Goal: Communication & Community: Share content

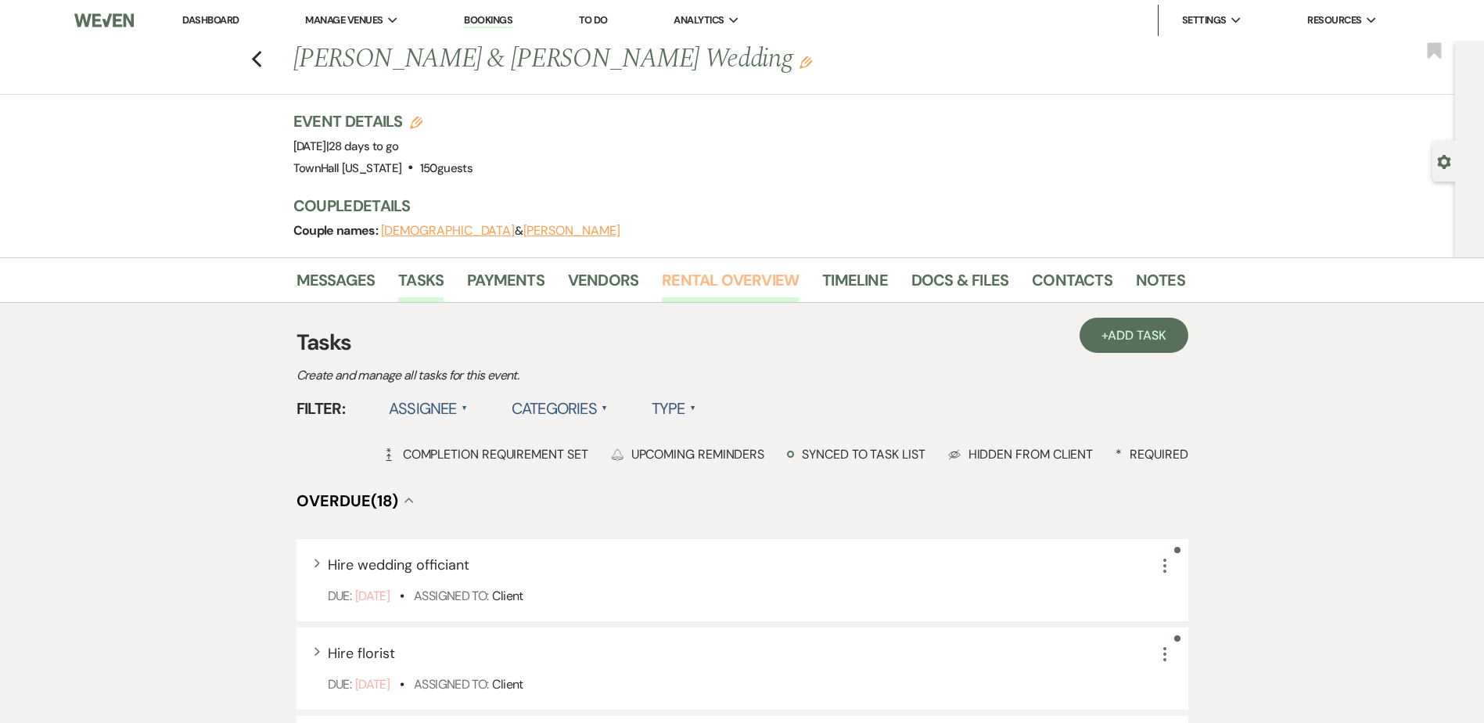
click at [724, 289] on link "Rental Overview" at bounding box center [730, 285] width 137 height 34
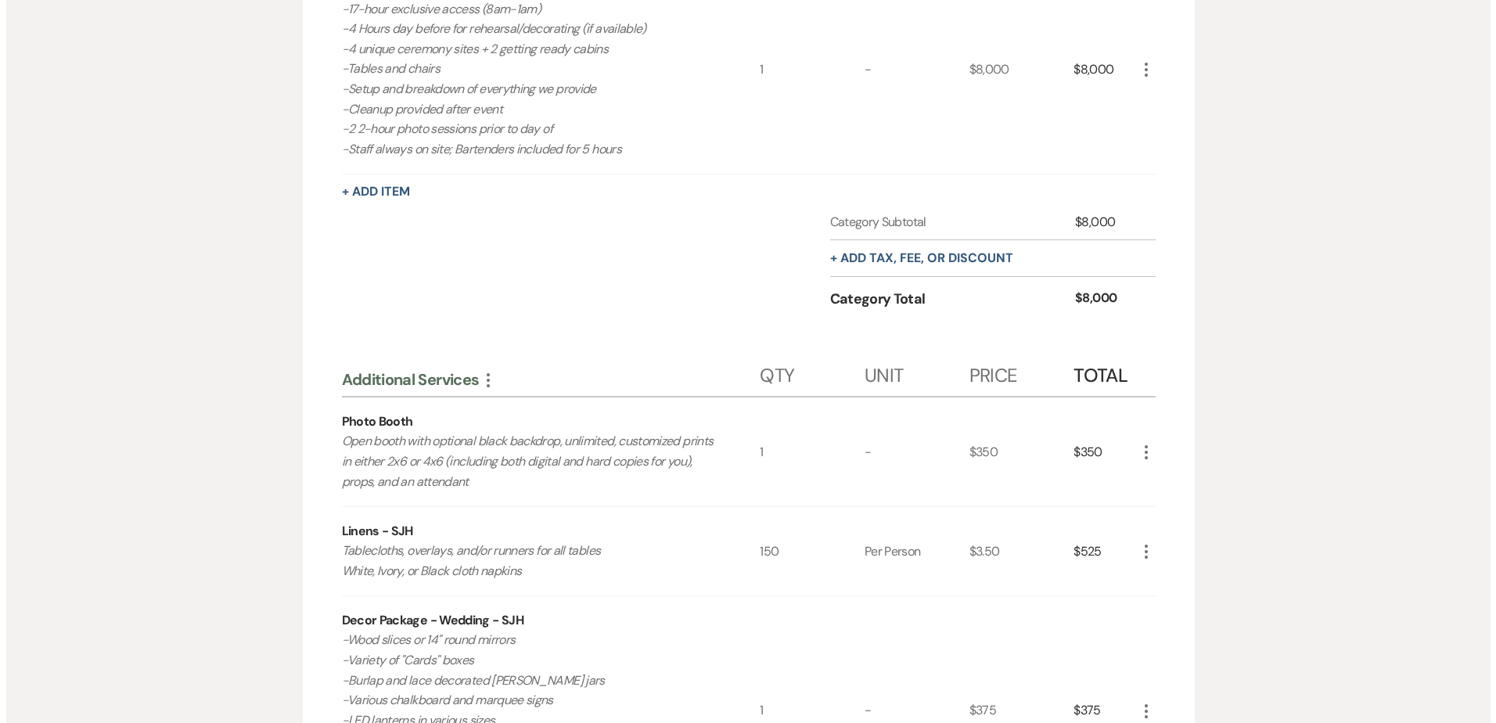
scroll to position [31, 0]
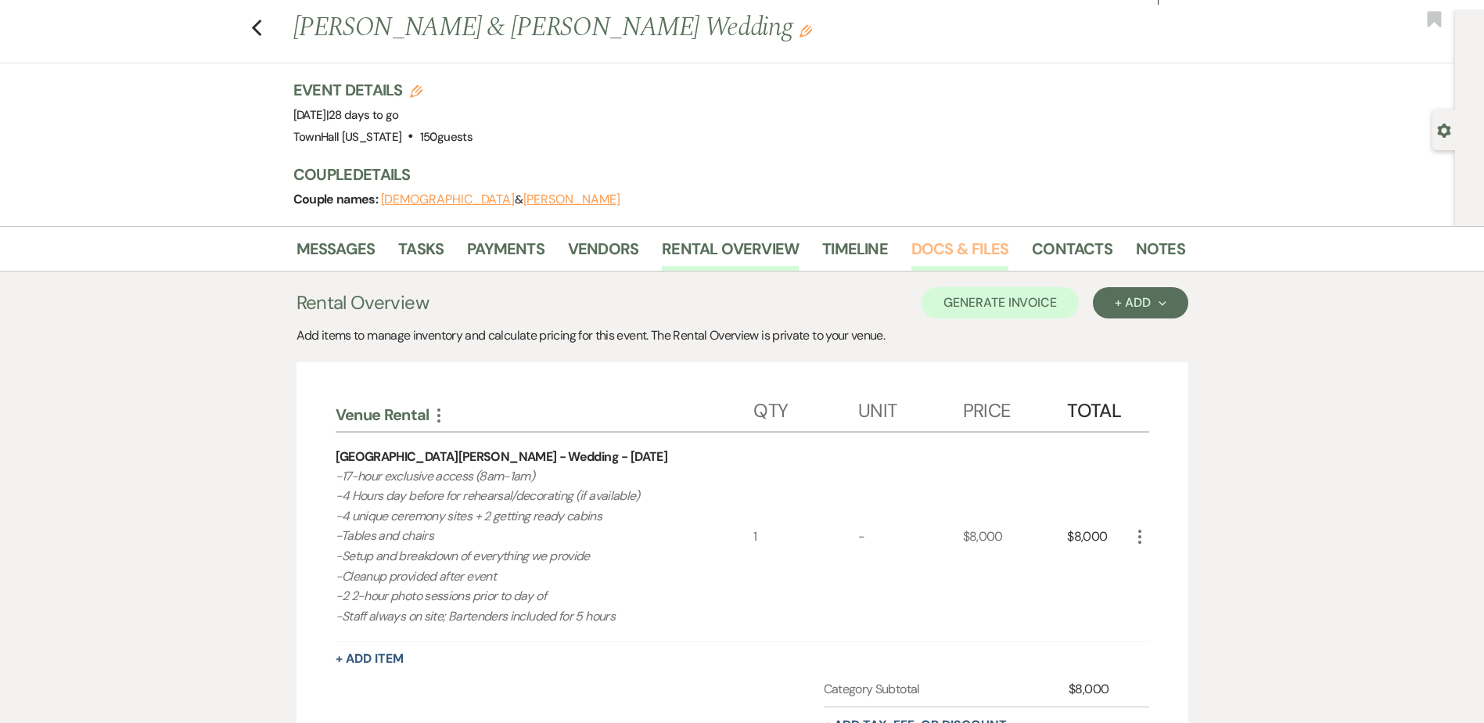
click at [939, 250] on link "Docs & Files" at bounding box center [959, 253] width 97 height 34
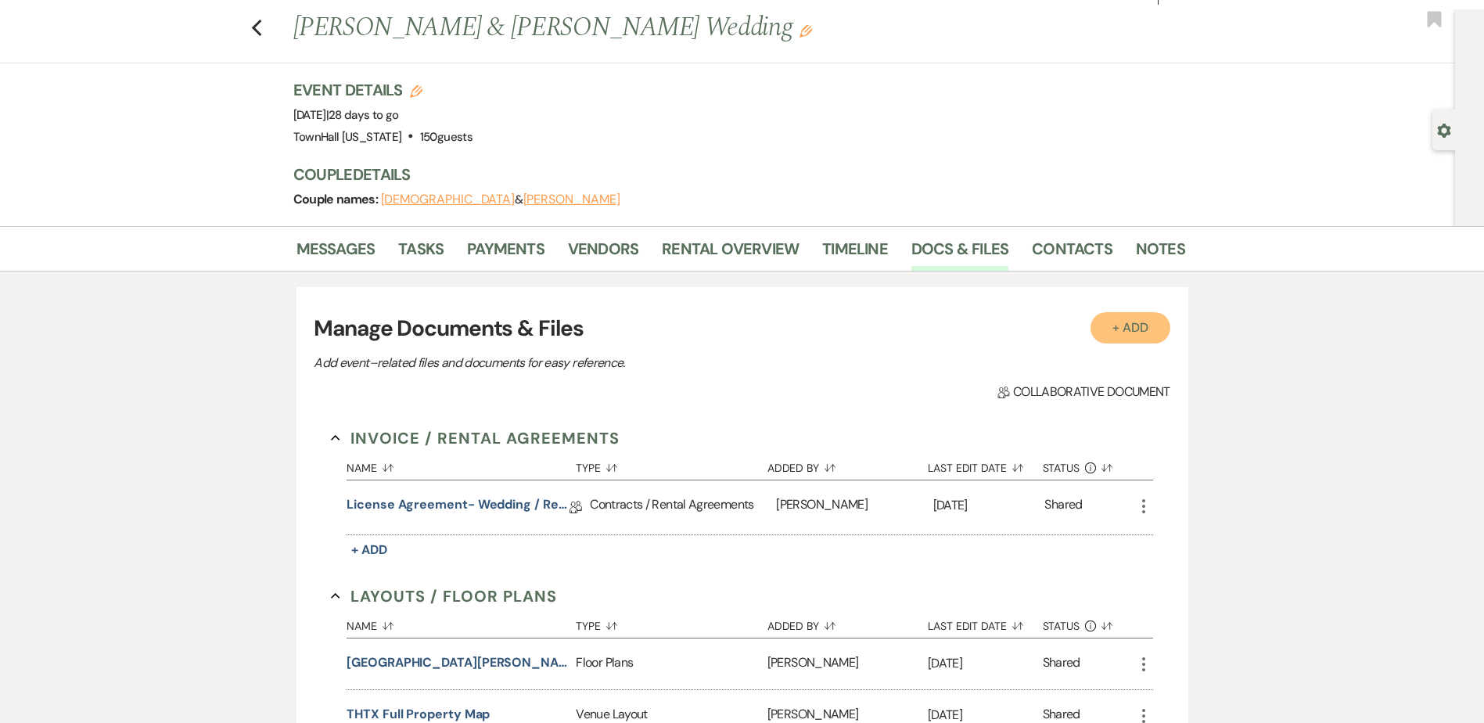
click at [1156, 333] on button "+ Add" at bounding box center [1131, 327] width 80 height 31
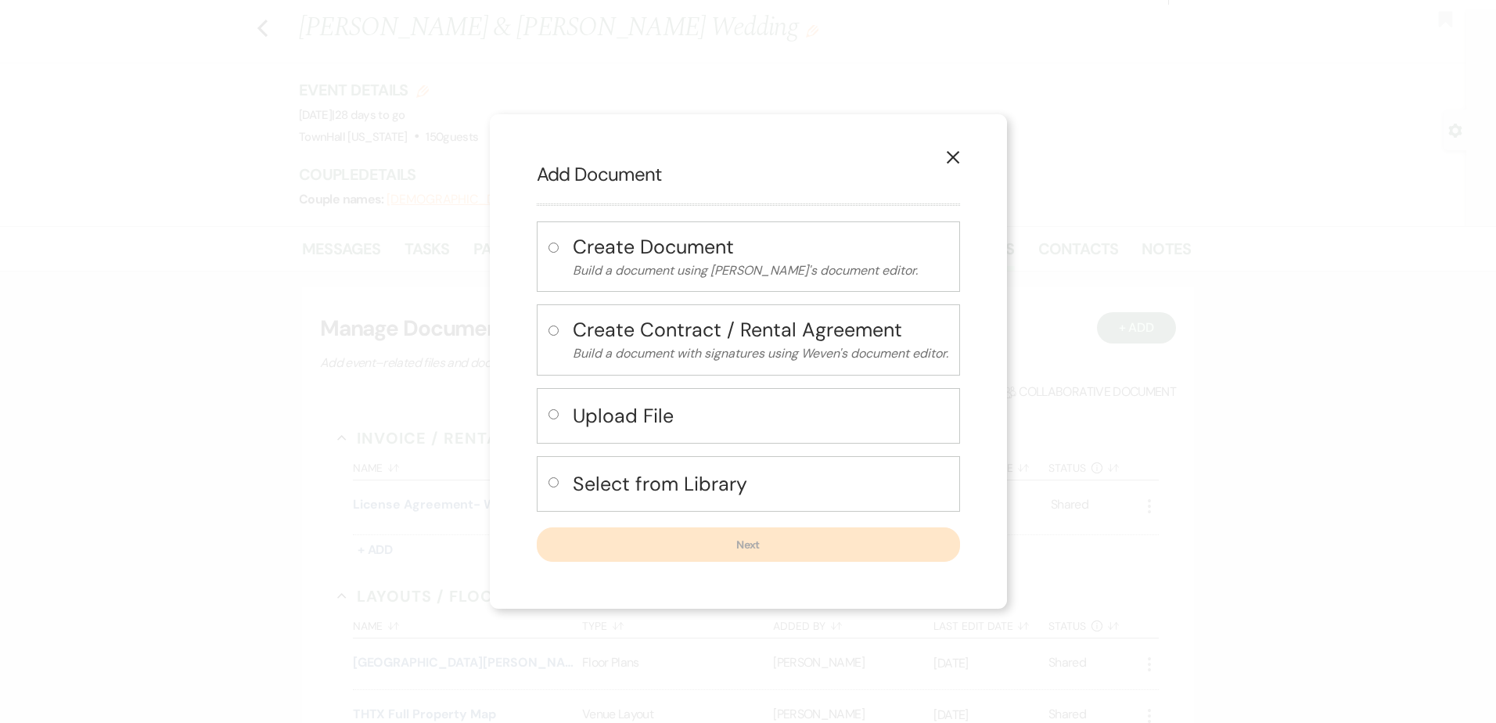
click at [589, 498] on button "Select from Library" at bounding box center [761, 484] width 376 height 32
radio input "true"
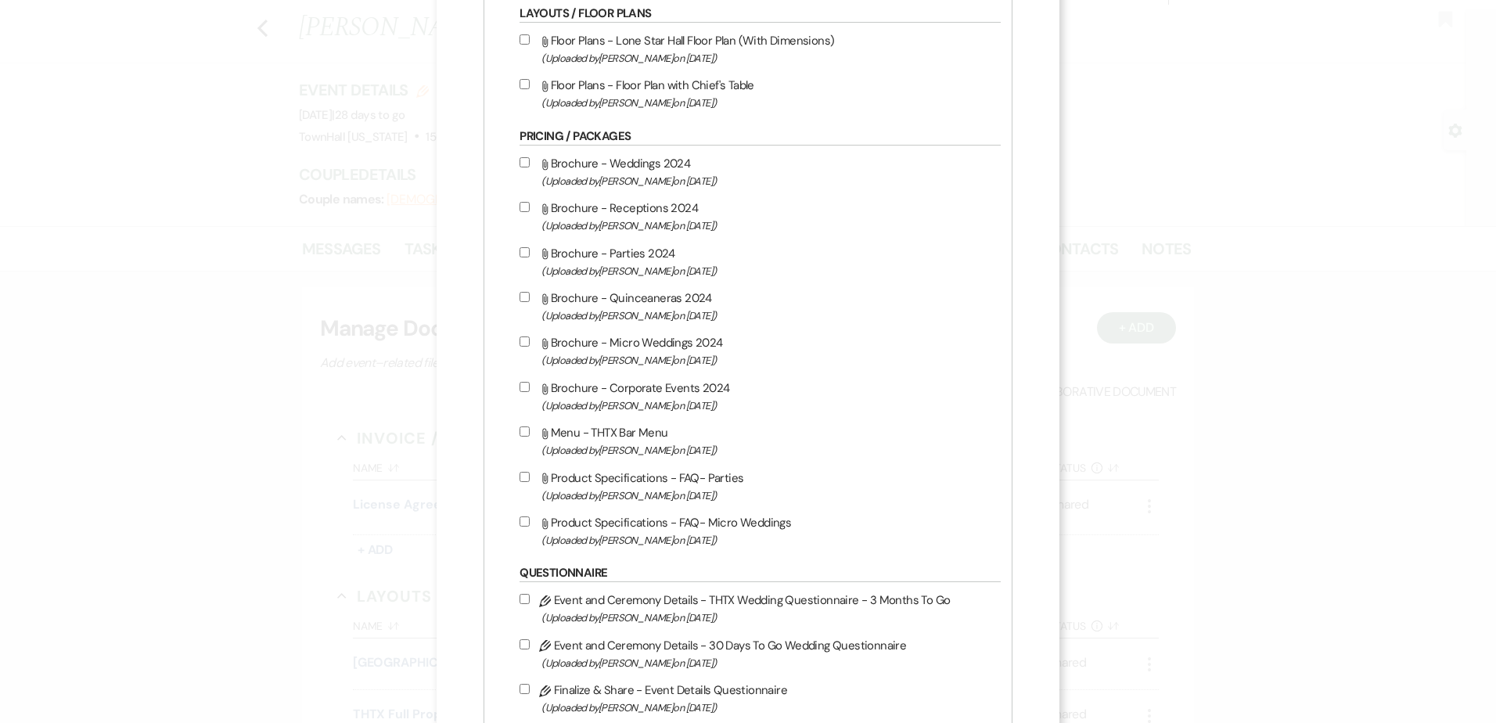
scroll to position [939, 0]
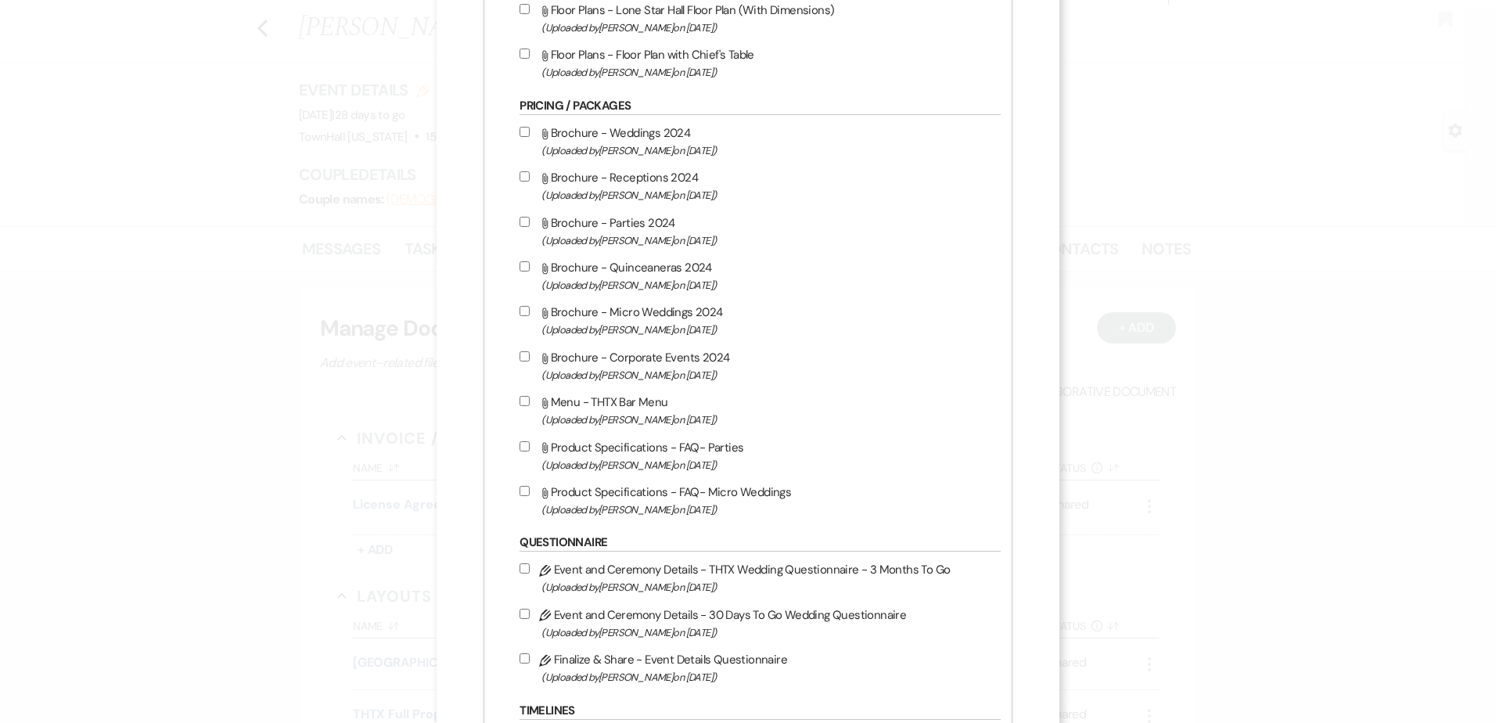
click at [524, 611] on input "Pencil Event and Ceremony Details - 30 Days To Go Wedding Questionnaire (Upload…" at bounding box center [524, 614] width 10 height 10
checkbox input "true"
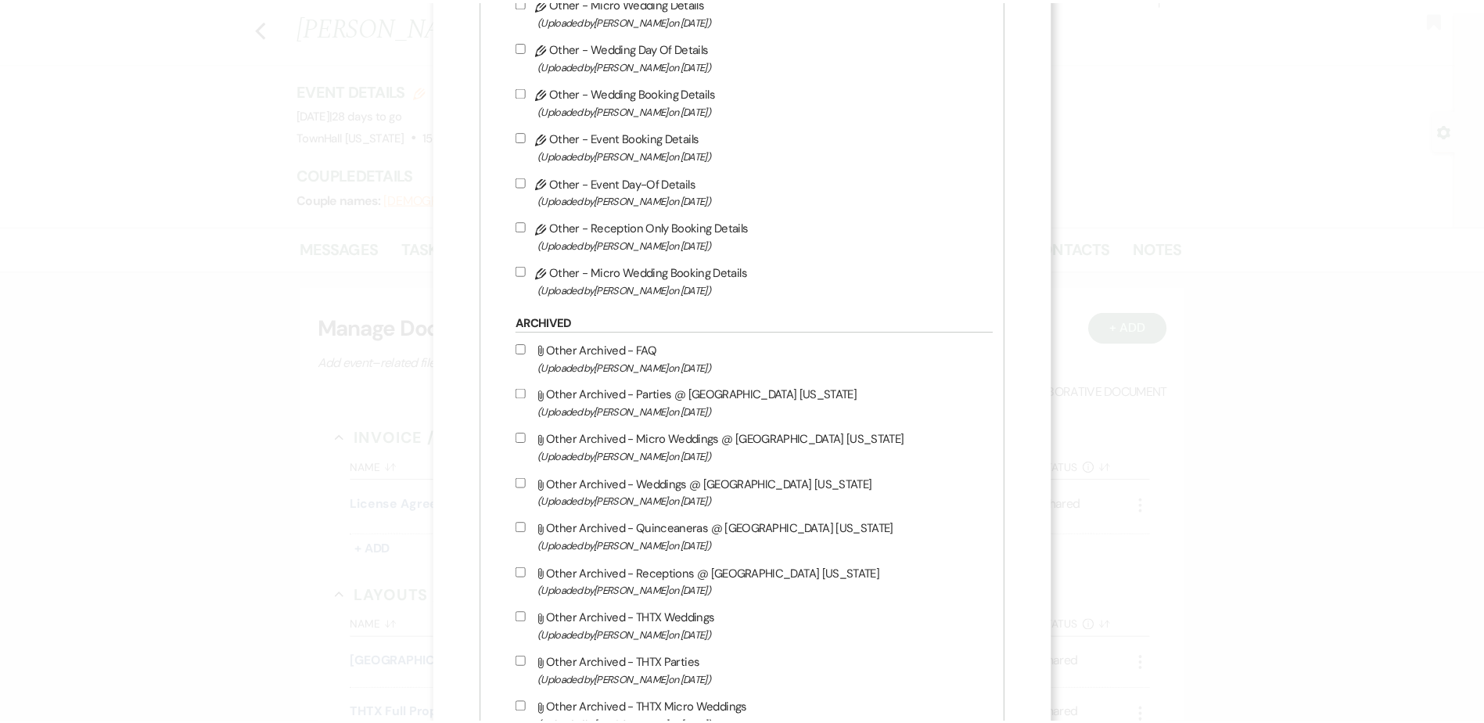
scroll to position [1969, 0]
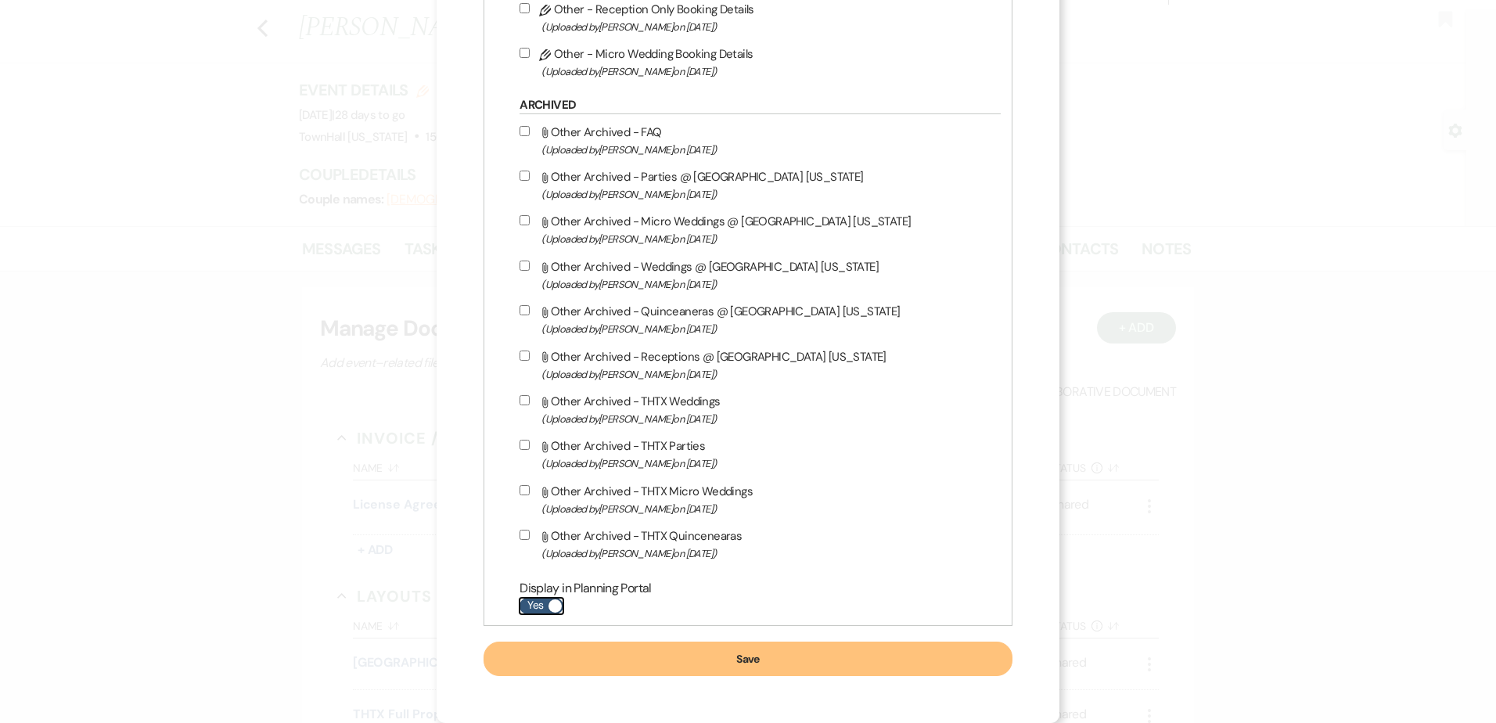
click at [530, 604] on label "Yes" at bounding box center [541, 606] width 44 height 16
click at [530, 604] on input "Yes" at bounding box center [541, 606] width 44 height 16
checkbox input "false"
click at [577, 655] on button "Save" at bounding box center [748, 659] width 528 height 34
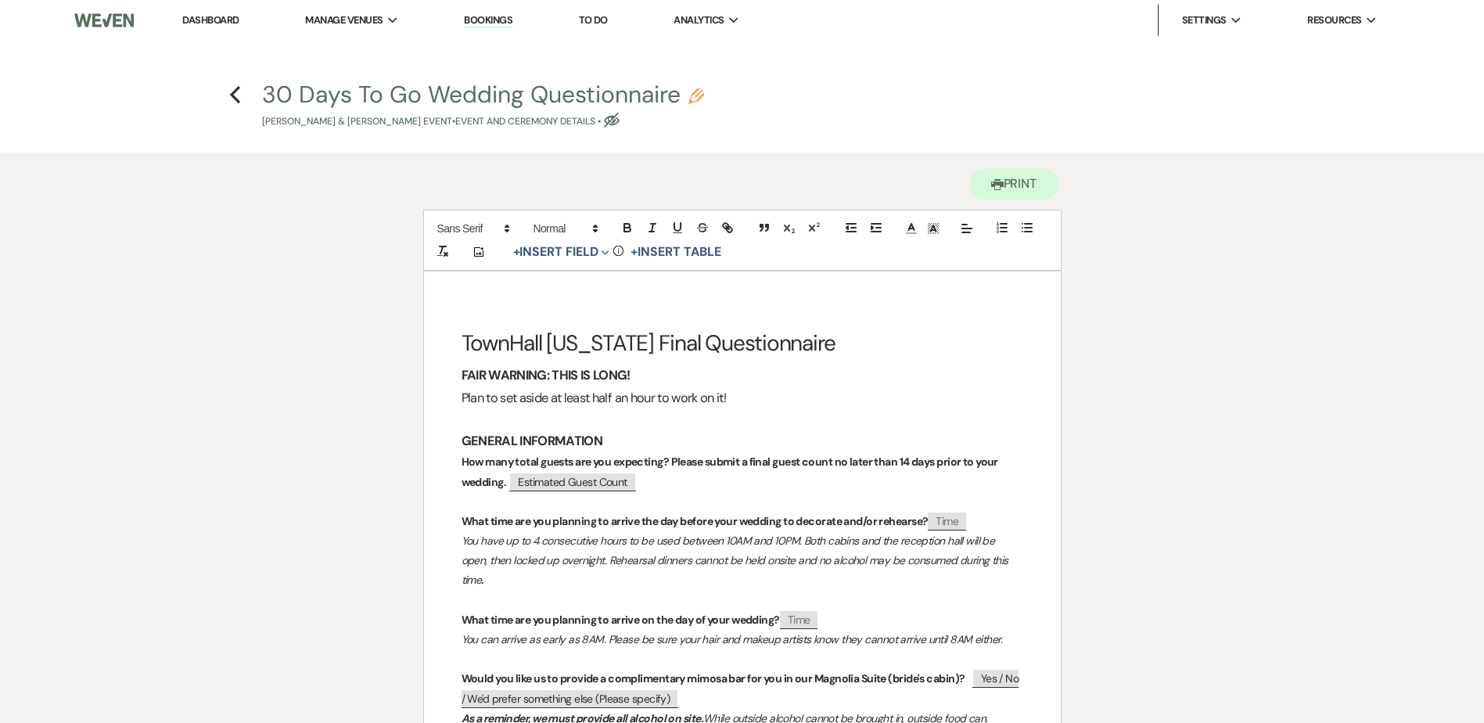
click at [696, 92] on use "button" at bounding box center [696, 96] width 16 height 16
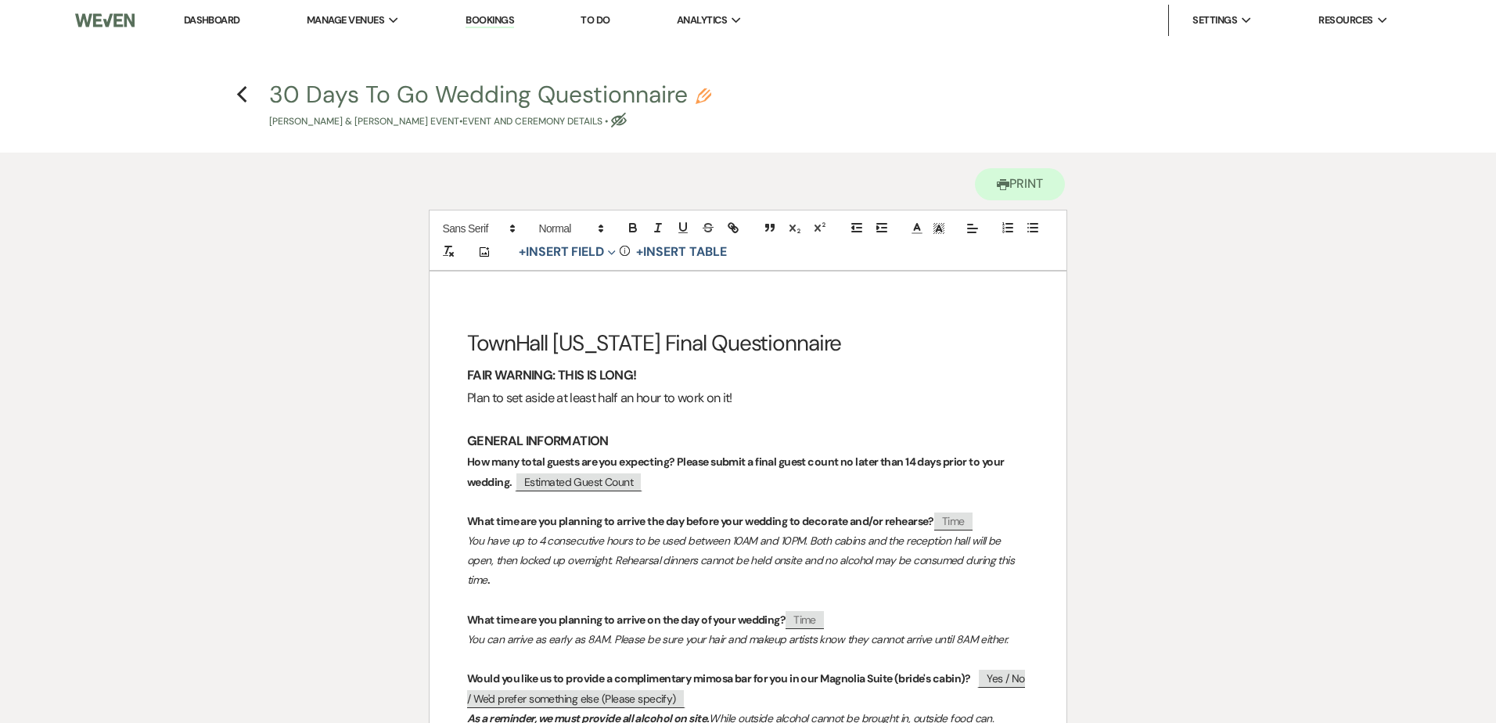
select select "49"
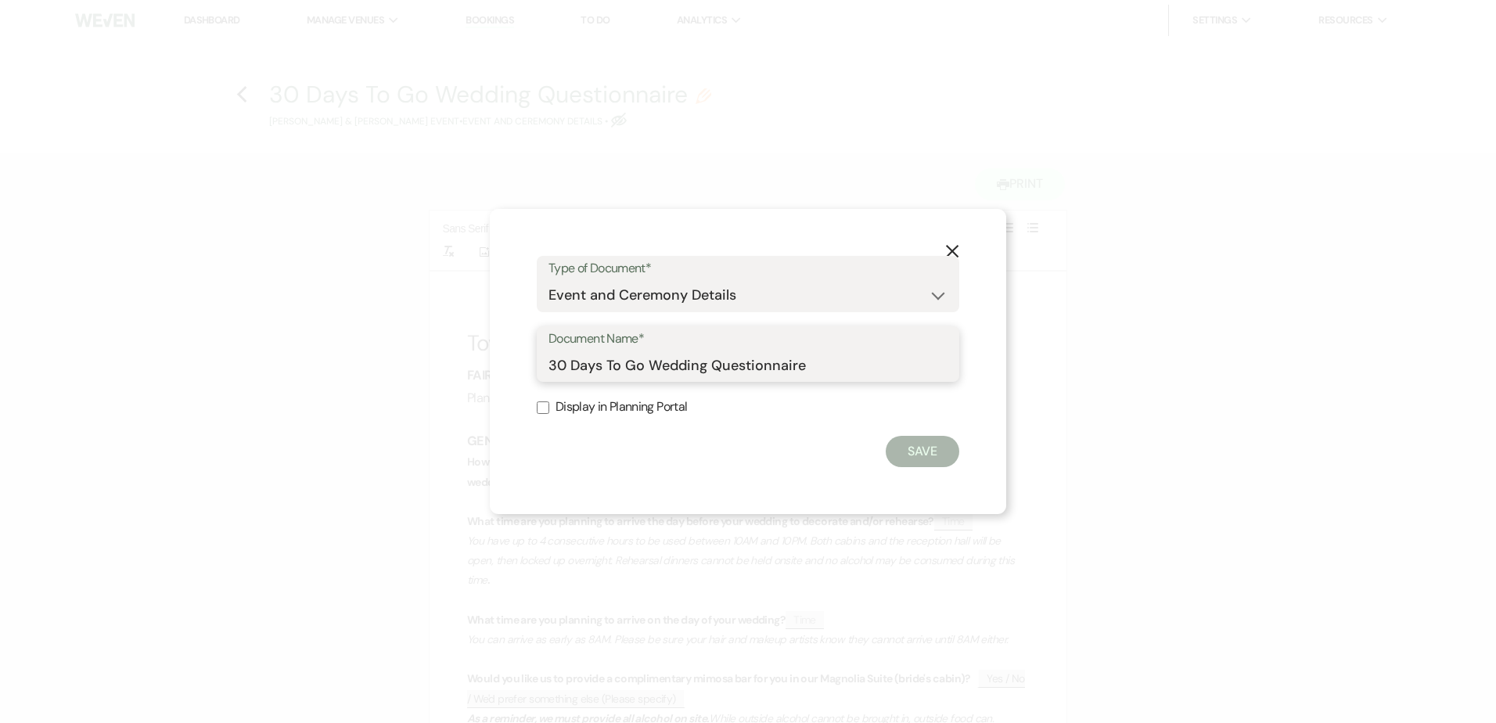
drag, startPoint x: 646, startPoint y: 361, endPoint x: 493, endPoint y: 350, distance: 153.7
click at [493, 350] on div "X Type of Document* Special Event Insurance Vendor Certificate of Insurance Con…" at bounding box center [748, 362] width 516 height 306
type input "THTX Final Wedding Questionnaire"
click at [947, 448] on button "Save" at bounding box center [923, 451] width 74 height 31
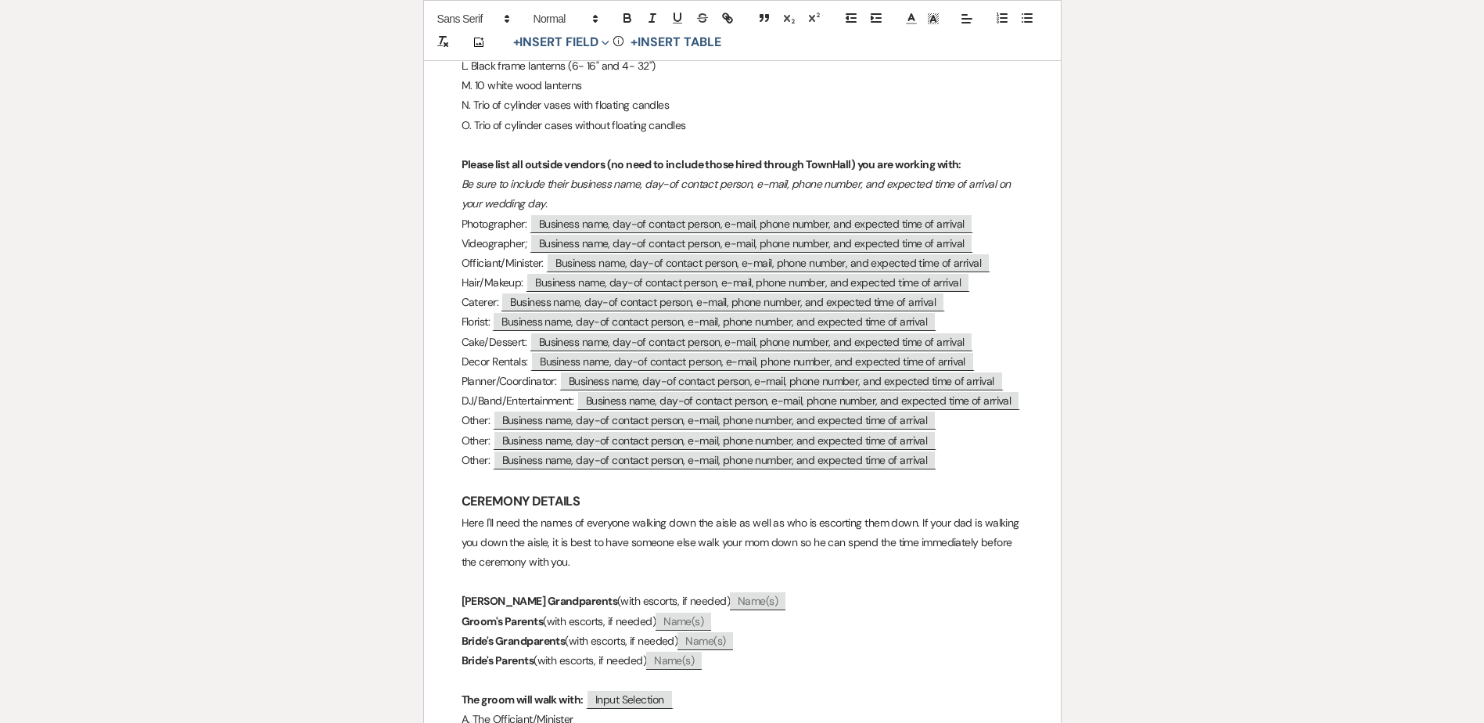
scroll to position [1252, 0]
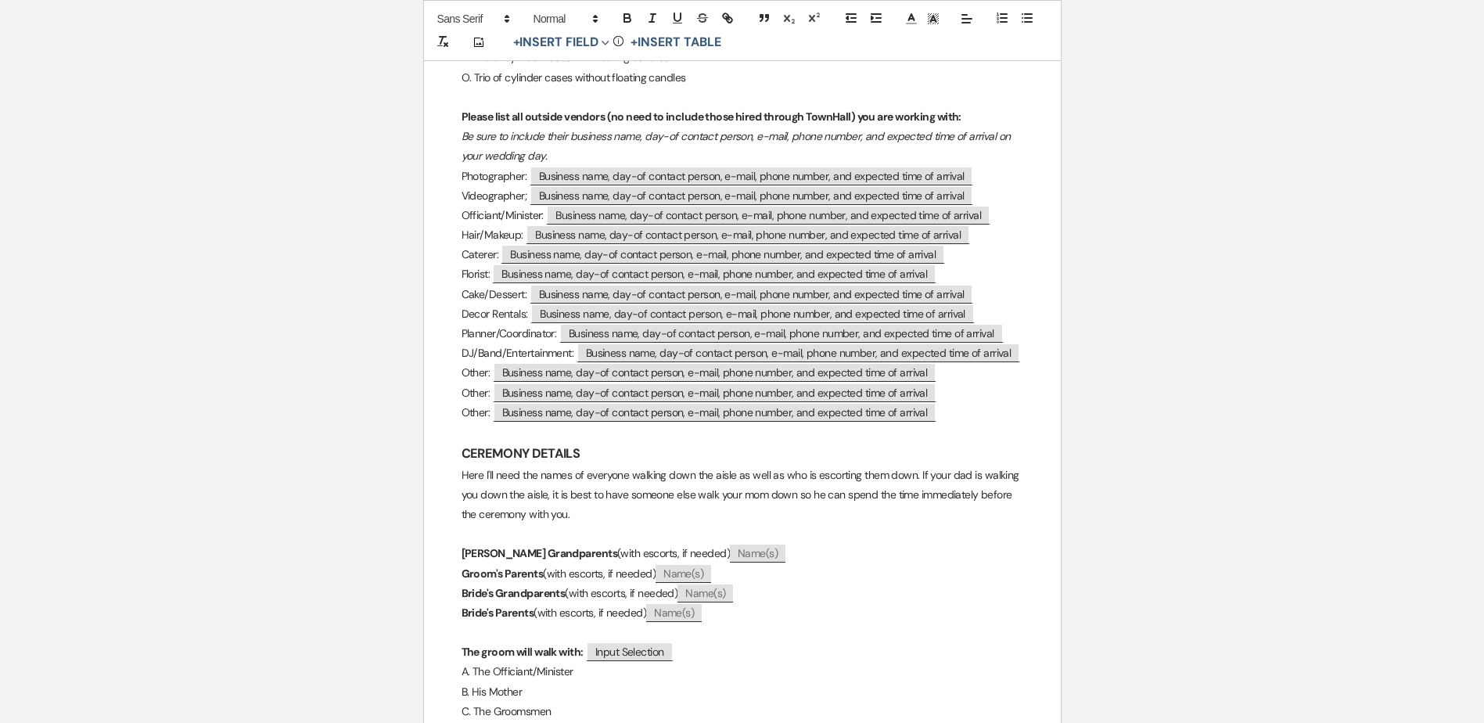
click at [470, 304] on p "Decor Rentals: ﻿ Business name, day-of contact person, e-mail, phone number, an…" at bounding box center [743, 314] width 562 height 20
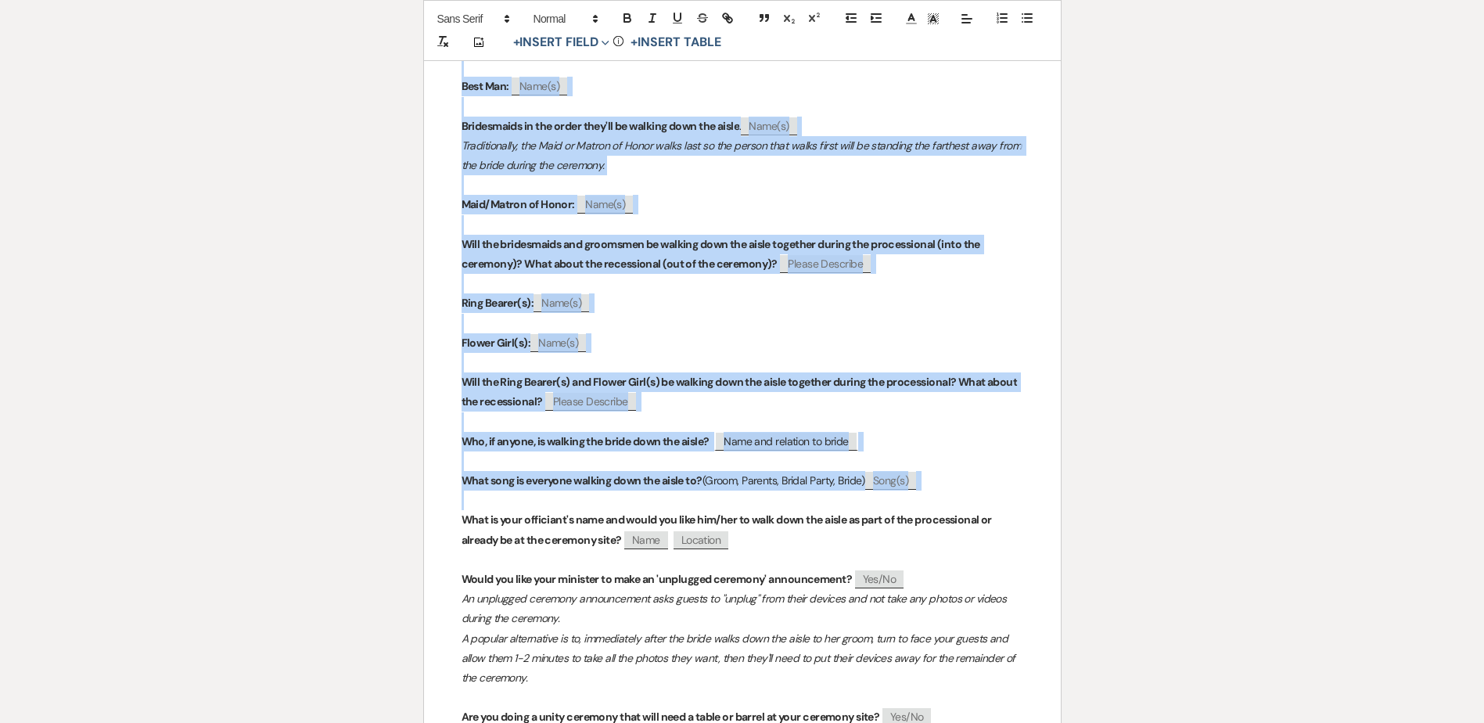
scroll to position [2191, 0]
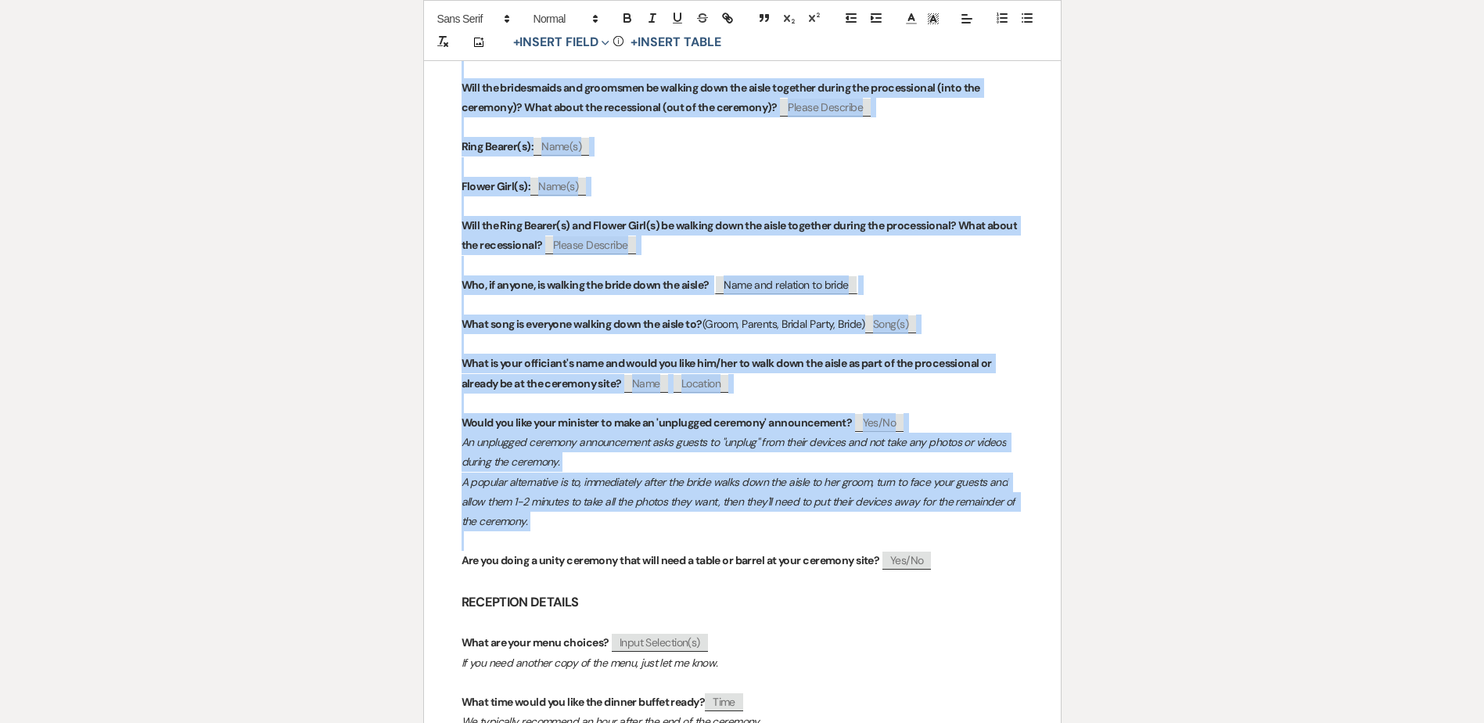
drag, startPoint x: 443, startPoint y: 280, endPoint x: 1046, endPoint y: 517, distance: 648.1
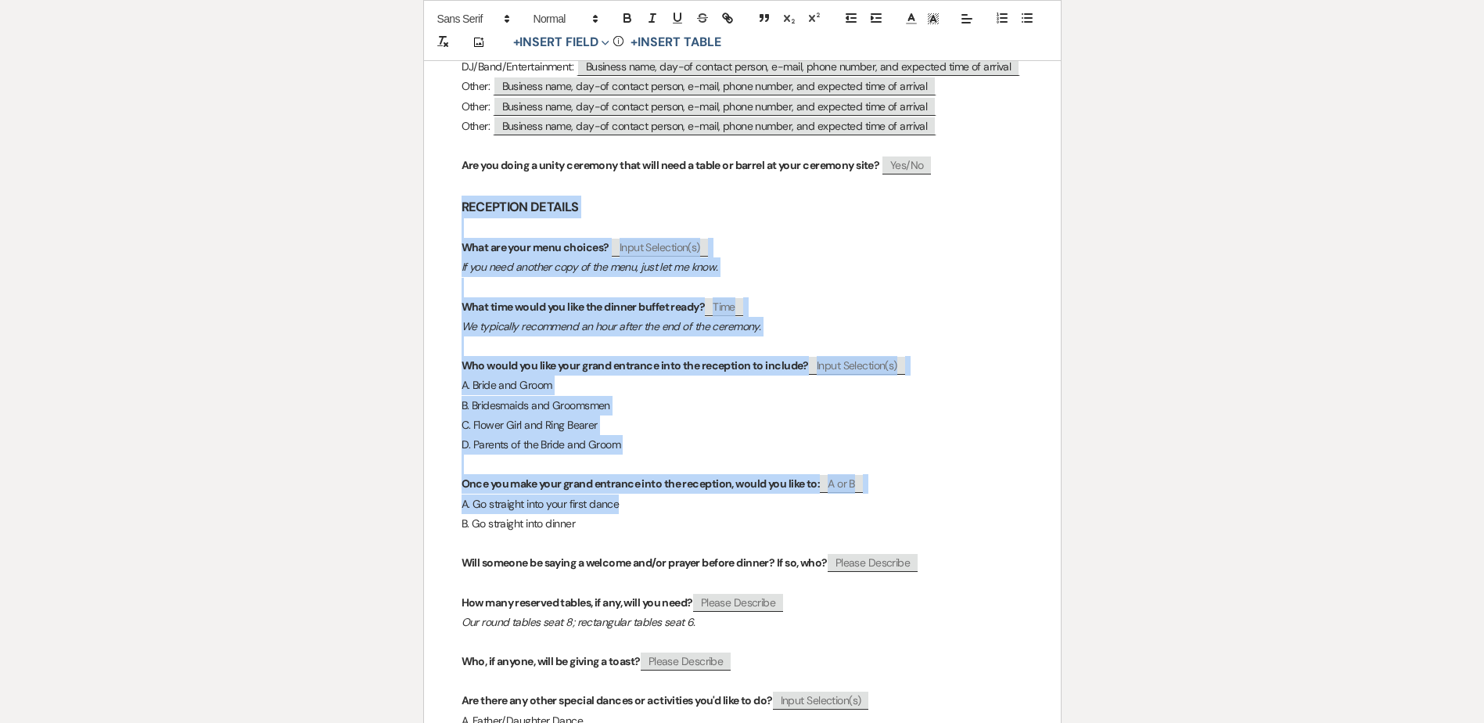
scroll to position [1632, 0]
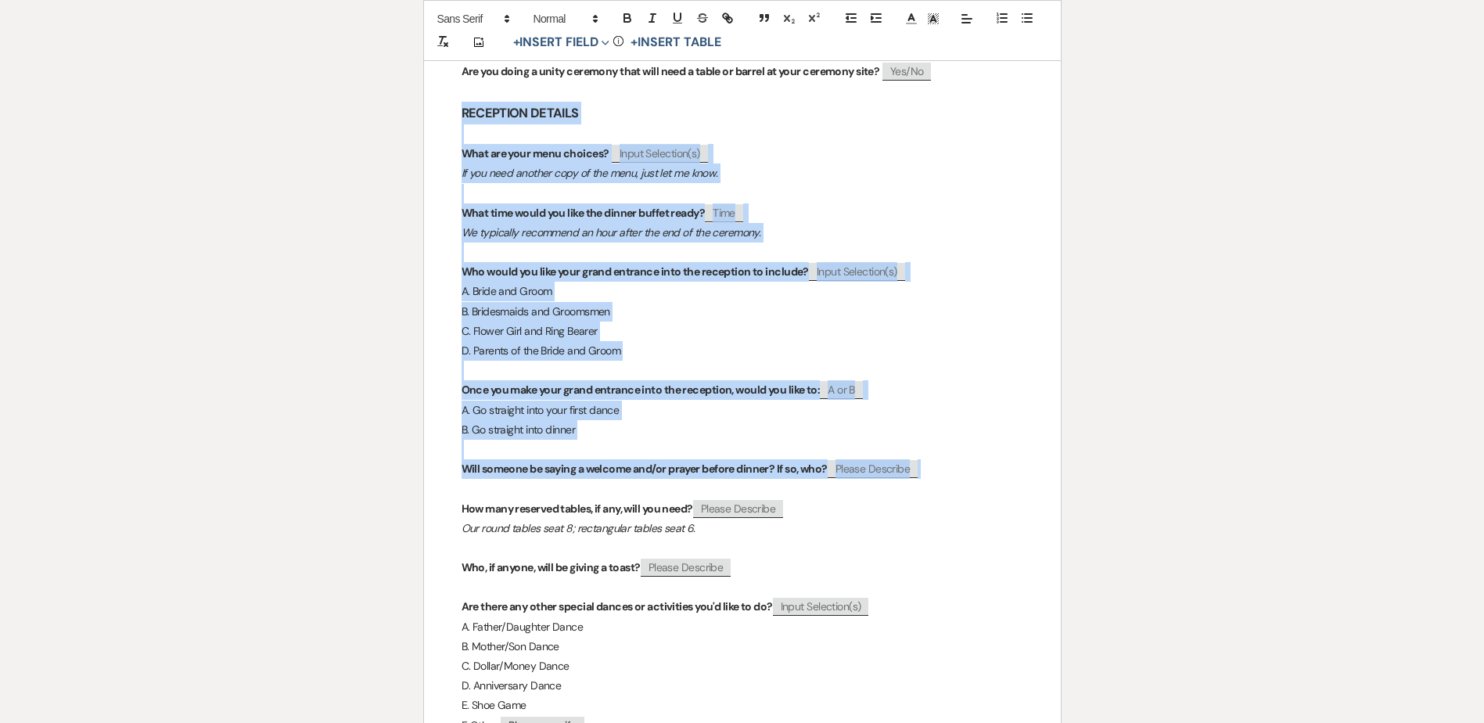
drag, startPoint x: 448, startPoint y: 246, endPoint x: 1030, endPoint y: 459, distance: 620.5
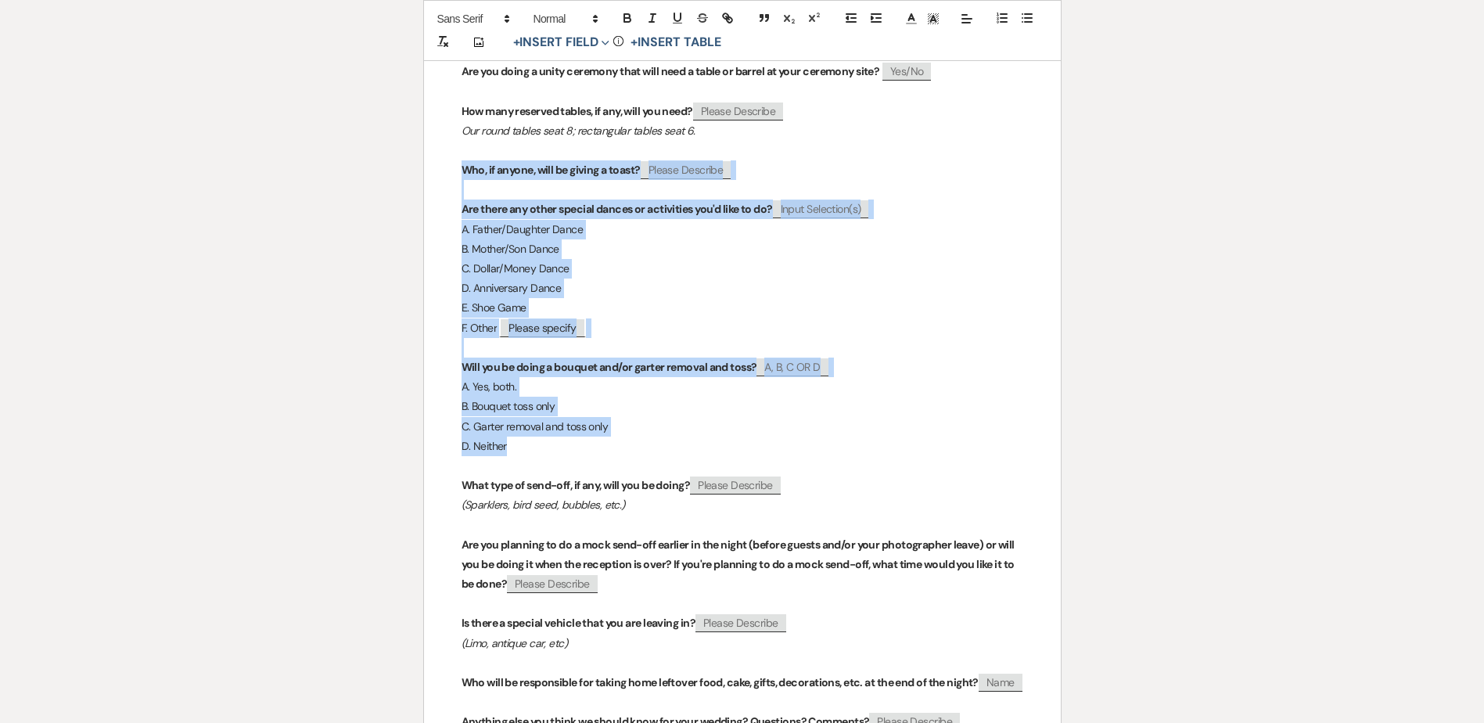
drag, startPoint x: 455, startPoint y: 146, endPoint x: 920, endPoint y: 433, distance: 546.7
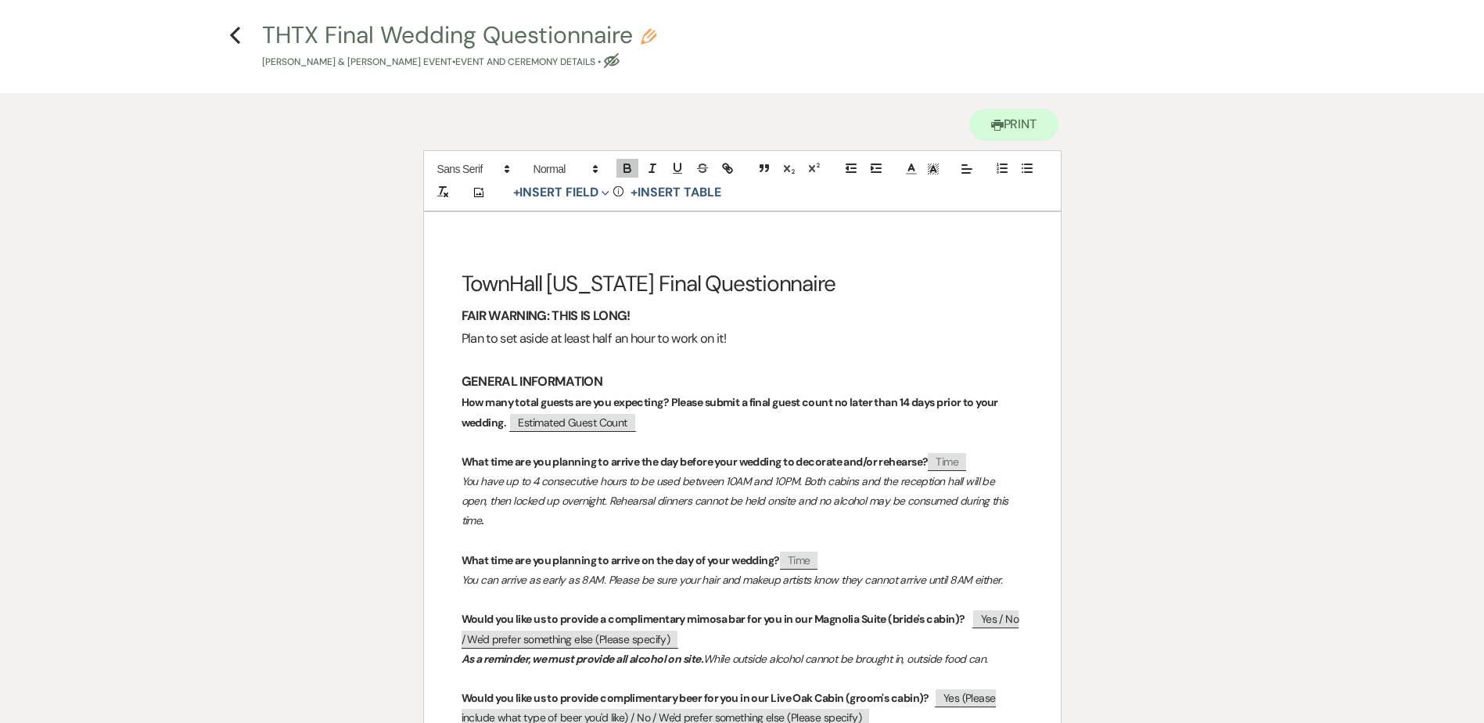
scroll to position [0, 0]
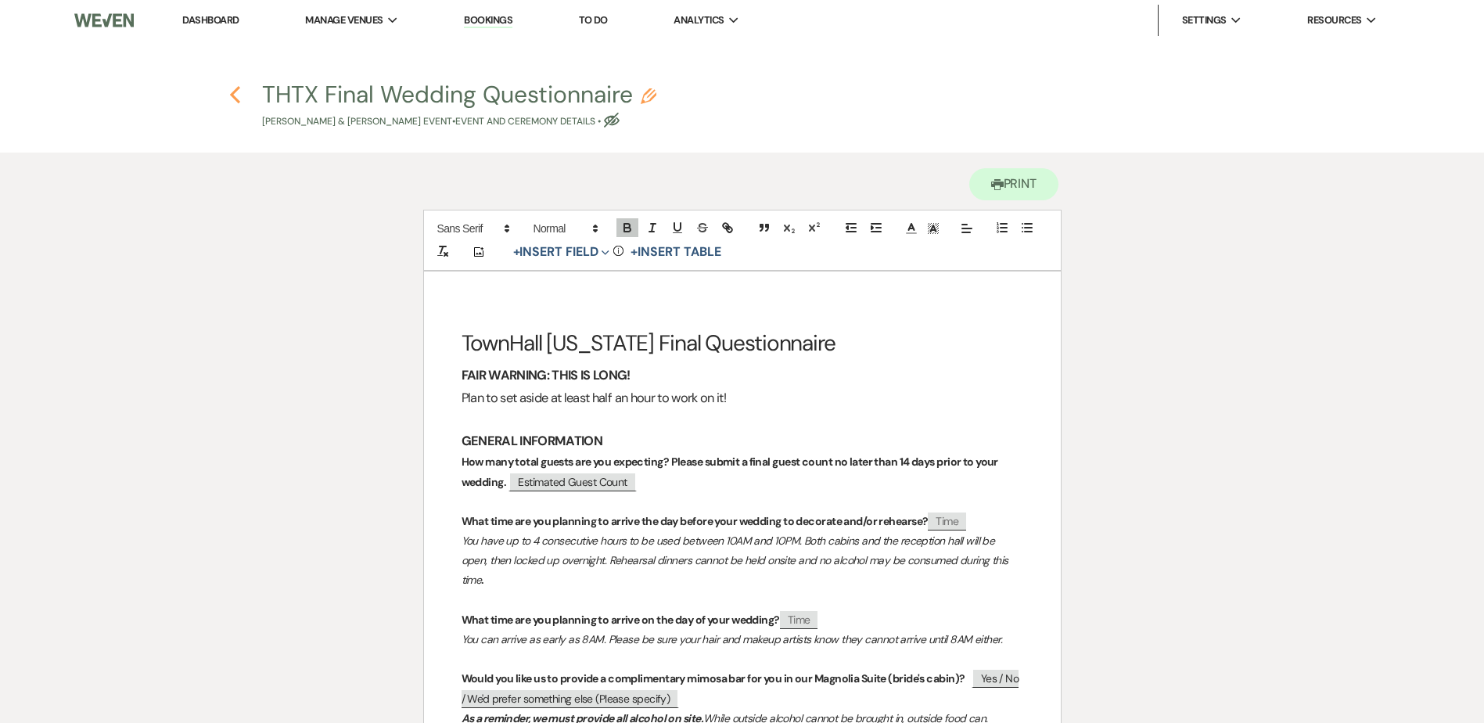
click at [239, 95] on icon "Previous" at bounding box center [235, 94] width 12 height 19
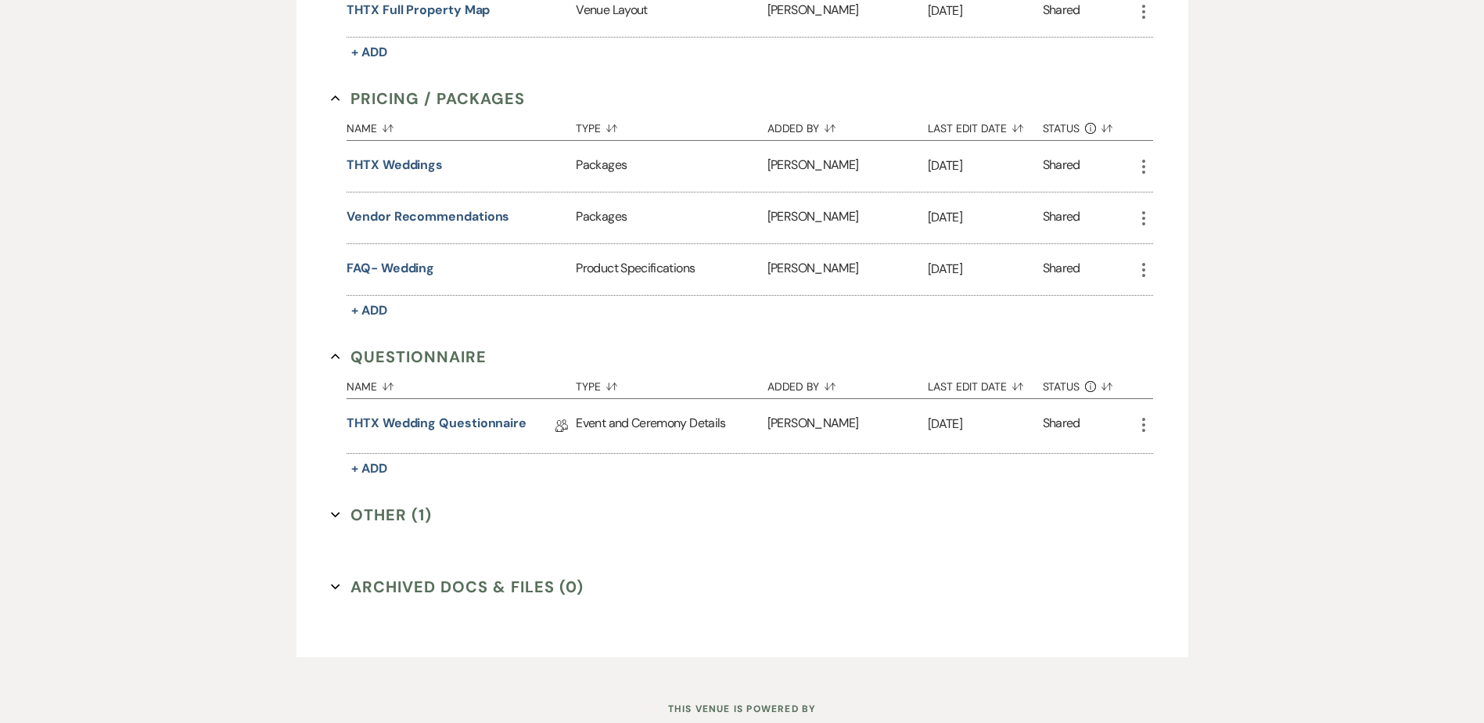
scroll to position [786, 0]
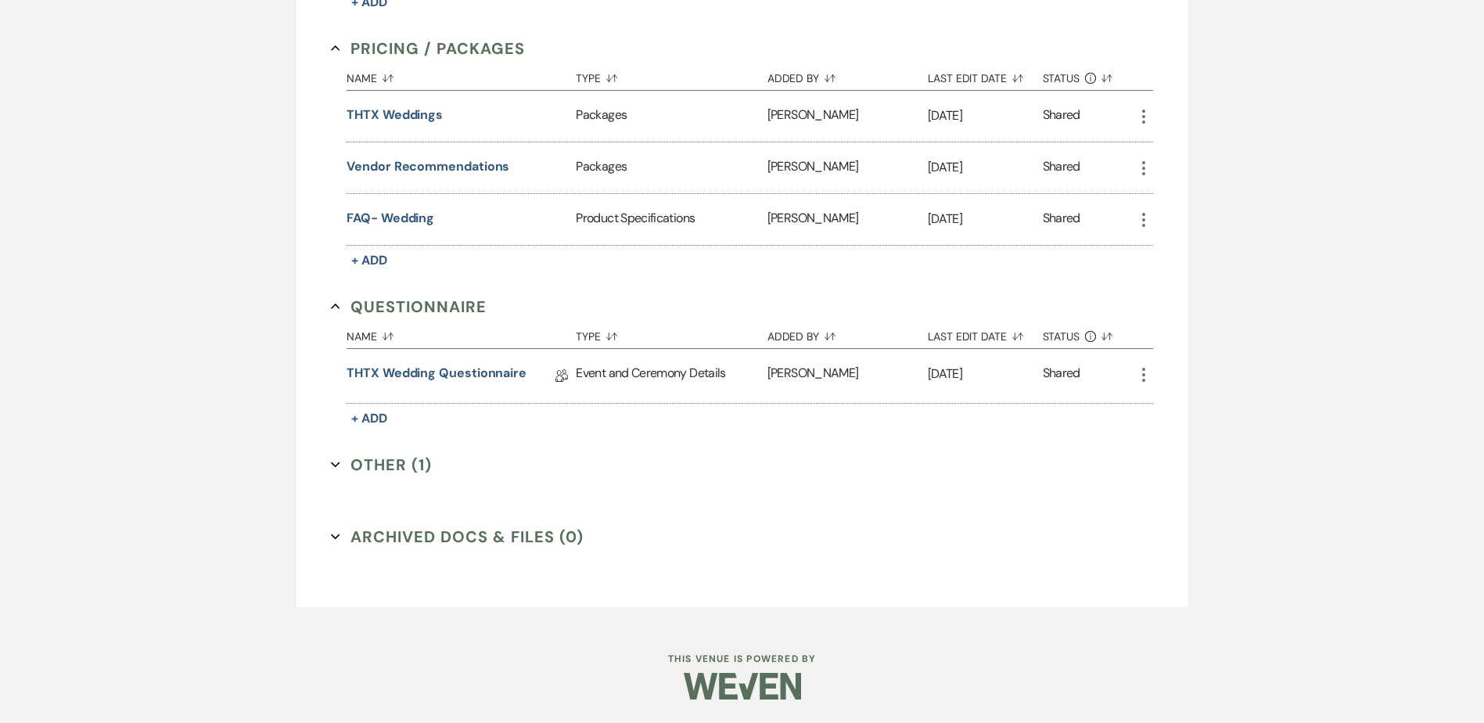
click at [394, 468] on button "Other (1) Expand" at bounding box center [381, 464] width 101 height 23
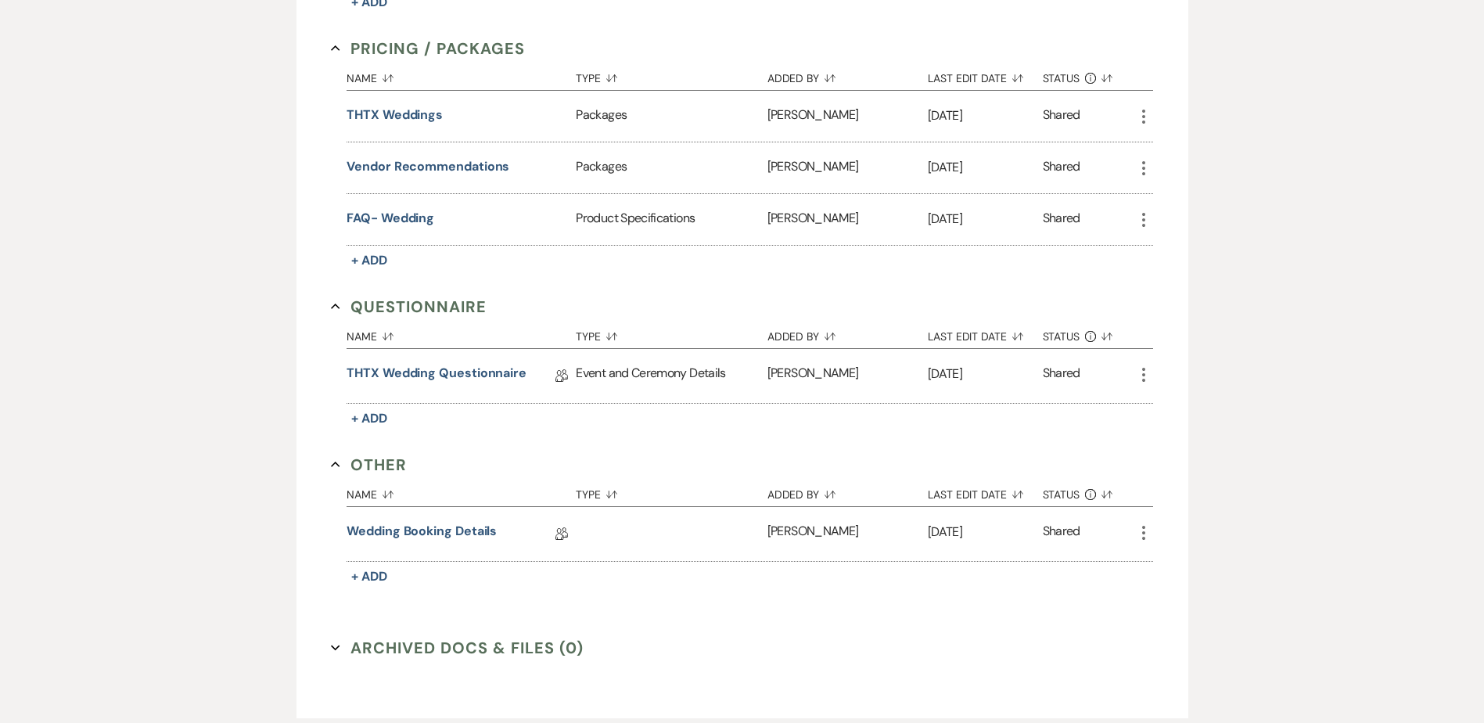
scroll to position [0, 0]
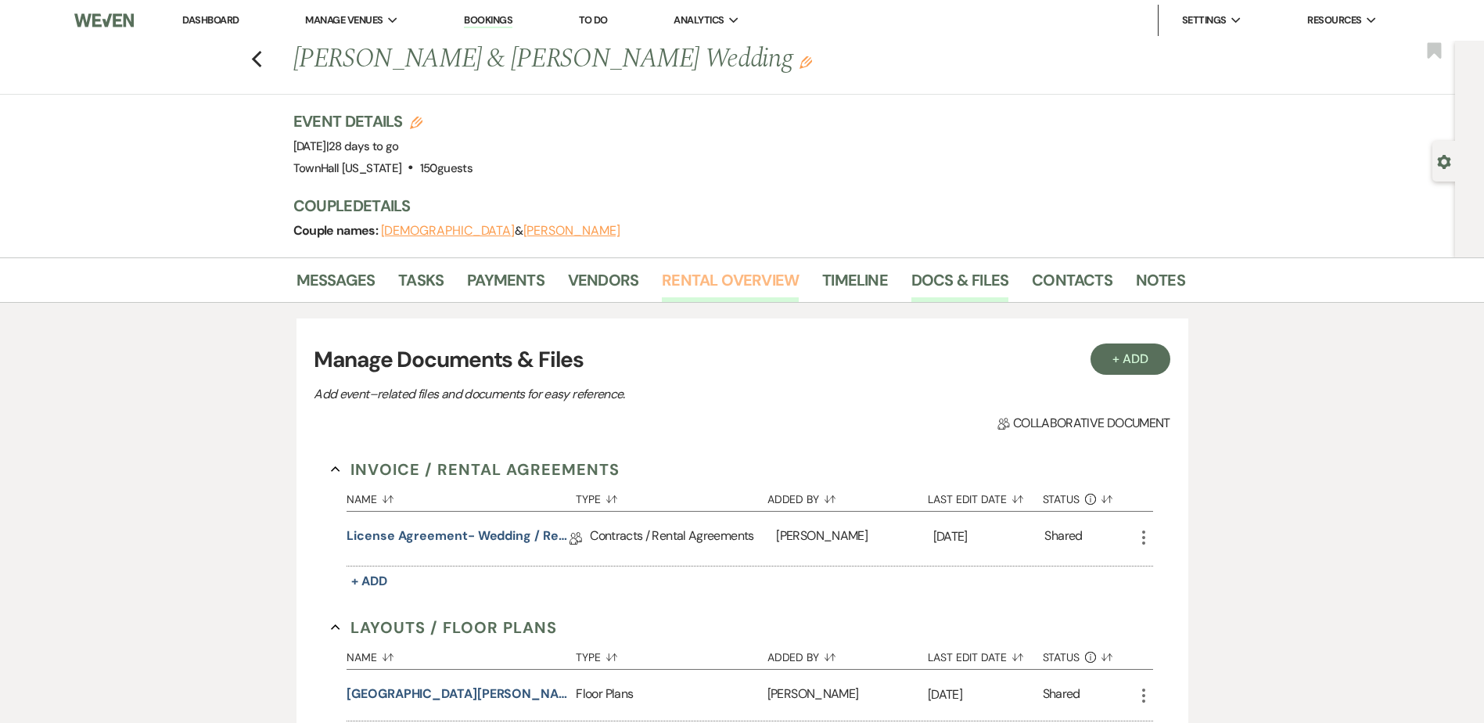
drag, startPoint x: 681, startPoint y: 268, endPoint x: 685, endPoint y: 279, distance: 11.6
click at [681, 268] on link "Rental Overview" at bounding box center [730, 285] width 137 height 34
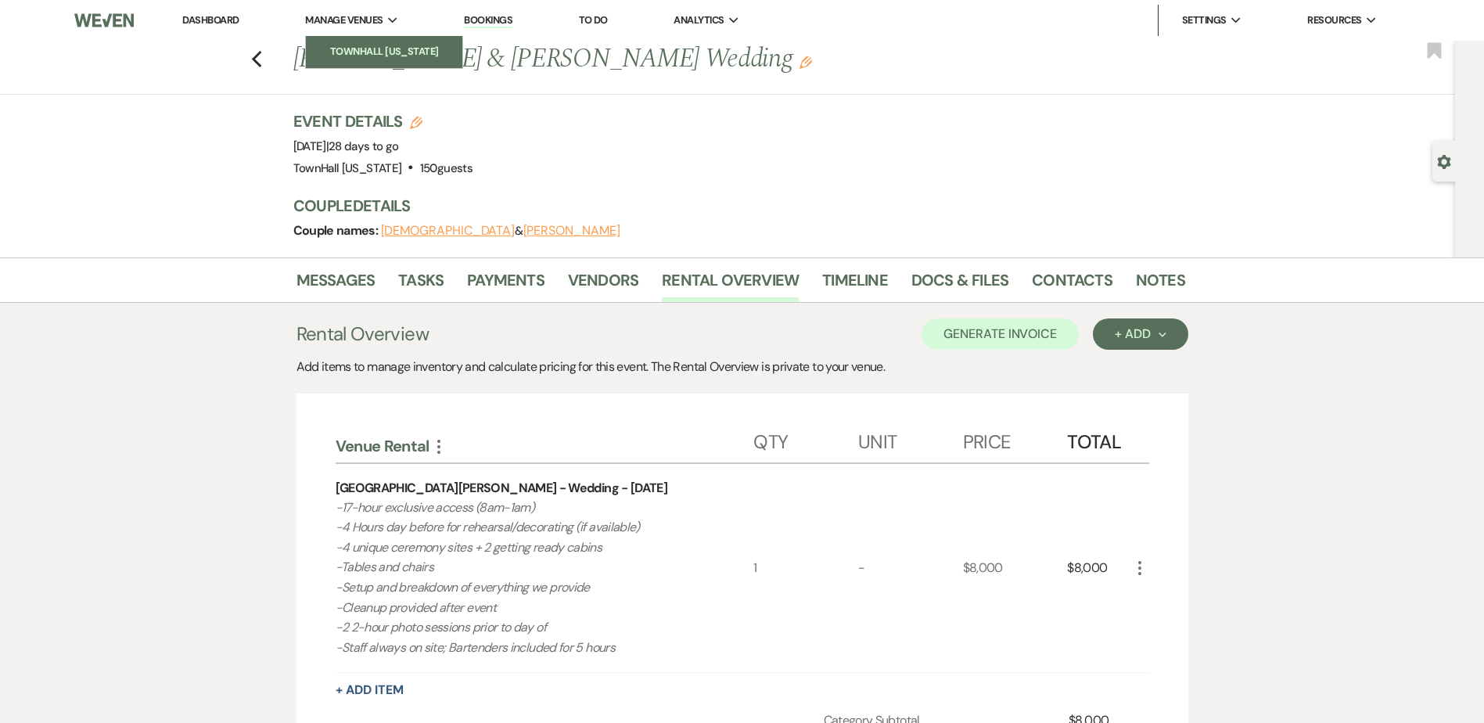
click at [388, 45] on li "TownHall [US_STATE]" at bounding box center [384, 52] width 141 height 16
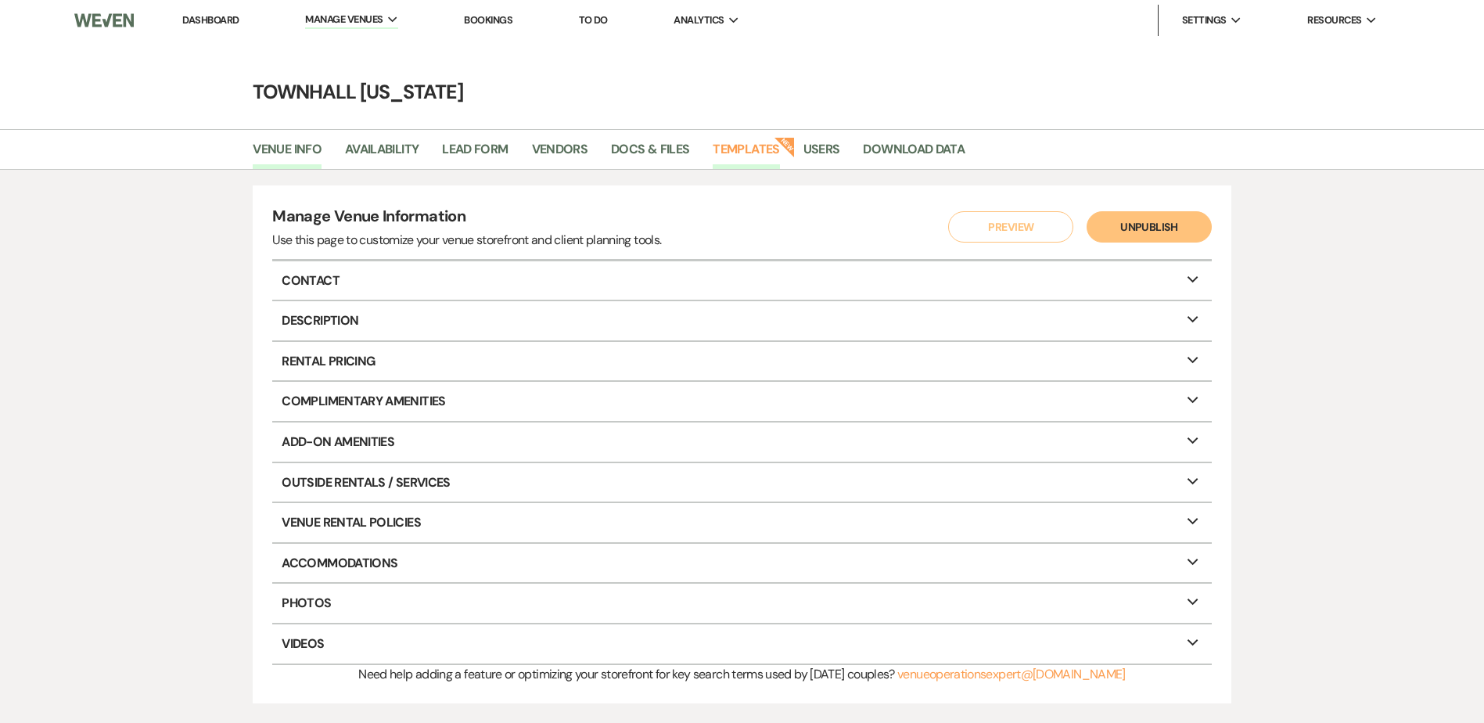
click at [760, 157] on link "Templates" at bounding box center [746, 154] width 67 height 30
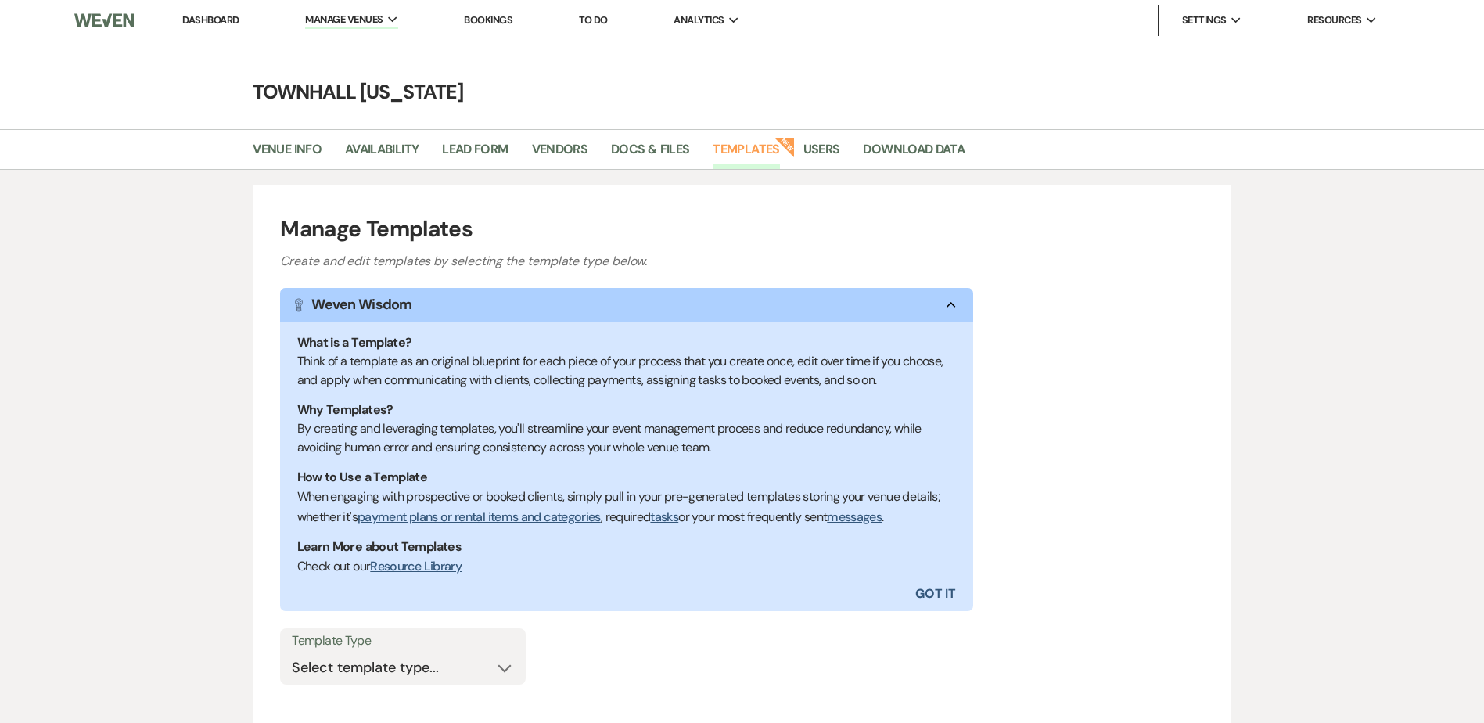
scroll to position [120, 0]
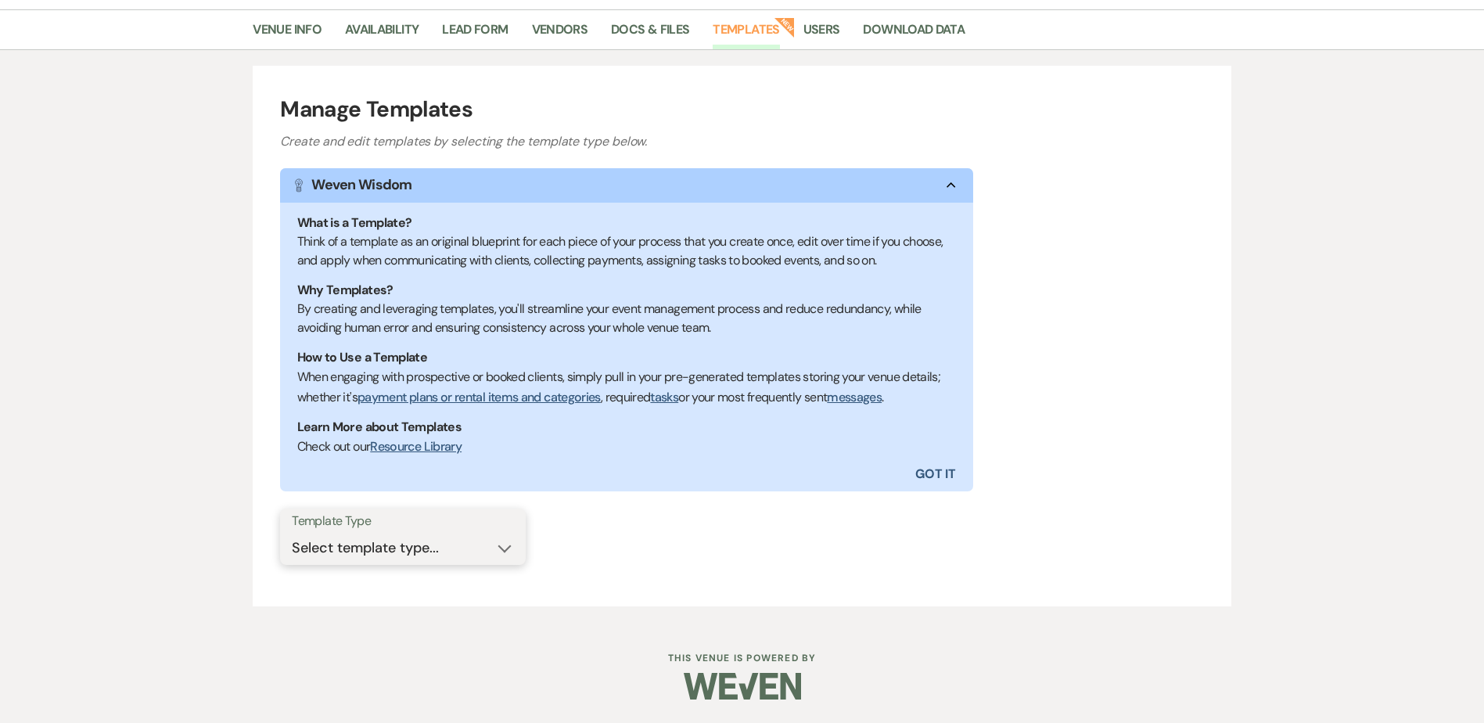
click at [485, 541] on select "Select template type... Task List Message Templates Payment Plan Inventory Item…" at bounding box center [403, 548] width 222 height 31
click at [647, 26] on link "Docs & Files" at bounding box center [650, 35] width 78 height 30
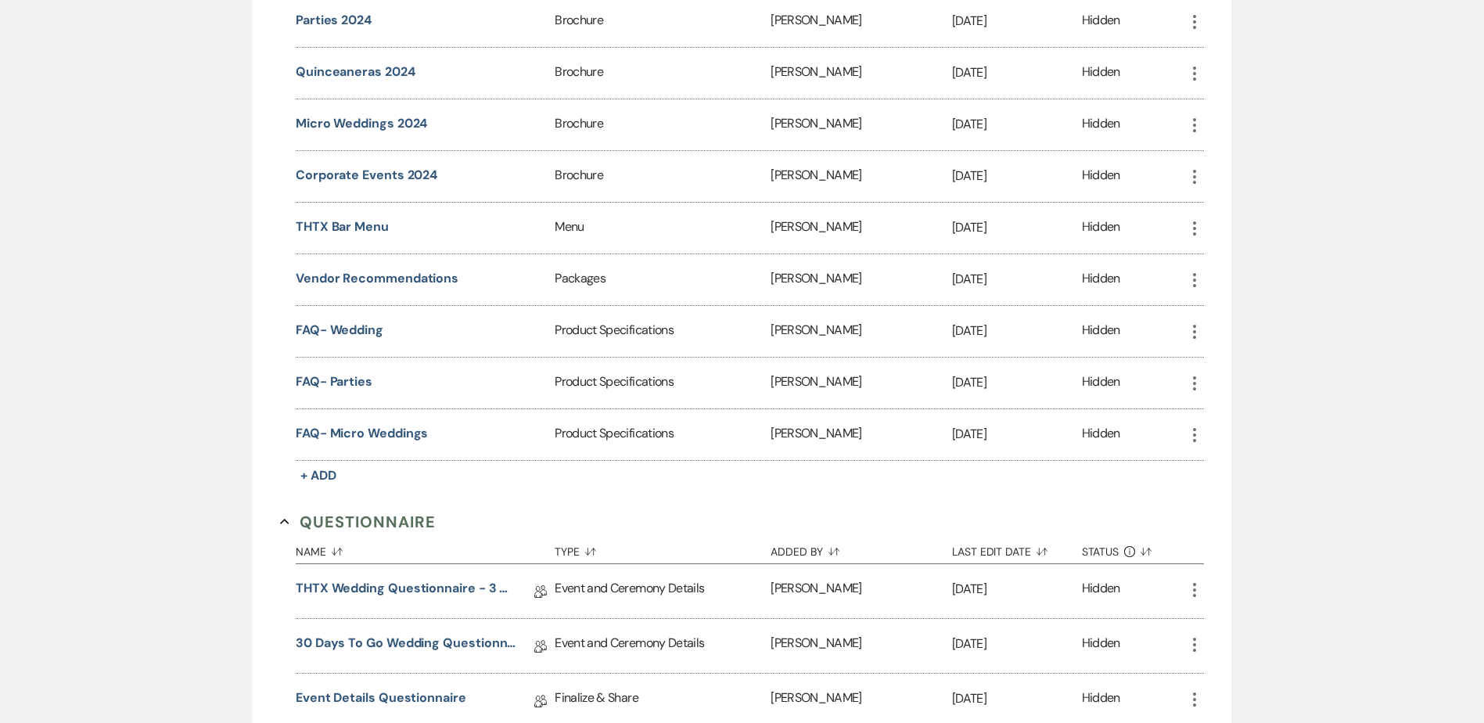
scroll to position [1565, 0]
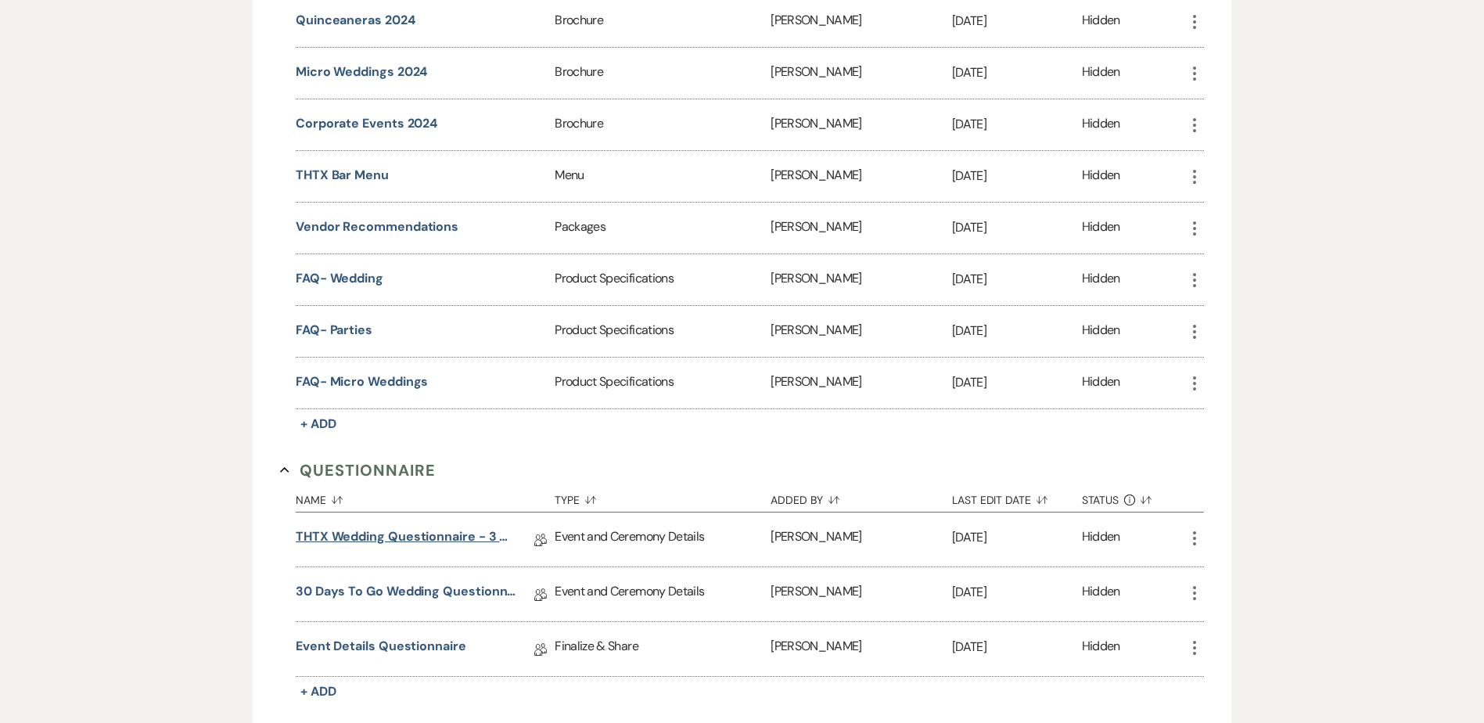
click at [410, 538] on link "THTX Wedding Questionnaire - 3 Months To Go" at bounding box center [407, 539] width 223 height 24
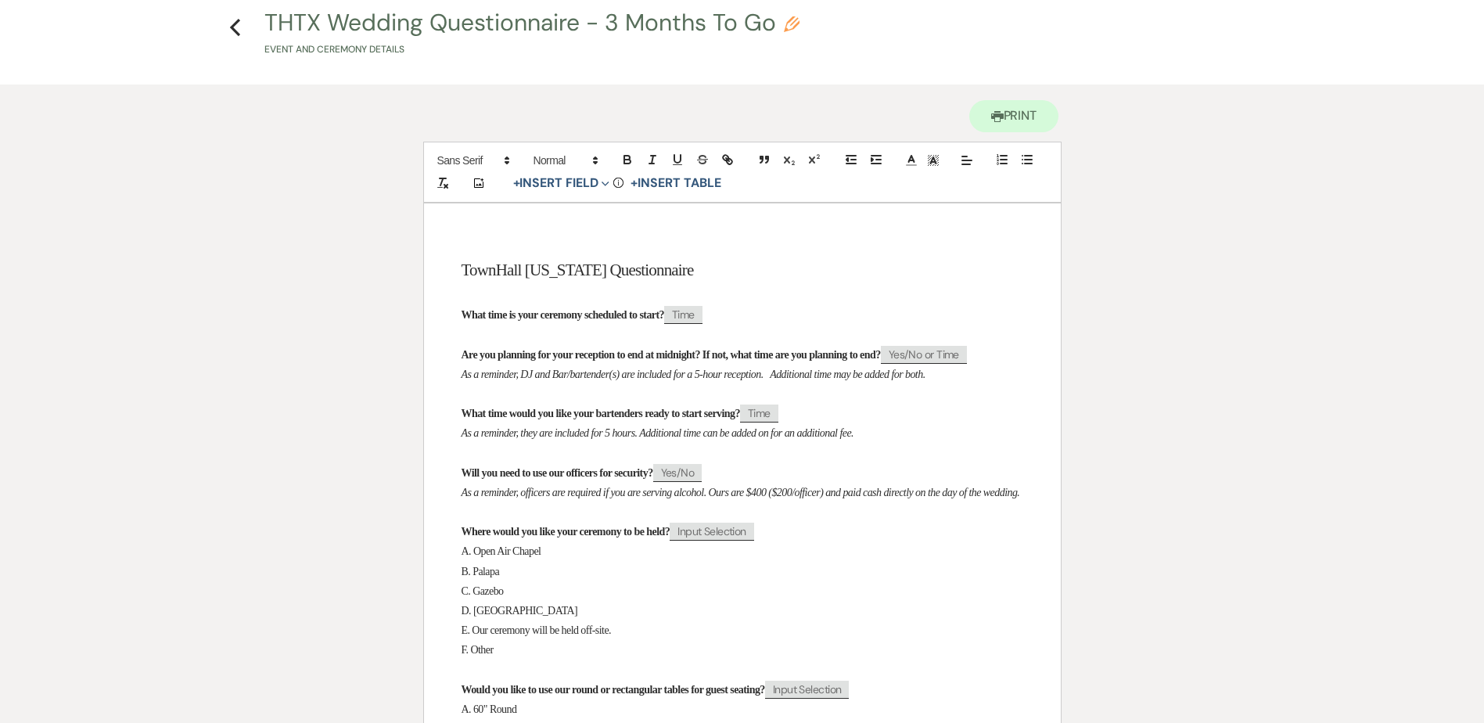
scroll to position [20, 0]
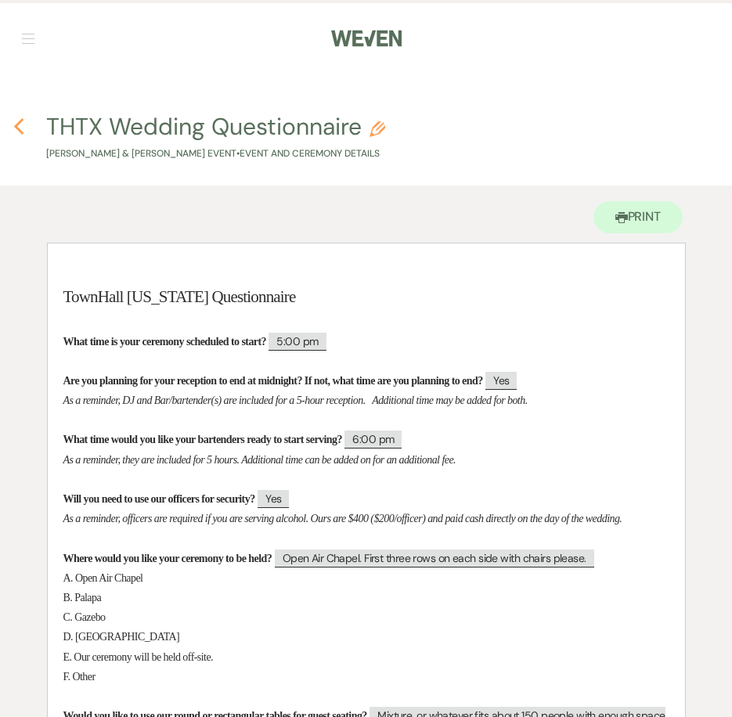
click at [13, 121] on icon "Previous" at bounding box center [19, 126] width 12 height 19
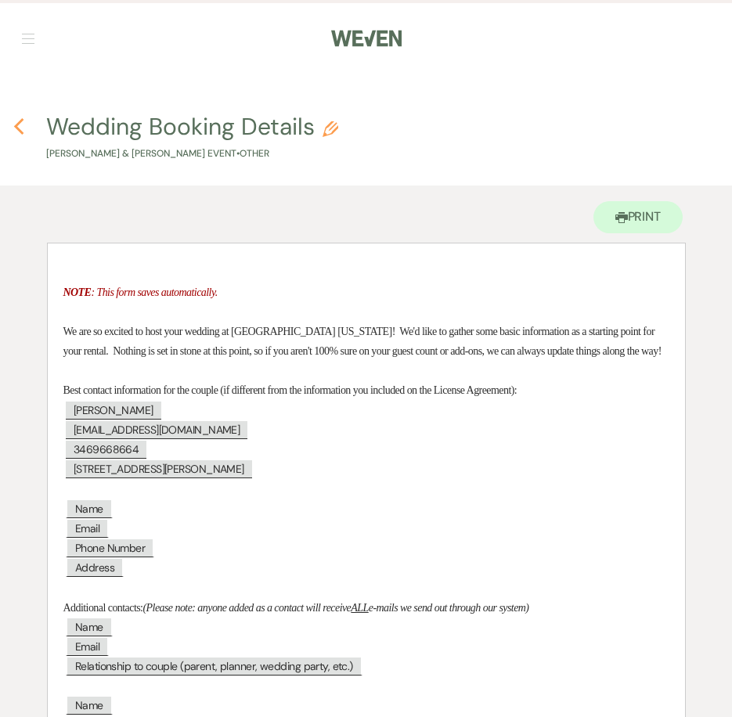
click at [18, 125] on use "button" at bounding box center [19, 126] width 10 height 17
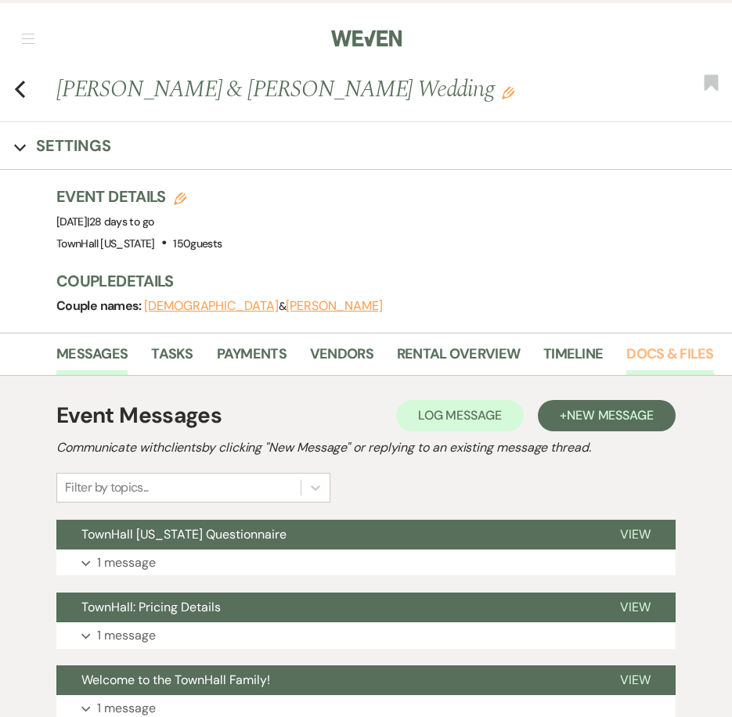
drag, startPoint x: 649, startPoint y: 347, endPoint x: 635, endPoint y: 354, distance: 15.4
click at [649, 347] on link "Docs & Files" at bounding box center [669, 359] width 87 height 32
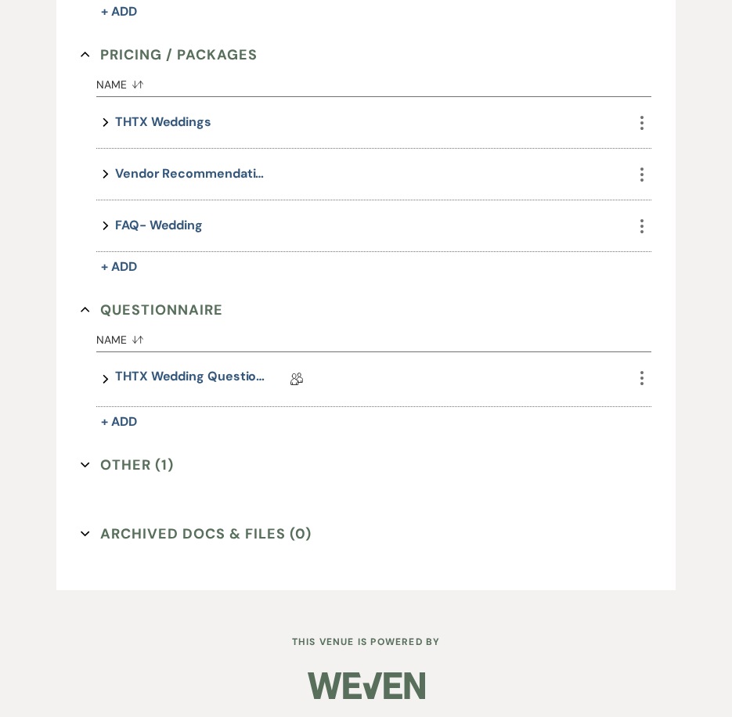
scroll to position [861, 0]
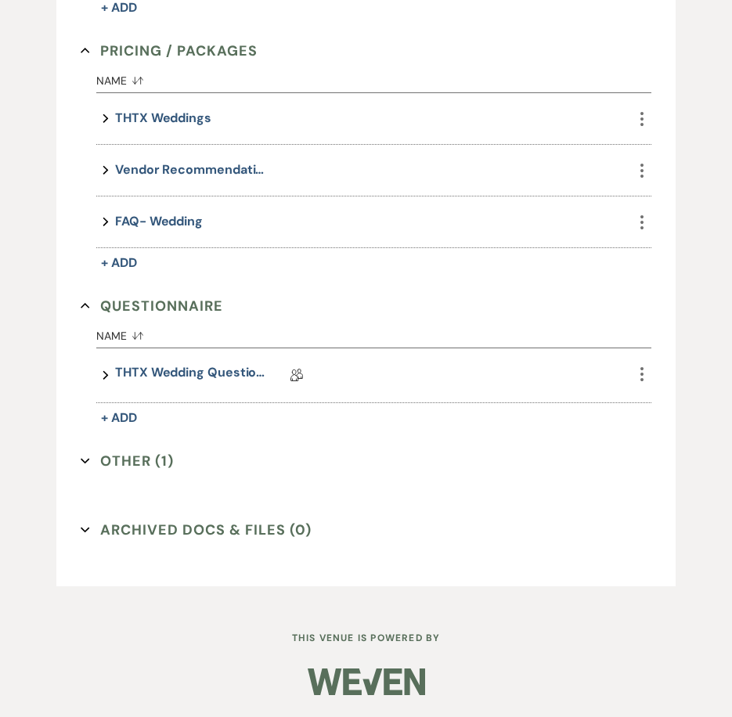
click at [140, 466] on button "Other (1) Expand" at bounding box center [127, 460] width 93 height 23
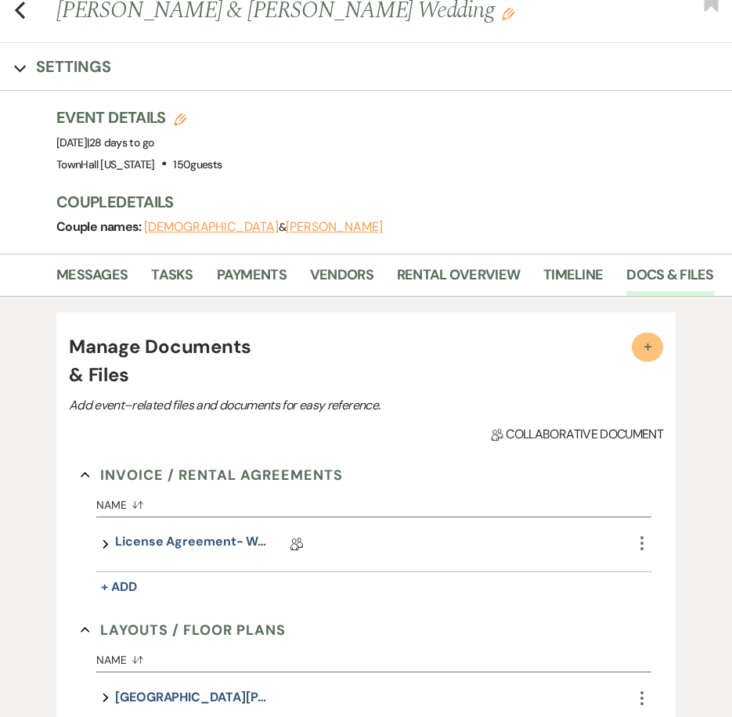
click at [650, 353] on span "+" at bounding box center [647, 346] width 16 height 16
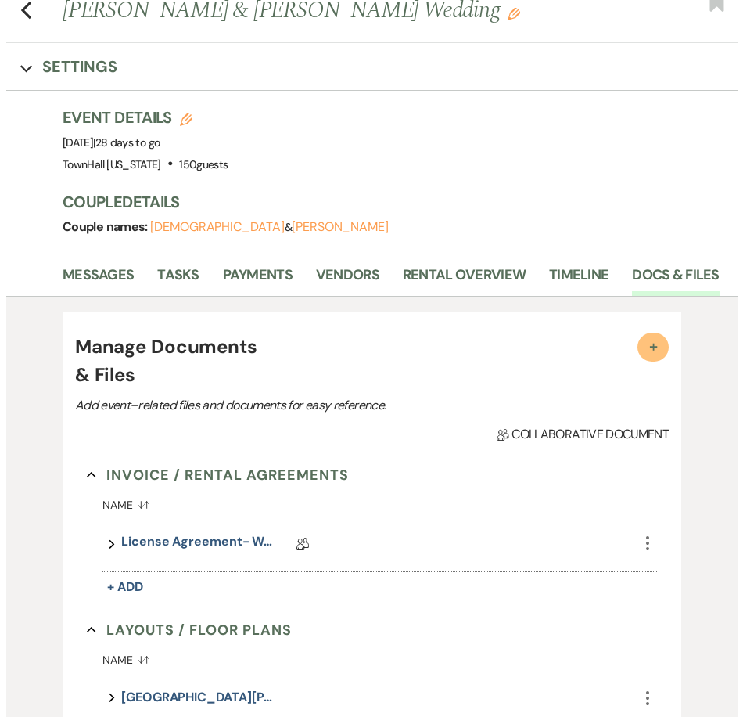
scroll to position [80, 0]
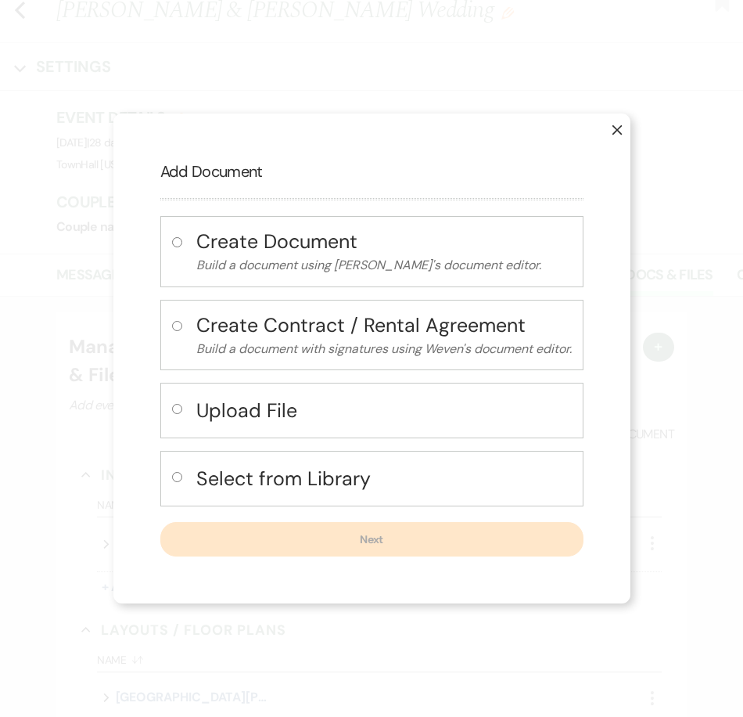
click at [237, 492] on h4 "Select from Library" at bounding box center [384, 478] width 376 height 27
radio input "true"
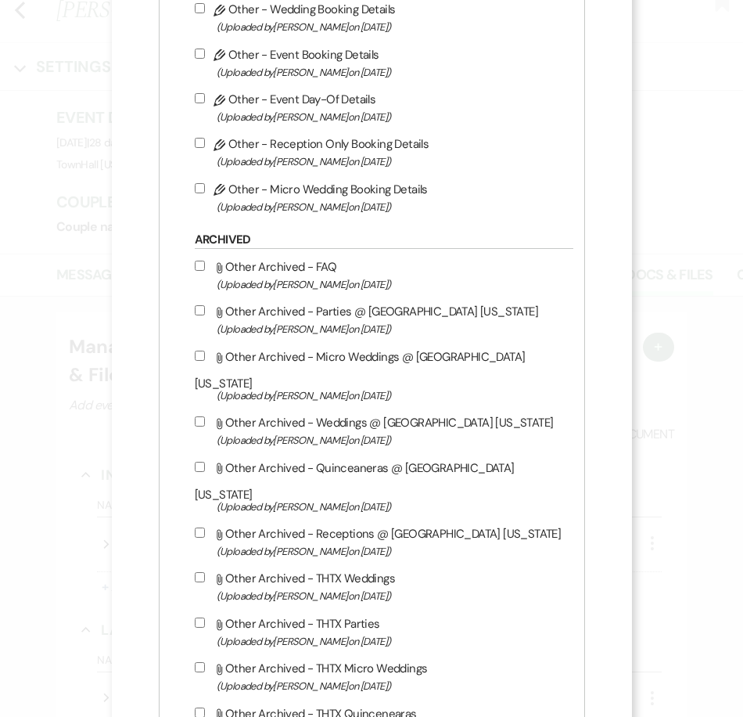
scroll to position [1896, 0]
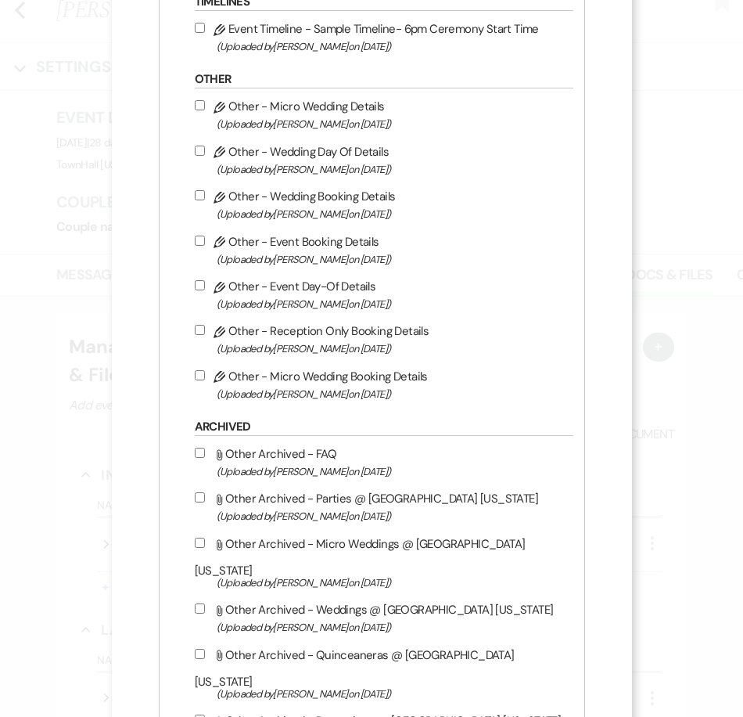
click at [196, 156] on input "Pencil Other - Wedding Day Of Details (Uploaded by Stephanie Jordan on Aug 25th…" at bounding box center [200, 151] width 10 height 10
checkbox input "true"
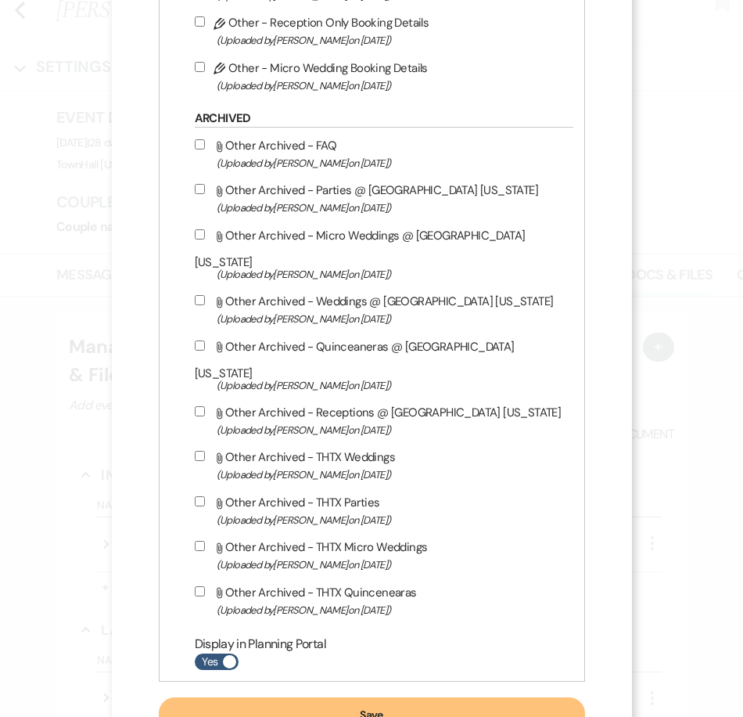
scroll to position [2245, 0]
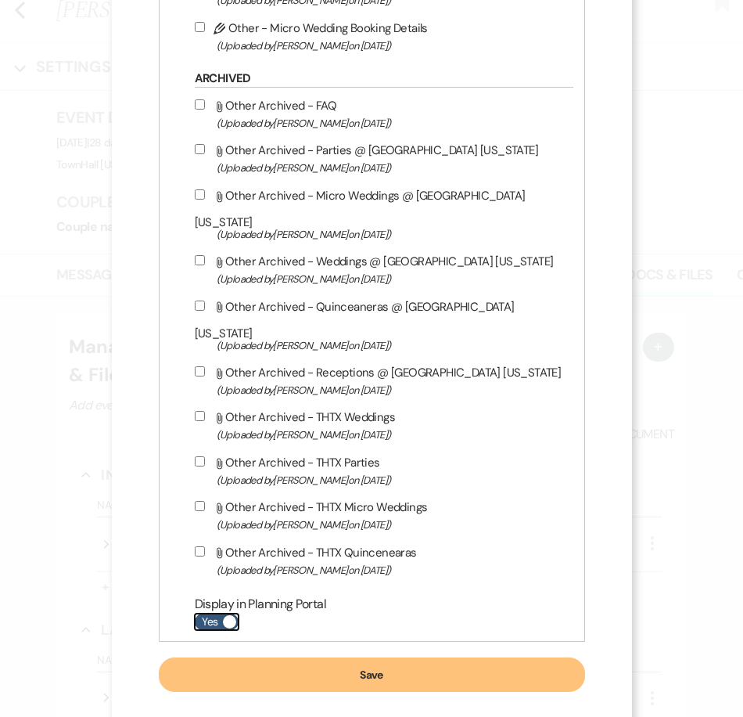
click at [207, 613] on label "Yes" at bounding box center [217, 621] width 44 height 16
click at [207, 613] on input "Yes" at bounding box center [217, 621] width 44 height 16
checkbox input "false"
click at [243, 657] on button "Save" at bounding box center [372, 674] width 426 height 34
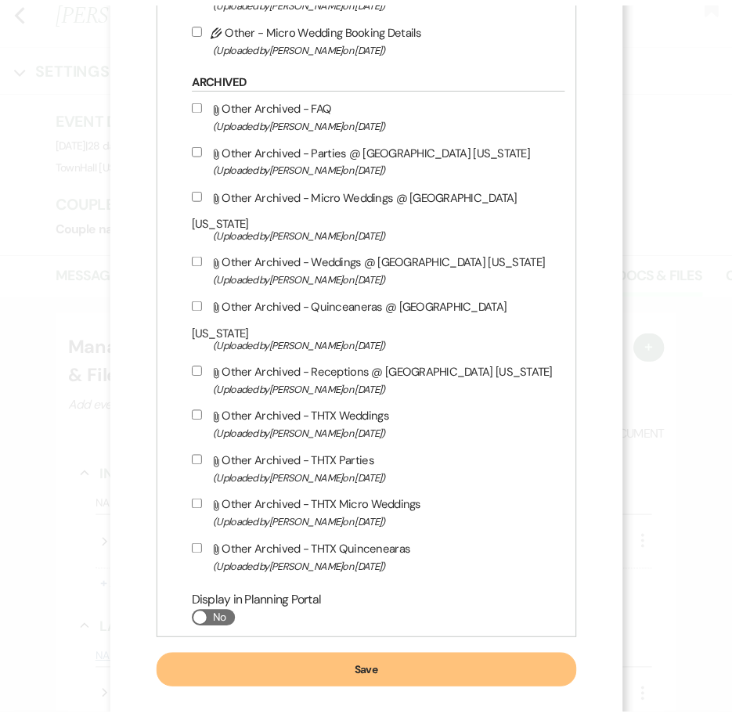
scroll to position [79, 0]
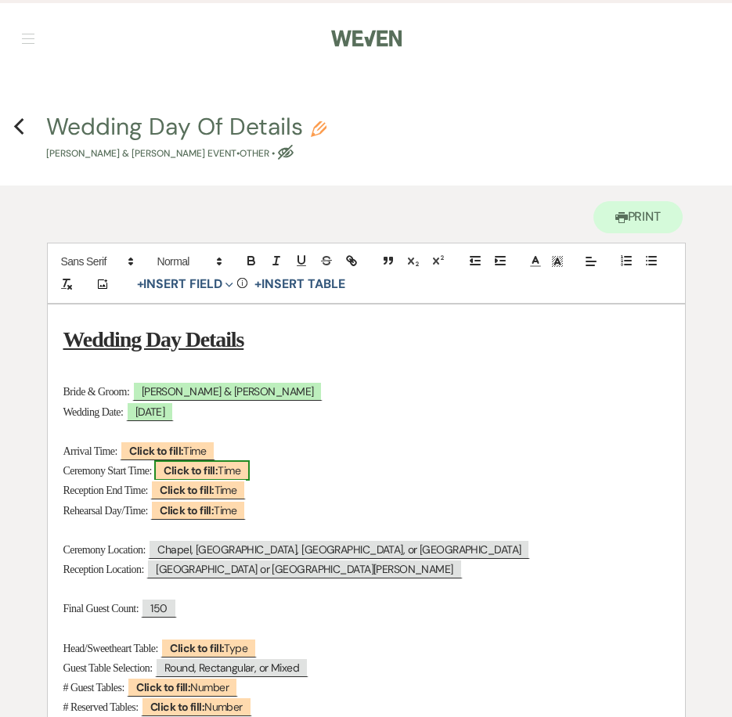
click at [198, 473] on b "Click to fill:" at bounding box center [191, 470] width 54 height 14
select select "Time"
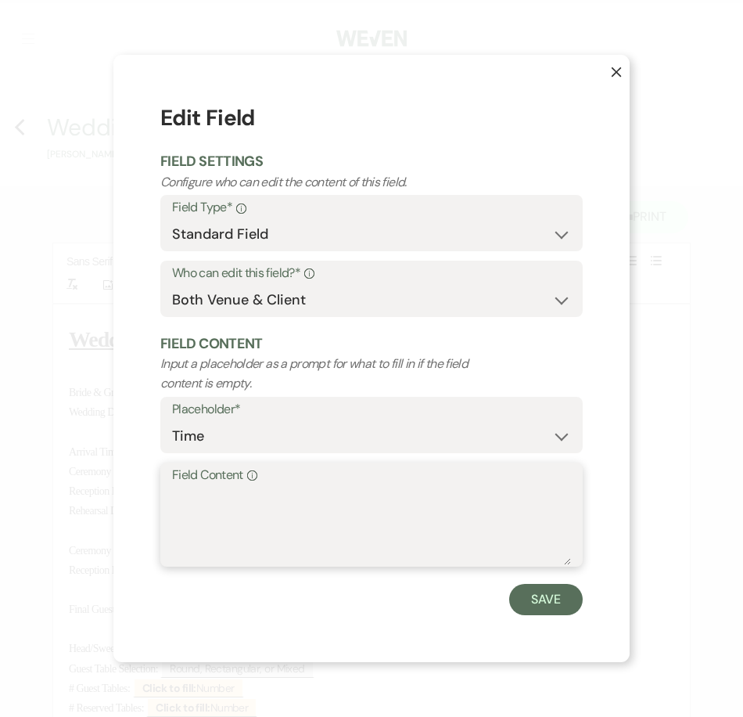
click at [238, 539] on textarea "Field Content Info" at bounding box center [371, 526] width 399 height 78
type textarea "5pm"
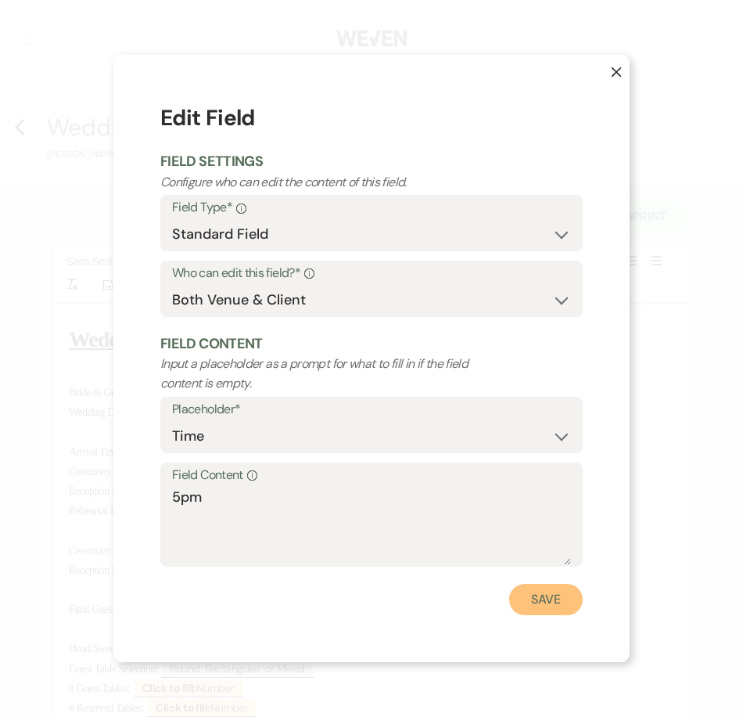
click at [564, 599] on button "Save" at bounding box center [546, 599] width 74 height 31
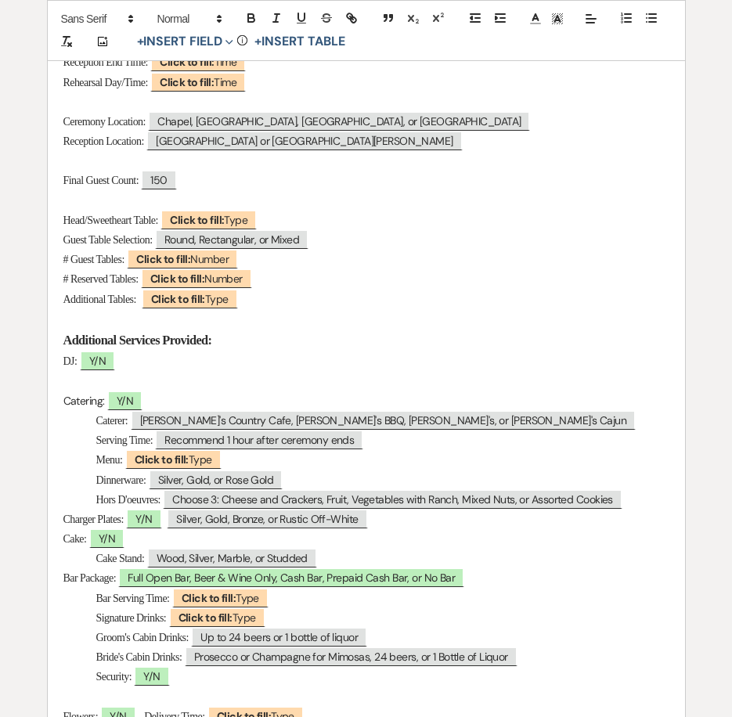
scroll to position [469, 0]
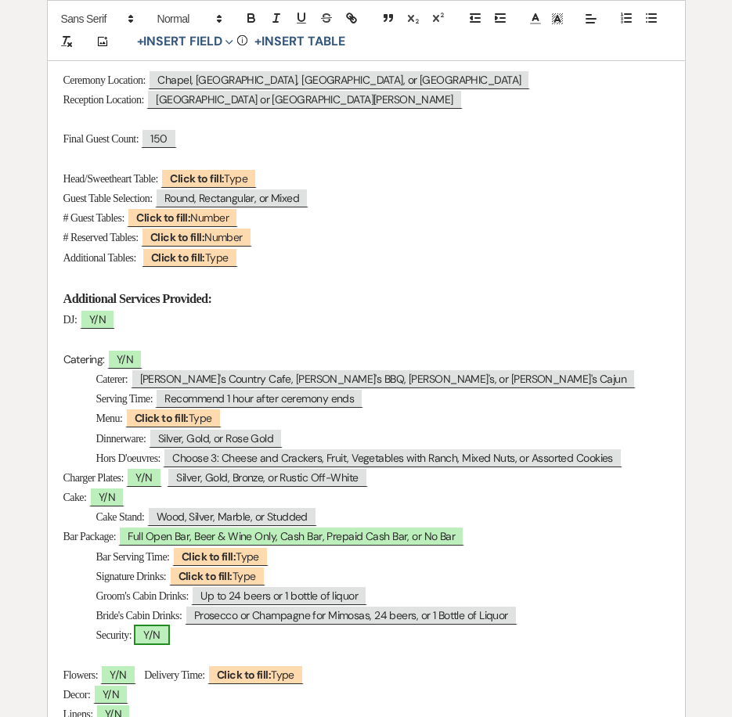
click at [167, 637] on span "Y/N" at bounding box center [151, 634] width 35 height 20
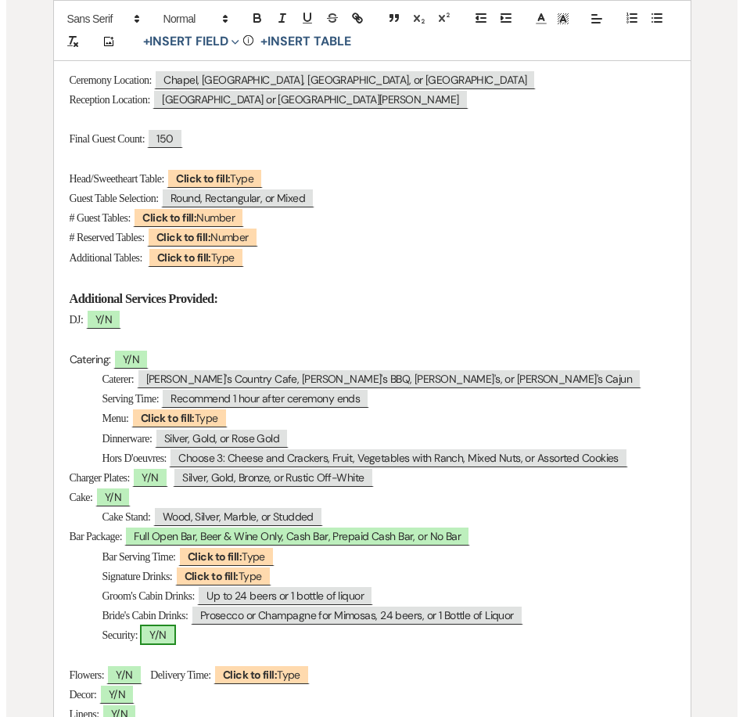
scroll to position [470, 0]
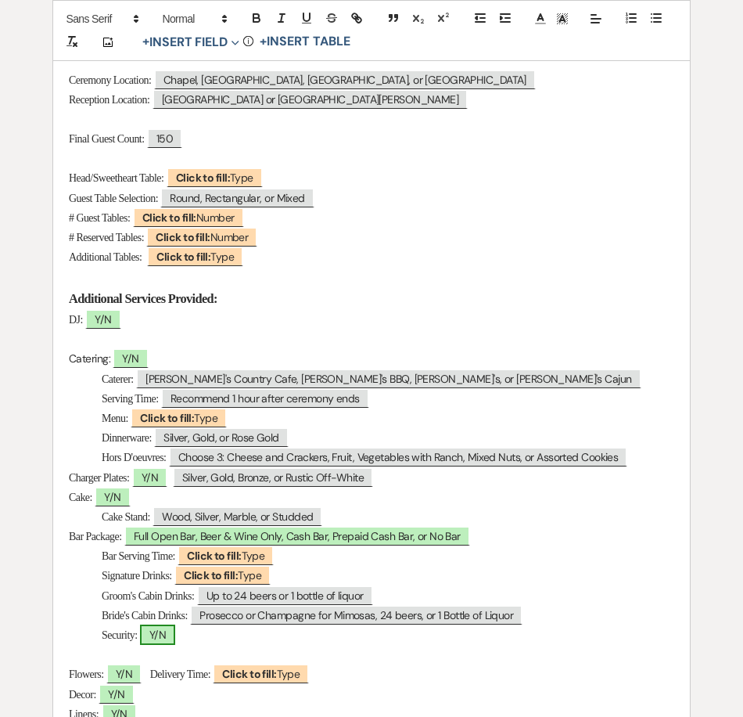
select select "owner"
select select "Type"
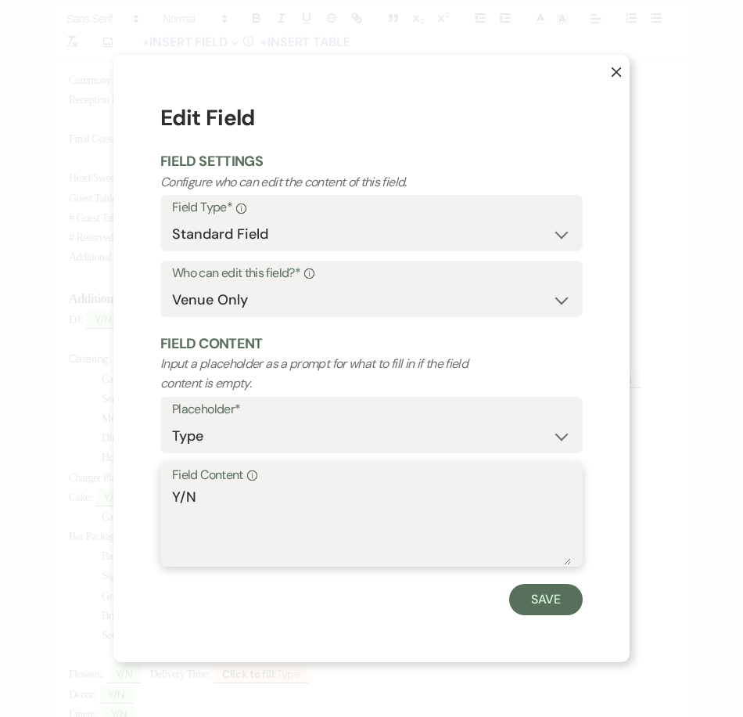
drag, startPoint x: 181, startPoint y: 492, endPoint x: 221, endPoint y: 501, distance: 40.8
click at [221, 501] on textarea "Y/N" at bounding box center [371, 526] width 399 height 78
type textarea "Y"
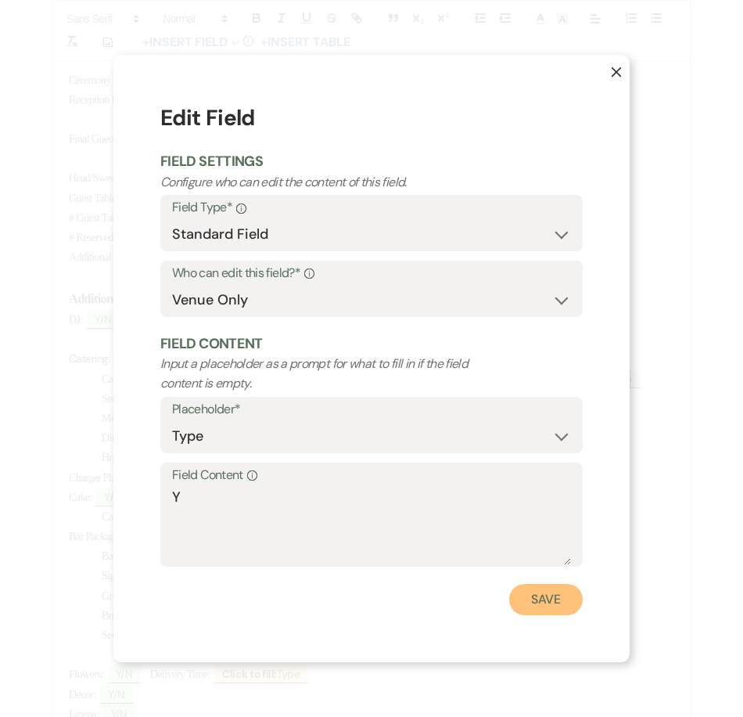
click at [526, 596] on button "Save" at bounding box center [546, 599] width 74 height 31
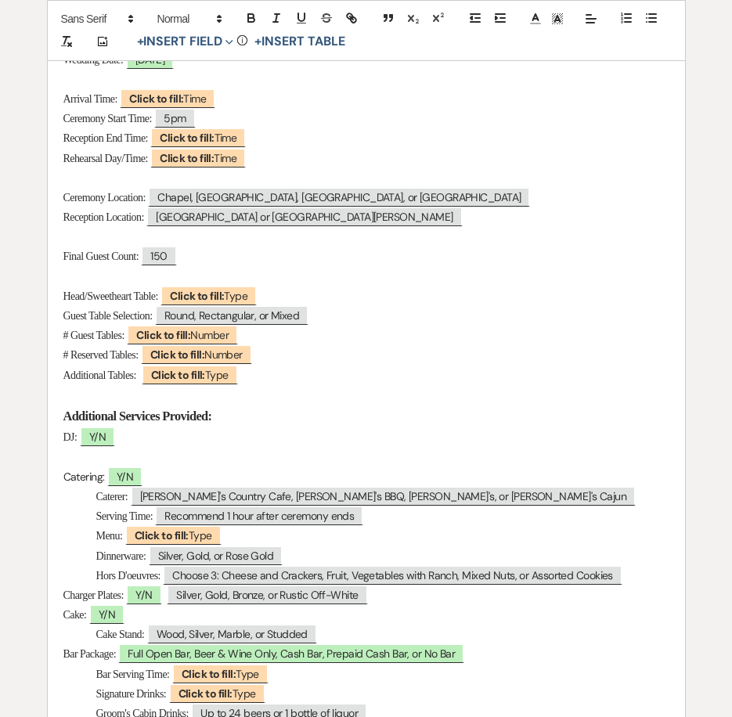
scroll to position [313, 0]
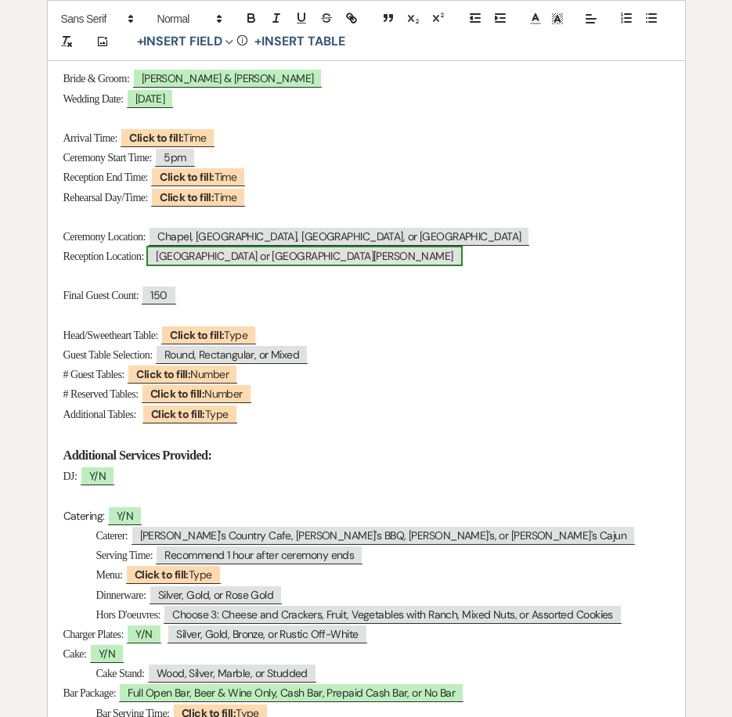
click at [233, 260] on span "Lone Star Hall or San Jacinto Hall" at bounding box center [303, 256] width 315 height 20
select select "Location"
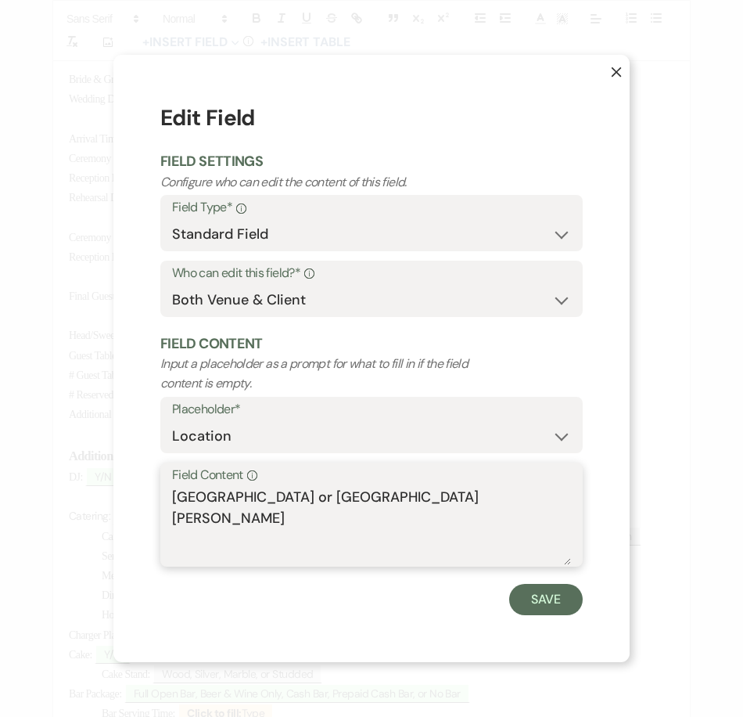
drag, startPoint x: 285, startPoint y: 494, endPoint x: 57, endPoint y: 471, distance: 228.9
click at [57, 471] on div "X Edit Field Field Settings Configure who can edit the content of this field. F…" at bounding box center [371, 358] width 743 height 717
type textarea "San Jacinto Hall"
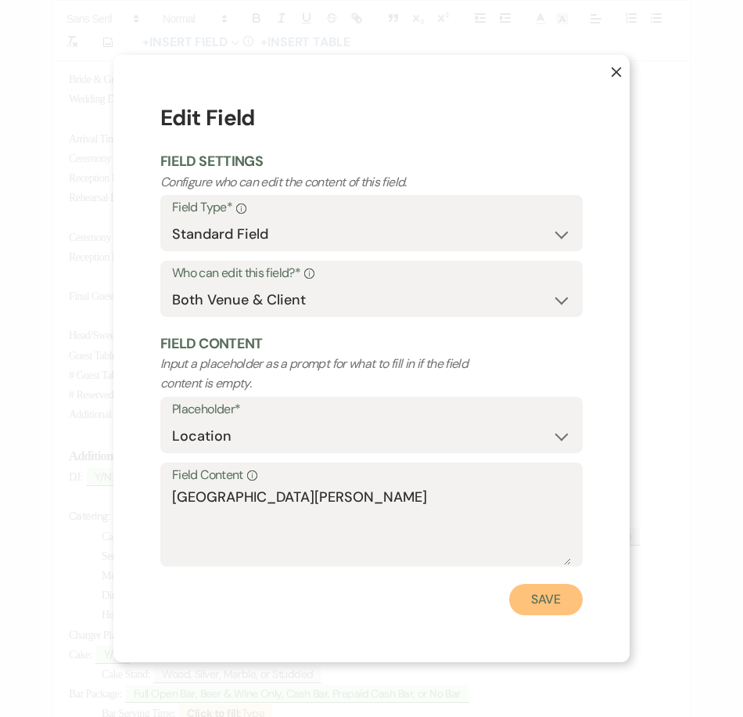
click at [548, 602] on button "Save" at bounding box center [546, 599] width 74 height 31
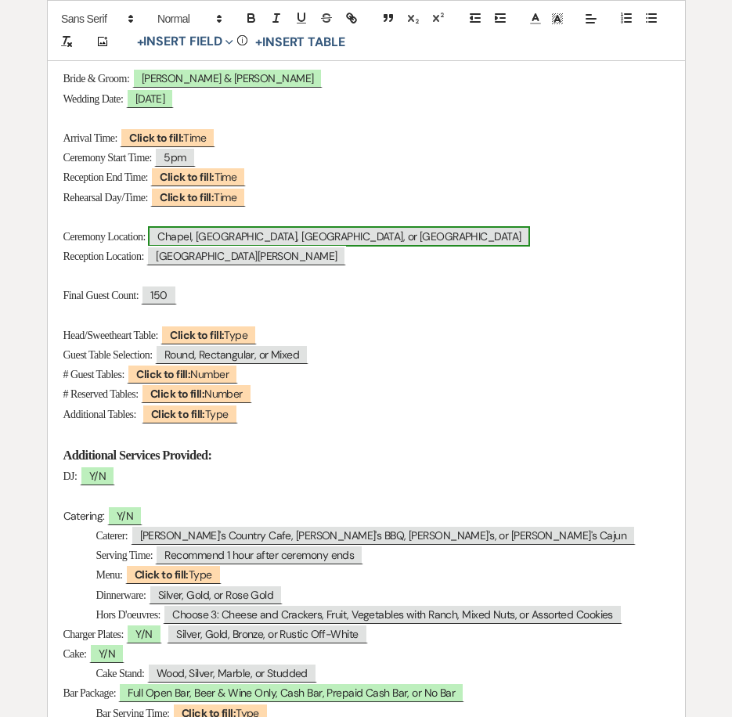
click at [238, 232] on span "Chapel, Palapa, Gazebo, or Old Western Town" at bounding box center [339, 236] width 382 height 20
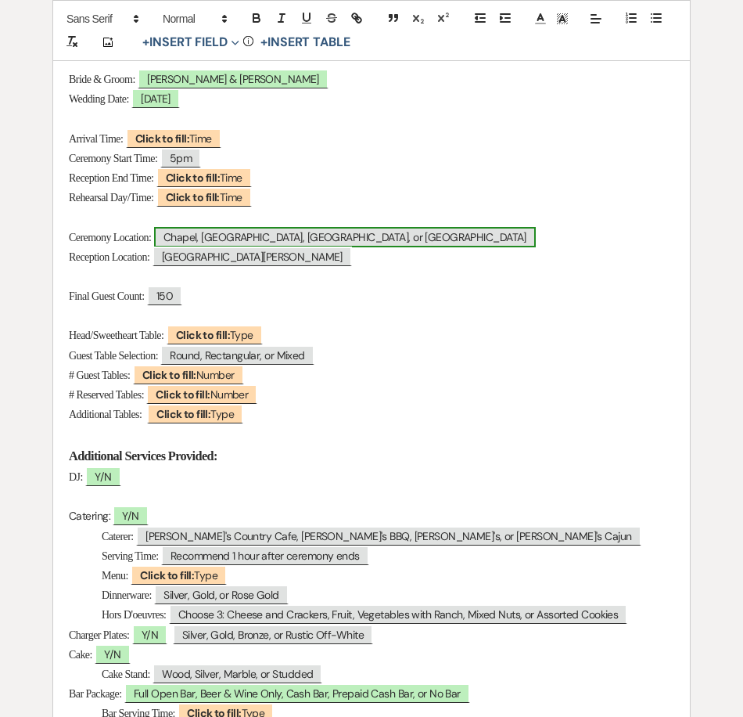
select select "Location"
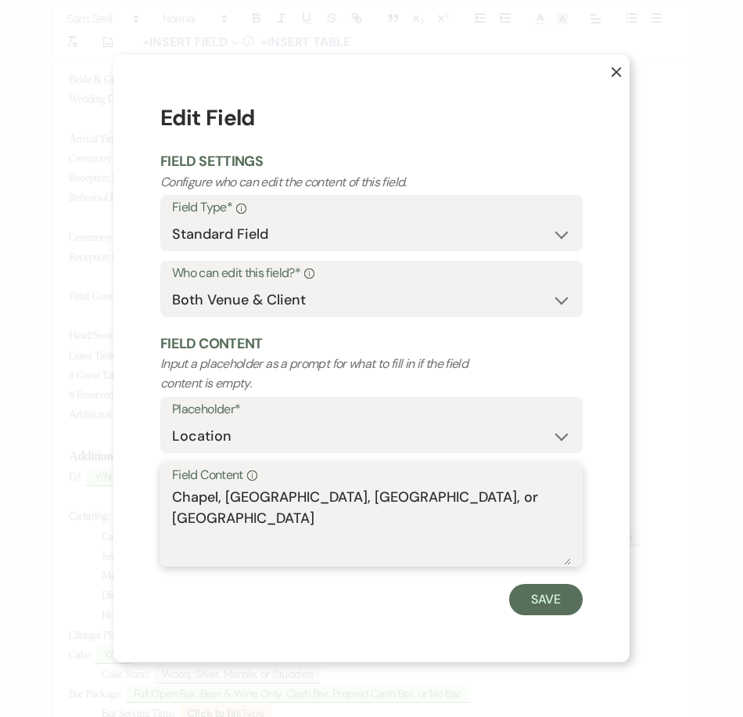
drag, startPoint x: 222, startPoint y: 493, endPoint x: 611, endPoint y: 500, distance: 388.9
click at [611, 501] on div "X Edit Field Field Settings Configure who can edit the content of this field. F…" at bounding box center [371, 358] width 516 height 606
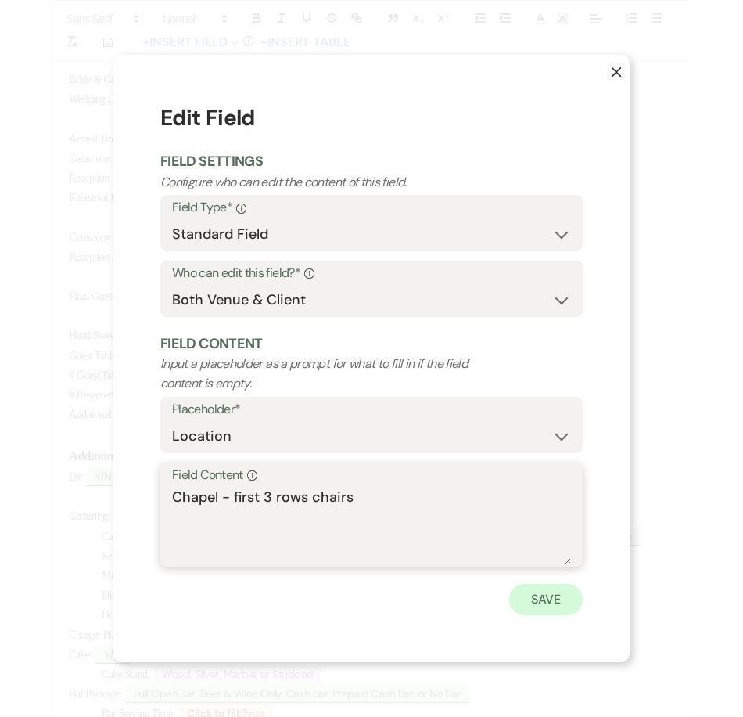
type textarea "Chapel - first 3 rows chairs"
click at [553, 595] on button "Save" at bounding box center [546, 599] width 74 height 31
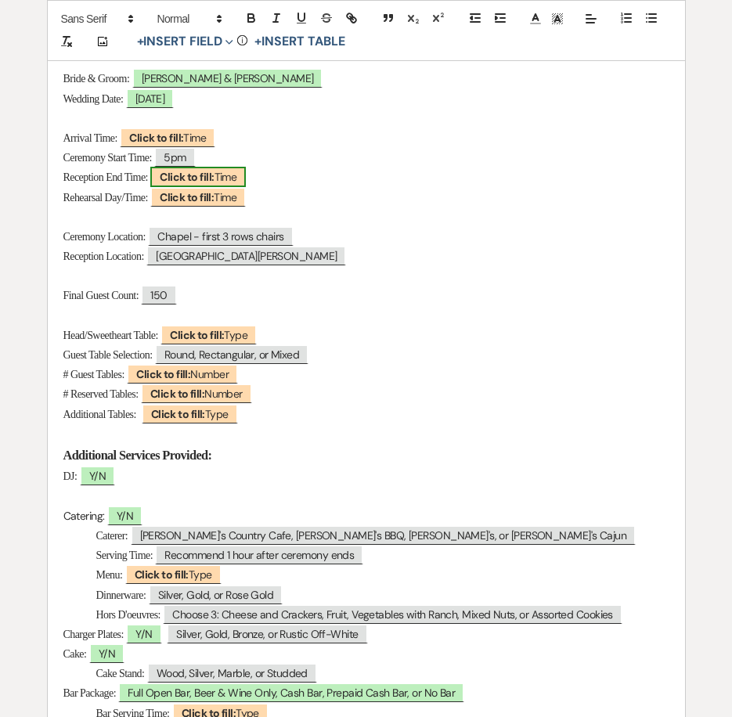
click at [196, 181] on b "Click to fill:" at bounding box center [187, 177] width 54 height 14
select select "Time"
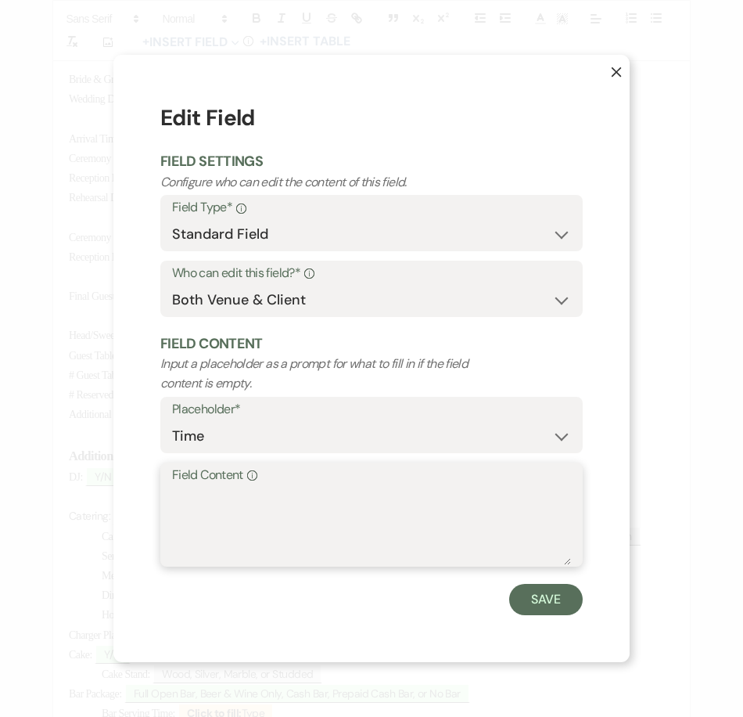
click at [236, 519] on textarea "Field Content Info" at bounding box center [371, 526] width 399 height 78
type textarea "12am"
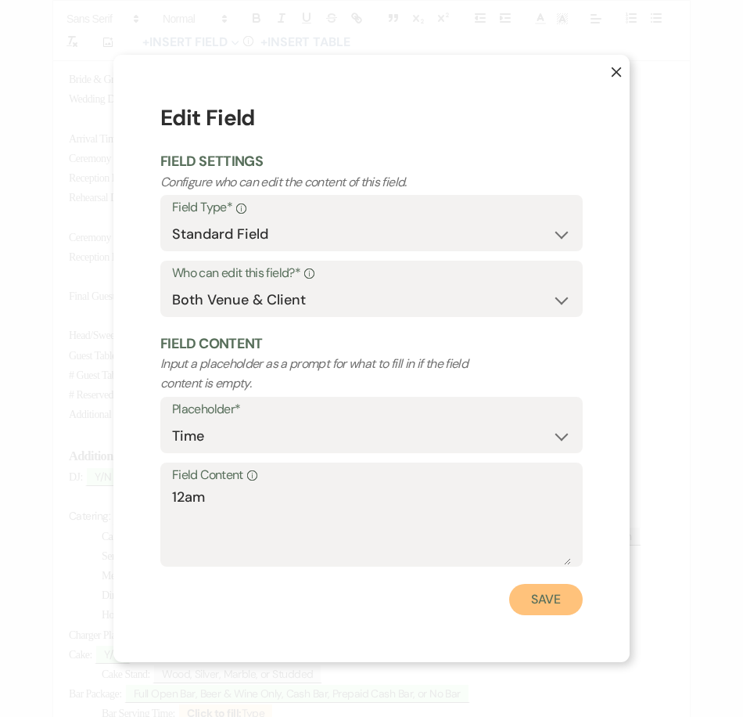
click at [559, 602] on button "Save" at bounding box center [546, 599] width 74 height 31
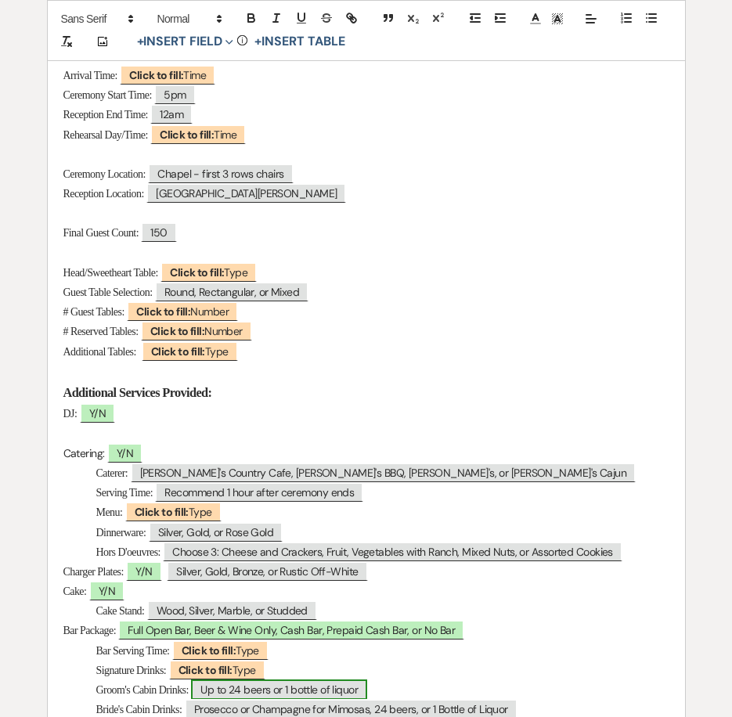
scroll to position [469, 0]
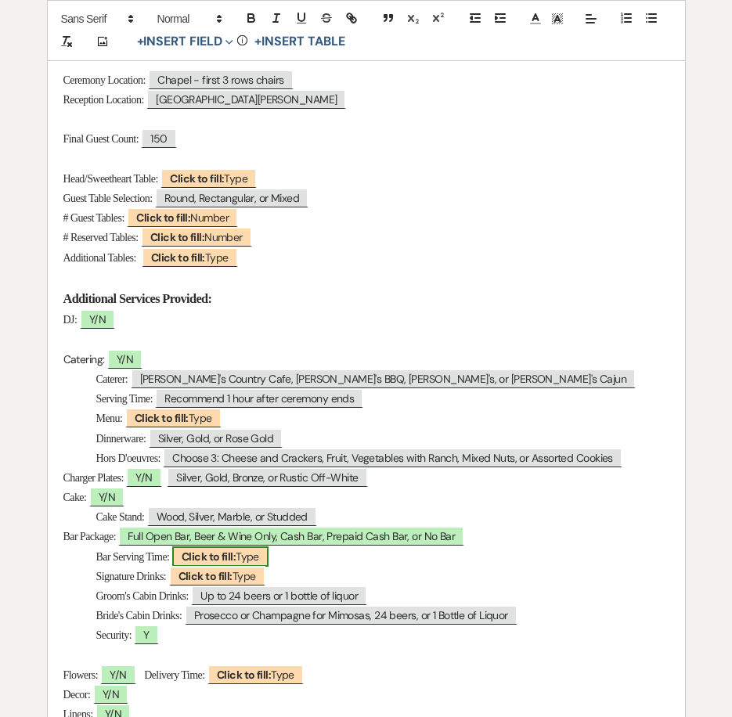
click at [205, 559] on b "Click to fill:" at bounding box center [209, 556] width 54 height 14
select select "Type"
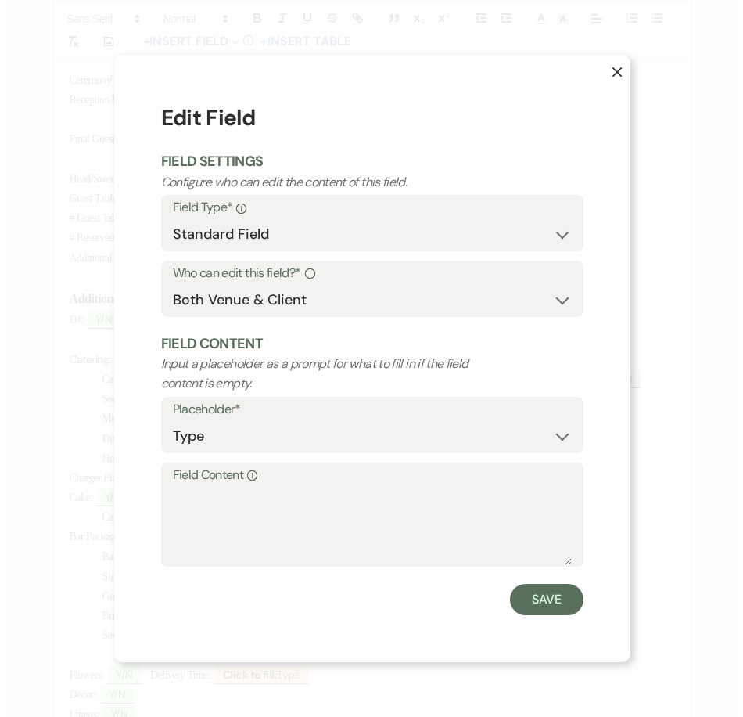
scroll to position [470, 0]
click at [207, 516] on textarea "Field Content Info" at bounding box center [371, 526] width 399 height 78
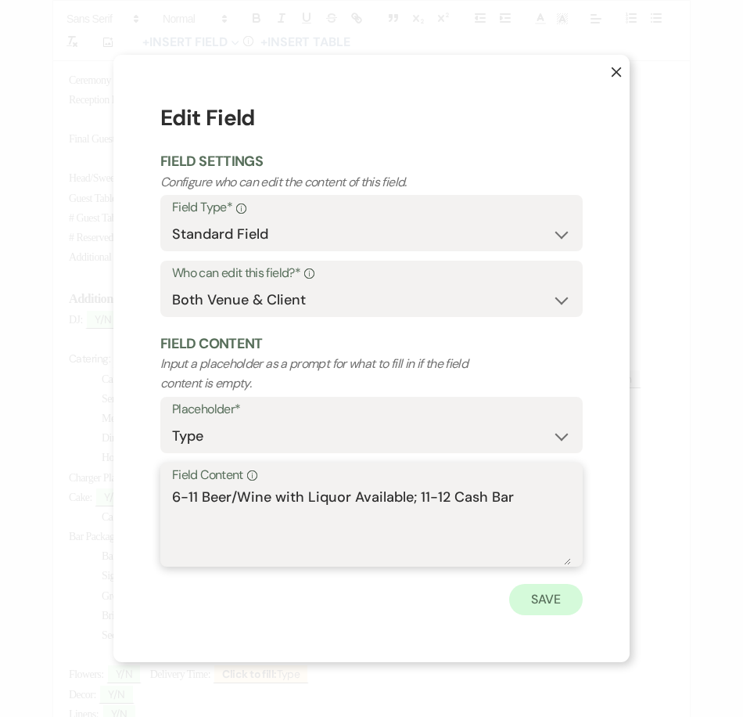
type textarea "6-11 Beer/Wine with Liquor Available; 11-12 Cash Bar"
click at [561, 600] on button "Save" at bounding box center [546, 599] width 74 height 31
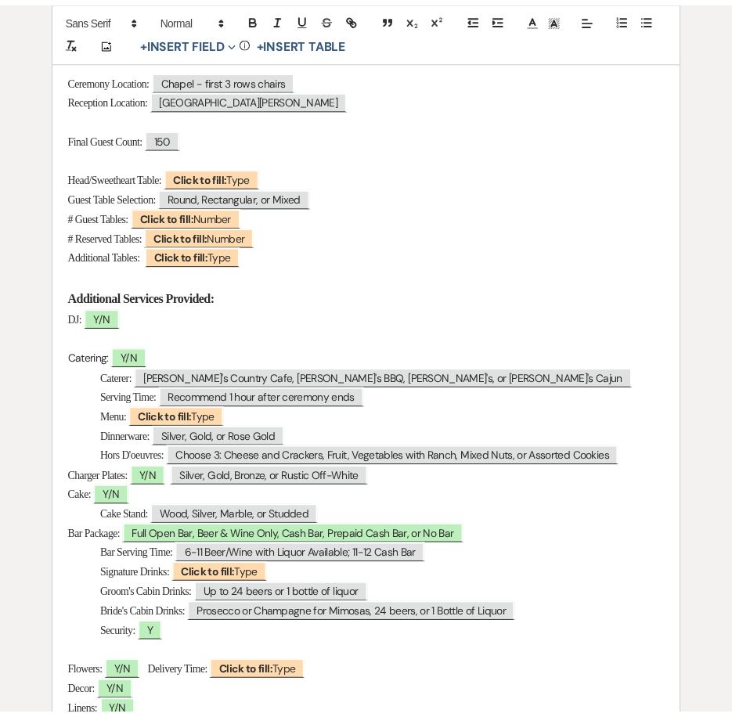
scroll to position [469, 0]
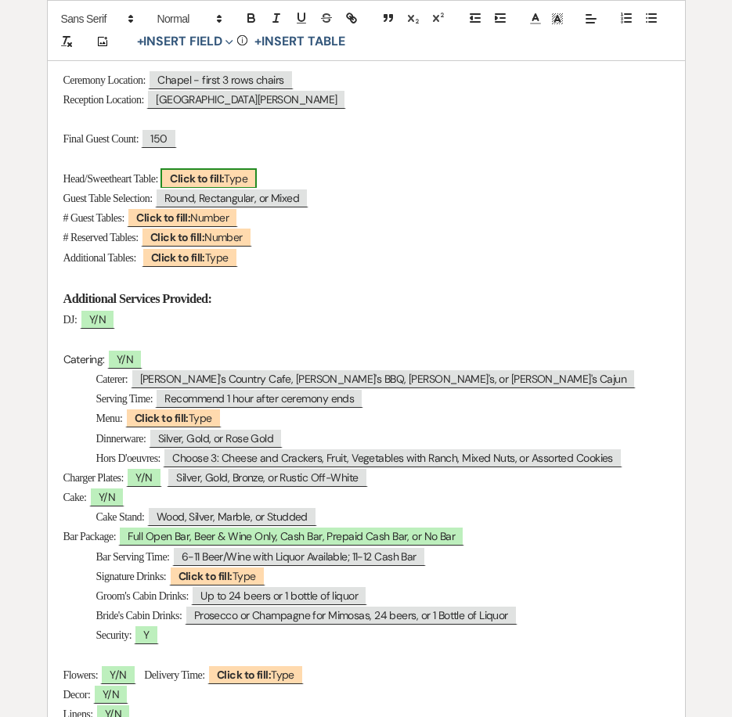
click at [216, 180] on b "Click to fill:" at bounding box center [197, 178] width 54 height 14
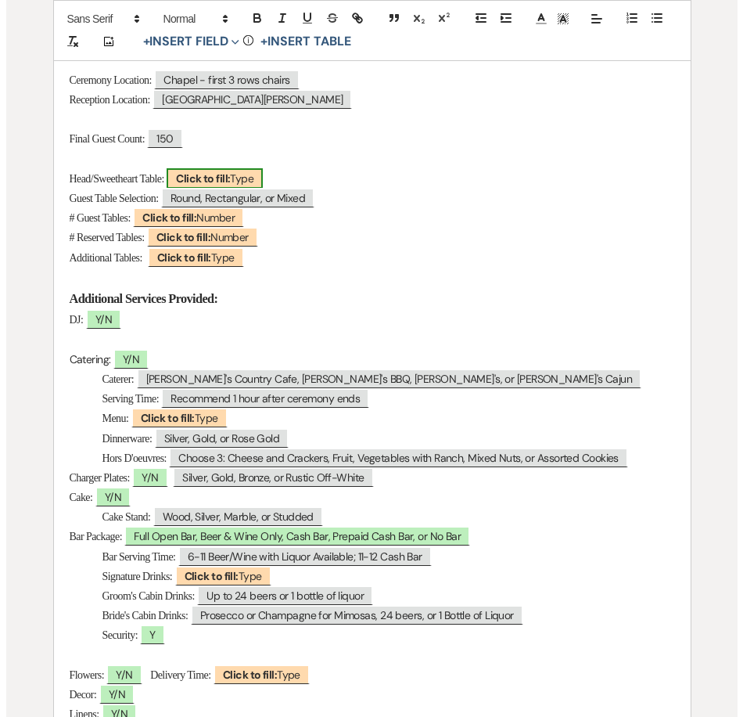
scroll to position [470, 0]
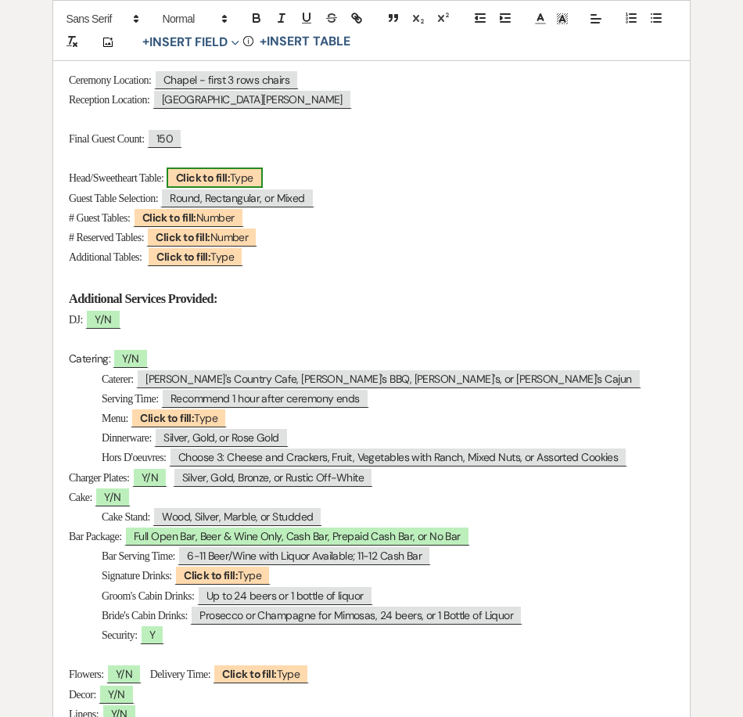
select select "Type"
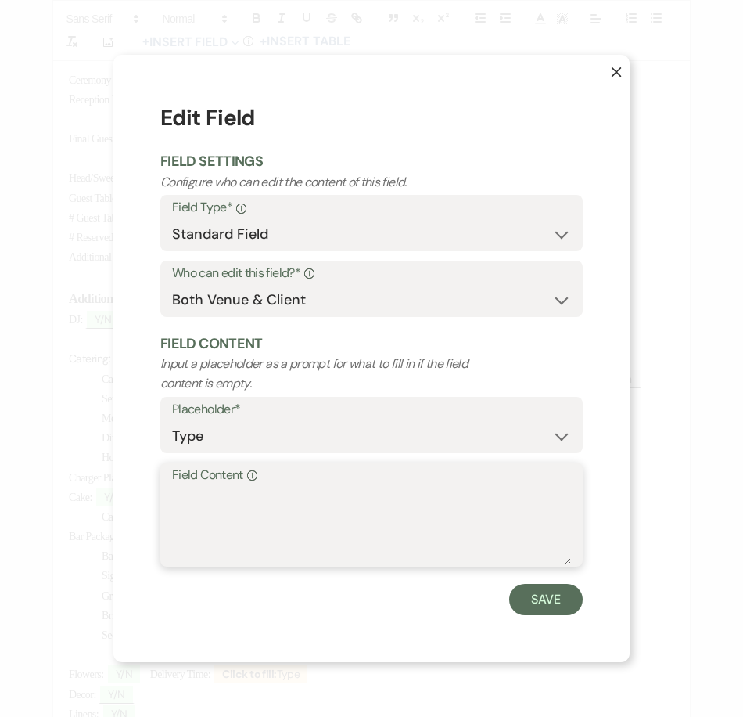
click at [312, 487] on textarea "Field Content Info" at bounding box center [371, 526] width 399 height 78
type textarea "Sweetheart"
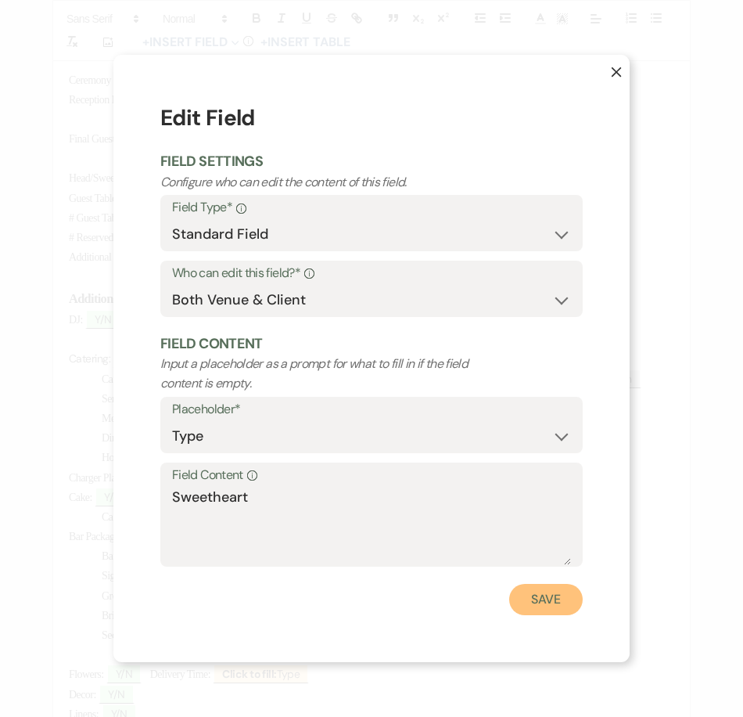
click at [534, 603] on button "Save" at bounding box center [546, 599] width 74 height 31
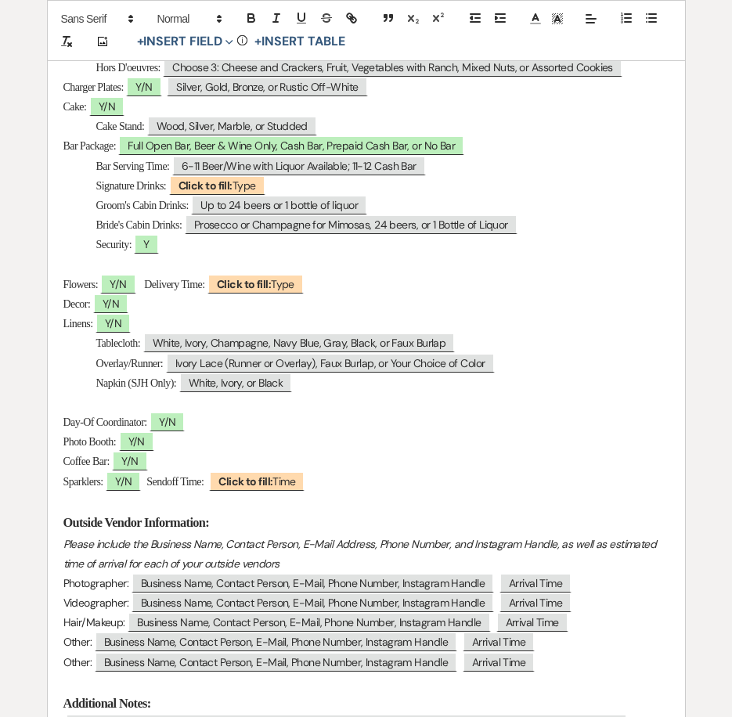
scroll to position [939, 0]
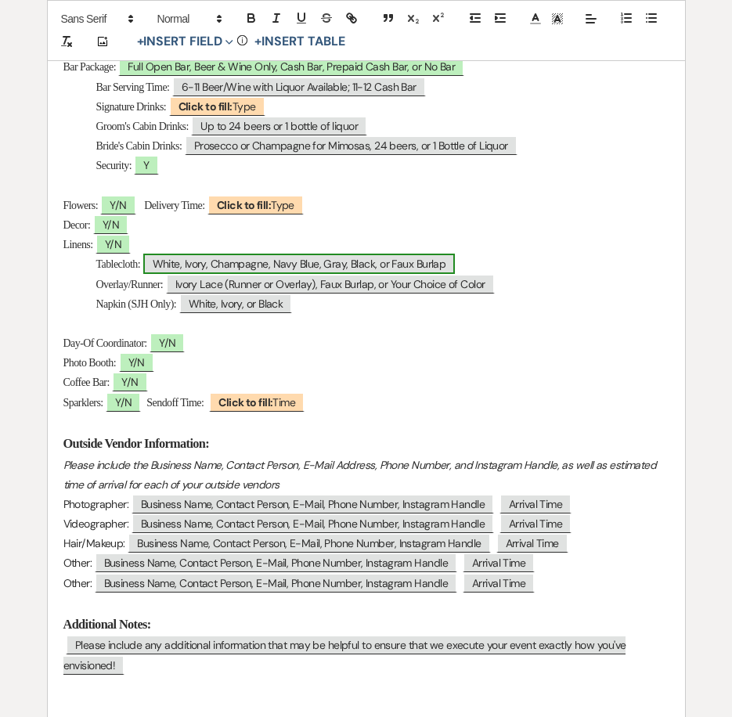
click at [174, 258] on span "White, Ivory, Champagne, Navy Blue, Gray, Black, or Faux Burlap" at bounding box center [299, 263] width 312 height 20
select select "Type"
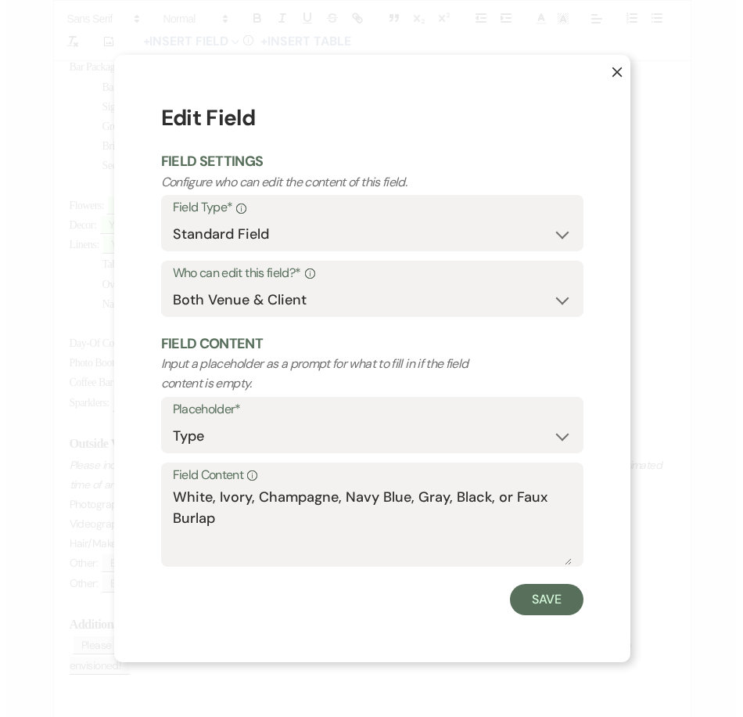
scroll to position [940, 0]
drag, startPoint x: 211, startPoint y: 494, endPoint x: 239, endPoint y: 534, distance: 48.8
click at [239, 534] on textarea "White, Ivory, Champagne, Navy Blue, Gray, Black, or Faux Burlap" at bounding box center [371, 526] width 399 height 78
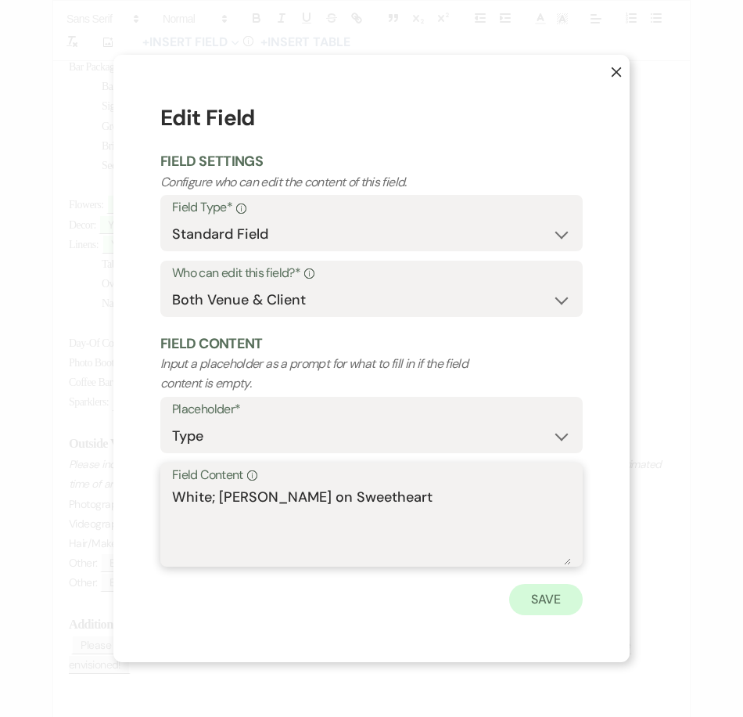
type textarea "White; Ivory Rosette on Sweetheart"
click at [552, 608] on button "Save" at bounding box center [546, 599] width 74 height 31
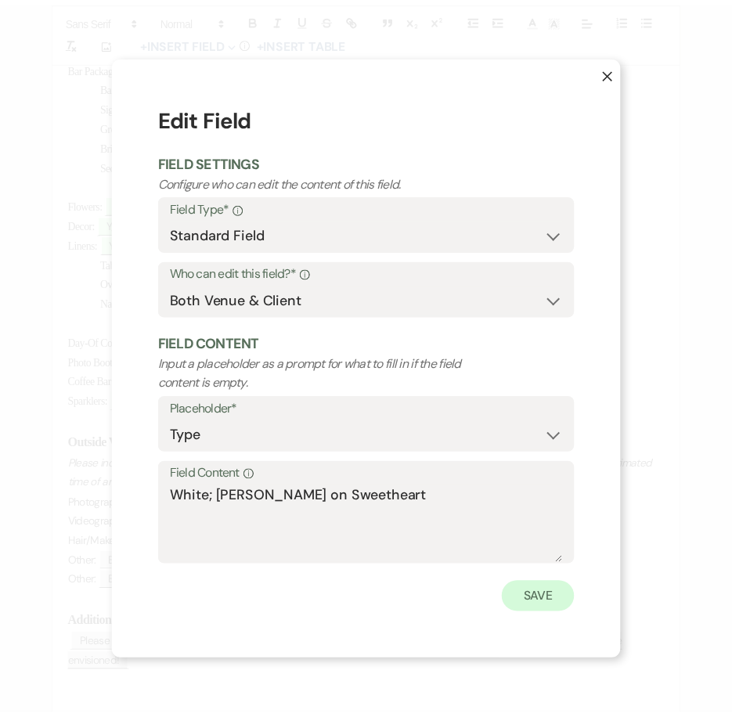
scroll to position [939, 0]
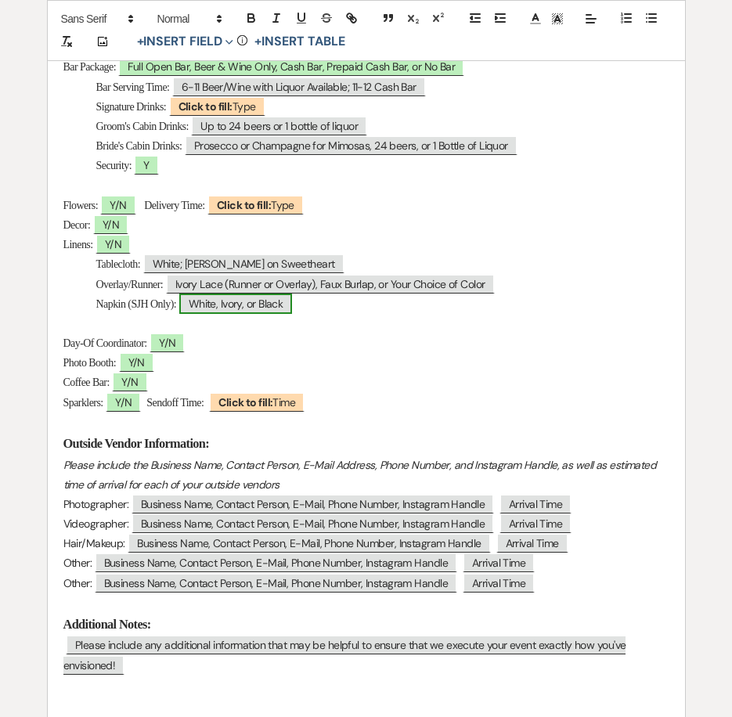
click at [264, 300] on span "White, Ivory, or Black" at bounding box center [235, 303] width 113 height 20
select select "Type"
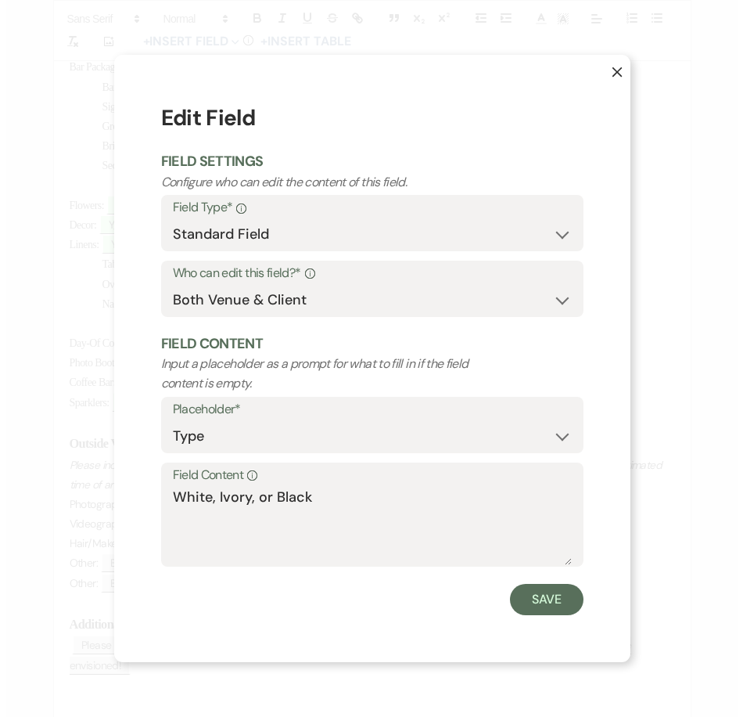
scroll to position [940, 0]
drag, startPoint x: 221, startPoint y: 489, endPoint x: 166, endPoint y: 491, distance: 54.8
click at [166, 491] on div "Field Content Info White, Ivory, or Black" at bounding box center [371, 514] width 422 height 104
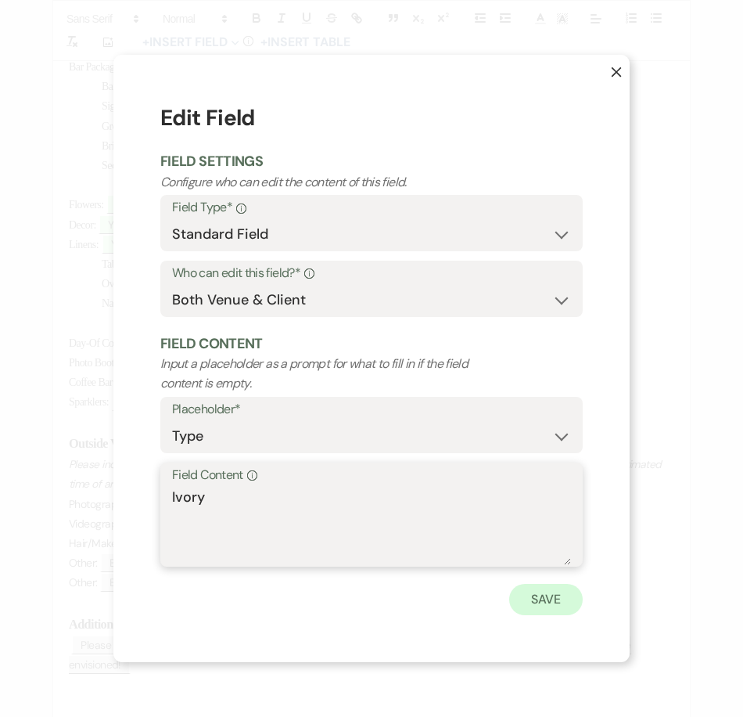
type textarea "Ivory"
click at [536, 600] on button "Save" at bounding box center [546, 599] width 74 height 31
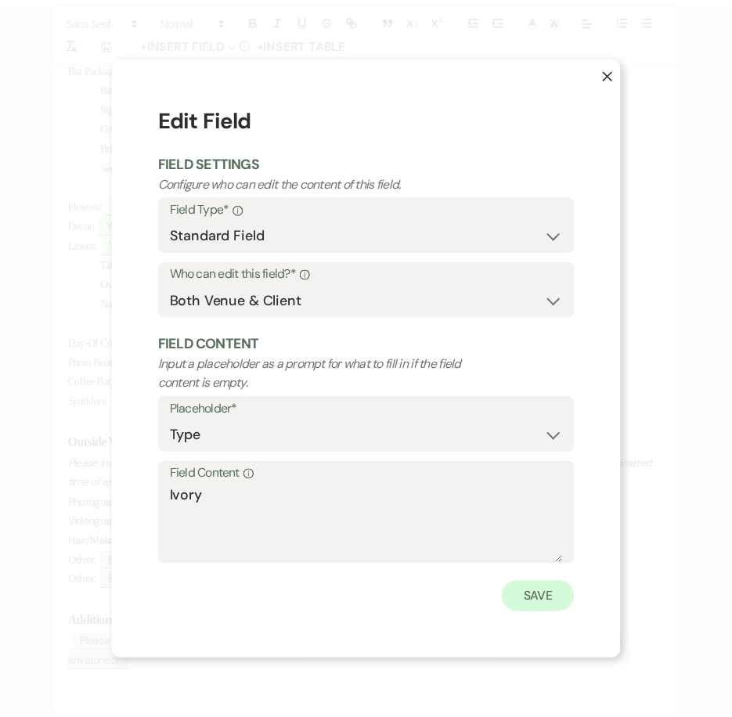
scroll to position [939, 0]
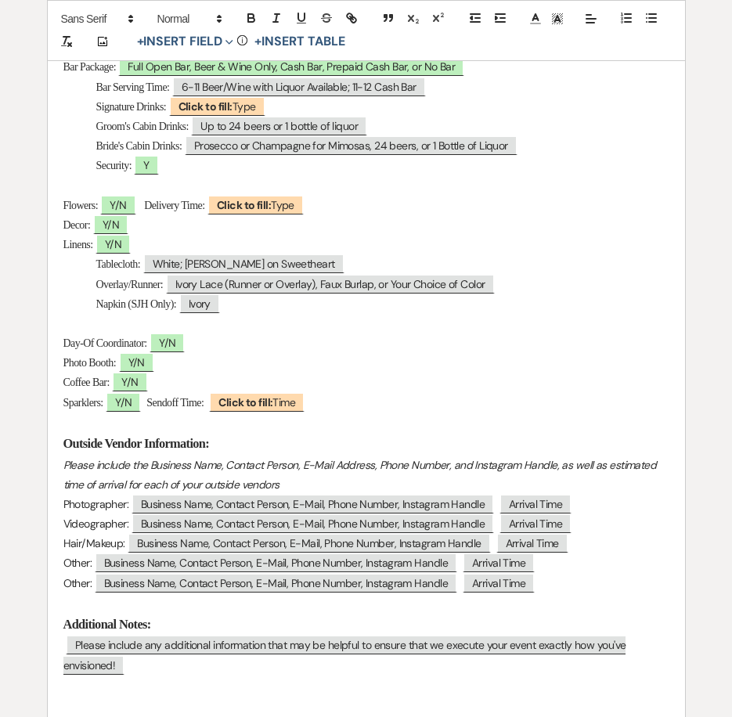
click at [352, 401] on p "Sparklers: ﻿ Y/N ﻿ Sendoff Time: ﻿ Click to fill: Time ﻿" at bounding box center [366, 403] width 606 height 20
drag, startPoint x: 352, startPoint y: 401, endPoint x: 157, endPoint y: 399, distance: 194.8
click at [157, 399] on p "Sparklers: ﻿ Y/N ﻿ Sendoff Time: ﻿ Click to fill: Time ﻿" at bounding box center [366, 403] width 606 height 20
click at [130, 404] on span "Y/N" at bounding box center [123, 402] width 35 height 20
select select "owner"
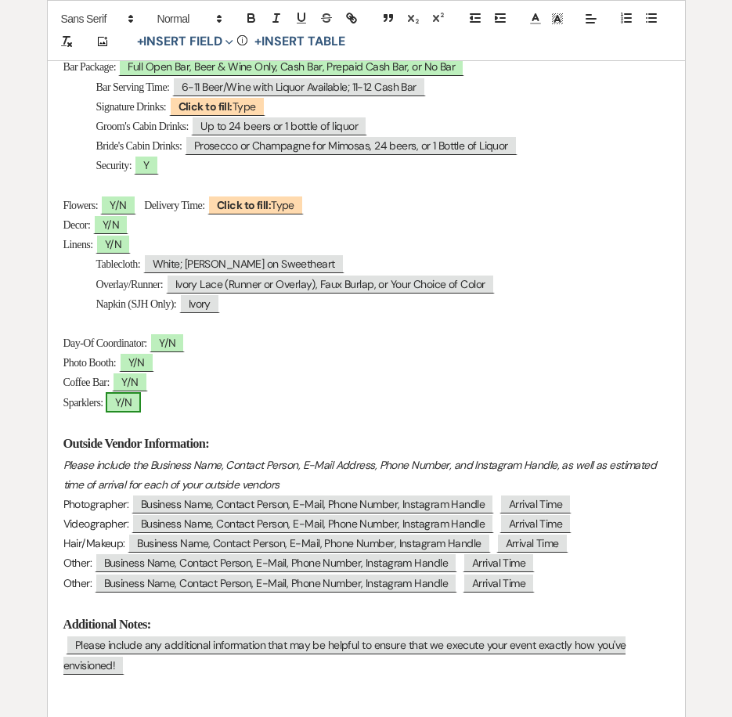
select select "Type"
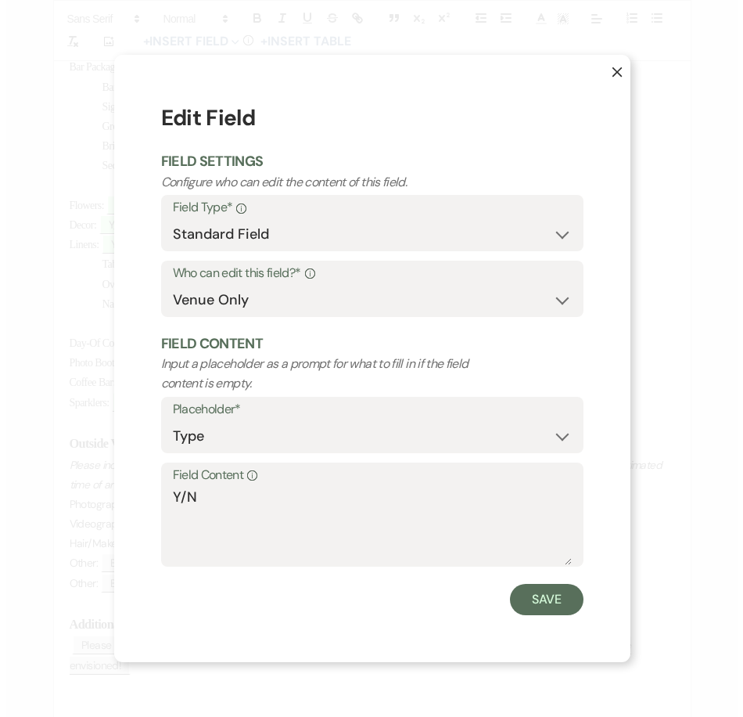
scroll to position [940, 0]
drag, startPoint x: 189, startPoint y: 495, endPoint x: 155, endPoint y: 494, distance: 33.7
click at [155, 494] on div "X Edit Field Field Settings Configure who can edit the content of this field. F…" at bounding box center [371, 358] width 516 height 606
type textarea "N"
drag, startPoint x: 552, startPoint y: 607, endPoint x: 307, endPoint y: 502, distance: 266.7
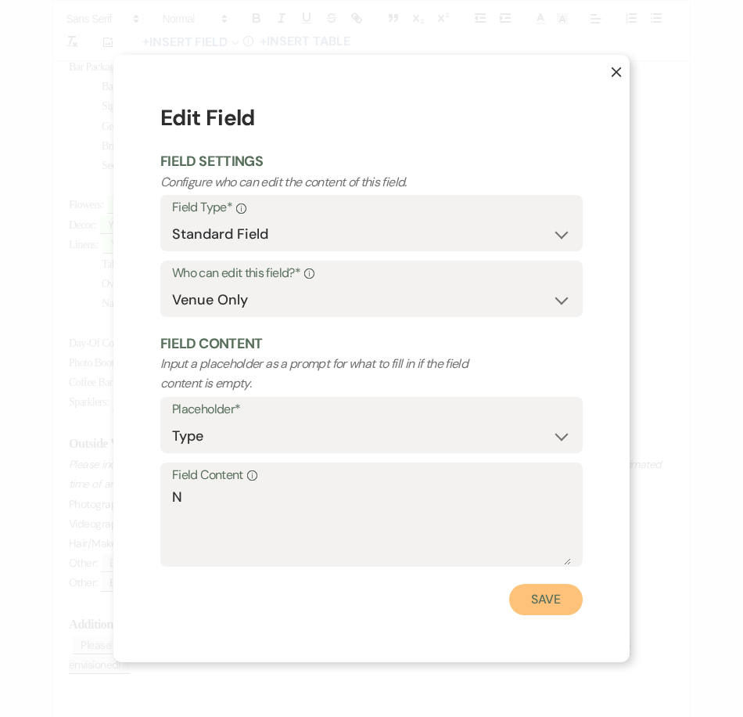
click at [552, 606] on button "Save" at bounding box center [546, 599] width 74 height 31
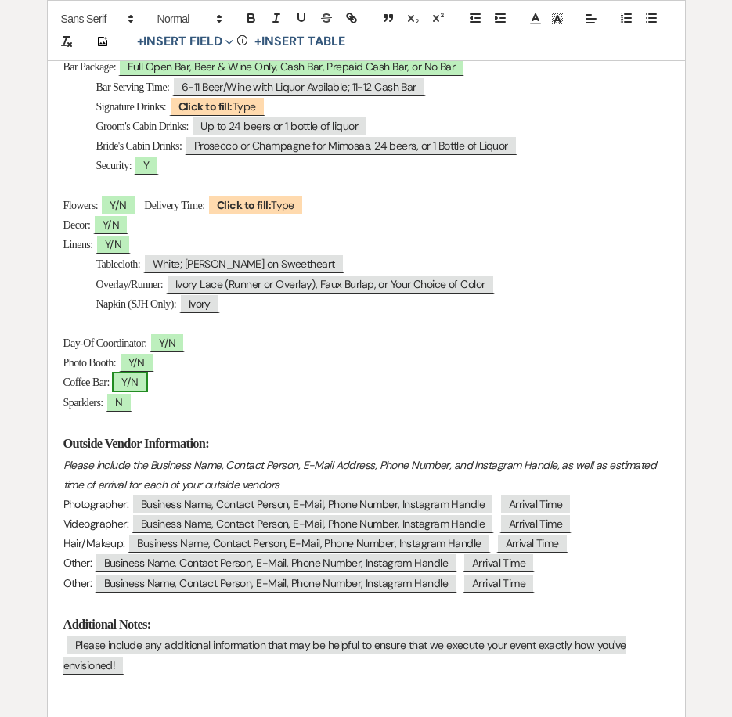
click at [129, 383] on span "Y/N" at bounding box center [129, 382] width 35 height 20
select select "owner"
select select "Type"
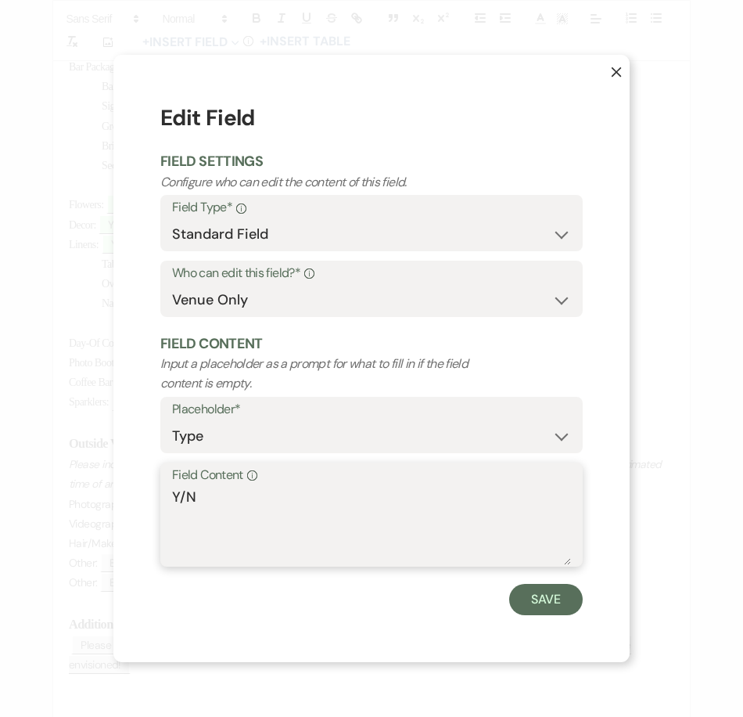
drag, startPoint x: 191, startPoint y: 491, endPoint x: 214, endPoint y: 510, distance: 29.5
click at [165, 493] on div "Field Content Info Y/N" at bounding box center [371, 514] width 422 height 104
type textarea "N"
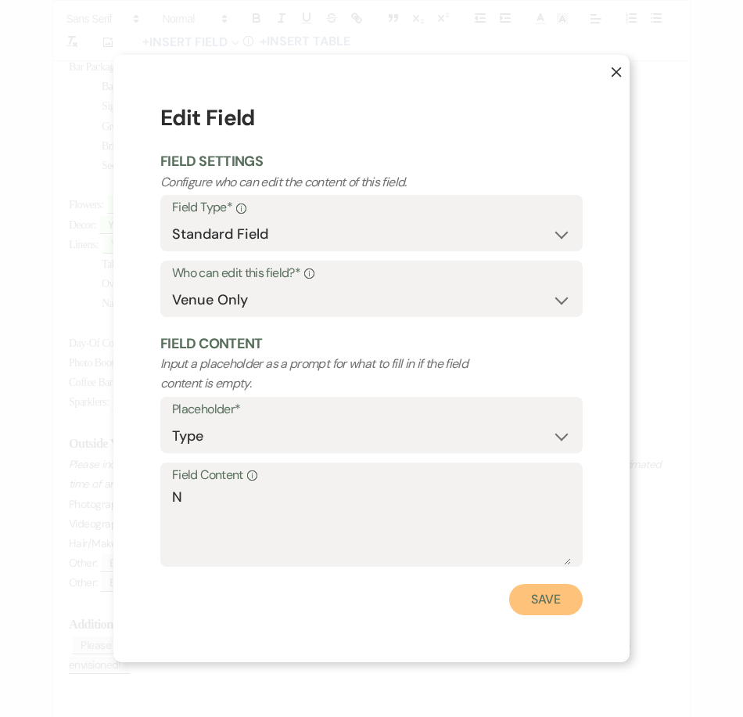
click at [530, 595] on button "Save" at bounding box center [546, 599] width 74 height 31
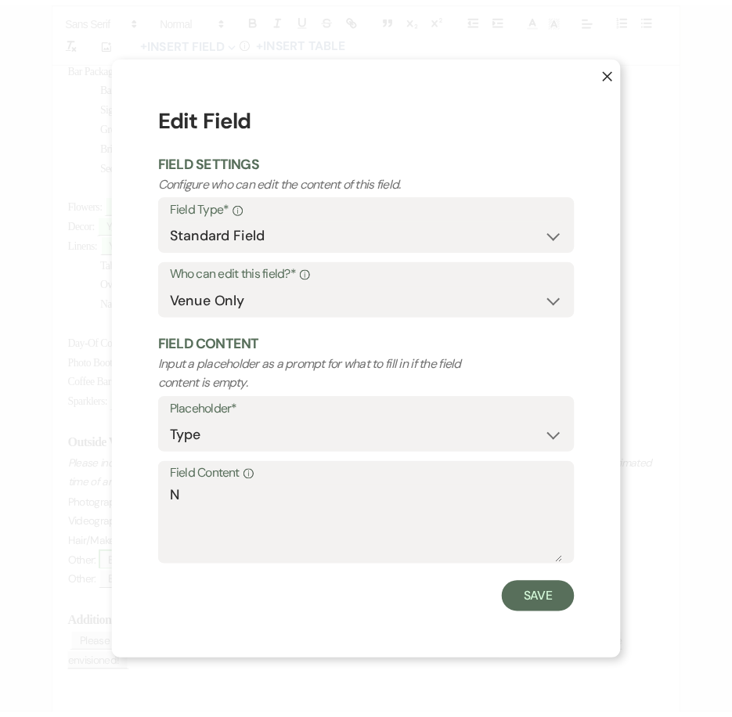
scroll to position [939, 0]
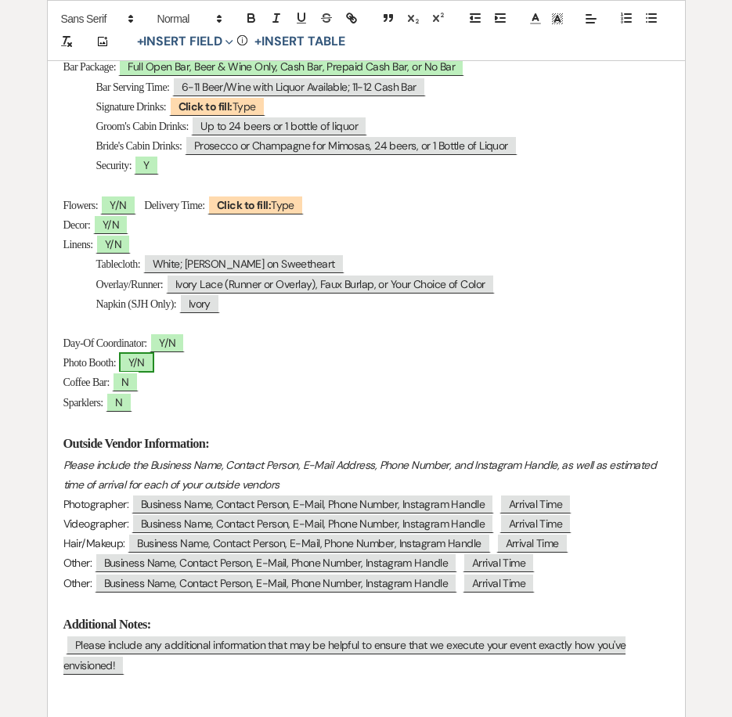
click at [139, 361] on span "Y/N" at bounding box center [136, 362] width 35 height 20
select select "owner"
select select "Type"
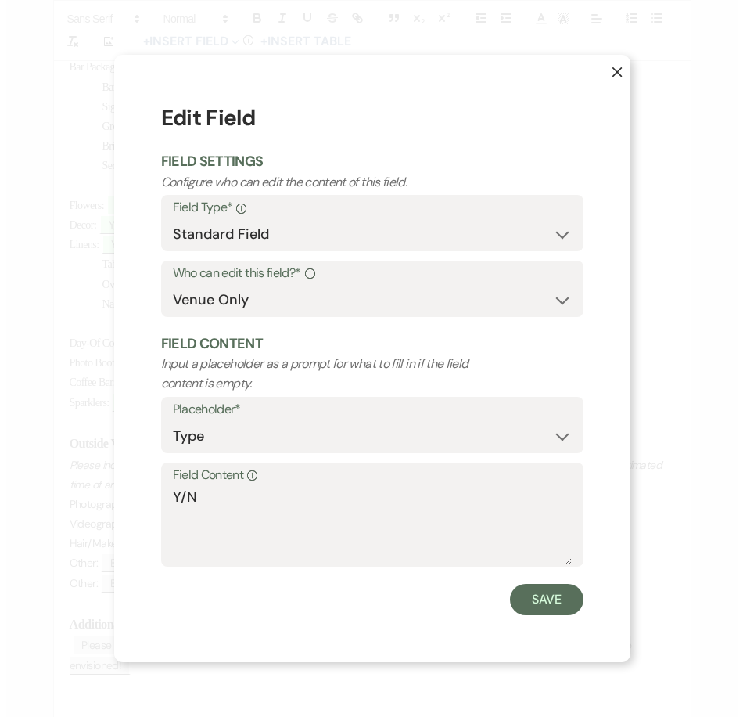
scroll to position [940, 0]
drag, startPoint x: 185, startPoint y: 492, endPoint x: 245, endPoint y: 502, distance: 60.2
click at [217, 494] on textarea "Y/N" at bounding box center [371, 526] width 399 height 78
type textarea "Y"
click at [563, 604] on button "Save" at bounding box center [546, 599] width 74 height 31
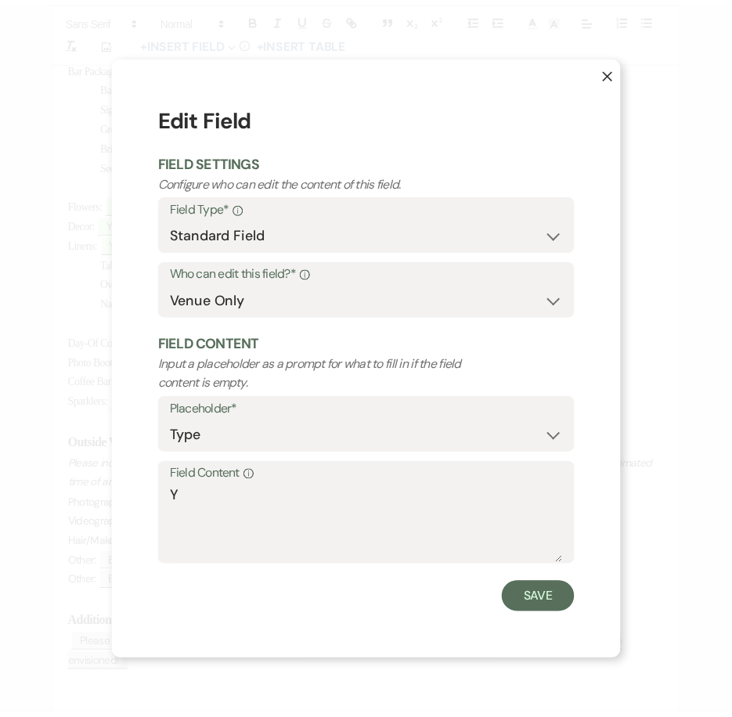
scroll to position [939, 0]
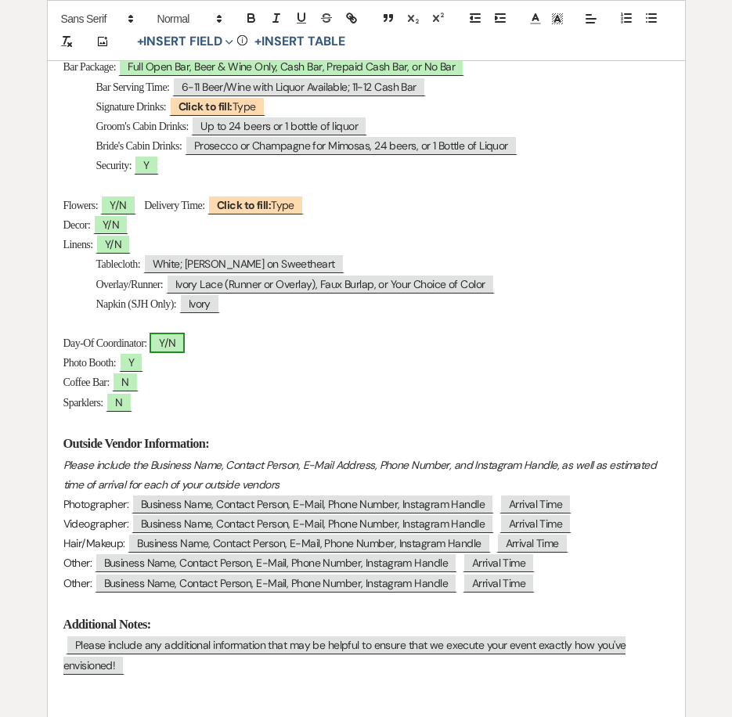
click at [179, 344] on span "Y/N" at bounding box center [166, 343] width 35 height 20
select select "owner"
select select "Type"
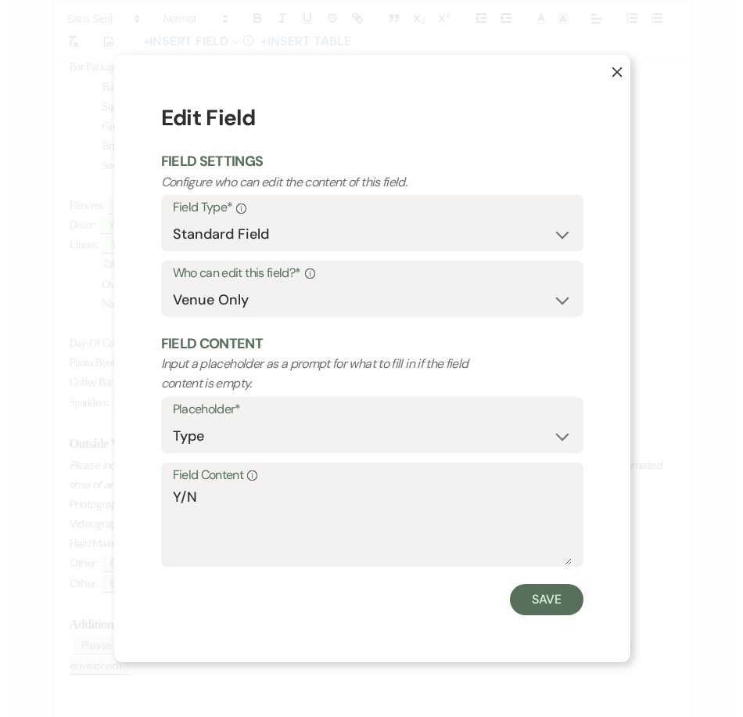
scroll to position [940, 0]
drag, startPoint x: 181, startPoint y: 495, endPoint x: 192, endPoint y: 498, distance: 12.1
click at [192, 498] on textarea "Y/N" at bounding box center [371, 526] width 399 height 78
drag, startPoint x: 185, startPoint y: 497, endPoint x: 247, endPoint y: 522, distance: 66.7
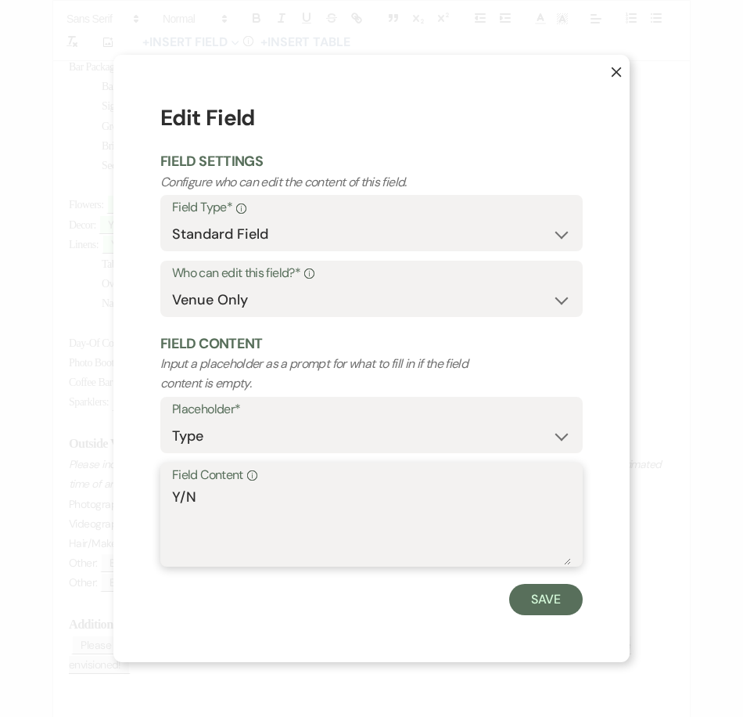
click at [178, 499] on textarea "Y/N" at bounding box center [371, 526] width 399 height 78
type textarea "N"
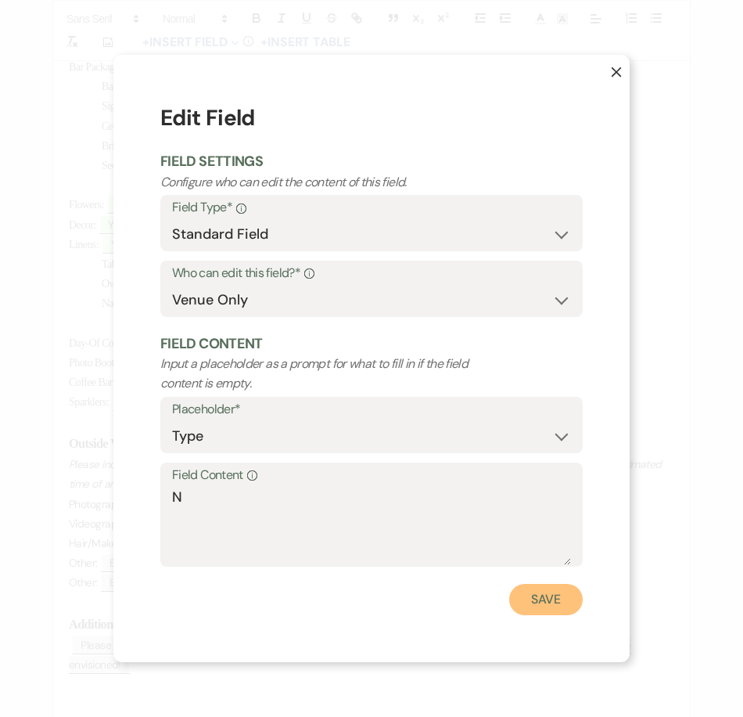
click at [546, 601] on button "Save" at bounding box center [546, 599] width 74 height 31
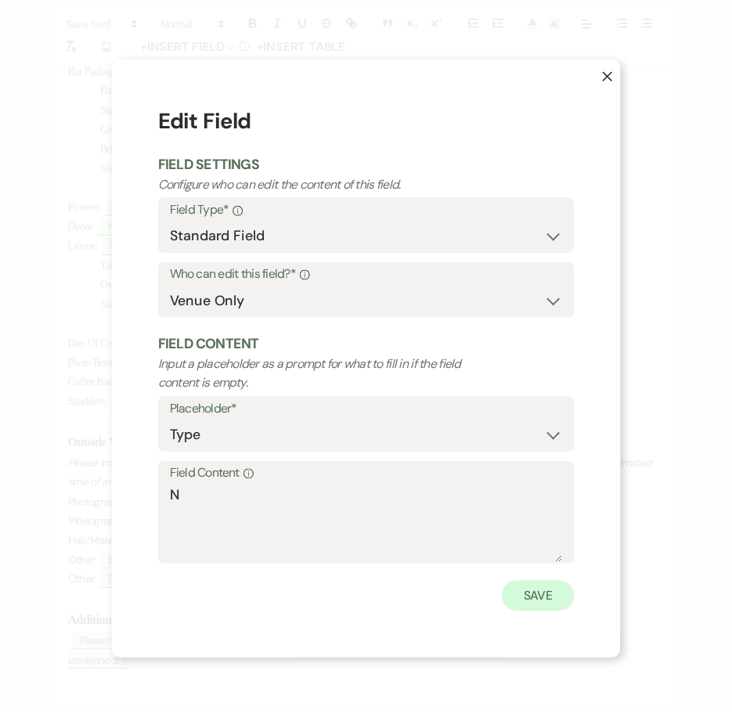
scroll to position [939, 0]
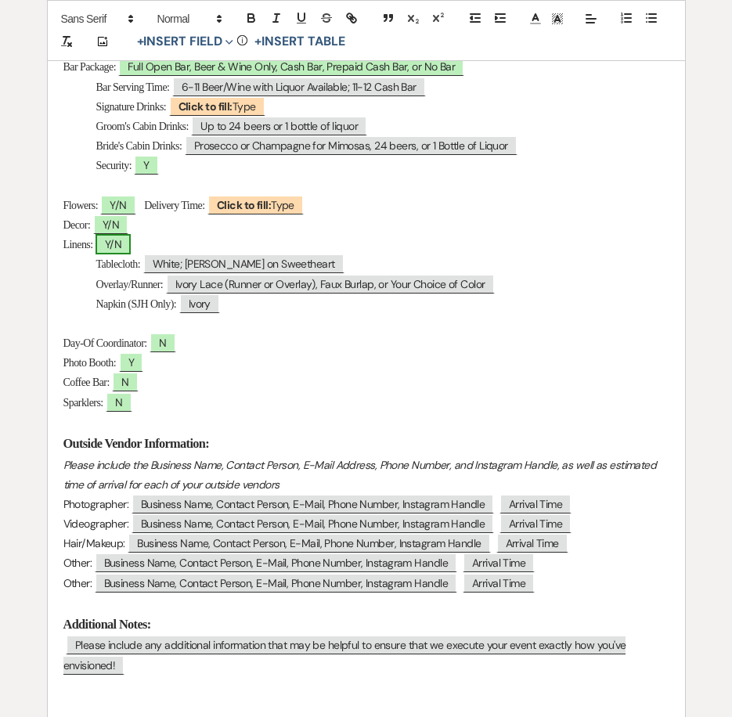
click at [126, 246] on span "Y/N" at bounding box center [112, 244] width 35 height 20
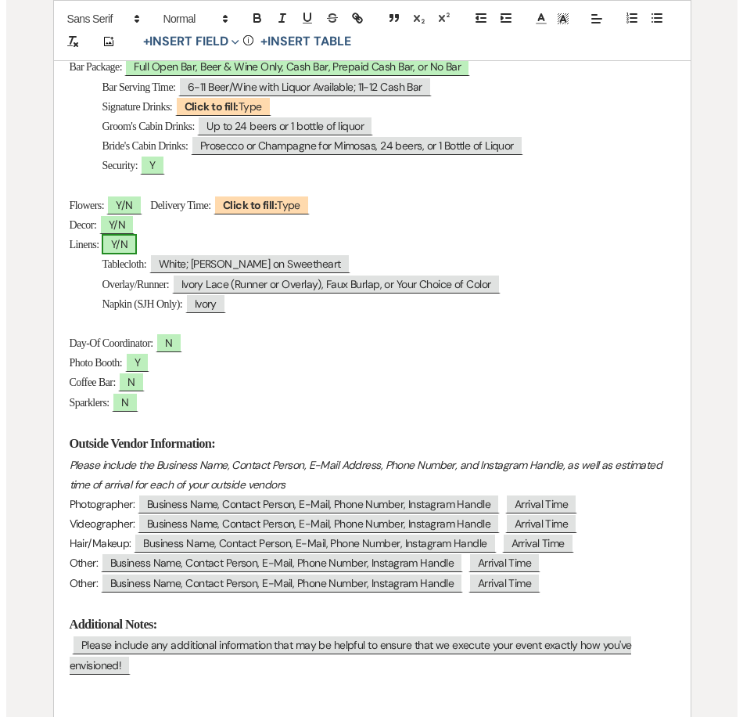
scroll to position [940, 0]
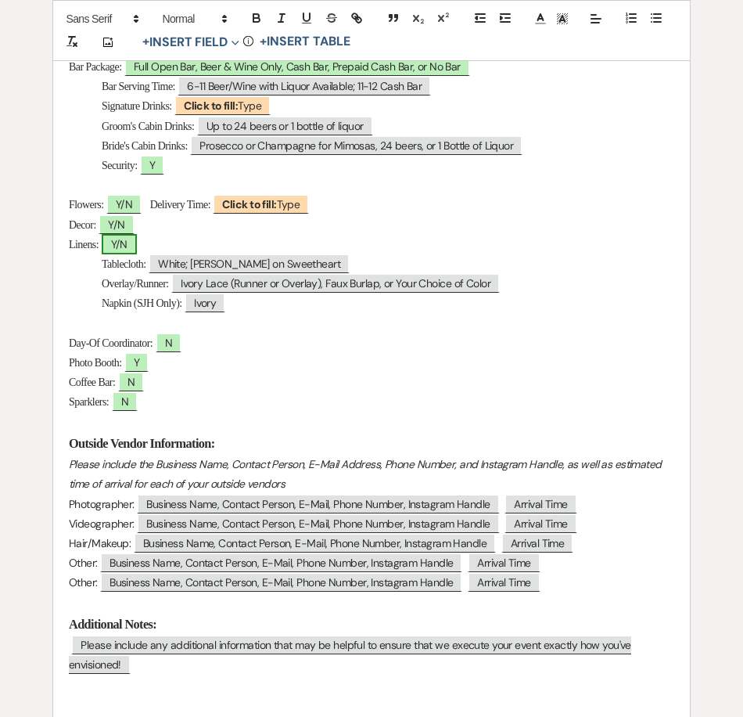
select select "owner"
select select "Type"
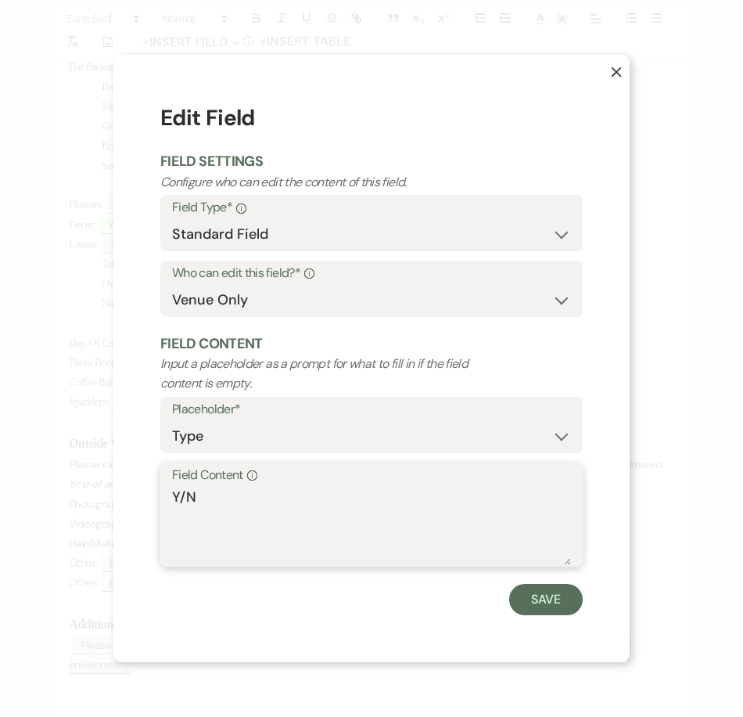
drag, startPoint x: 178, startPoint y: 489, endPoint x: 217, endPoint y: 498, distance: 41.0
click at [210, 497] on textarea "Y/N" at bounding box center [371, 526] width 399 height 78
type textarea "Y"
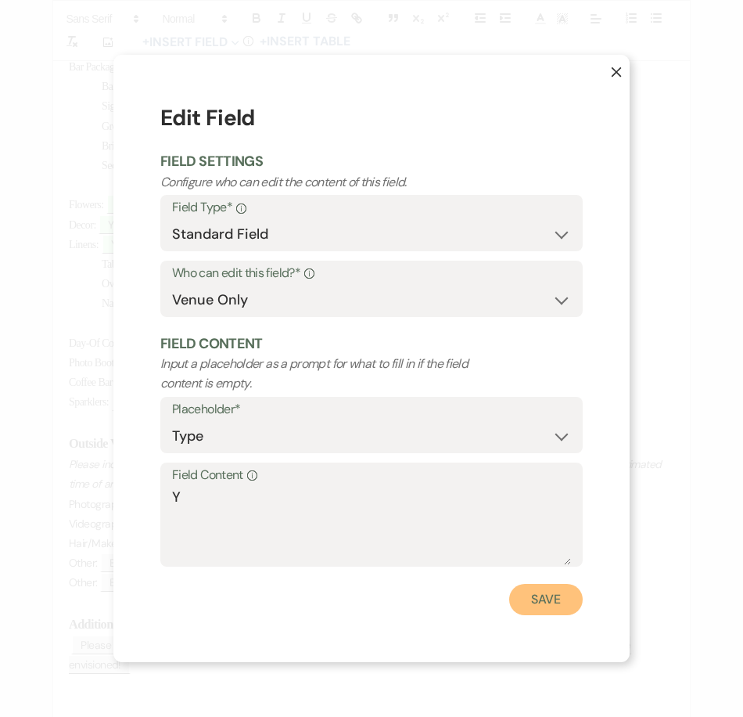
click at [538, 605] on button "Save" at bounding box center [546, 599] width 74 height 31
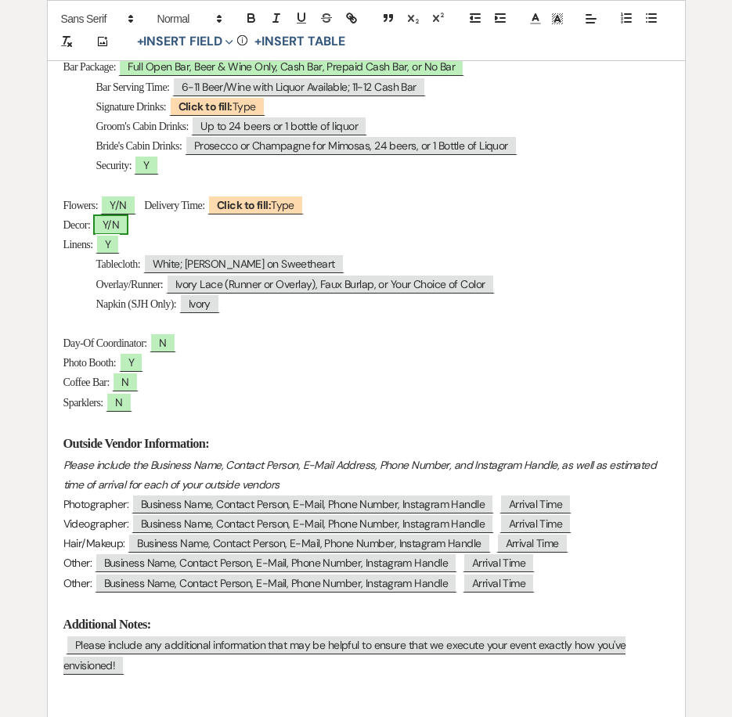
click at [101, 227] on span "Y/N" at bounding box center [110, 224] width 35 height 20
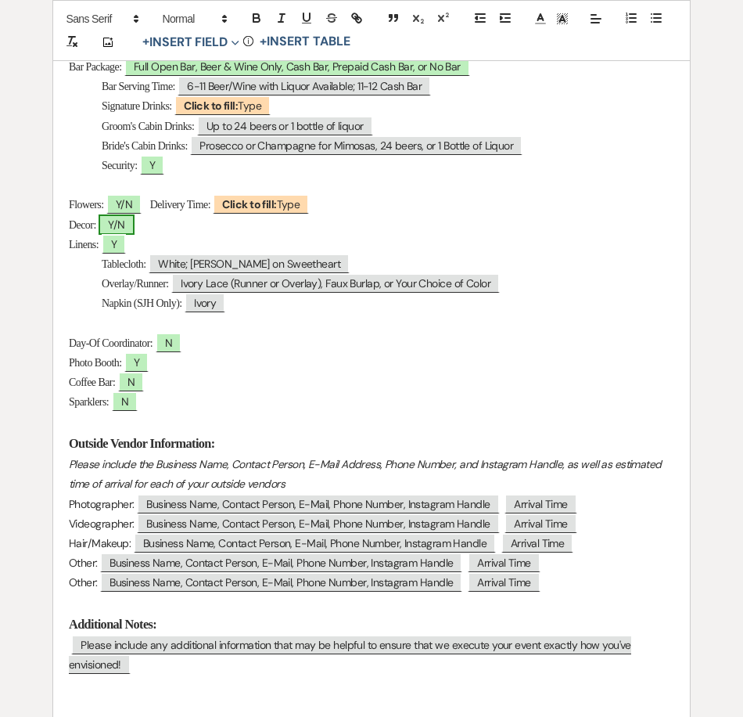
select select "owner"
select select "Type"
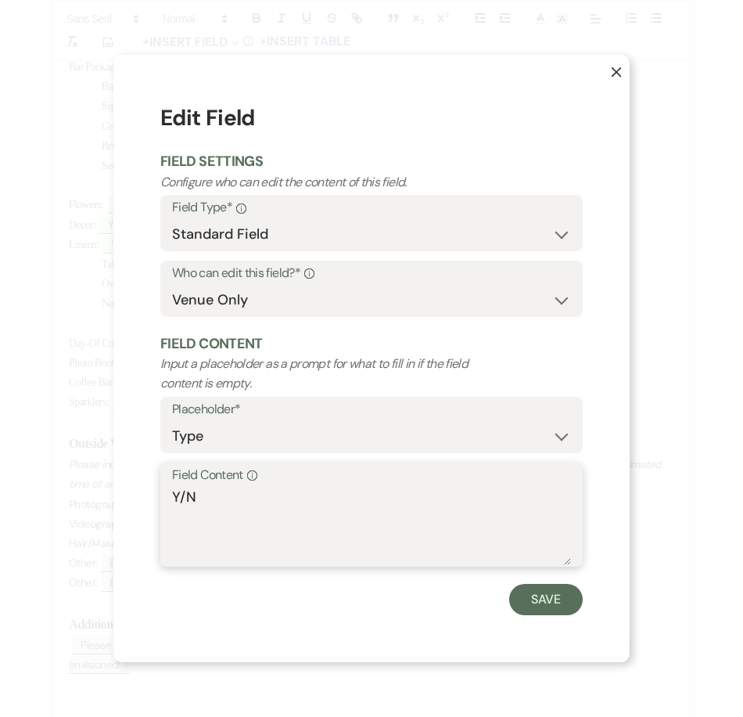
drag, startPoint x: 182, startPoint y: 493, endPoint x: 393, endPoint y: 534, distance: 215.3
click at [272, 507] on textarea "Y/N" at bounding box center [371, 526] width 399 height 78
type textarea "Y"
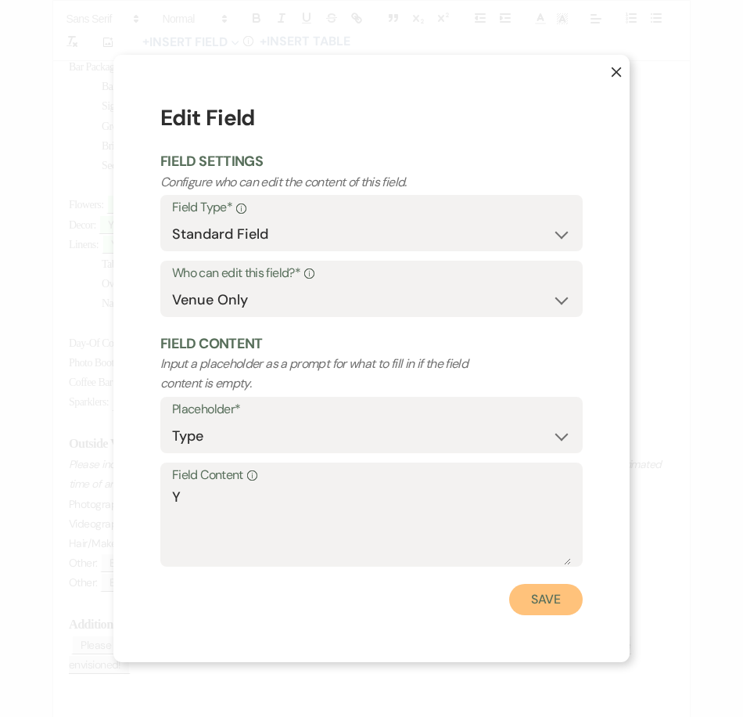
click at [534, 588] on button "Save" at bounding box center [546, 599] width 74 height 31
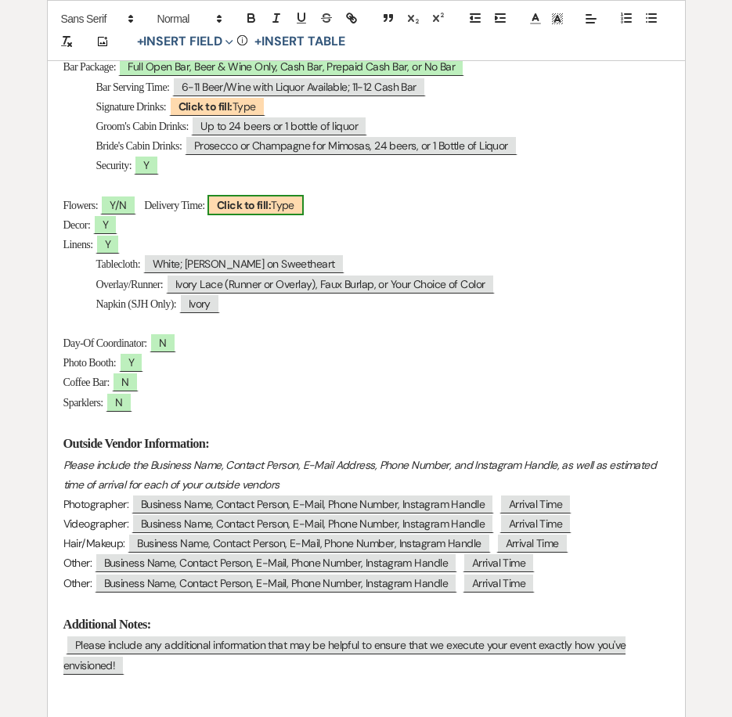
click at [304, 200] on span "Click to fill: Type" at bounding box center [255, 205] width 96 height 20
select select "Type"
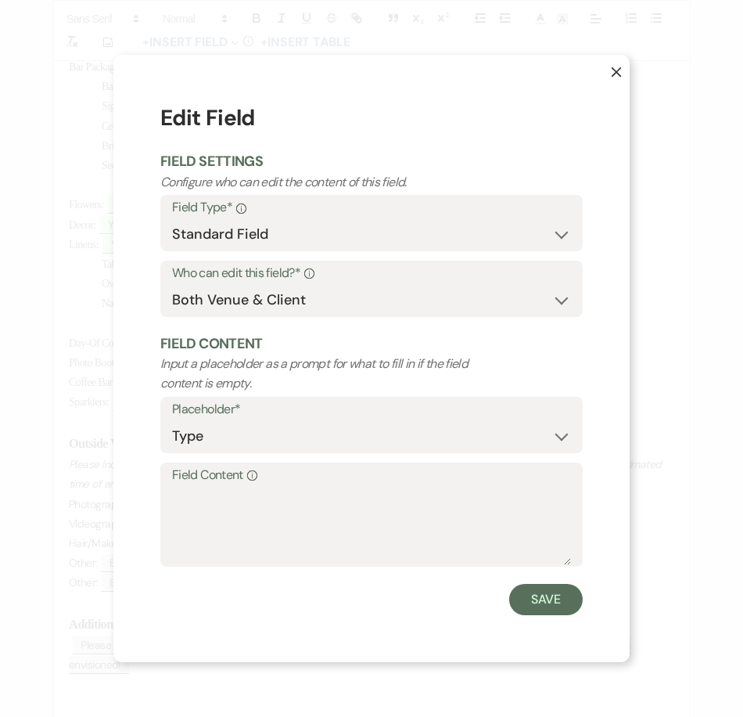
click at [625, 67] on button "X" at bounding box center [605, 79] width 50 height 48
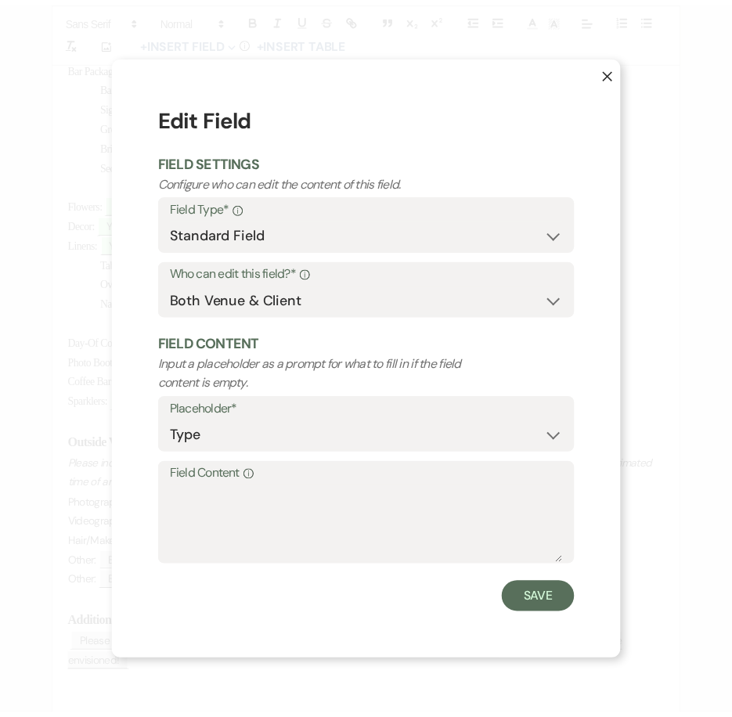
scroll to position [939, 0]
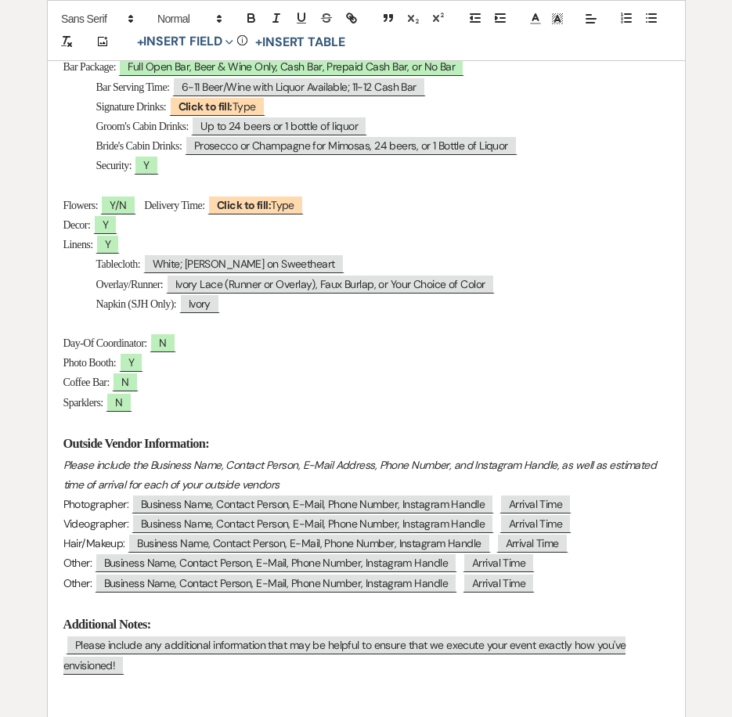
click at [376, 204] on p "Flowers: ﻿ Y/N ﻿ Delivery Time: ﻿ Click to fill: Type ﻿" at bounding box center [366, 206] width 606 height 20
click at [122, 204] on span "Y/N" at bounding box center [117, 205] width 35 height 20
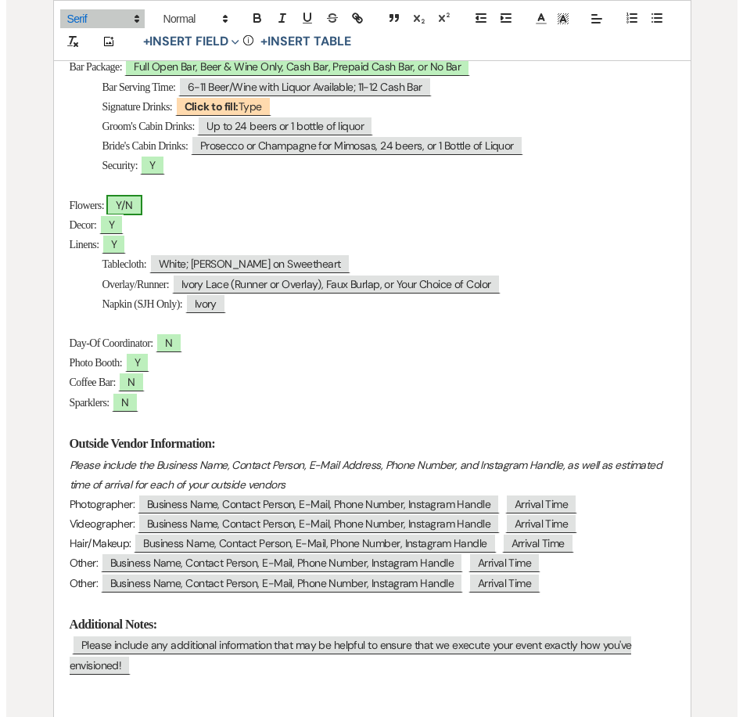
scroll to position [940, 0]
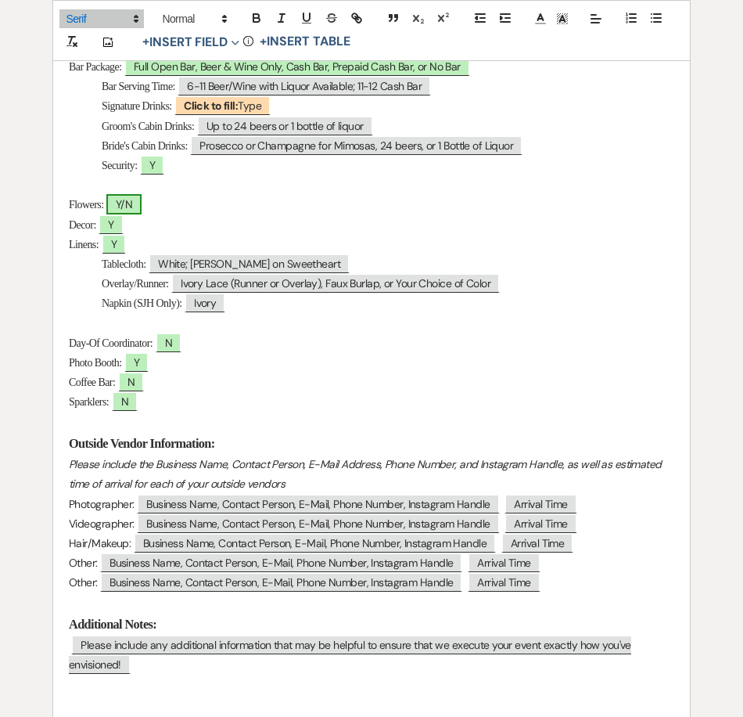
select select "owner"
select select "Type"
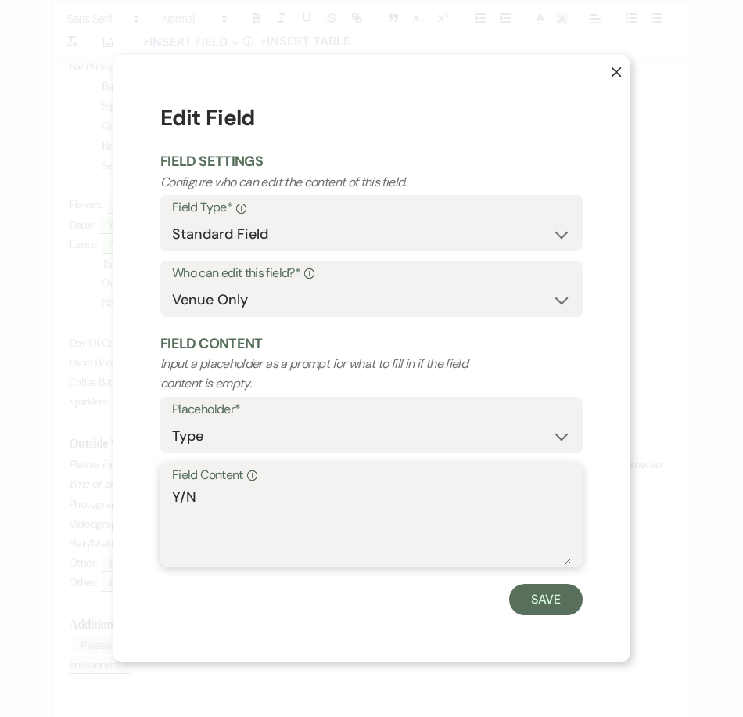
drag, startPoint x: 185, startPoint y: 498, endPoint x: 157, endPoint y: 498, distance: 28.2
click at [157, 498] on div "X Edit Field Field Settings Configure who can edit the content of this field. F…" at bounding box center [371, 358] width 516 height 606
type textarea "N"
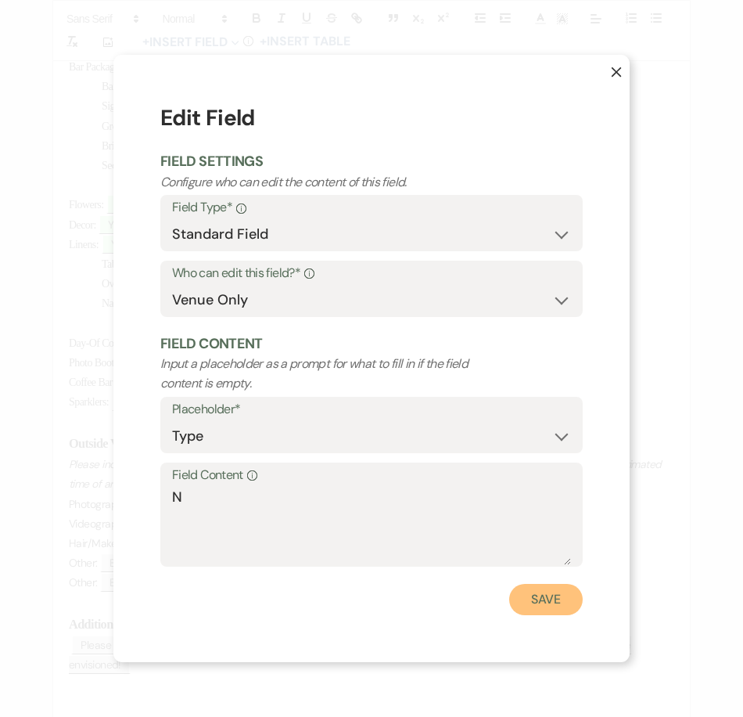
click at [524, 600] on button "Save" at bounding box center [546, 599] width 74 height 31
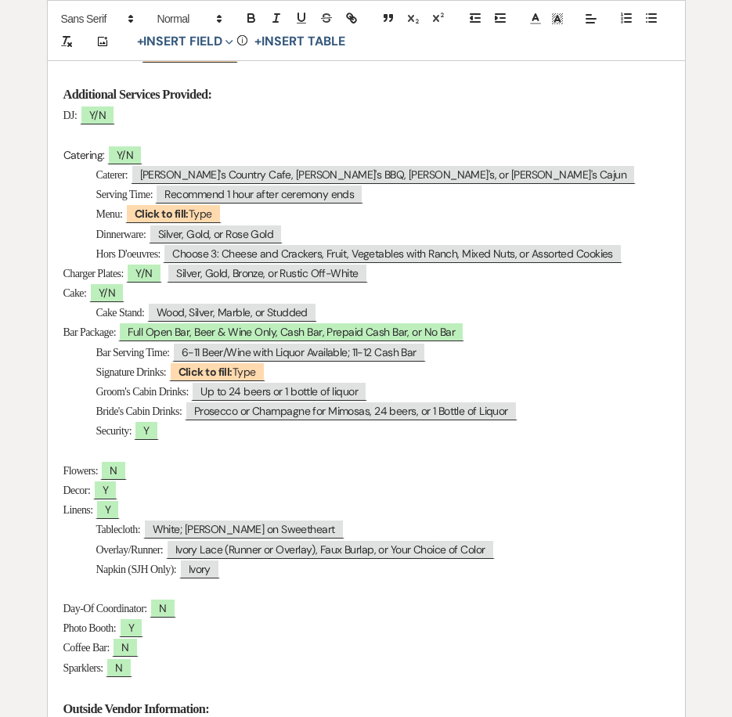
scroll to position [626, 0]
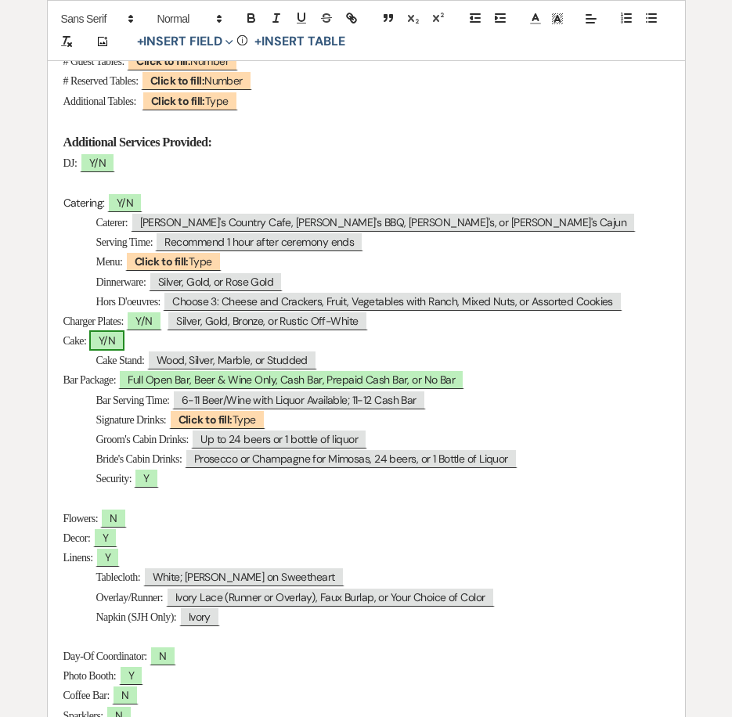
click at [112, 343] on span "Y/N" at bounding box center [106, 340] width 35 height 20
select select "owner"
select select "Type"
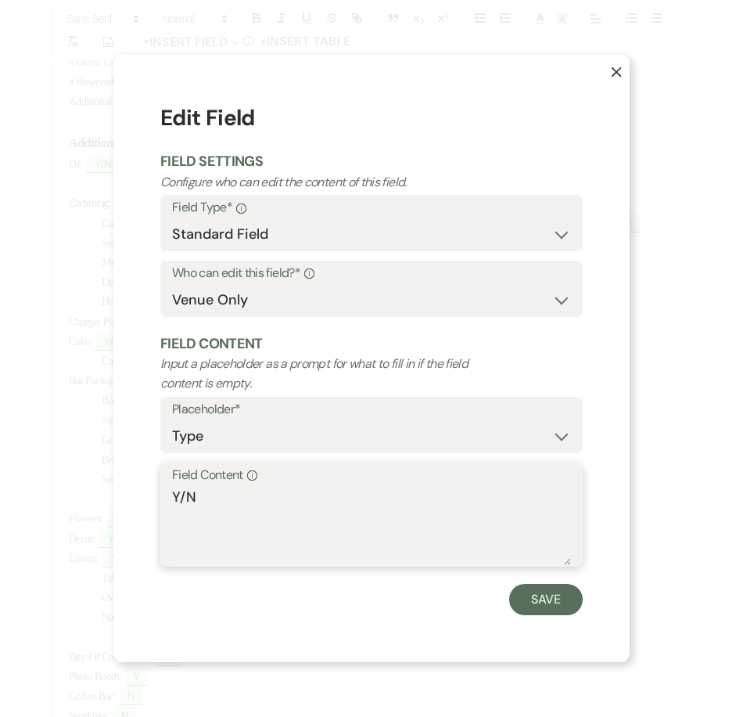
drag, startPoint x: 189, startPoint y: 492, endPoint x: 168, endPoint y: 490, distance: 21.3
click at [168, 490] on div "Field Content Info Y/N" at bounding box center [371, 514] width 422 height 104
type textarea "N"
click at [588, 615] on div "X Edit Field Field Settings Configure who can edit the content of this field. F…" at bounding box center [371, 358] width 516 height 606
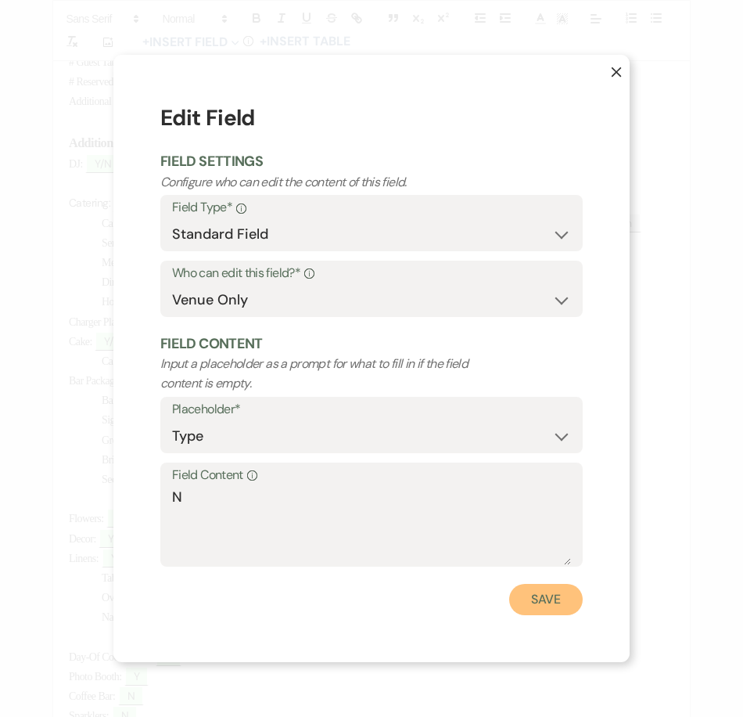
click at [560, 603] on button "Save" at bounding box center [546, 599] width 74 height 31
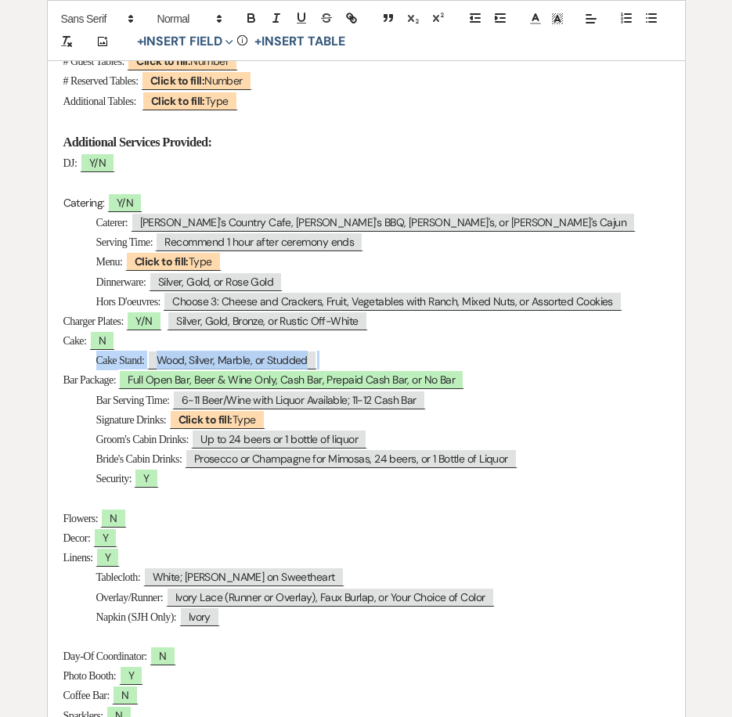
drag, startPoint x: 347, startPoint y: 354, endPoint x: 69, endPoint y: 361, distance: 278.6
click at [69, 361] on p "Cake Stand: ﻿ Wood, Silver, Marble, or Studded ﻿" at bounding box center [366, 361] width 606 height 20
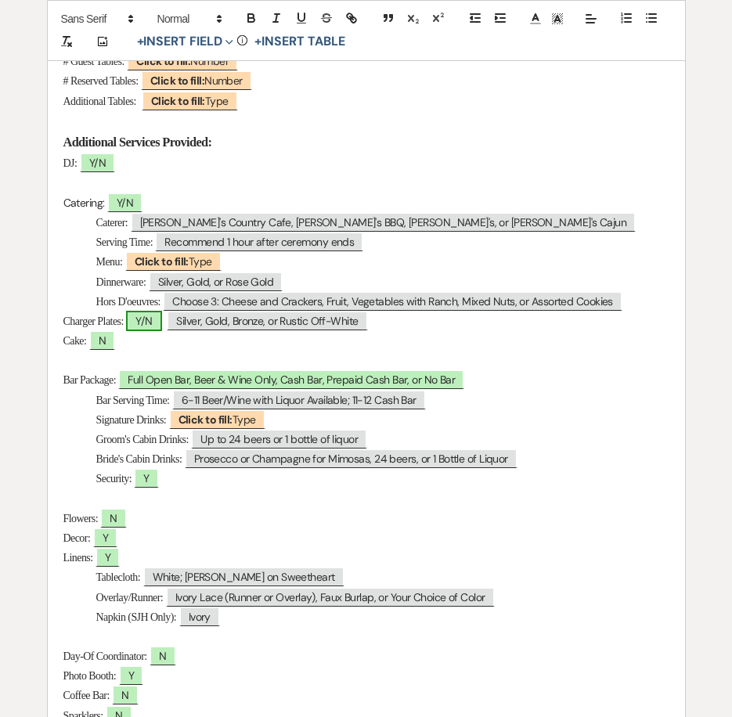
click at [156, 324] on span "Y/N" at bounding box center [143, 321] width 35 height 20
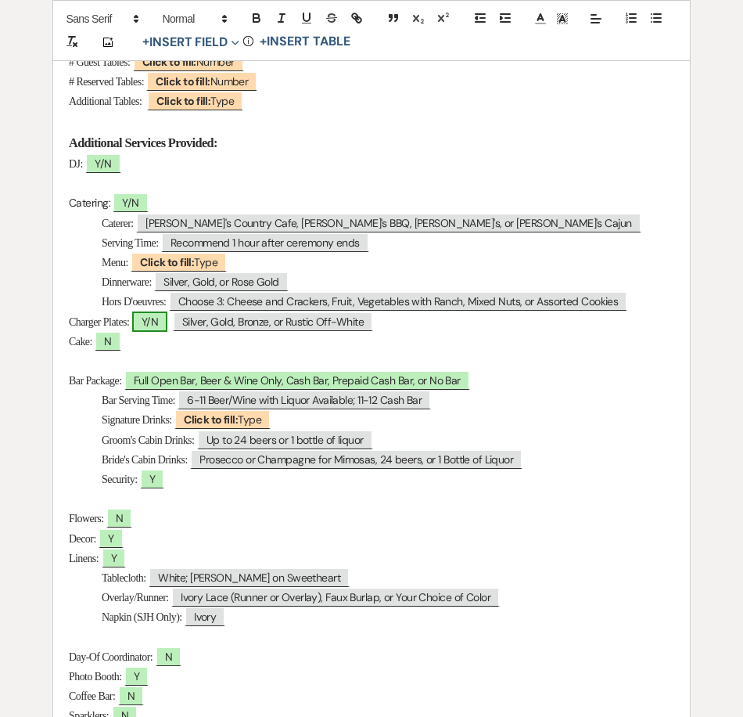
select select "owner"
select select "Type"
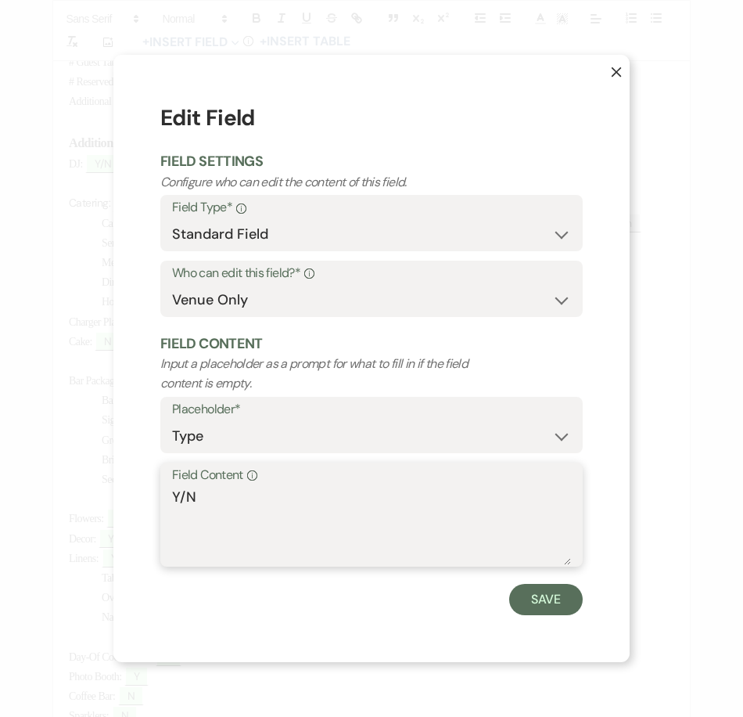
drag, startPoint x: 183, startPoint y: 499, endPoint x: 152, endPoint y: 502, distance: 31.4
click at [152, 500] on div "X Edit Field Field Settings Configure who can edit the content of this field. F…" at bounding box center [371, 358] width 516 height 606
type textarea "N"
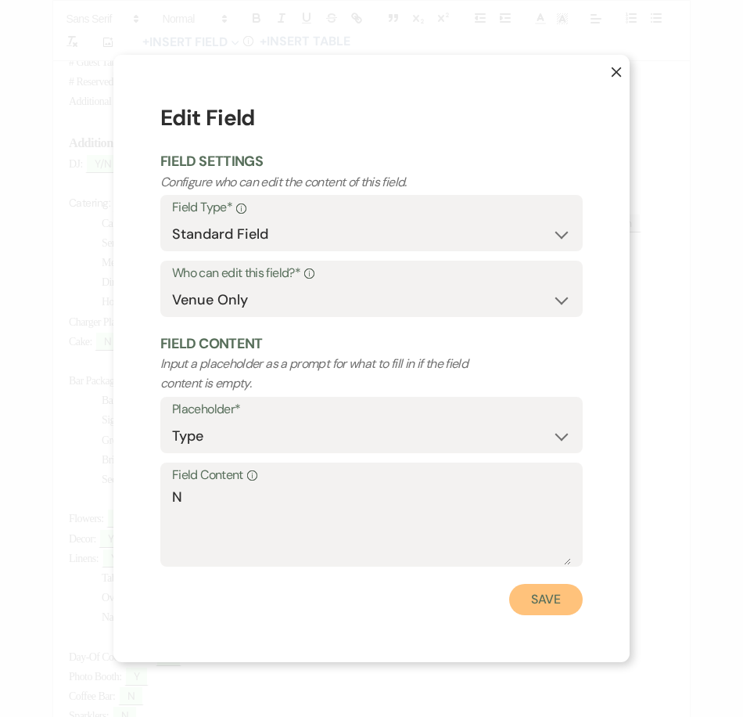
click at [571, 609] on button "Save" at bounding box center [546, 599] width 74 height 31
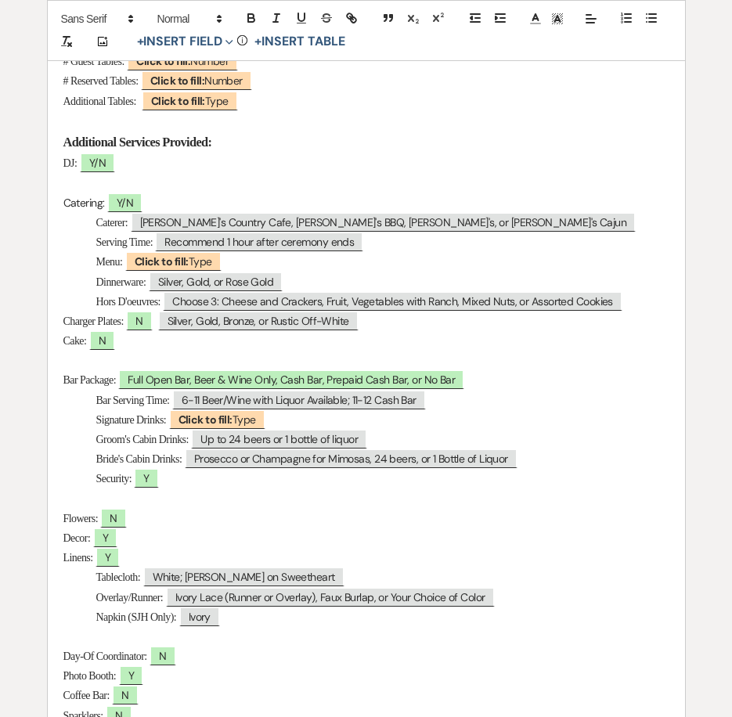
click at [381, 333] on p "Cake: N" at bounding box center [366, 341] width 606 height 20
click at [381, 323] on p "Charger Plates: N ﻿ Silver, Gold, Bronze, or Rustic Off-White ﻿" at bounding box center [366, 321] width 606 height 20
click at [135, 207] on span "Y/N" at bounding box center [124, 202] width 35 height 20
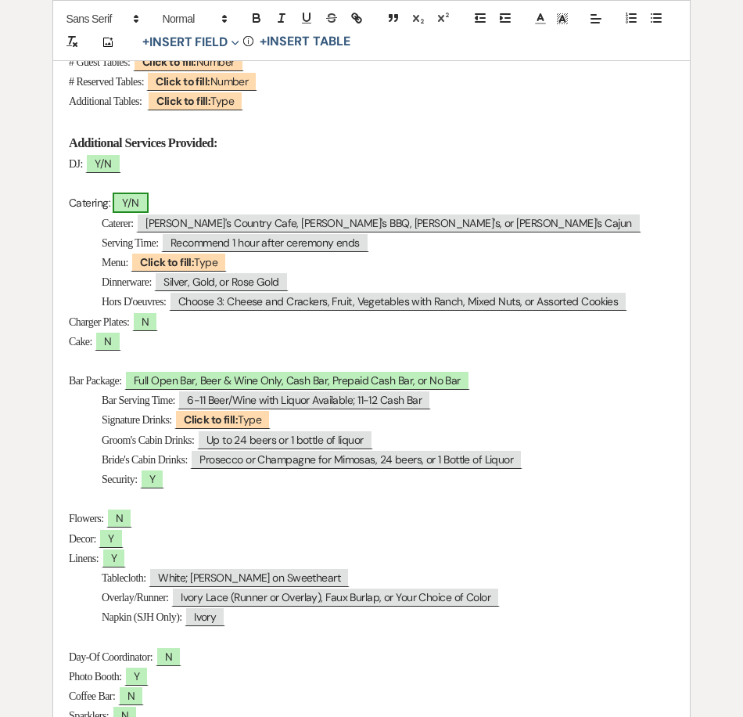
select select "owner"
select select "Type"
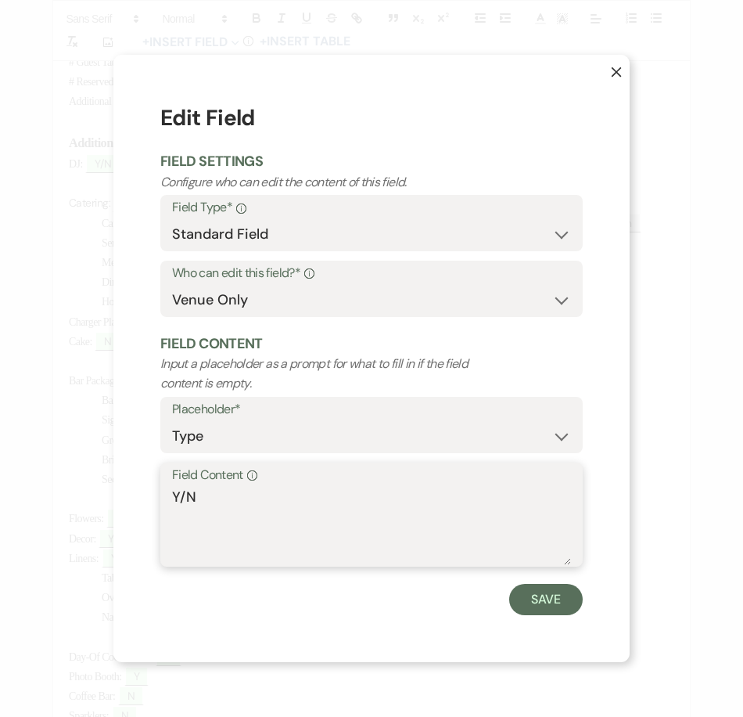
drag, startPoint x: 182, startPoint y: 492, endPoint x: 155, endPoint y: 489, distance: 27.6
click at [155, 489] on div "X Edit Field Field Settings Configure who can edit the content of this field. F…" at bounding box center [371, 358] width 516 height 606
type textarea "N"
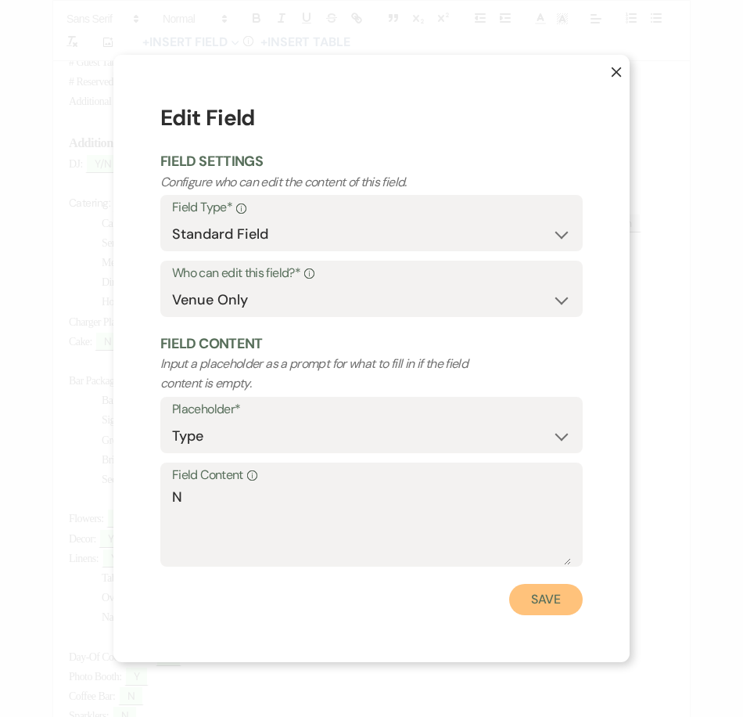
click at [568, 597] on button "Save" at bounding box center [546, 599] width 74 height 31
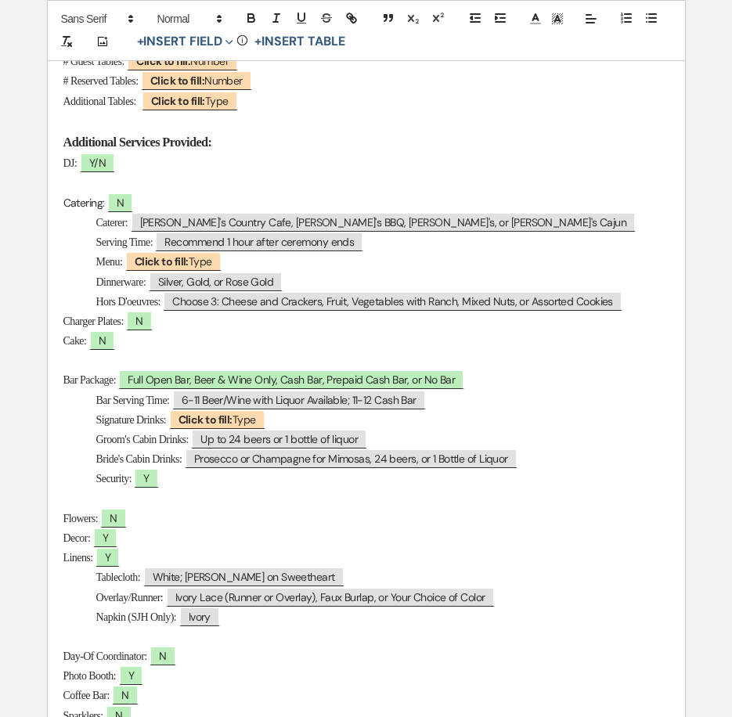
click at [95, 173] on p "DJ: ﻿ Y/N ﻿" at bounding box center [366, 163] width 606 height 20
click at [110, 161] on span "Y/N" at bounding box center [97, 163] width 35 height 20
select select "owner"
select select "Type"
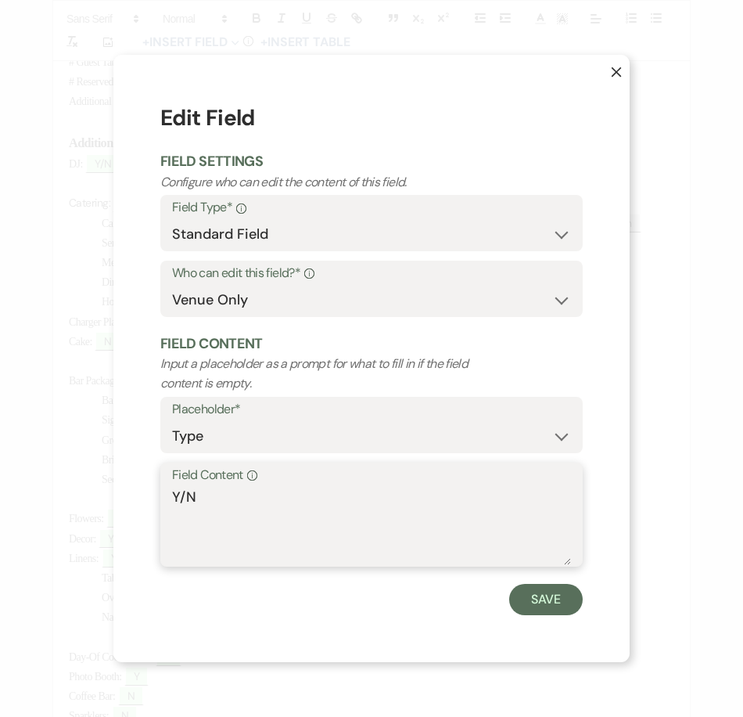
drag, startPoint x: 186, startPoint y: 492, endPoint x: 155, endPoint y: 491, distance: 31.3
click at [155, 491] on div "X Edit Field Field Settings Configure who can edit the content of this field. F…" at bounding box center [371, 358] width 516 height 606
type textarea "N"
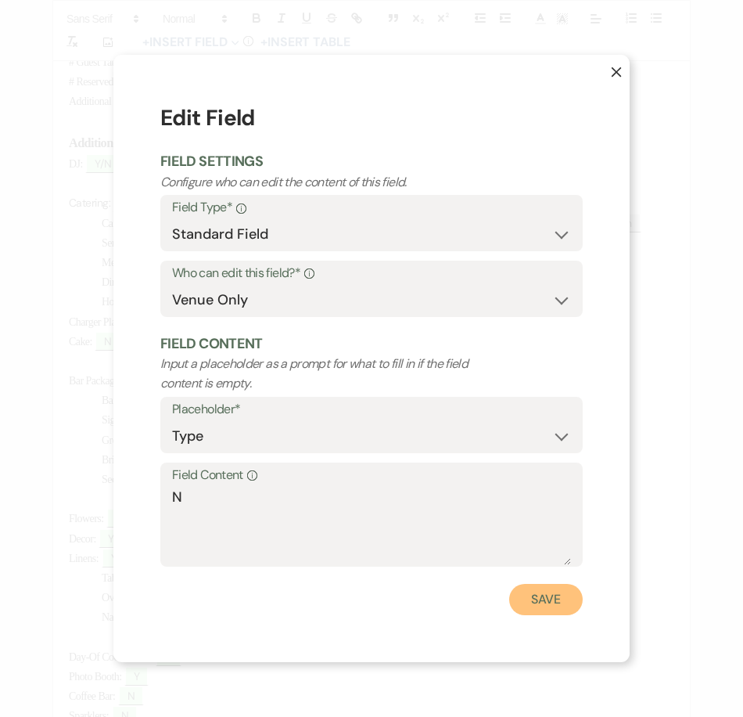
click at [534, 588] on button "Save" at bounding box center [546, 599] width 74 height 31
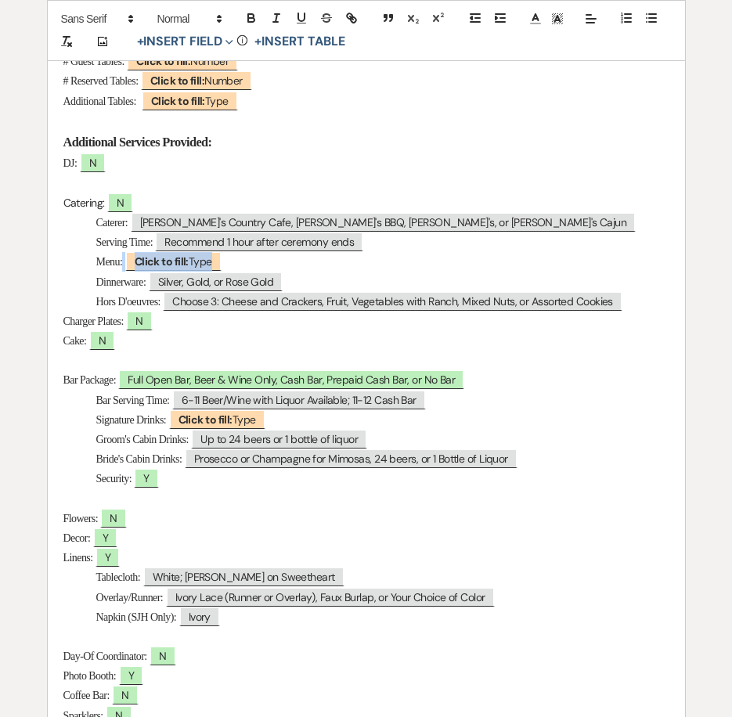
drag, startPoint x: 647, startPoint y: 303, endPoint x: 99, endPoint y: 220, distance: 553.9
click at [99, 220] on div "Wedding Day Details Bride & Groom: ﻿ Jesus & Samantha ﻿ Wedding Date: ﻿ 09/20/2…" at bounding box center [366, 360] width 637 height 1365
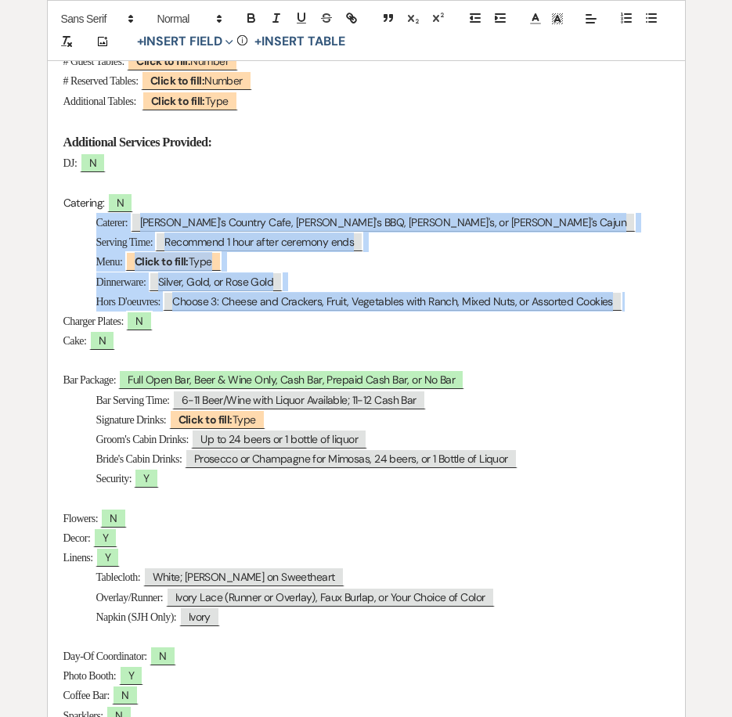
drag, startPoint x: 97, startPoint y: 220, endPoint x: 691, endPoint y: 300, distance: 599.3
click at [691, 300] on div "Printer Print Saved! Add Photo + Insert Field Expand Standard Field Smart Field…" at bounding box center [366, 326] width 732 height 1532
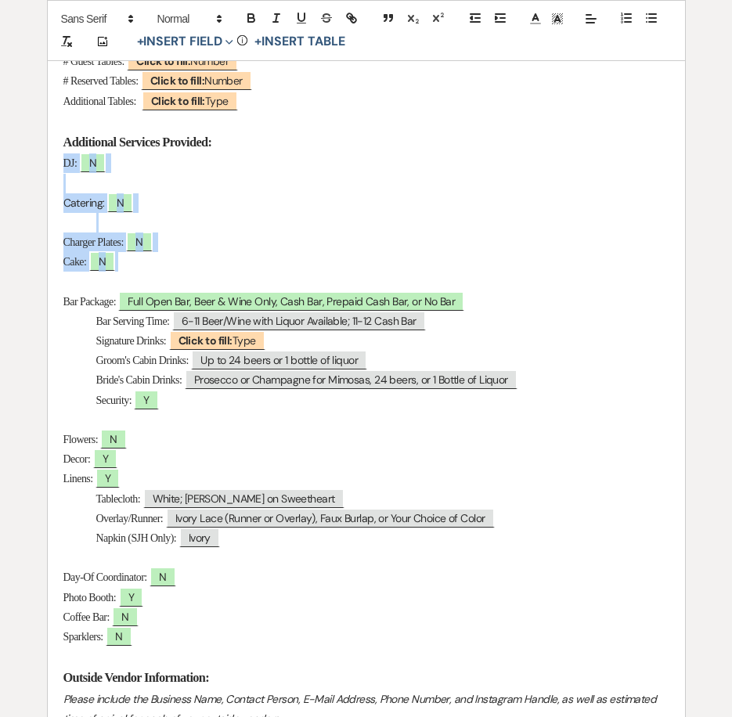
drag, startPoint x: 55, startPoint y: 161, endPoint x: 437, endPoint y: 254, distance: 393.7
click at [437, 254] on div "Wedding Day Details Bride & Groom: ﻿ Jesus & Samantha ﻿ Wedding Date: ﻿ 09/20/2…" at bounding box center [366, 321] width 637 height 1286
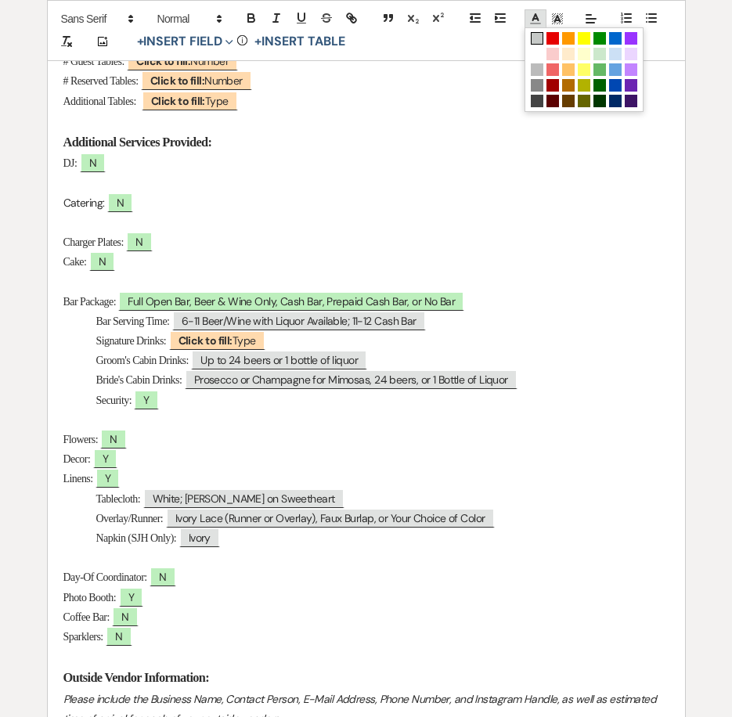
click at [543, 26] on span at bounding box center [535, 18] width 22 height 19
drag, startPoint x: 542, startPoint y: 61, endPoint x: 541, endPoint y: 73, distance: 11.8
click at [541, 73] on span at bounding box center [583, 69] width 119 height 84
click at [541, 74] on span at bounding box center [536, 69] width 13 height 13
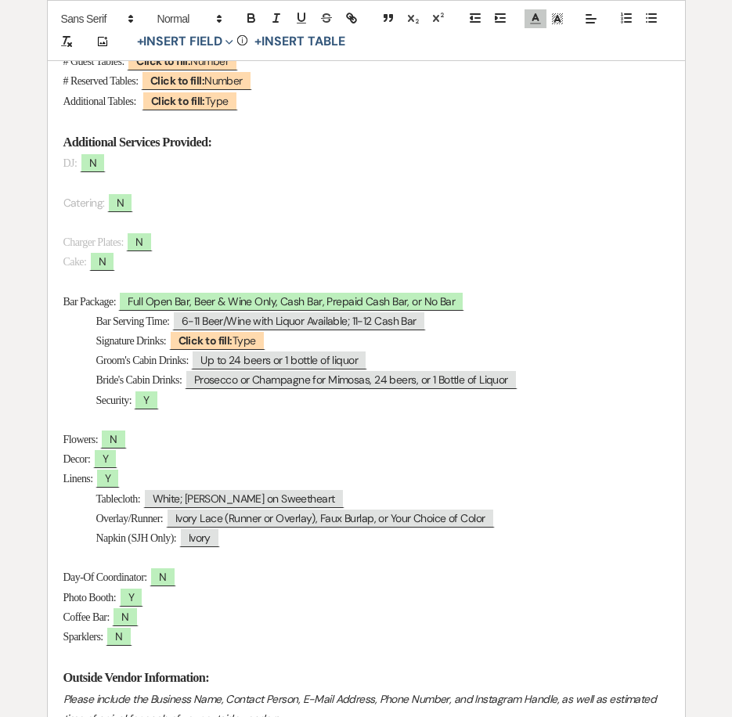
click at [340, 185] on p at bounding box center [366, 184] width 606 height 20
click at [145, 301] on span "Full Open Bar, Beer & Wine Only, Cash Bar, Prepaid Cash Bar, or No Bar" at bounding box center [291, 301] width 346 height 20
select select "owner"
select select "Type"
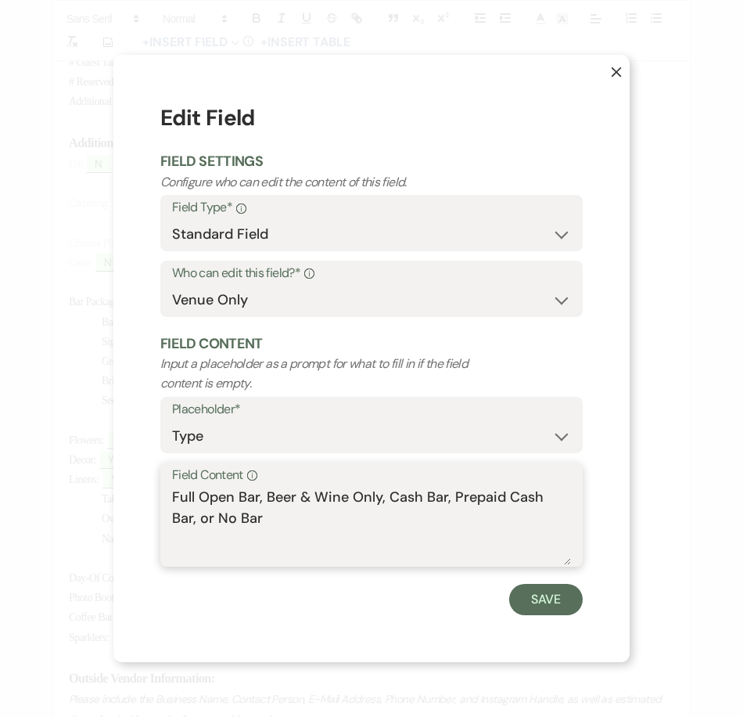
drag, startPoint x: 268, startPoint y: 496, endPoint x: 106, endPoint y: 487, distance: 163.0
click at [106, 487] on div "X Edit Field Field Settings Configure who can edit the content of this field. F…" at bounding box center [371, 358] width 743 height 717
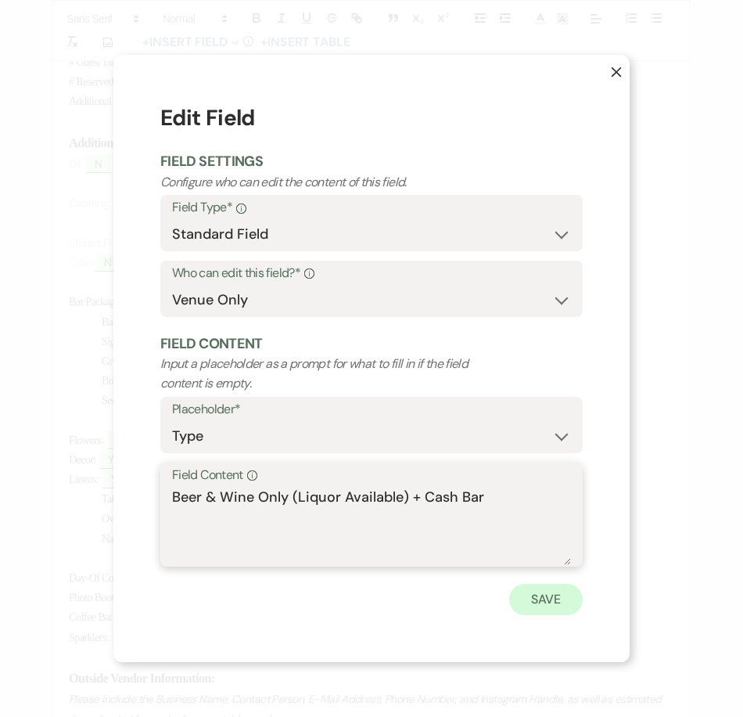
type textarea "Beer & Wine Only (Liquor Available) + Cash Bar"
click at [541, 601] on button "Save" at bounding box center [546, 599] width 74 height 31
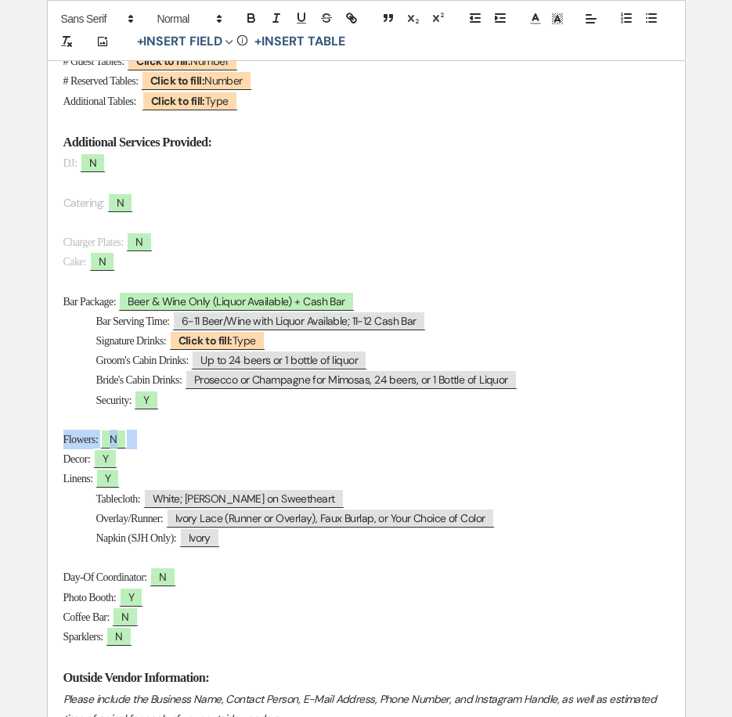
drag, startPoint x: 59, startPoint y: 439, endPoint x: 167, endPoint y: 439, distance: 108.0
click at [167, 439] on div "Wedding Day Details Bride & Groom: ﻿ Jesus & Samantha ﻿ Wedding Date: ﻿ 09/20/2…" at bounding box center [366, 321] width 637 height 1286
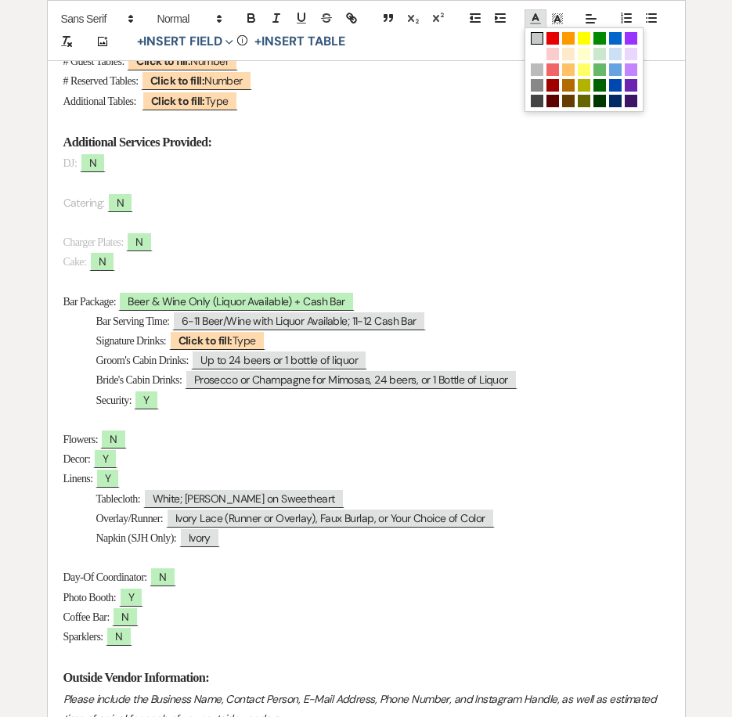
click at [534, 21] on icon at bounding box center [535, 19] width 14 height 14
click at [539, 74] on span at bounding box center [536, 69] width 13 height 13
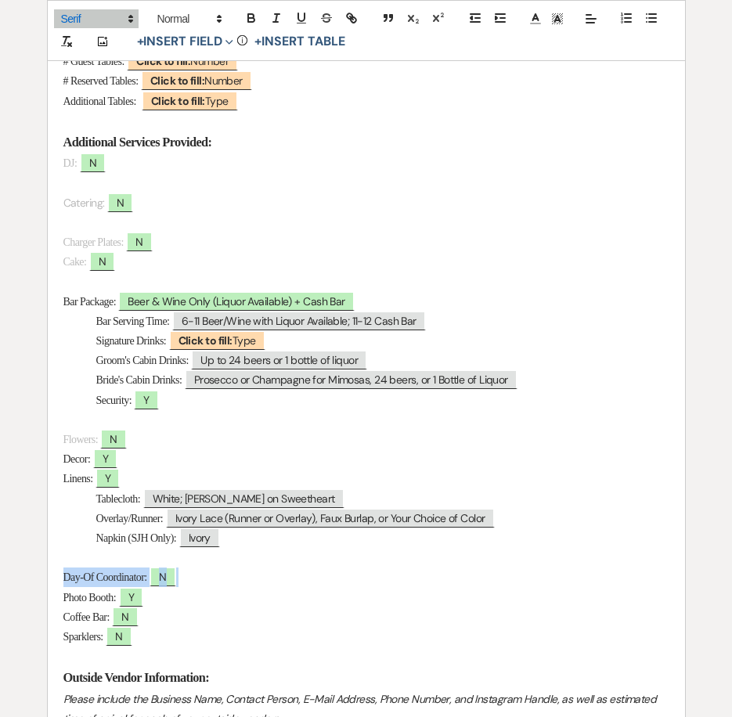
drag, startPoint x: 59, startPoint y: 573, endPoint x: 203, endPoint y: 573, distance: 143.2
click at [203, 573] on div "Wedding Day Details Bride & Groom: ﻿ Jesus & Samantha ﻿ Wedding Date: ﻿ 09/20/2…" at bounding box center [366, 321] width 637 height 1286
click at [535, 20] on icon at bounding box center [535, 19] width 14 height 14
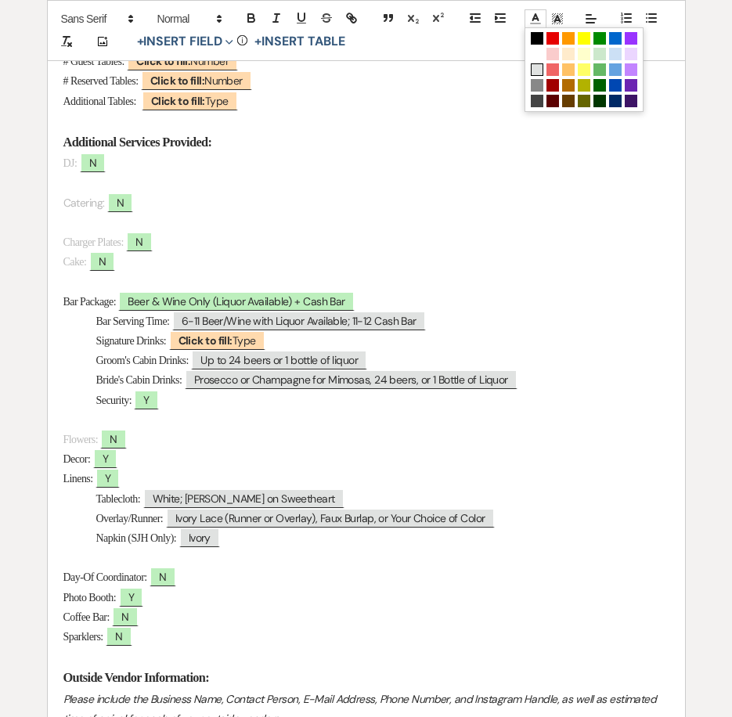
click at [537, 74] on span at bounding box center [536, 69] width 13 height 13
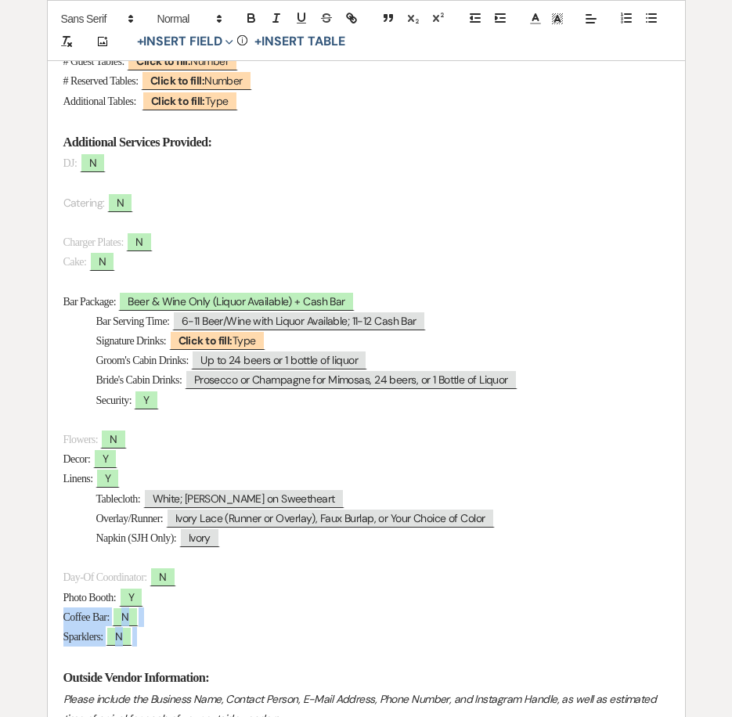
drag, startPoint x: 56, startPoint y: 617, endPoint x: 150, endPoint y: 635, distance: 96.4
click at [150, 635] on div "Wedding Day Details Bride & Groom: ﻿ Jesus & Samantha ﻿ Wedding Date: ﻿ 09/20/2…" at bounding box center [366, 321] width 637 height 1286
click at [531, 23] on line at bounding box center [534, 23] width 9 height 0
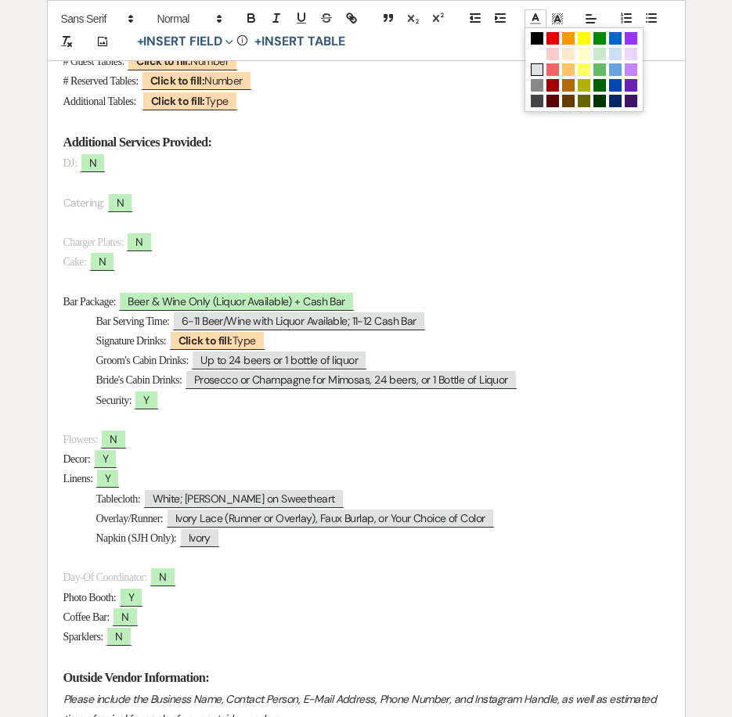
click at [540, 68] on span at bounding box center [536, 69] width 13 height 13
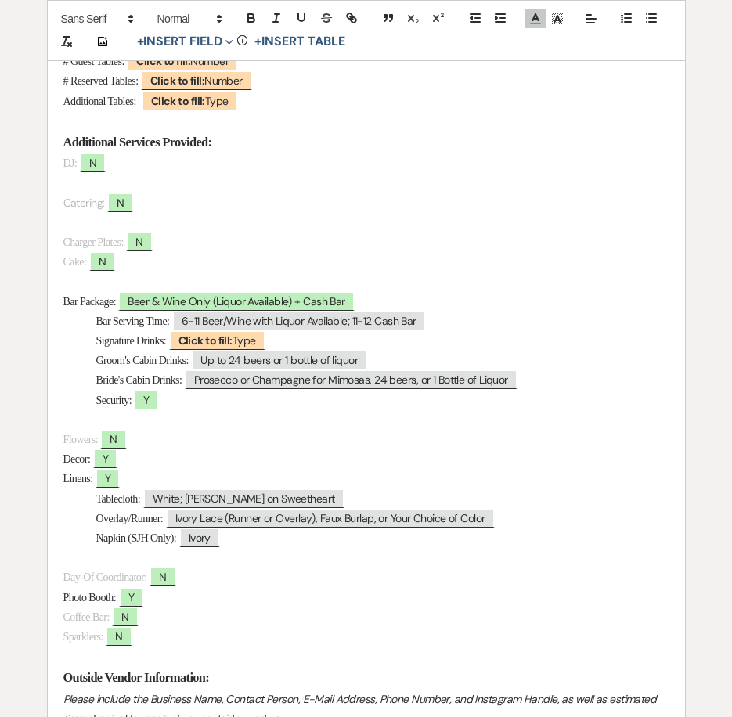
click at [393, 566] on p at bounding box center [366, 558] width 606 height 20
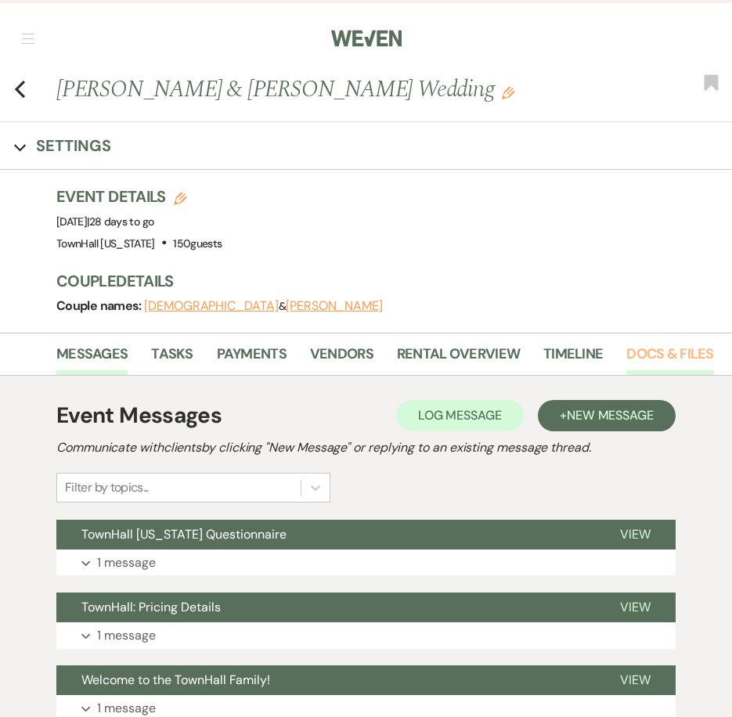
click at [656, 354] on link "Docs & Files" at bounding box center [669, 359] width 87 height 32
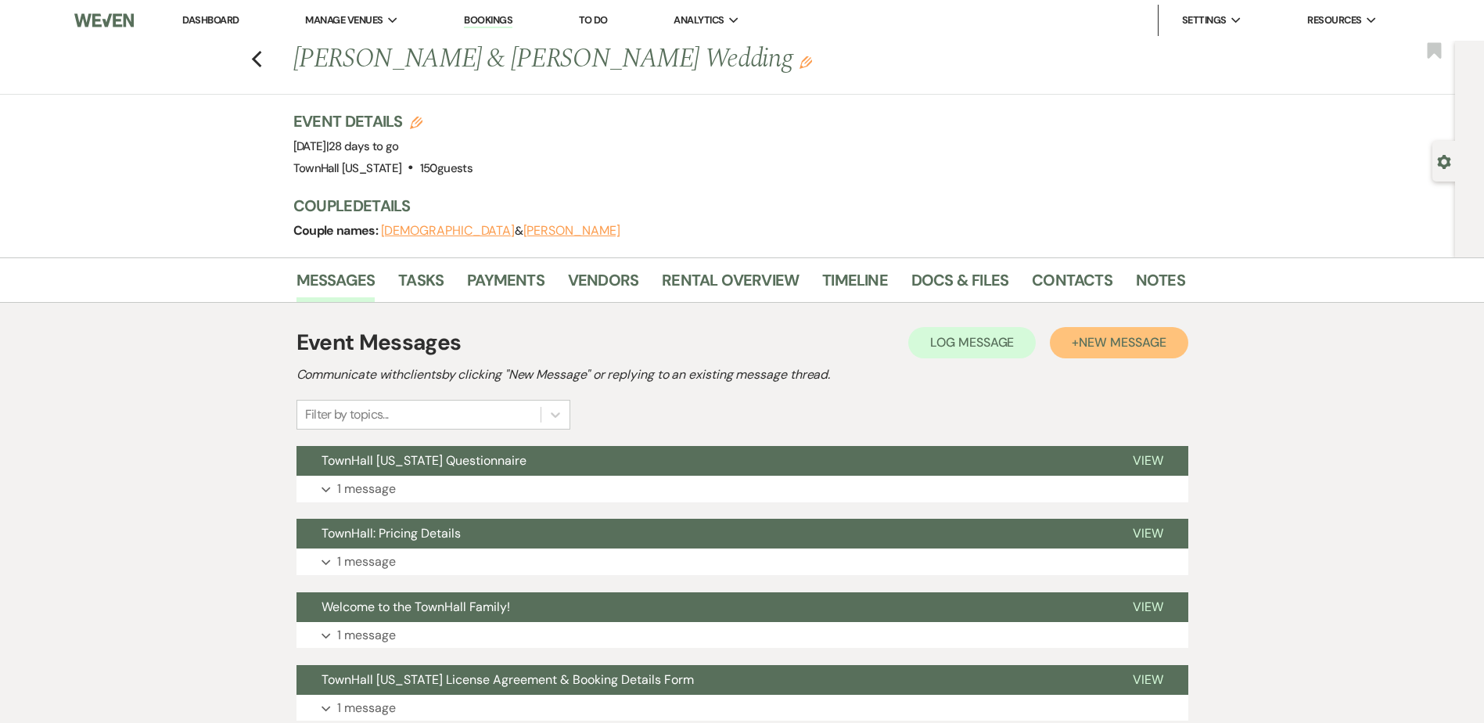
click at [1141, 340] on span "New Message" at bounding box center [1122, 342] width 87 height 16
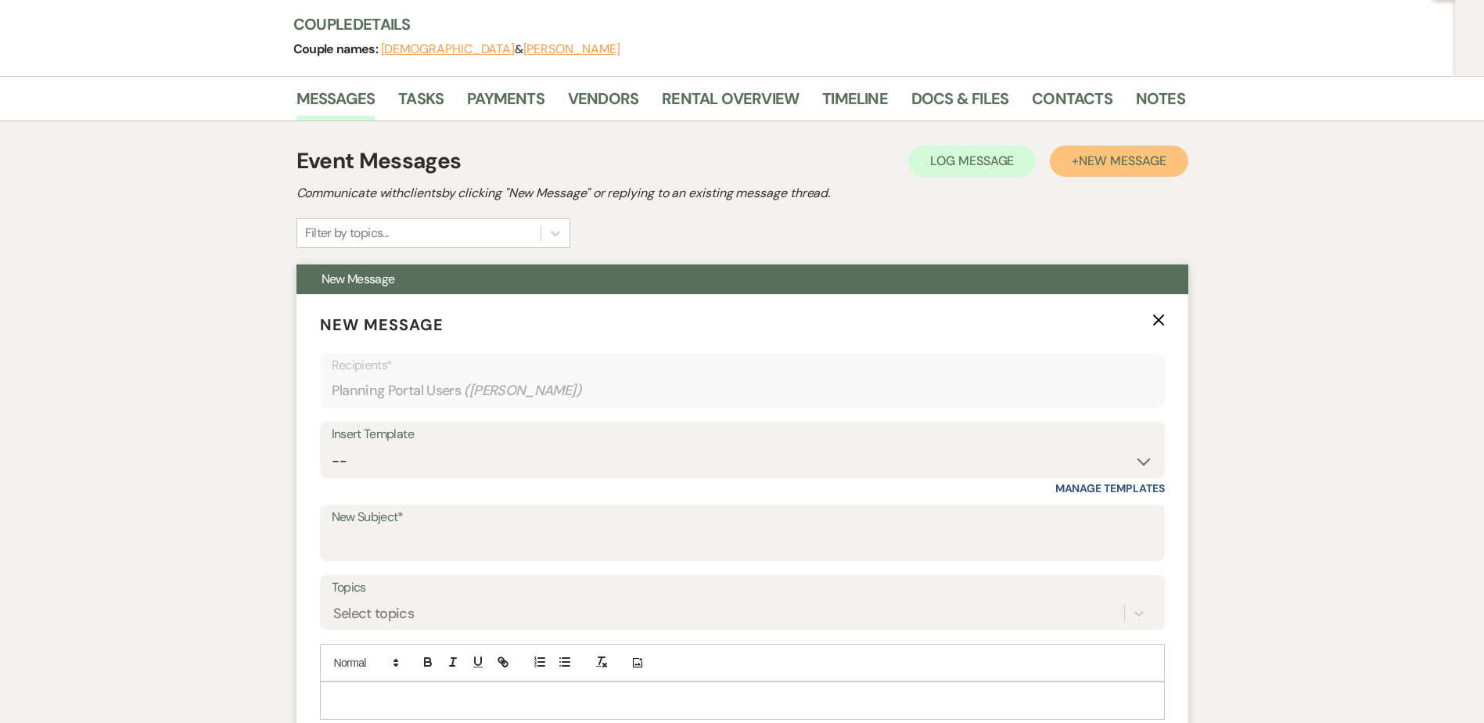
scroll to position [313, 0]
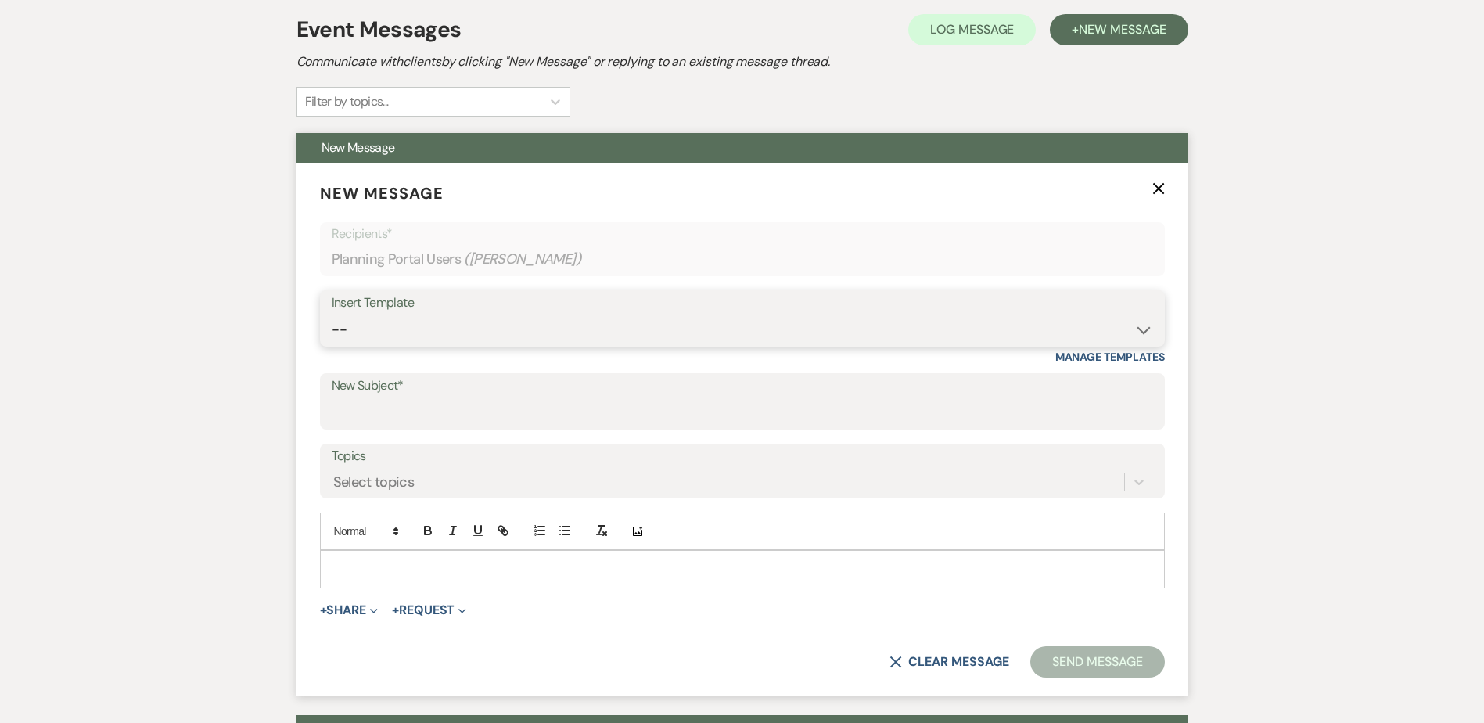
click at [397, 327] on select "-- Wedding Inquiry Follow Up: 2-3 days after initial lead- Avg Cost + Albums Th…" at bounding box center [742, 330] width 821 height 31
select select "1380"
click at [332, 315] on select "-- Wedding Inquiry Follow Up: 2-3 days after initial lead- Avg Cost + Albums Th…" at bounding box center [742, 330] width 821 height 31
type input "TownHall [US_STATE] Final Questionnaire"
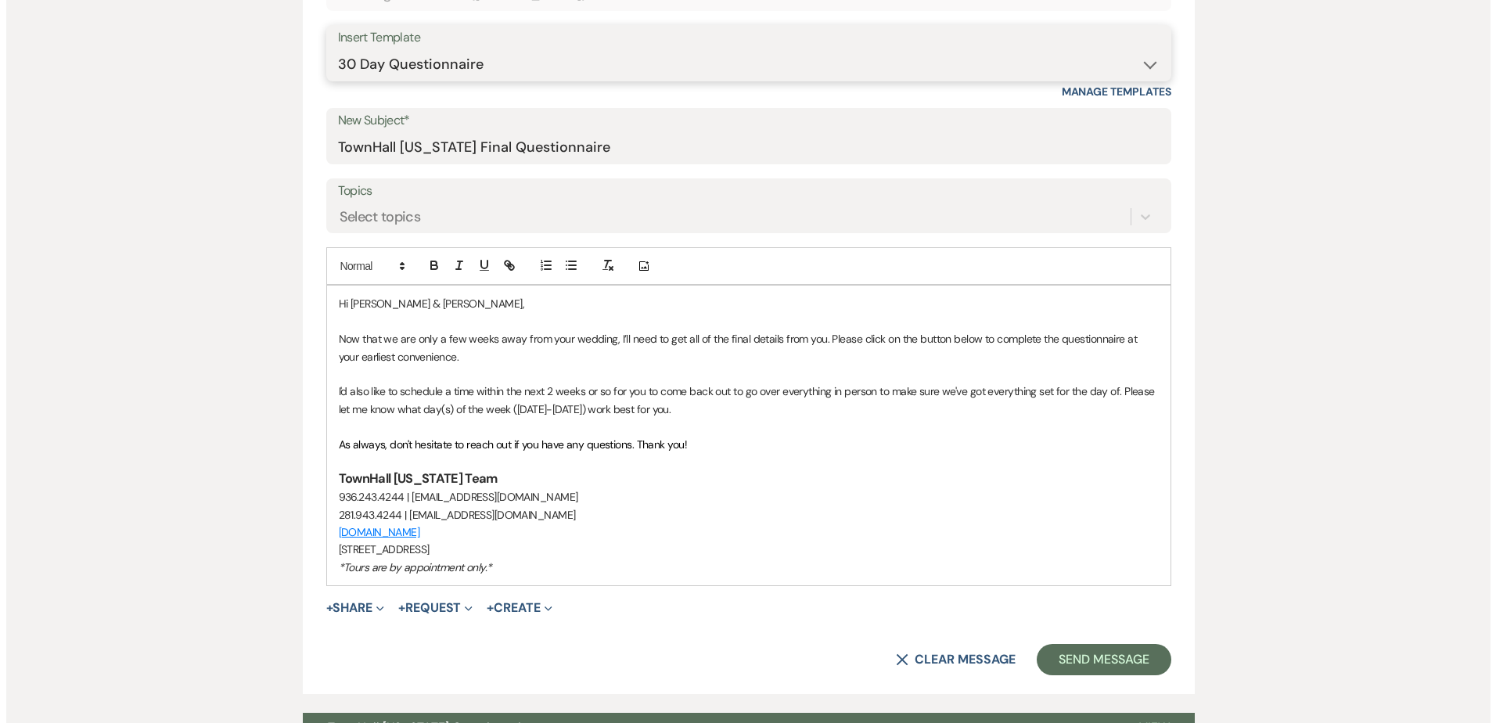
scroll to position [626, 0]
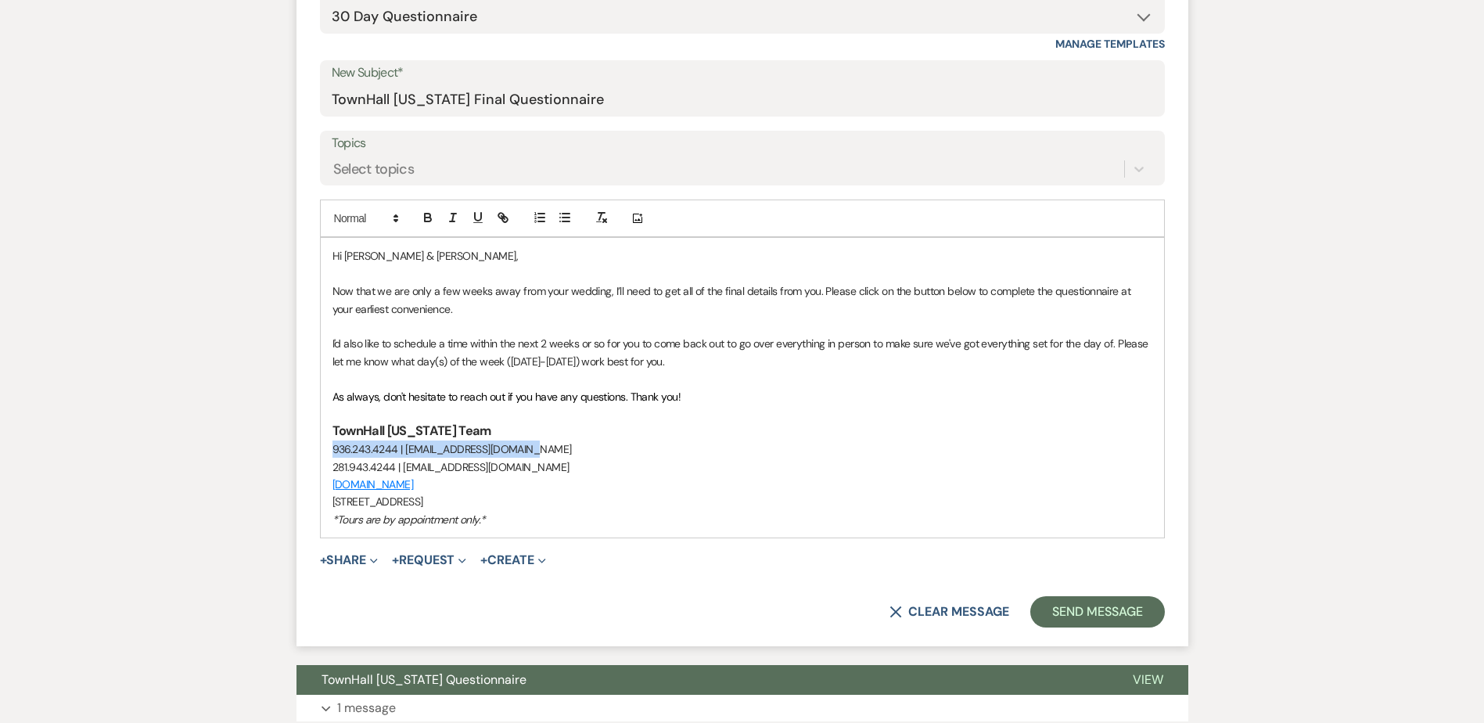
drag, startPoint x: 531, startPoint y: 449, endPoint x: 304, endPoint y: 449, distance: 227.7
click at [304, 449] on form "New Message X Draft saved! Recipients* Planning Portal Users ( [PERSON_NAME] ) …" at bounding box center [743, 248] width 892 height 796
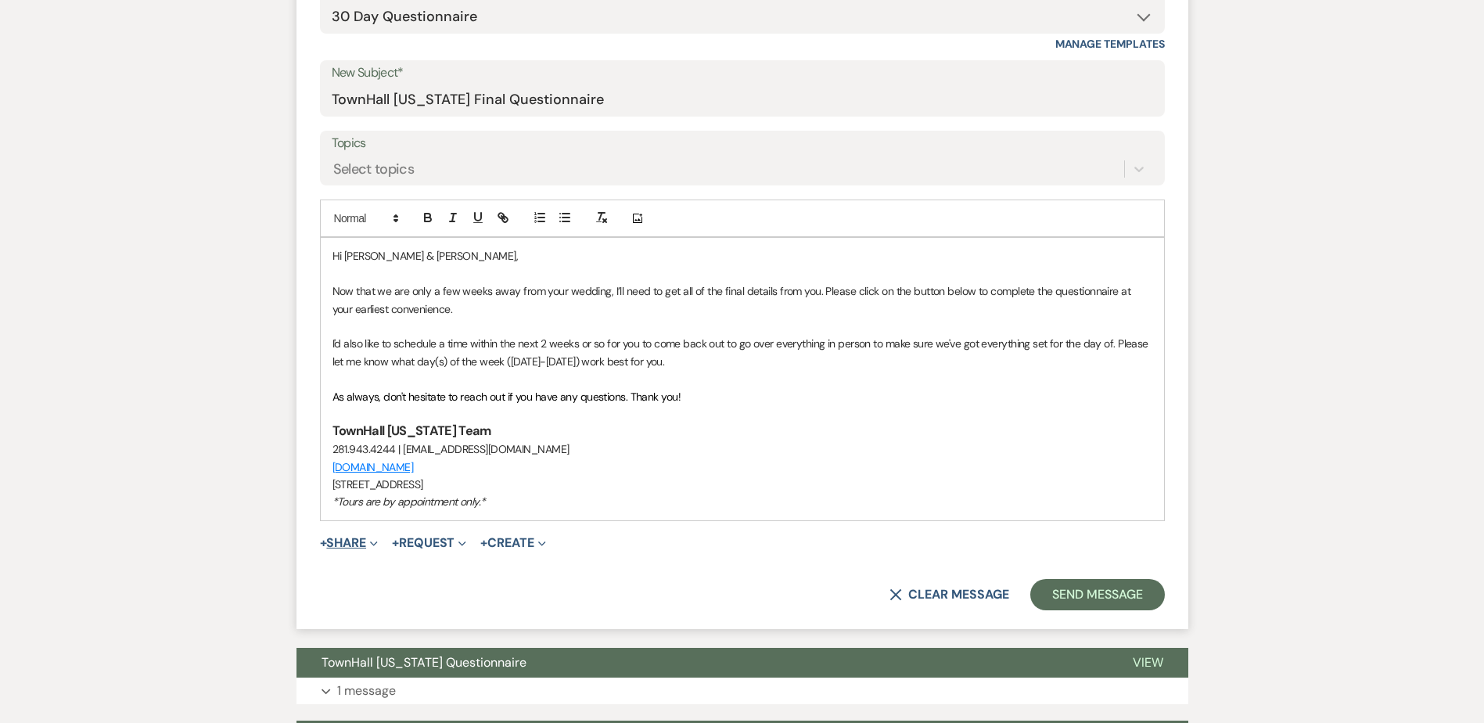
click at [351, 540] on button "+ Share Expand" at bounding box center [349, 543] width 59 height 13
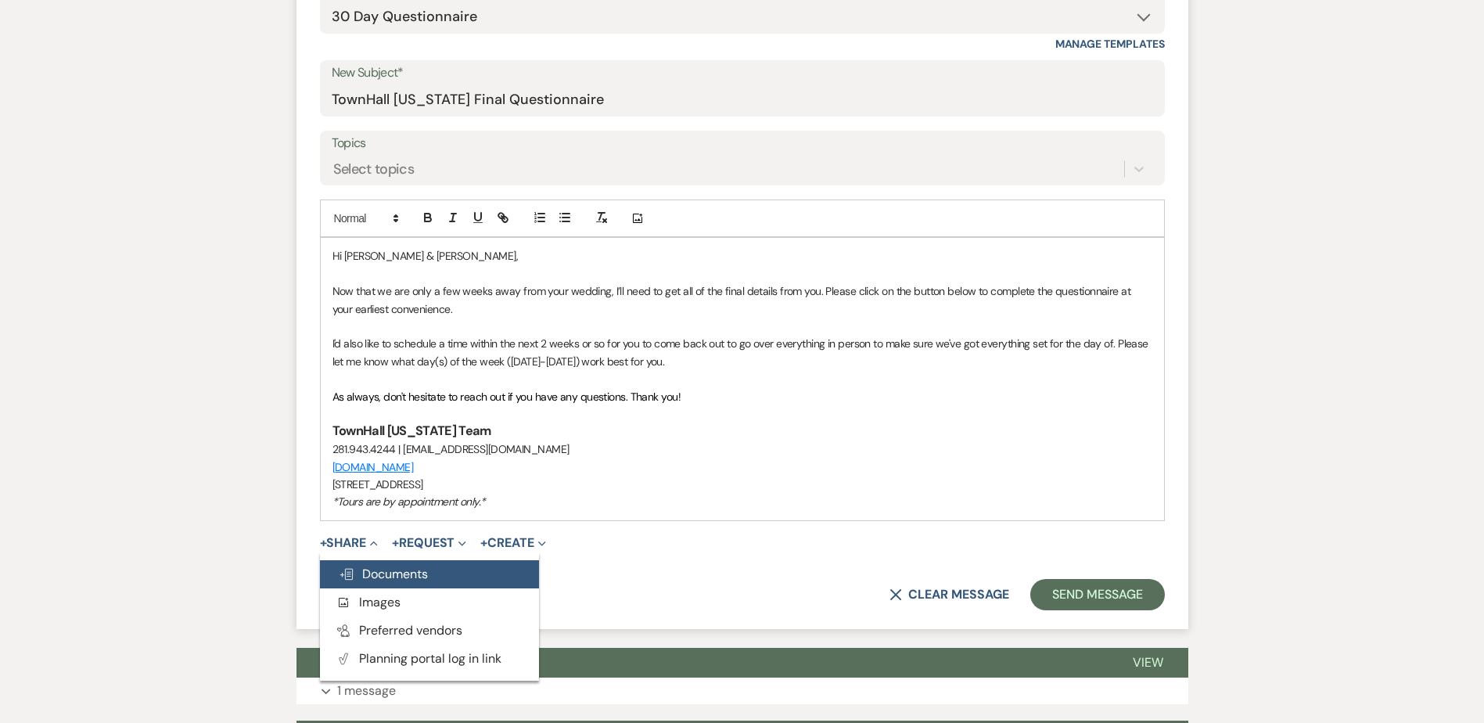
click at [390, 577] on span "Doc Upload Documents" at bounding box center [383, 574] width 89 height 16
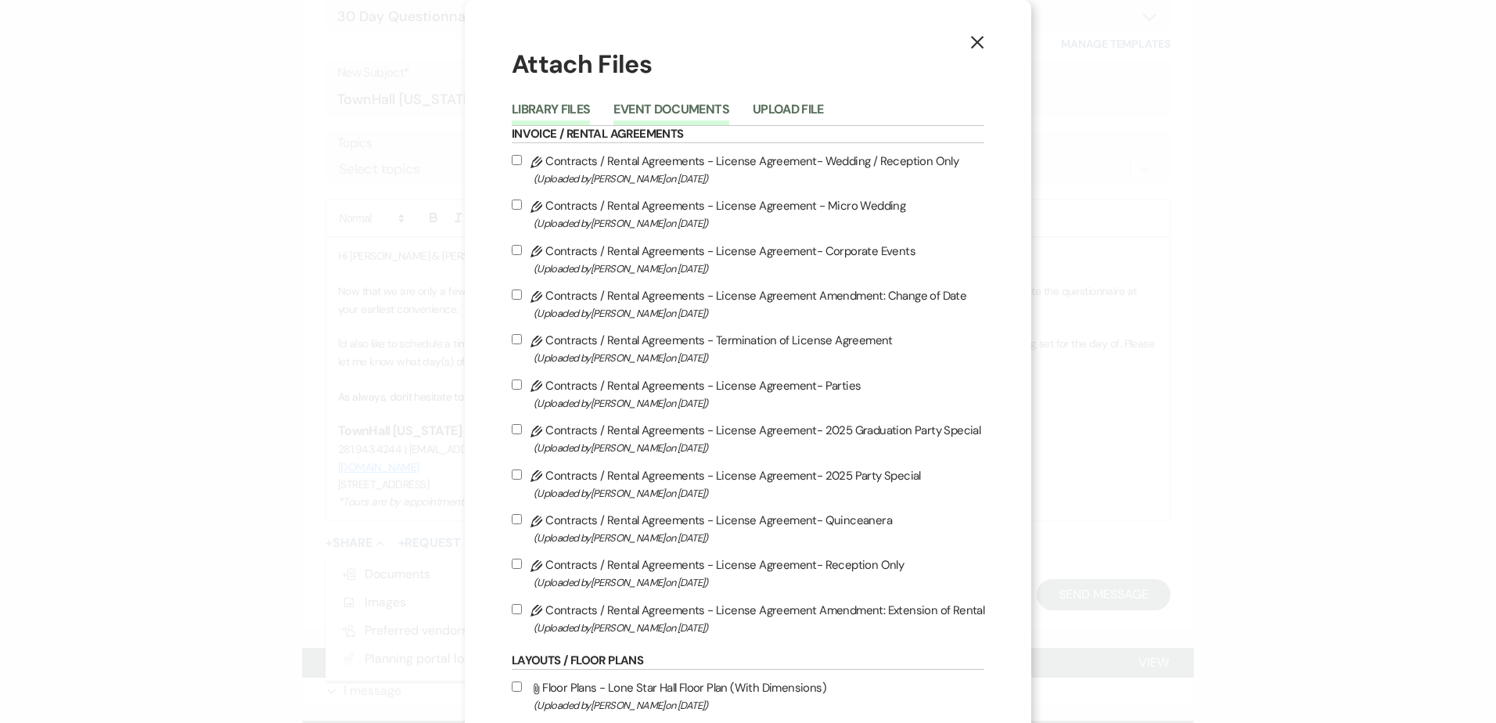
click at [663, 103] on button "Event Documents" at bounding box center [670, 114] width 115 height 22
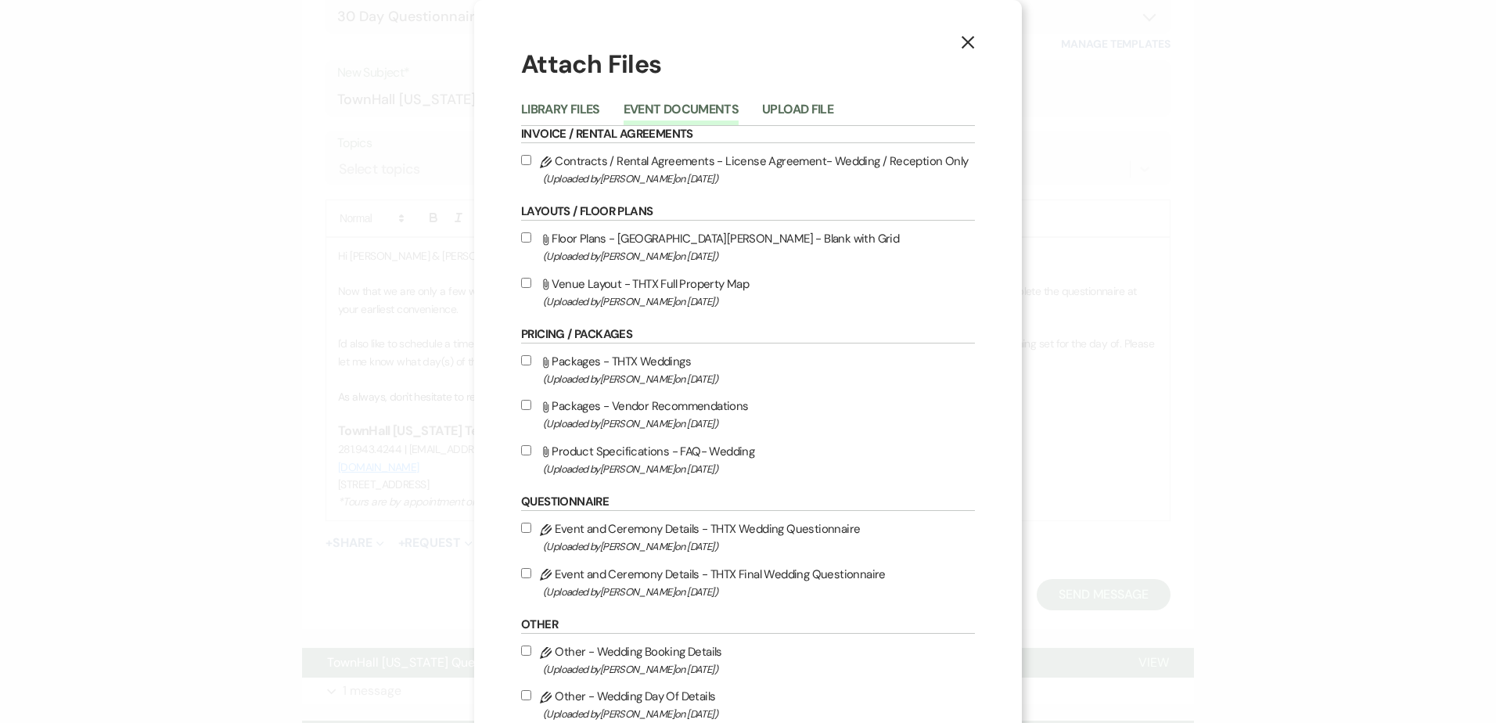
click at [521, 569] on input "Pencil Event and Ceremony Details - THTX Final Wedding Questionnaire (Uploaded …" at bounding box center [526, 573] width 10 height 10
checkbox input "true"
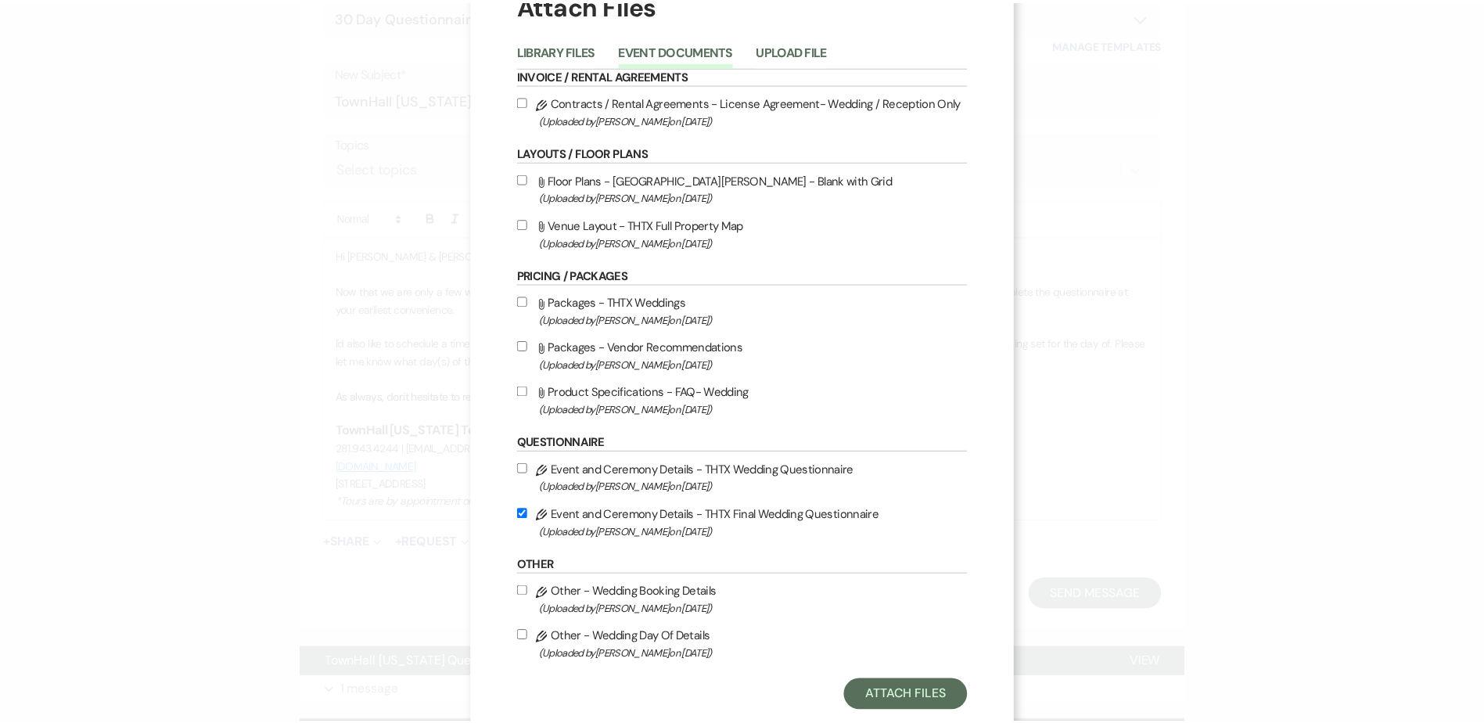
scroll to position [95, 0]
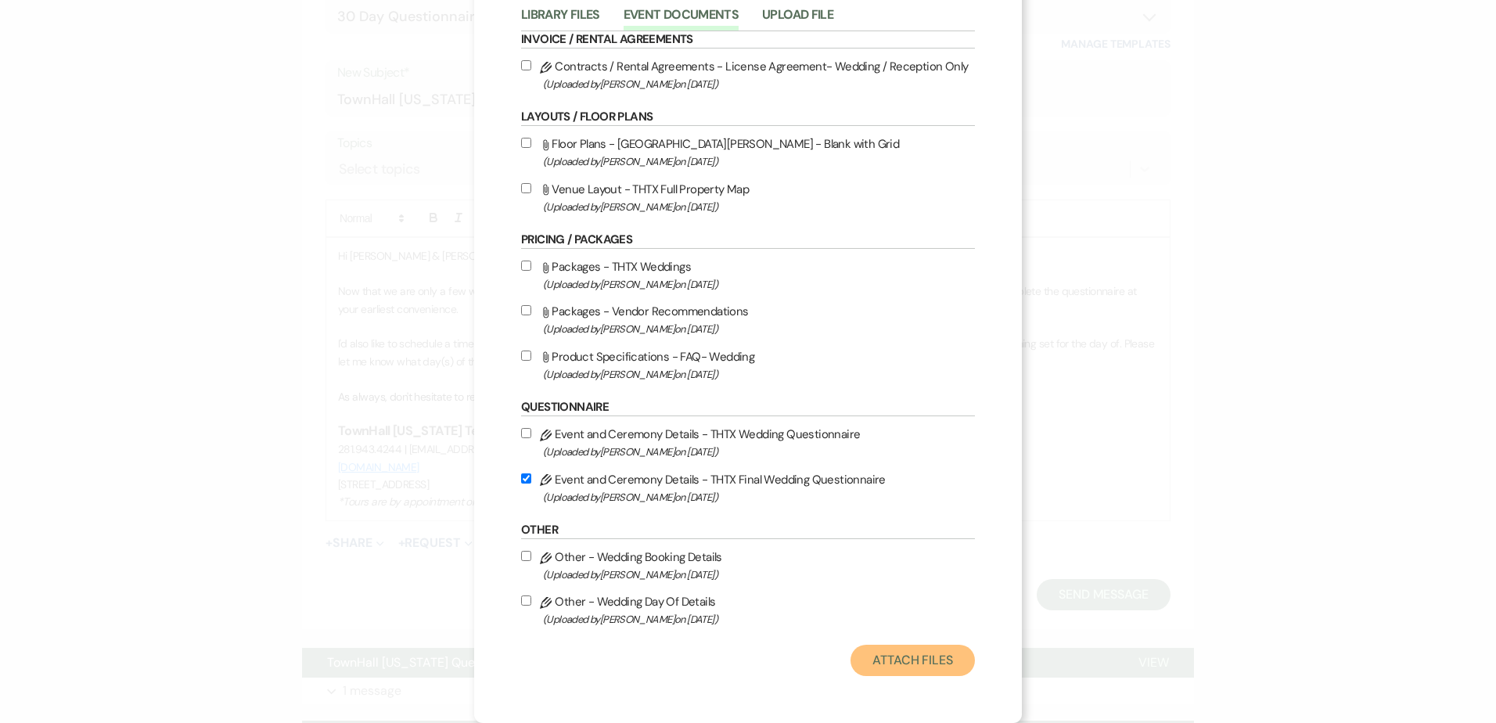
click at [882, 667] on button "Attach Files" at bounding box center [912, 660] width 124 height 31
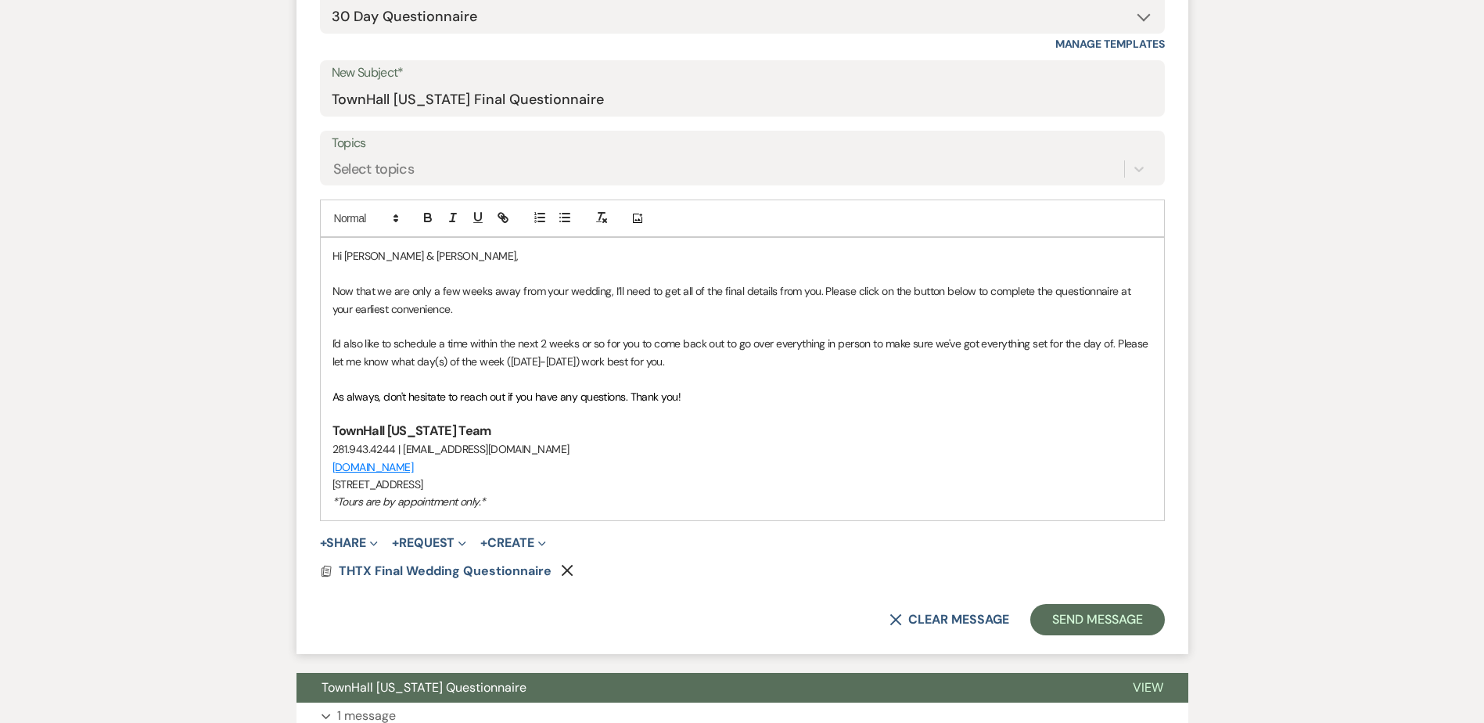
drag, startPoint x: 1118, startPoint y: 343, endPoint x: 1125, endPoint y: 357, distance: 15.0
click at [1125, 357] on p "I'd also like to schedule a time within the next 2 weeks or so for you to come …" at bounding box center [743, 352] width 820 height 35
drag, startPoint x: 1054, startPoint y: 357, endPoint x: 866, endPoint y: 364, distance: 187.9
click at [866, 364] on p "I'd also like to schedule a time within the next 2 weeks or so for you to come …" at bounding box center [743, 352] width 820 height 35
click at [501, 217] on icon "button" at bounding box center [503, 217] width 14 height 14
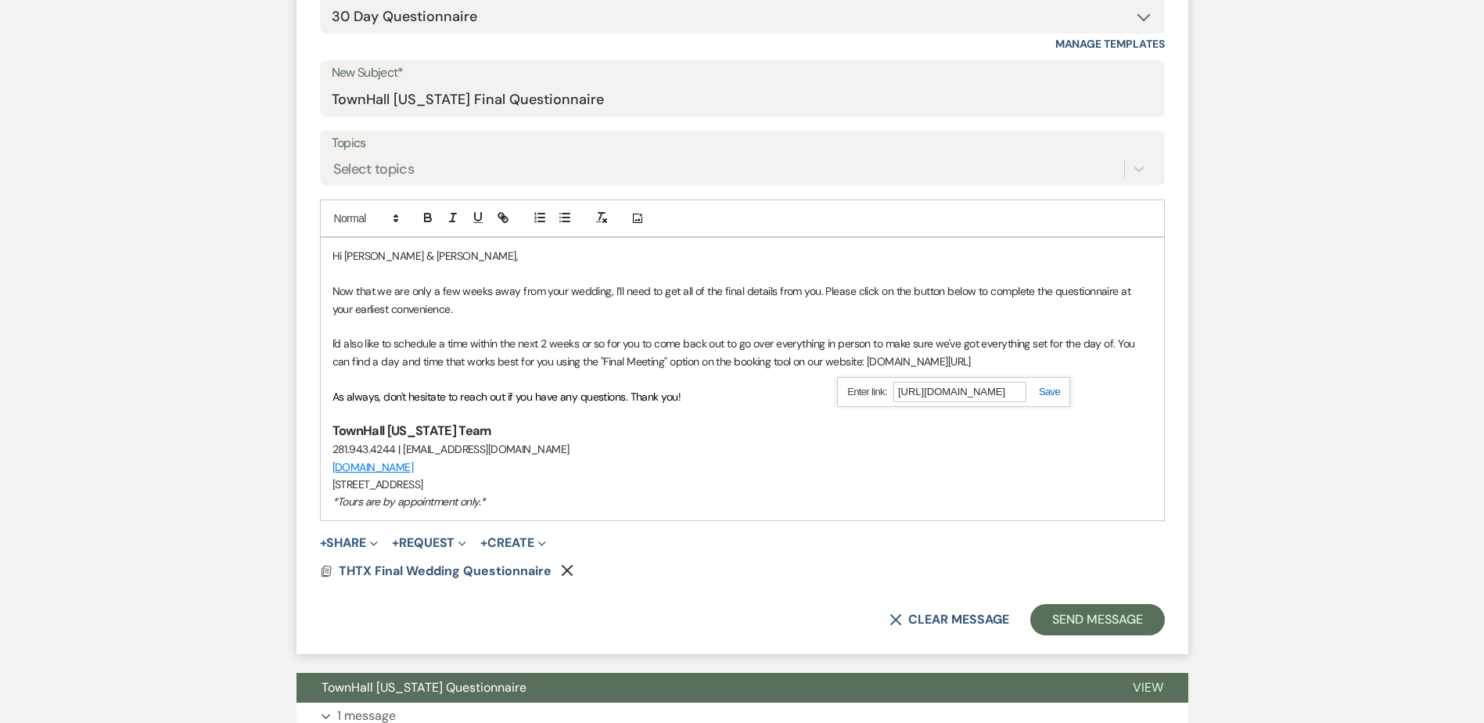
type input "[URL][DOMAIN_NAME]"
click at [1045, 393] on link at bounding box center [1043, 392] width 34 height 12
click at [890, 426] on h3 "TownHall [US_STATE] Team" at bounding box center [743, 431] width 820 height 18
click at [961, 365] on link "[DOMAIN_NAME][URL]" at bounding box center [917, 361] width 104 height 14
click at [959, 395] on link "[URL][DOMAIN_NAME]" at bounding box center [910, 392] width 99 height 20
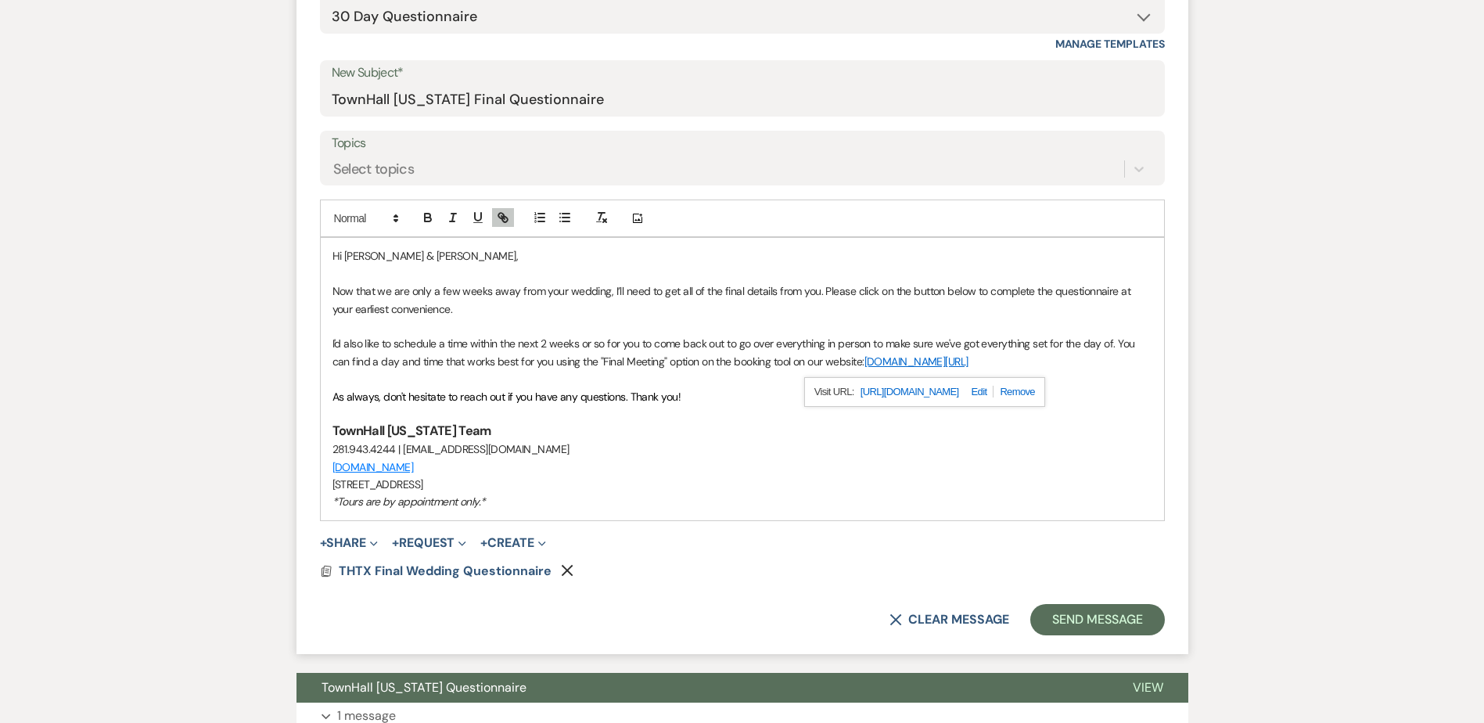
click at [729, 404] on p "As always, don't hesitate to reach out if you have any questions. Thank you!" at bounding box center [743, 396] width 820 height 17
click at [1064, 616] on button "Send Message" at bounding box center [1097, 619] width 134 height 31
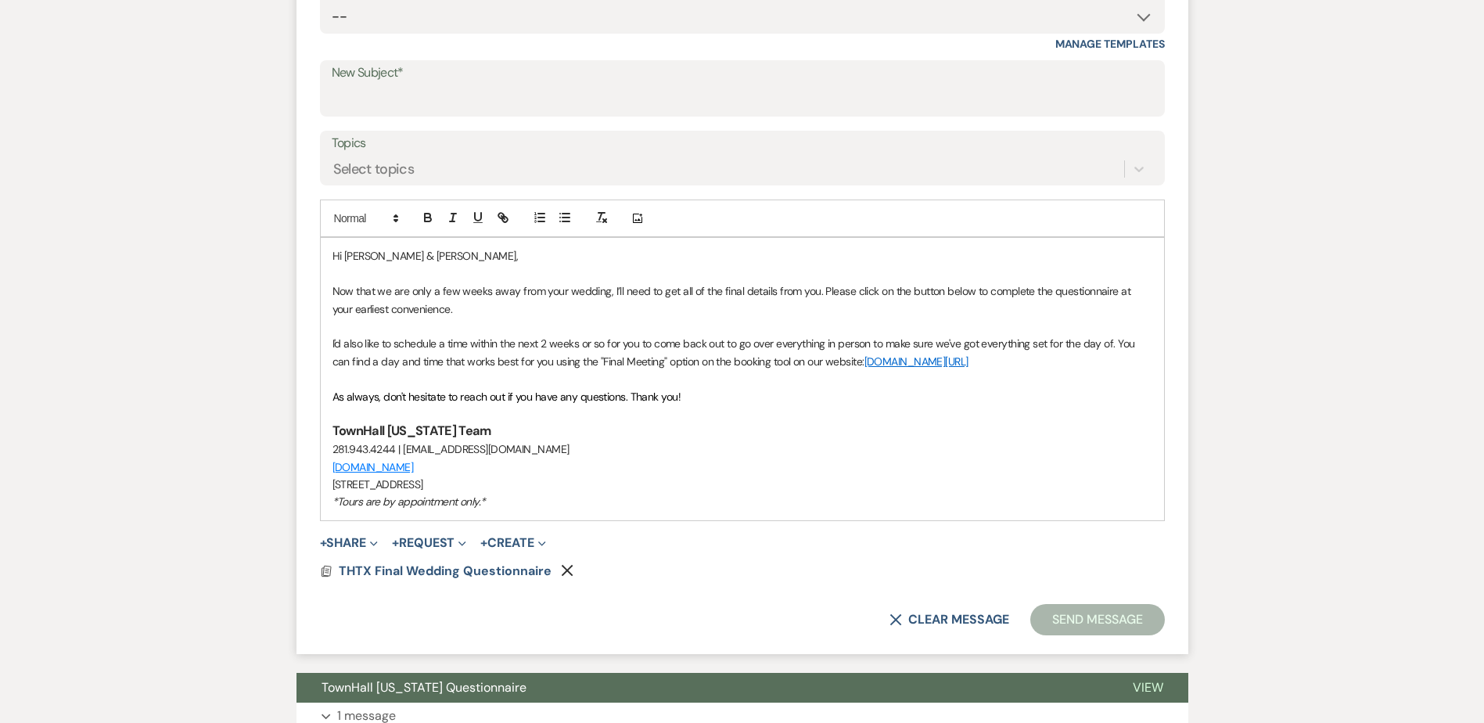
scroll to position [44, 0]
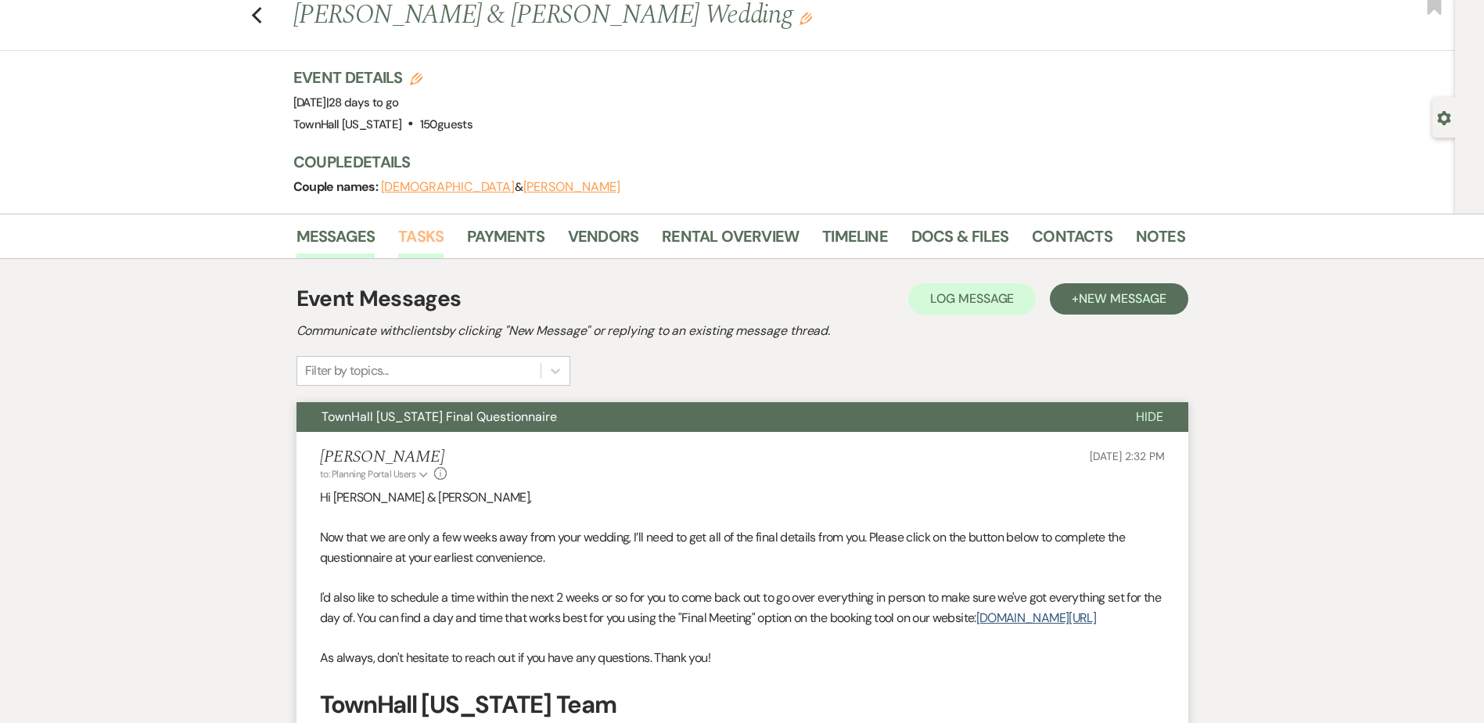
click at [434, 245] on link "Tasks" at bounding box center [420, 241] width 45 height 34
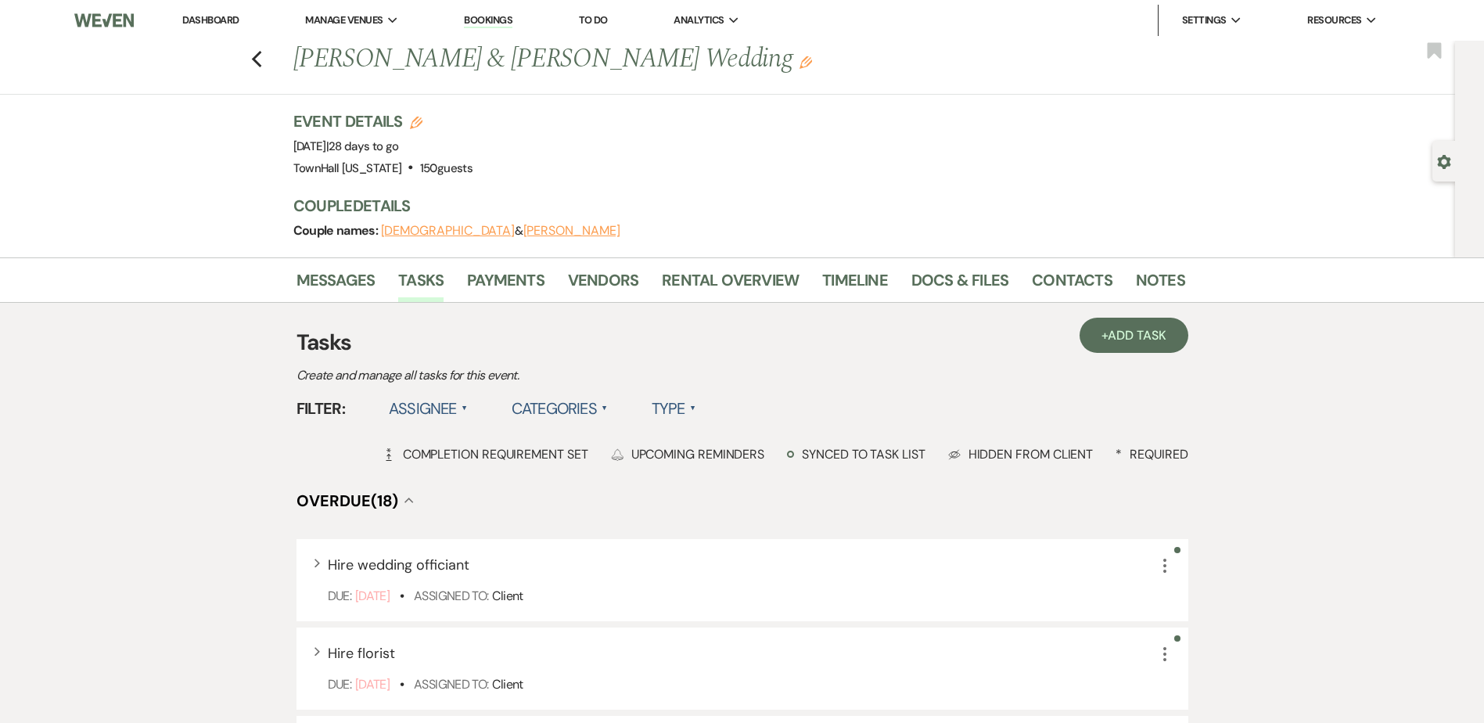
click at [447, 409] on label "Assignee ▲" at bounding box center [428, 408] width 79 height 28
click at [448, 474] on li "Assigned to venue" at bounding box center [467, 476] width 156 height 36
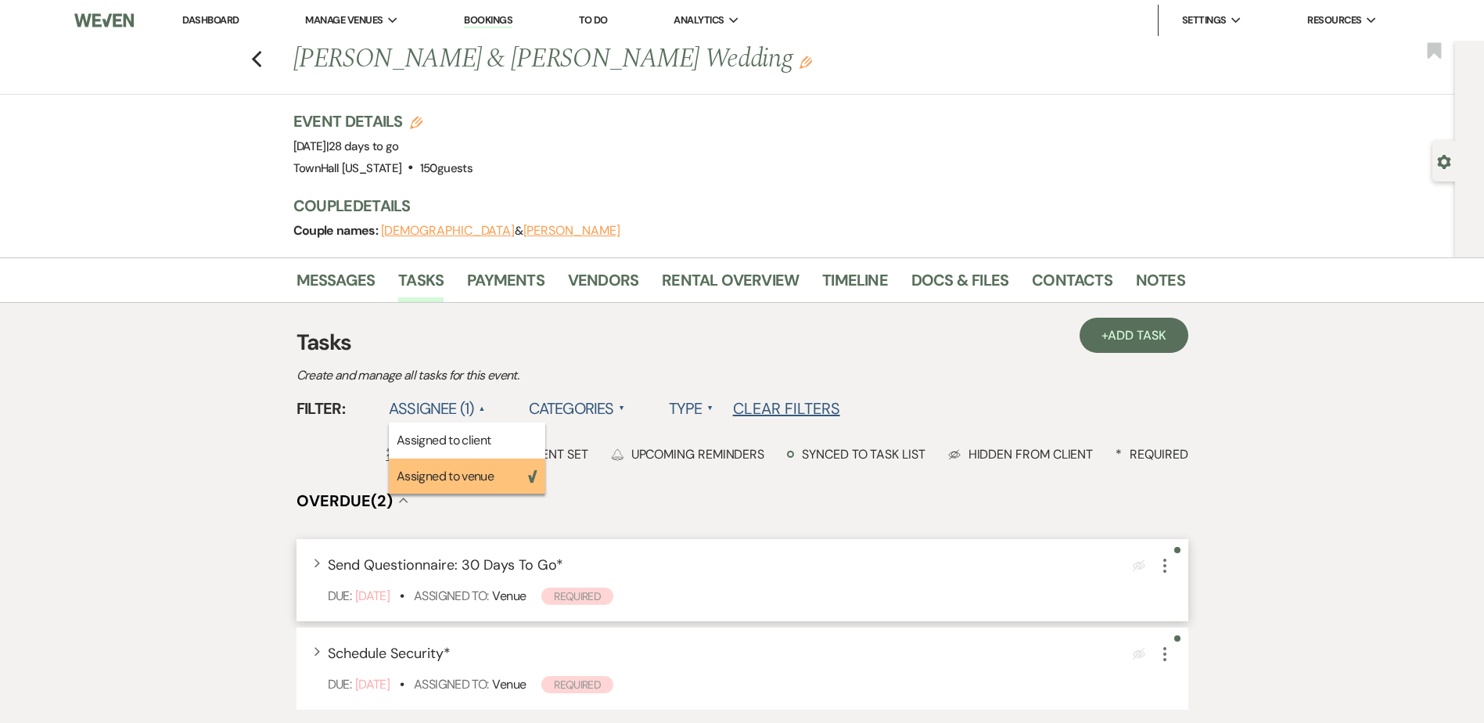
click at [1169, 565] on icon "More" at bounding box center [1165, 565] width 19 height 19
click at [1163, 569] on icon "More" at bounding box center [1165, 565] width 19 height 19
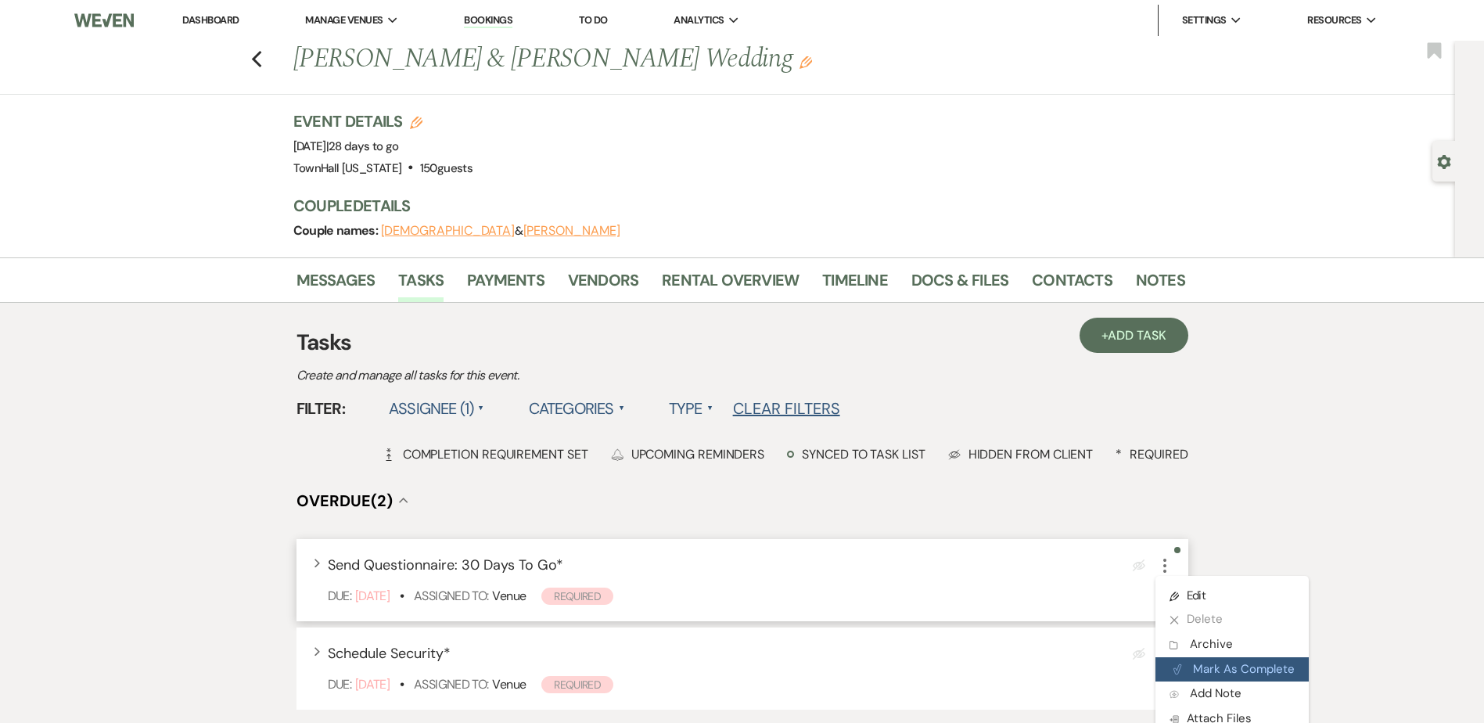
click at [1215, 665] on button "Plan Portal Link Mark As Complete" at bounding box center [1232, 669] width 153 height 25
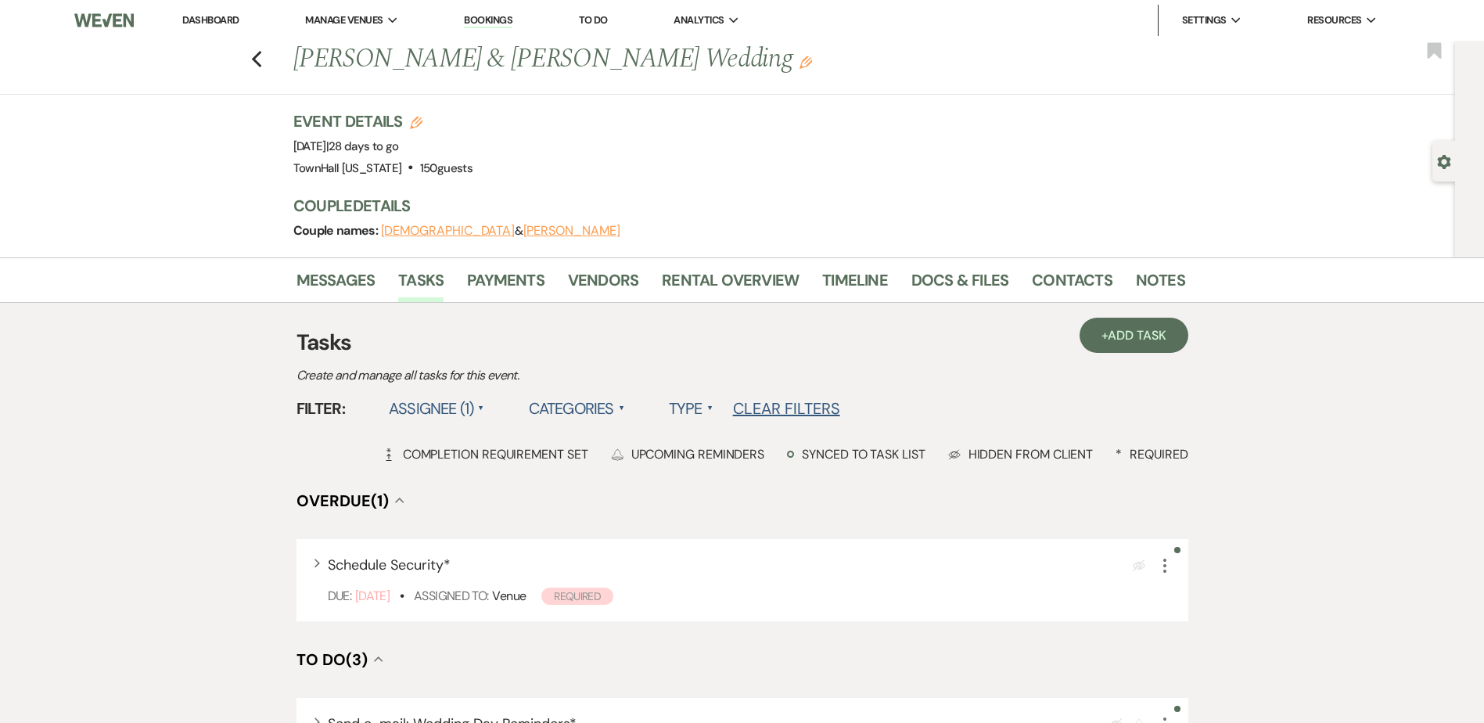
click at [225, 15] on link "Dashboard" at bounding box center [210, 19] width 56 height 13
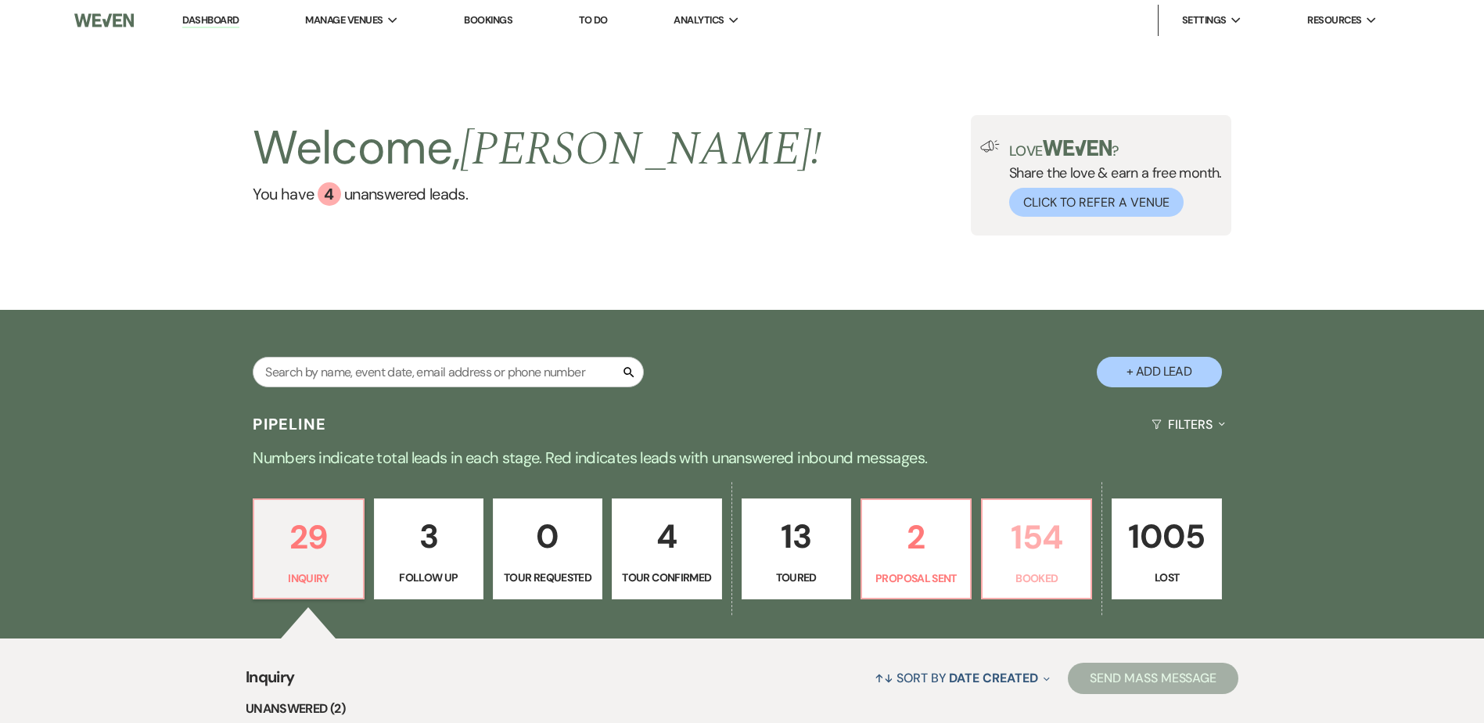
click at [1026, 541] on p "154" at bounding box center [1036, 537] width 89 height 52
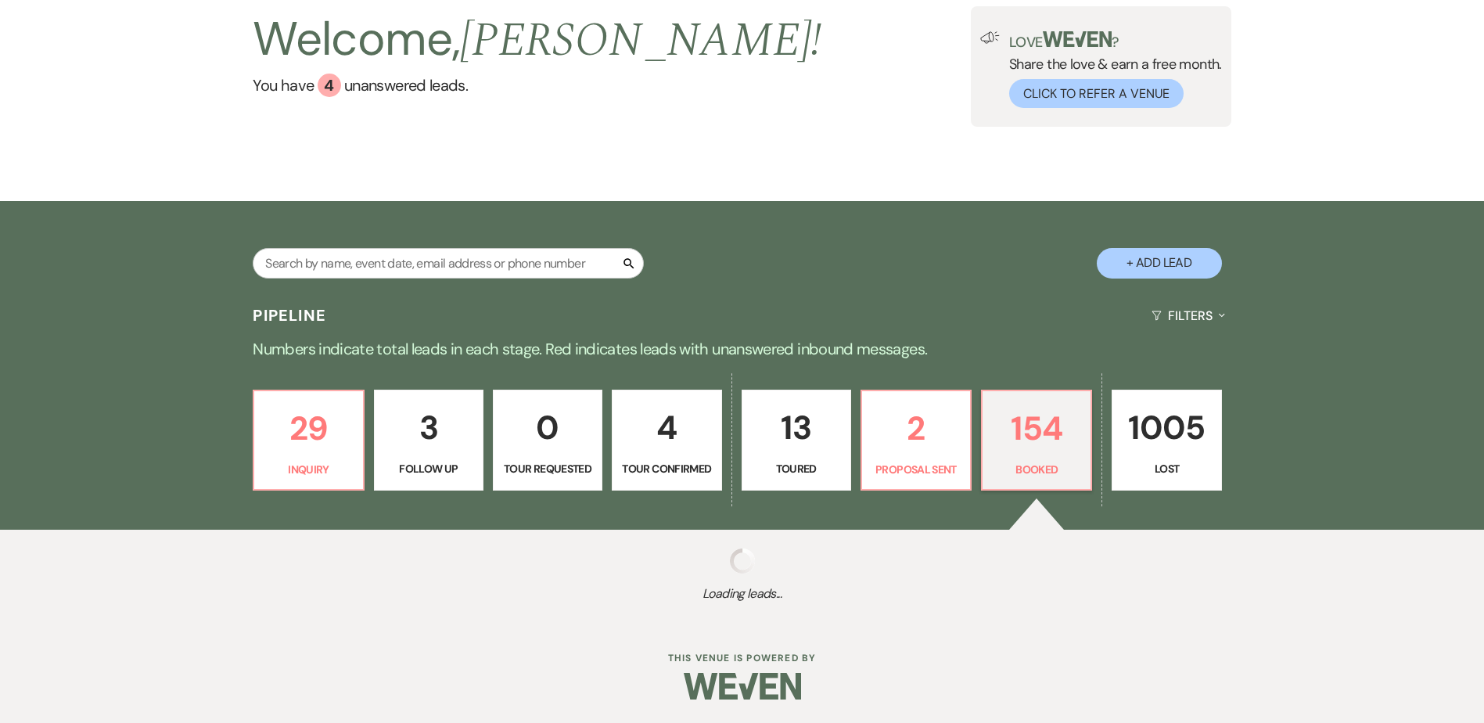
select select "7"
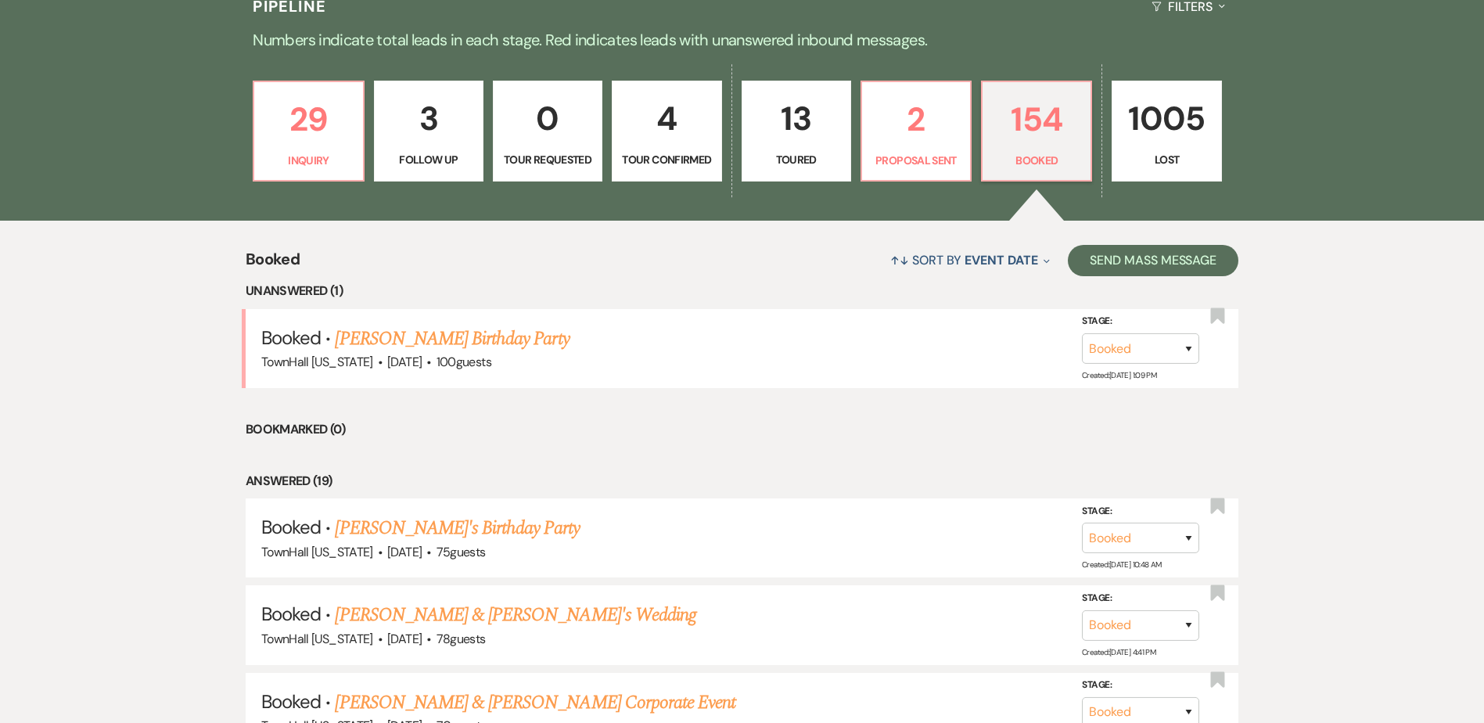
scroll to position [422, 0]
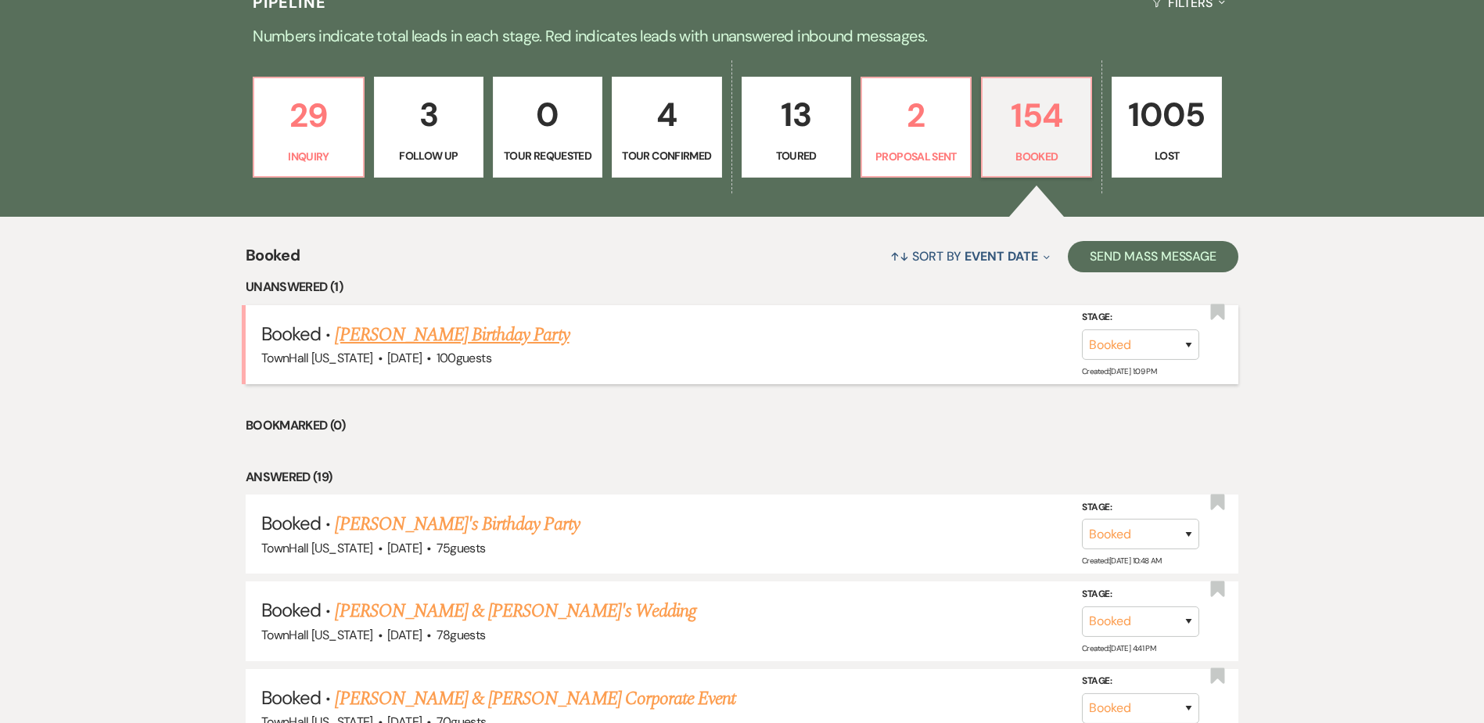
click at [347, 338] on link "[PERSON_NAME] Birthday Party" at bounding box center [452, 335] width 234 height 28
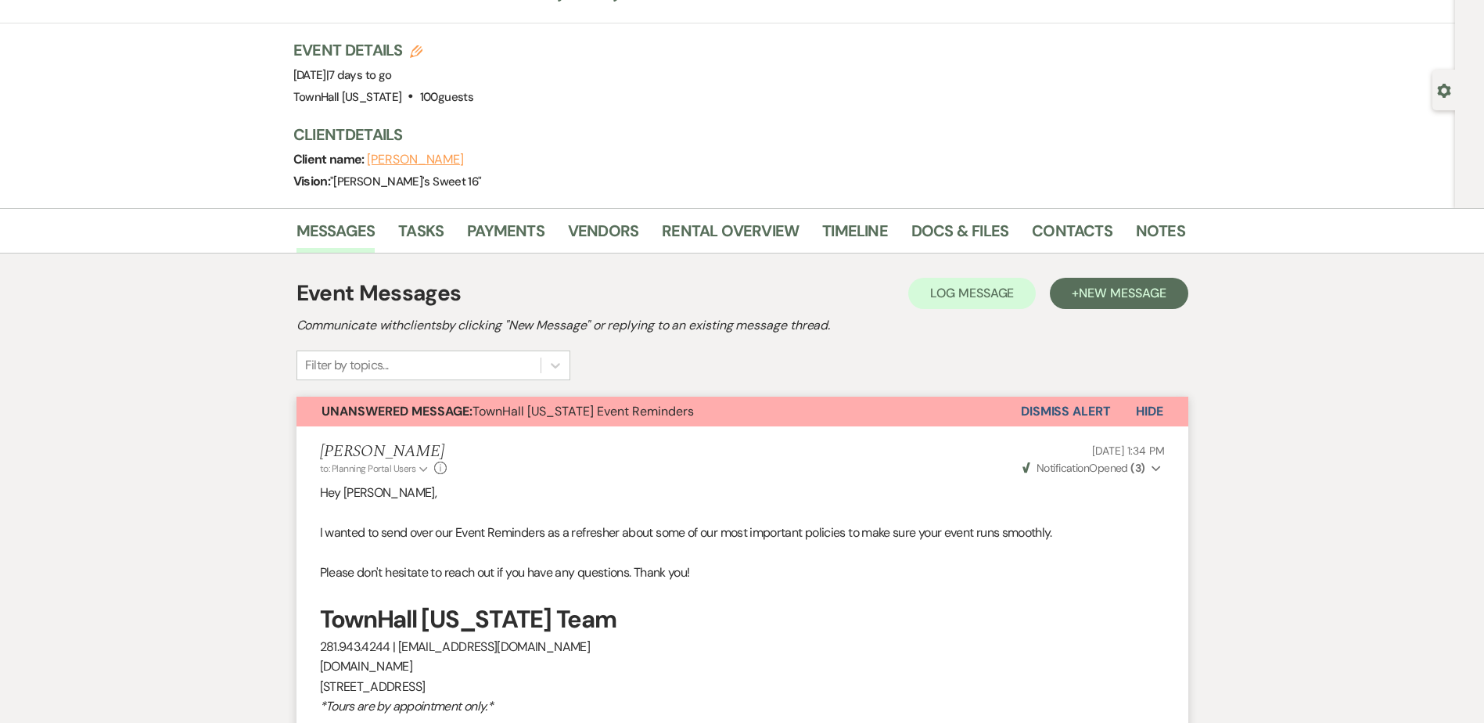
scroll to position [41, 0]
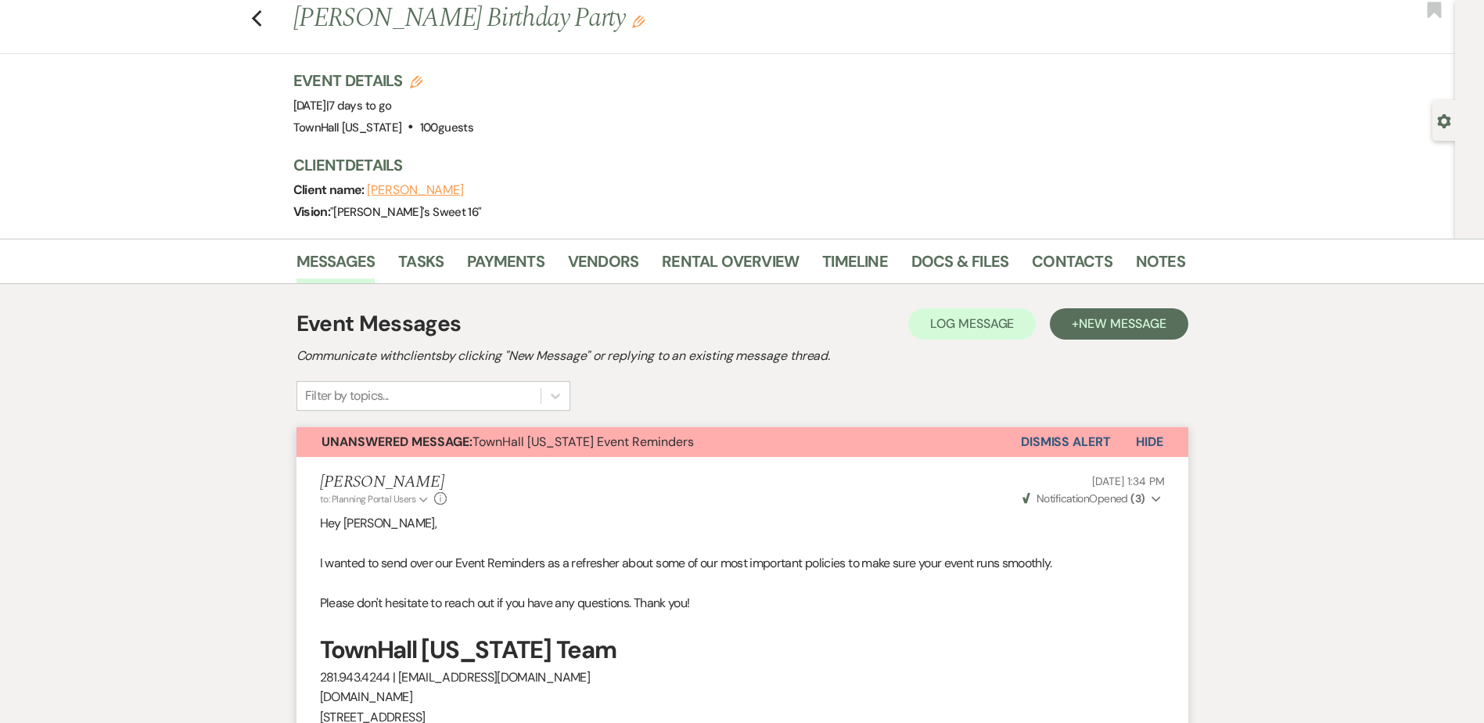
click at [1049, 451] on button "Dismiss Alert" at bounding box center [1066, 442] width 90 height 30
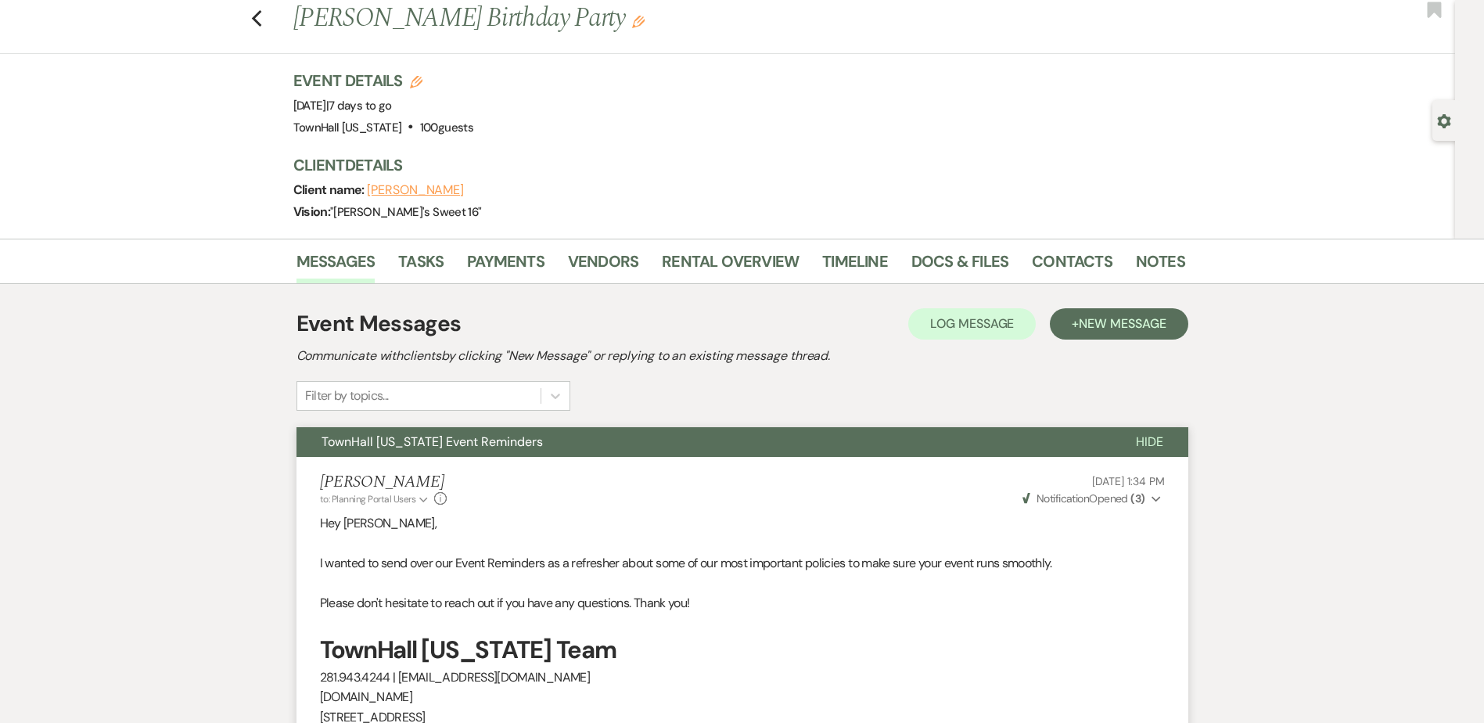
scroll to position [0, 0]
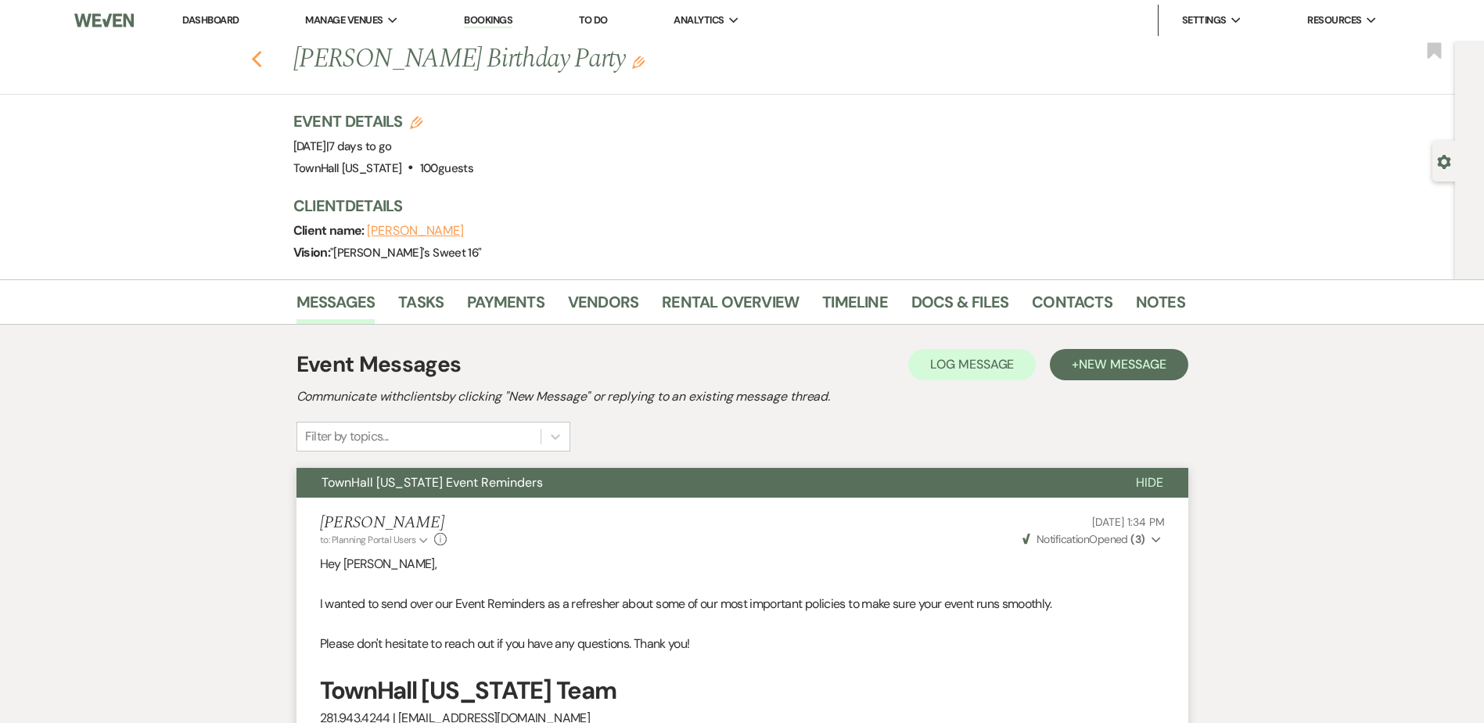
click at [261, 61] on use "button" at bounding box center [256, 59] width 10 height 17
select select "7"
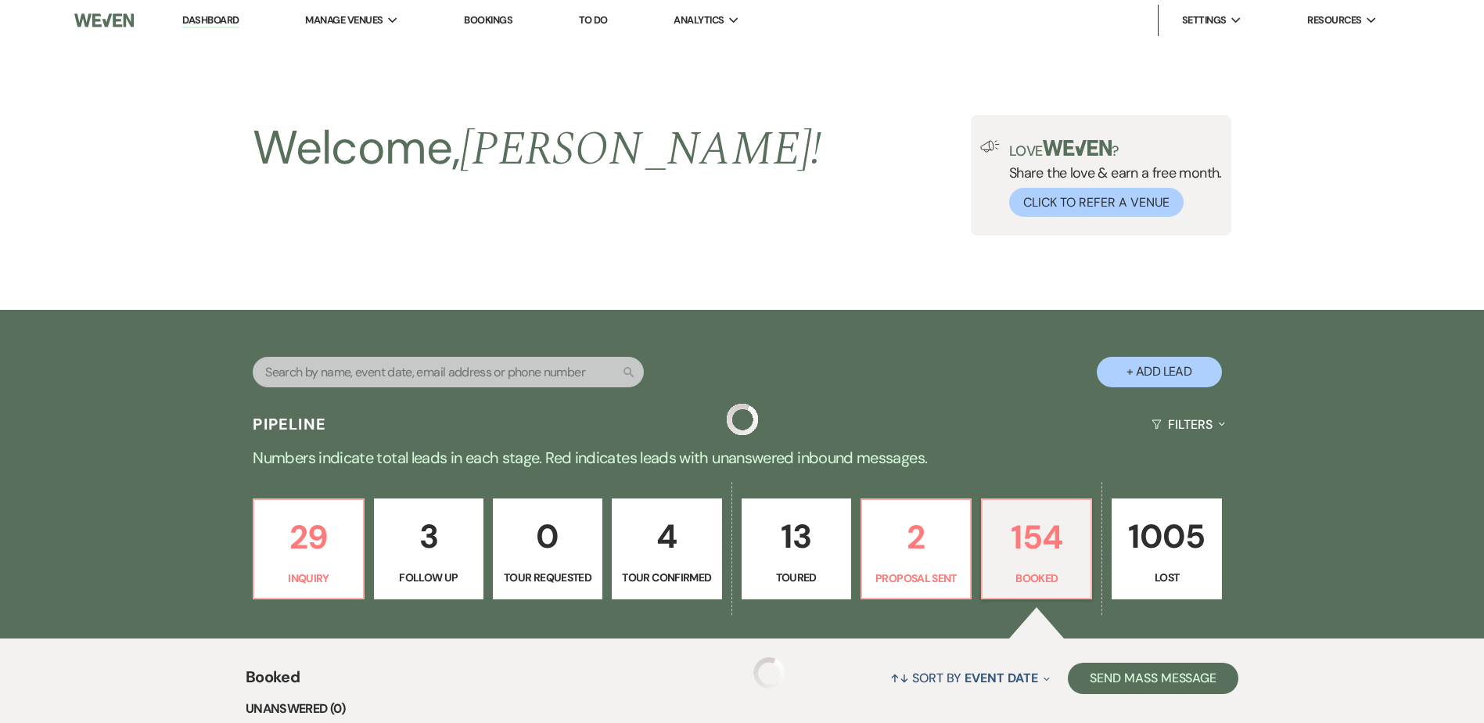
scroll to position [422, 0]
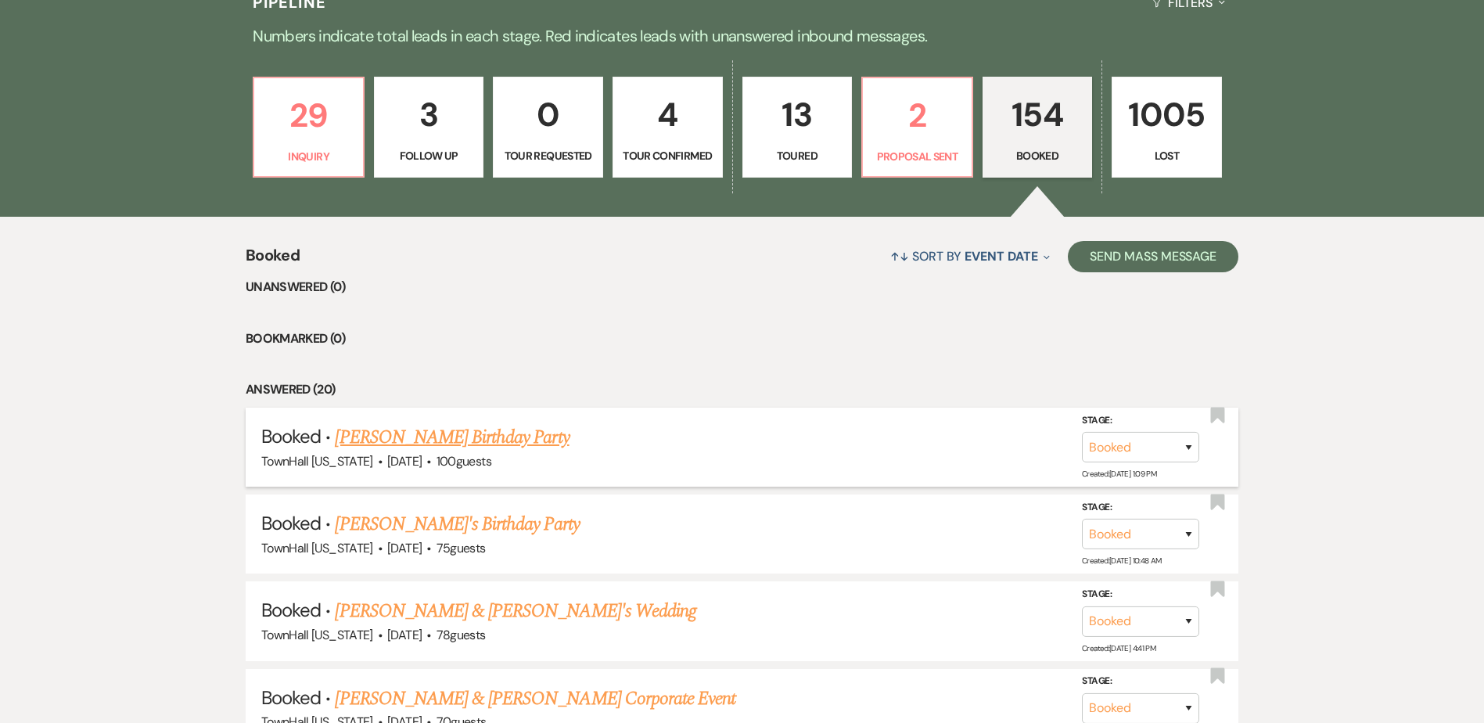
click at [442, 433] on link "[PERSON_NAME] Birthday Party" at bounding box center [452, 437] width 234 height 28
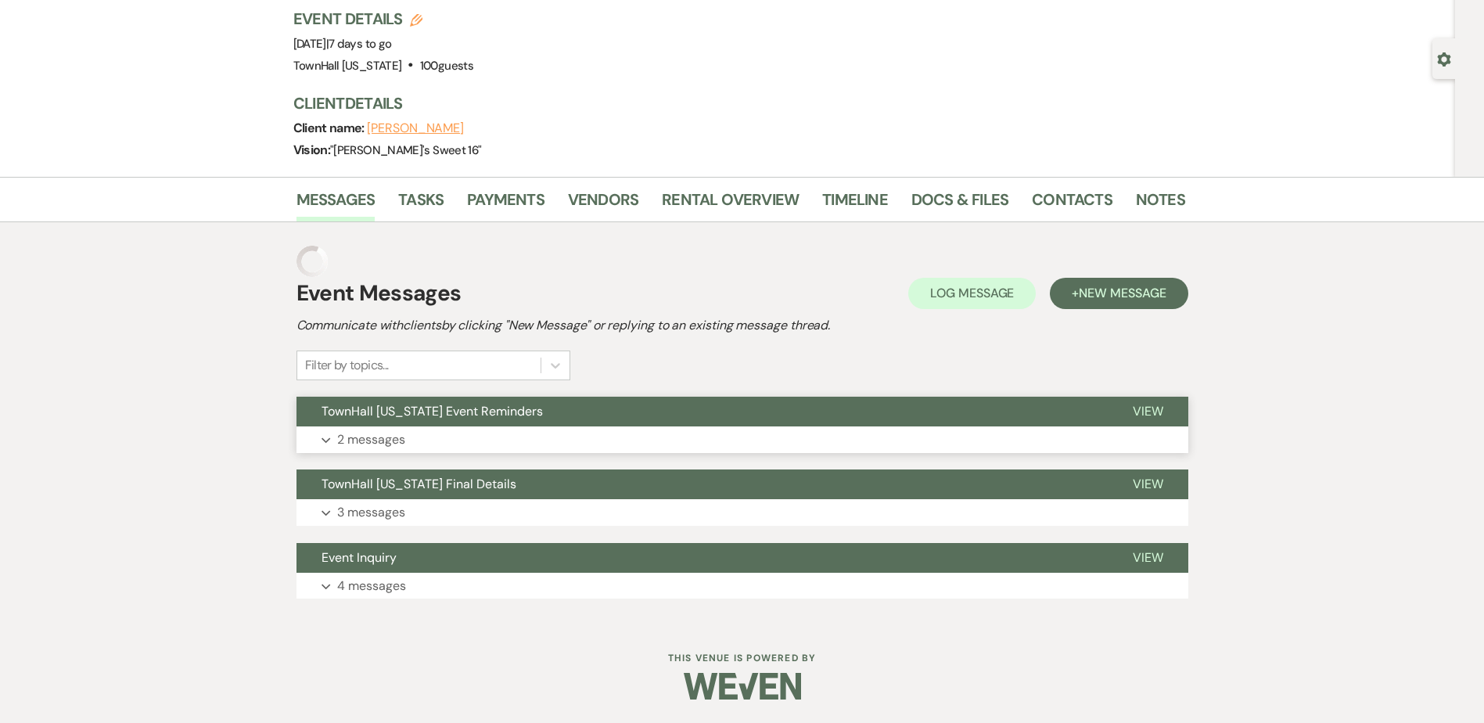
scroll to position [71, 0]
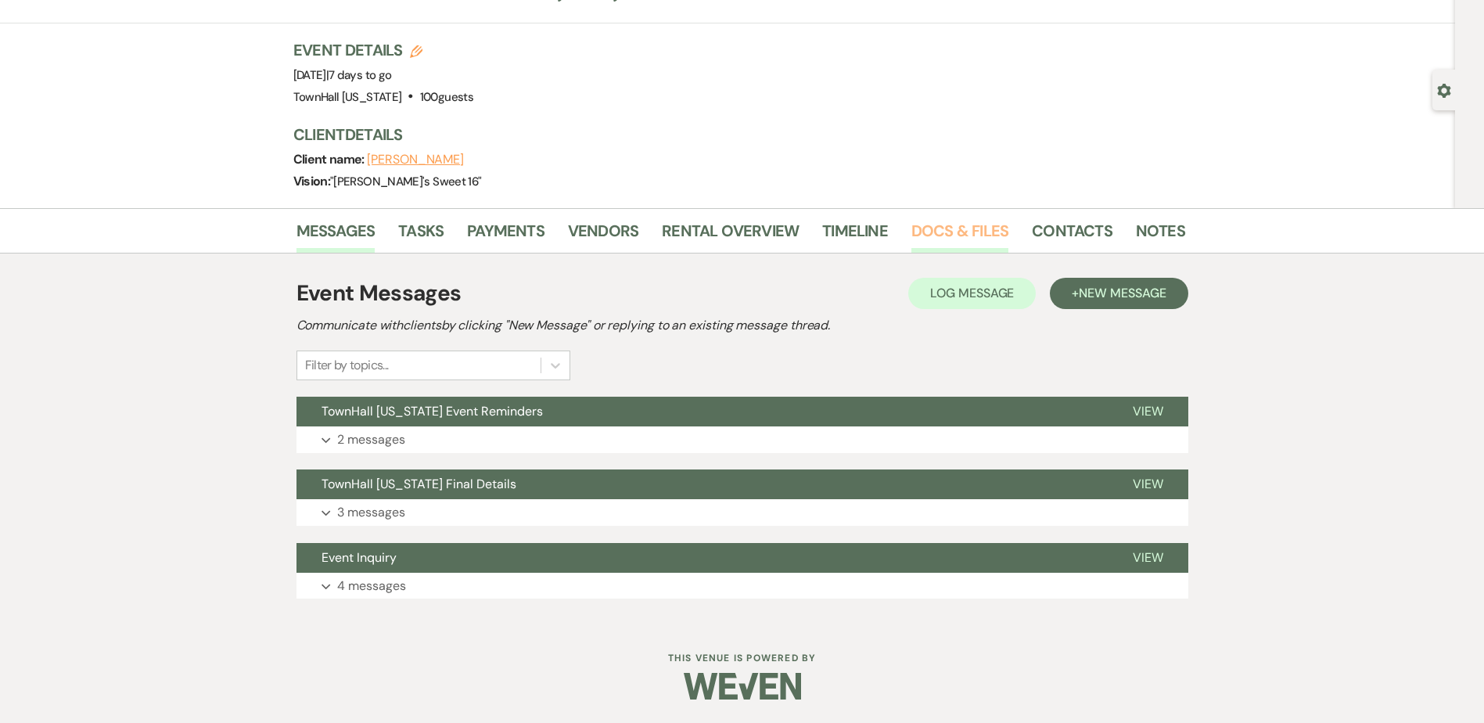
click at [951, 225] on link "Docs & Files" at bounding box center [959, 235] width 97 height 34
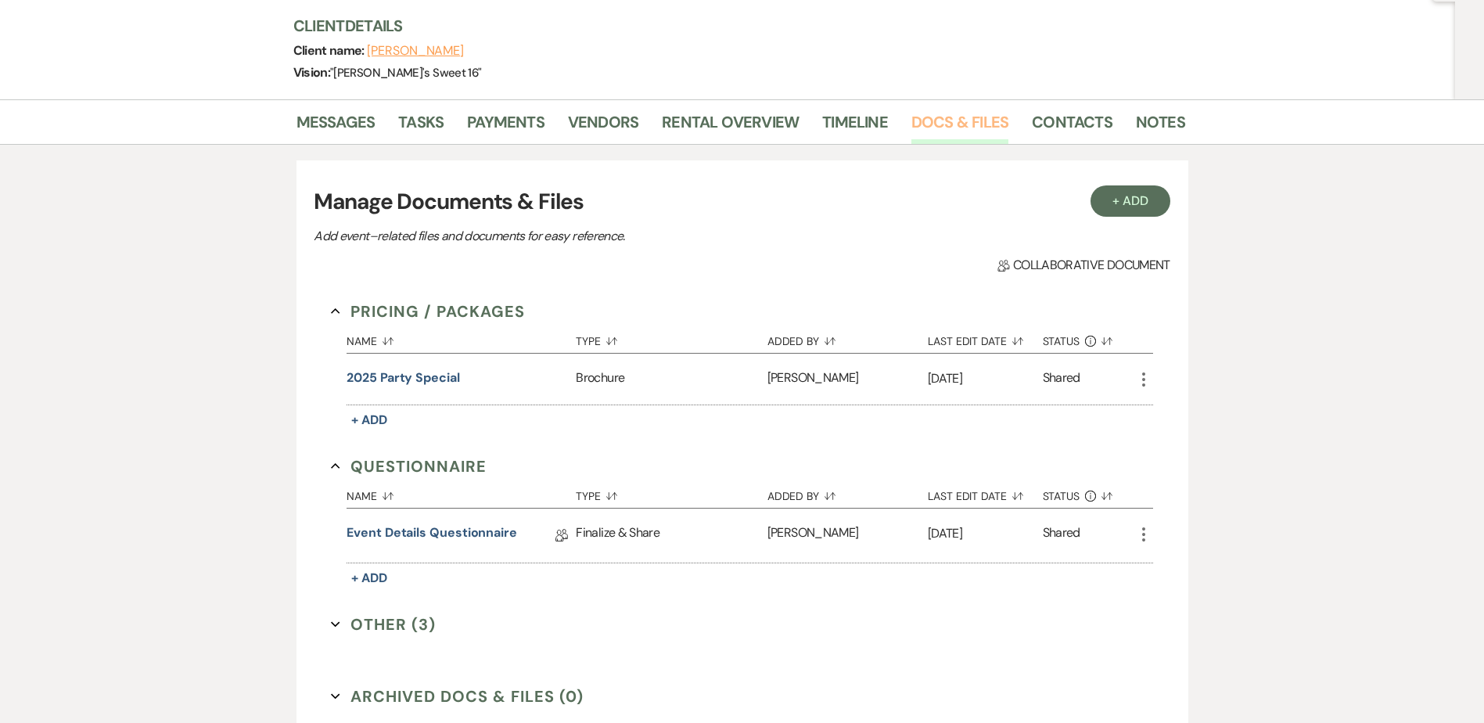
scroll to position [228, 0]
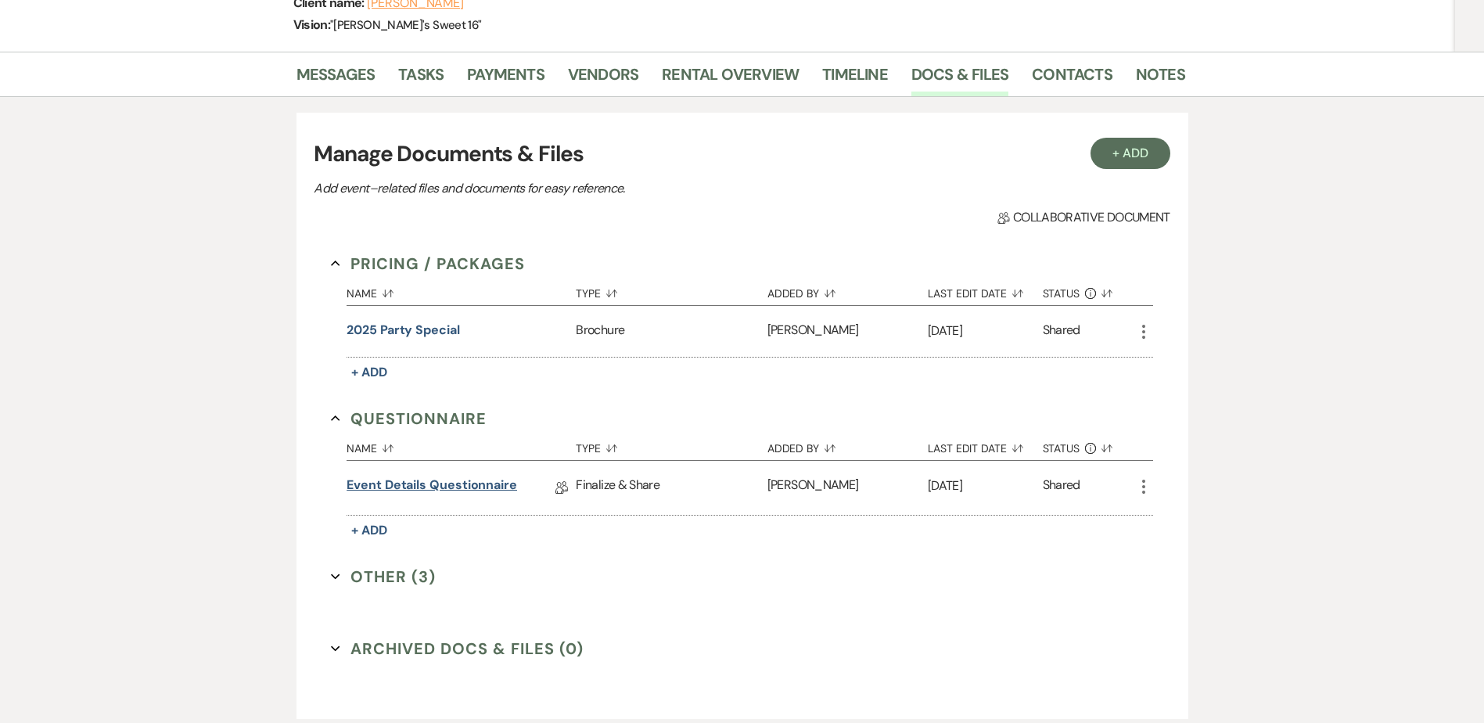
click at [424, 485] on link "Event Details Questionnaire" at bounding box center [432, 488] width 171 height 24
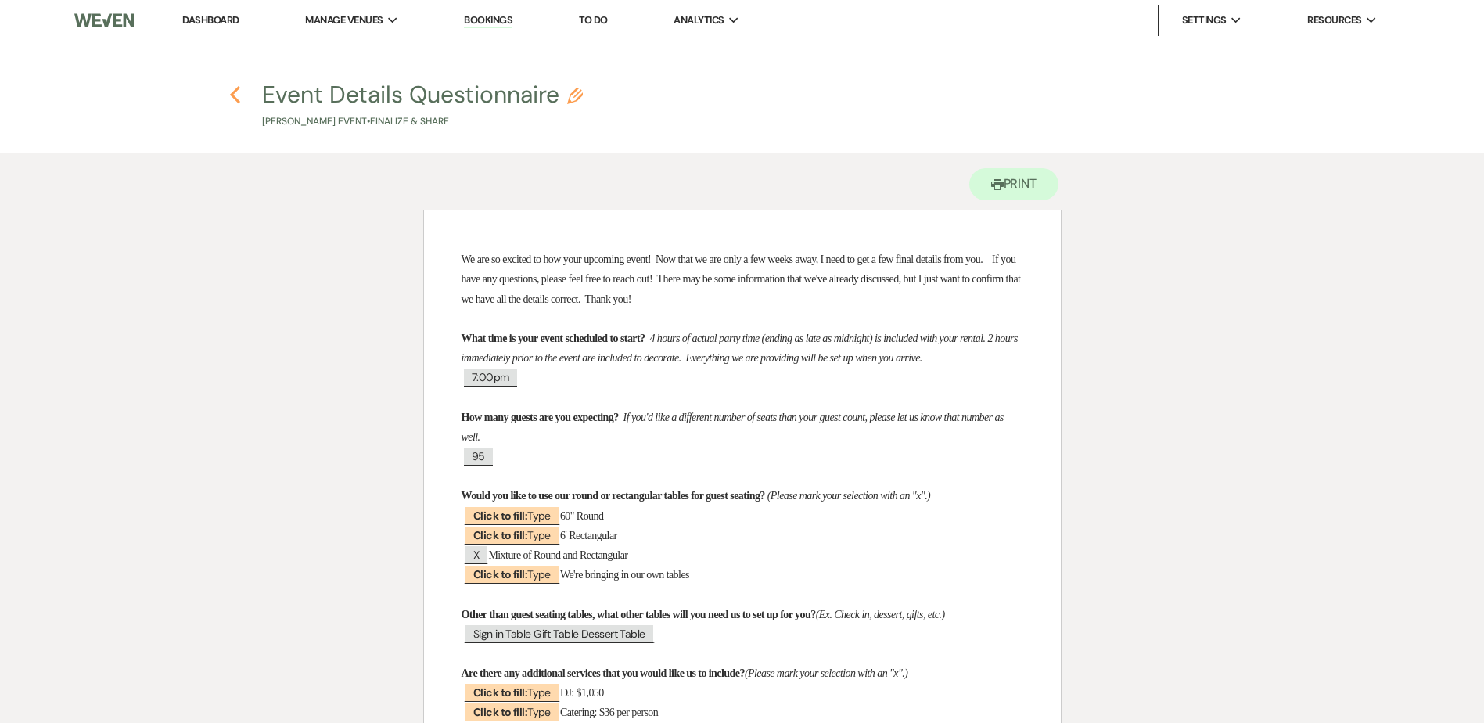
click at [235, 89] on icon "Previous" at bounding box center [235, 94] width 12 height 19
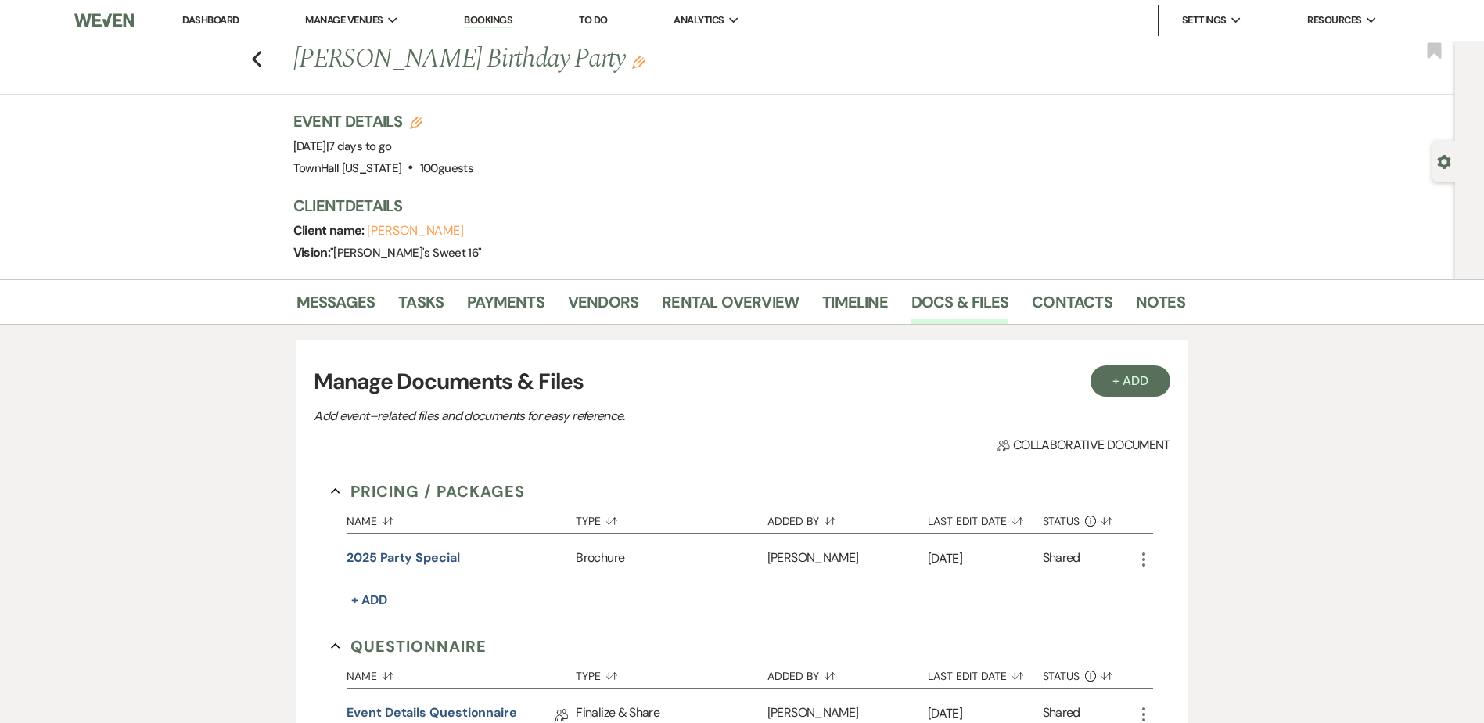
scroll to position [228, 0]
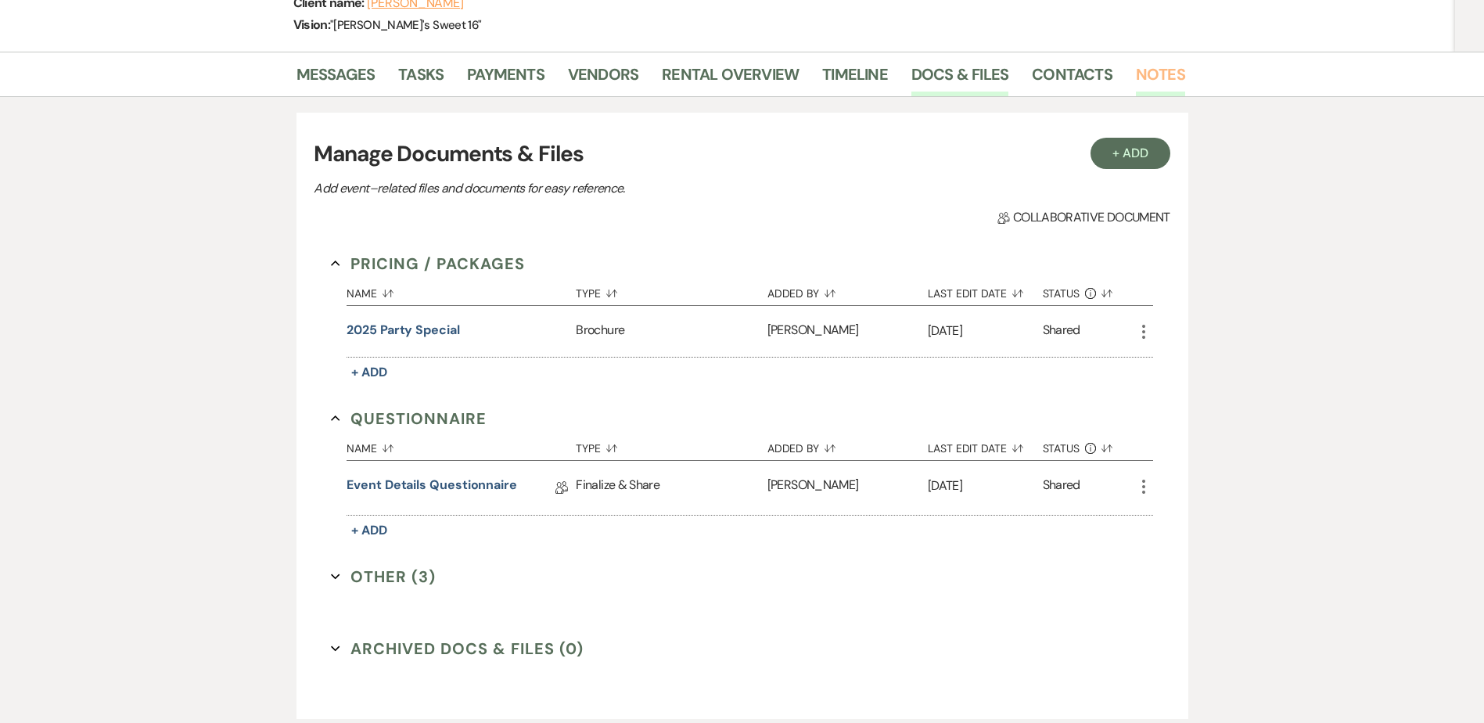
click at [1173, 72] on link "Notes" at bounding box center [1160, 79] width 49 height 34
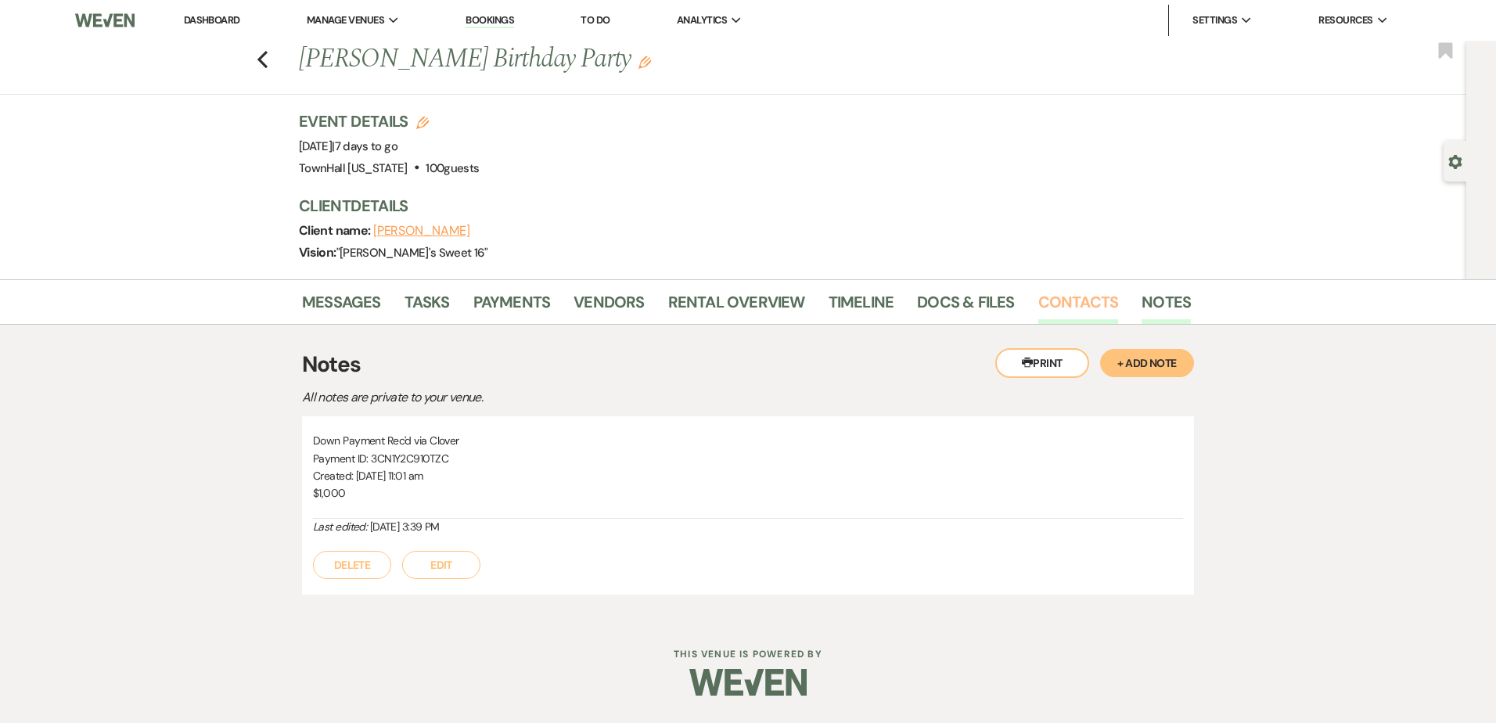
click at [1066, 296] on link "Contacts" at bounding box center [1078, 306] width 81 height 34
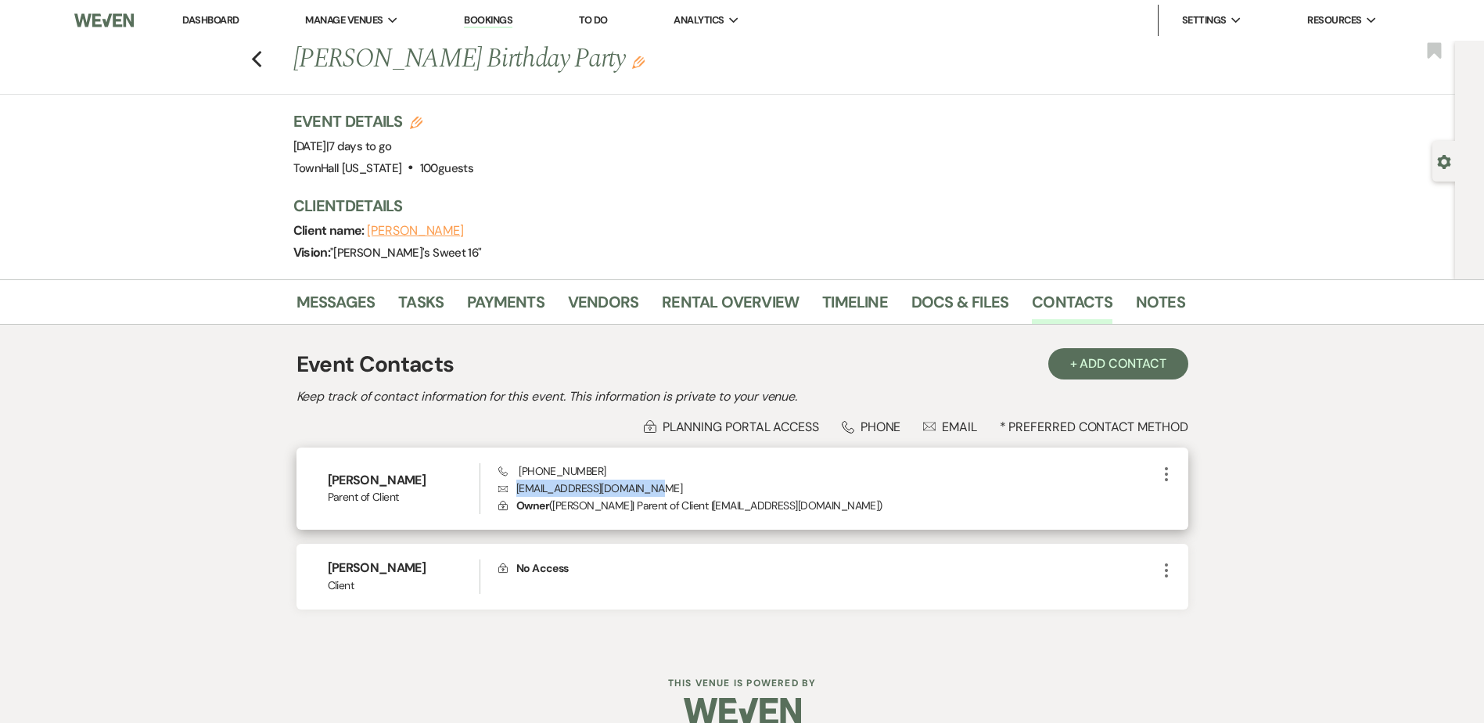
drag, startPoint x: 653, startPoint y: 487, endPoint x: 519, endPoint y: 489, distance: 134.6
click at [519, 489] on p "Envelope [EMAIL_ADDRESS][DOMAIN_NAME]" at bounding box center [827, 488] width 658 height 17
copy p "[EMAIL_ADDRESS][DOMAIN_NAME]"
click at [1165, 302] on link "Notes" at bounding box center [1160, 306] width 49 height 34
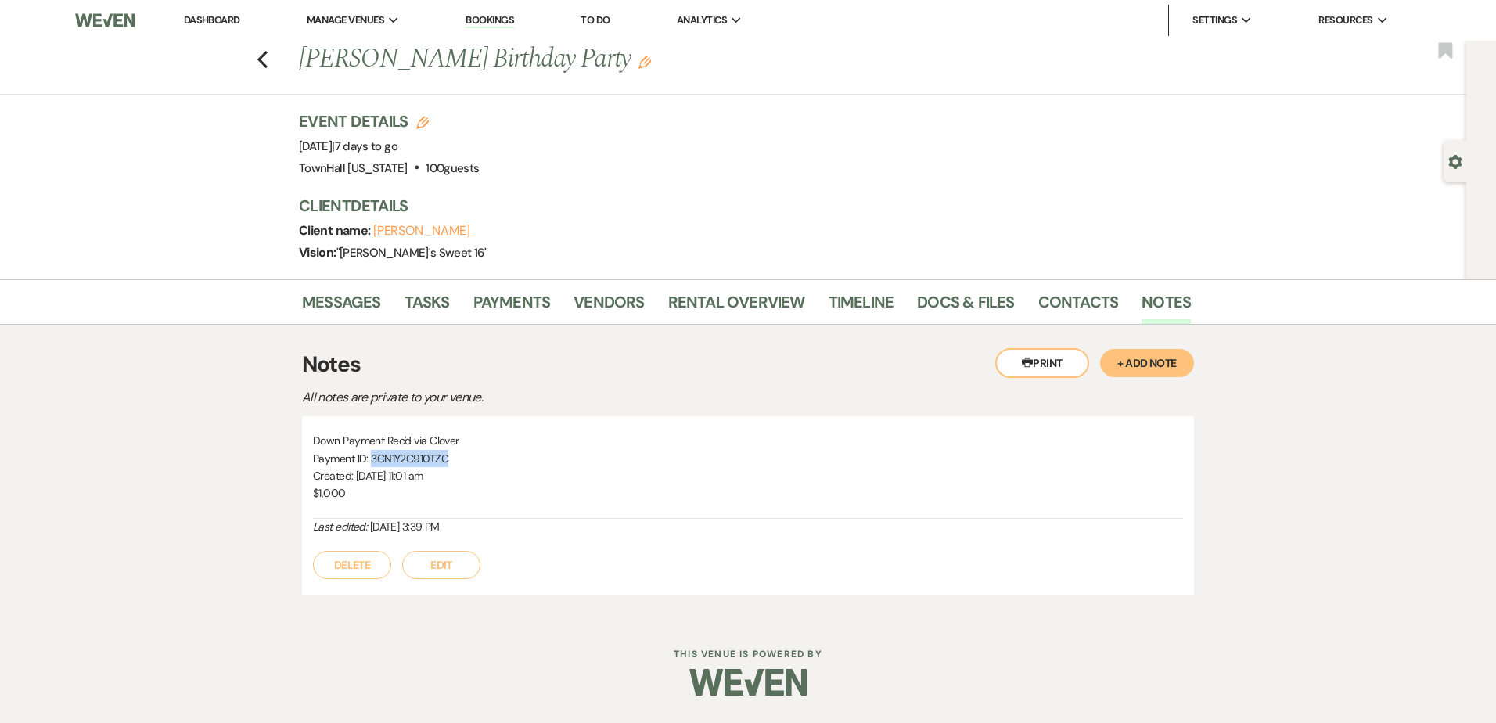
drag, startPoint x: 452, startPoint y: 458, endPoint x: 373, endPoint y: 458, distance: 79.0
click at [373, 458] on p "Payment ID: 3CN1Y2C910TZC" at bounding box center [748, 458] width 870 height 17
copy p "3CN1Y2C910TZC"
click at [1161, 354] on button "+ Add Note" at bounding box center [1147, 363] width 94 height 28
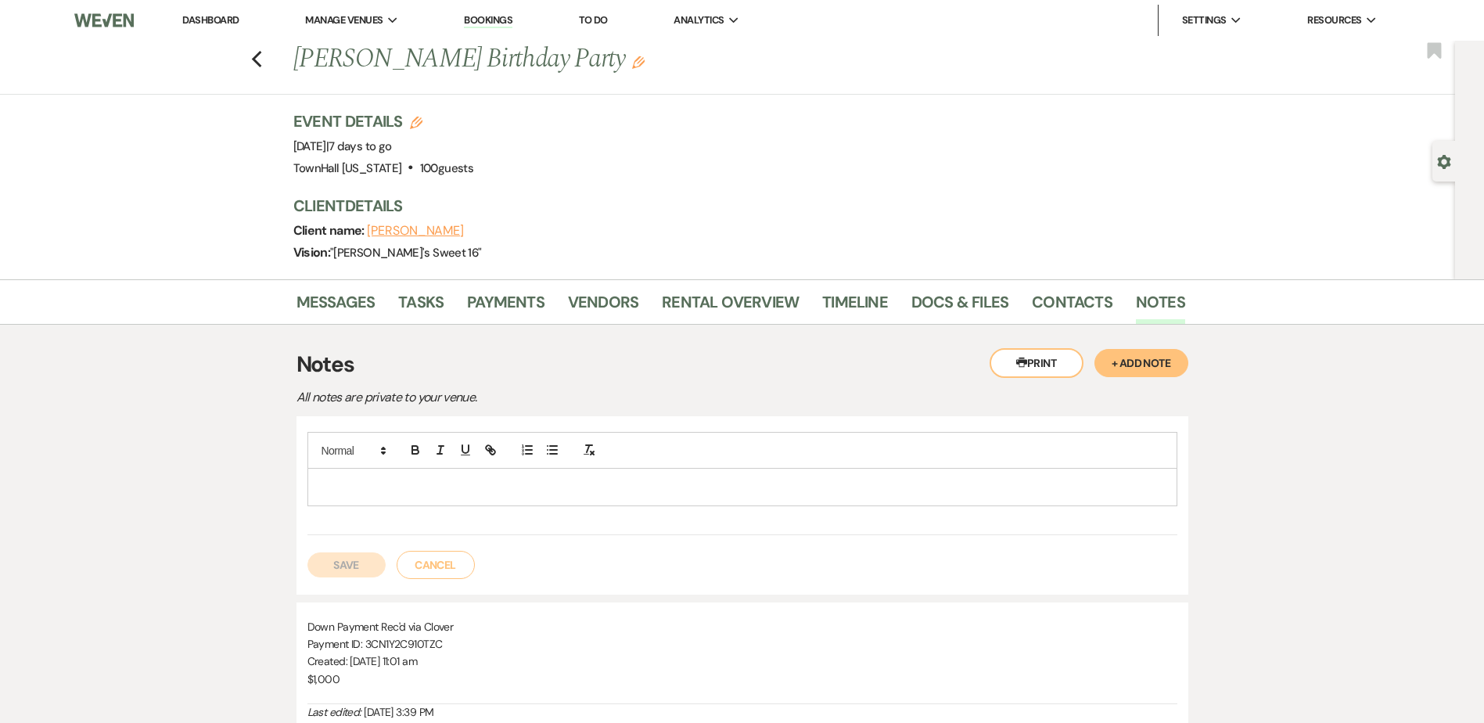
click at [513, 489] on p at bounding box center [742, 486] width 845 height 17
click at [353, 563] on button "Save" at bounding box center [346, 564] width 78 height 25
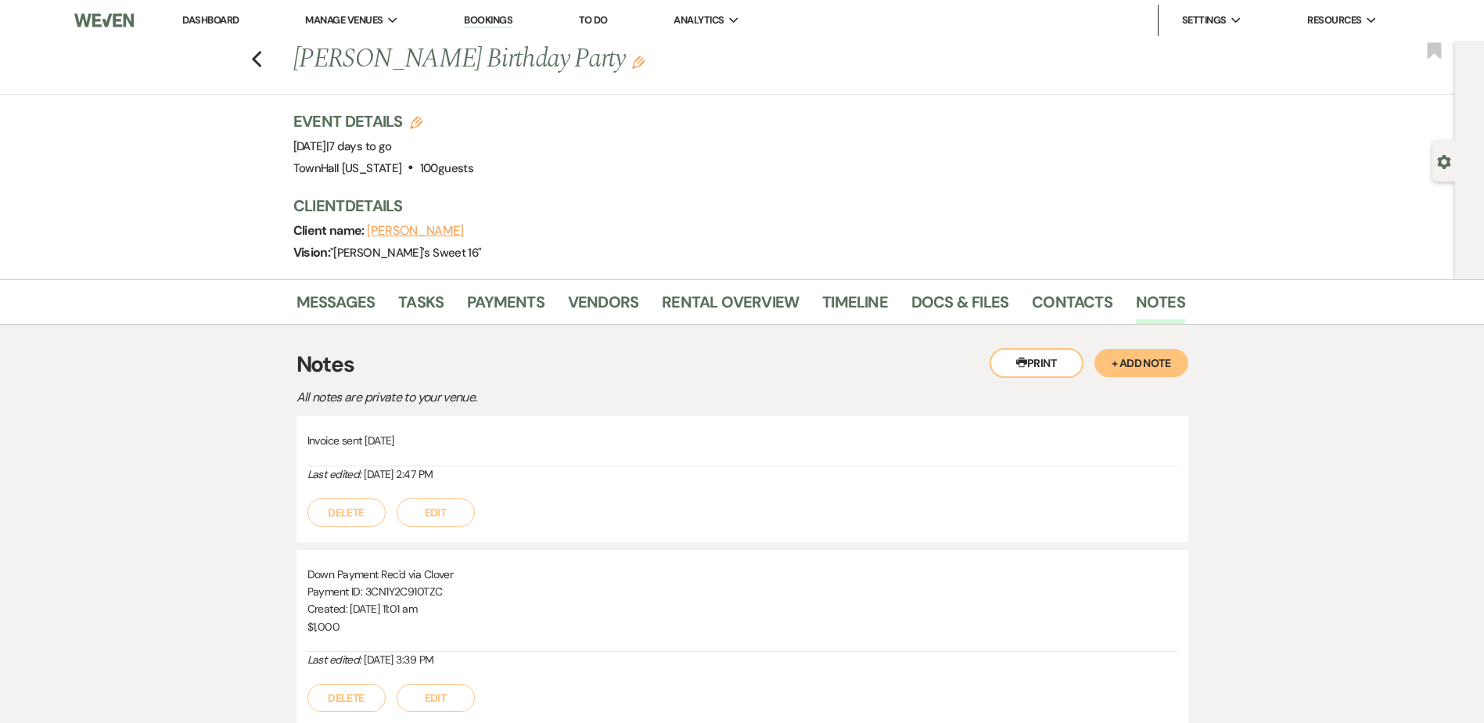
click at [207, 21] on link "Dashboard" at bounding box center [210, 19] width 56 height 13
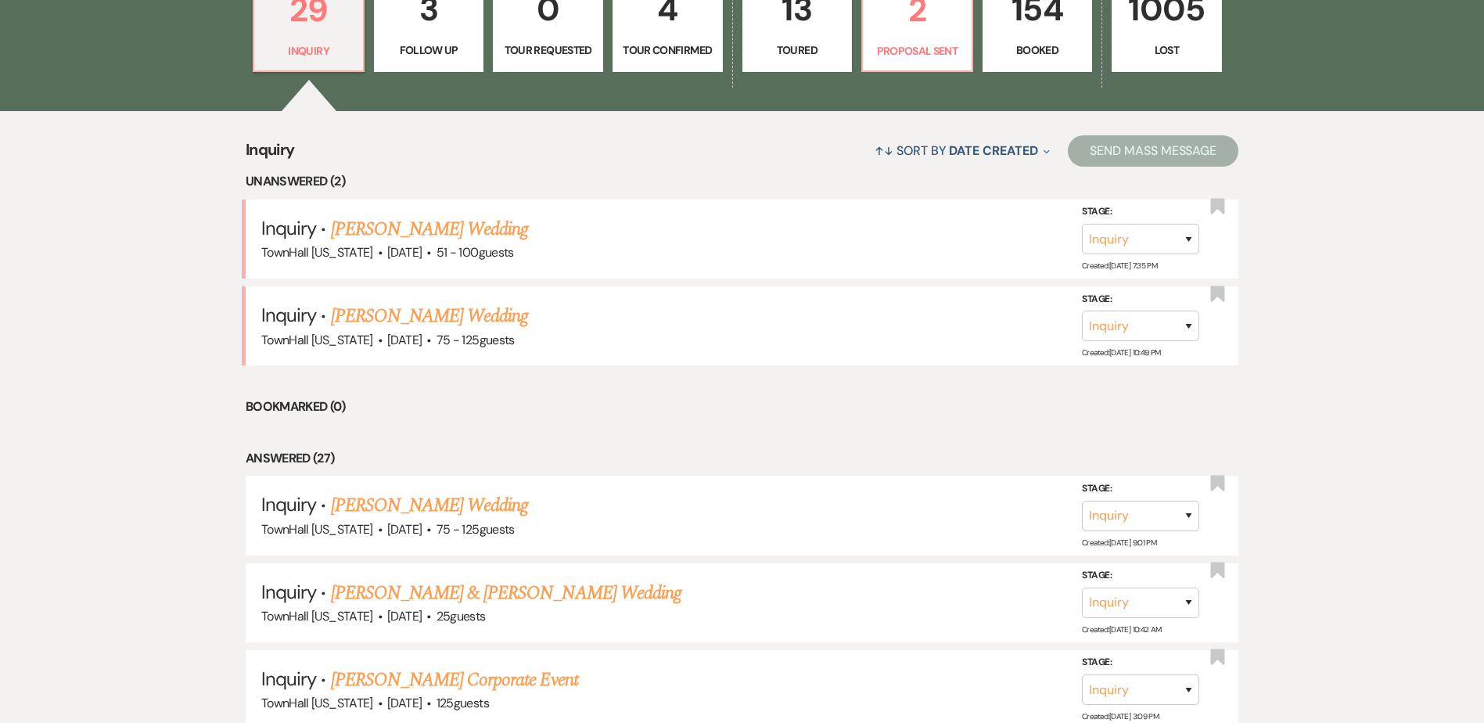
scroll to position [626, 0]
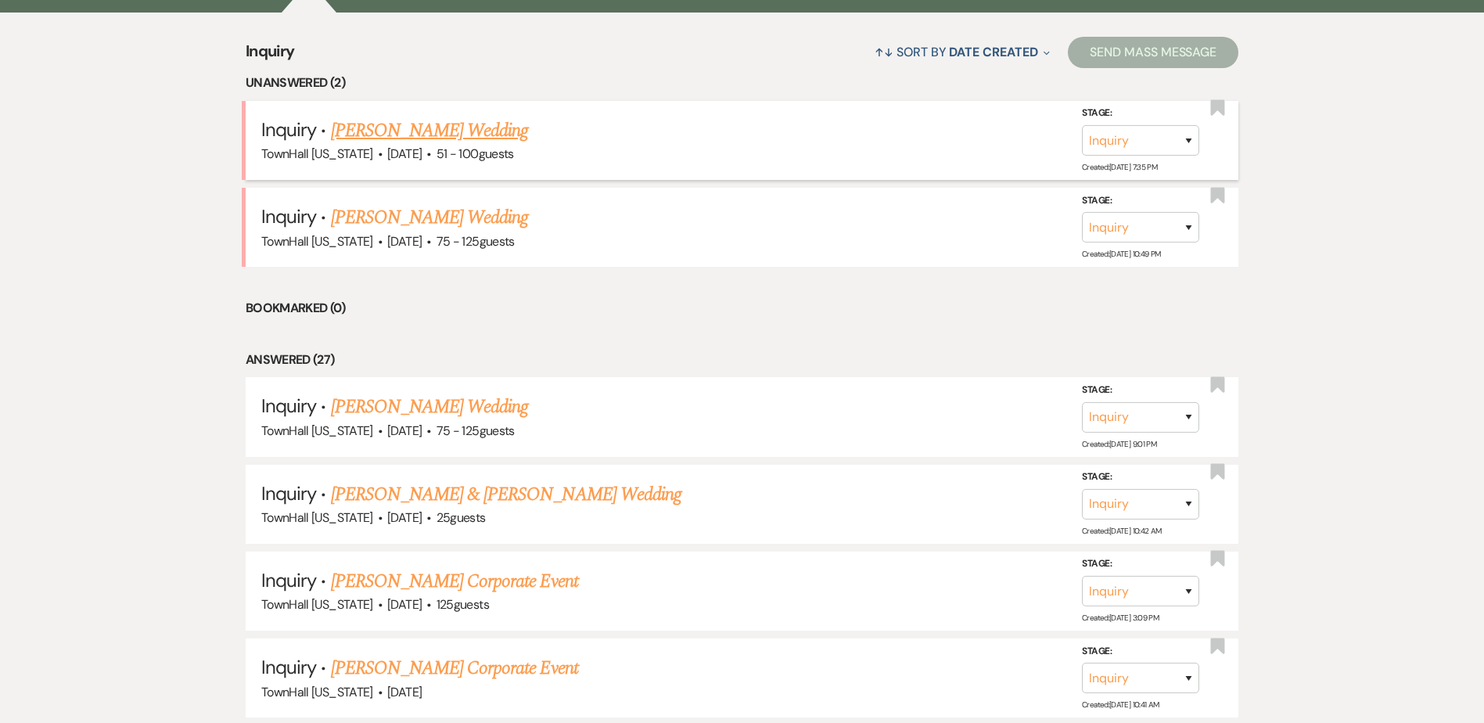
click at [393, 129] on link "[PERSON_NAME] Wedding" at bounding box center [430, 131] width 198 height 28
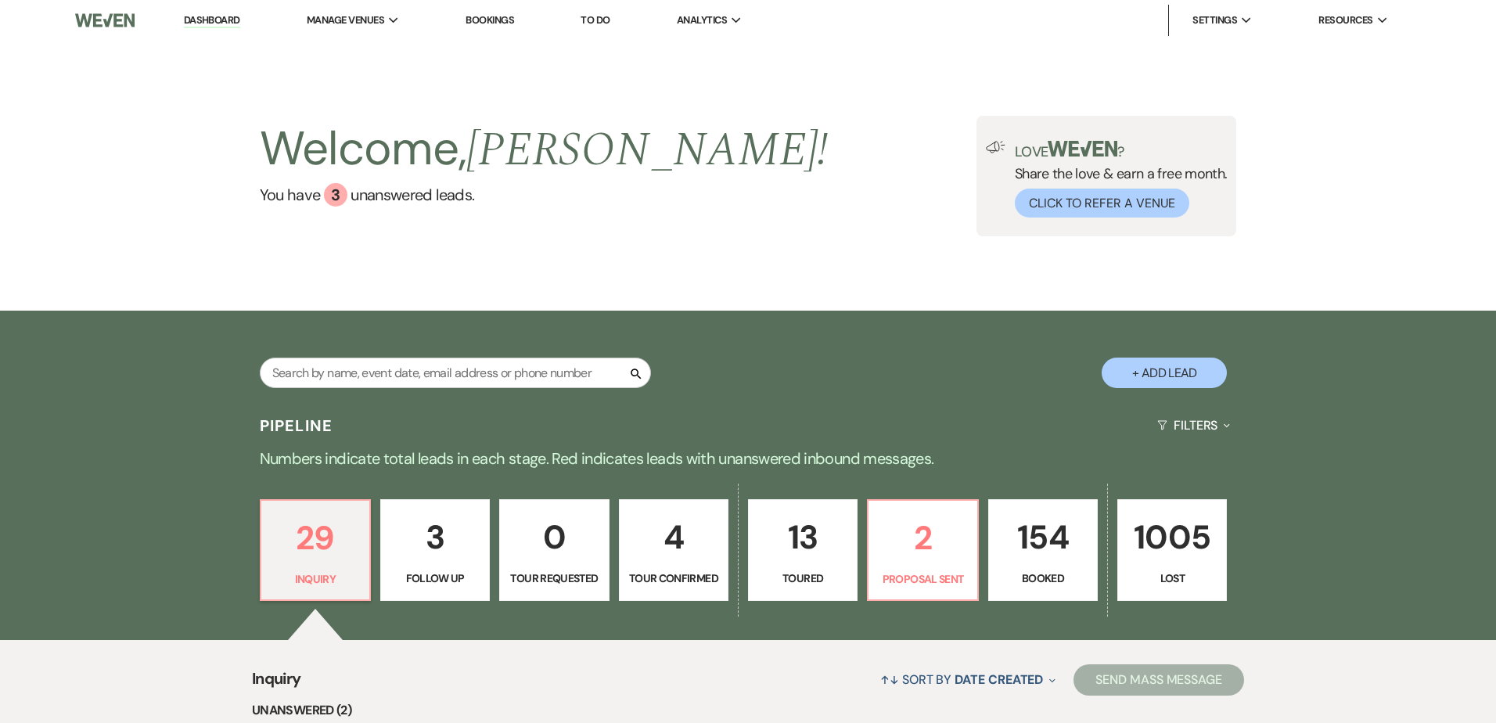
select select "2"
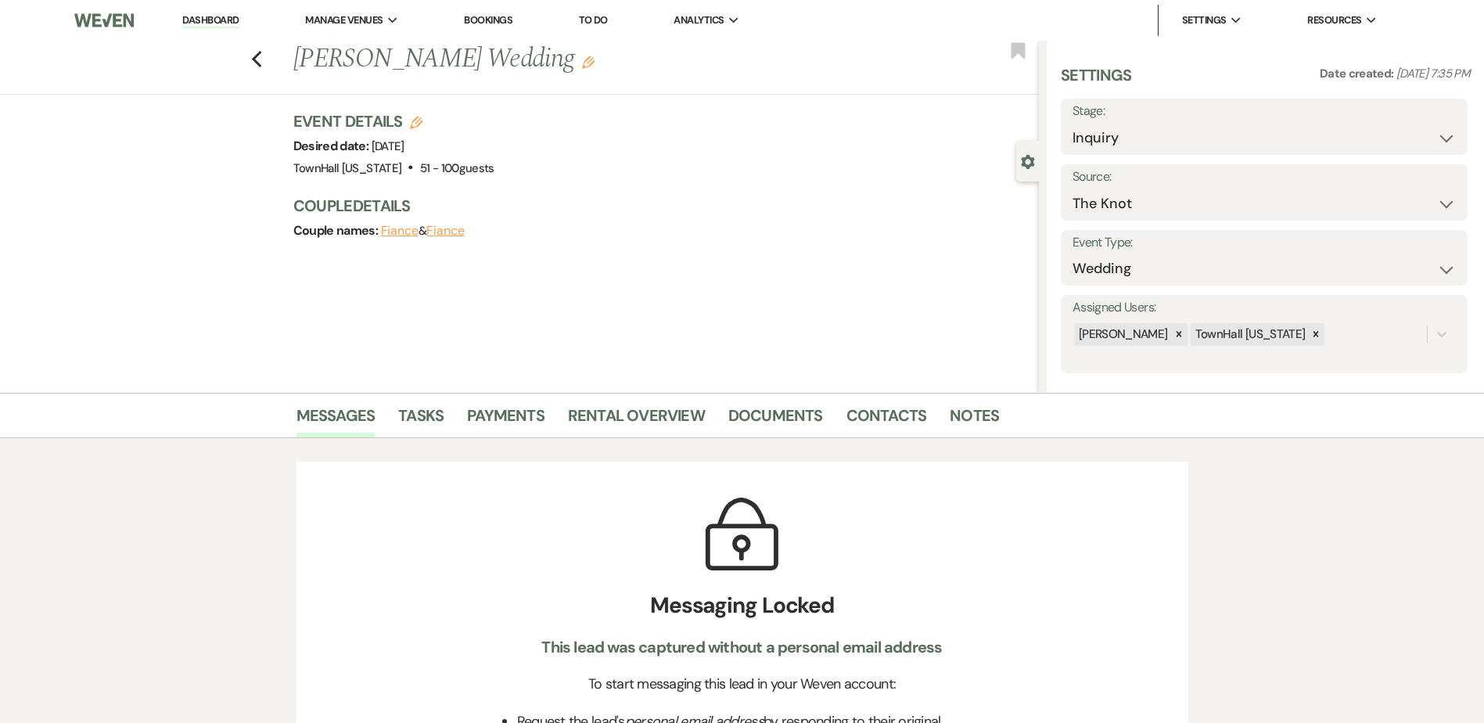
scroll to position [782, 0]
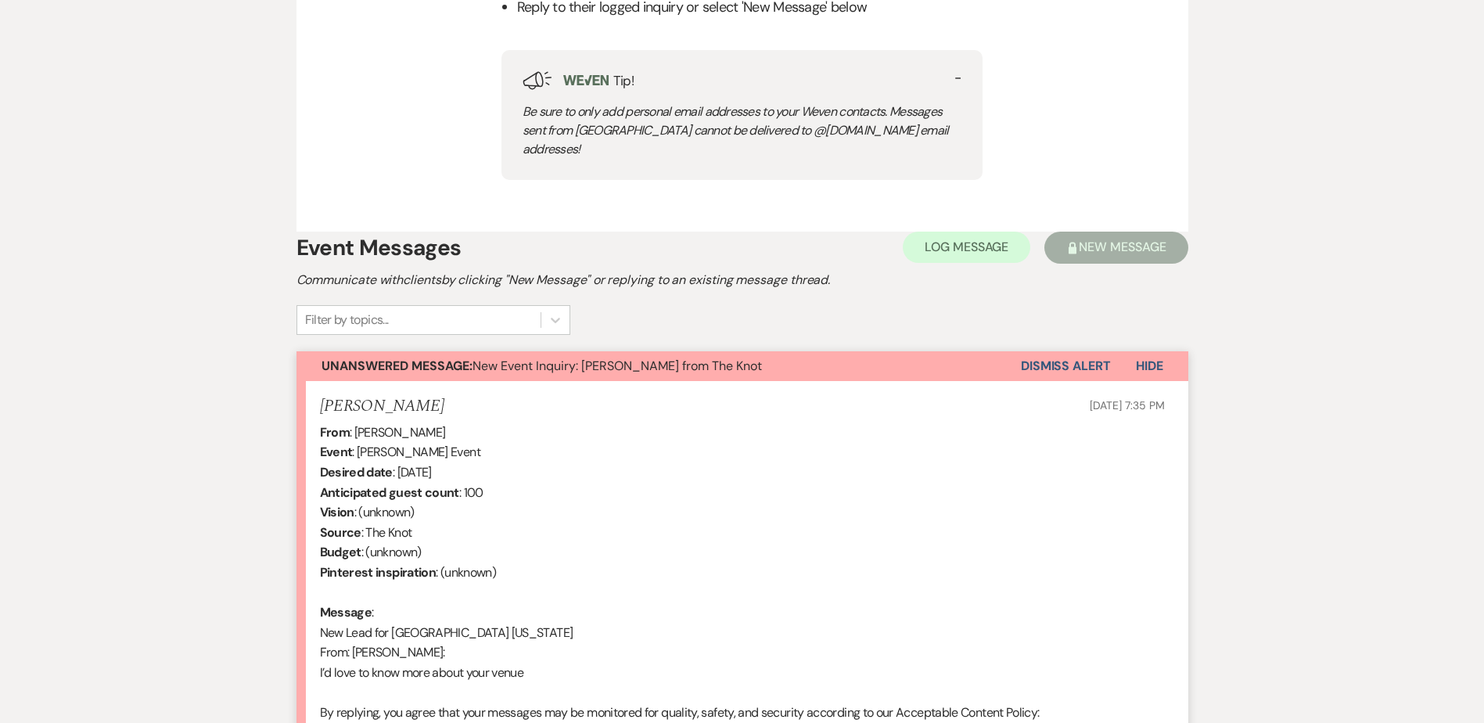
click at [1064, 351] on button "Dismiss Alert" at bounding box center [1066, 366] width 90 height 30
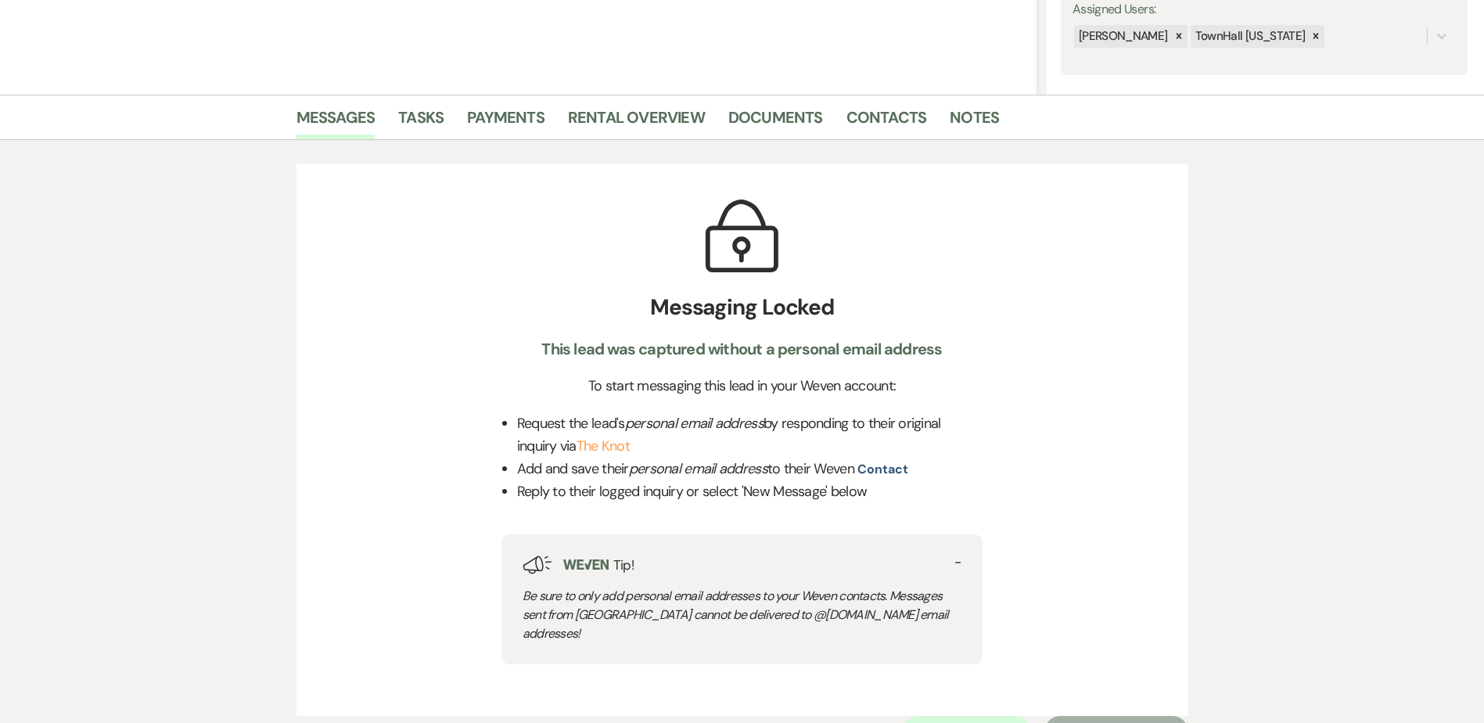
scroll to position [0, 0]
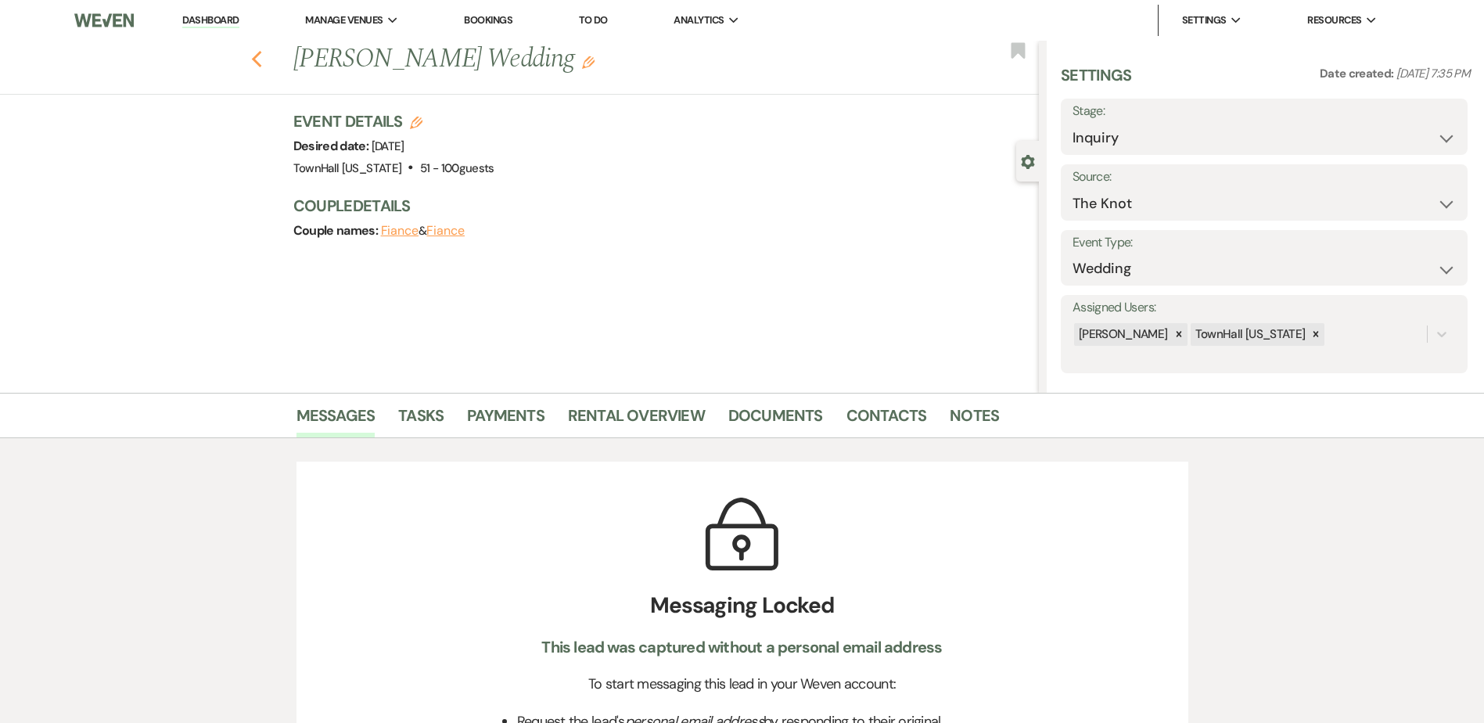
click at [261, 56] on use "button" at bounding box center [256, 59] width 10 height 17
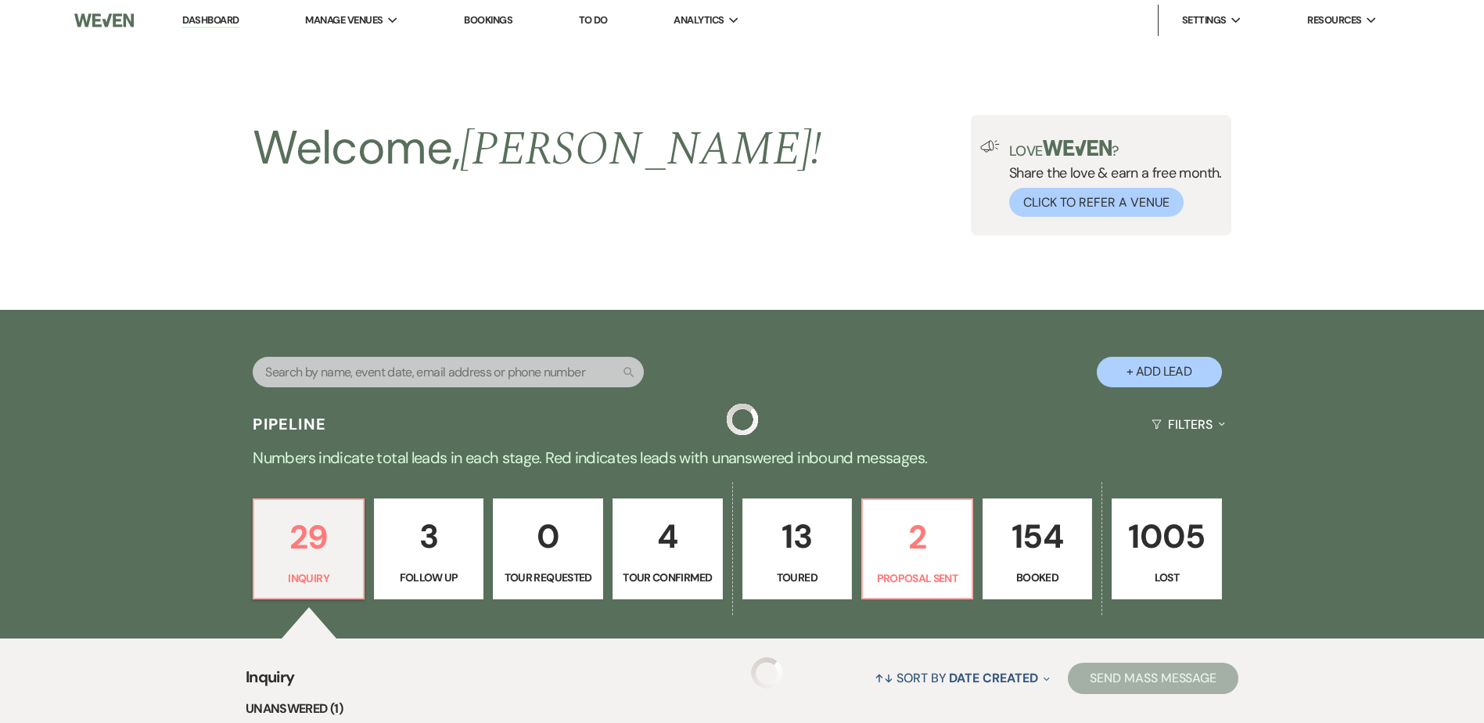
scroll to position [626, 0]
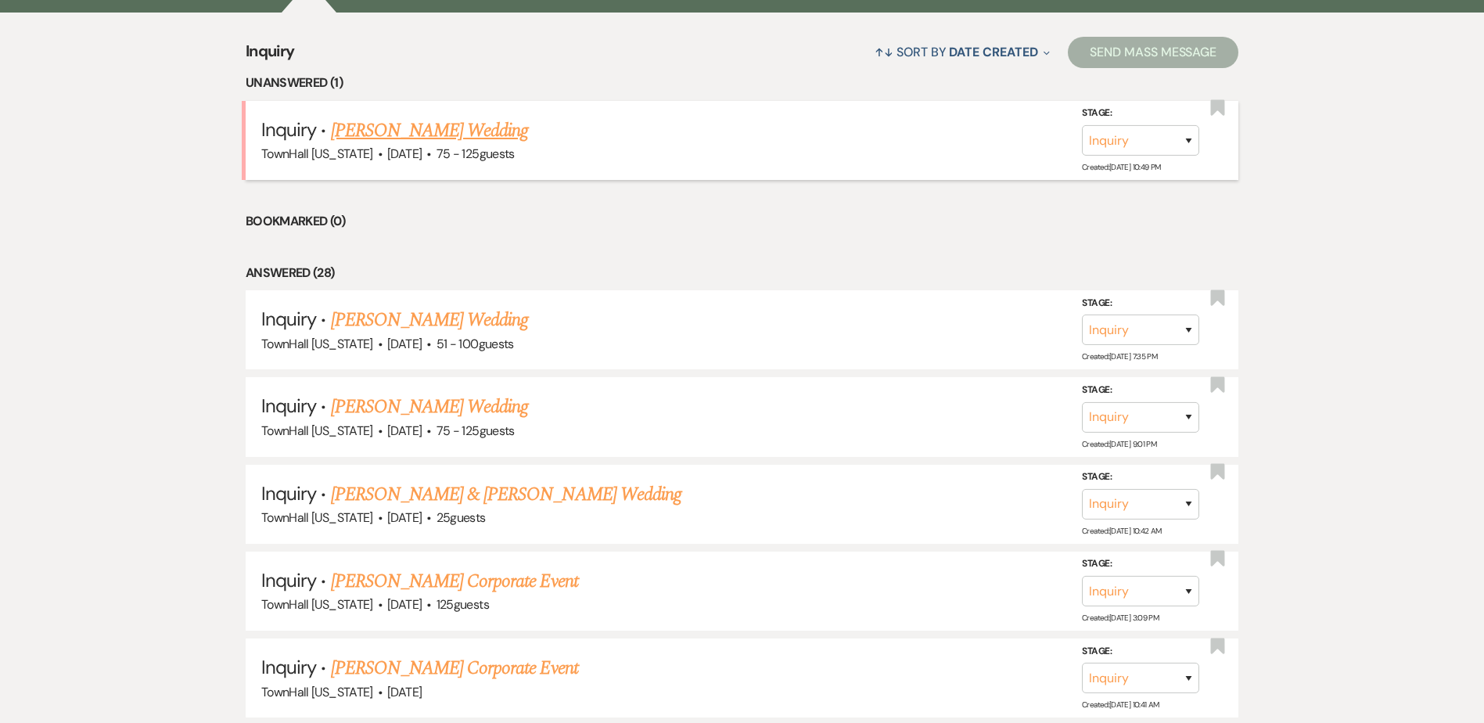
click at [431, 131] on link "[PERSON_NAME] Wedding" at bounding box center [430, 131] width 198 height 28
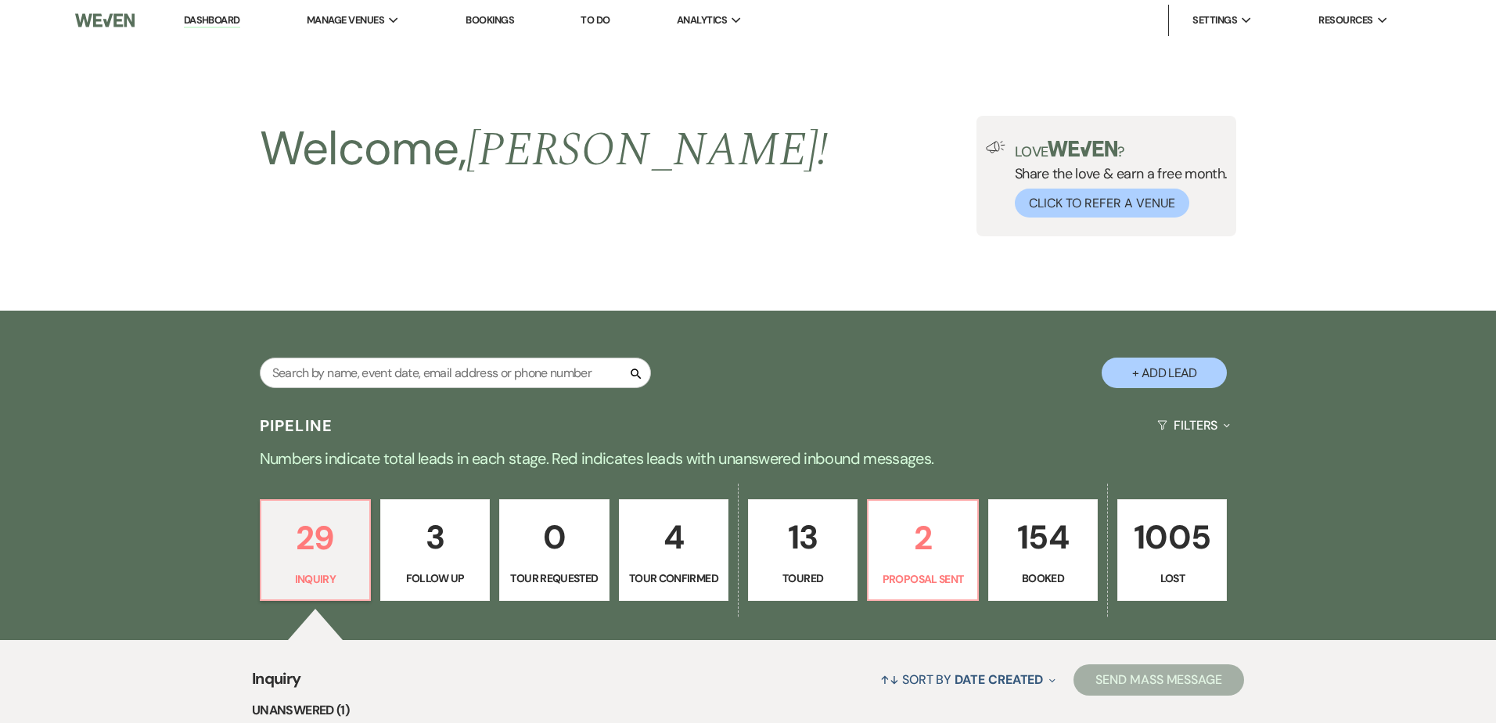
select select "3"
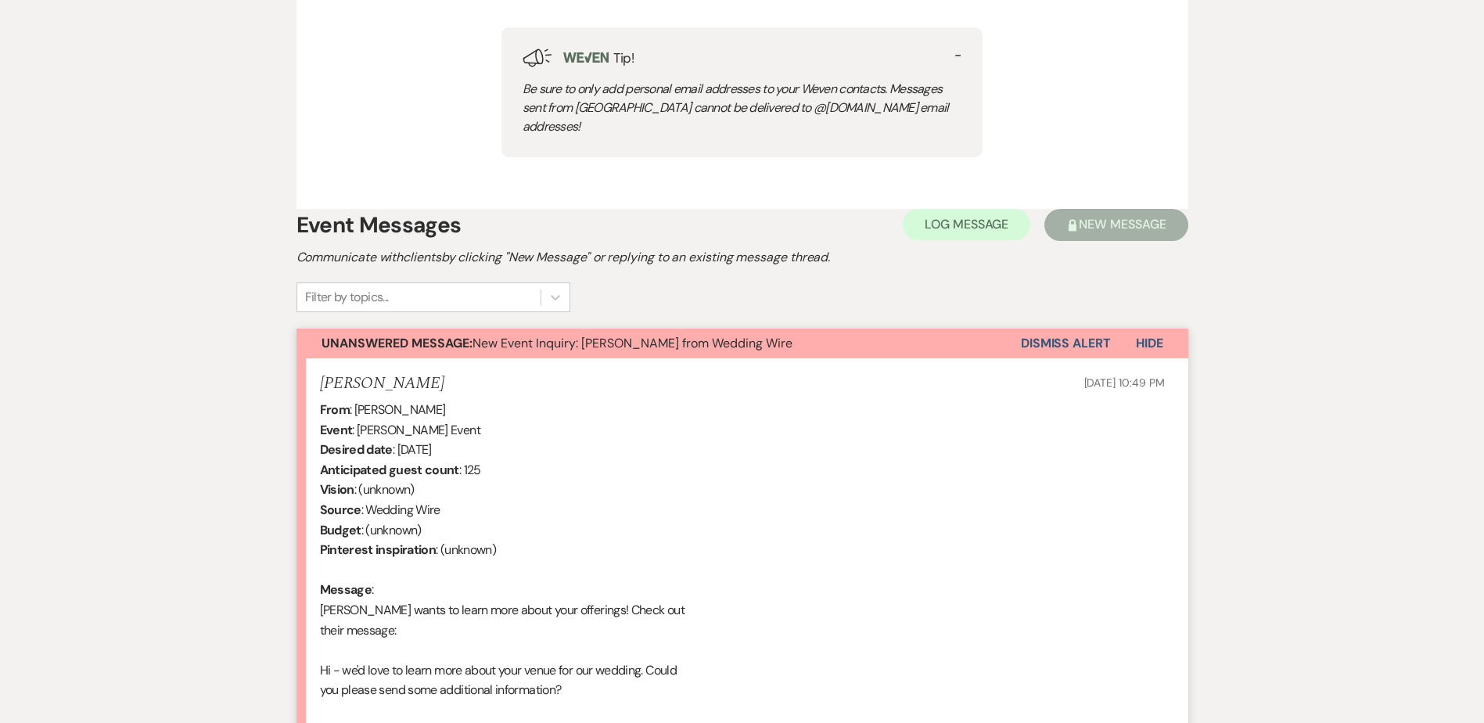
click at [1067, 329] on button "Dismiss Alert" at bounding box center [1066, 344] width 90 height 30
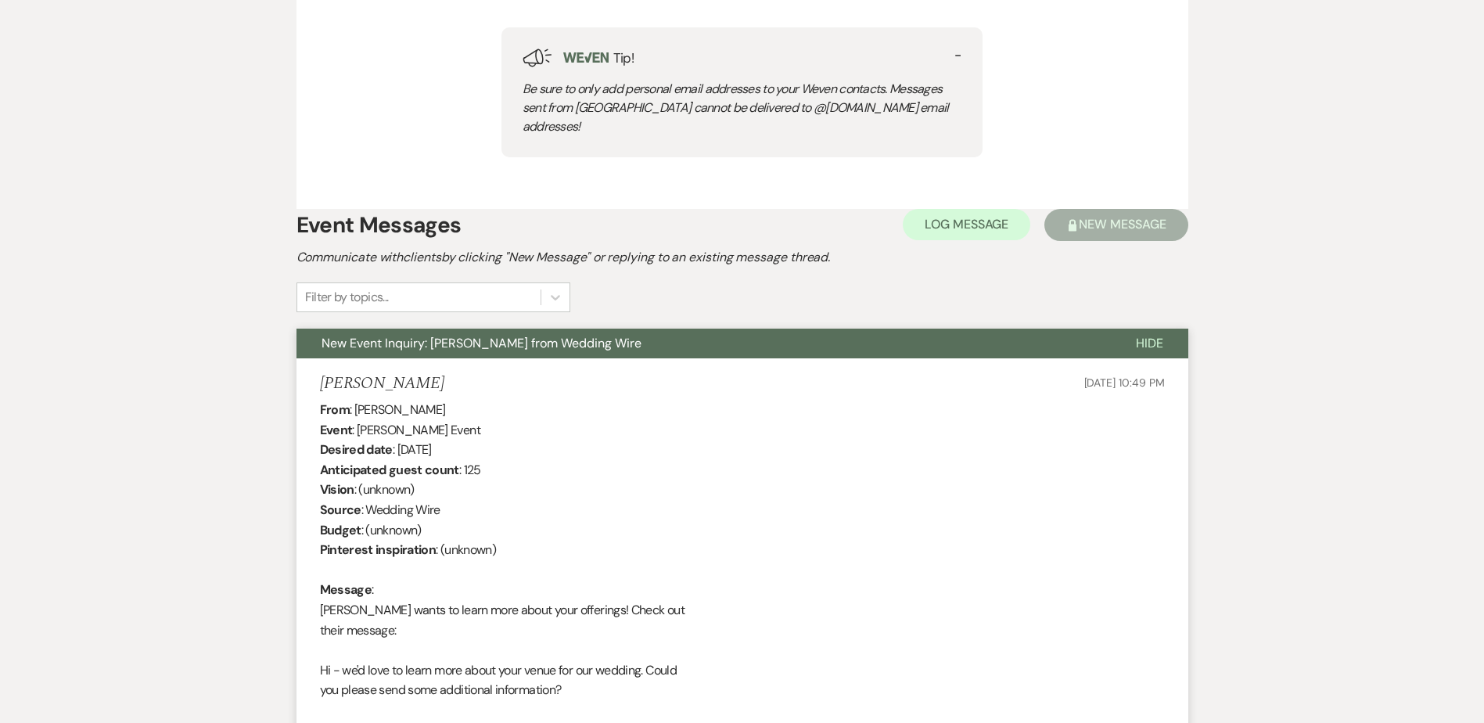
click at [1073, 329] on button "New Event Inquiry: [PERSON_NAME] from Wedding Wire" at bounding box center [704, 344] width 814 height 30
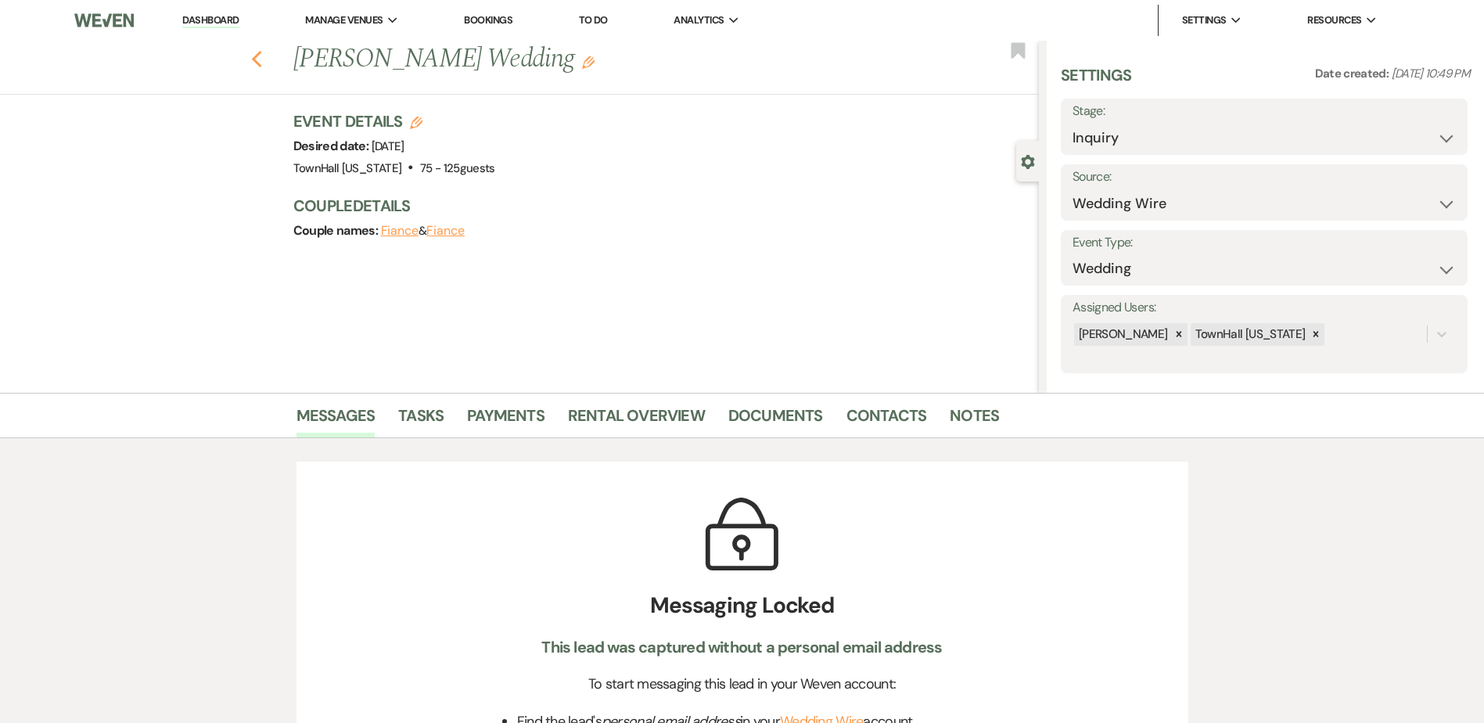
click at [262, 47] on button "Previous" at bounding box center [257, 58] width 12 height 22
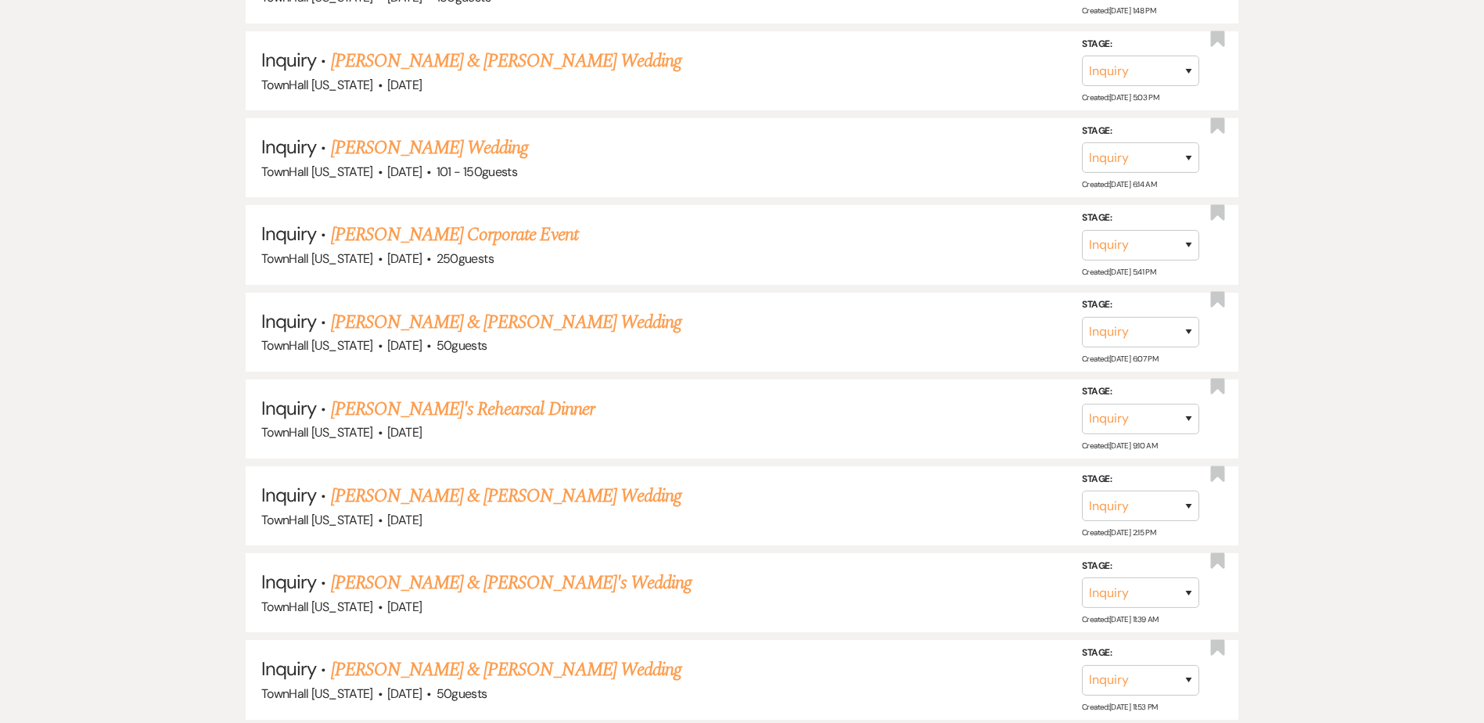
scroll to position [2748, 0]
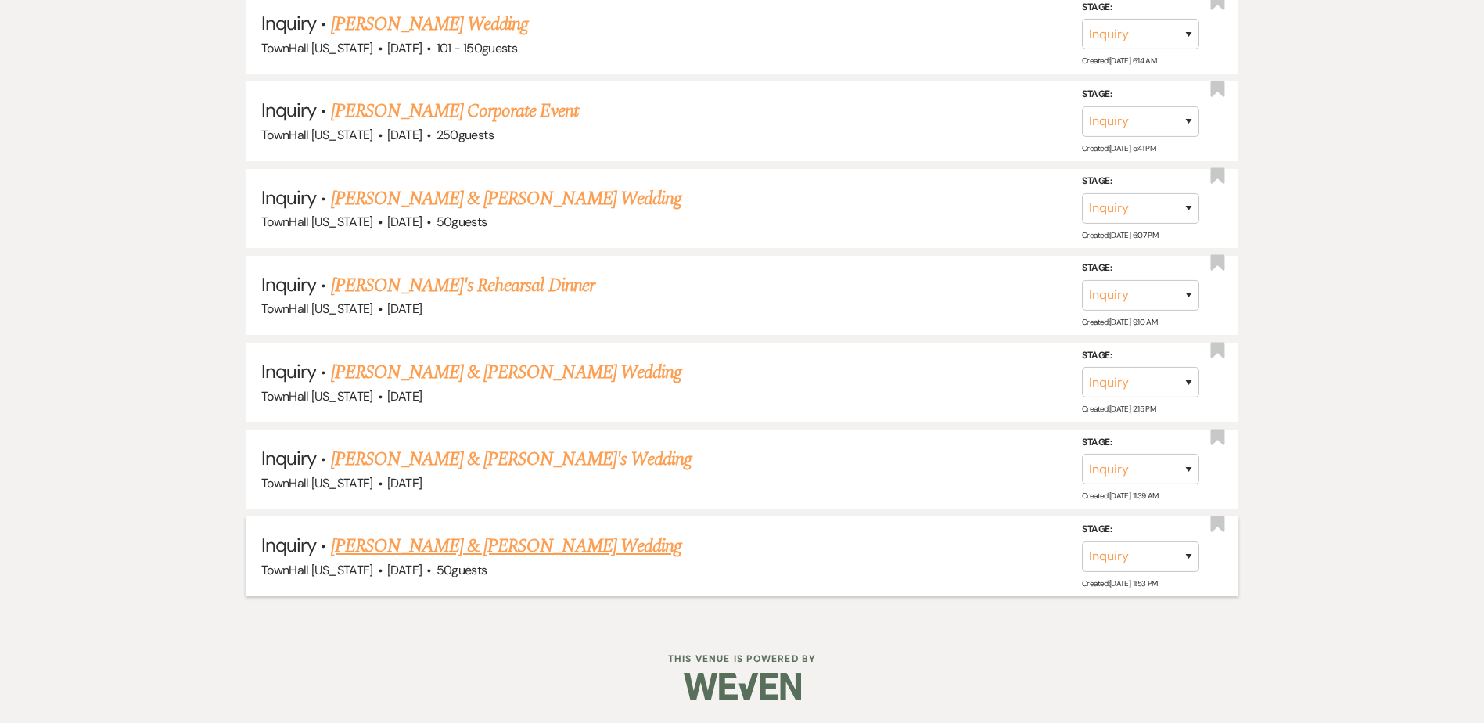
click at [500, 549] on link "[PERSON_NAME] & [PERSON_NAME] Wedding" at bounding box center [506, 546] width 351 height 28
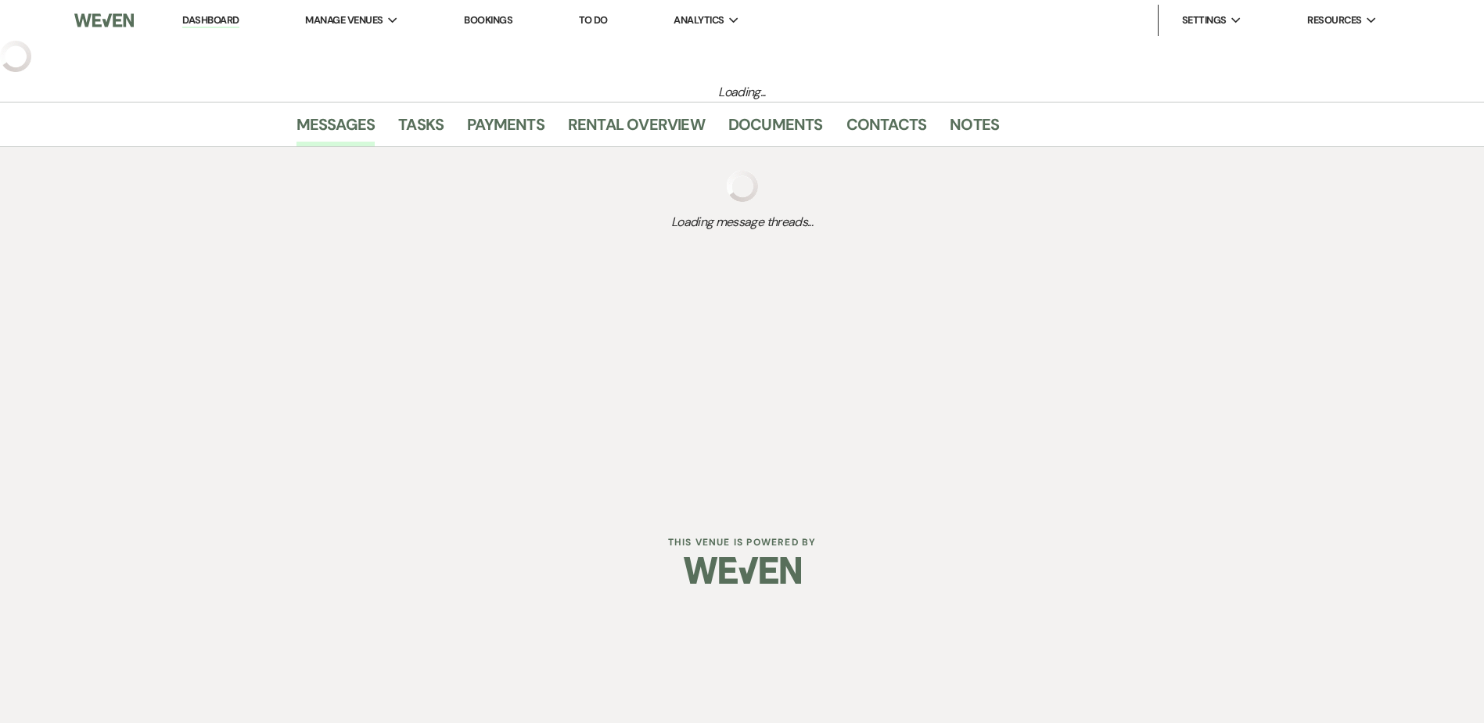
select select "5"
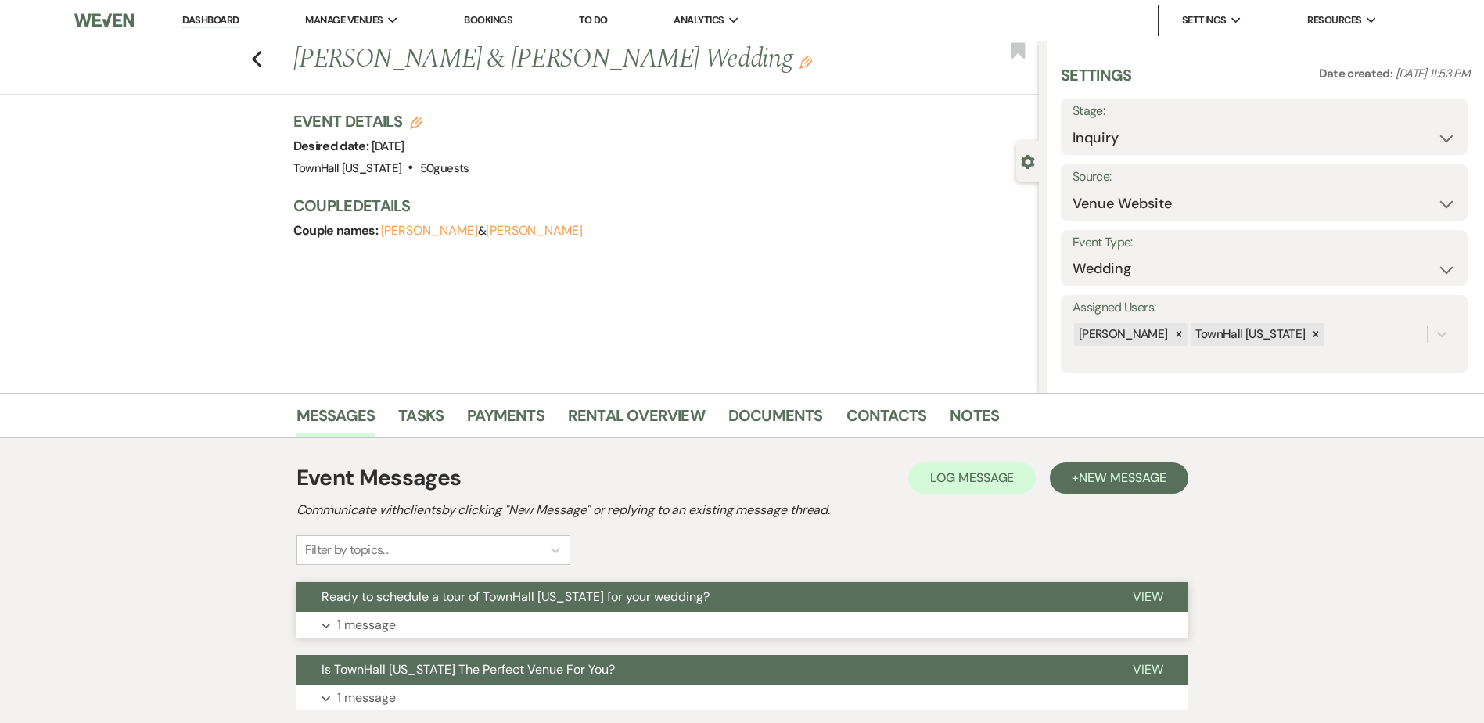
click at [539, 604] on span "Ready to schedule a tour of TownHall [US_STATE] for your wedding?" at bounding box center [516, 596] width 388 height 16
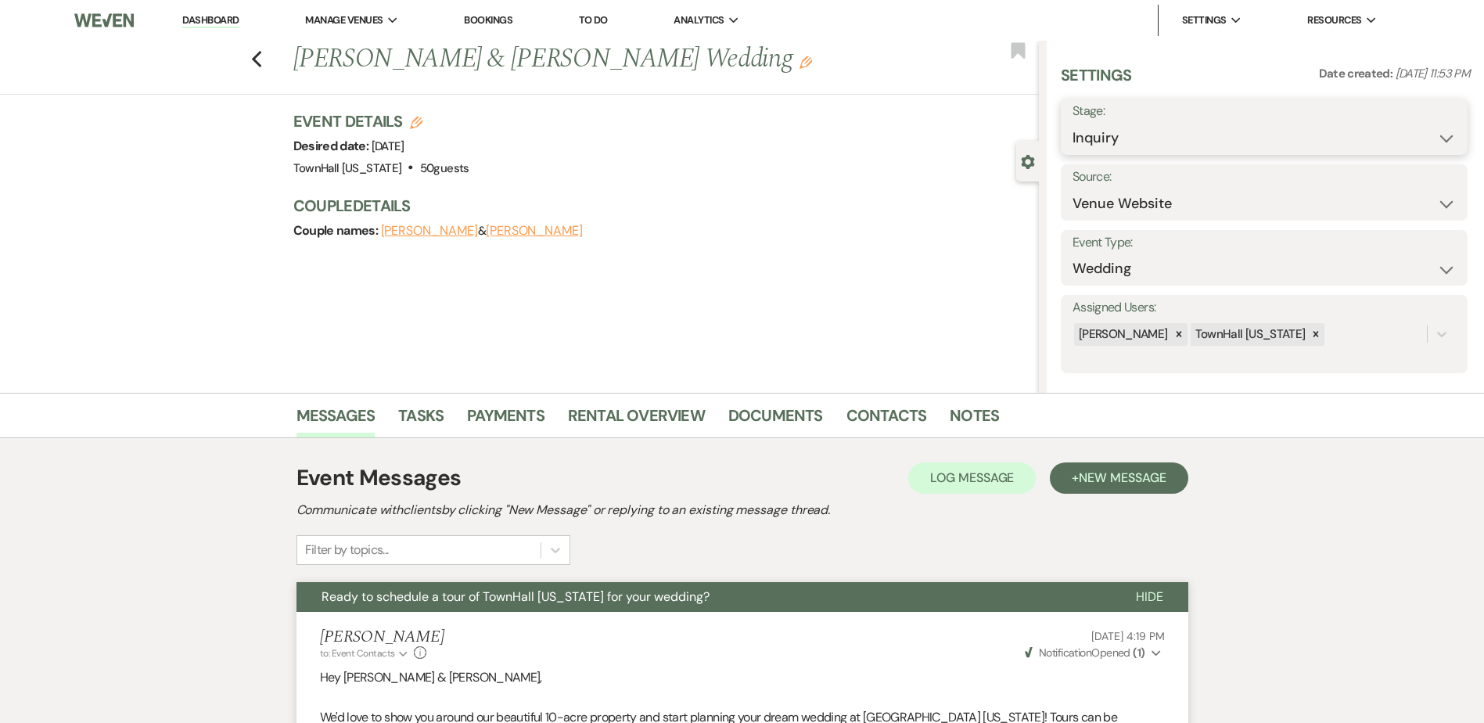
click at [1147, 138] on select "Inquiry Follow Up Tour Requested Tour Confirmed Toured Proposal Sent Booked Lost" at bounding box center [1264, 138] width 383 height 31
select select "8"
click at [1073, 123] on select "Inquiry Follow Up Tour Requested Tour Confirmed Toured Proposal Sent Booked Lost" at bounding box center [1264, 138] width 383 height 31
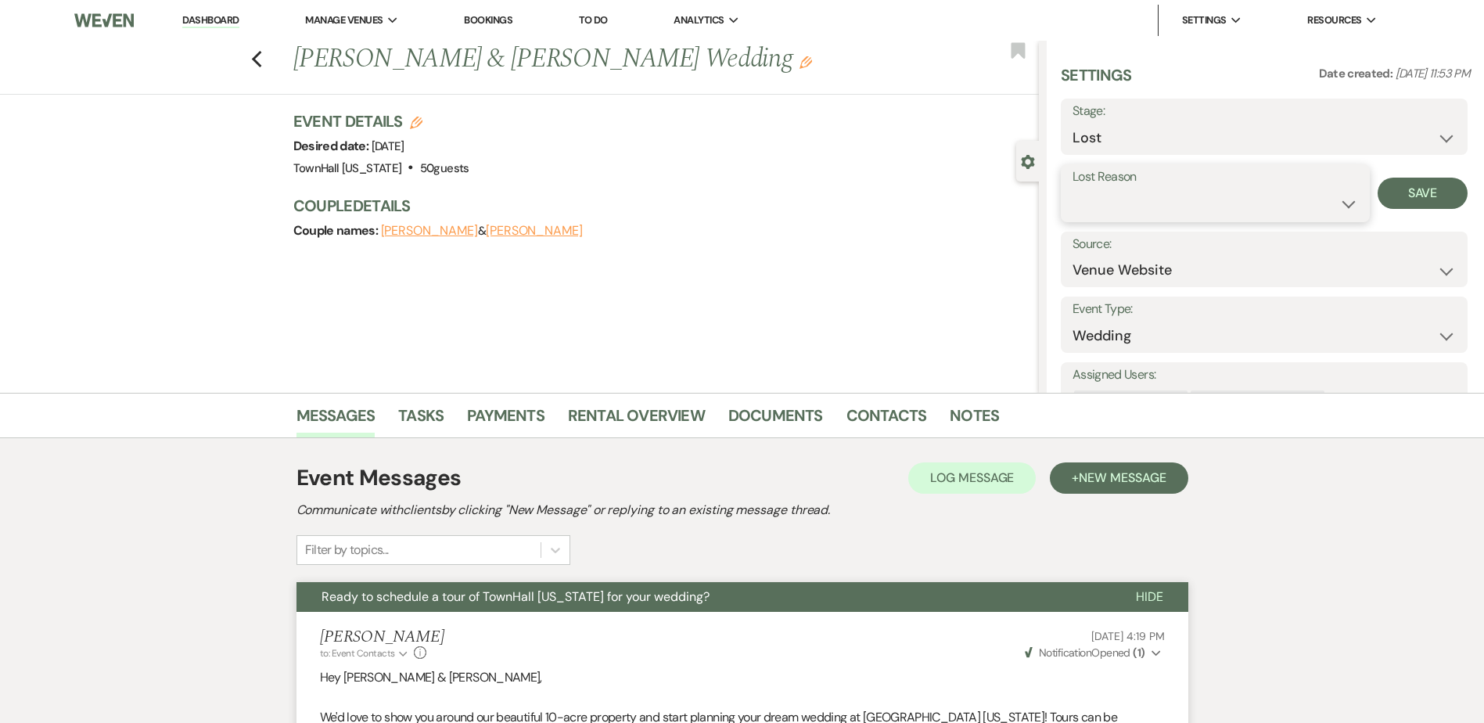
click at [1146, 204] on select "Booked Elsewhere Budget Date Unavailable No Response Not a Good Match Capacity …" at bounding box center [1216, 204] width 286 height 31
select select "5"
click at [1073, 189] on select "Booked Elsewhere Budget Date Unavailable No Response Not a Good Match Capacity …" at bounding box center [1216, 204] width 286 height 31
click at [1409, 191] on button "Save" at bounding box center [1423, 193] width 90 height 31
click at [263, 59] on icon "Previous" at bounding box center [257, 59] width 12 height 19
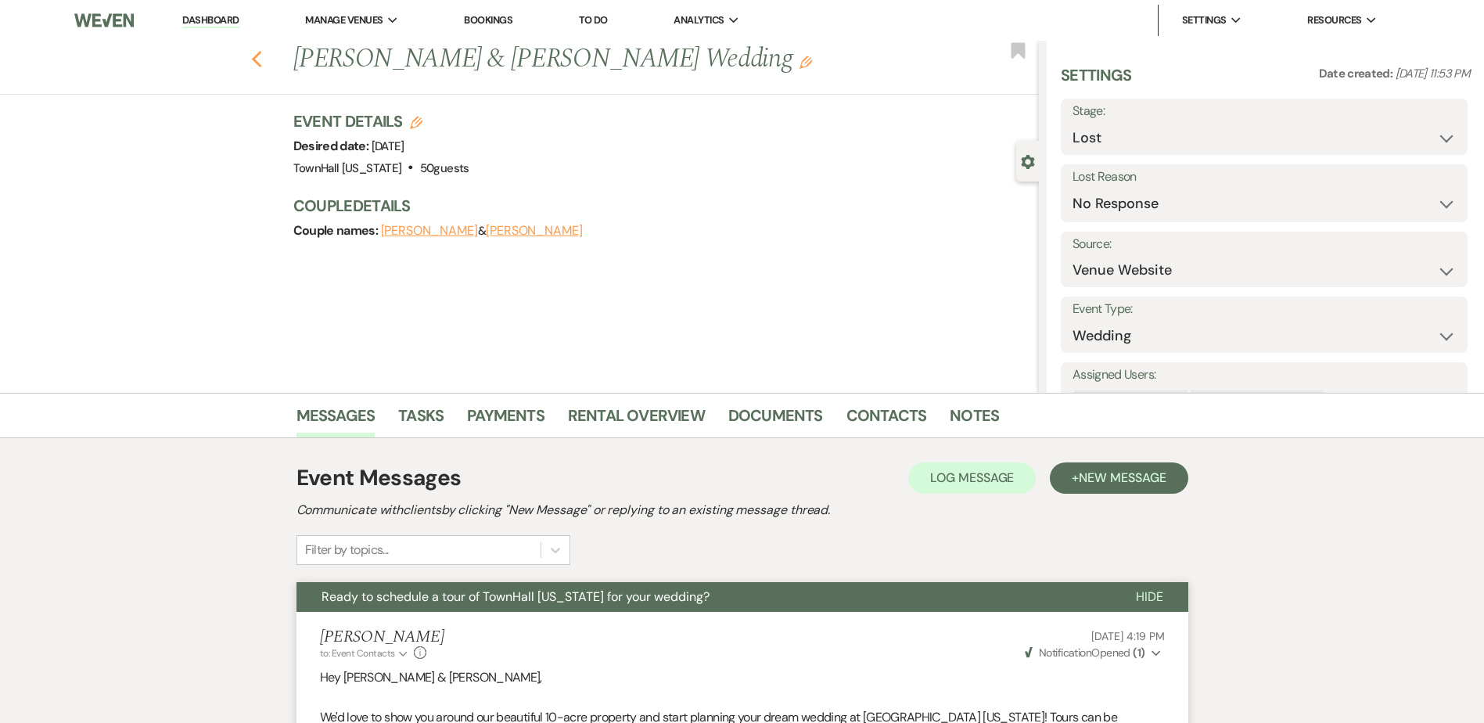
select select "8"
select select "5"
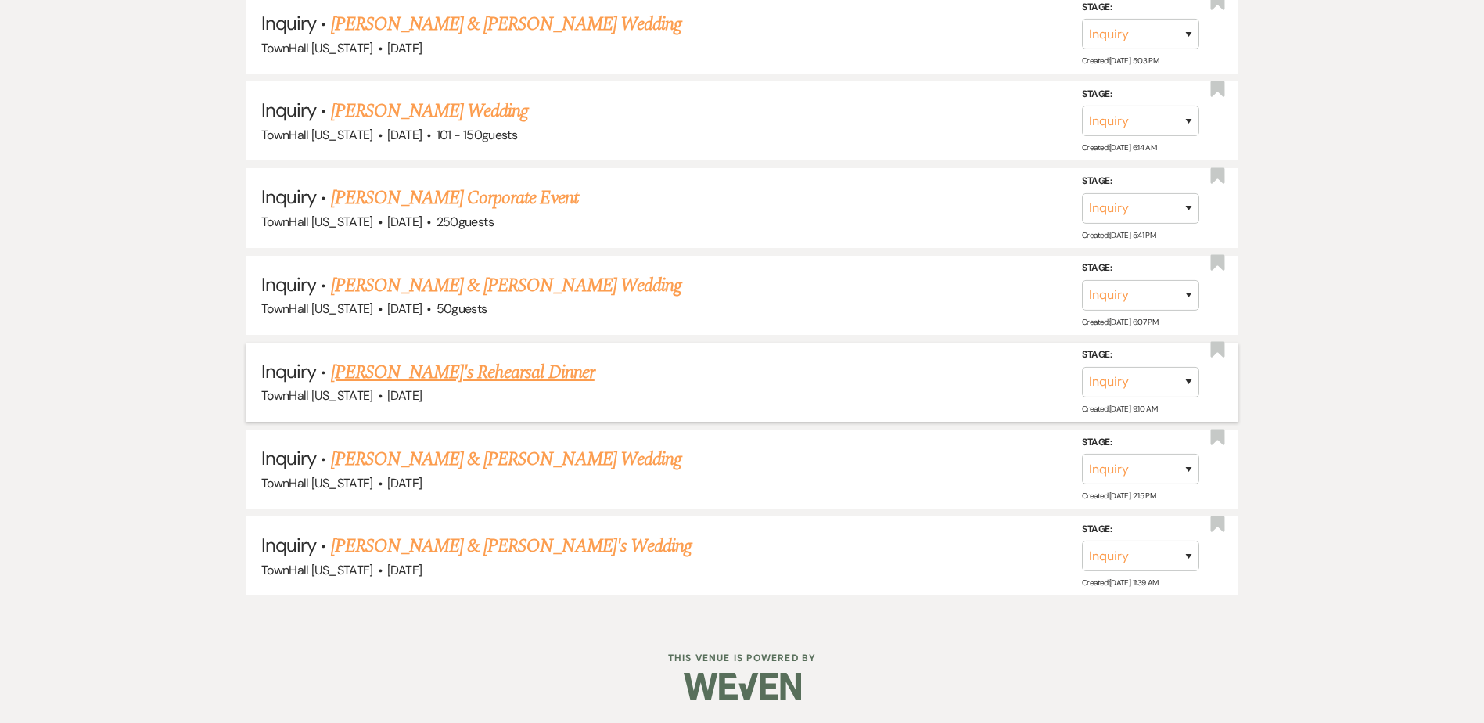
scroll to position [2662, 0]
click at [509, 551] on link "[PERSON_NAME] & [PERSON_NAME]'s Wedding" at bounding box center [511, 546] width 361 height 28
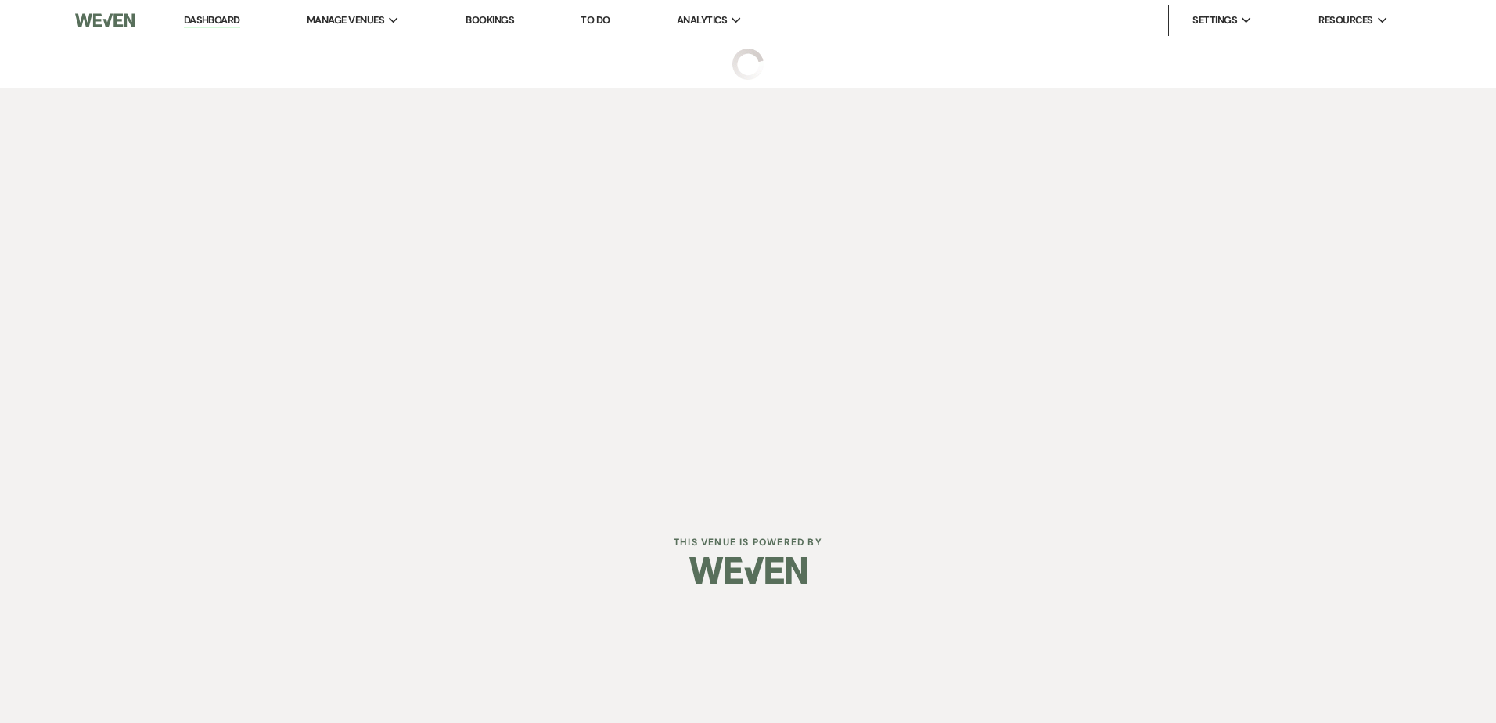
select select "5"
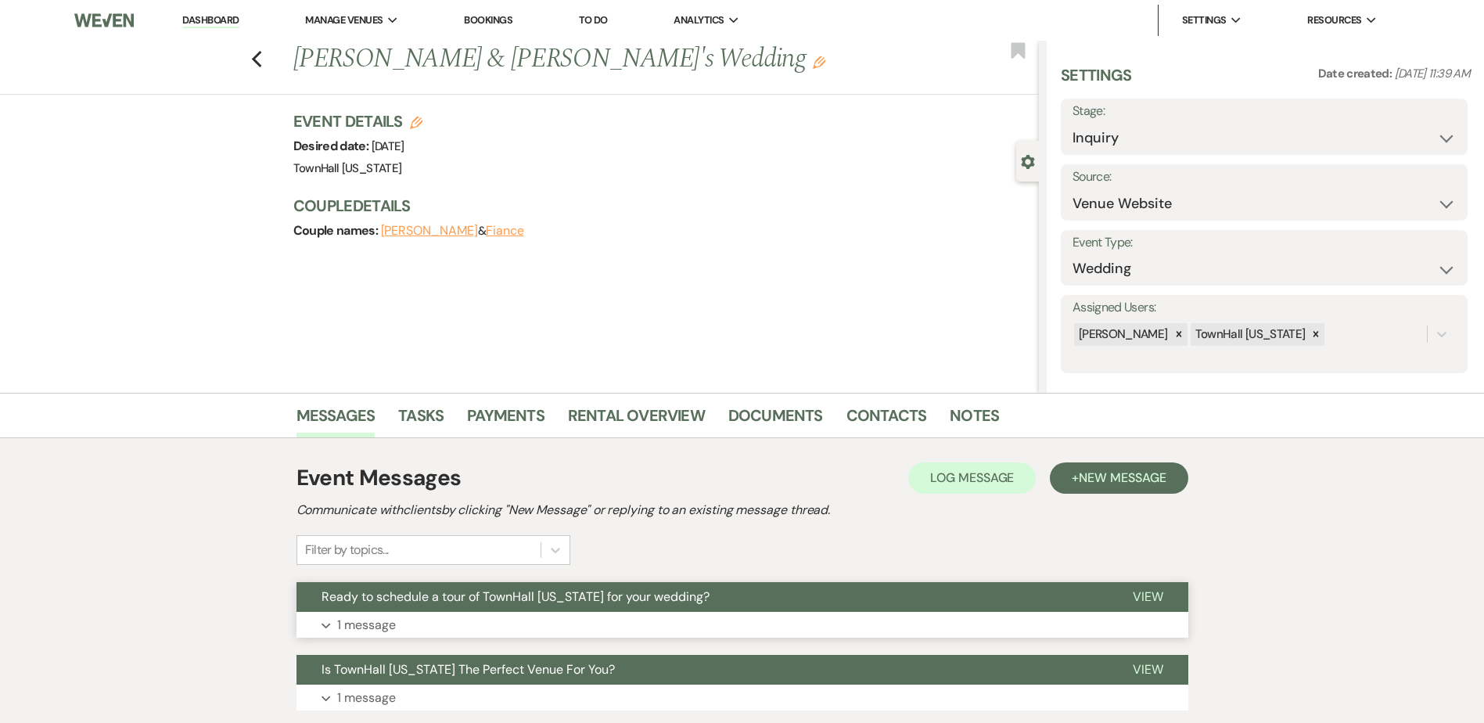
click at [702, 602] on button "Ready to schedule a tour of TownHall [US_STATE] for your wedding?" at bounding box center [702, 597] width 811 height 30
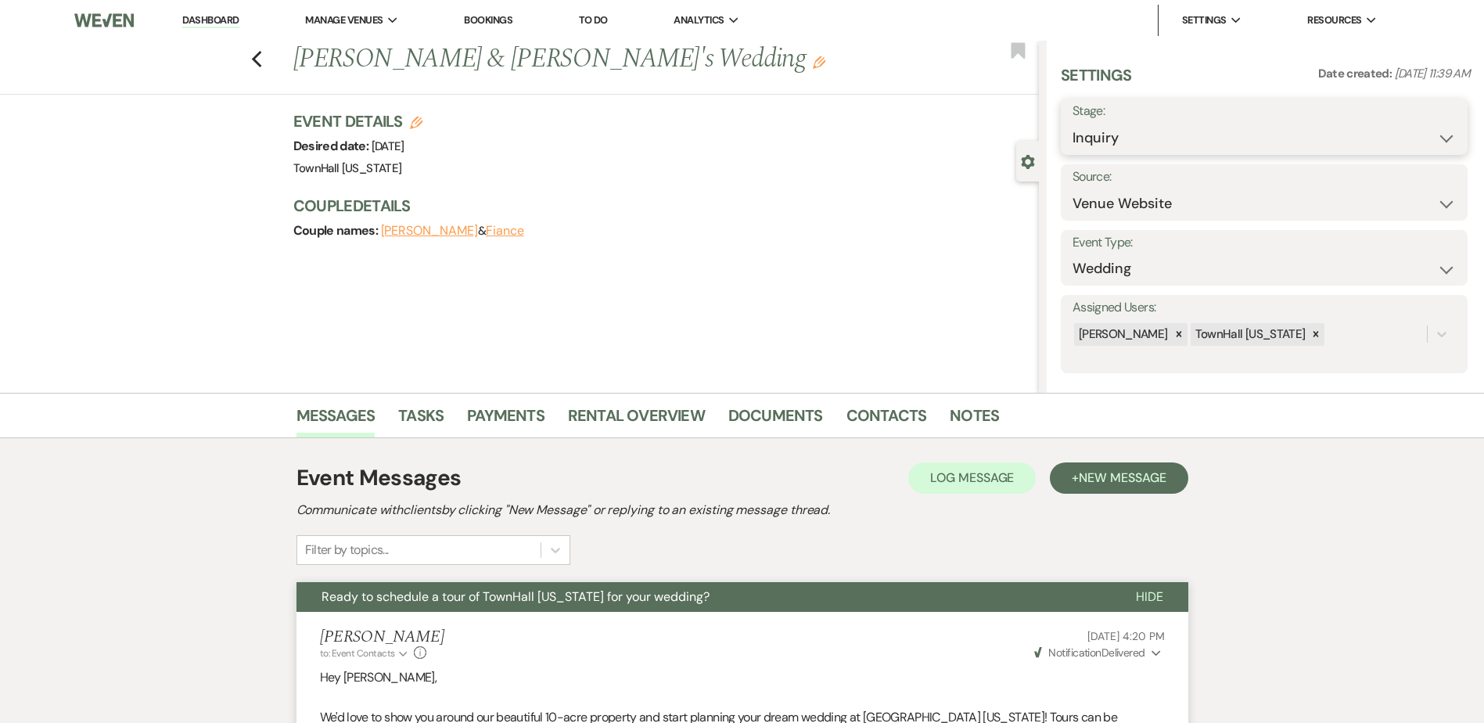
drag, startPoint x: 1131, startPoint y: 143, endPoint x: 1129, endPoint y: 156, distance: 13.5
click at [1131, 143] on select "Inquiry Follow Up Tour Requested Tour Confirmed Toured Proposal Sent Booked Lost" at bounding box center [1264, 138] width 383 height 31
select select "8"
click at [1073, 123] on select "Inquiry Follow Up Tour Requested Tour Confirmed Toured Proposal Sent Booked Lost" at bounding box center [1264, 138] width 383 height 31
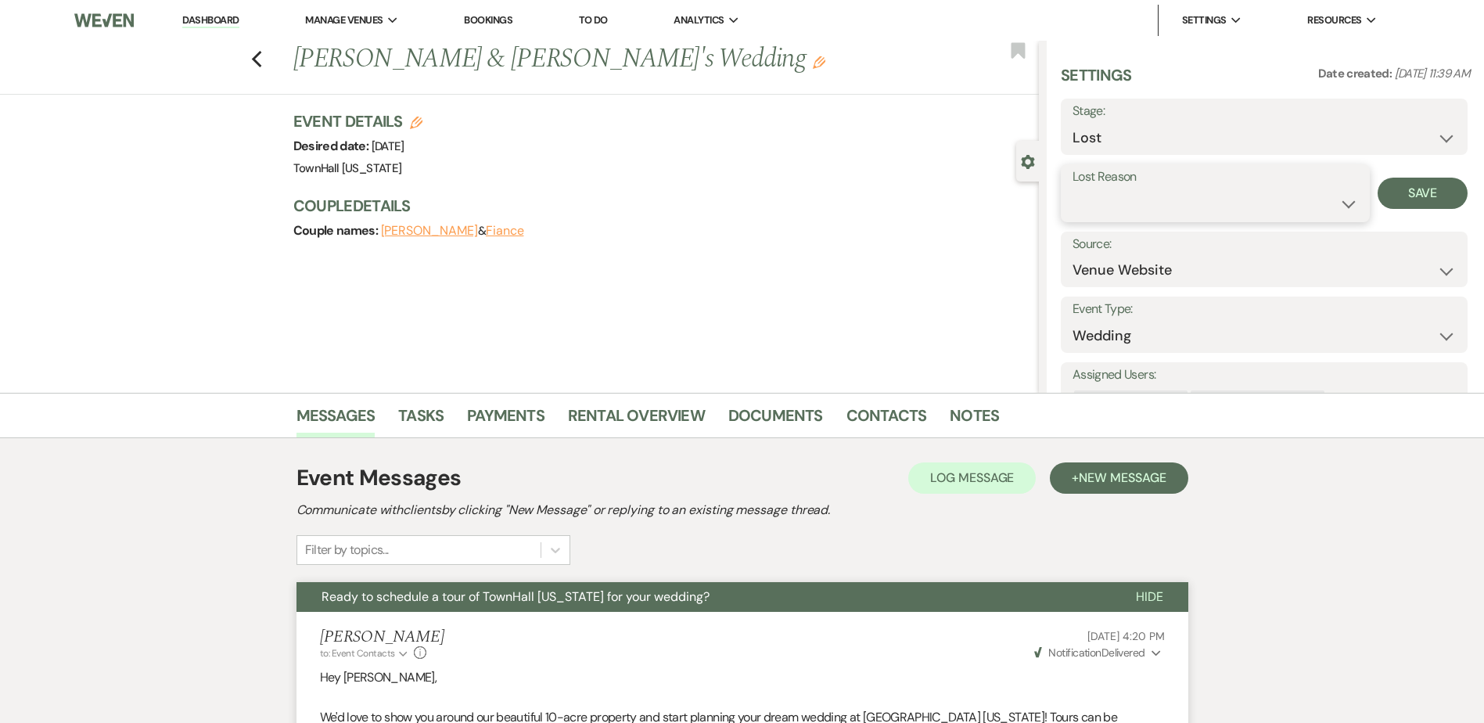
click at [1108, 207] on select "Booked Elsewhere Budget Date Unavailable No Response Not a Good Match Capacity …" at bounding box center [1216, 204] width 286 height 31
select select "5"
click at [1073, 189] on select "Booked Elsewhere Budget Date Unavailable No Response Not a Good Match Capacity …" at bounding box center [1216, 204] width 286 height 31
click at [1393, 178] on button "Save" at bounding box center [1423, 193] width 90 height 31
click at [263, 61] on icon "Previous" at bounding box center [257, 59] width 12 height 19
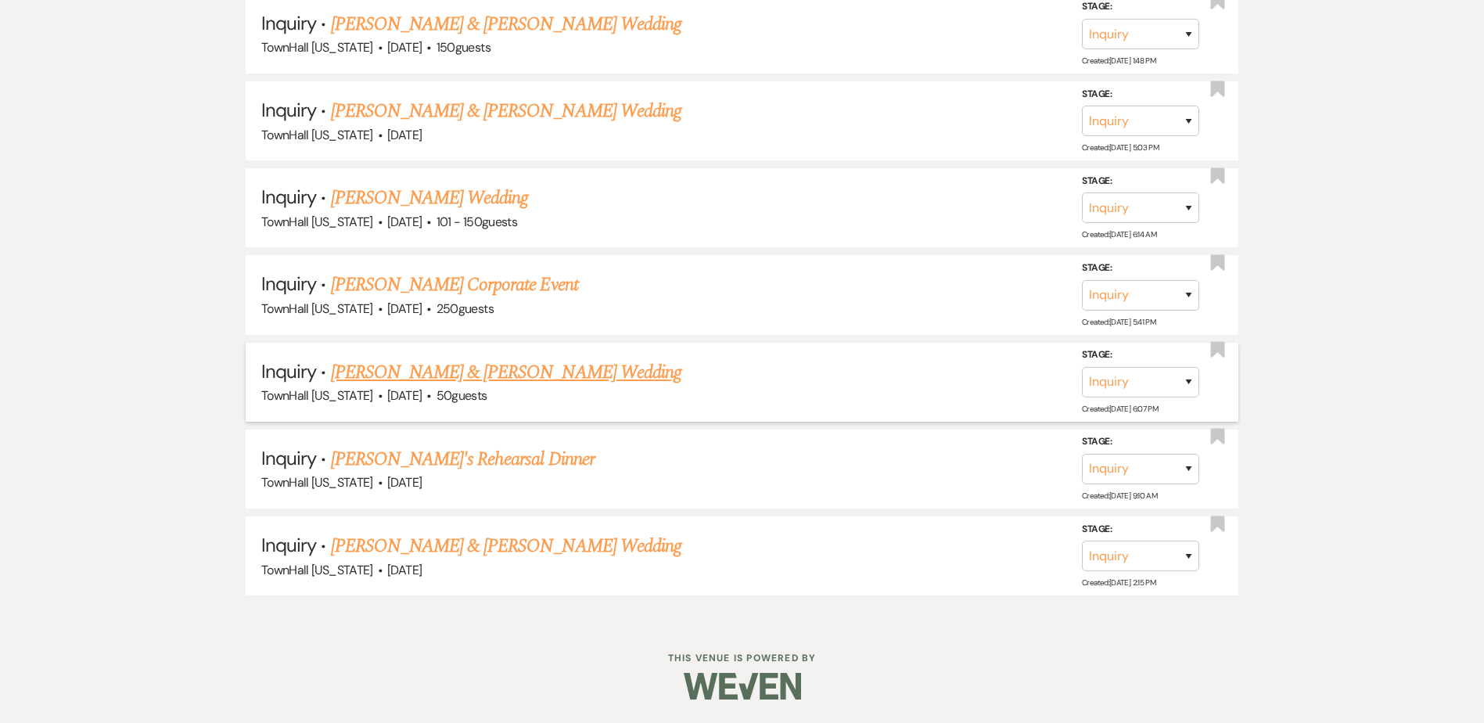
scroll to position [2575, 0]
click at [530, 548] on link "[PERSON_NAME] & [PERSON_NAME] Wedding" at bounding box center [506, 546] width 351 height 28
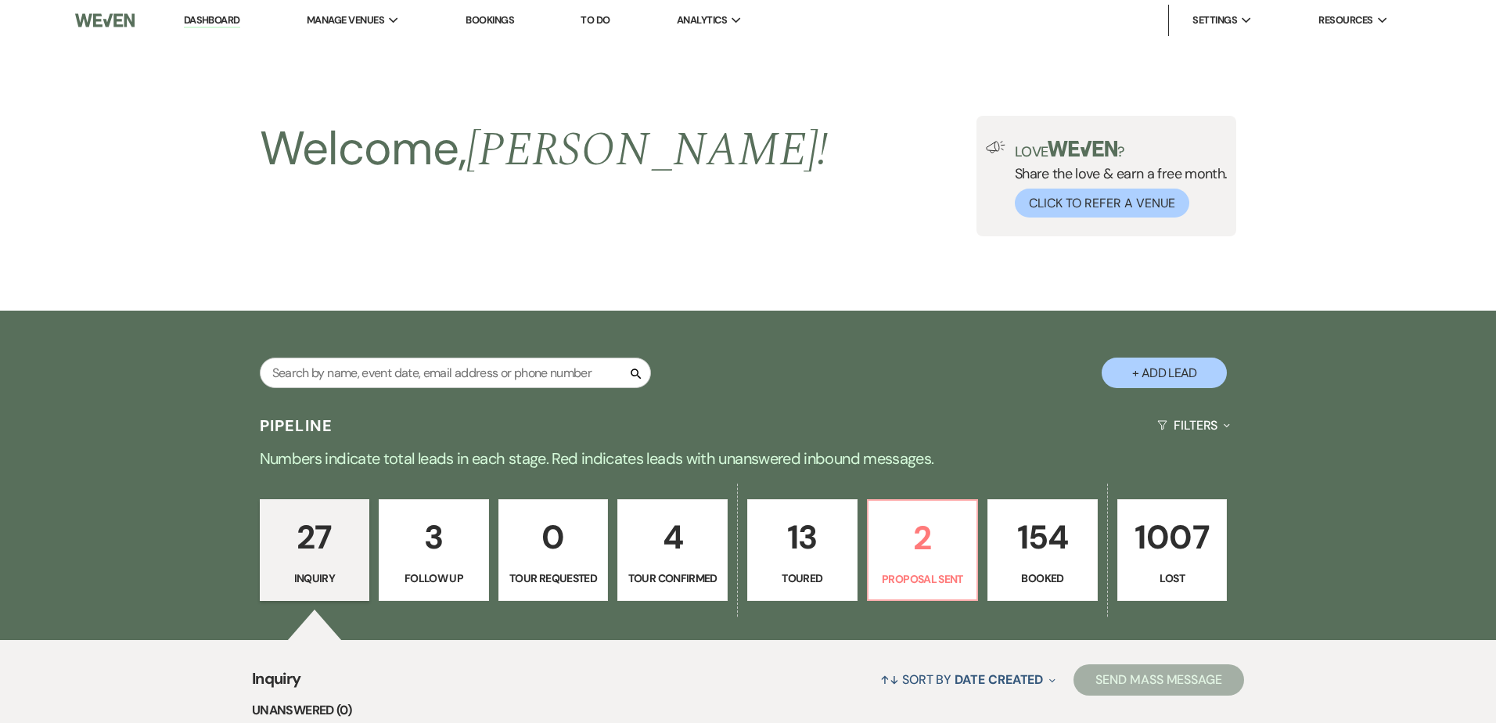
select select "5"
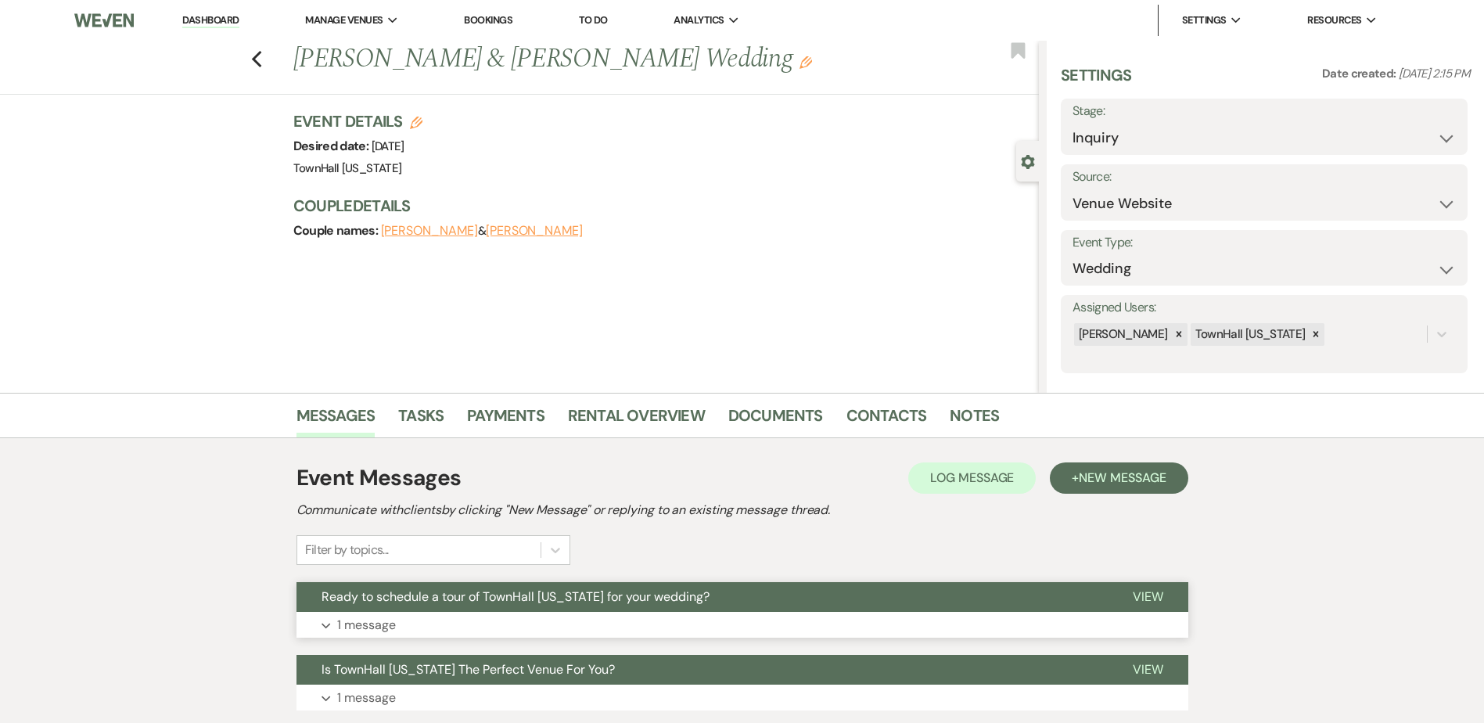
click at [825, 590] on button "Ready to schedule a tour of TownHall [US_STATE] for your wedding?" at bounding box center [702, 597] width 811 height 30
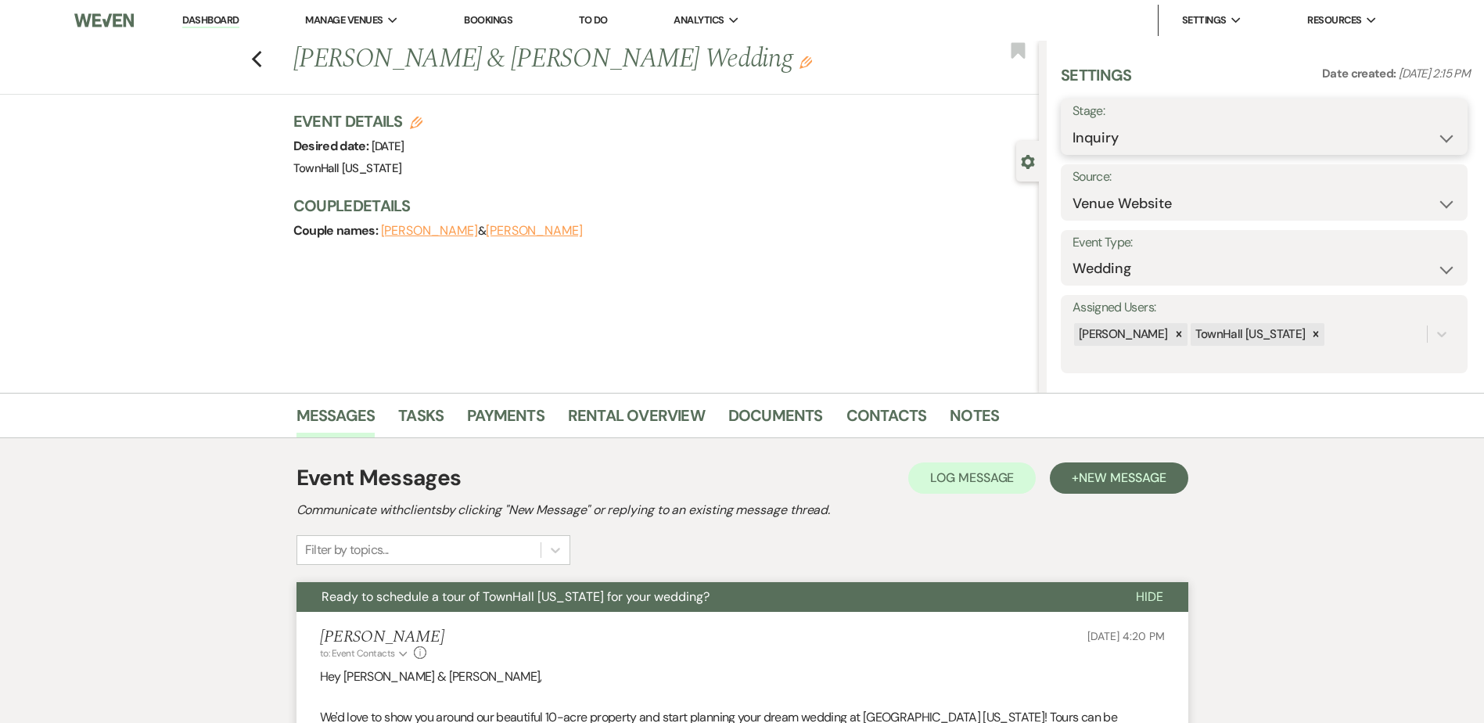
click at [1163, 141] on select "Inquiry Follow Up Tour Requested Tour Confirmed Toured Proposal Sent Booked Lost" at bounding box center [1264, 138] width 383 height 31
select select "8"
click at [1073, 123] on select "Inquiry Follow Up Tour Requested Tour Confirmed Toured Proposal Sent Booked Lost" at bounding box center [1264, 138] width 383 height 31
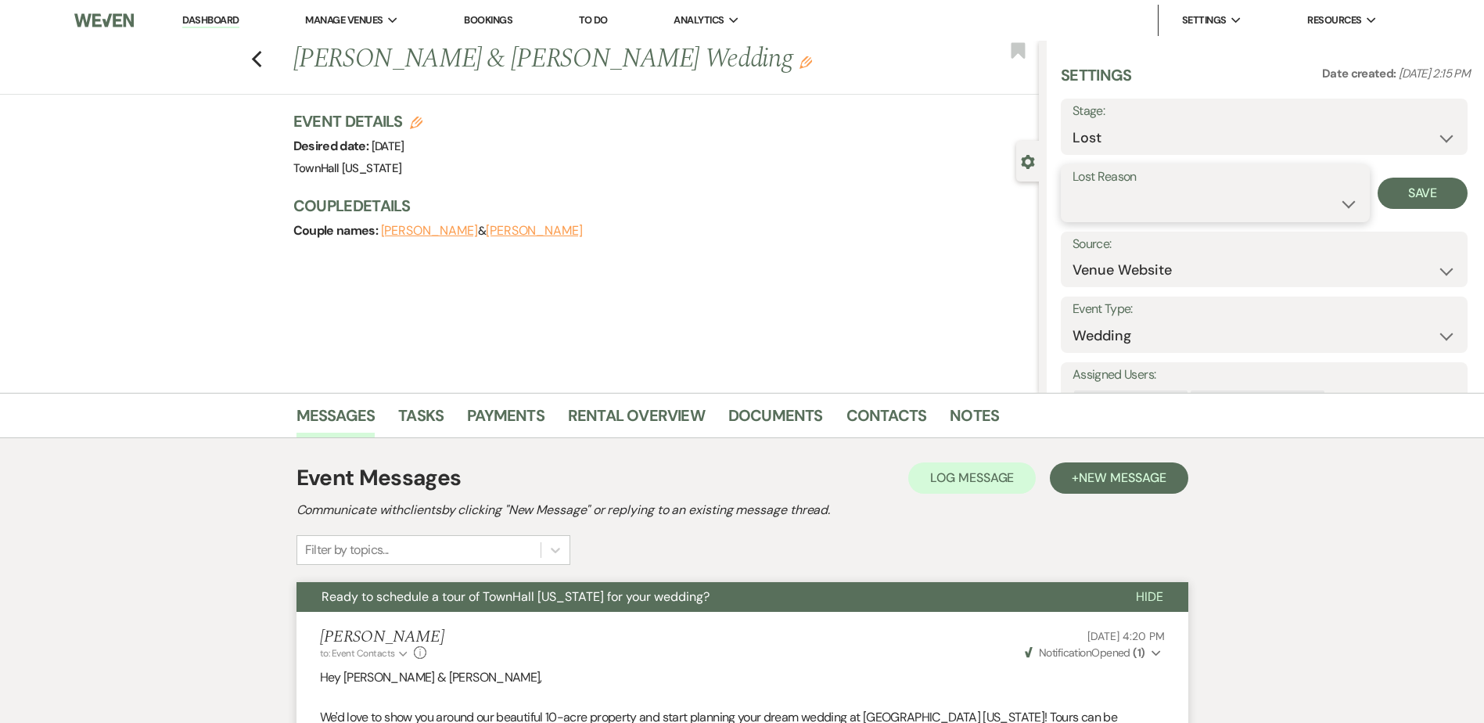
click at [1161, 210] on select "Booked Elsewhere Budget Date Unavailable No Response Not a Good Match Capacity …" at bounding box center [1216, 204] width 286 height 31
select select "5"
click at [1073, 189] on select "Booked Elsewhere Budget Date Unavailable No Response Not a Good Match Capacity …" at bounding box center [1216, 204] width 286 height 31
click at [1435, 198] on button "Save" at bounding box center [1423, 193] width 90 height 31
click at [263, 52] on icon "Previous" at bounding box center [257, 59] width 12 height 19
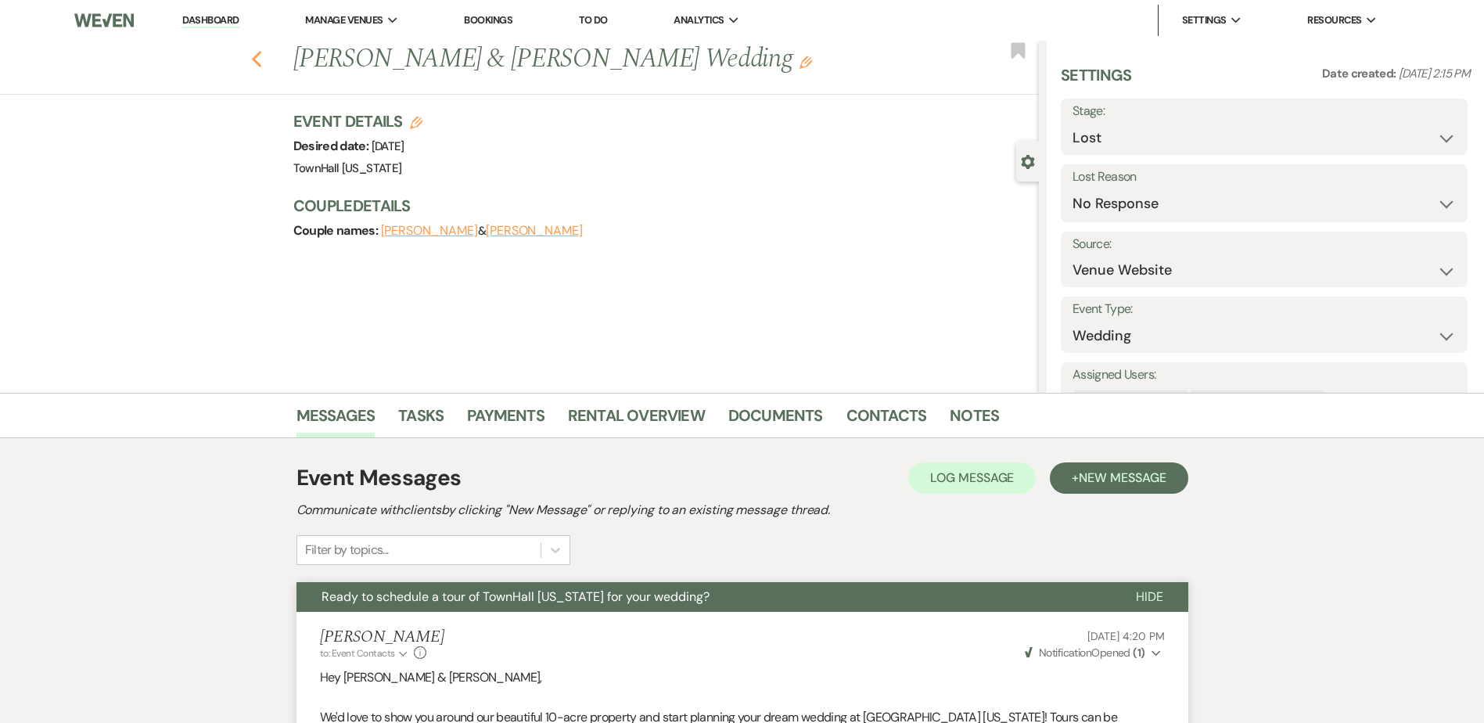
select select "8"
select select "5"
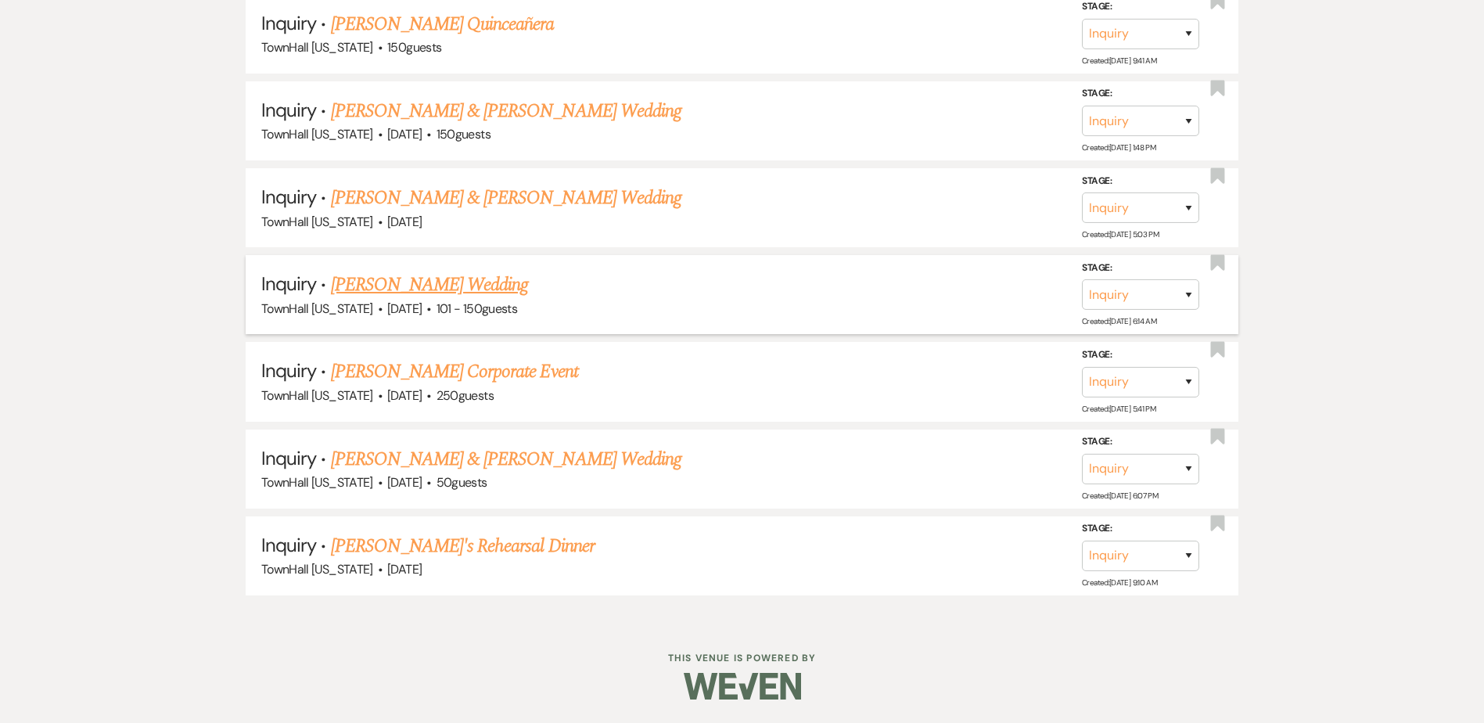
scroll to position [2488, 0]
click at [462, 549] on link "[PERSON_NAME]'s Rehearsal Dinner" at bounding box center [463, 546] width 264 height 28
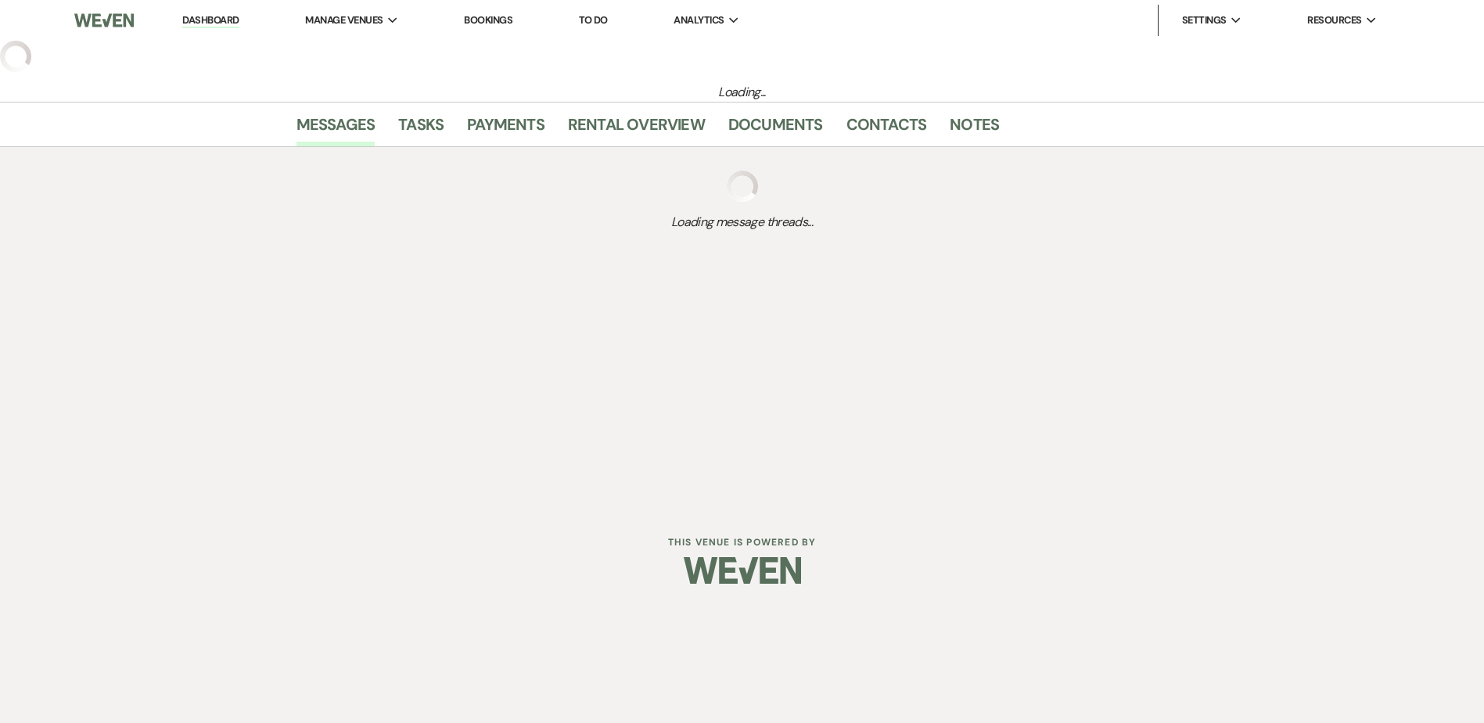
select select "5"
select select "11"
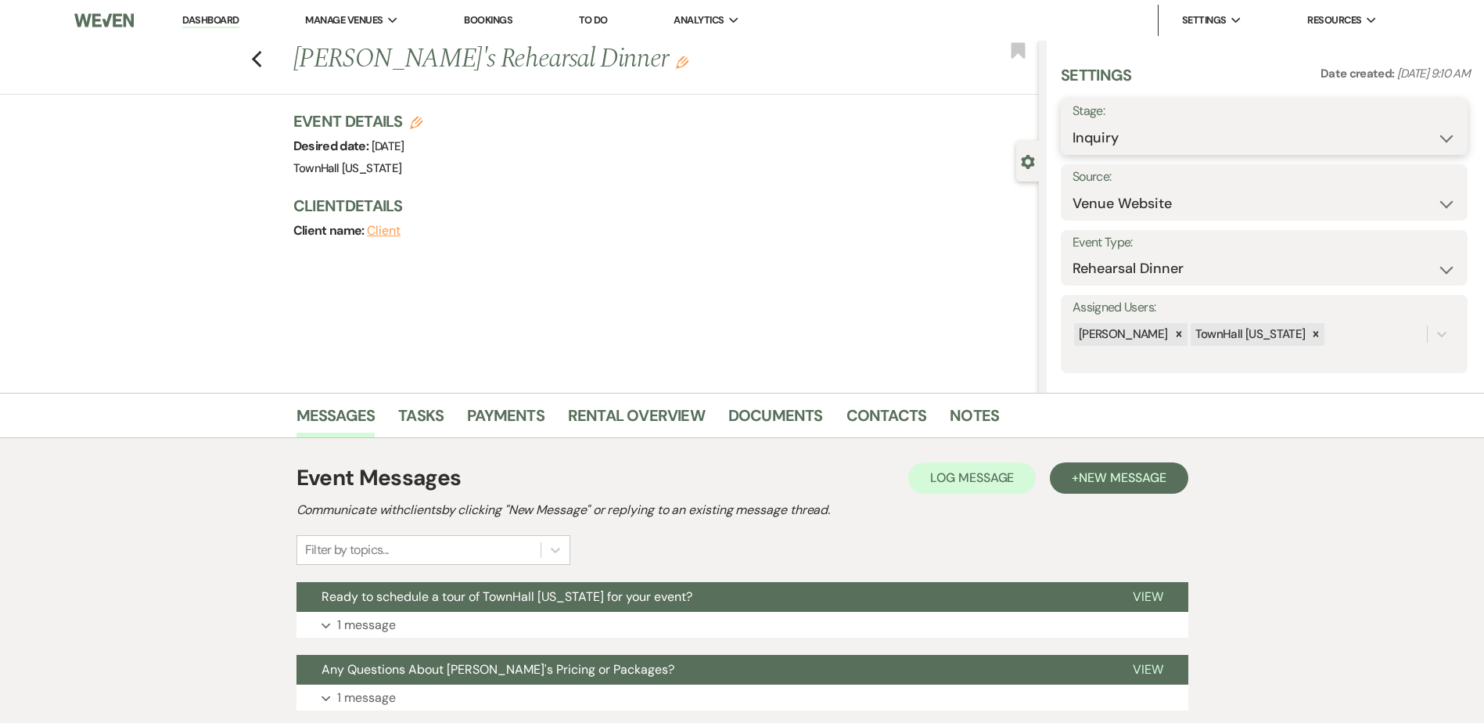
click at [1097, 140] on select "Inquiry Follow Up Tour Requested Tour Confirmed Toured Proposal Sent Booked Lost" at bounding box center [1264, 138] width 383 height 31
select select "8"
click at [1073, 123] on select "Inquiry Follow Up Tour Requested Tour Confirmed Toured Proposal Sent Booked Lost" at bounding box center [1264, 138] width 383 height 31
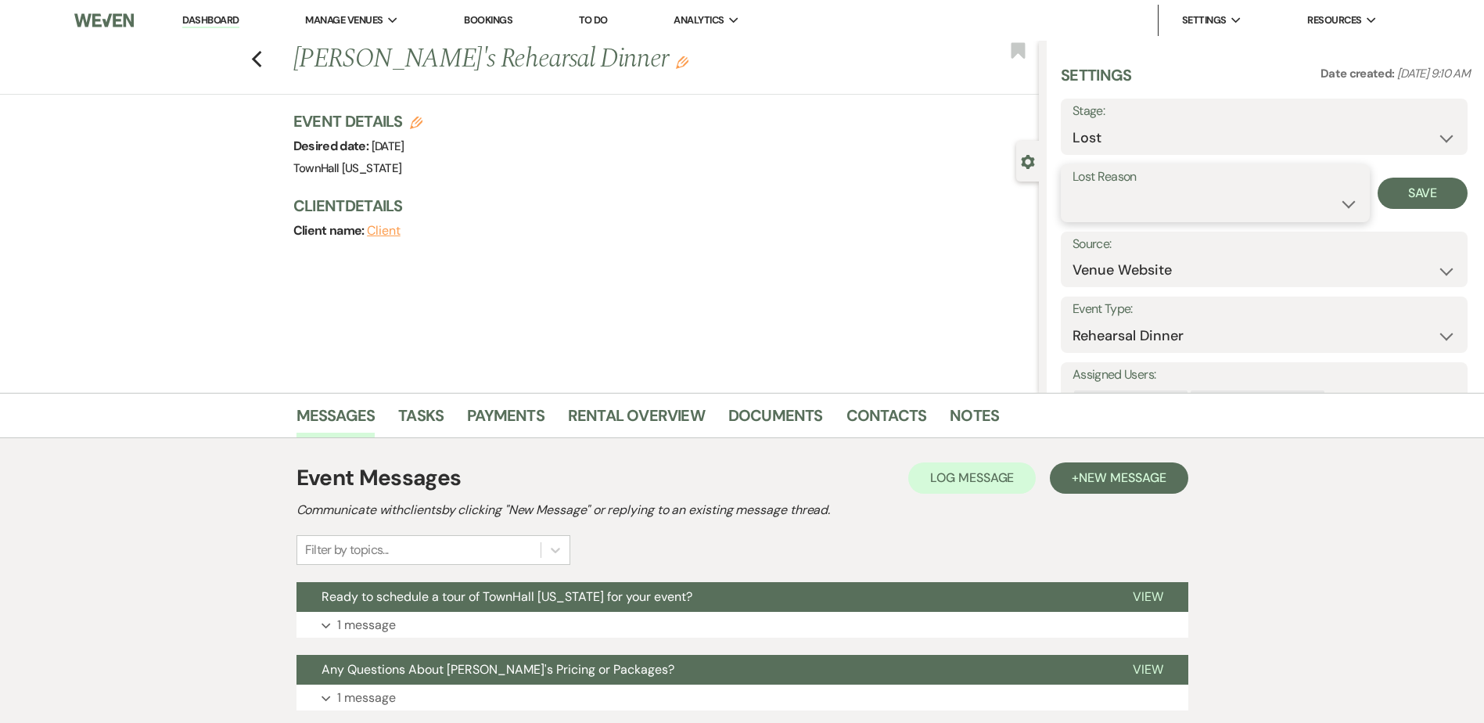
click at [1137, 190] on select "Booked Elsewhere Budget Date Unavailable No Response Not a Good Match Capacity …" at bounding box center [1216, 204] width 286 height 31
select select "5"
click at [1073, 189] on select "Booked Elsewhere Budget Date Unavailable No Response Not a Good Match Capacity …" at bounding box center [1216, 204] width 286 height 31
click at [1391, 203] on button "Save" at bounding box center [1423, 193] width 90 height 31
click at [254, 57] on div "Previous [PERSON_NAME]'s Rehearsal Dinner Edit Bookmark" at bounding box center [515, 68] width 1047 height 54
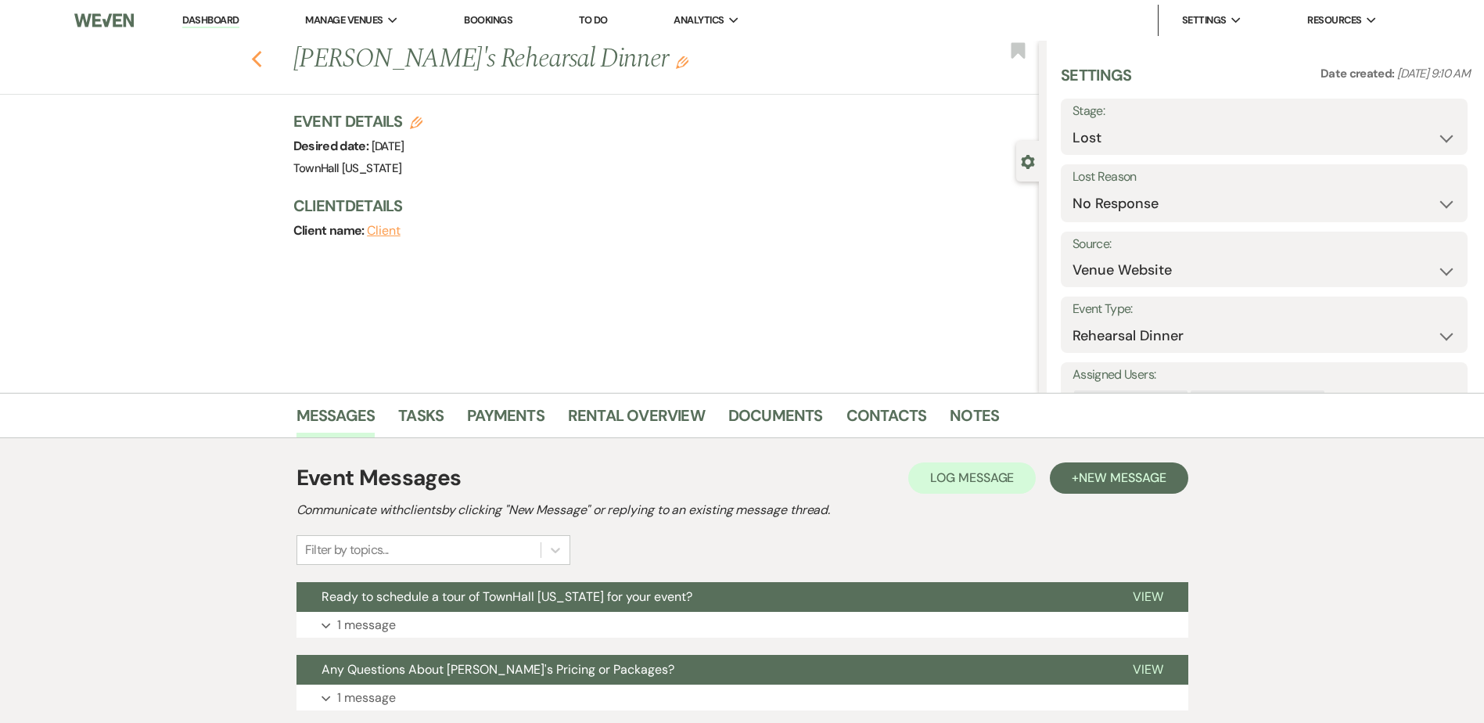
click at [263, 58] on icon "Previous" at bounding box center [257, 59] width 12 height 19
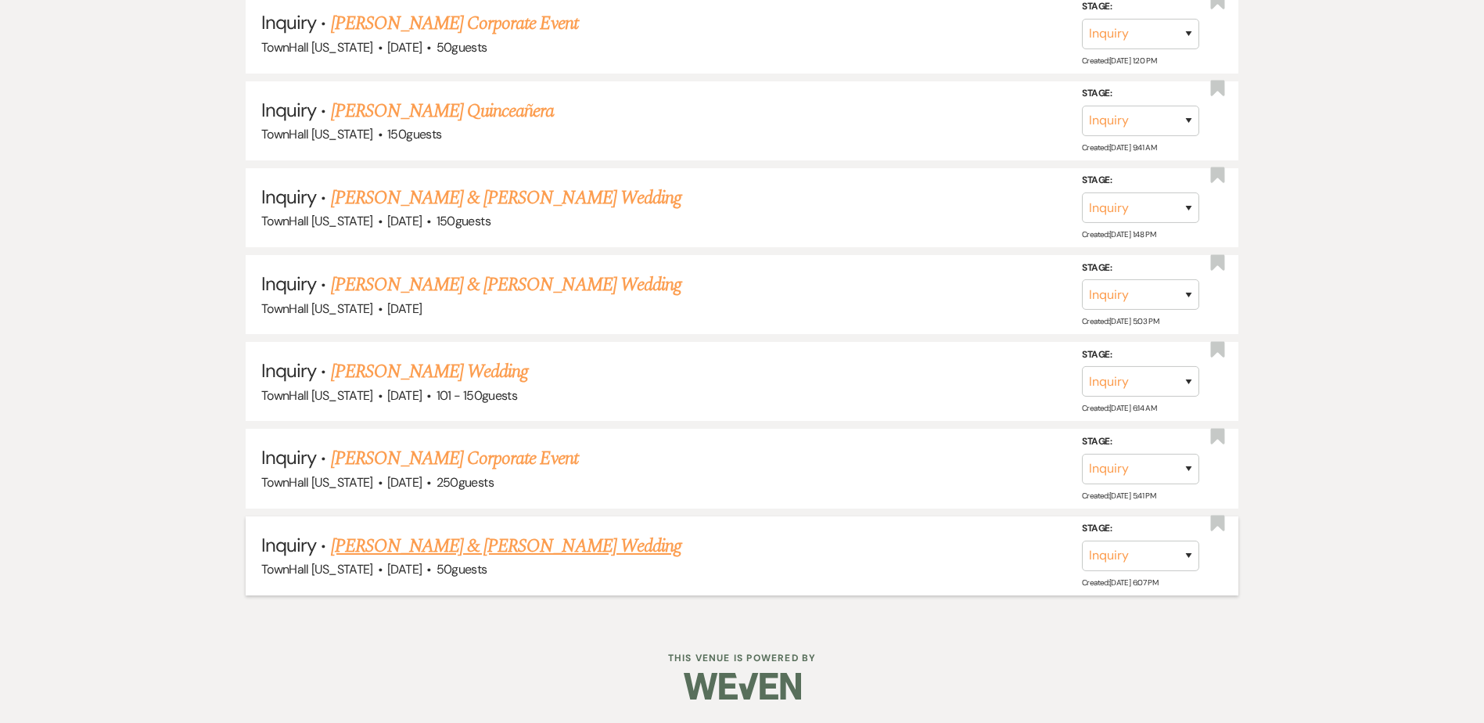
scroll to position [2401, 0]
click at [645, 556] on link "[PERSON_NAME] & [PERSON_NAME] Wedding" at bounding box center [506, 546] width 351 height 28
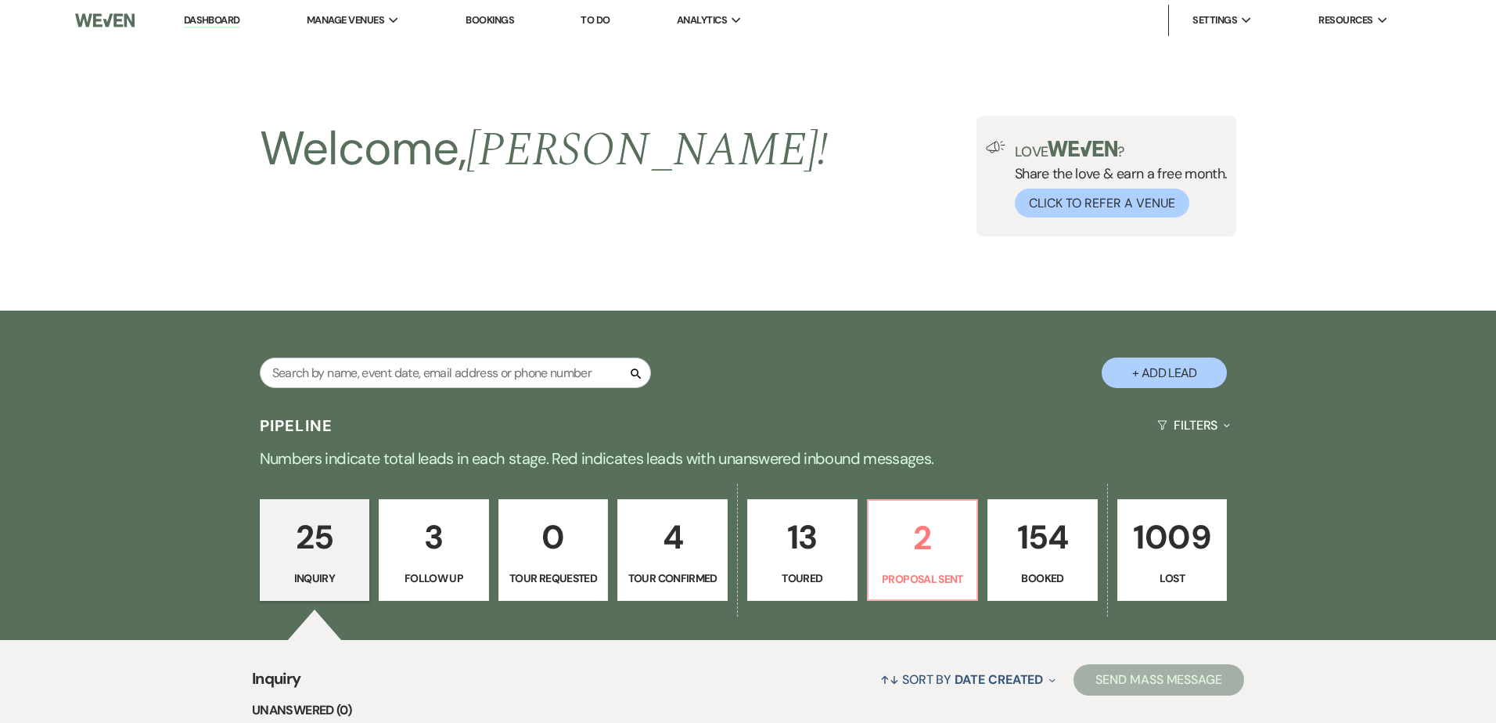
select select "1"
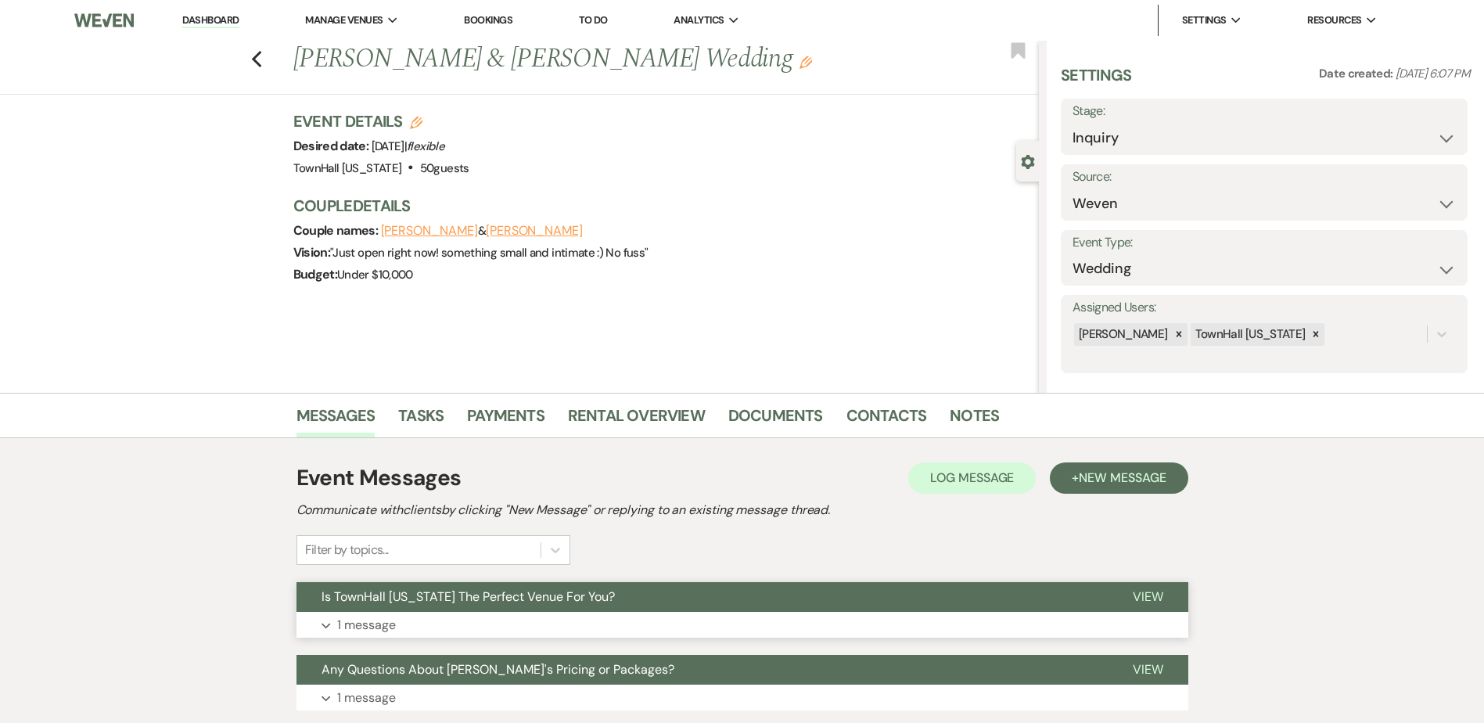
click at [879, 595] on button "Is TownHall [US_STATE] The Perfect Venue For You?" at bounding box center [702, 597] width 811 height 30
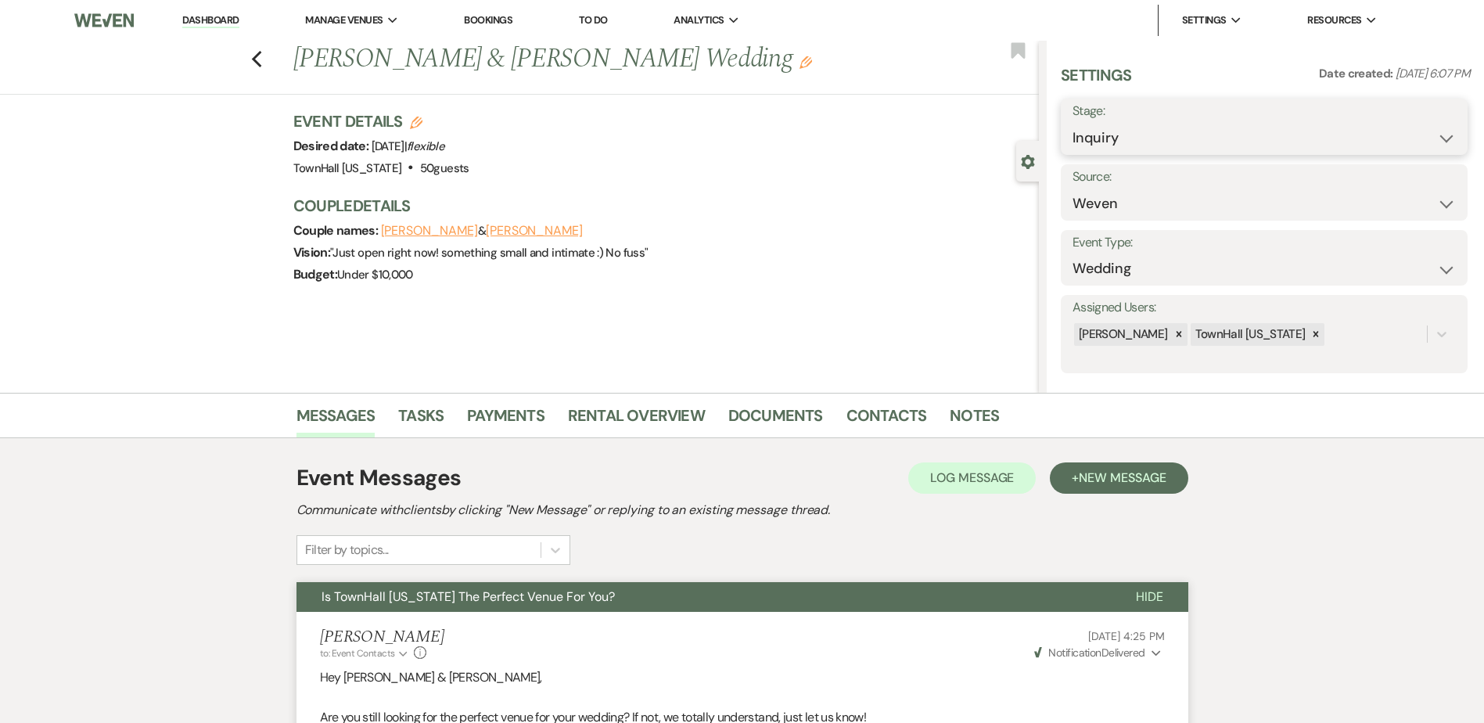
click at [1124, 142] on select "Inquiry Follow Up Tour Requested Tour Confirmed Toured Proposal Sent Booked Lost" at bounding box center [1264, 138] width 383 height 31
select select "8"
click at [1073, 123] on select "Inquiry Follow Up Tour Requested Tour Confirmed Toured Proposal Sent Booked Lost" at bounding box center [1264, 138] width 383 height 31
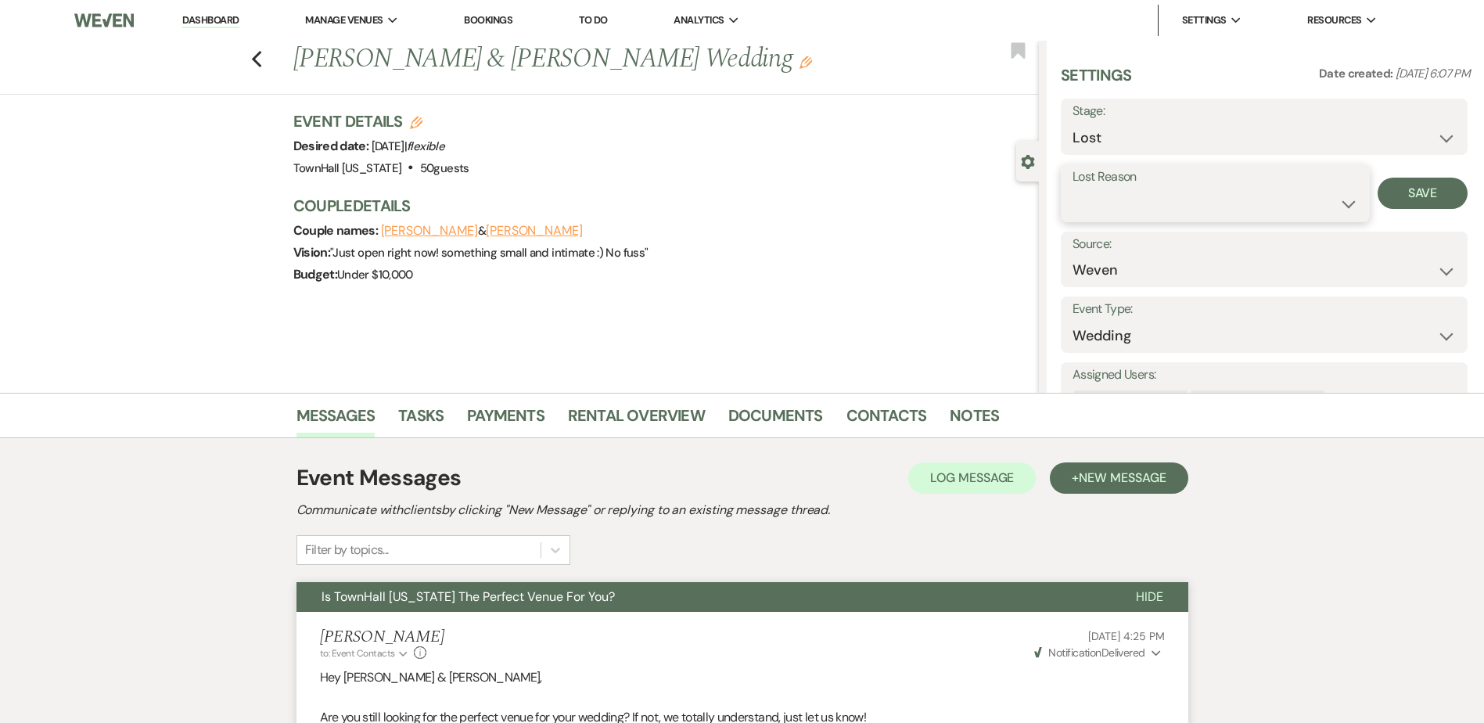
click at [1125, 208] on select "Booked Elsewhere Budget Date Unavailable No Response Not a Good Match Capacity …" at bounding box center [1216, 204] width 286 height 31
select select "5"
click at [1073, 189] on select "Booked Elsewhere Budget Date Unavailable No Response Not a Good Match Capacity …" at bounding box center [1216, 204] width 286 height 31
click at [1409, 203] on button "Save" at bounding box center [1423, 193] width 90 height 31
click at [261, 57] on use "button" at bounding box center [256, 59] width 10 height 17
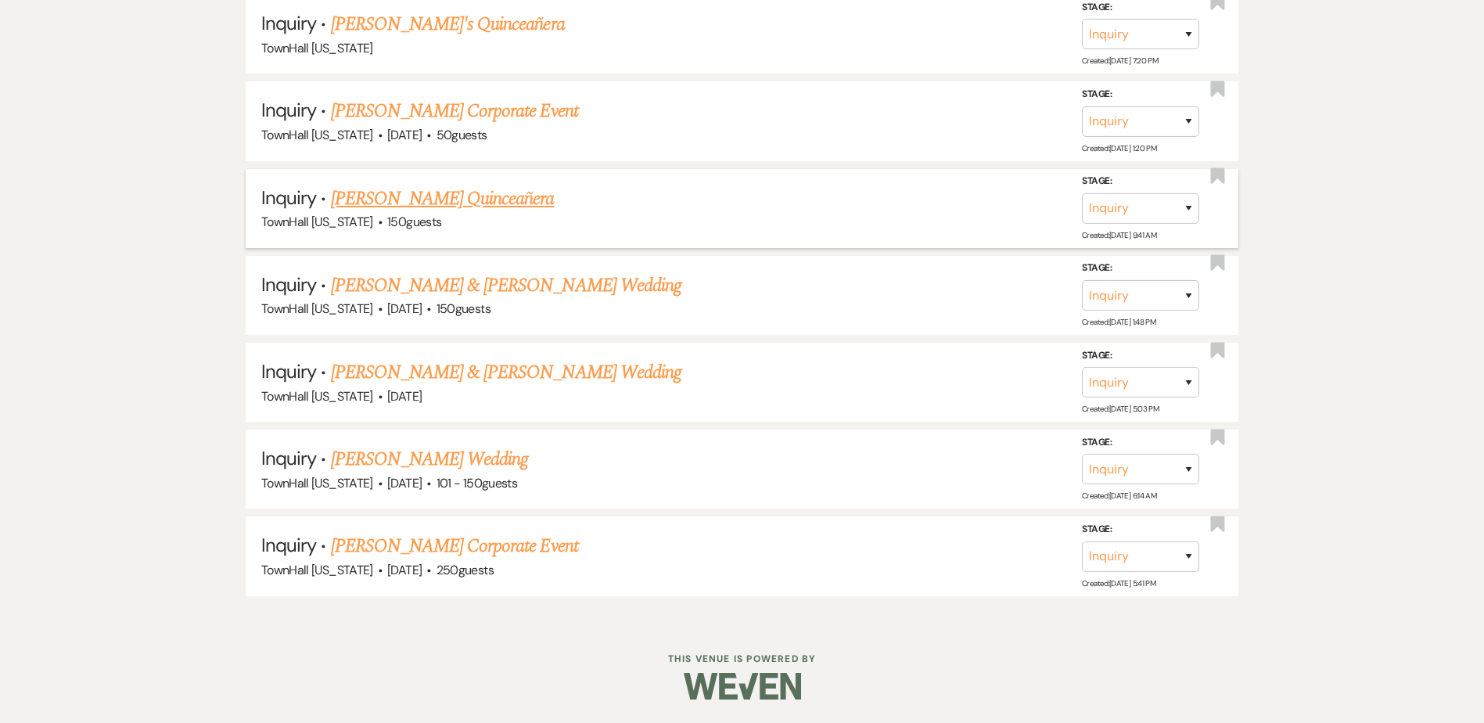
scroll to position [2313, 0]
click at [483, 545] on link "[PERSON_NAME] Corporate Event" at bounding box center [454, 546] width 247 height 28
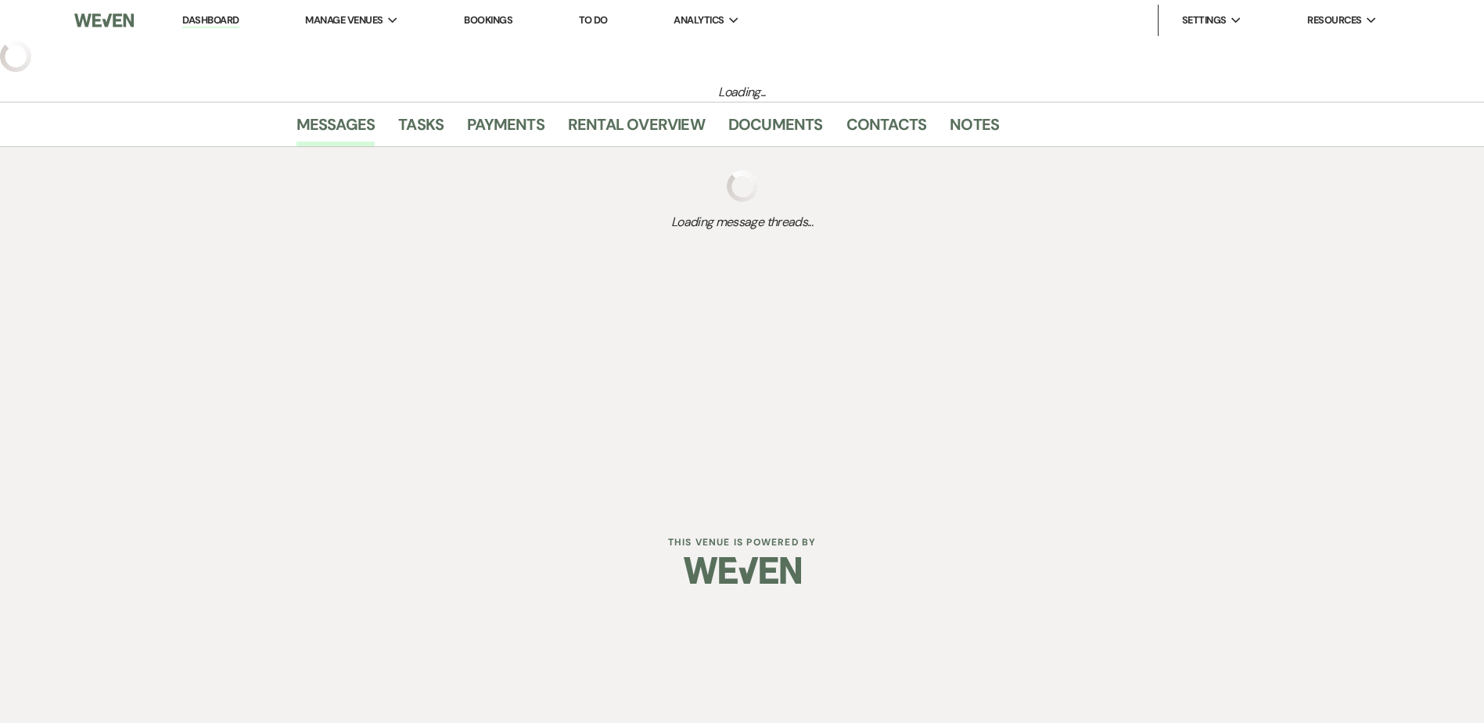
select select "5"
select select "9"
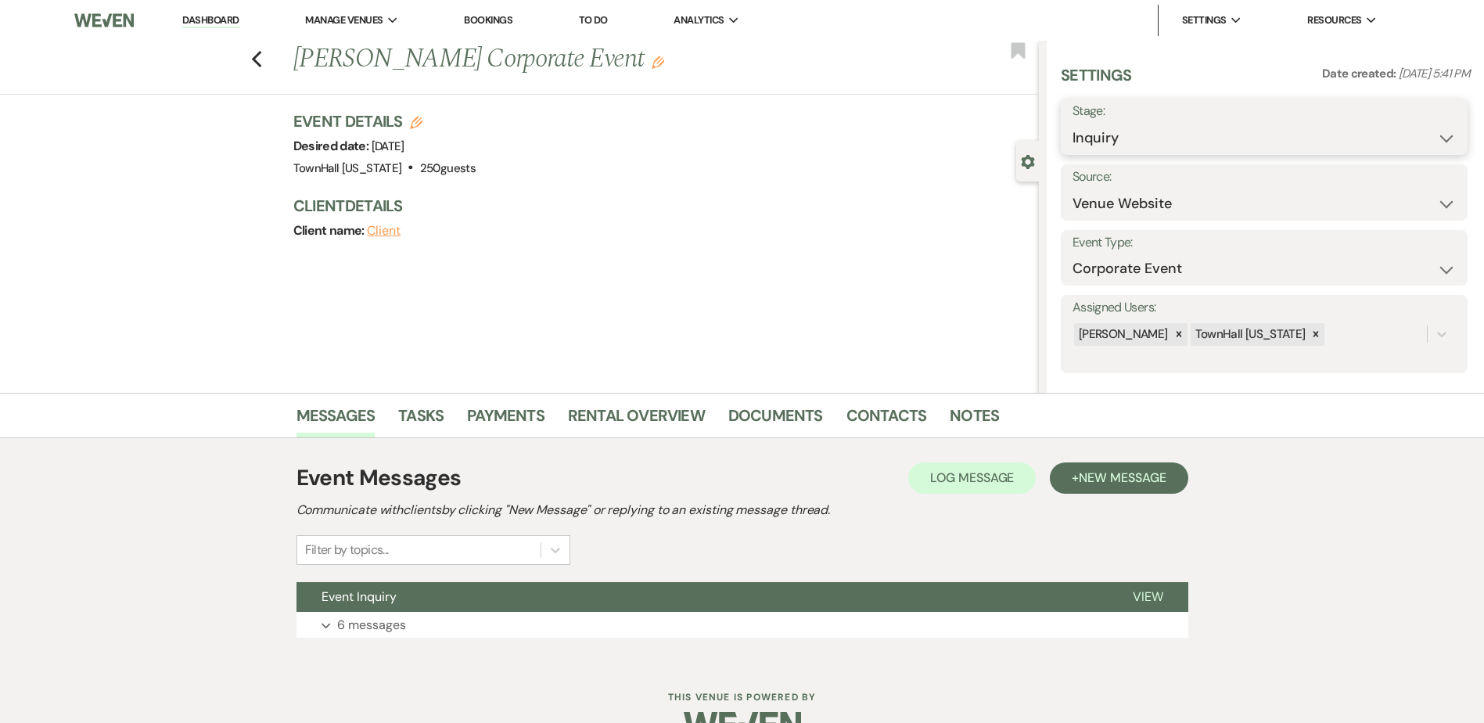
click at [1102, 138] on select "Inquiry Follow Up Tour Requested Tour Confirmed Toured Proposal Sent Booked Lost" at bounding box center [1264, 138] width 383 height 31
select select "8"
click at [1073, 123] on select "Inquiry Follow Up Tour Requested Tour Confirmed Toured Proposal Sent Booked Lost" at bounding box center [1264, 138] width 383 height 31
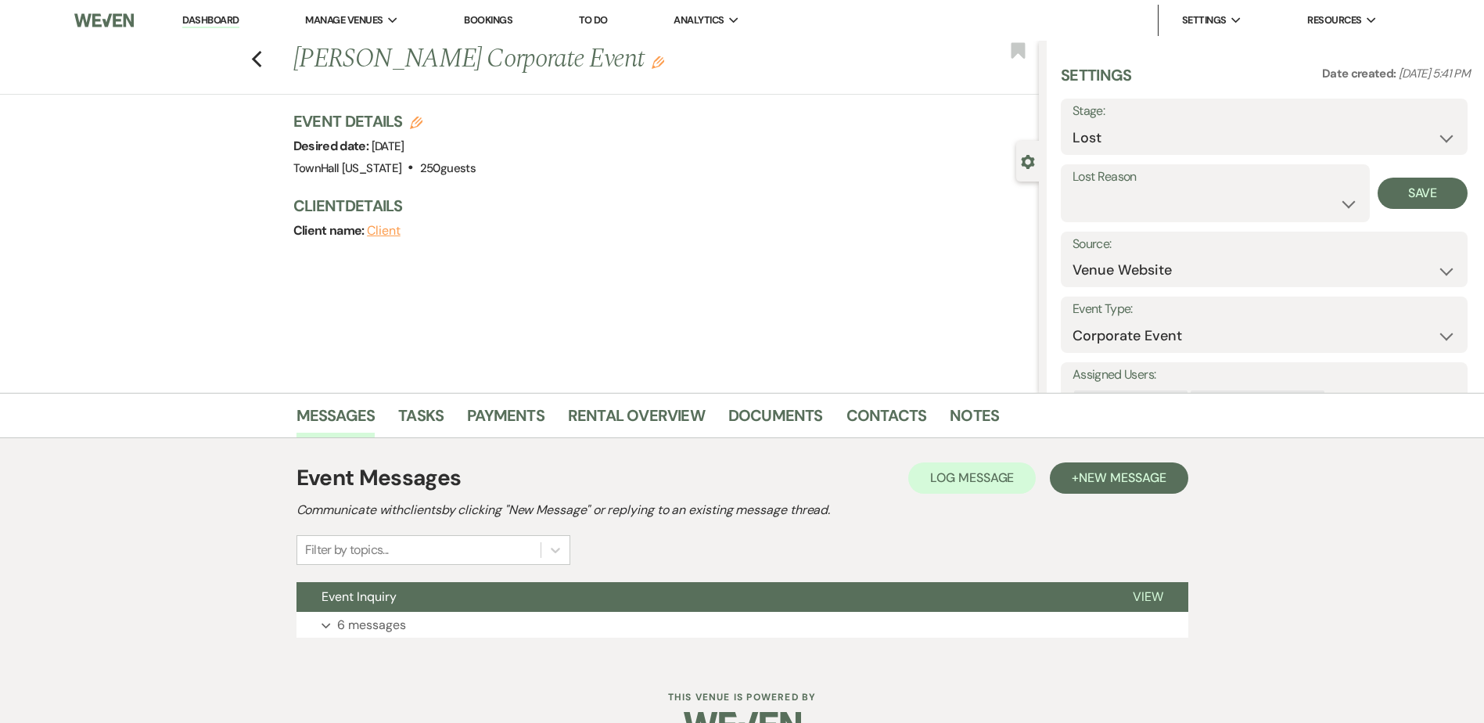
click at [1122, 227] on div "Settings Date created: [DATE] 5:41 PM Stage: Inquiry Follow Up Tour Requested T…" at bounding box center [1265, 252] width 409 height 376
click at [1122, 203] on select "Booked Elsewhere Budget Date Unavailable No Response Not a Good Match Capacity …" at bounding box center [1216, 204] width 286 height 31
select select "5"
click at [1073, 189] on select "Booked Elsewhere Budget Date Unavailable No Response Not a Good Match Capacity …" at bounding box center [1216, 204] width 286 height 31
click at [1407, 196] on button "Save" at bounding box center [1423, 193] width 90 height 31
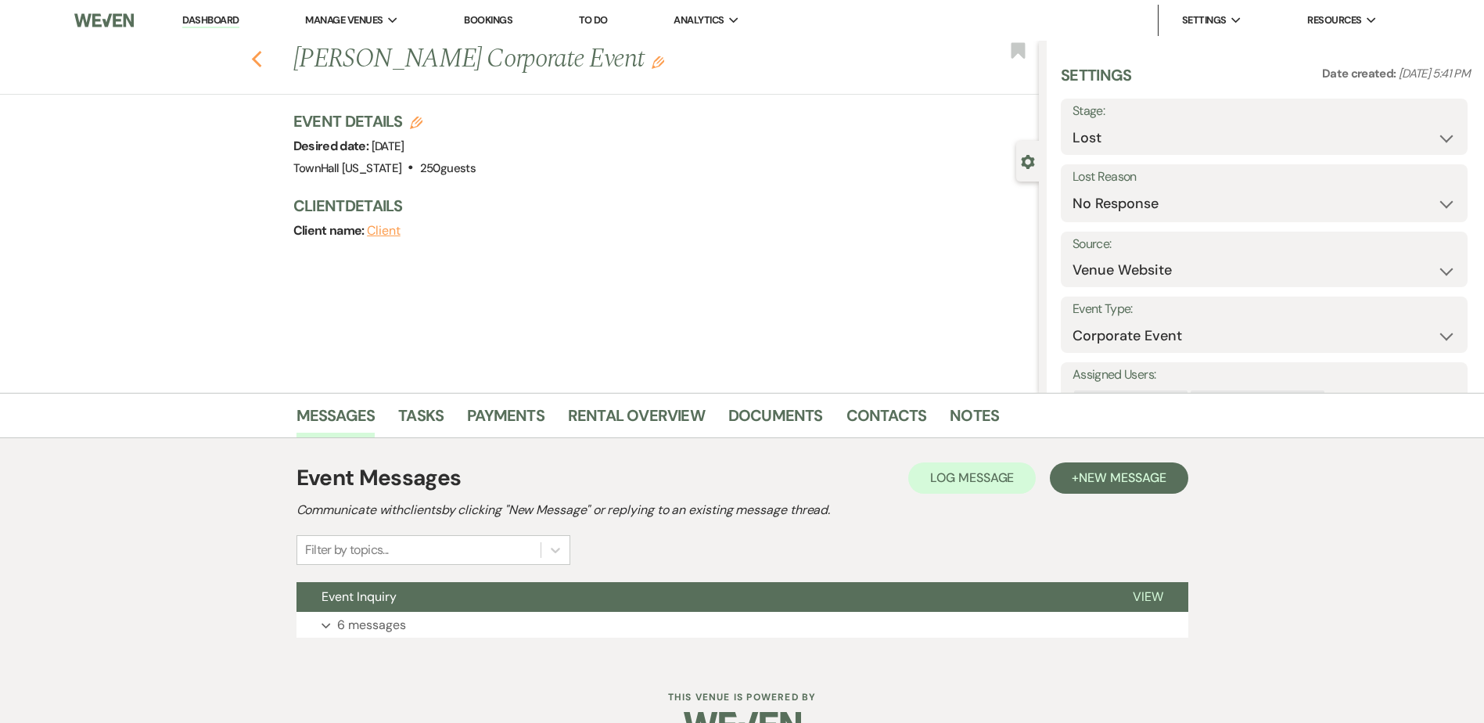
click at [261, 56] on use "button" at bounding box center [256, 59] width 10 height 17
select select "8"
select select "5"
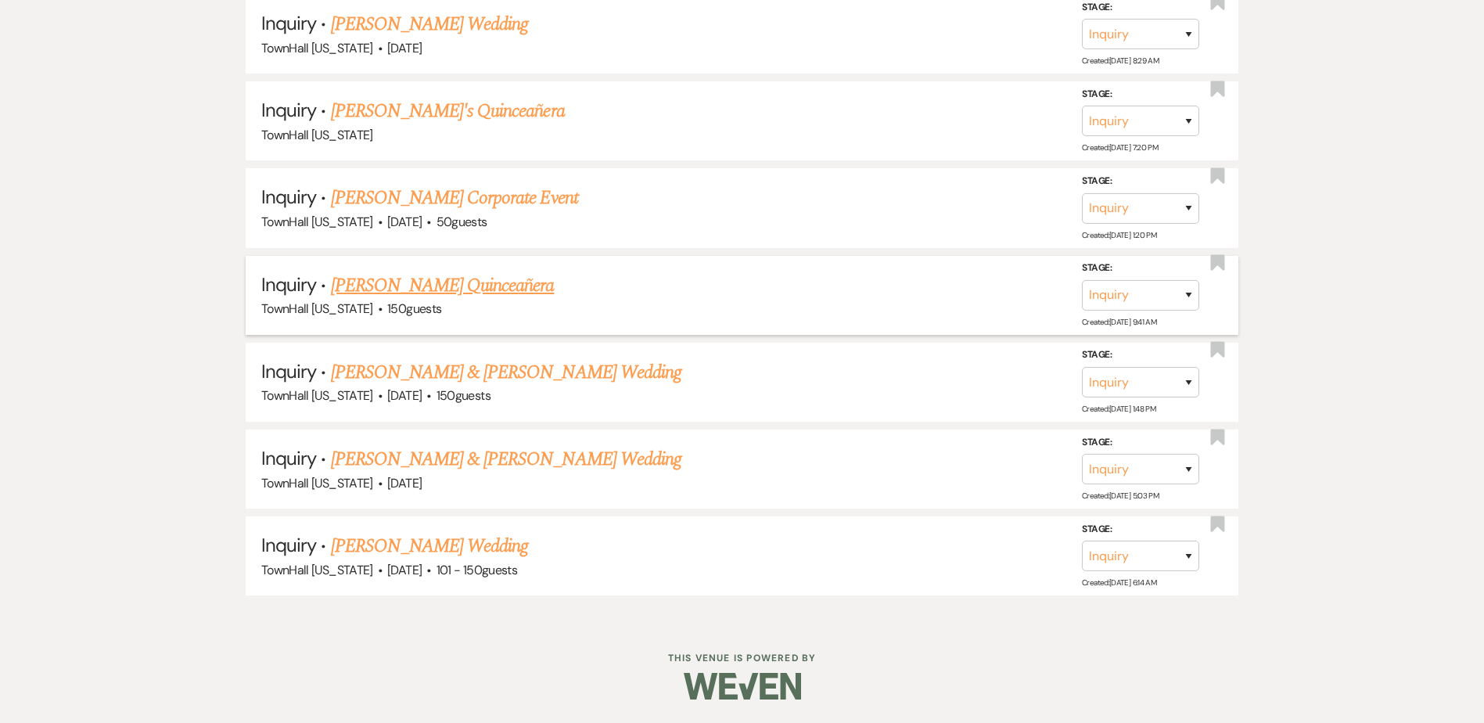
scroll to position [2227, 0]
click at [485, 548] on link "[PERSON_NAME] Wedding" at bounding box center [430, 546] width 198 height 28
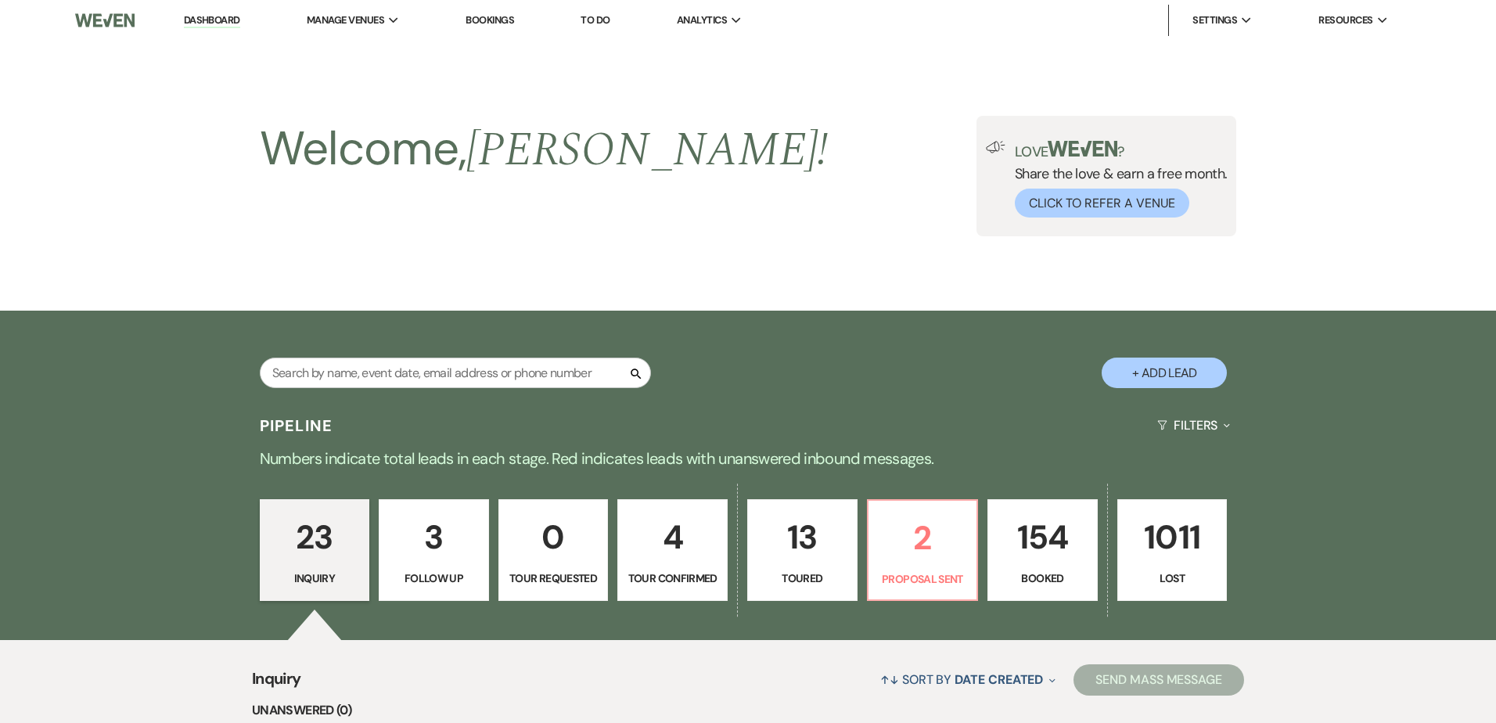
select select "2"
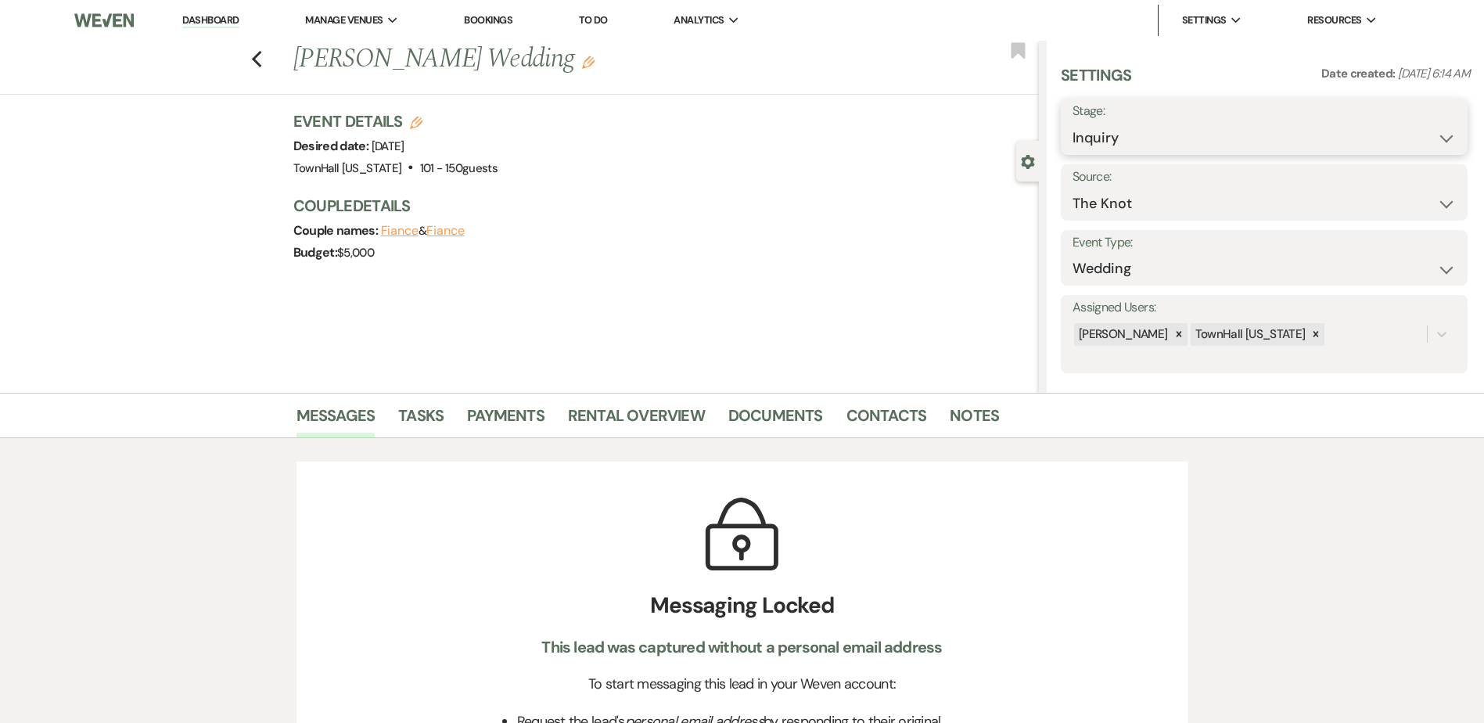
click at [1178, 147] on select "Inquiry Follow Up Tour Requested Tour Confirmed Toured Proposal Sent Booked Lost" at bounding box center [1264, 138] width 383 height 31
select select "8"
click at [1073, 123] on select "Inquiry Follow Up Tour Requested Tour Confirmed Toured Proposal Sent Booked Lost" at bounding box center [1264, 138] width 383 height 31
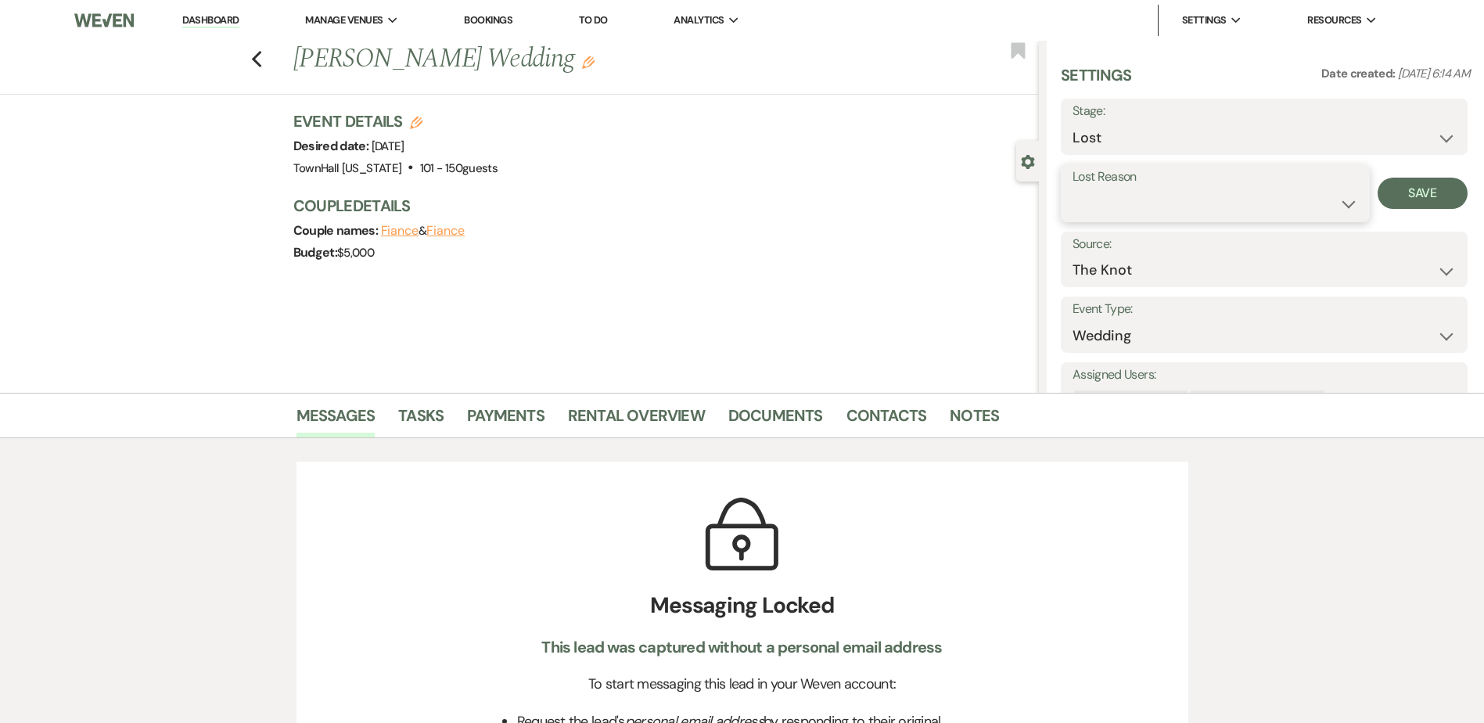
click at [1123, 213] on select "Booked Elsewhere Budget Date Unavailable No Response Not a Good Match Capacity …" at bounding box center [1216, 204] width 286 height 31
select select "5"
click at [1073, 189] on select "Booked Elsewhere Budget Date Unavailable No Response Not a Good Match Capacity …" at bounding box center [1216, 204] width 286 height 31
click at [1397, 198] on button "Save" at bounding box center [1423, 193] width 90 height 31
click at [261, 63] on use "button" at bounding box center [256, 59] width 10 height 17
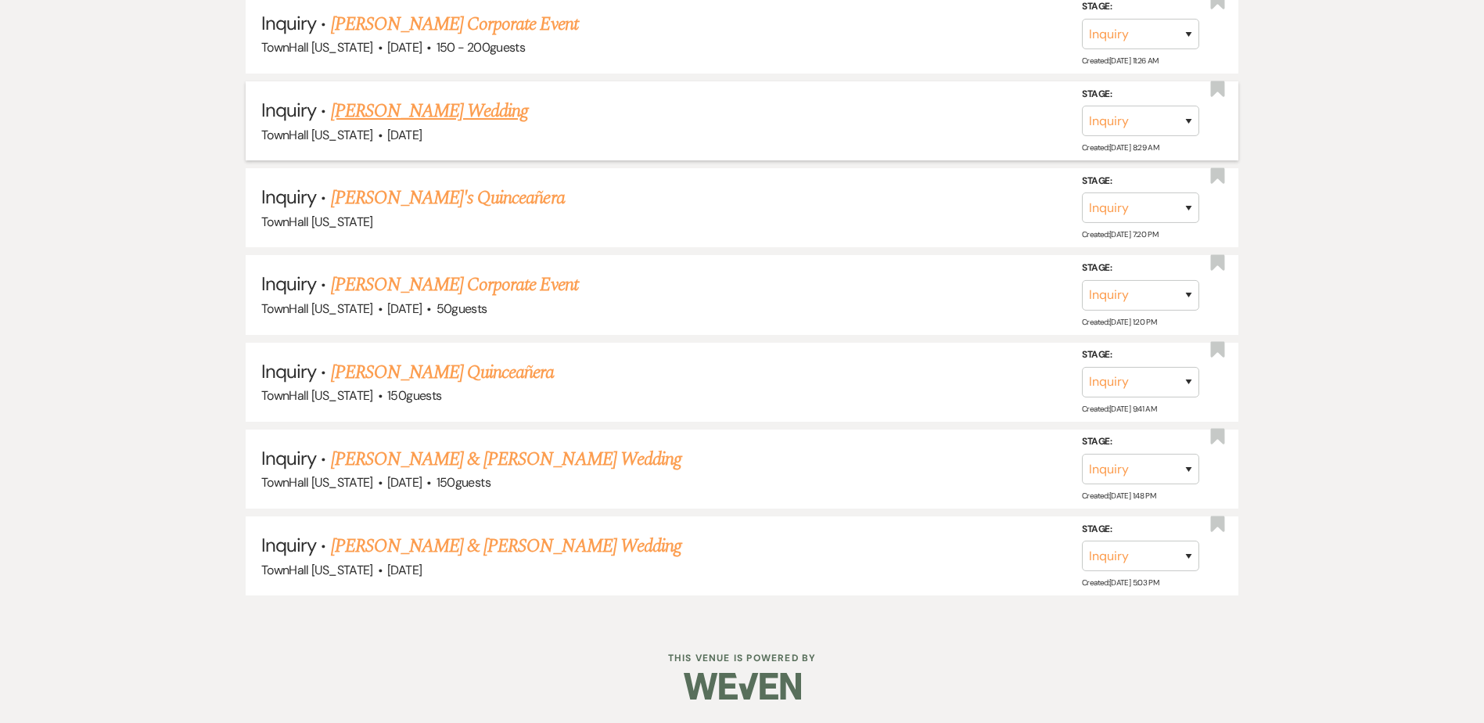
scroll to position [2140, 0]
click at [502, 552] on link "[PERSON_NAME] & [PERSON_NAME] Wedding" at bounding box center [506, 546] width 351 height 28
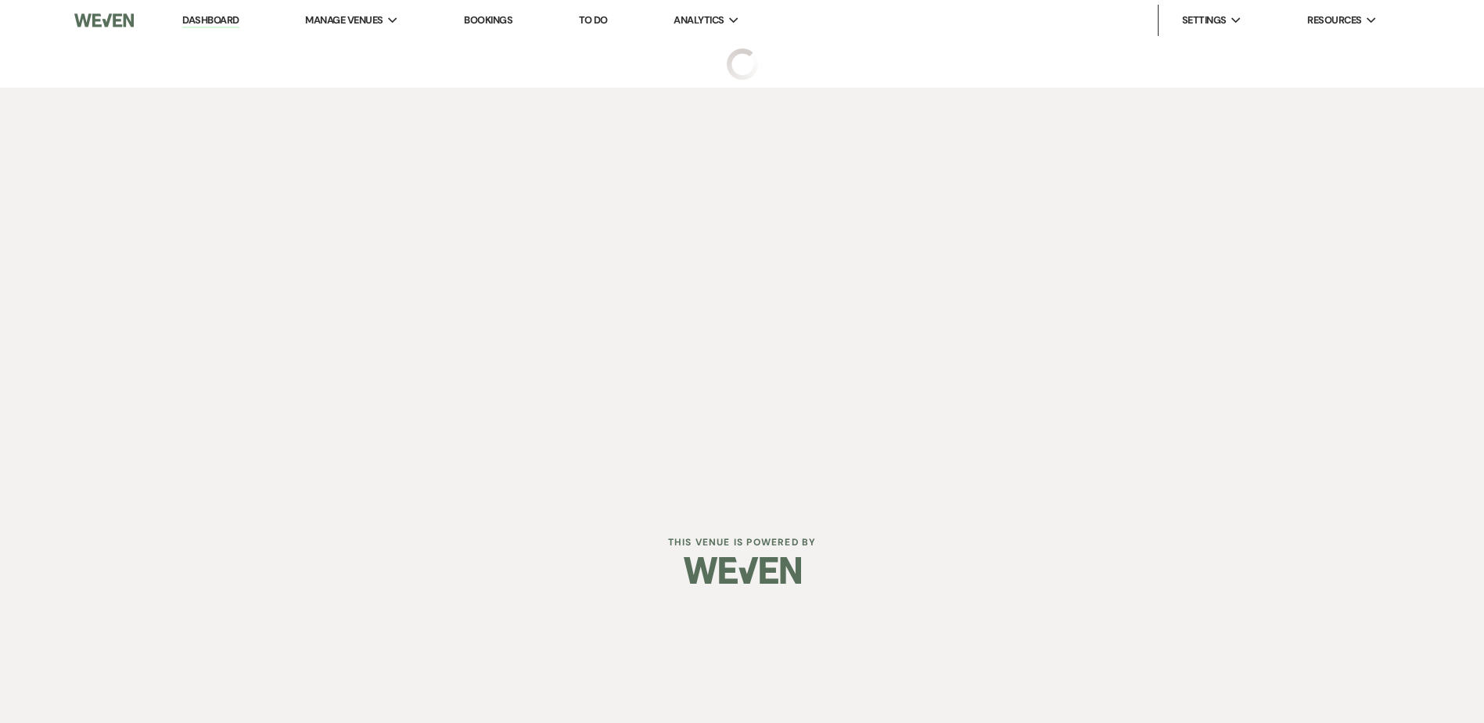
select select "5"
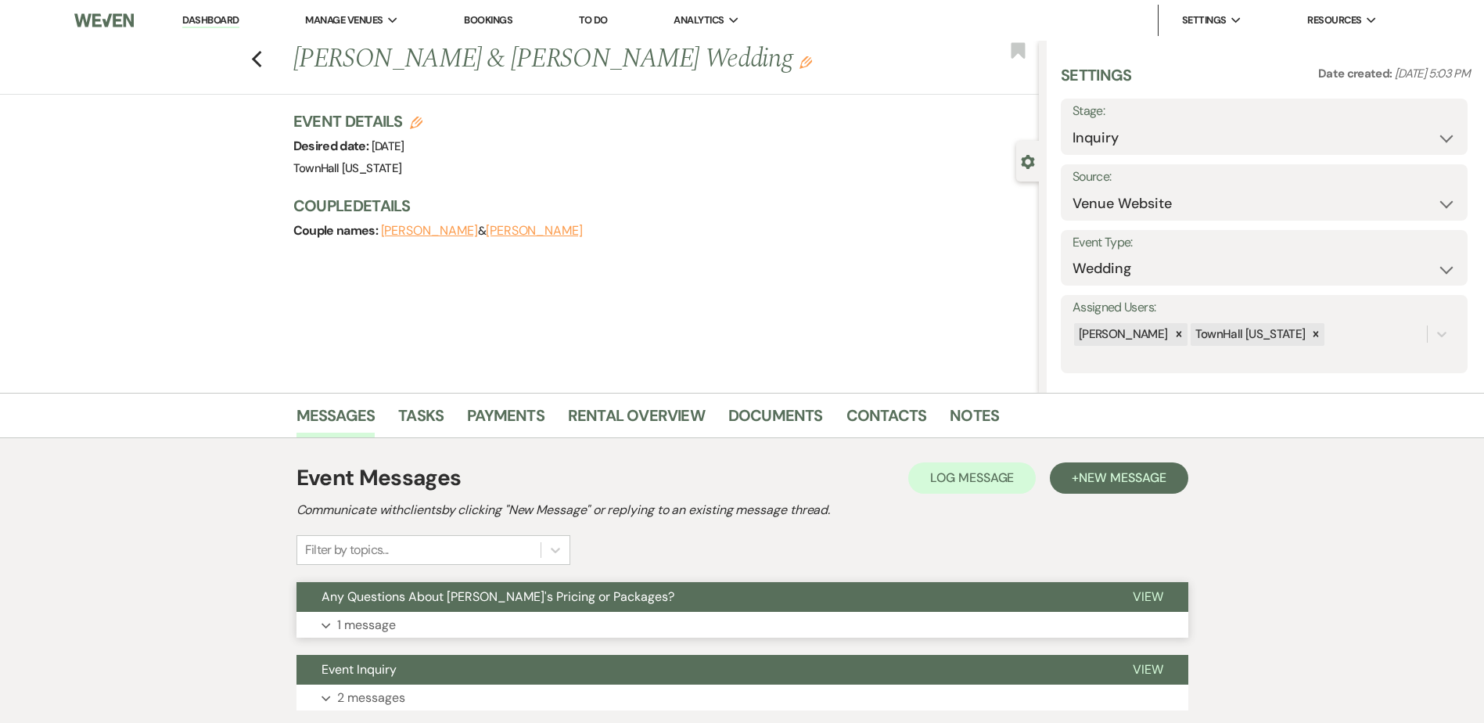
click at [696, 595] on button "Any Questions About [PERSON_NAME]'s Pricing or Packages?" at bounding box center [702, 597] width 811 height 30
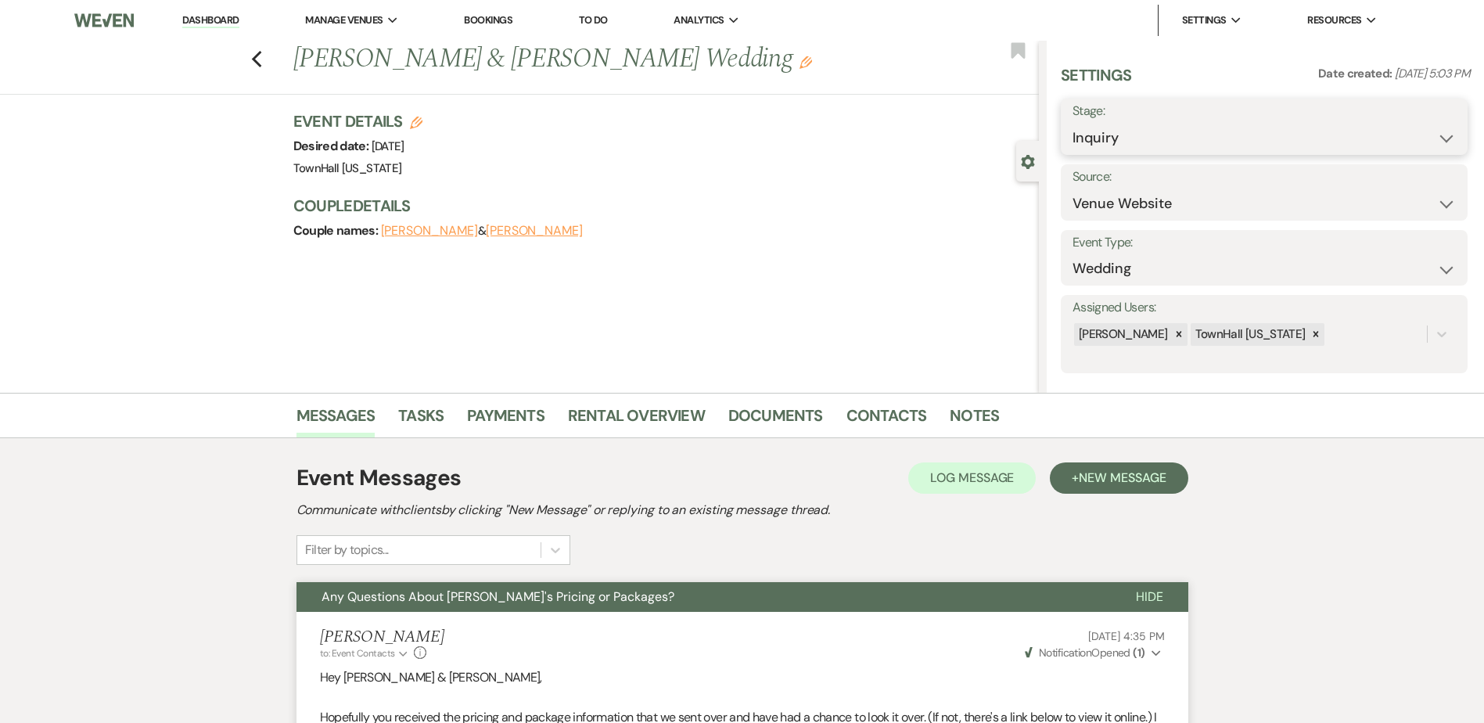
drag, startPoint x: 1161, startPoint y: 142, endPoint x: 1159, endPoint y: 156, distance: 14.3
click at [1161, 142] on select "Inquiry Follow Up Tour Requested Tour Confirmed Toured Proposal Sent Booked Lost" at bounding box center [1264, 138] width 383 height 31
select select "8"
click at [1073, 123] on select "Inquiry Follow Up Tour Requested Tour Confirmed Toured Proposal Sent Booked Lost" at bounding box center [1264, 138] width 383 height 31
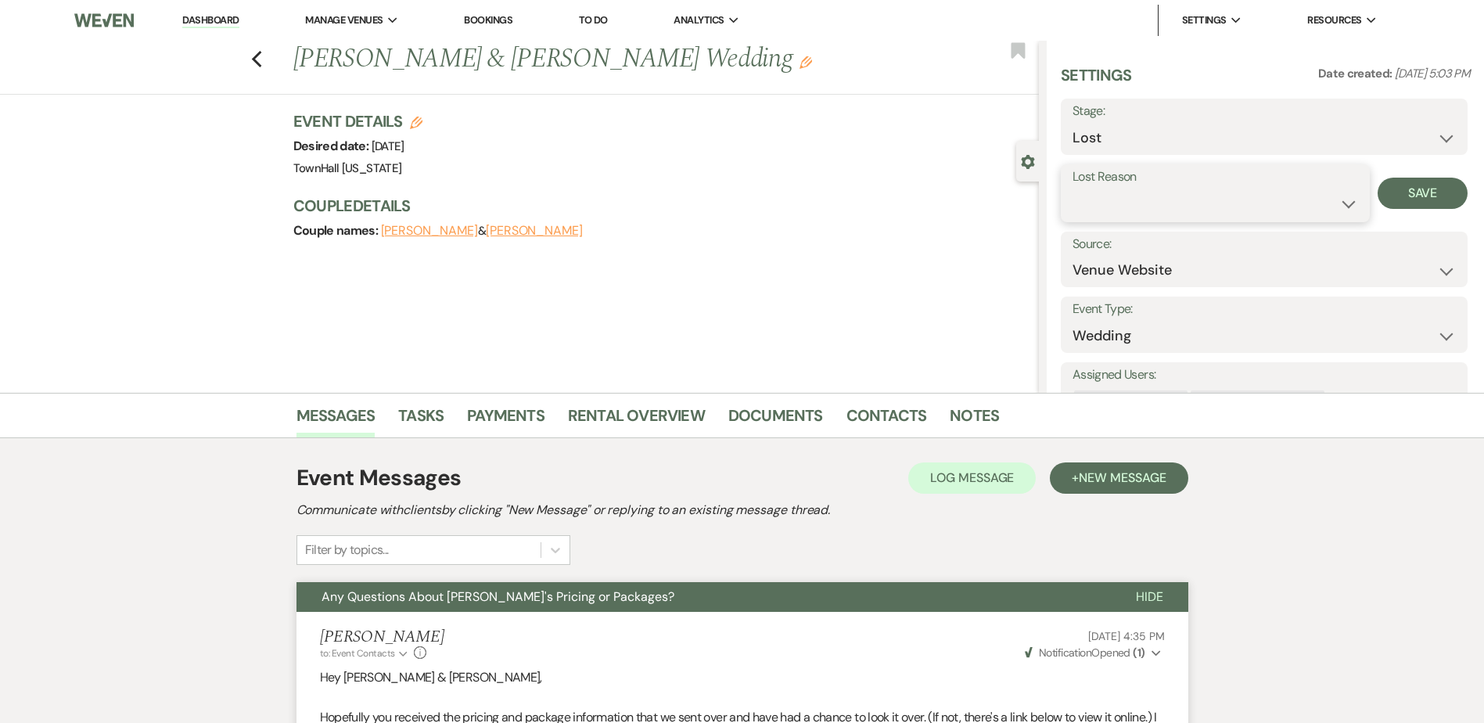
click at [1095, 204] on select "Booked Elsewhere Budget Date Unavailable No Response Not a Good Match Capacity …" at bounding box center [1216, 204] width 286 height 31
select select "5"
click at [1073, 189] on select "Booked Elsewhere Budget Date Unavailable No Response Not a Good Match Capacity …" at bounding box center [1216, 204] width 286 height 31
click at [1416, 204] on button "Save" at bounding box center [1423, 193] width 90 height 31
click at [260, 59] on use "button" at bounding box center [256, 59] width 10 height 17
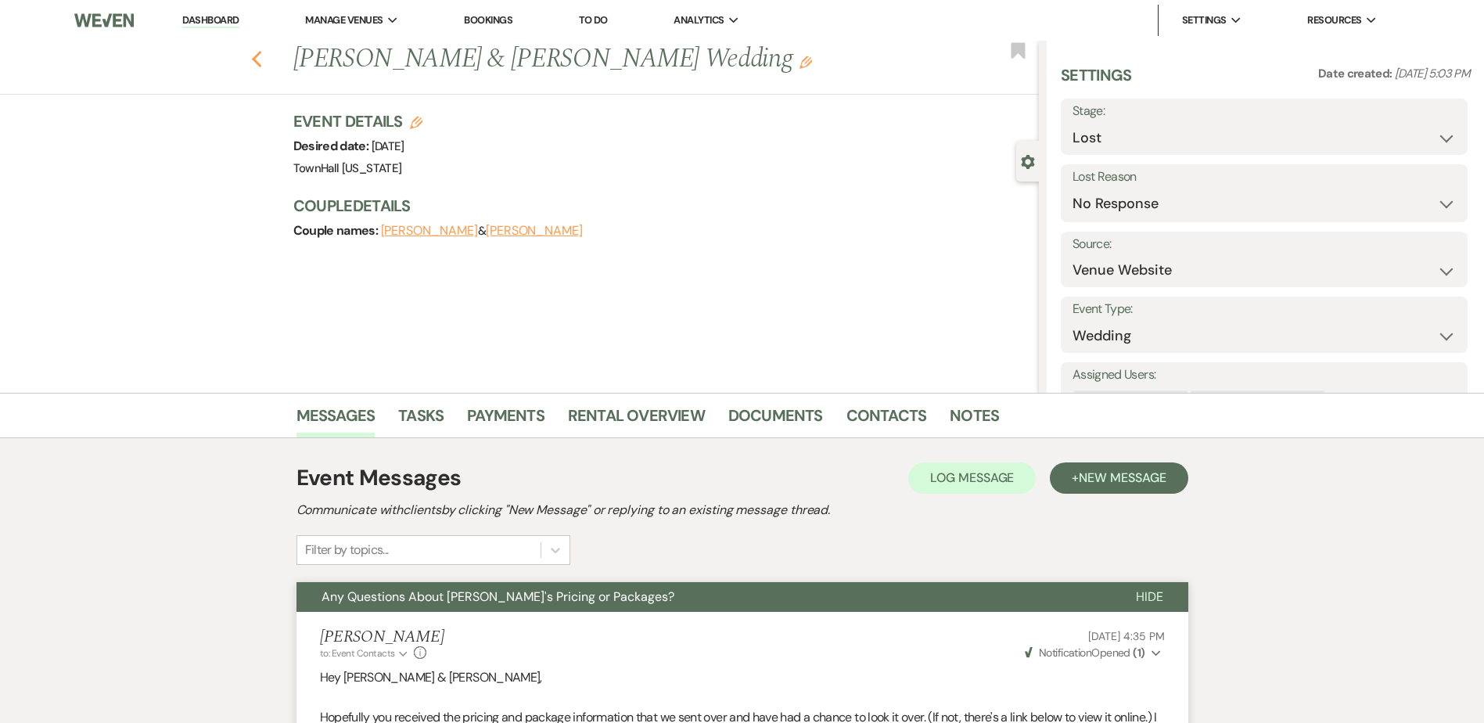
select select "8"
select select "5"
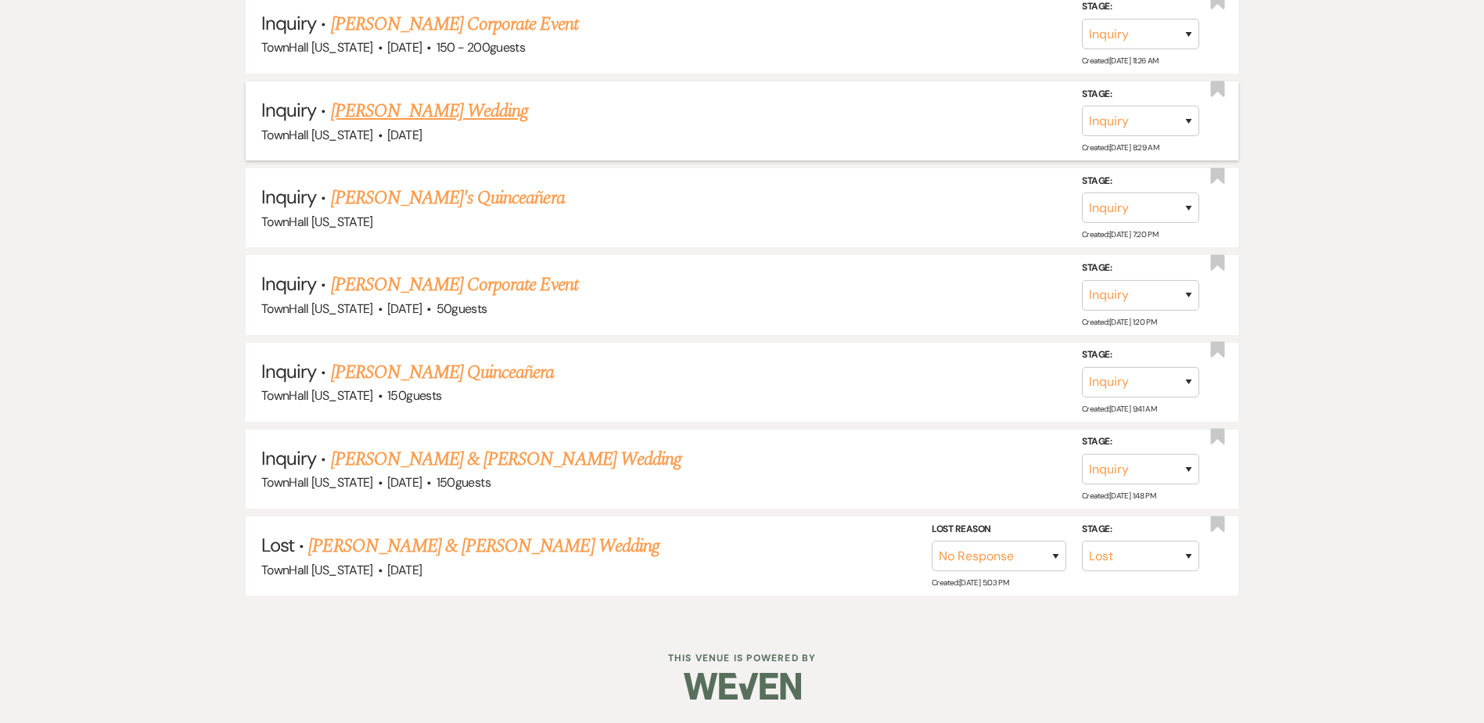
scroll to position [2053, 0]
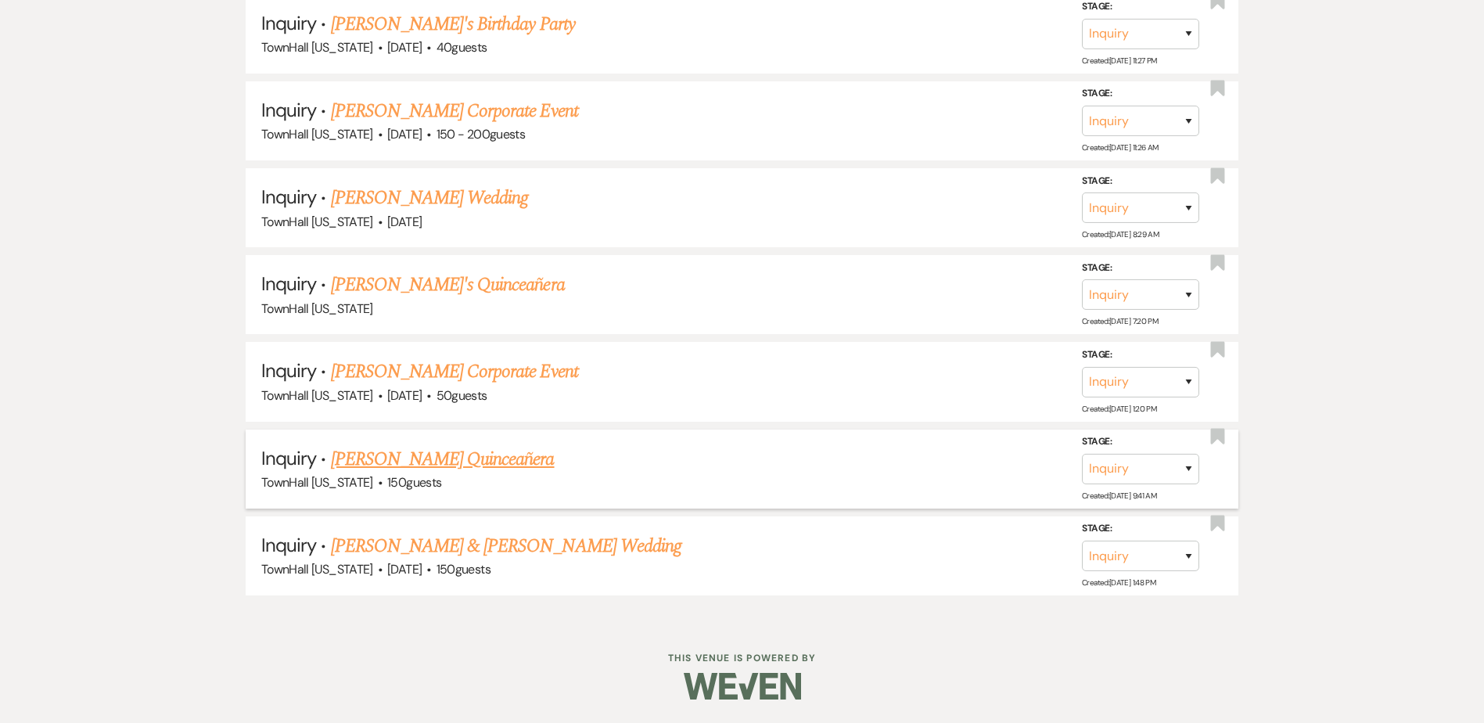
click at [447, 466] on link "[PERSON_NAME] Quinceañera" at bounding box center [443, 459] width 224 height 28
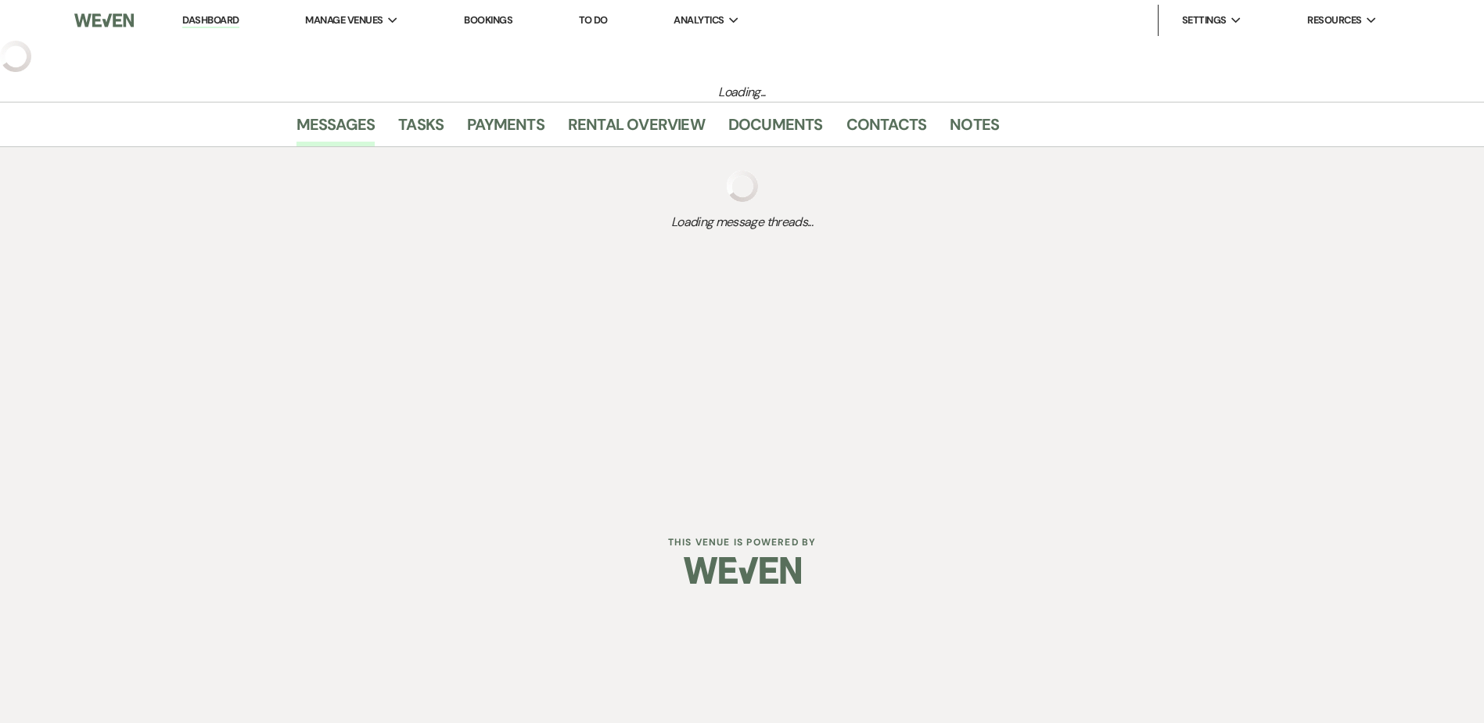
select select "5"
select select "15"
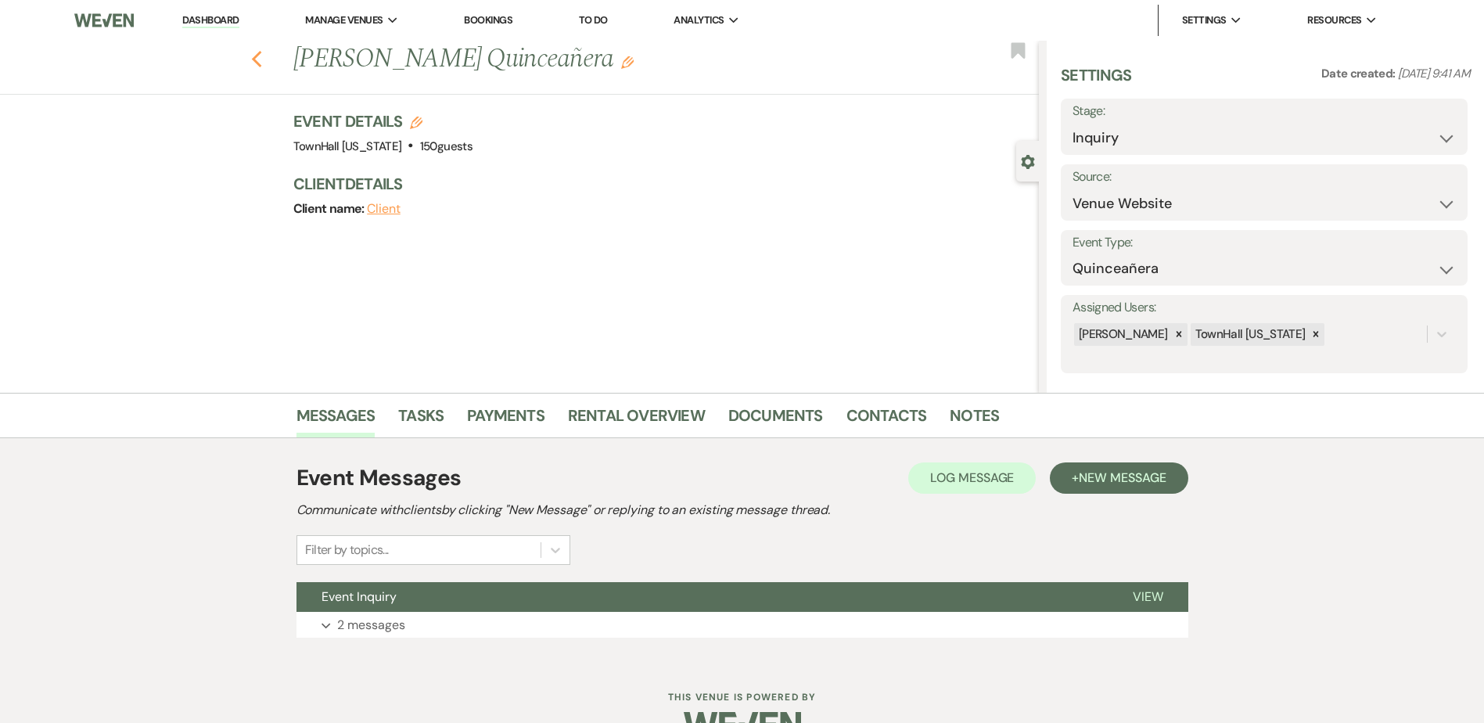
click at [263, 52] on icon "Previous" at bounding box center [257, 59] width 12 height 19
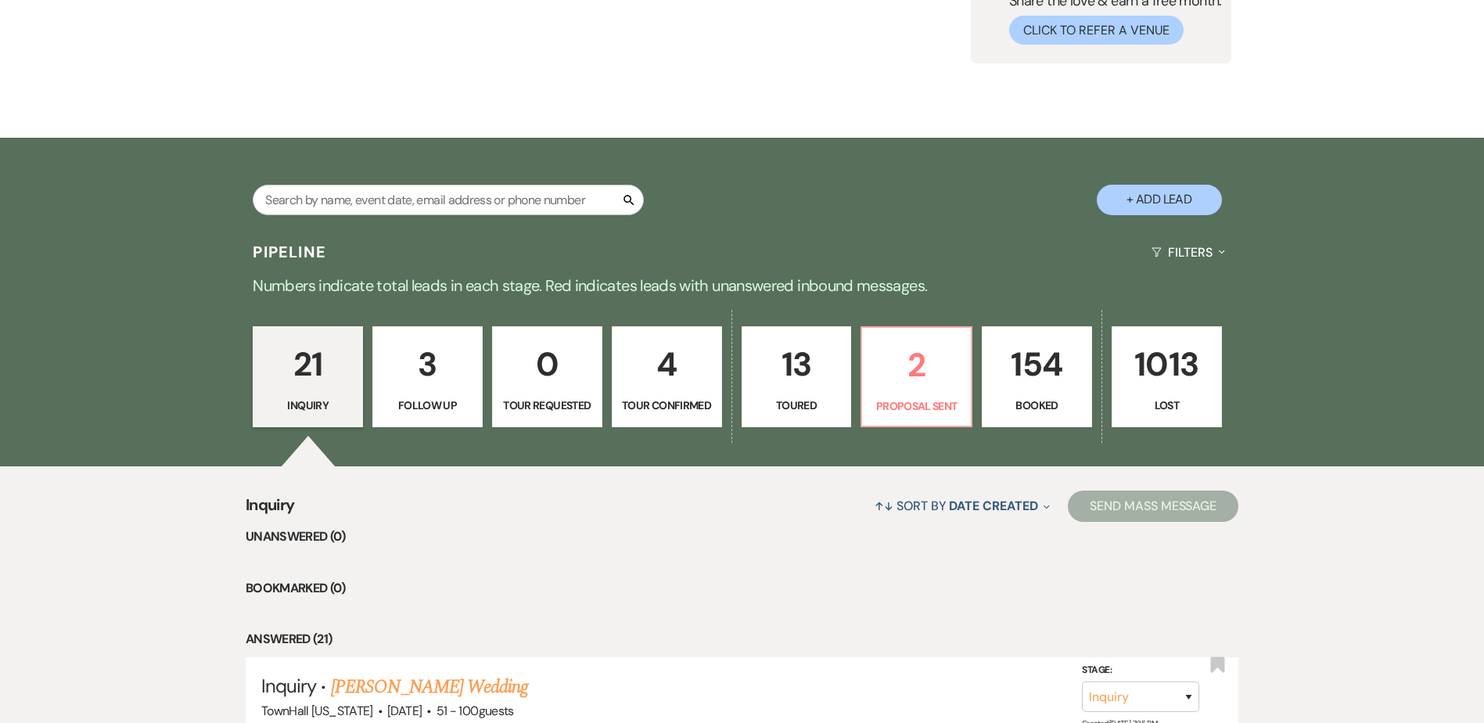
scroll to position [19, 0]
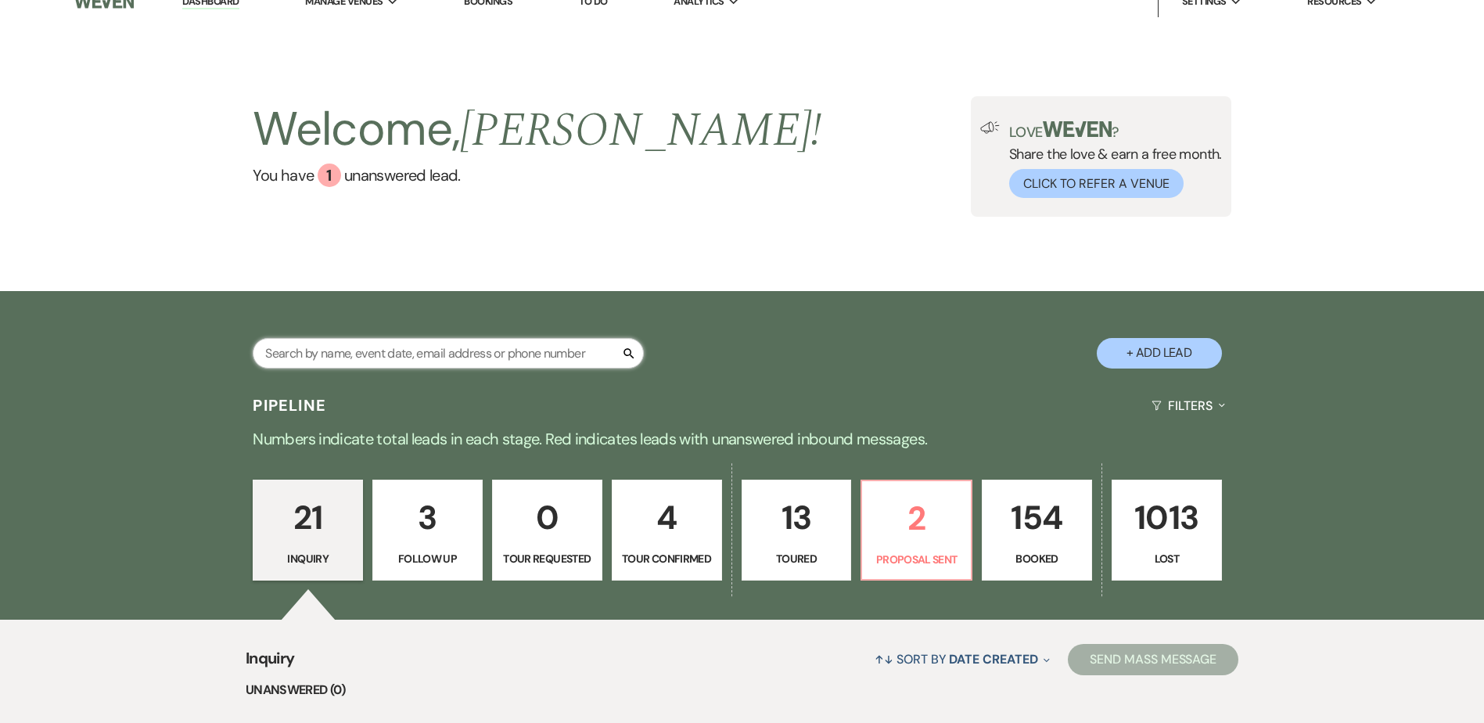
click at [328, 353] on input "text" at bounding box center [448, 353] width 391 height 31
type input "[PERSON_NAME]"
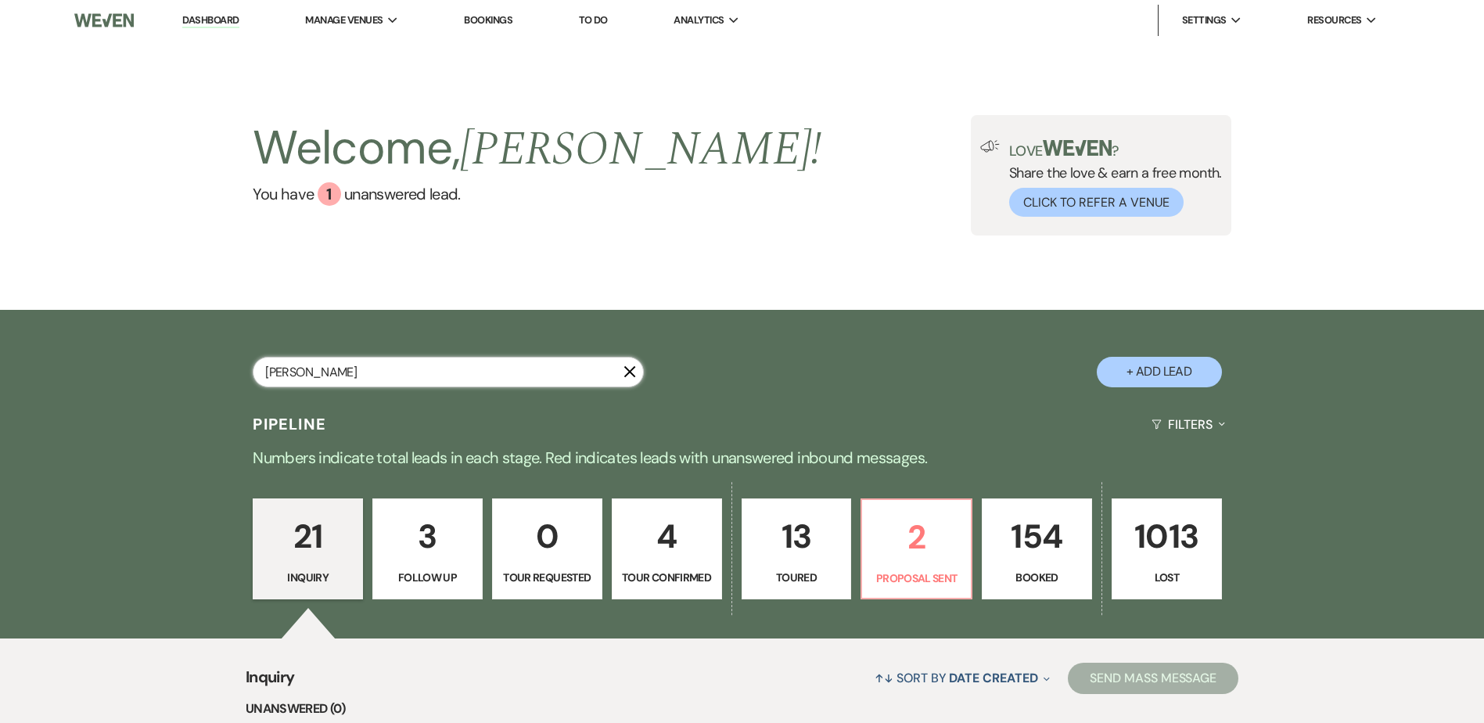
select select "8"
select select "5"
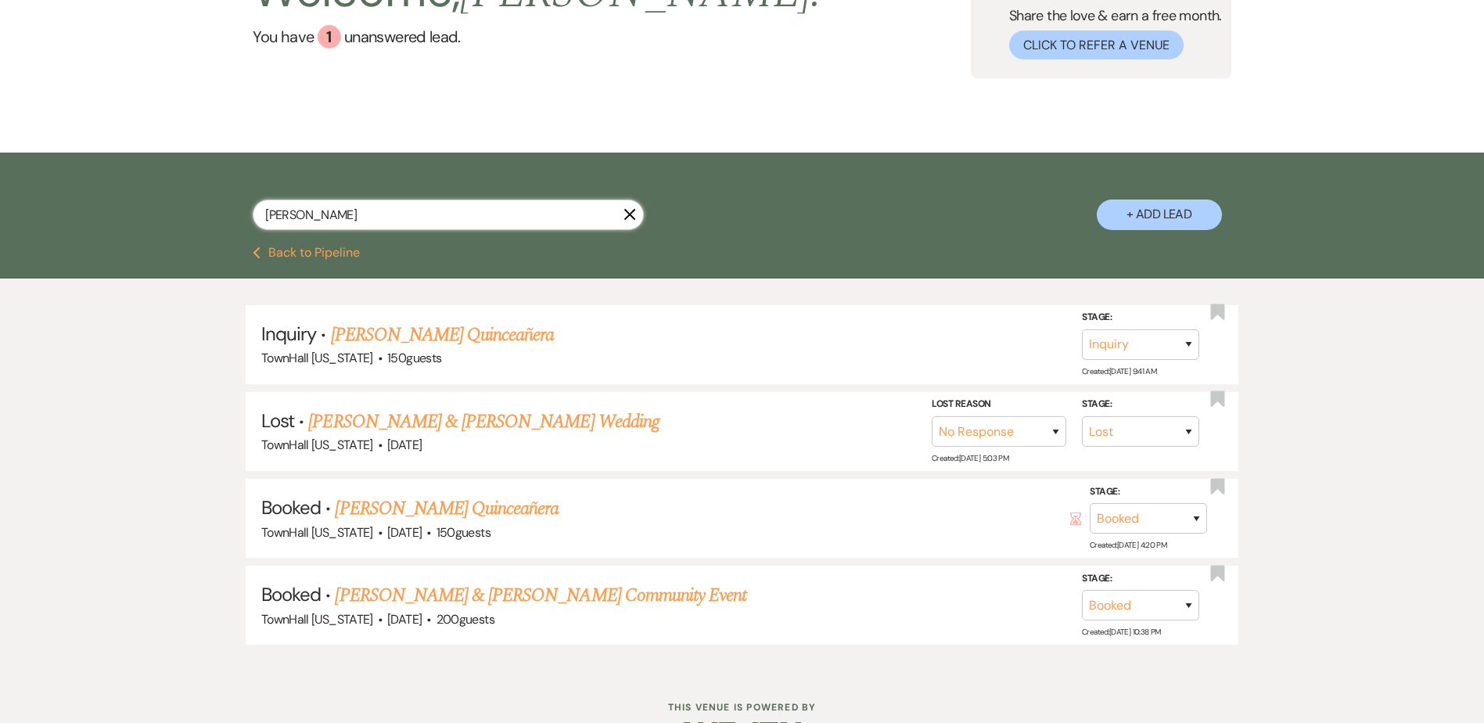
scroll to position [207, 0]
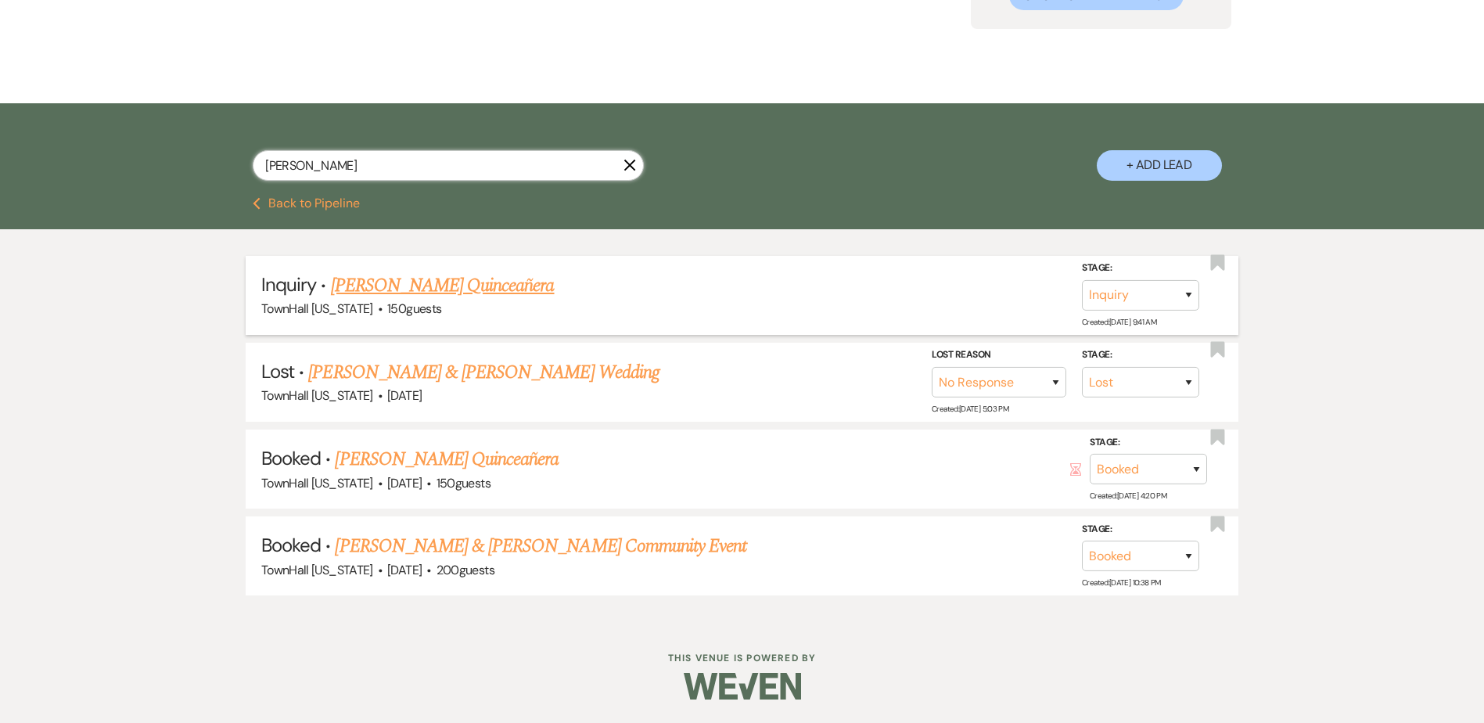
type input "[PERSON_NAME]"
click at [1155, 293] on select "Inquiry Follow Up Tour Requested Tour Confirmed Toured Proposal Sent Booked Lost" at bounding box center [1140, 295] width 117 height 31
select select "8"
click at [1082, 280] on select "Inquiry Follow Up Tour Requested Tour Confirmed Toured Proposal Sent Booked Lost" at bounding box center [1140, 295] width 117 height 31
click at [868, 292] on select "Booked Elsewhere Budget Date Unavailable No Response Not a Good Match Capacity …" at bounding box center [921, 295] width 135 height 31
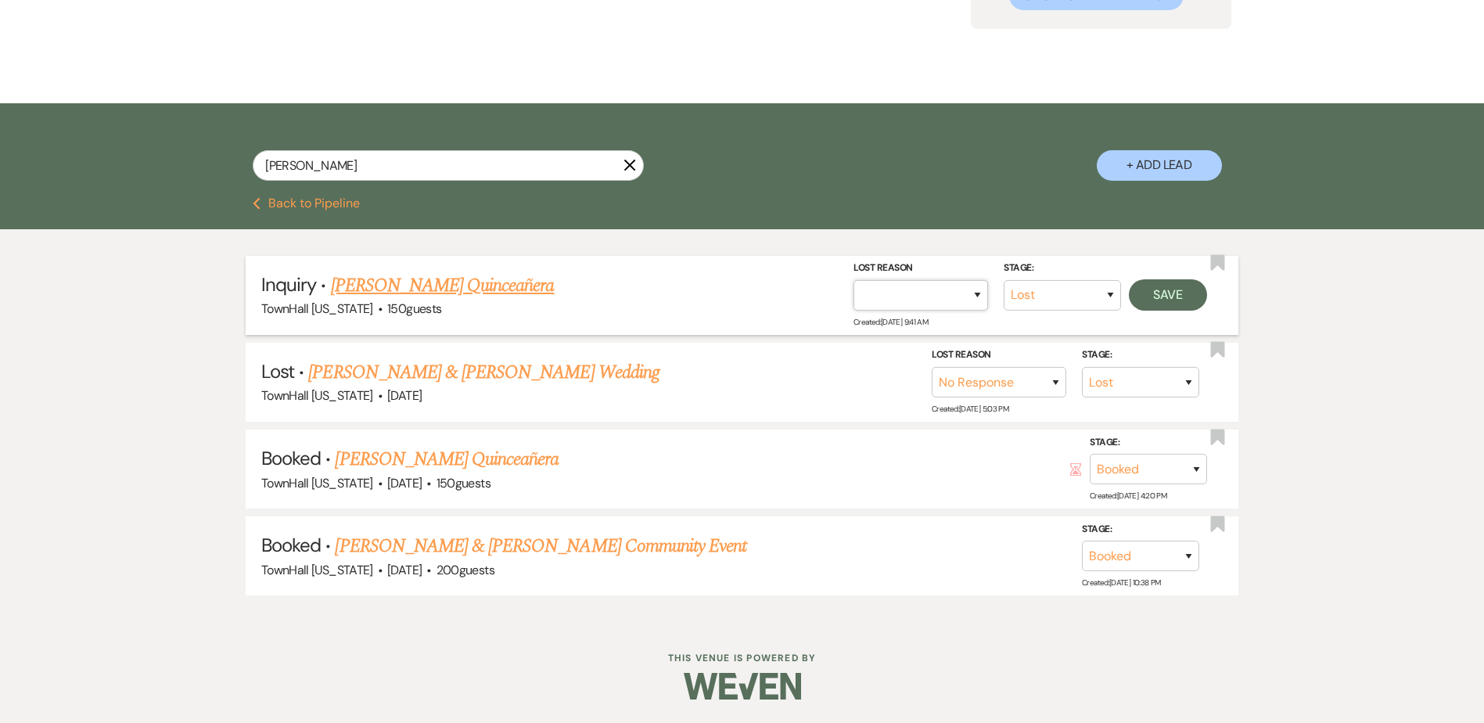
select select "4"
click at [854, 280] on select "Booked Elsewhere Budget Date Unavailable No Response Not a Good Match Capacity …" at bounding box center [921, 295] width 135 height 31
click at [1179, 291] on button "Save" at bounding box center [1168, 294] width 78 height 31
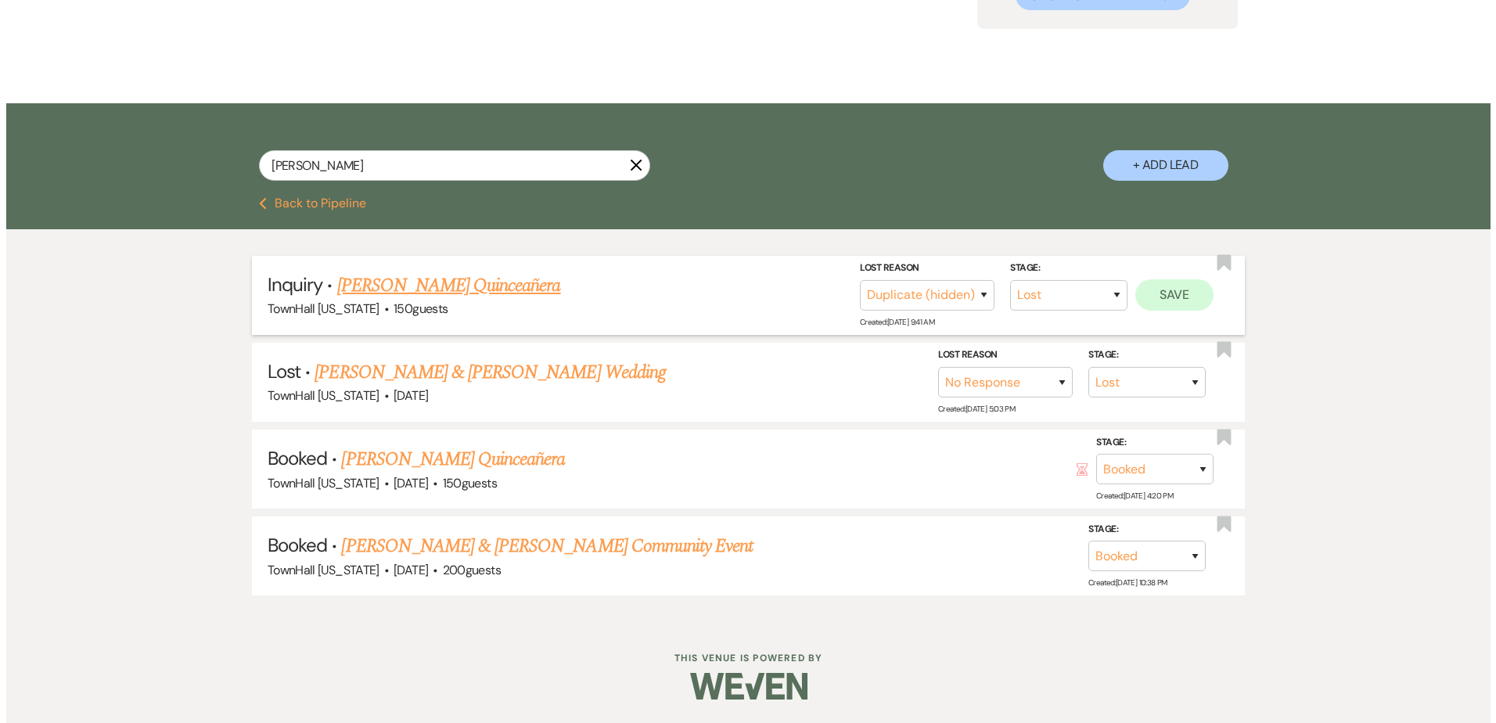
scroll to position [207, 0]
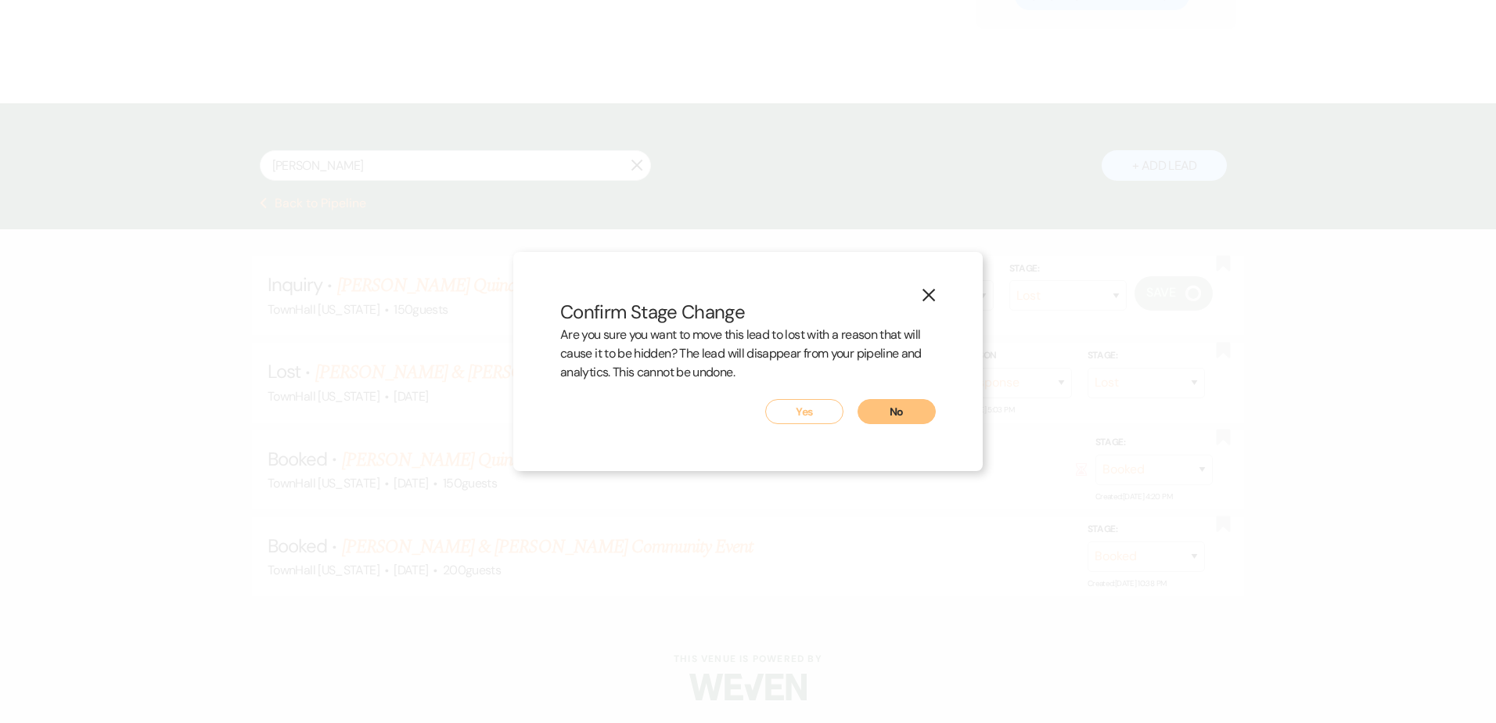
click at [796, 405] on button "Yes" at bounding box center [804, 411] width 78 height 25
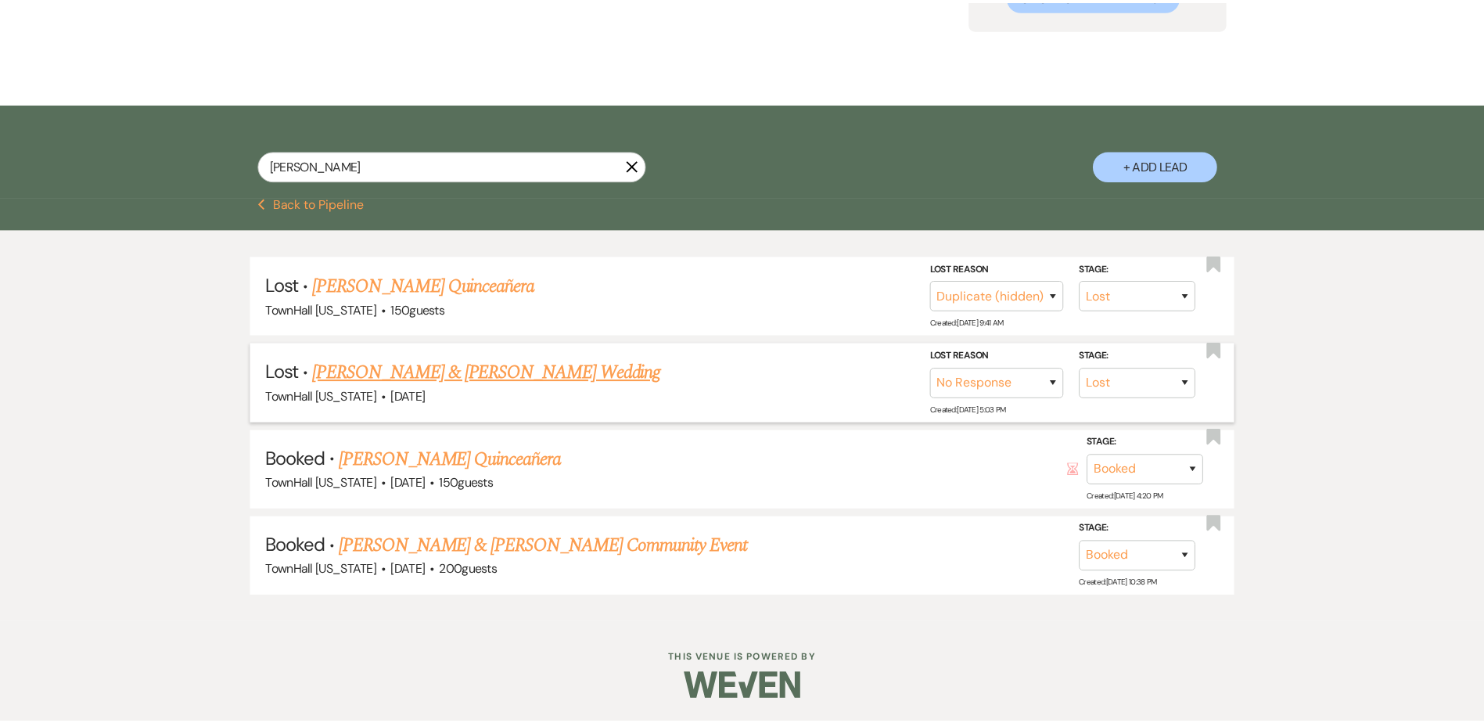
scroll to position [207, 0]
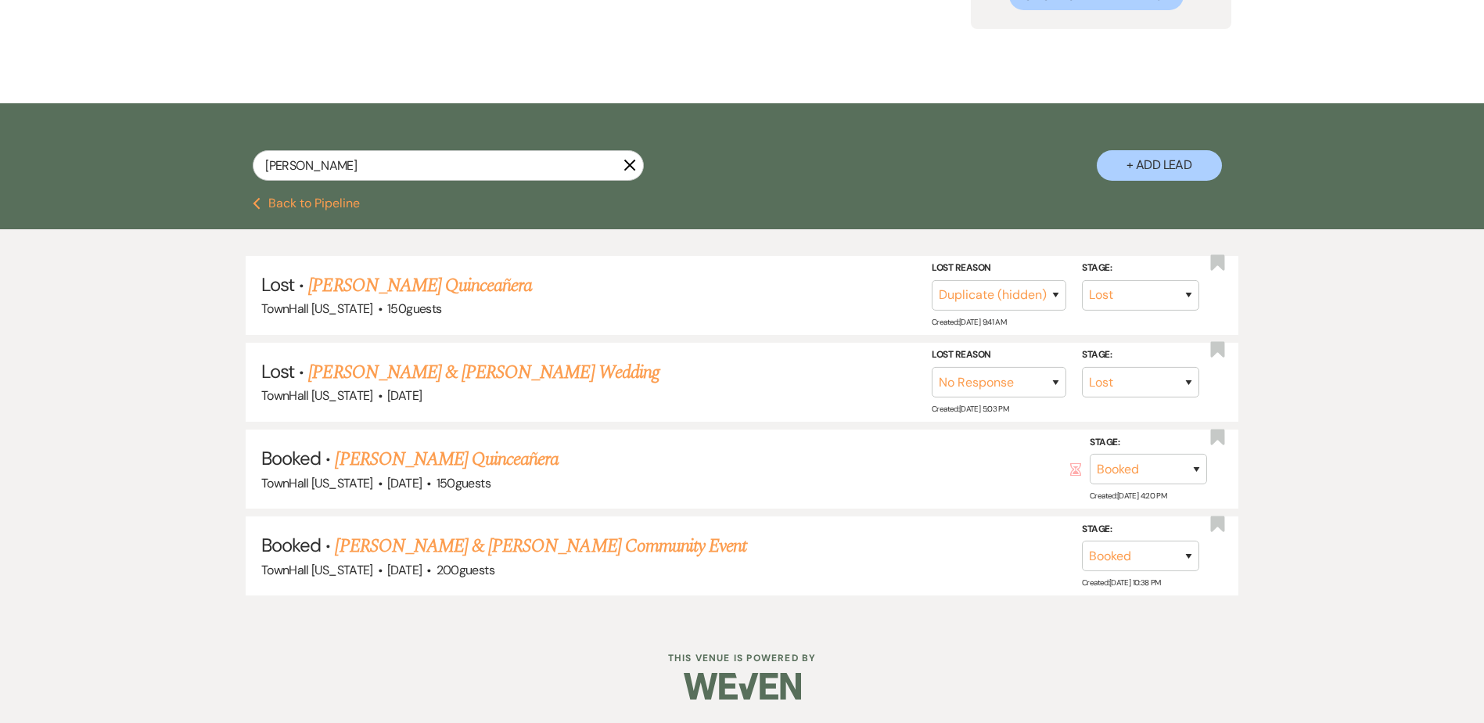
click at [337, 205] on button "Previous Back to Pipeline" at bounding box center [306, 203] width 107 height 13
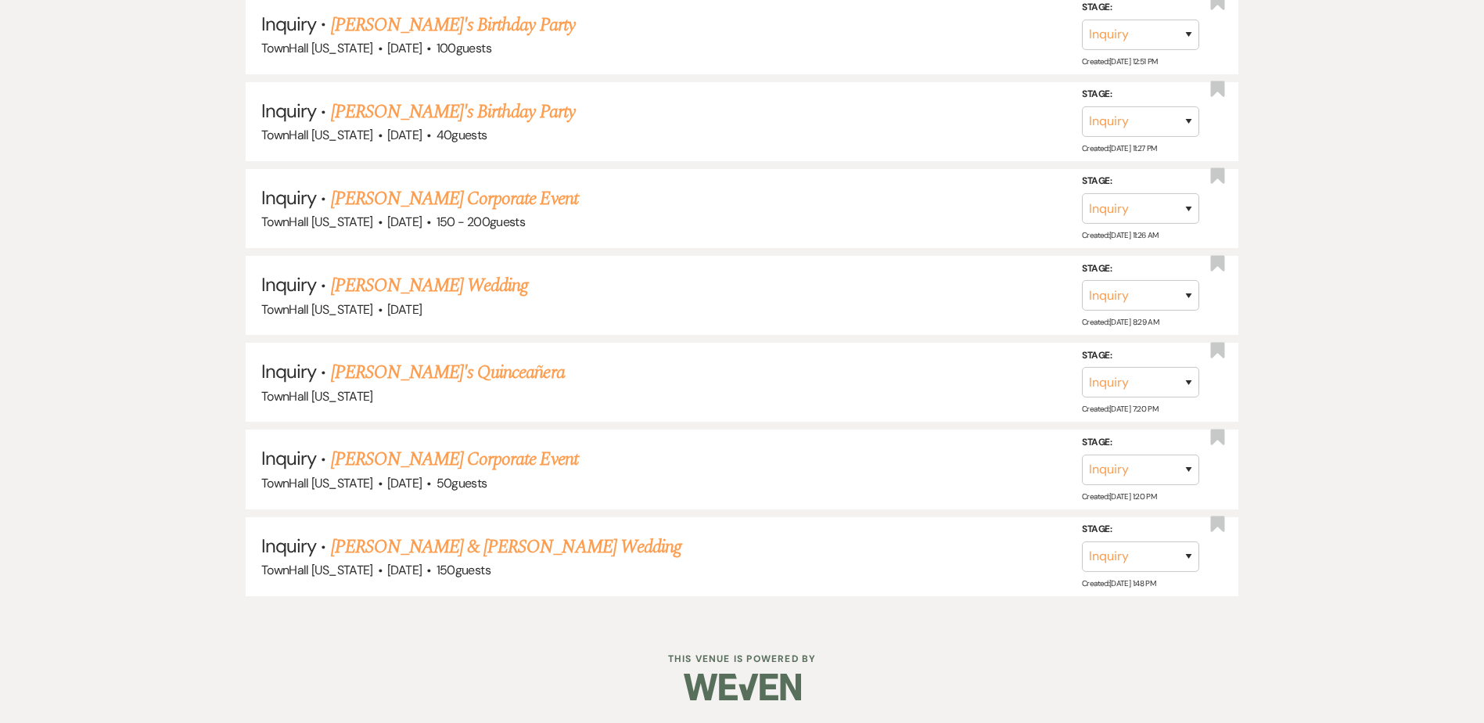
scroll to position [1966, 0]
click at [559, 554] on link "[PERSON_NAME] & [PERSON_NAME] Wedding" at bounding box center [506, 546] width 351 height 28
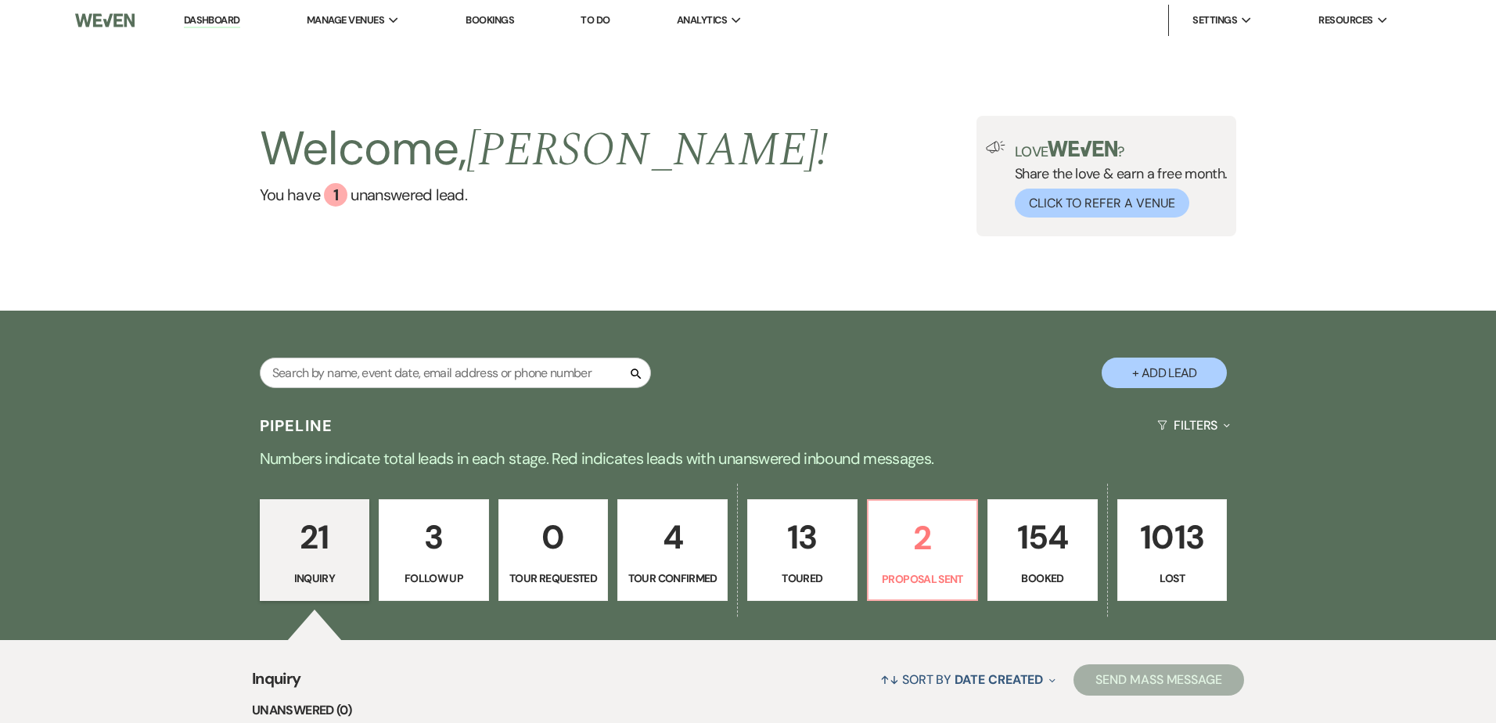
select select "5"
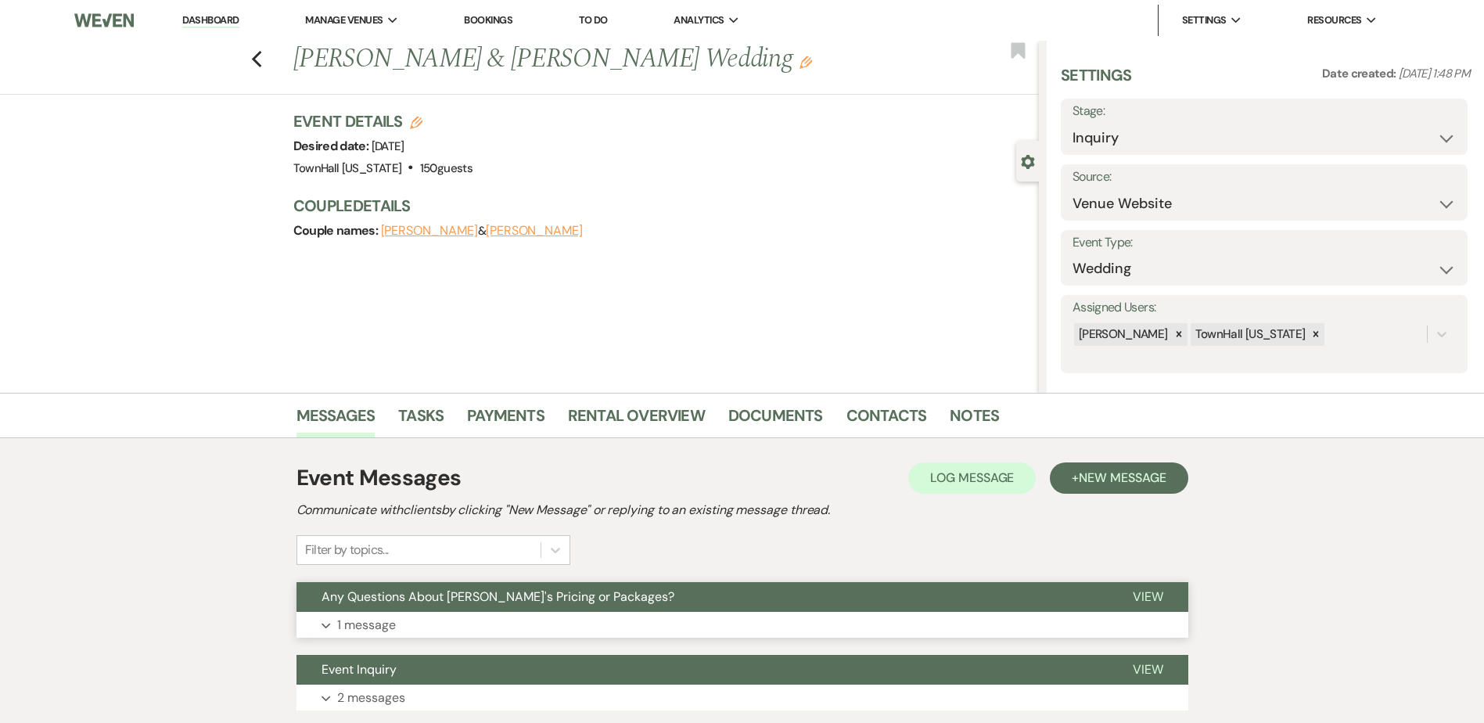
click at [954, 593] on button "Any Questions About [PERSON_NAME]'s Pricing or Packages?" at bounding box center [702, 597] width 811 height 30
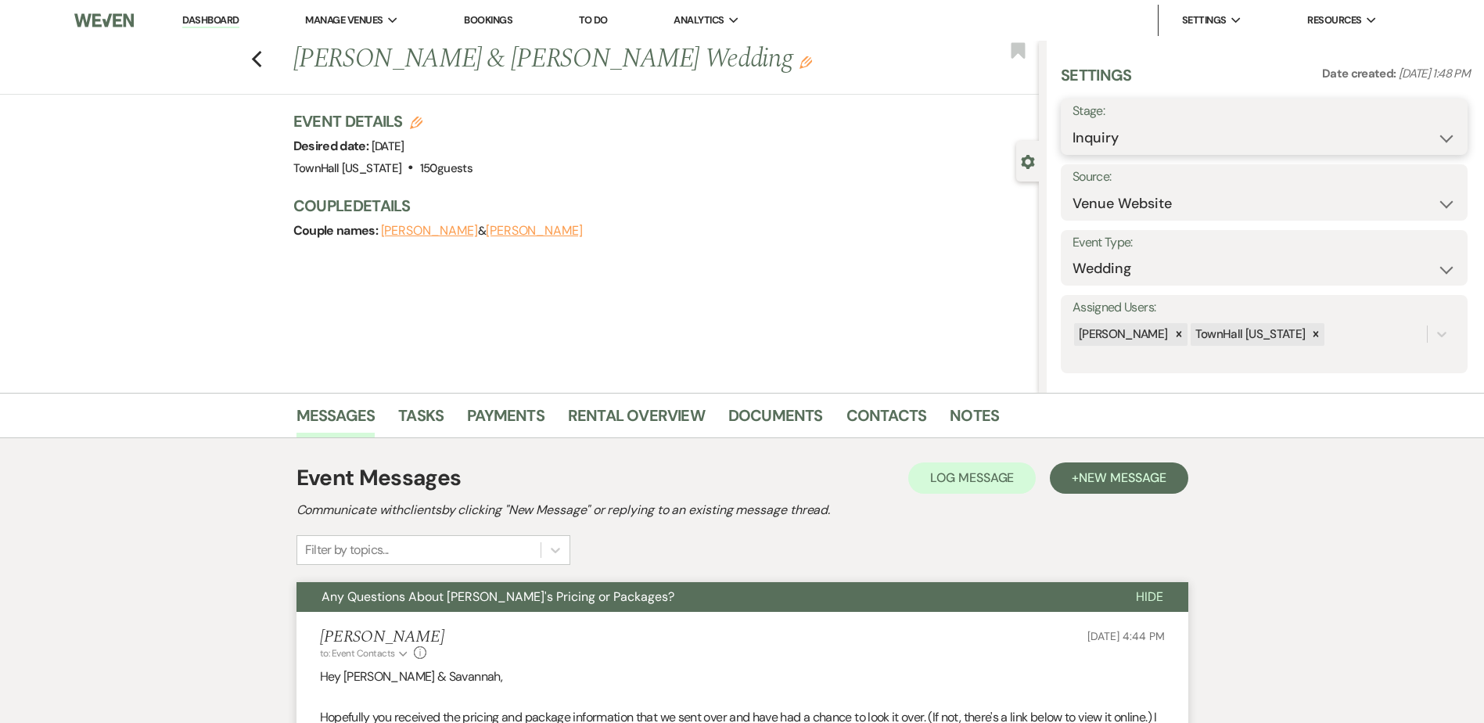
click at [1127, 135] on select "Inquiry Follow Up Tour Requested Tour Confirmed Toured Proposal Sent Booked Lost" at bounding box center [1264, 138] width 383 height 31
select select "8"
click at [1073, 123] on select "Inquiry Follow Up Tour Requested Tour Confirmed Toured Proposal Sent Booked Lost" at bounding box center [1264, 138] width 383 height 31
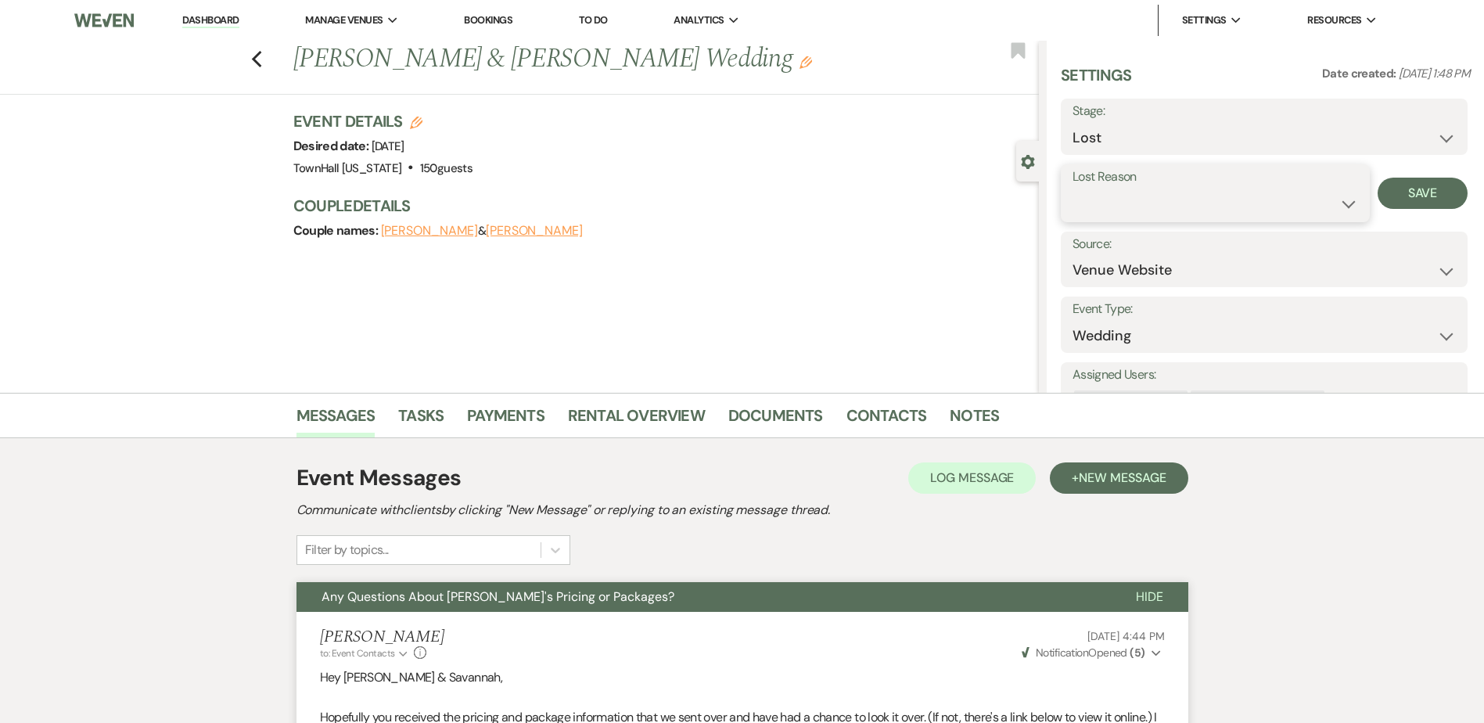
drag, startPoint x: 1109, startPoint y: 197, endPoint x: 1113, endPoint y: 216, distance: 19.2
click at [1109, 197] on select "Booked Elsewhere Budget Date Unavailable No Response Not a Good Match Capacity …" at bounding box center [1216, 204] width 286 height 31
select select "5"
click at [1073, 189] on select "Booked Elsewhere Budget Date Unavailable No Response Not a Good Match Capacity …" at bounding box center [1216, 204] width 286 height 31
click at [1401, 196] on button "Save" at bounding box center [1423, 193] width 90 height 31
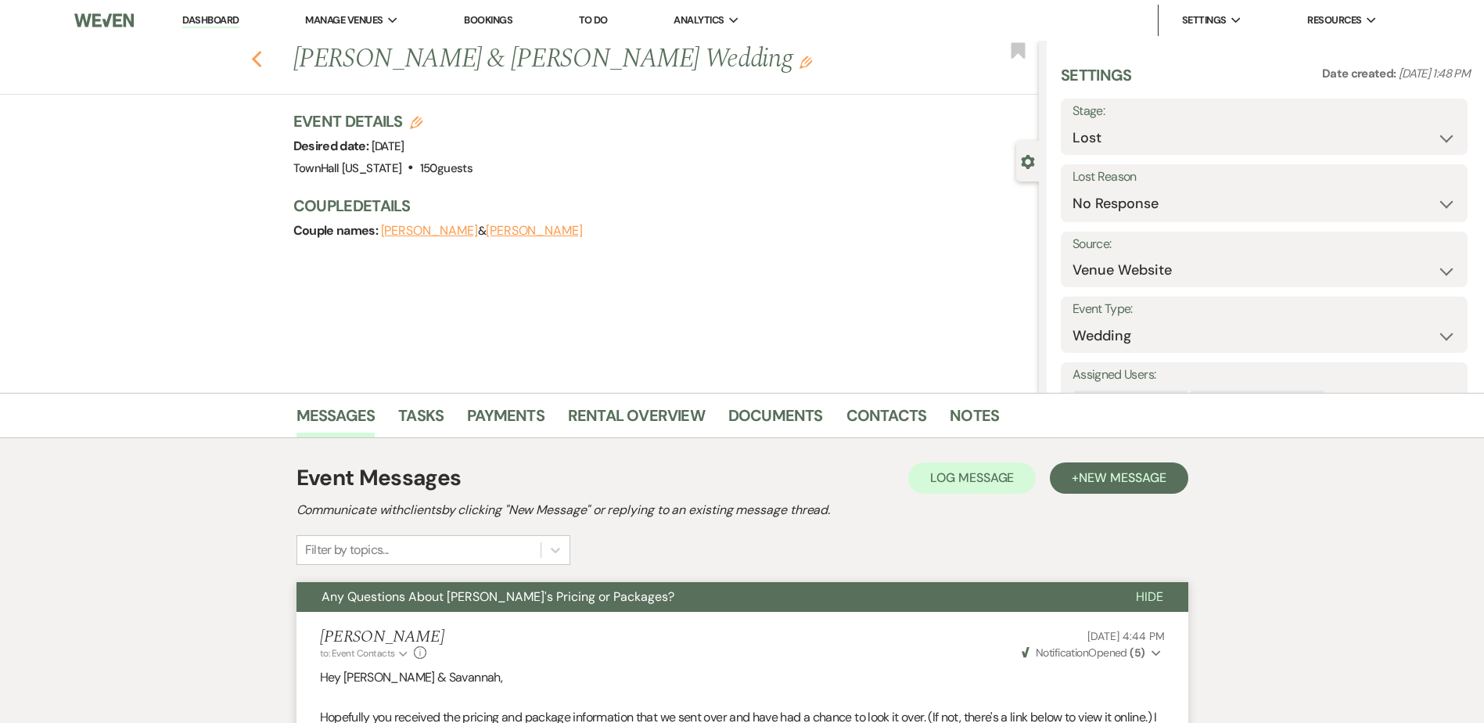
click at [257, 62] on icon "Previous" at bounding box center [257, 59] width 12 height 19
select select "8"
select select "5"
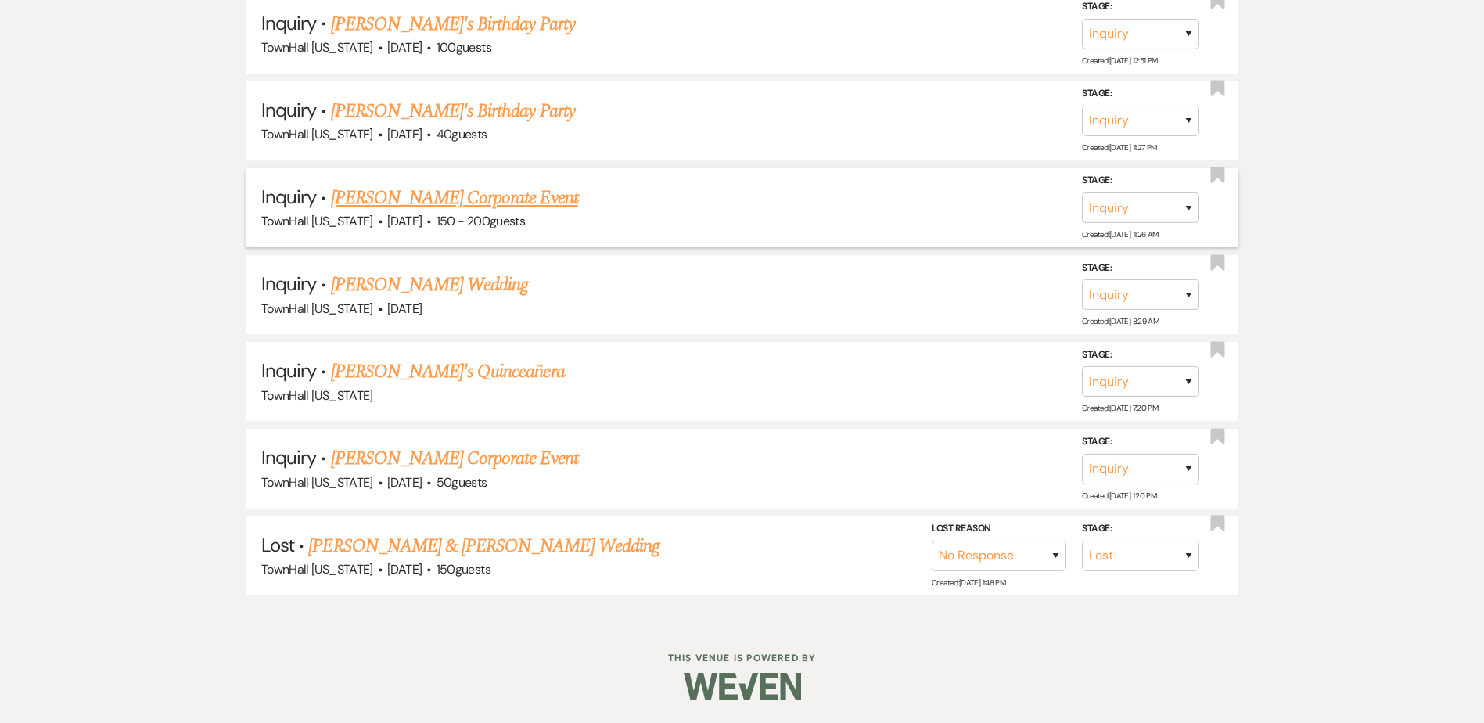
scroll to position [1878, 0]
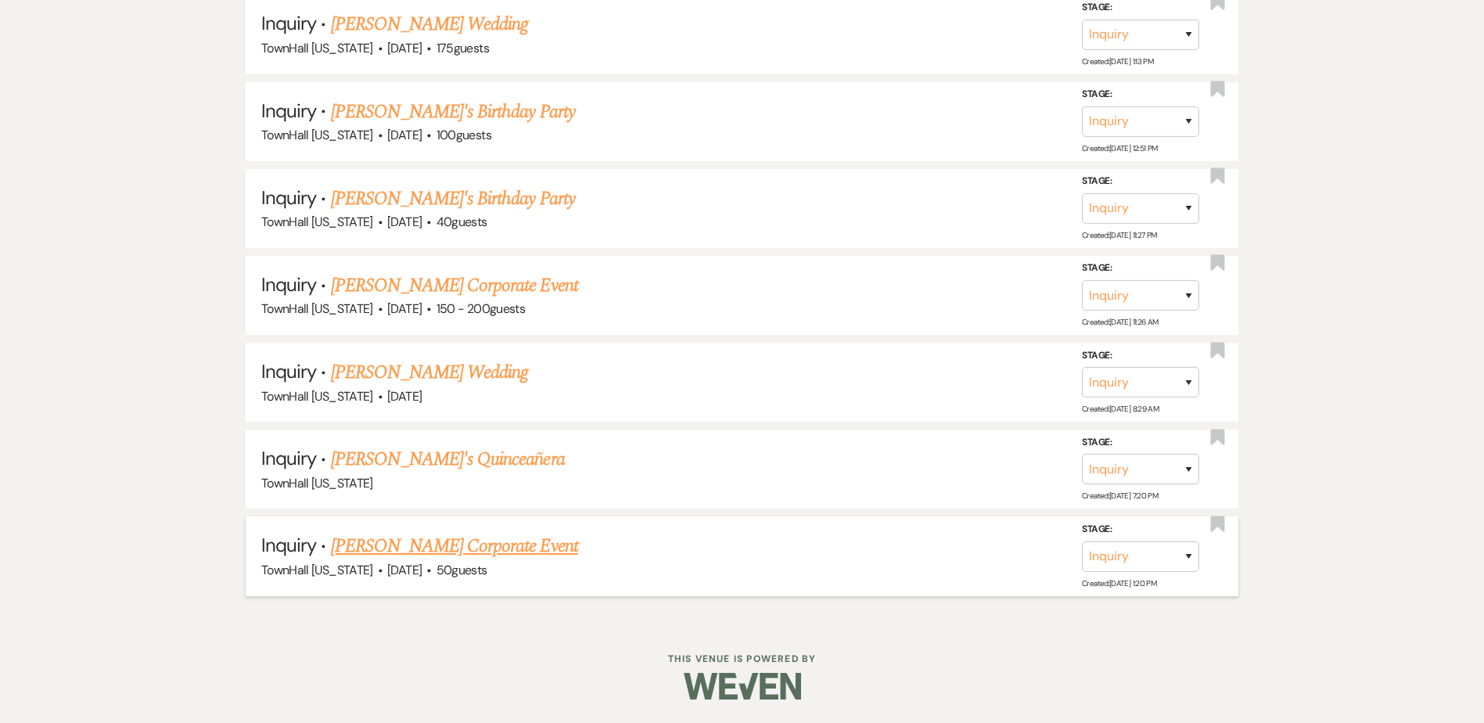
click at [537, 543] on link "[PERSON_NAME] Corporate Event" at bounding box center [454, 546] width 247 height 28
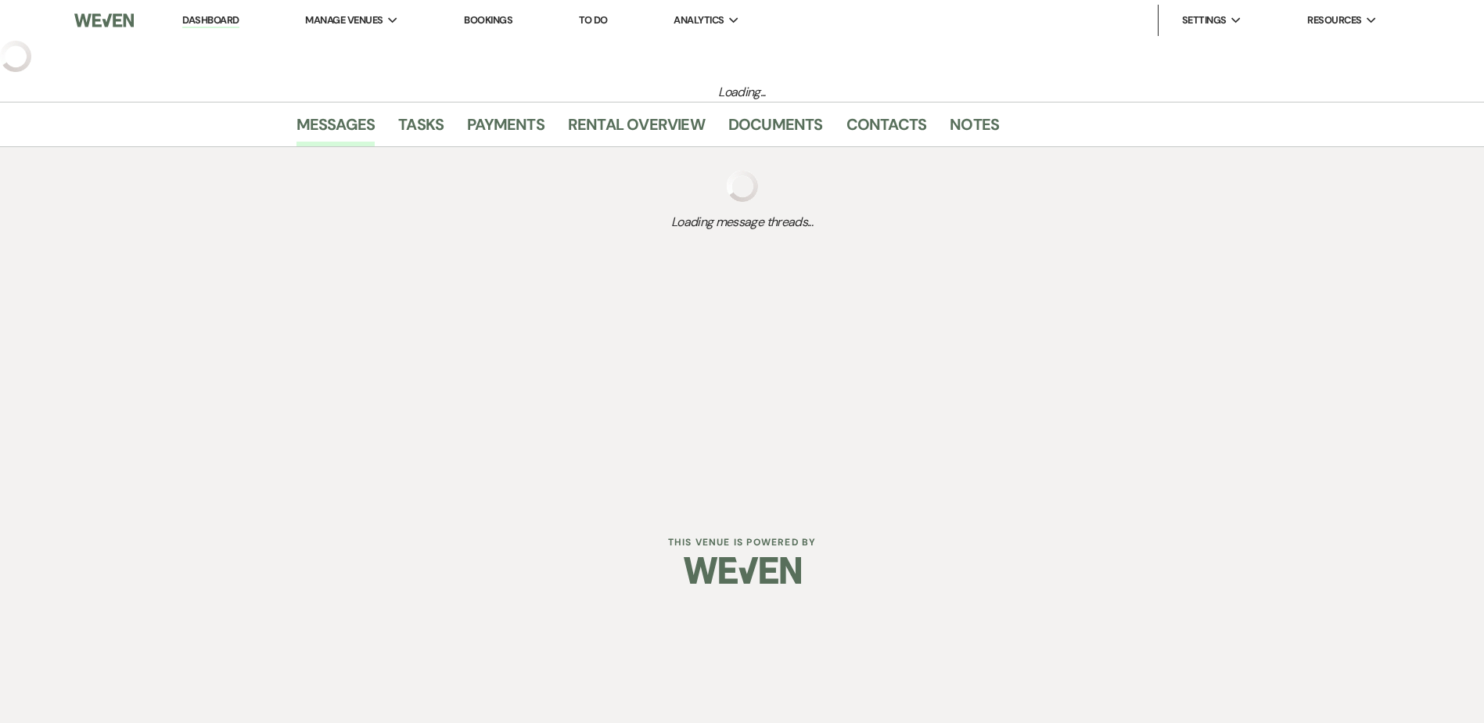
select select "5"
select select "9"
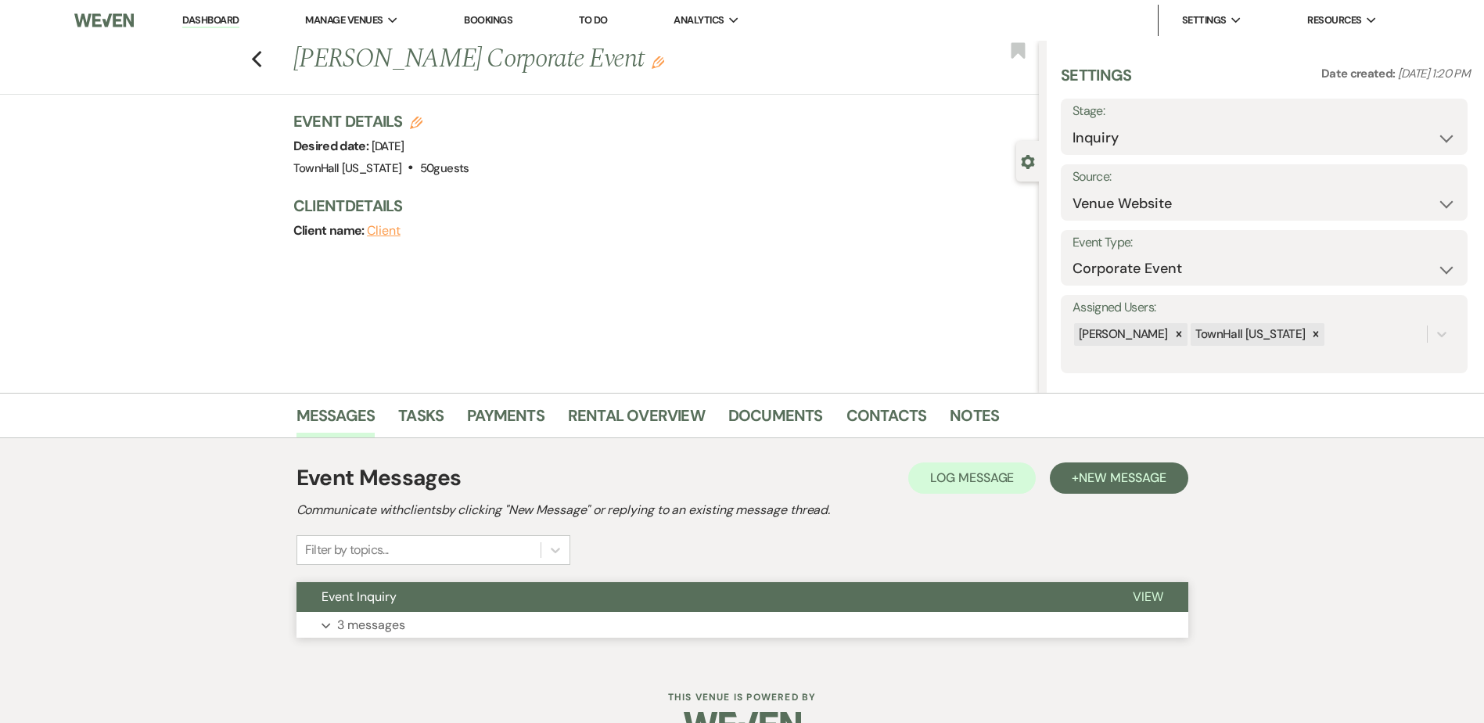
click at [797, 607] on button "Event Inquiry" at bounding box center [702, 597] width 811 height 30
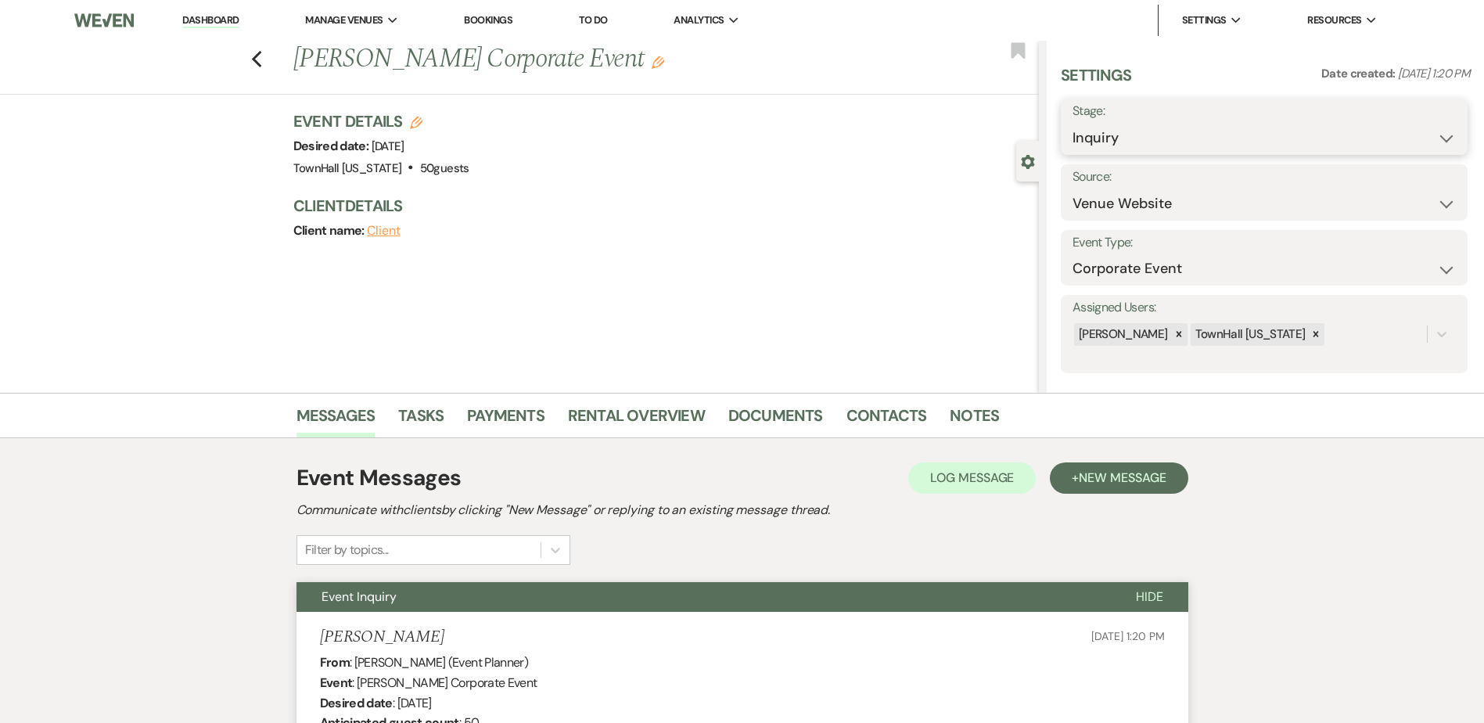
click at [1104, 136] on select "Inquiry Follow Up Tour Requested Tour Confirmed Toured Proposal Sent Booked Lost" at bounding box center [1264, 138] width 383 height 31
select select "8"
click at [1073, 123] on select "Inquiry Follow Up Tour Requested Tour Confirmed Toured Proposal Sent Booked Lost" at bounding box center [1264, 138] width 383 height 31
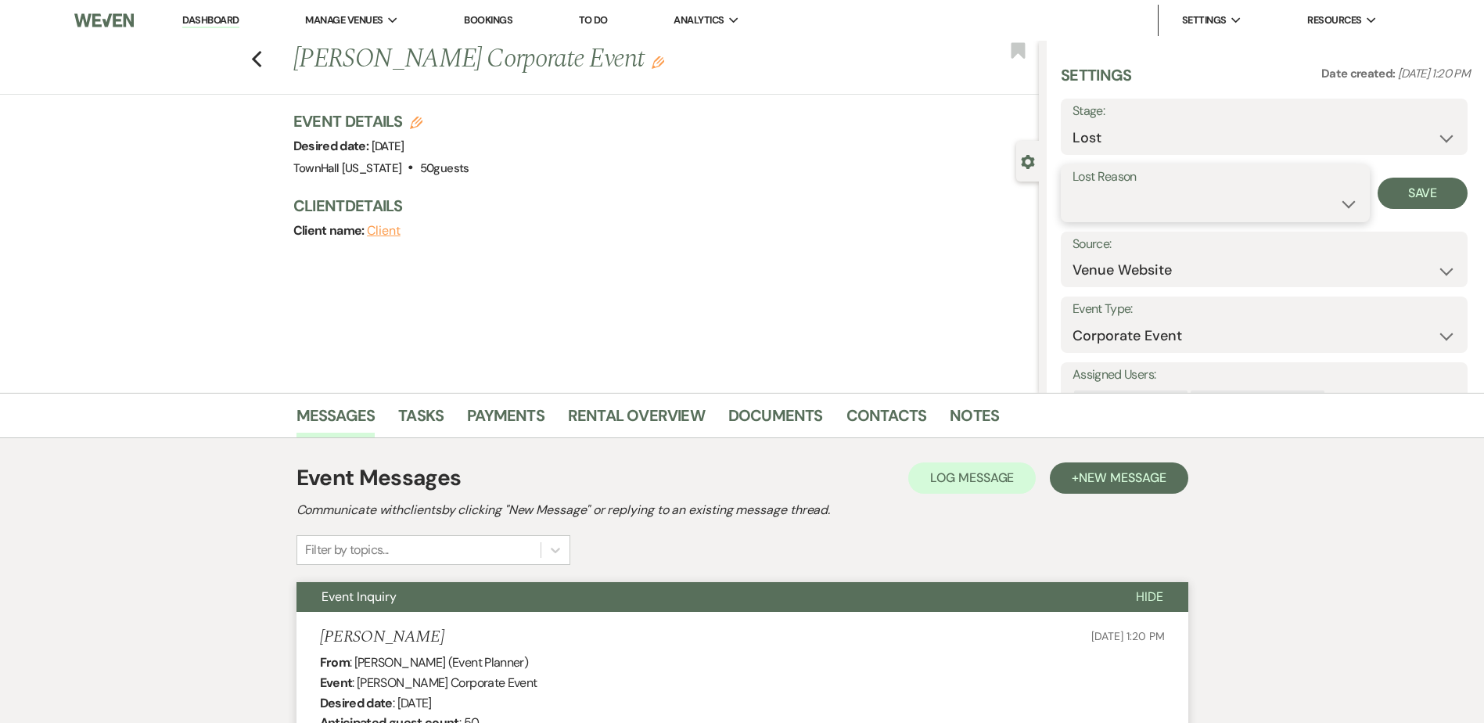
click at [1113, 207] on select "Booked Elsewhere Budget Date Unavailable No Response Not a Good Match Capacity …" at bounding box center [1216, 204] width 286 height 31
select select "5"
click at [1073, 189] on select "Booked Elsewhere Budget Date Unavailable No Response Not a Good Match Capacity …" at bounding box center [1216, 204] width 286 height 31
click at [1415, 192] on button "Save" at bounding box center [1423, 193] width 90 height 31
click at [261, 55] on use "button" at bounding box center [256, 59] width 10 height 17
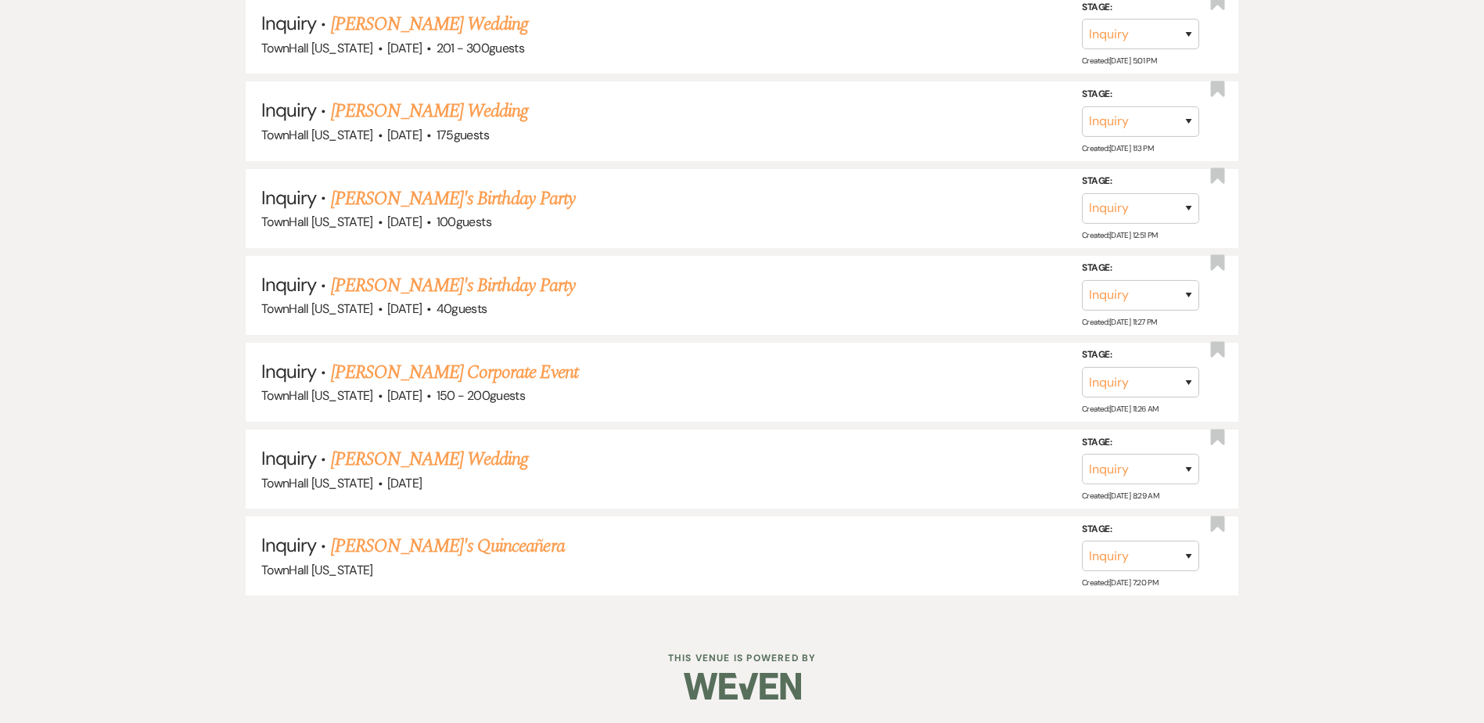
scroll to position [1792, 0]
click at [445, 550] on link "[PERSON_NAME]'s Quinceañera" at bounding box center [448, 546] width 234 height 28
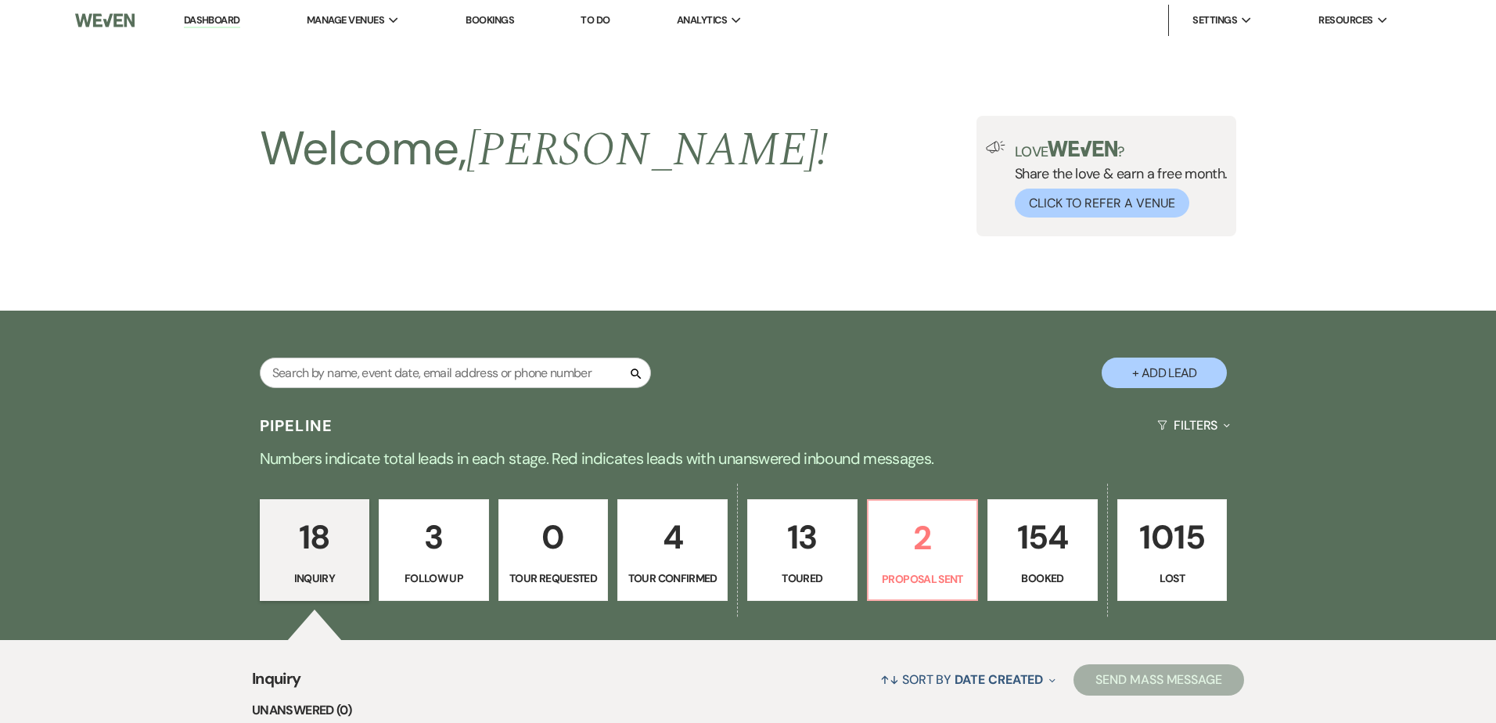
select select "23"
select select "15"
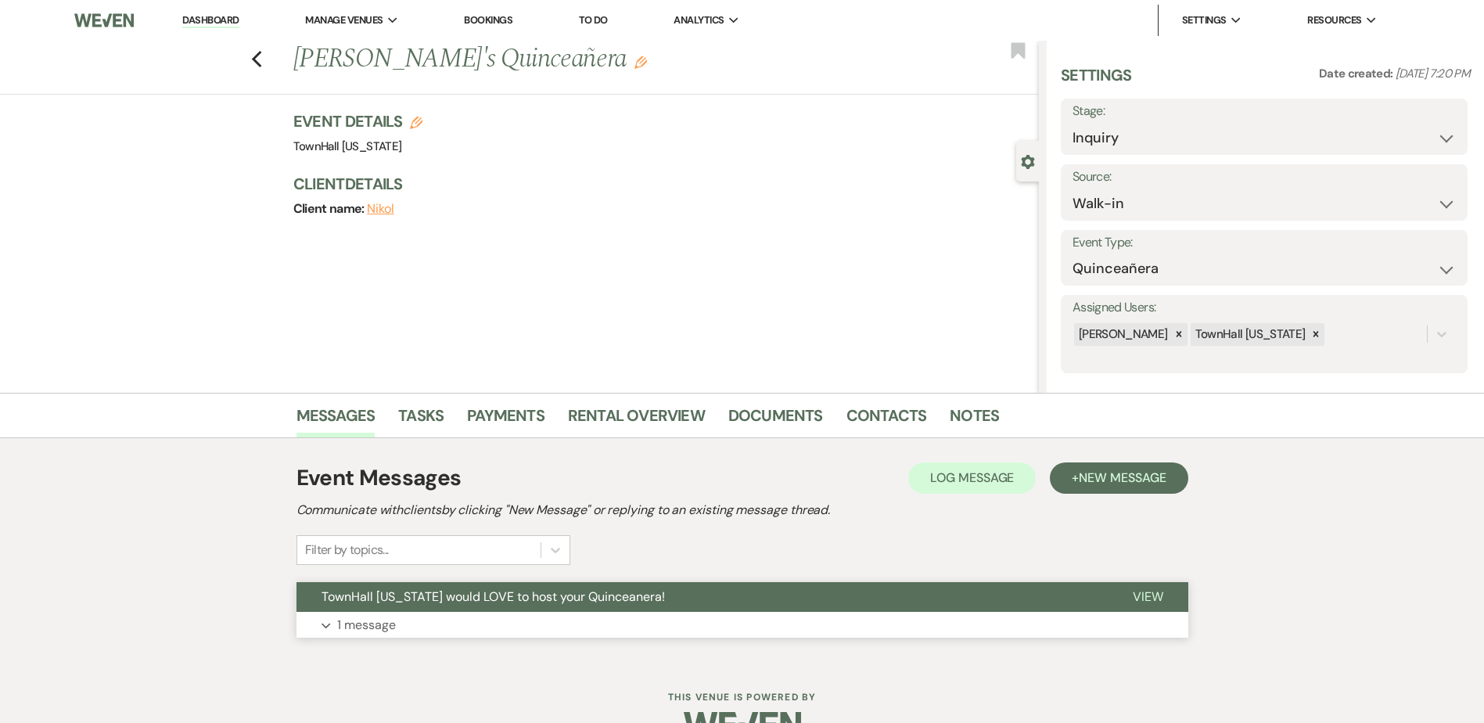
click at [869, 582] on button "TownHall [US_STATE] would LOVE to host your Quinceanera!" at bounding box center [702, 597] width 811 height 30
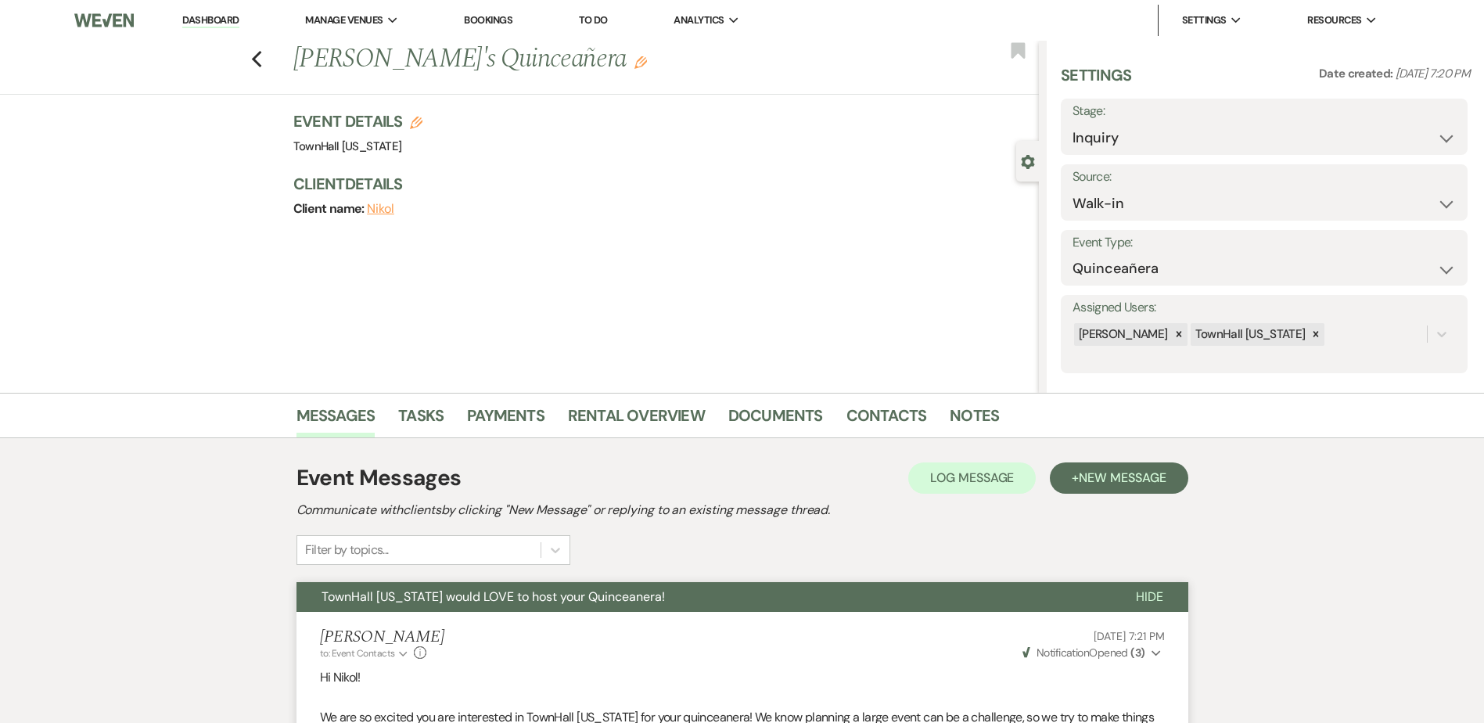
click at [1198, 119] on label "Stage:" at bounding box center [1264, 111] width 383 height 23
click at [1198, 147] on select "Inquiry Follow Up Tour Requested Tour Confirmed Toured Proposal Sent Booked Lost" at bounding box center [1264, 138] width 383 height 31
select select "8"
click at [1073, 123] on select "Inquiry Follow Up Tour Requested Tour Confirmed Toured Proposal Sent Booked Lost" at bounding box center [1264, 138] width 383 height 31
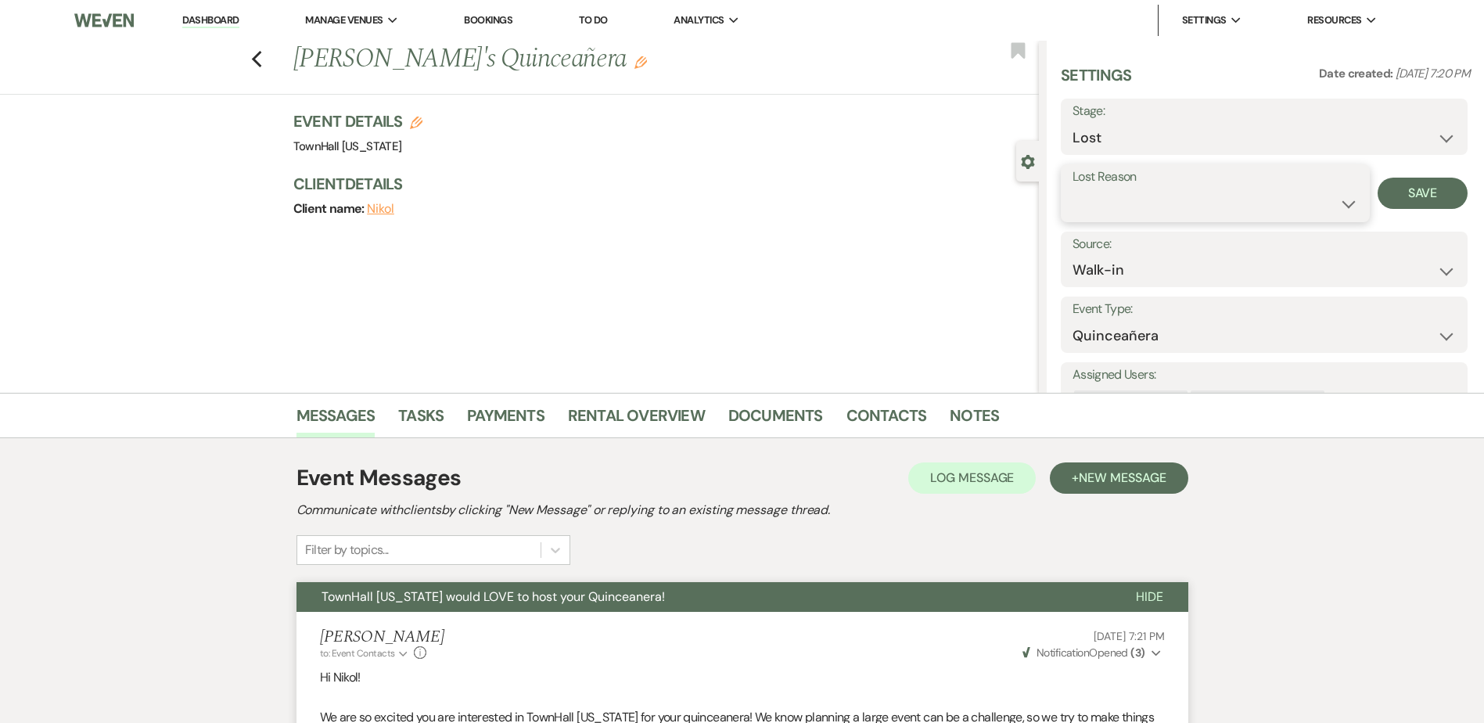
click at [1108, 202] on select "Booked Elsewhere Budget Date Unavailable No Response Not a Good Match Capacity …" at bounding box center [1216, 204] width 286 height 31
select select "5"
click at [1073, 189] on select "Booked Elsewhere Budget Date Unavailable No Response Not a Good Match Capacity …" at bounding box center [1216, 204] width 286 height 31
click at [1393, 205] on button "Save" at bounding box center [1423, 193] width 90 height 31
click at [263, 59] on icon "Previous" at bounding box center [257, 59] width 12 height 19
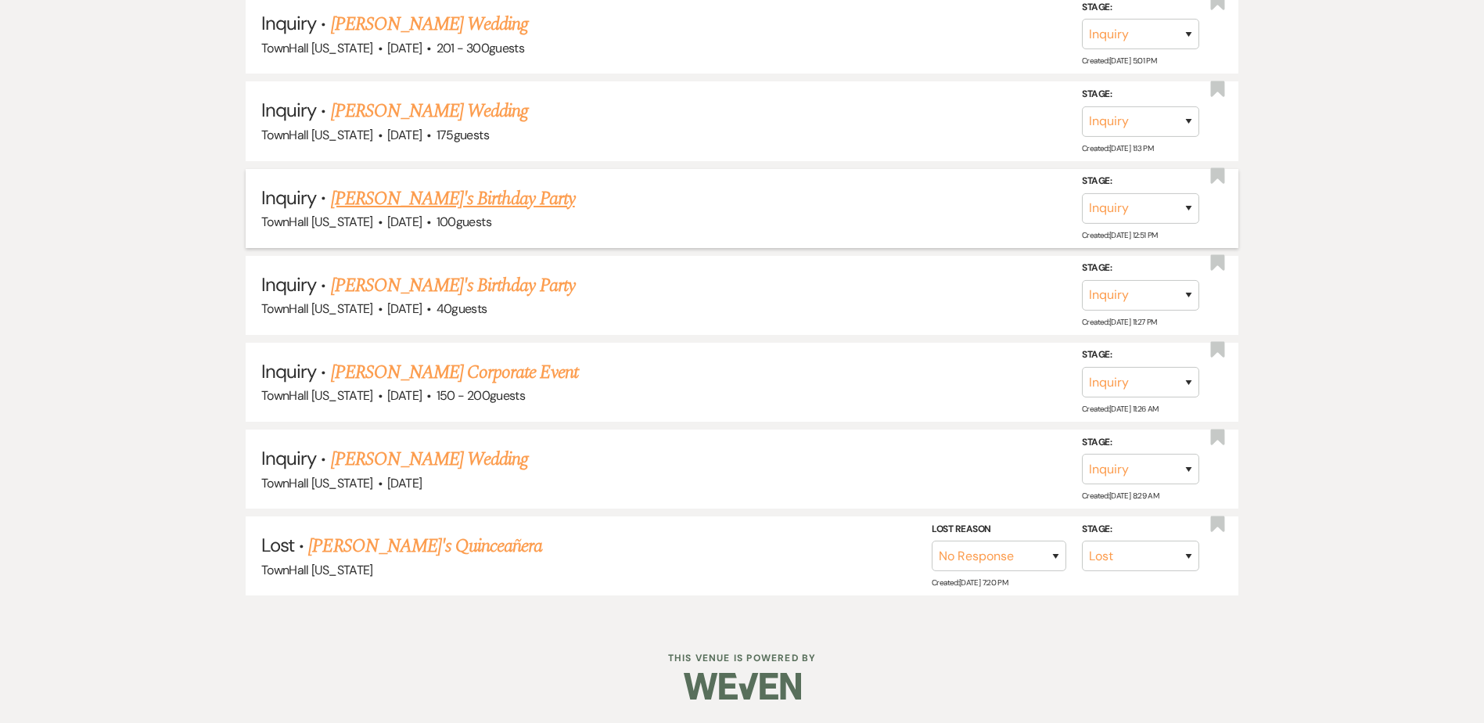
scroll to position [1705, 0]
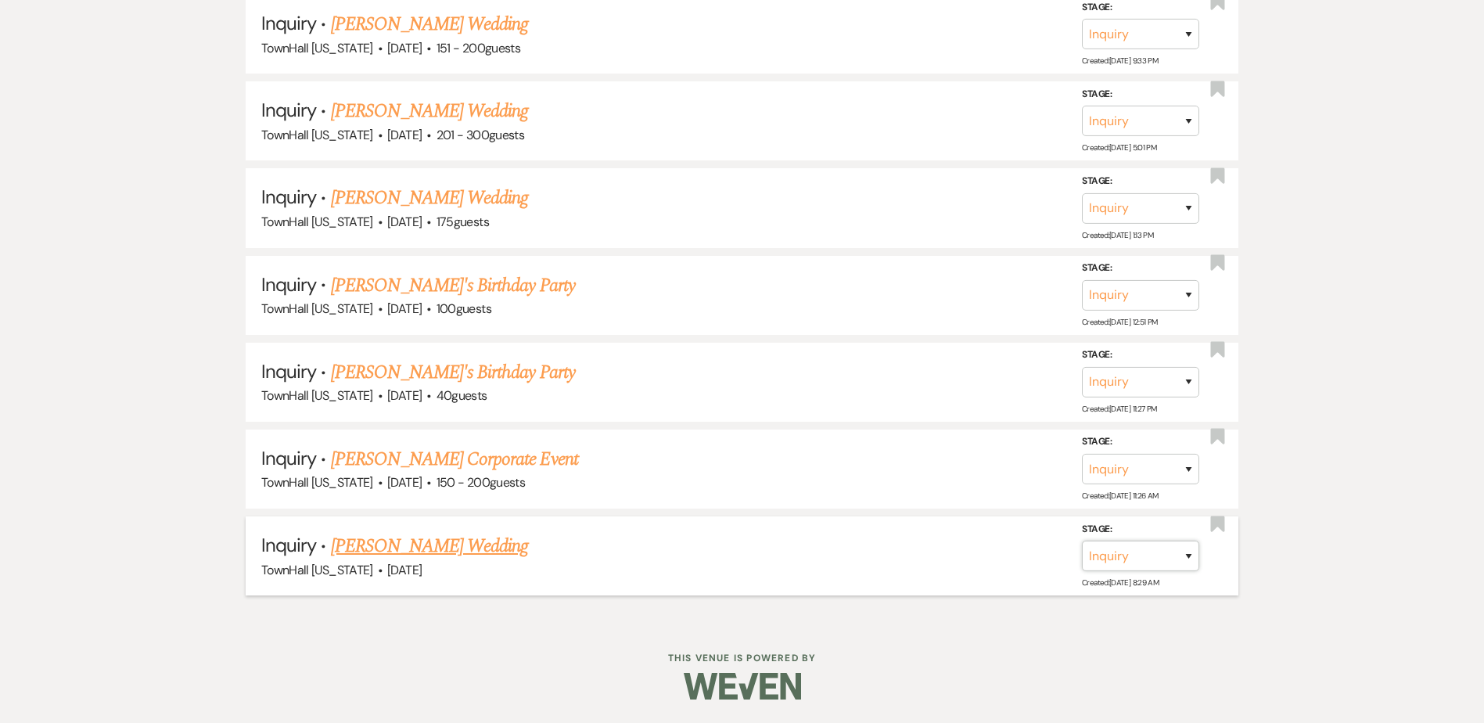
click at [1118, 551] on select "Inquiry Follow Up Tour Requested Tour Confirmed Toured Proposal Sent Booked Lost" at bounding box center [1140, 556] width 117 height 31
select select "8"
click at [1082, 541] on select "Inquiry Follow Up Tour Requested Tour Confirmed Toured Proposal Sent Booked Lost" at bounding box center [1140, 556] width 117 height 31
click at [944, 562] on select "Booked Elsewhere Budget Date Unavailable No Response Not a Good Match Capacity …" at bounding box center [921, 556] width 135 height 31
select select "5"
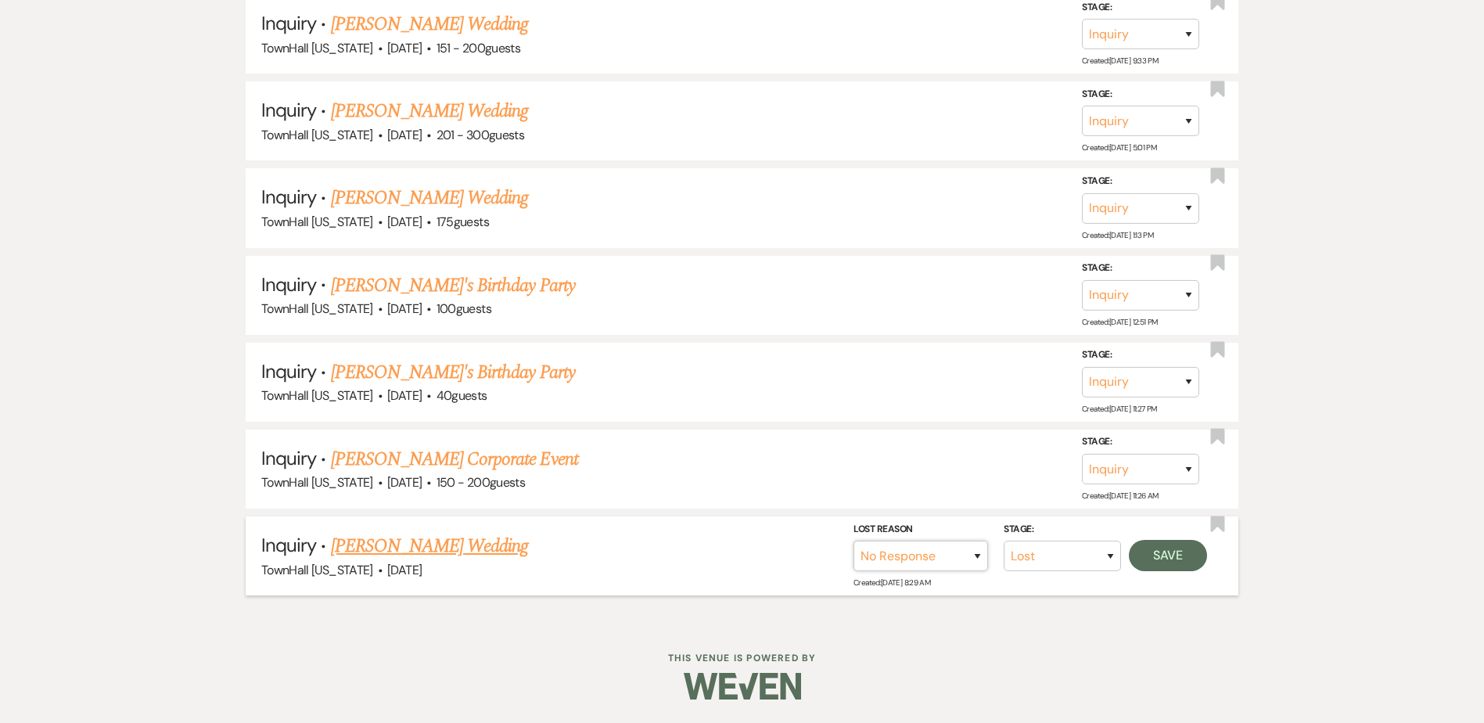
click at [854, 541] on select "Booked Elsewhere Budget Date Unavailable No Response Not a Good Match Capacity …" at bounding box center [921, 556] width 135 height 31
click at [1193, 566] on button "Save" at bounding box center [1168, 555] width 78 height 31
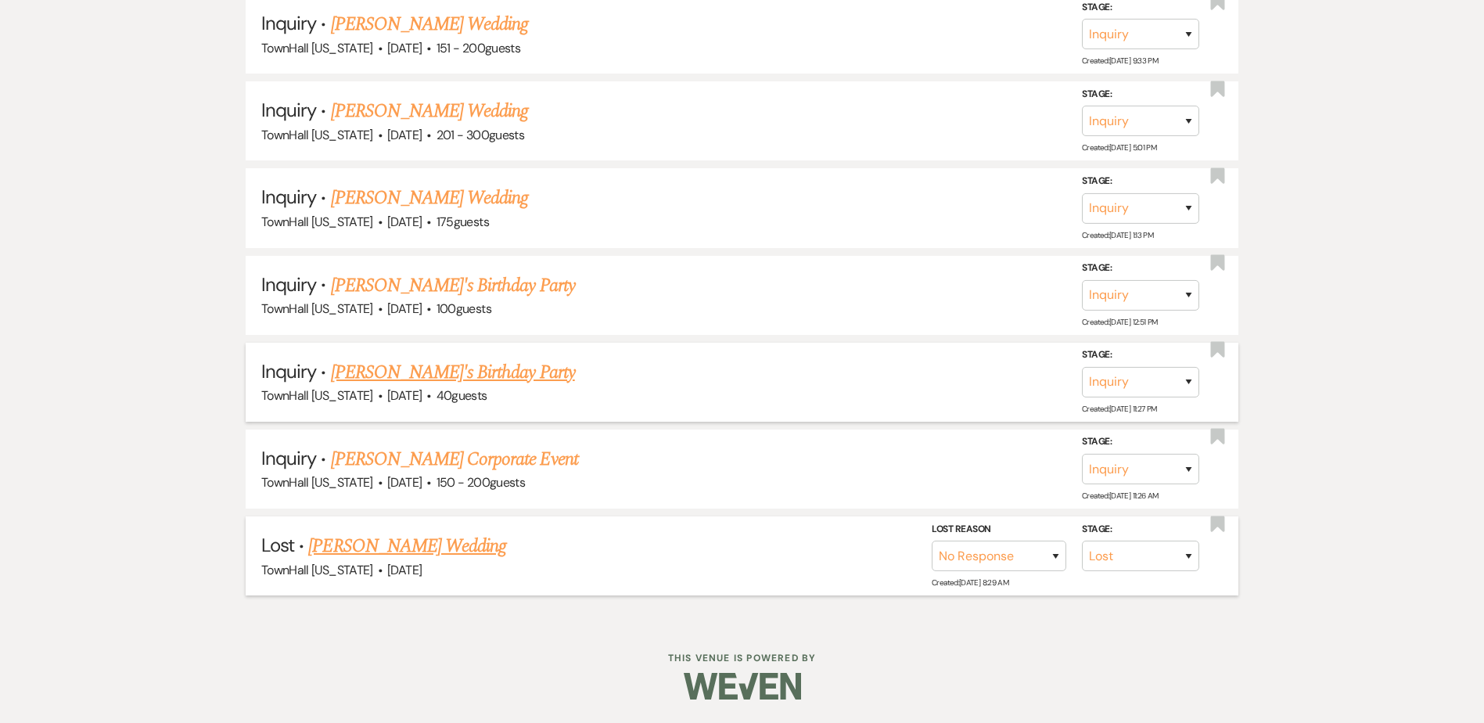
scroll to position [1618, 0]
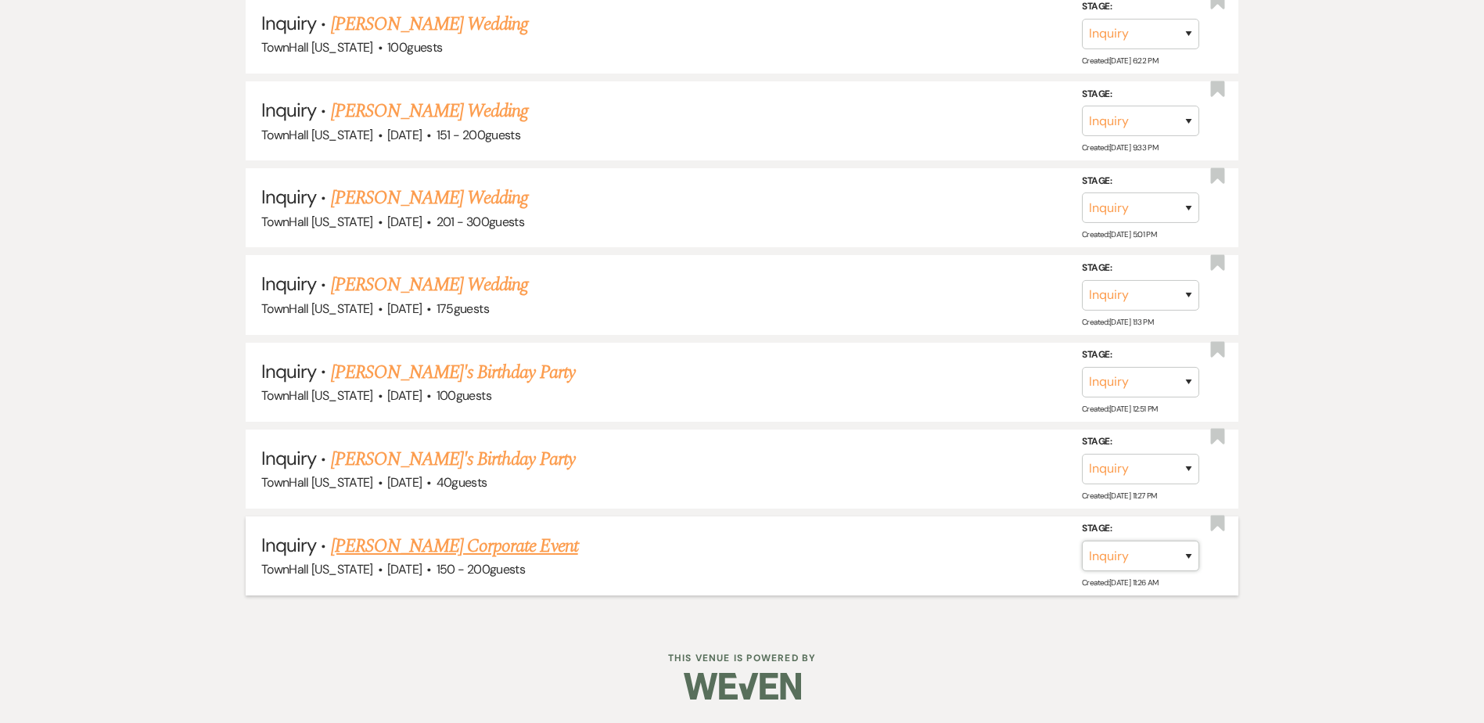
click at [1138, 559] on select "Inquiry Follow Up Tour Requested Tour Confirmed Toured Proposal Sent Booked Lost" at bounding box center [1140, 556] width 117 height 31
select select "8"
click at [1082, 541] on select "Inquiry Follow Up Tour Requested Tour Confirmed Toured Proposal Sent Booked Lost" at bounding box center [1140, 556] width 117 height 31
click at [950, 558] on select "Booked Elsewhere Budget Date Unavailable No Response Not a Good Match Capacity …" at bounding box center [921, 556] width 135 height 31
select select "5"
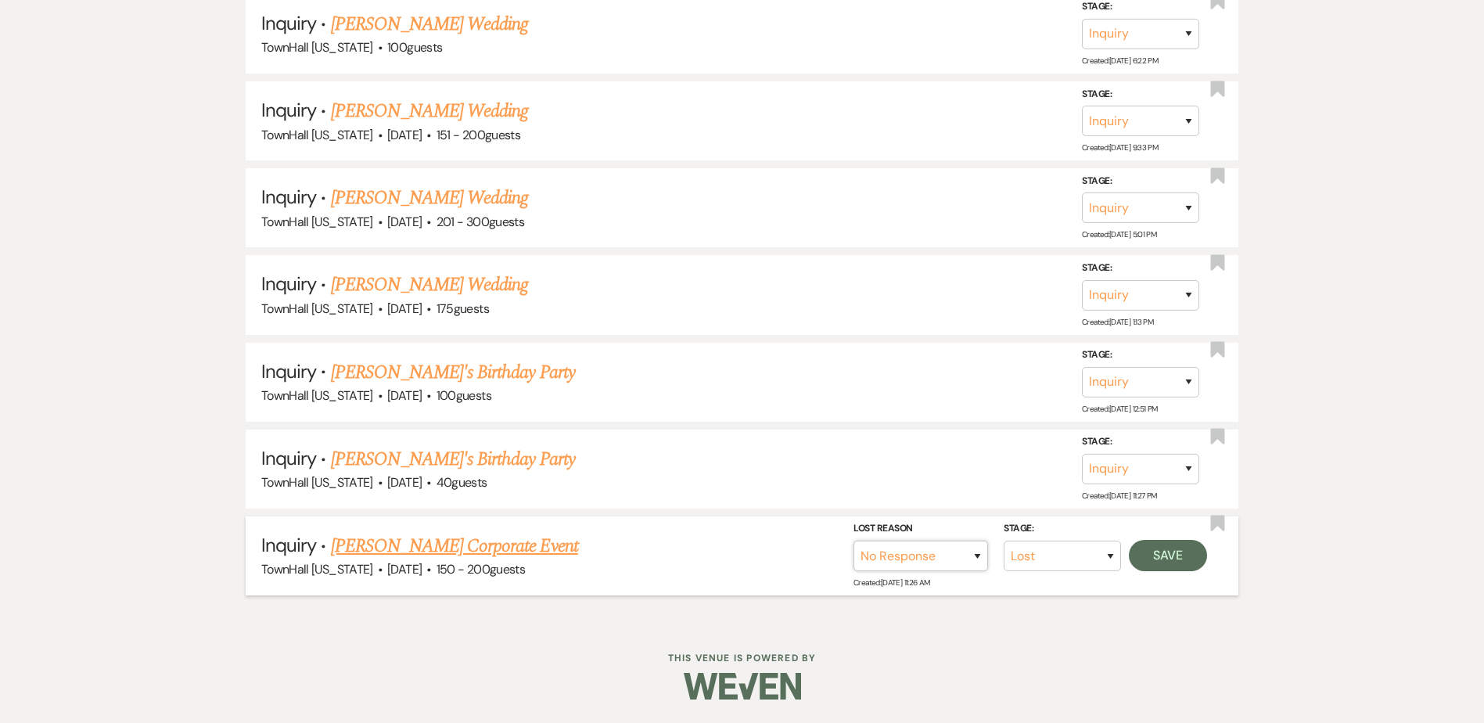
click at [854, 541] on select "Booked Elsewhere Budget Date Unavailable No Response Not a Good Match Capacity …" at bounding box center [921, 556] width 135 height 31
click at [1167, 559] on button "Save" at bounding box center [1168, 555] width 78 height 31
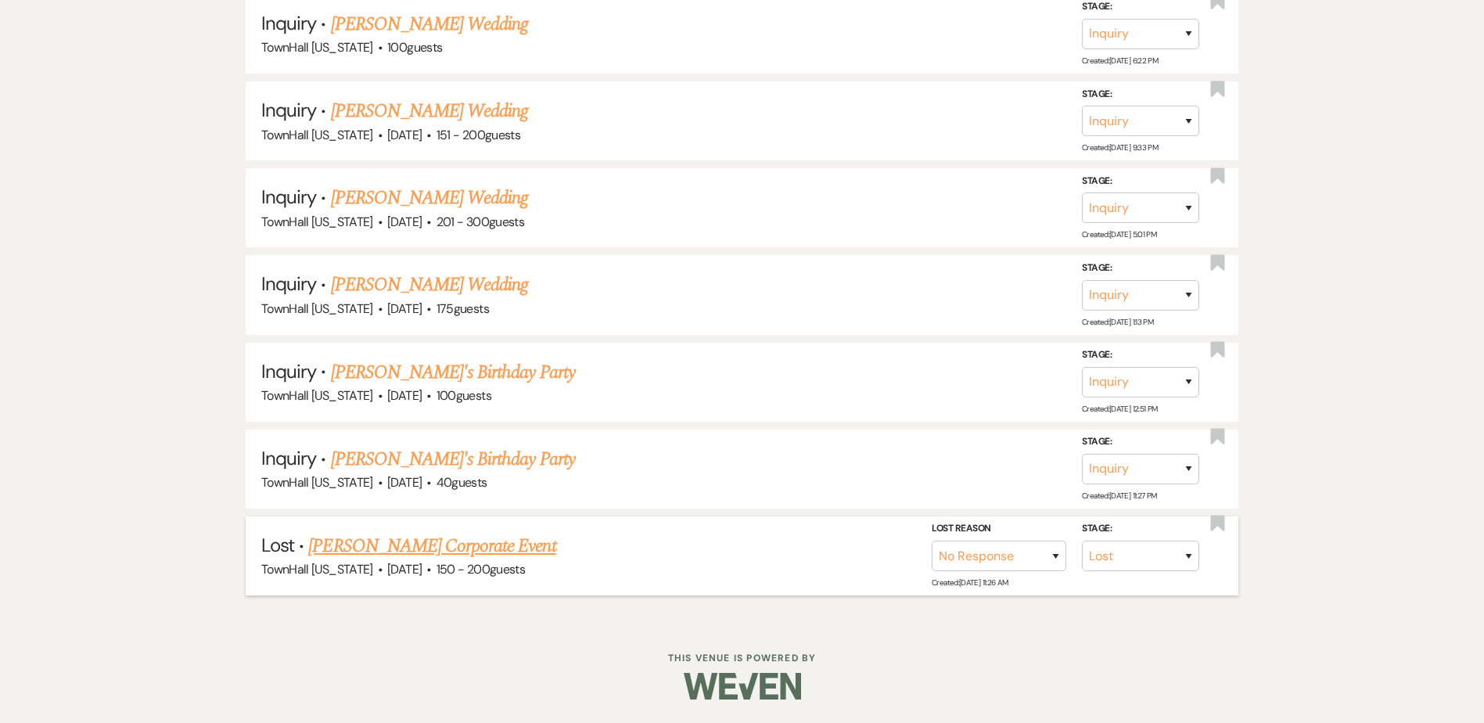
scroll to position [1531, 0]
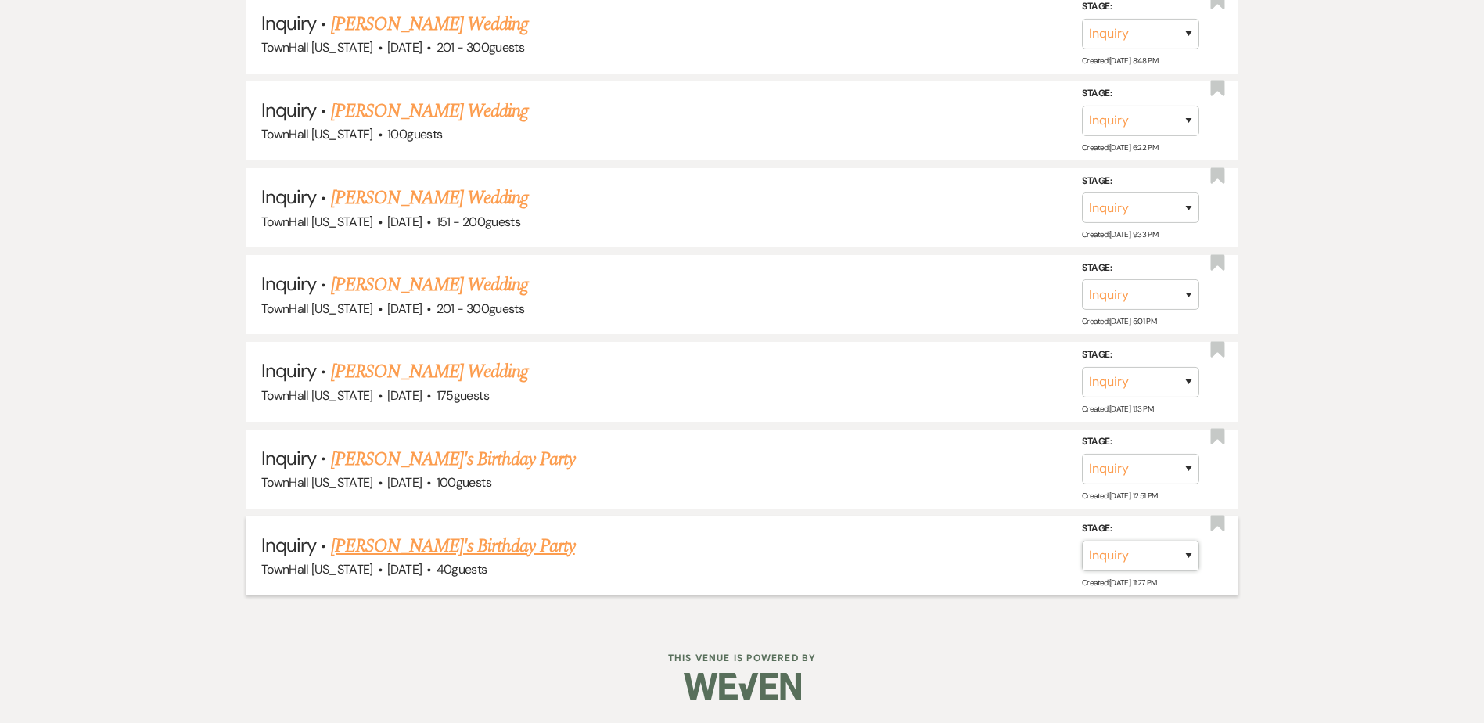
click at [1125, 554] on select "Inquiry Follow Up Tour Requested Tour Confirmed Toured Proposal Sent Booked Lost" at bounding box center [1140, 556] width 117 height 31
select select "8"
click at [1082, 541] on select "Inquiry Follow Up Tour Requested Tour Confirmed Toured Proposal Sent Booked Lost" at bounding box center [1140, 556] width 117 height 31
click at [949, 555] on select "Booked Elsewhere Budget Date Unavailable No Response Not a Good Match Capacity …" at bounding box center [921, 556] width 135 height 31
select select "5"
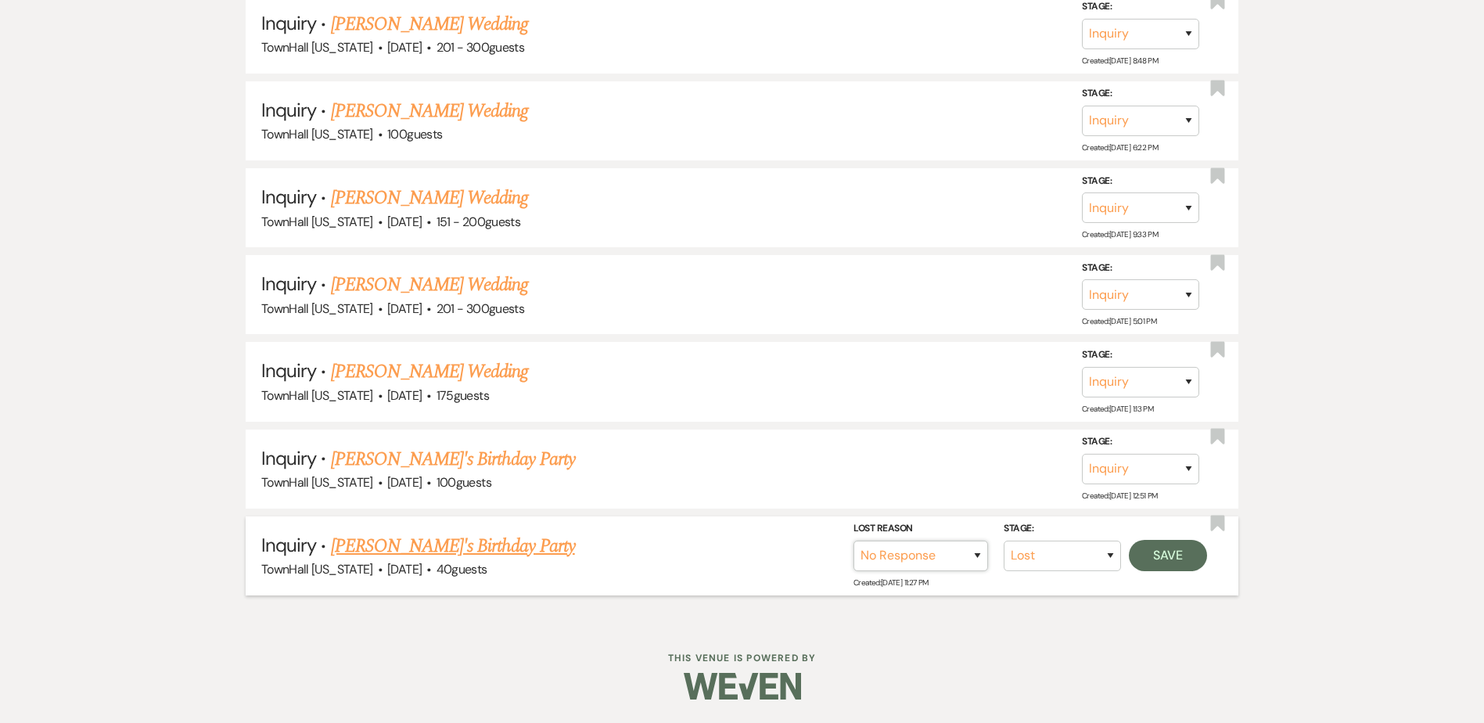
click at [854, 541] on select "Booked Elsewhere Budget Date Unavailable No Response Not a Good Match Capacity …" at bounding box center [921, 556] width 135 height 31
click at [1168, 552] on button "Save" at bounding box center [1168, 555] width 78 height 31
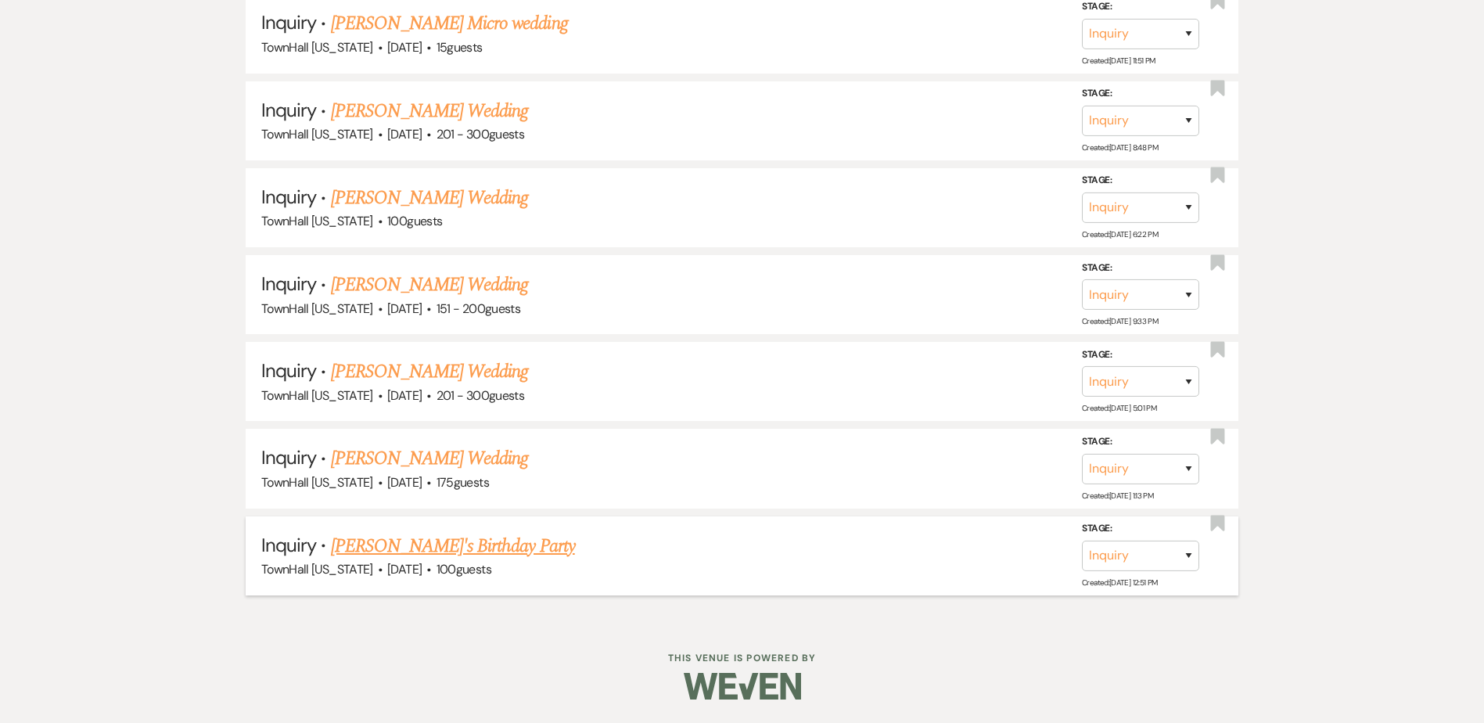
scroll to position [1444, 0]
click at [1119, 562] on select "Inquiry Follow Up Tour Requested Tour Confirmed Toured Proposal Sent Booked Lost" at bounding box center [1140, 556] width 117 height 31
select select "8"
click at [1082, 541] on select "Inquiry Follow Up Tour Requested Tour Confirmed Toured Proposal Sent Booked Lost" at bounding box center [1140, 556] width 117 height 31
click at [943, 558] on select "Booked Elsewhere Budget Date Unavailable No Response Not a Good Match Capacity …" at bounding box center [921, 556] width 135 height 31
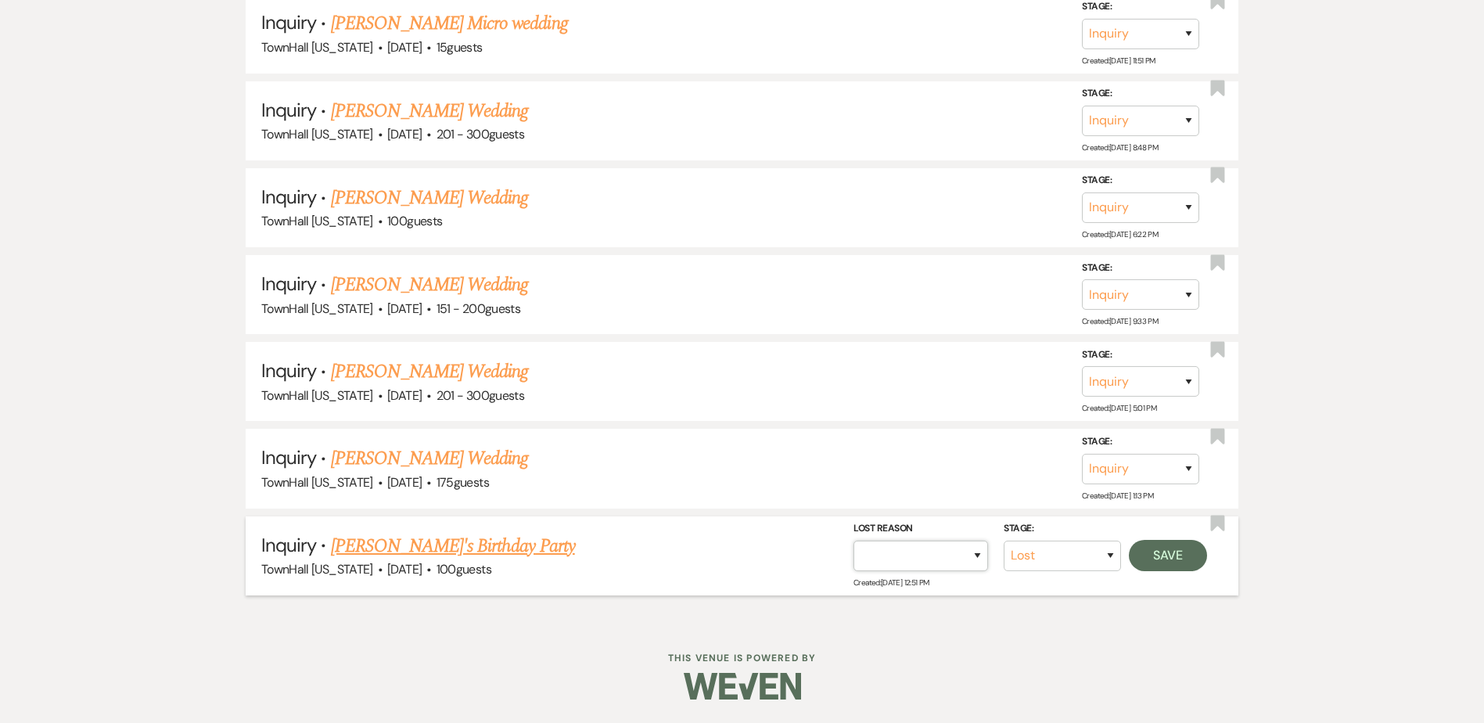
select select "5"
click at [854, 541] on select "Booked Elsewhere Budget Date Unavailable No Response Not a Good Match Capacity …" at bounding box center [921, 556] width 135 height 31
click at [1150, 556] on button "Save" at bounding box center [1168, 555] width 78 height 31
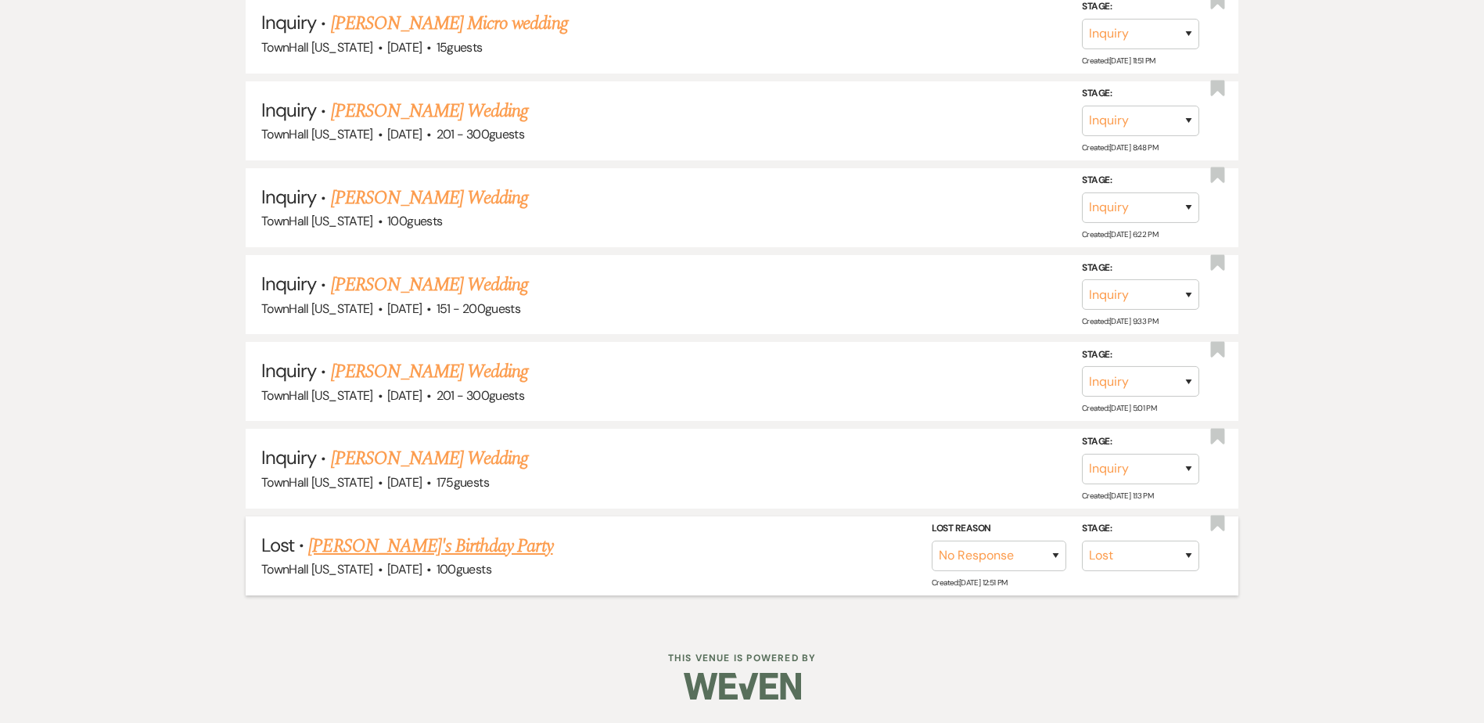
scroll to position [1357, 0]
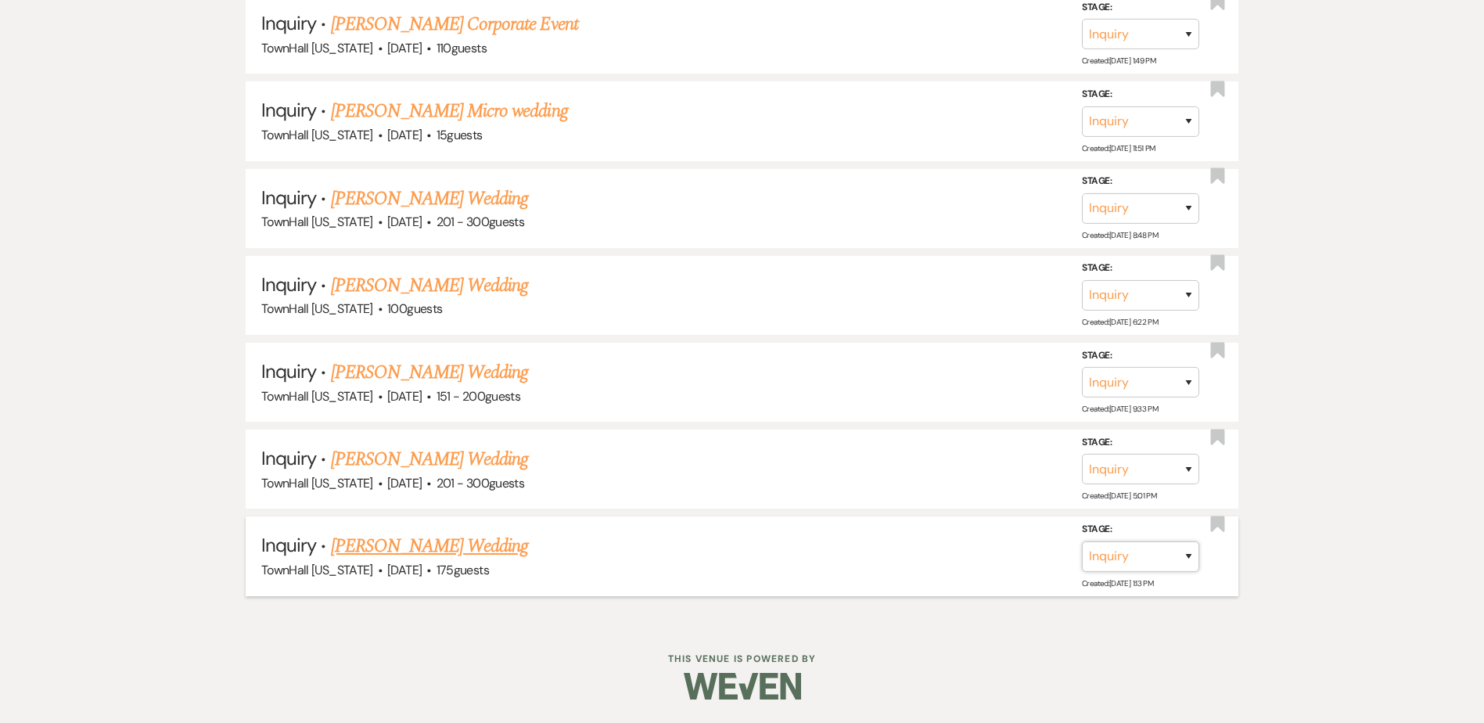
click at [1149, 561] on select "Inquiry Follow Up Tour Requested Tour Confirmed Toured Proposal Sent Booked Lost" at bounding box center [1140, 556] width 117 height 31
select select "8"
click at [1082, 541] on select "Inquiry Follow Up Tour Requested Tour Confirmed Toured Proposal Sent Booked Lost" at bounding box center [1140, 556] width 117 height 31
click at [945, 555] on select "Booked Elsewhere Budget Date Unavailable No Response Not a Good Match Capacity …" at bounding box center [921, 556] width 135 height 31
select select "5"
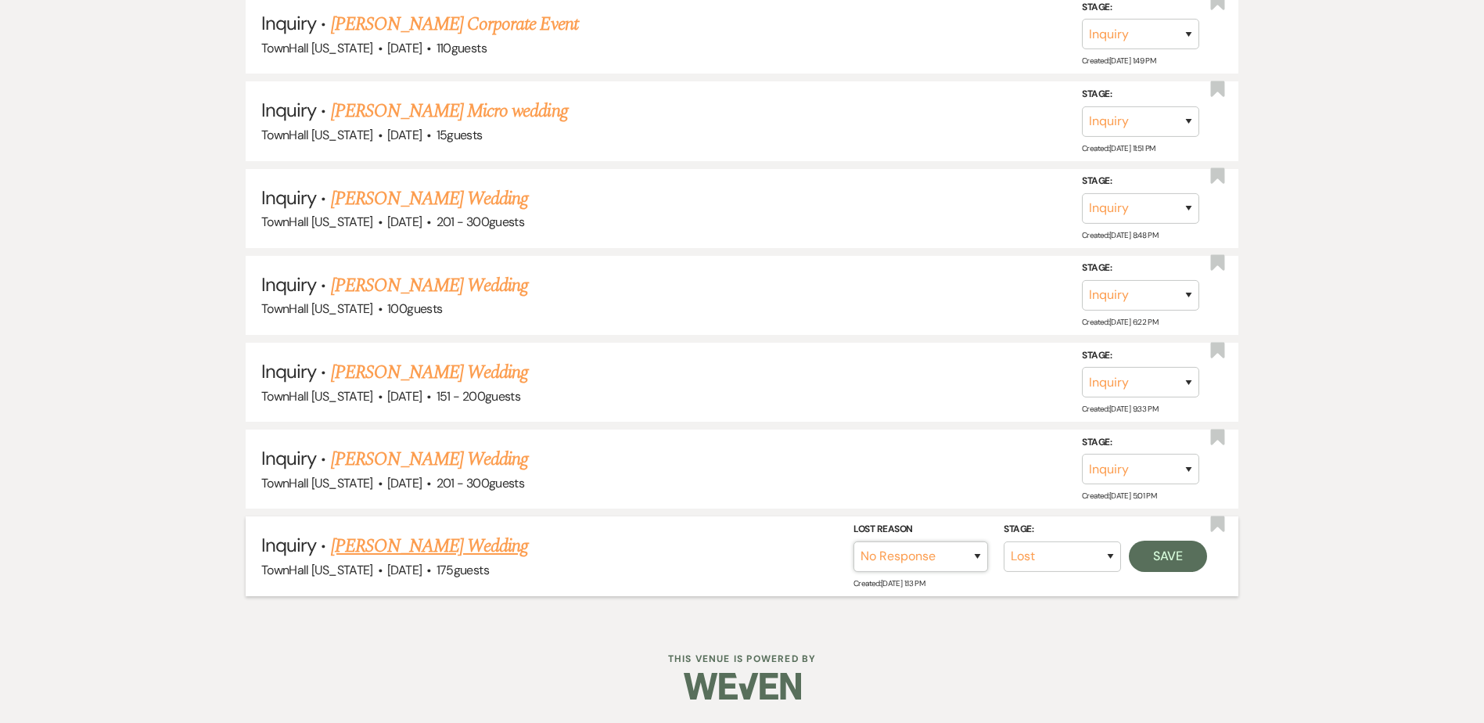
click at [854, 541] on select "Booked Elsewhere Budget Date Unavailable No Response Not a Good Match Capacity …" at bounding box center [921, 556] width 135 height 31
click at [1169, 555] on button "Save" at bounding box center [1168, 555] width 78 height 31
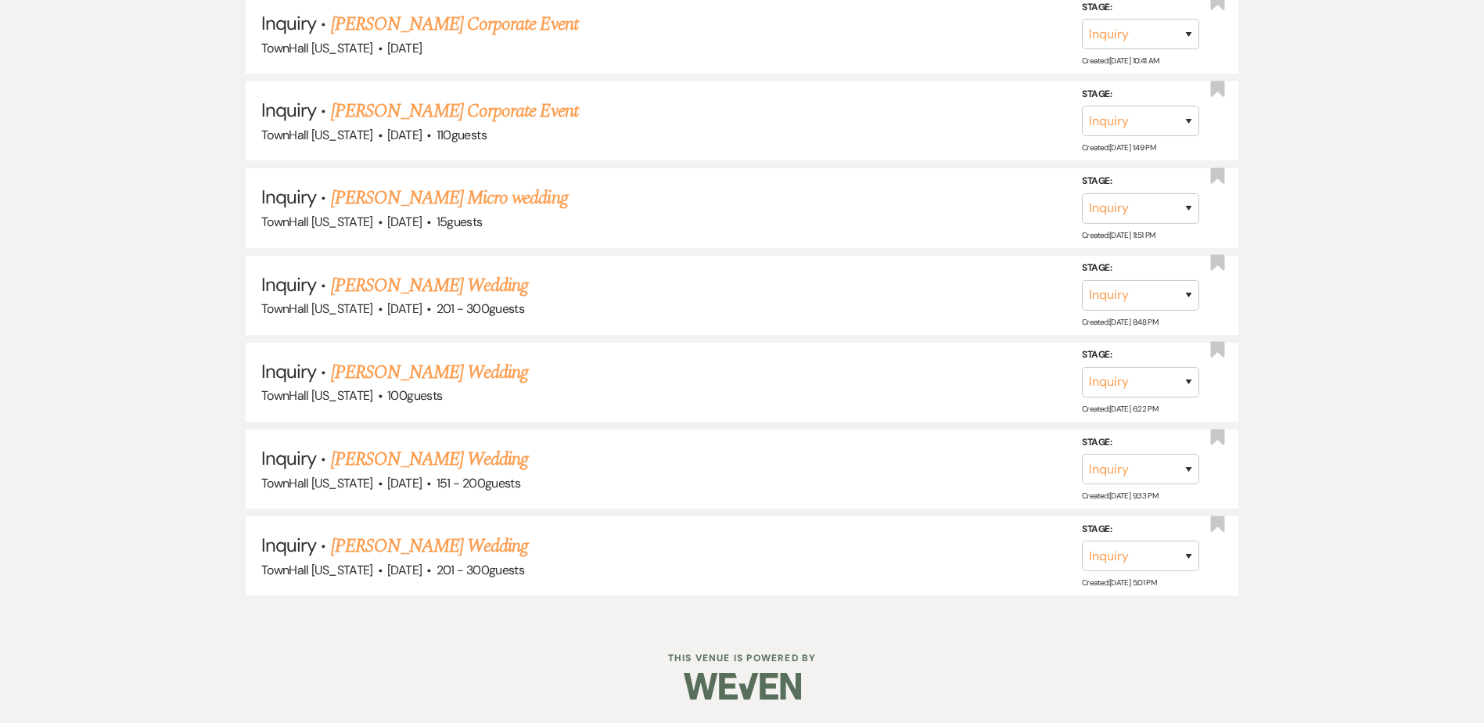
scroll to position [1270, 0]
click at [1169, 562] on select "Inquiry Follow Up Tour Requested Tour Confirmed Toured Proposal Sent Booked Lost" at bounding box center [1140, 556] width 117 height 31
select select "8"
click at [1082, 541] on select "Inquiry Follow Up Tour Requested Tour Confirmed Toured Proposal Sent Booked Lost" at bounding box center [1140, 556] width 117 height 31
click at [945, 559] on select "Booked Elsewhere Budget Date Unavailable No Response Not a Good Match Capacity …" at bounding box center [921, 556] width 135 height 31
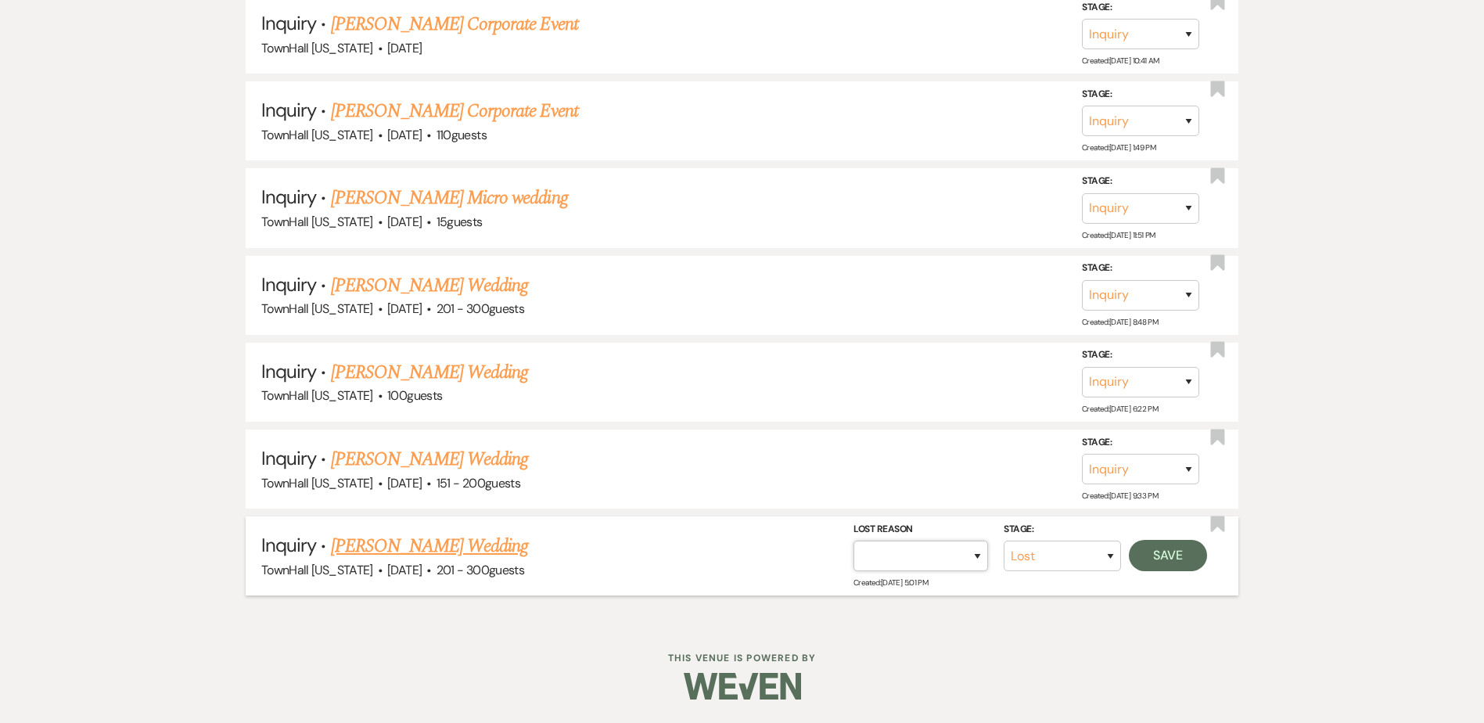
select select "5"
click at [854, 541] on select "Booked Elsewhere Budget Date Unavailable No Response Not a Good Match Capacity …" at bounding box center [921, 556] width 135 height 31
click at [1164, 549] on button "Save" at bounding box center [1168, 555] width 78 height 31
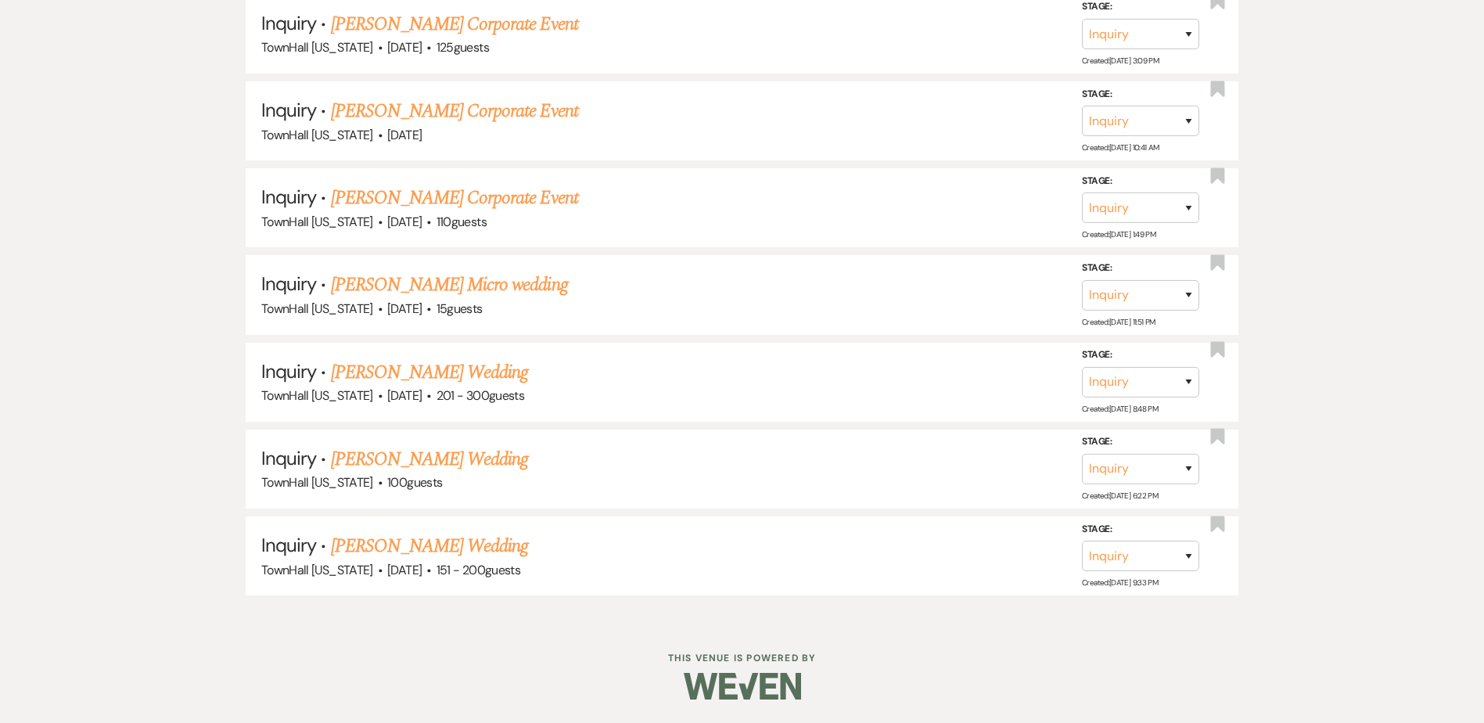
scroll to position [1183, 0]
click at [1122, 561] on select "Inquiry Follow Up Tour Requested Tour Confirmed Toured Proposal Sent Booked Lost" at bounding box center [1140, 556] width 117 height 31
select select "8"
click at [1082, 541] on select "Inquiry Follow Up Tour Requested Tour Confirmed Toured Proposal Sent Booked Lost" at bounding box center [1140, 556] width 117 height 31
click at [939, 560] on select "Booked Elsewhere Budget Date Unavailable No Response Not a Good Match Capacity …" at bounding box center [921, 556] width 135 height 31
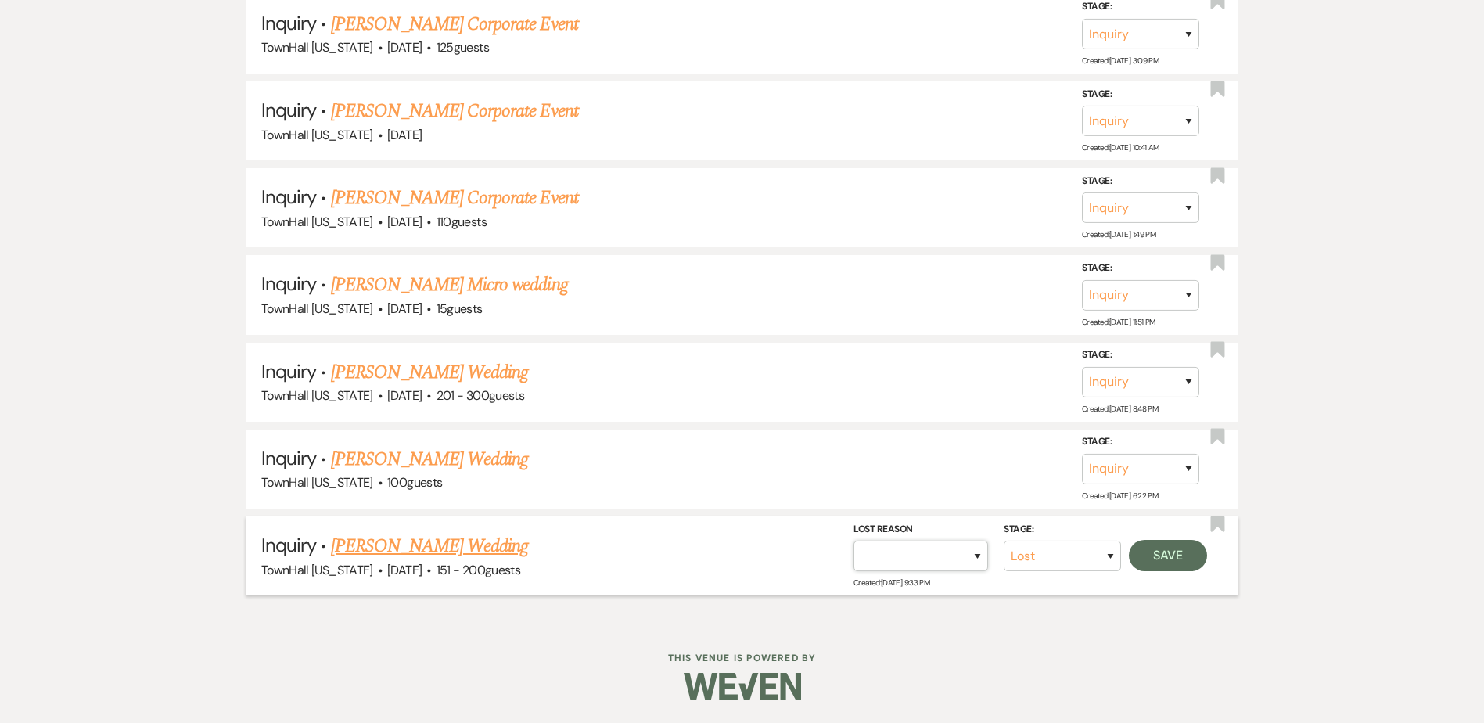
select select "5"
click at [854, 541] on select "Booked Elsewhere Budget Date Unavailable No Response Not a Good Match Capacity …" at bounding box center [921, 556] width 135 height 31
click at [1195, 564] on button "Save" at bounding box center [1168, 555] width 78 height 31
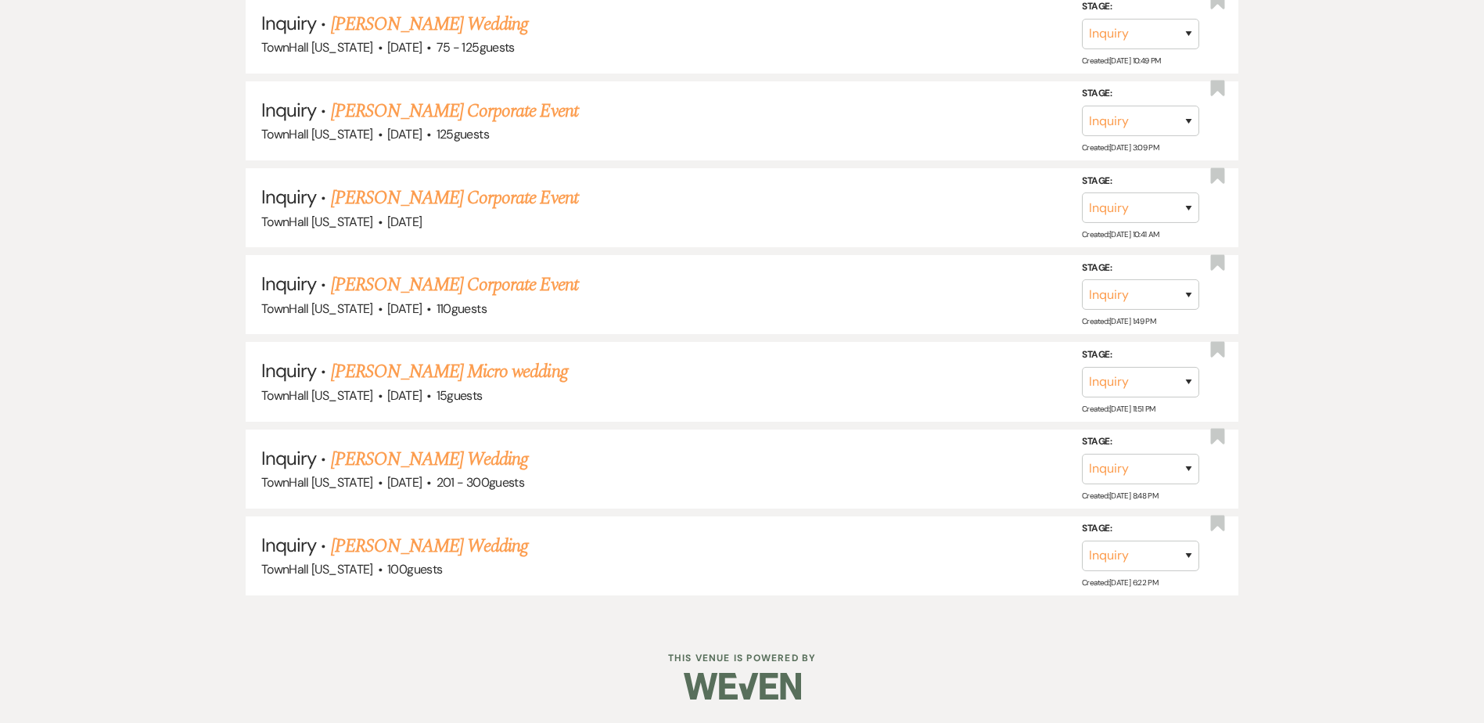
scroll to position [1096, 0]
click at [440, 544] on link "[PERSON_NAME] Wedding" at bounding box center [430, 546] width 198 height 28
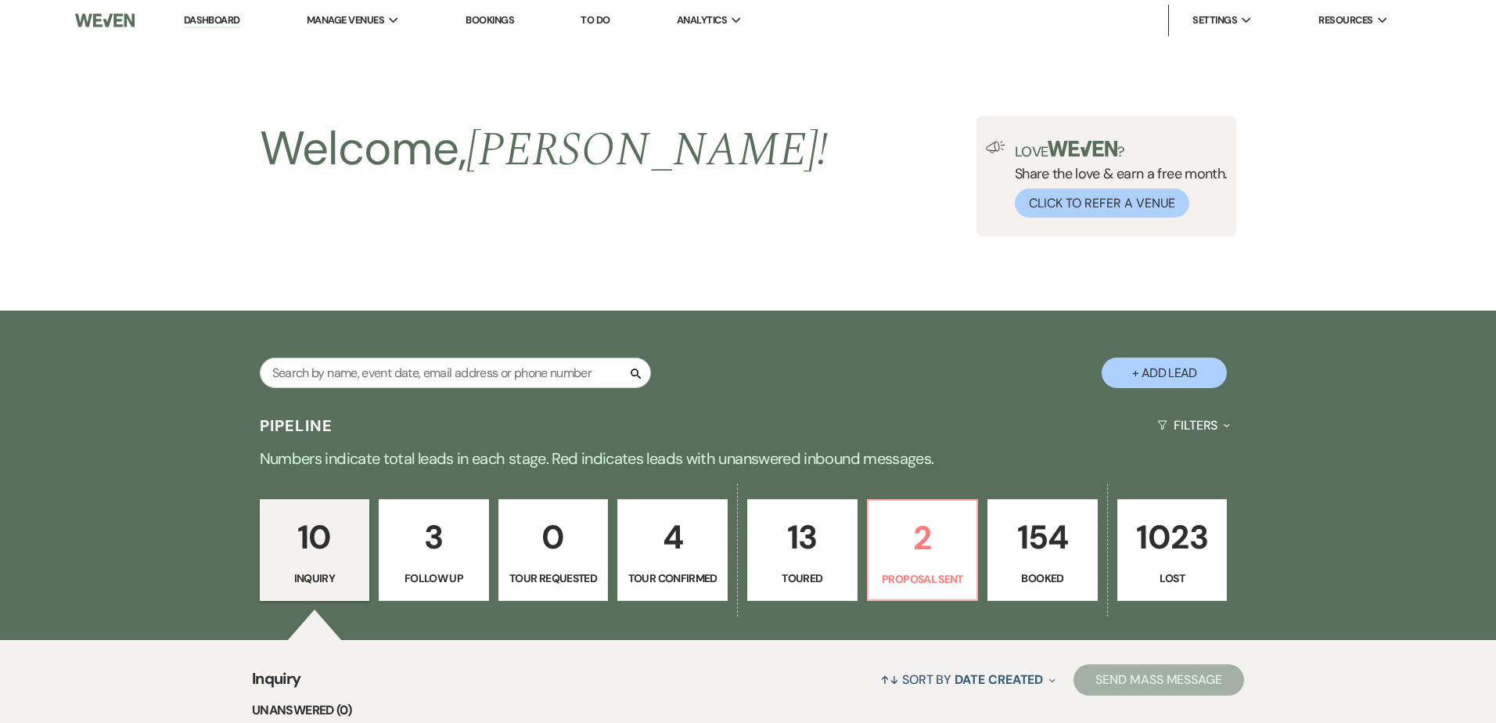
select select "5"
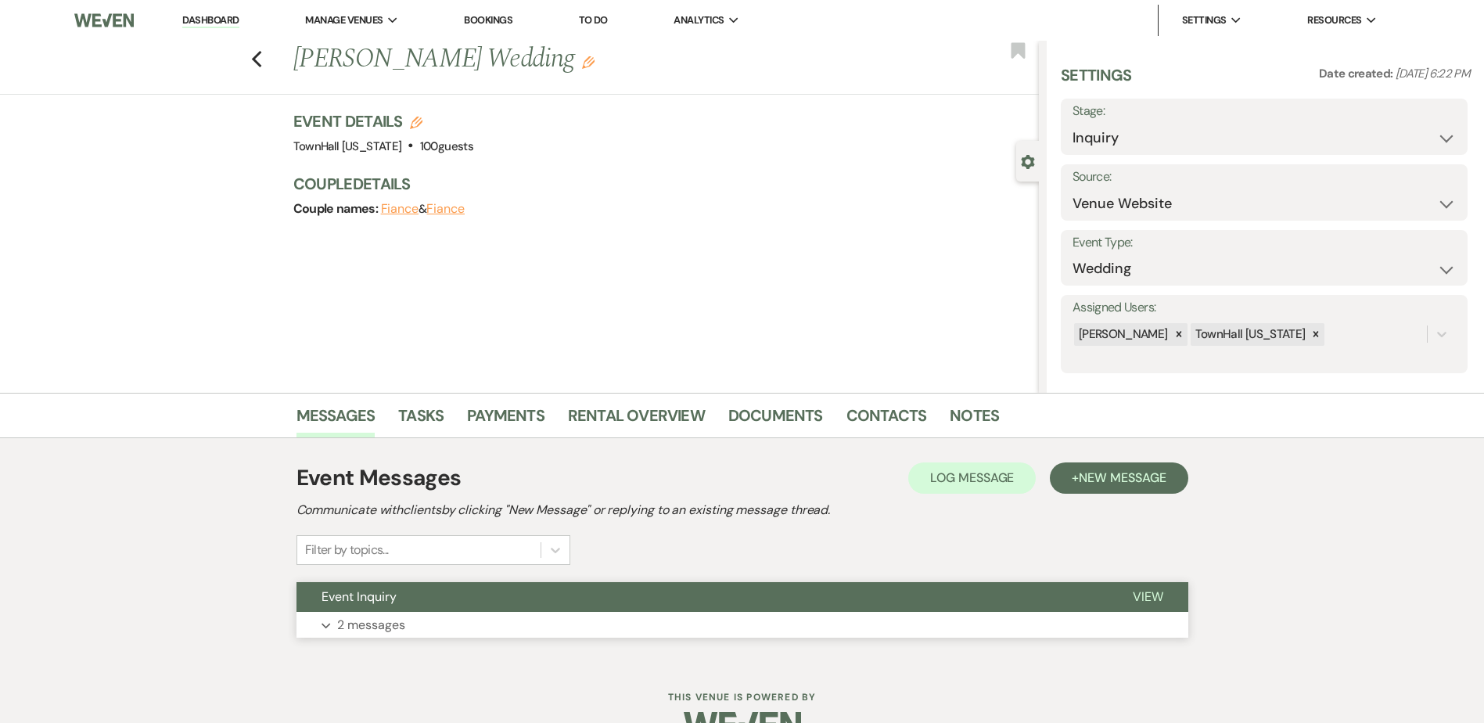
click at [455, 596] on button "Event Inquiry" at bounding box center [702, 597] width 811 height 30
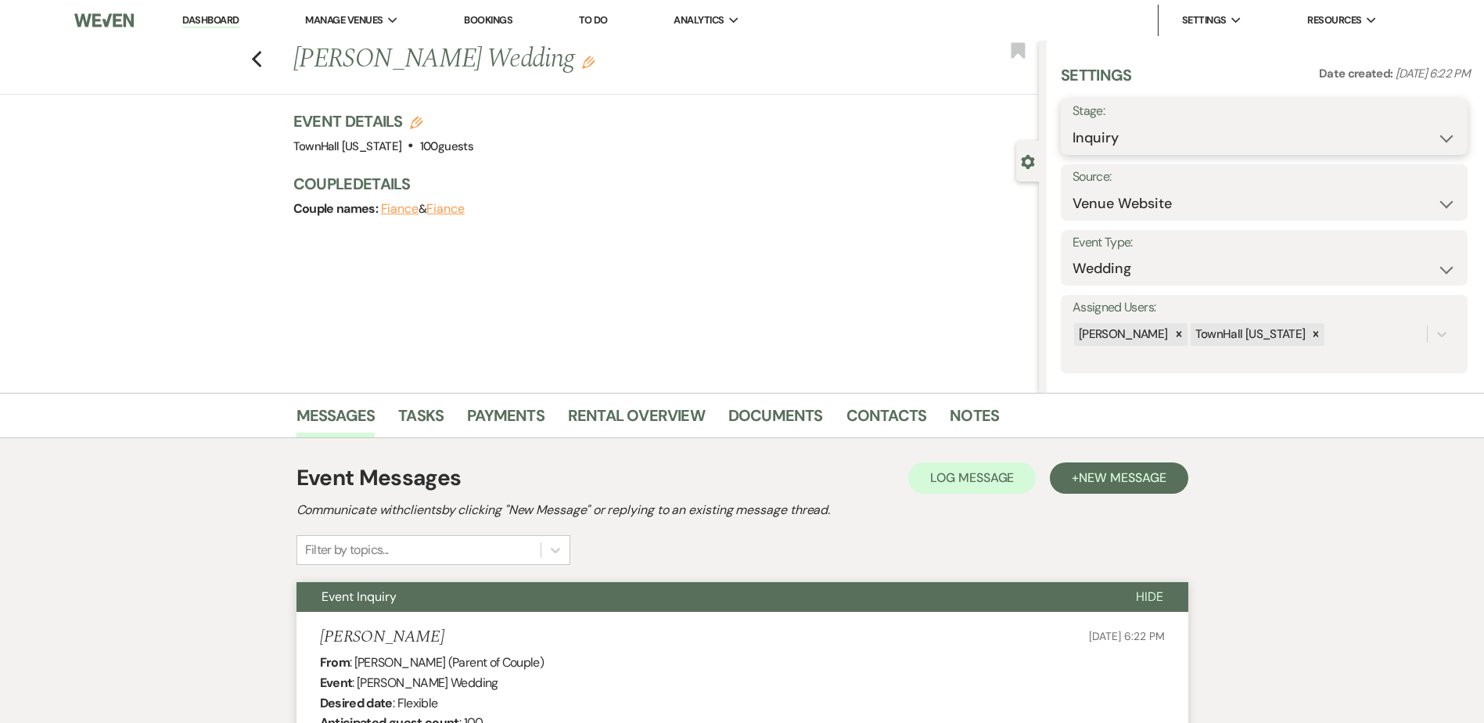
click at [1120, 139] on select "Inquiry Follow Up Tour Requested Tour Confirmed Toured Proposal Sent Booked Lost" at bounding box center [1264, 138] width 383 height 31
select select "8"
click at [1073, 123] on select "Inquiry Follow Up Tour Requested Tour Confirmed Toured Proposal Sent Booked Lost" at bounding box center [1264, 138] width 383 height 31
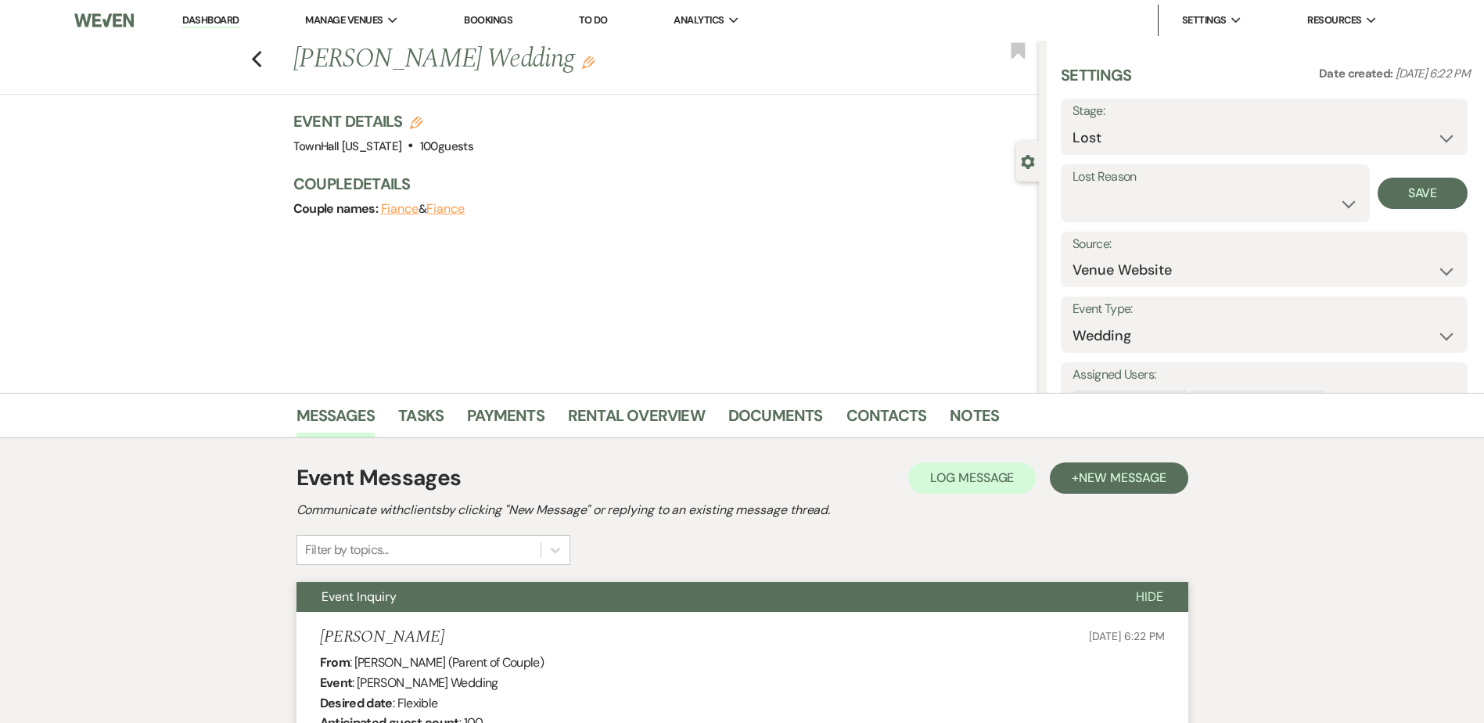
click at [1105, 221] on div "Lost Reason Booked Elsewhere Budget Date Unavailable No Response Not a Good Mat…" at bounding box center [1215, 193] width 309 height 58
click at [1105, 210] on select "Booked Elsewhere Budget Date Unavailable No Response Not a Good Match Capacity …" at bounding box center [1216, 204] width 286 height 31
drag, startPoint x: 980, startPoint y: 289, endPoint x: 1039, endPoint y: 214, distance: 96.4
click at [980, 289] on div "Previous [PERSON_NAME] Wedding Edit Bookmark Gear Settings Settings Date create…" at bounding box center [519, 217] width 1039 height 352
click at [1097, 142] on select "Inquiry Follow Up Tour Requested Tour Confirmed Toured Proposal Sent Booked Lost" at bounding box center [1264, 138] width 383 height 31
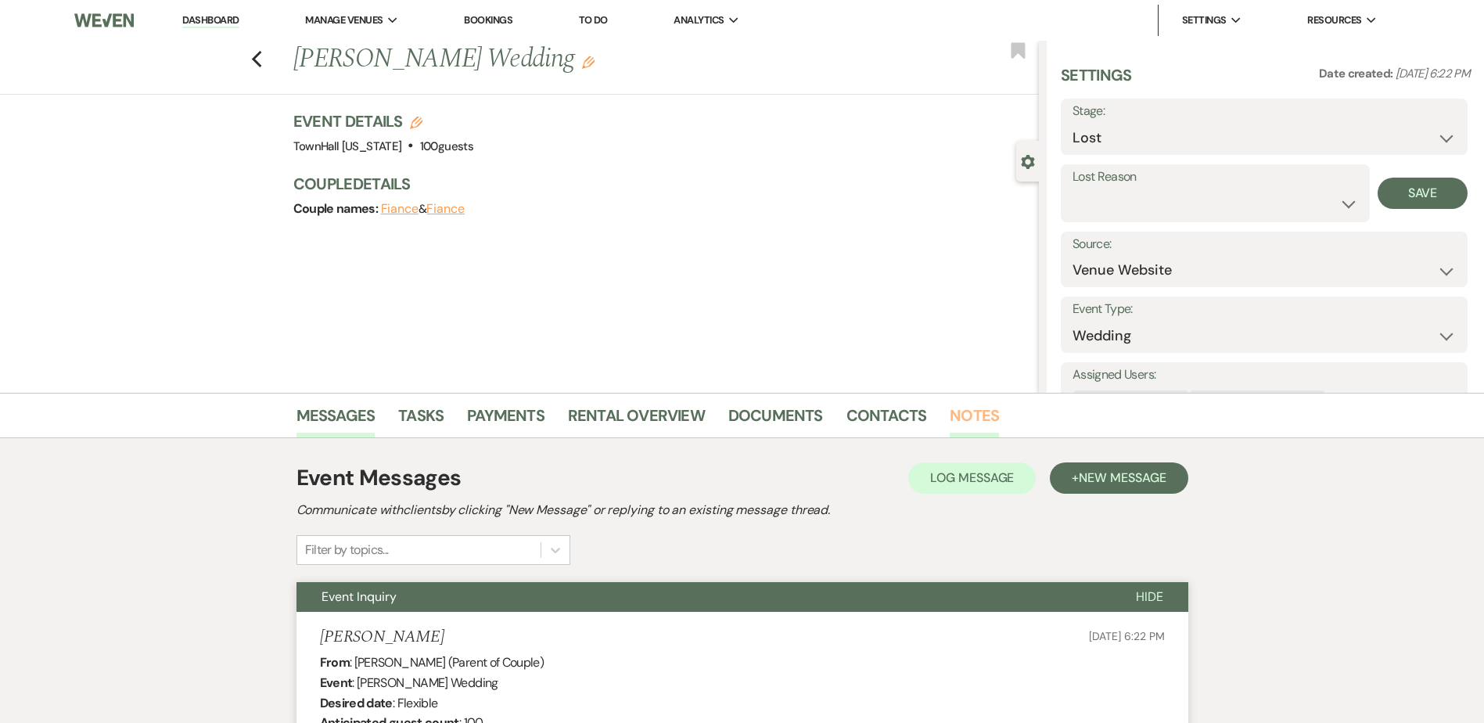
click at [965, 419] on link "Notes" at bounding box center [974, 420] width 49 height 34
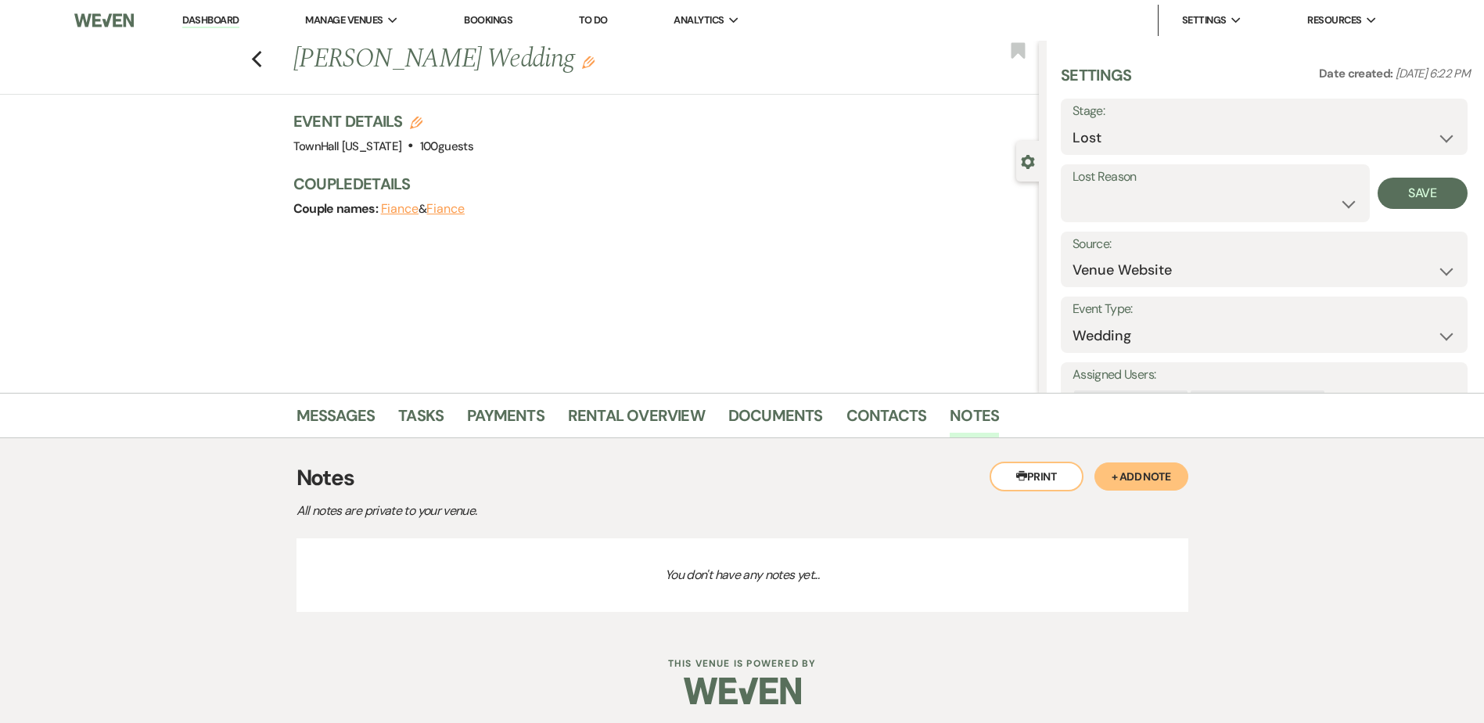
click at [1165, 474] on button "+ Add Note" at bounding box center [1142, 476] width 94 height 28
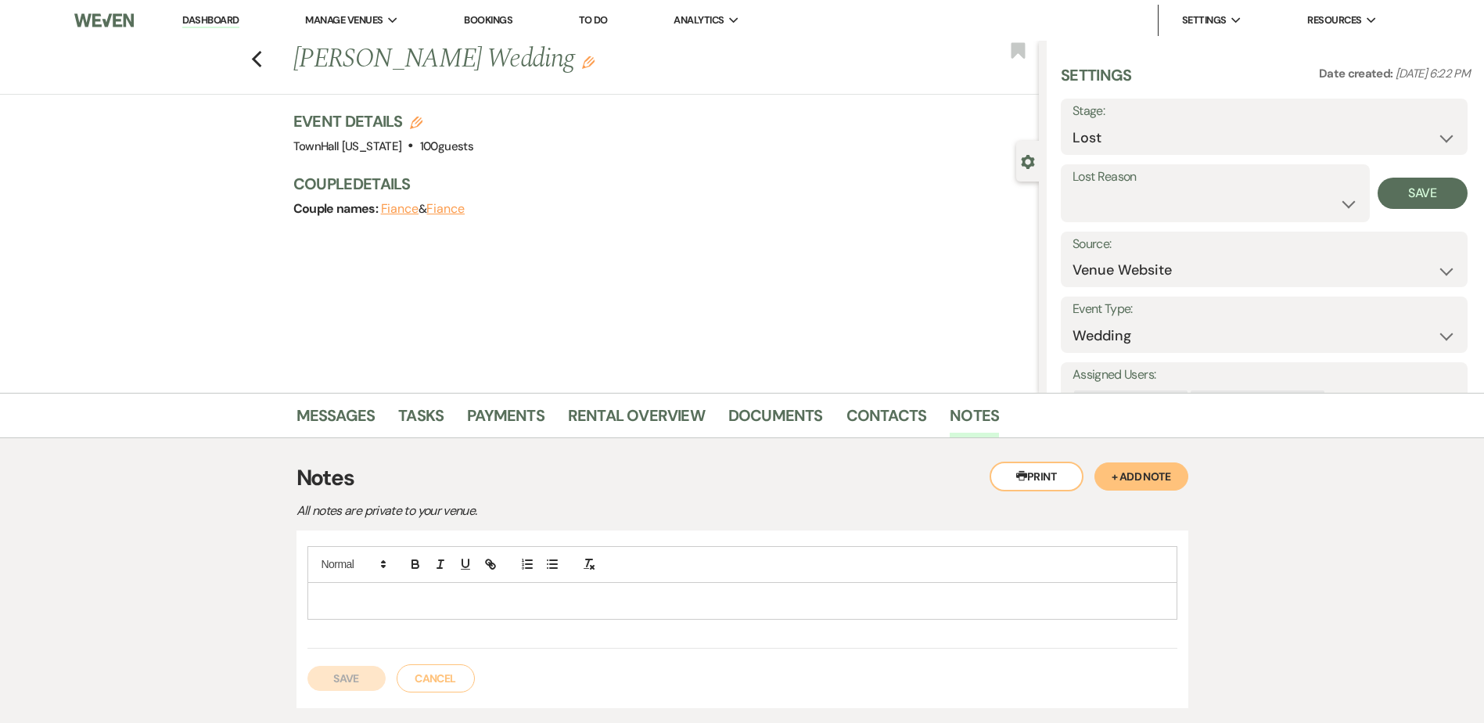
click at [583, 603] on p at bounding box center [742, 600] width 845 height 17
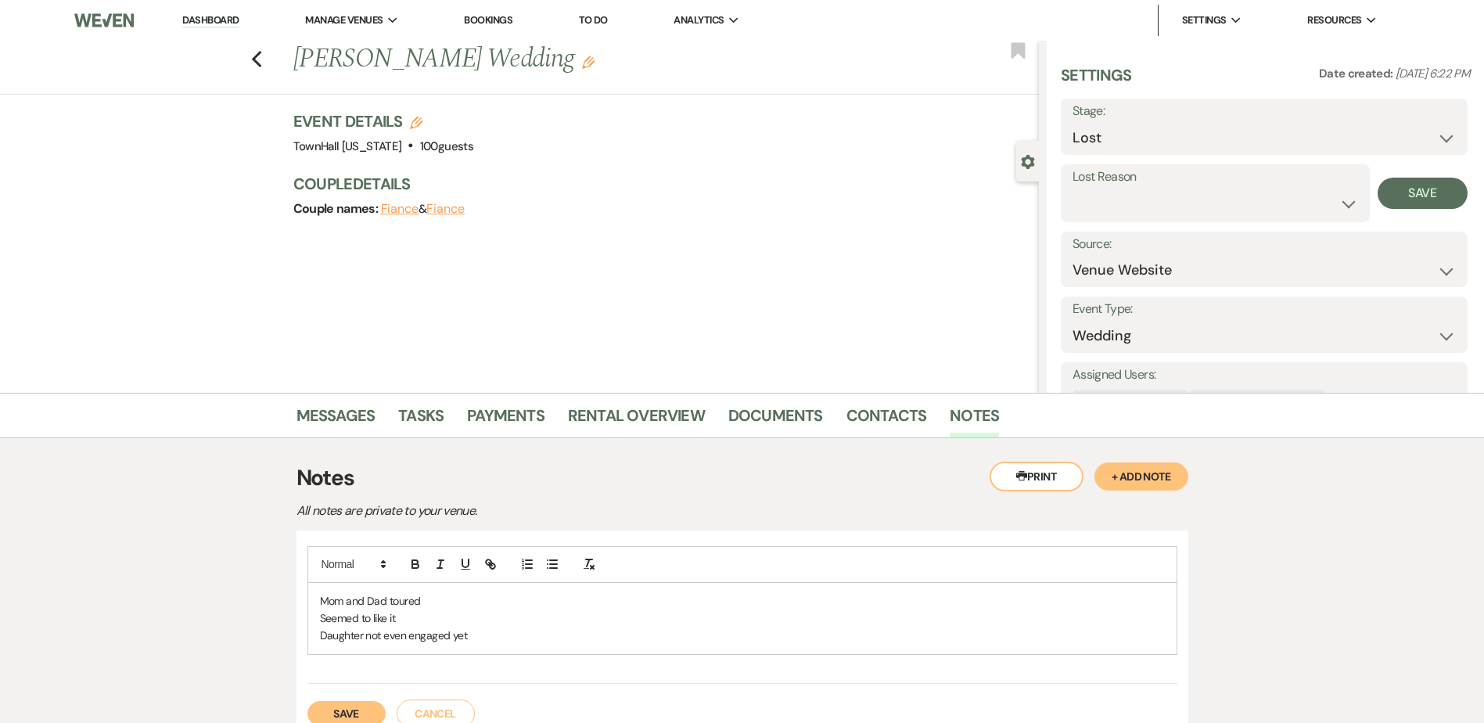
click at [350, 705] on button "Save" at bounding box center [346, 713] width 78 height 25
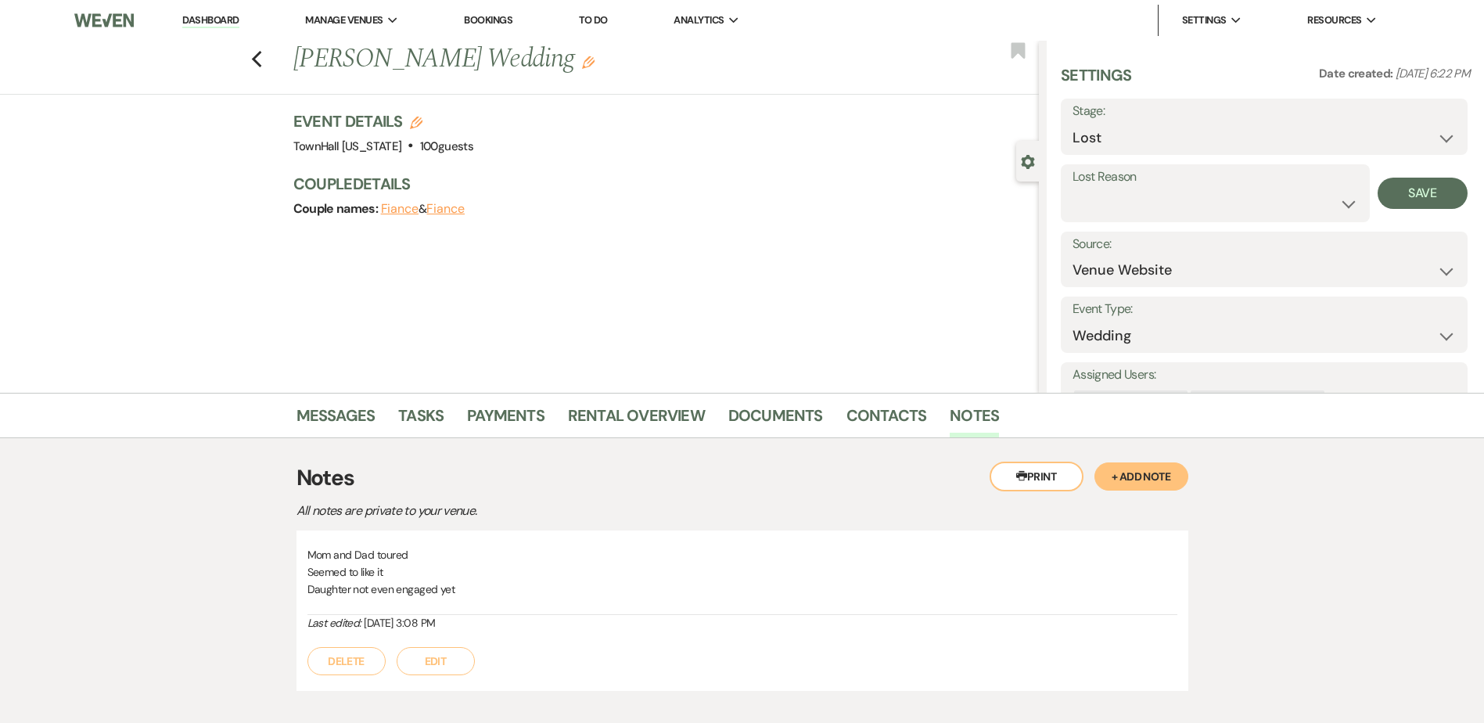
click at [295, 415] on div "Messages Tasks Payments Rental Overview Documents Contacts Notes" at bounding box center [742, 415] width 1484 height 45
click at [312, 408] on link "Messages" at bounding box center [336, 420] width 79 height 34
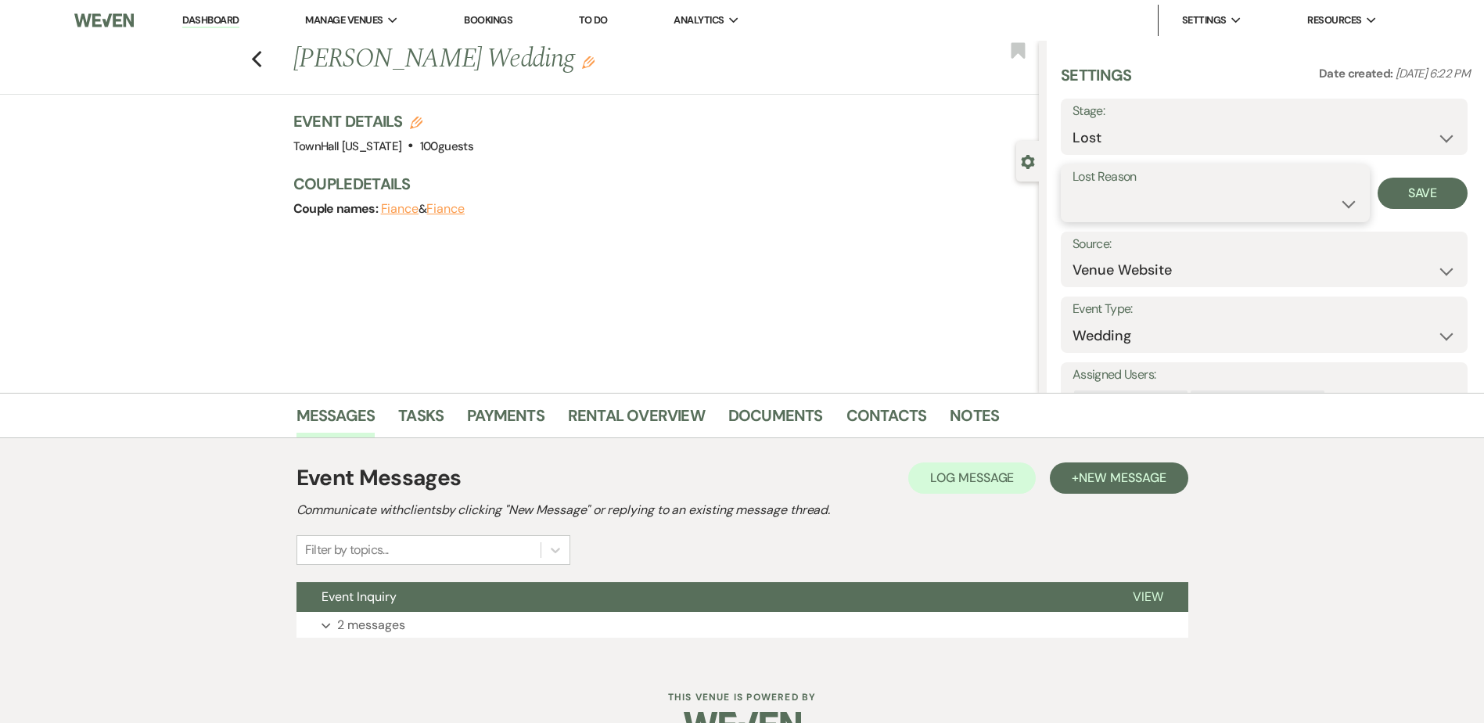
drag, startPoint x: 1151, startPoint y: 193, endPoint x: 1155, endPoint y: 203, distance: 10.2
click at [1151, 193] on select "Booked Elsewhere Budget Date Unavailable No Response Not a Good Match Capacity …" at bounding box center [1216, 204] width 286 height 31
select select "5"
click at [1073, 189] on select "Booked Elsewhere Budget Date Unavailable No Response Not a Good Match Capacity …" at bounding box center [1216, 204] width 286 height 31
click at [1423, 178] on button "Save" at bounding box center [1423, 193] width 90 height 31
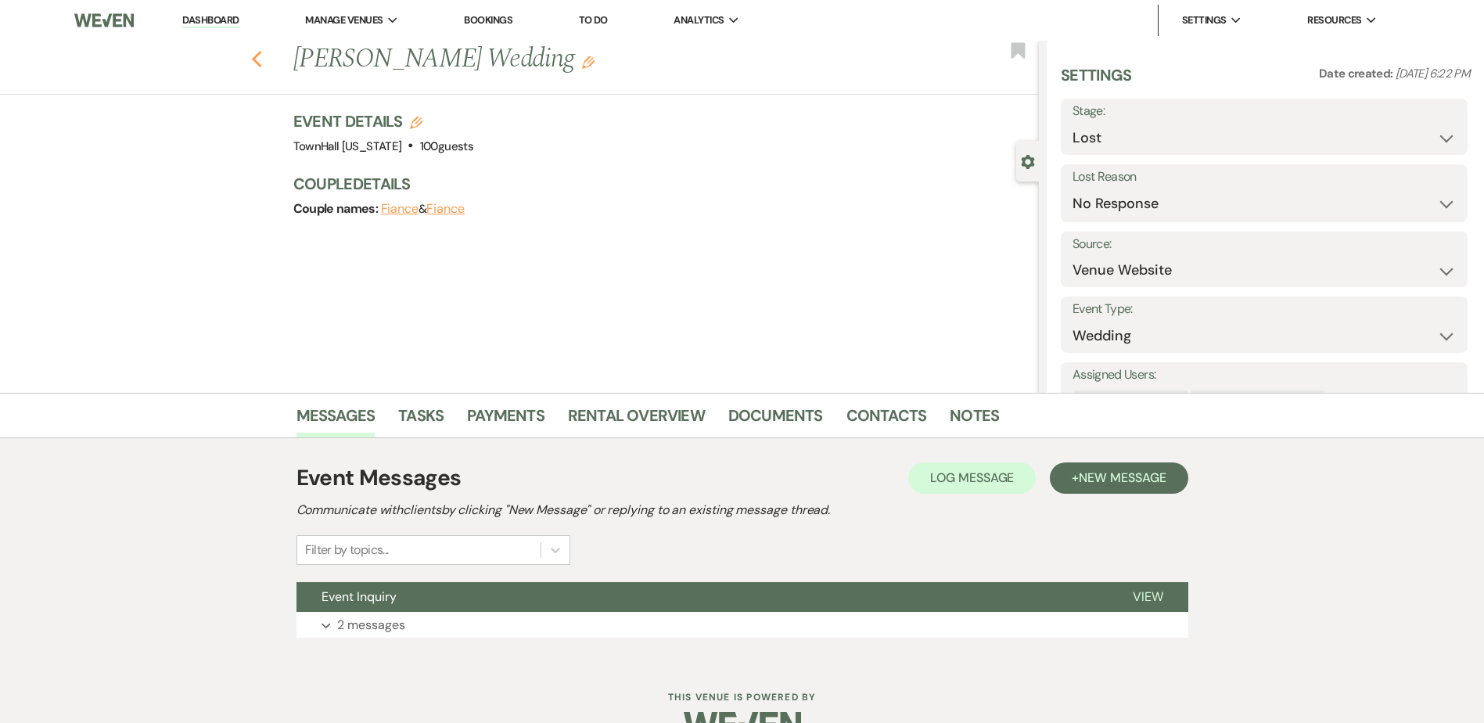
click at [261, 54] on use "button" at bounding box center [256, 59] width 10 height 17
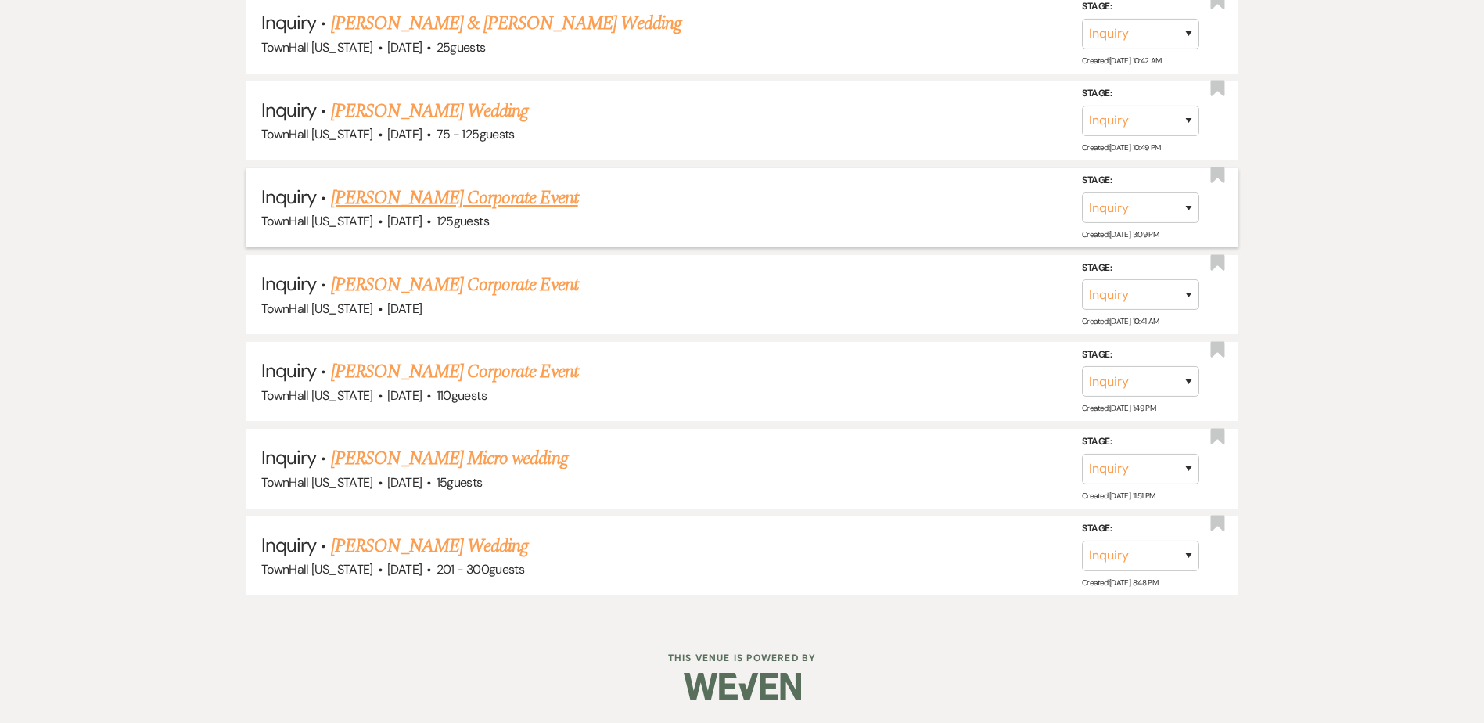
scroll to position [1009, 0]
click at [501, 546] on link "[PERSON_NAME] Wedding" at bounding box center [430, 546] width 198 height 28
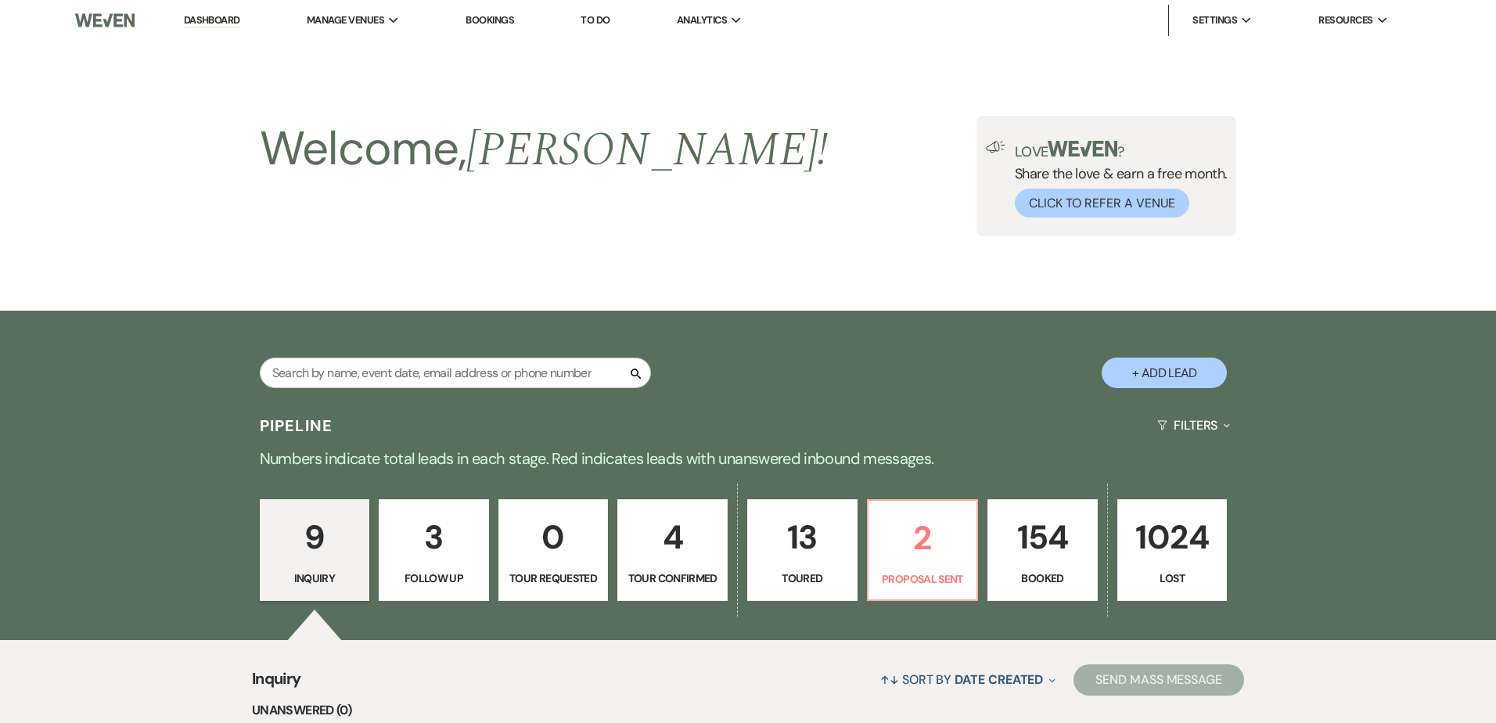
select select "2"
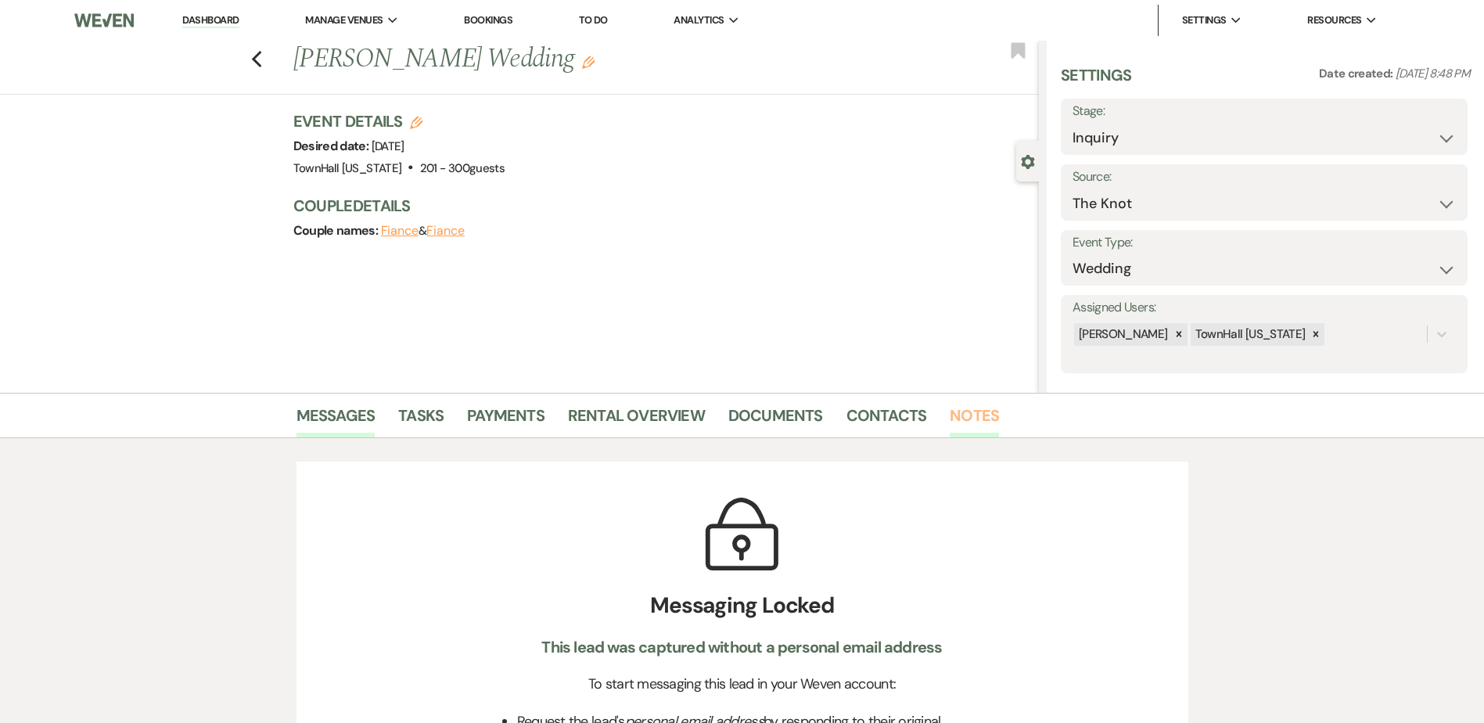
click at [965, 403] on link "Notes" at bounding box center [974, 420] width 49 height 34
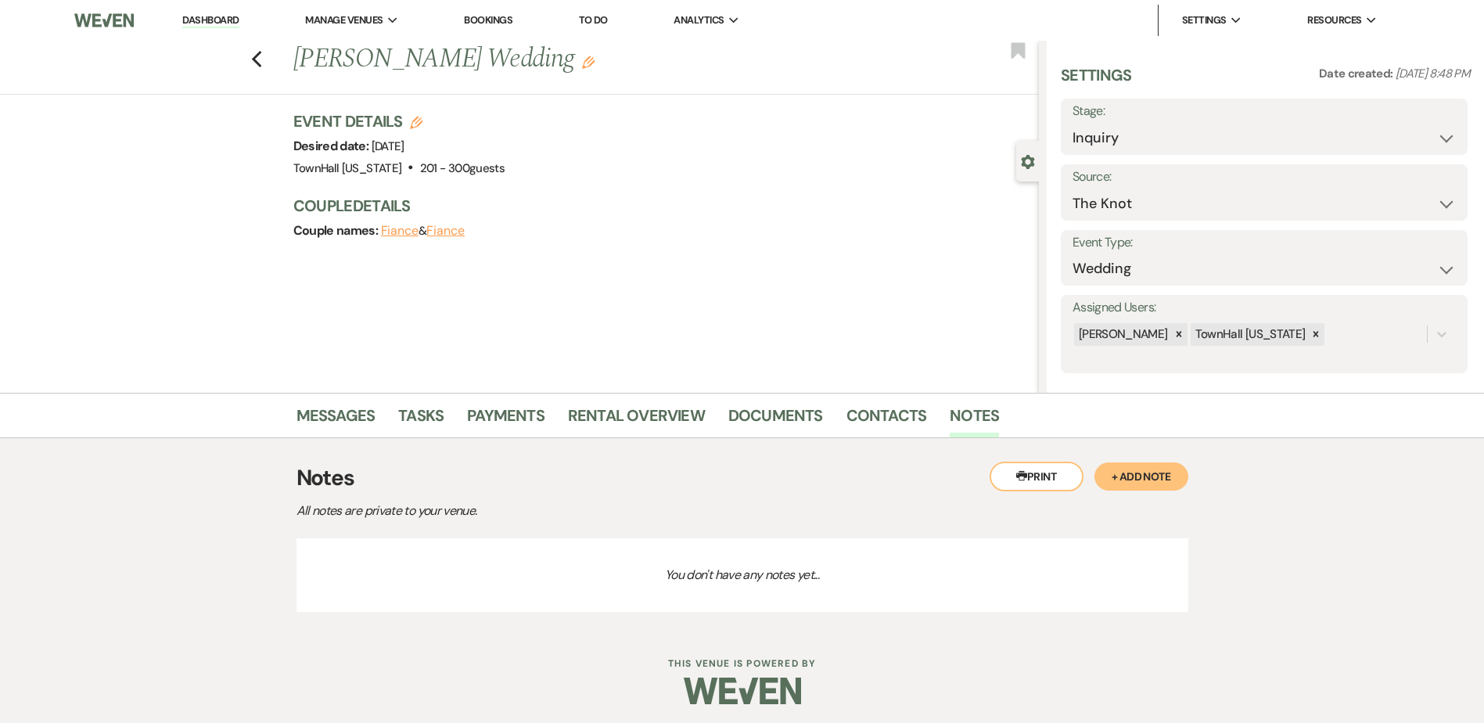
click at [1160, 480] on button "+ Add Note" at bounding box center [1142, 476] width 94 height 28
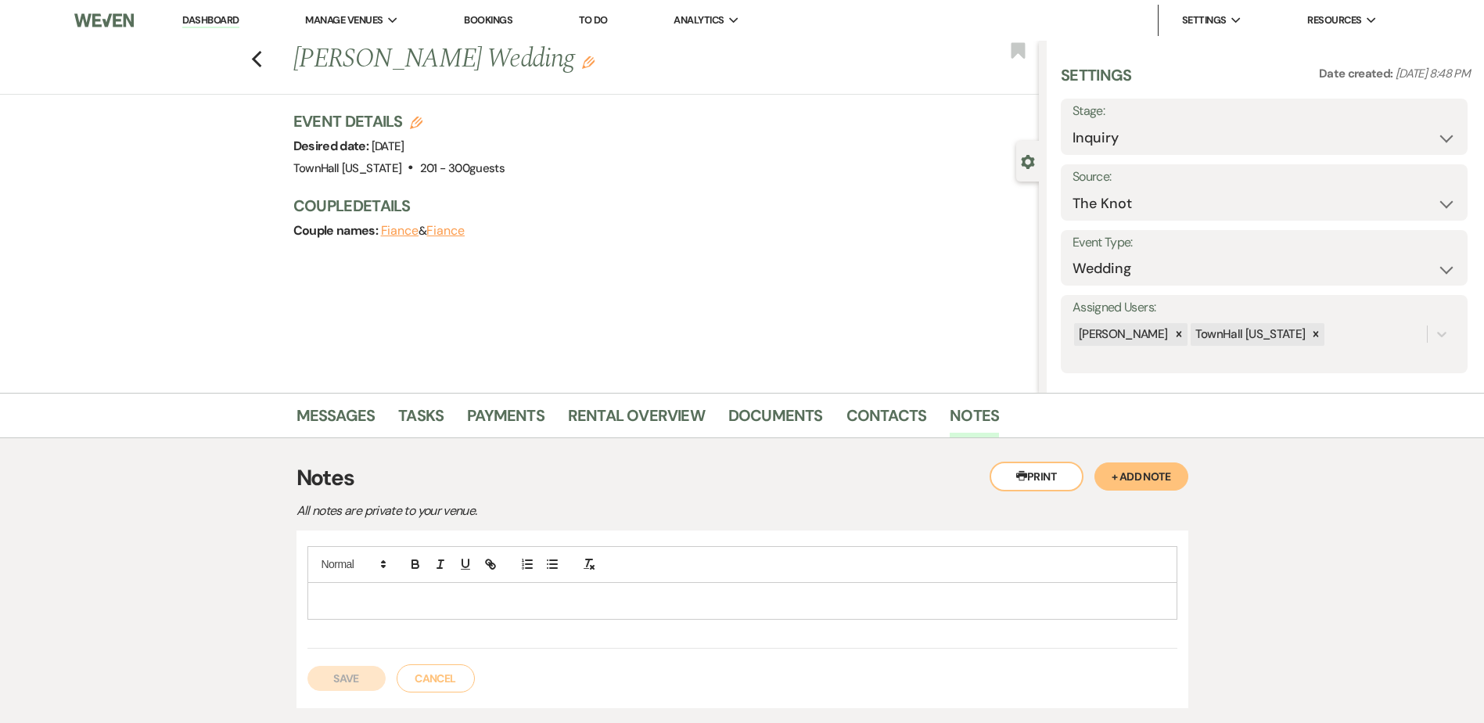
click at [592, 608] on p at bounding box center [742, 600] width 845 height 17
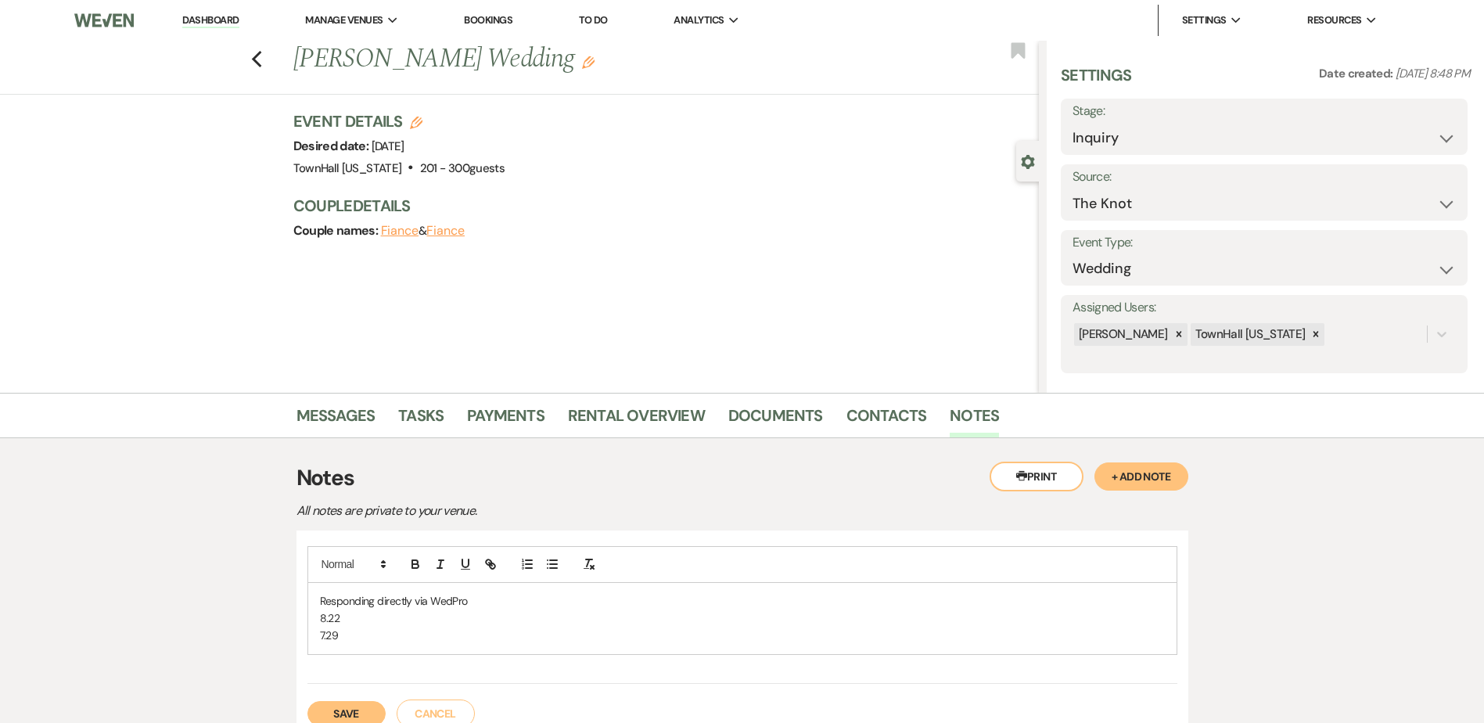
click at [338, 706] on button "Save" at bounding box center [346, 713] width 78 height 25
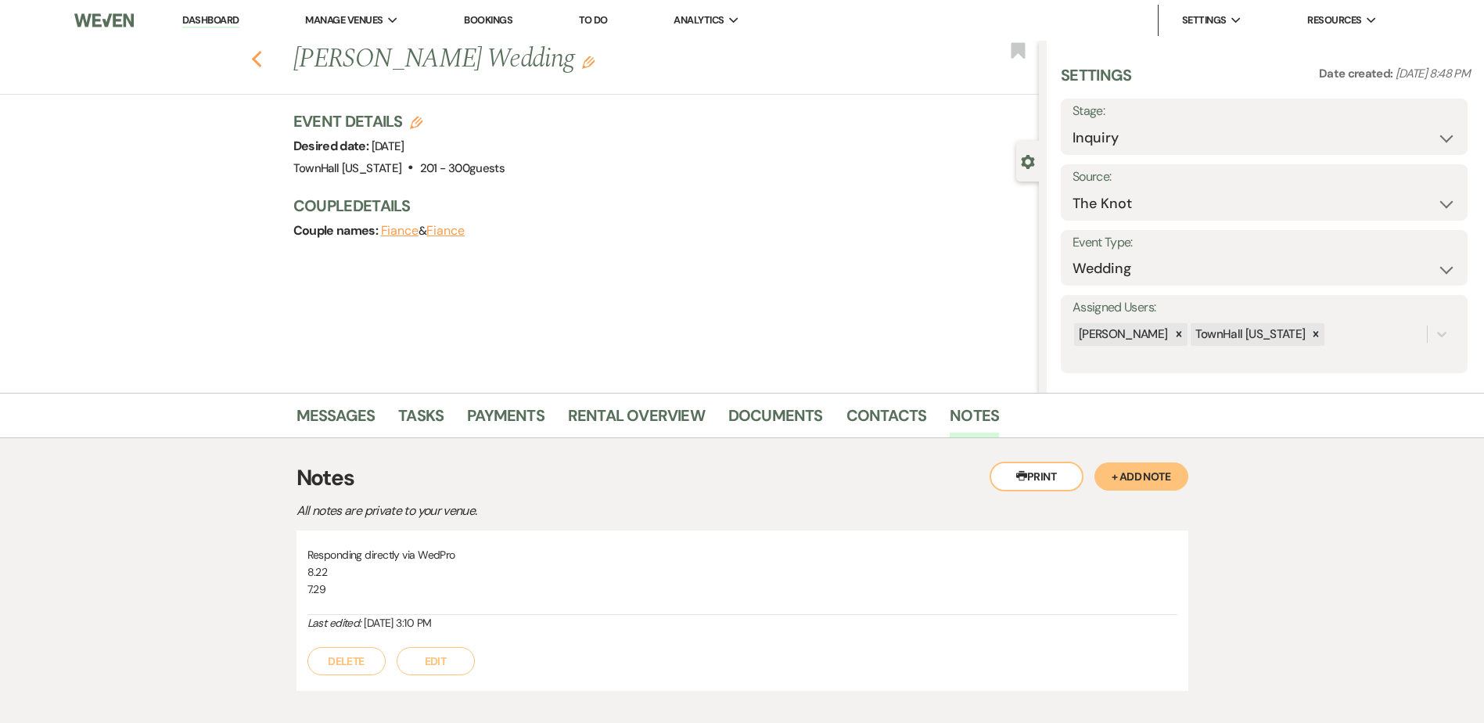
click at [258, 52] on icon "Previous" at bounding box center [257, 59] width 12 height 19
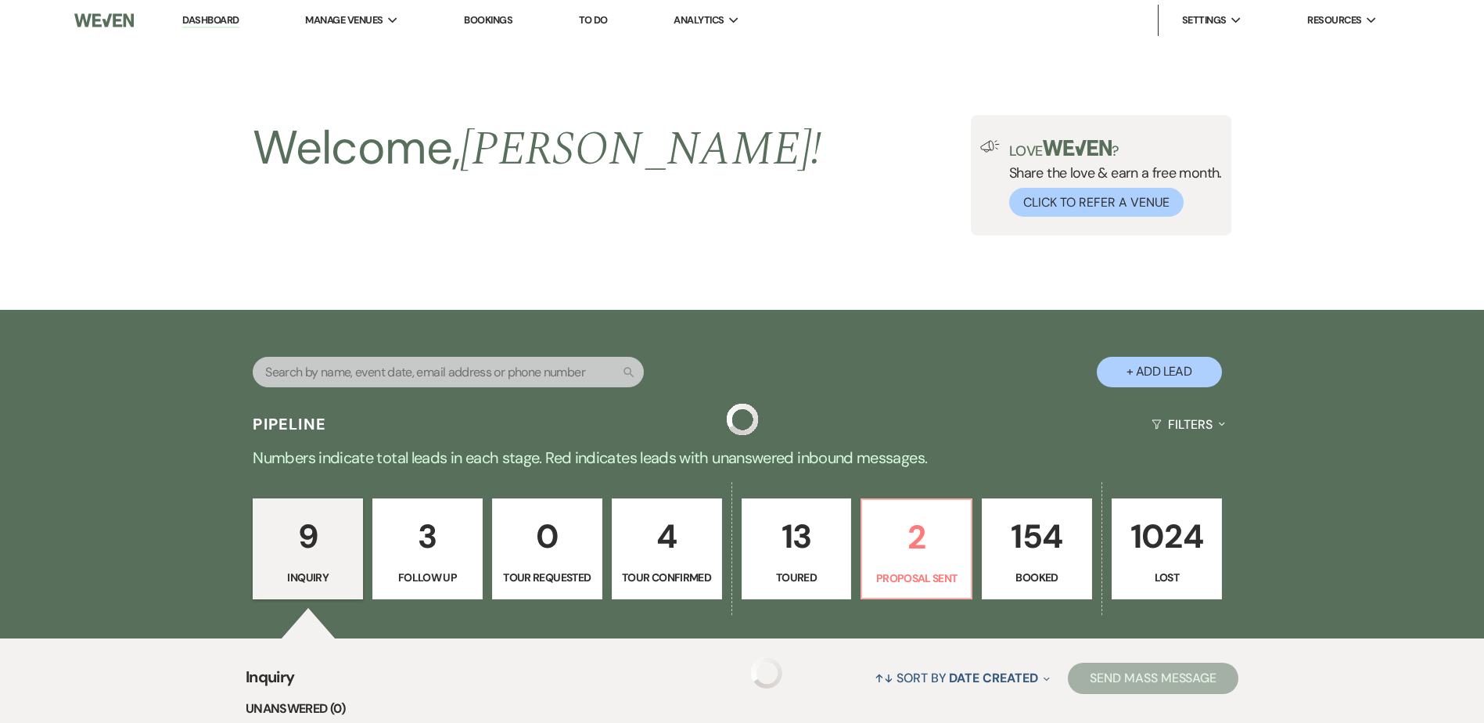
scroll to position [1009, 0]
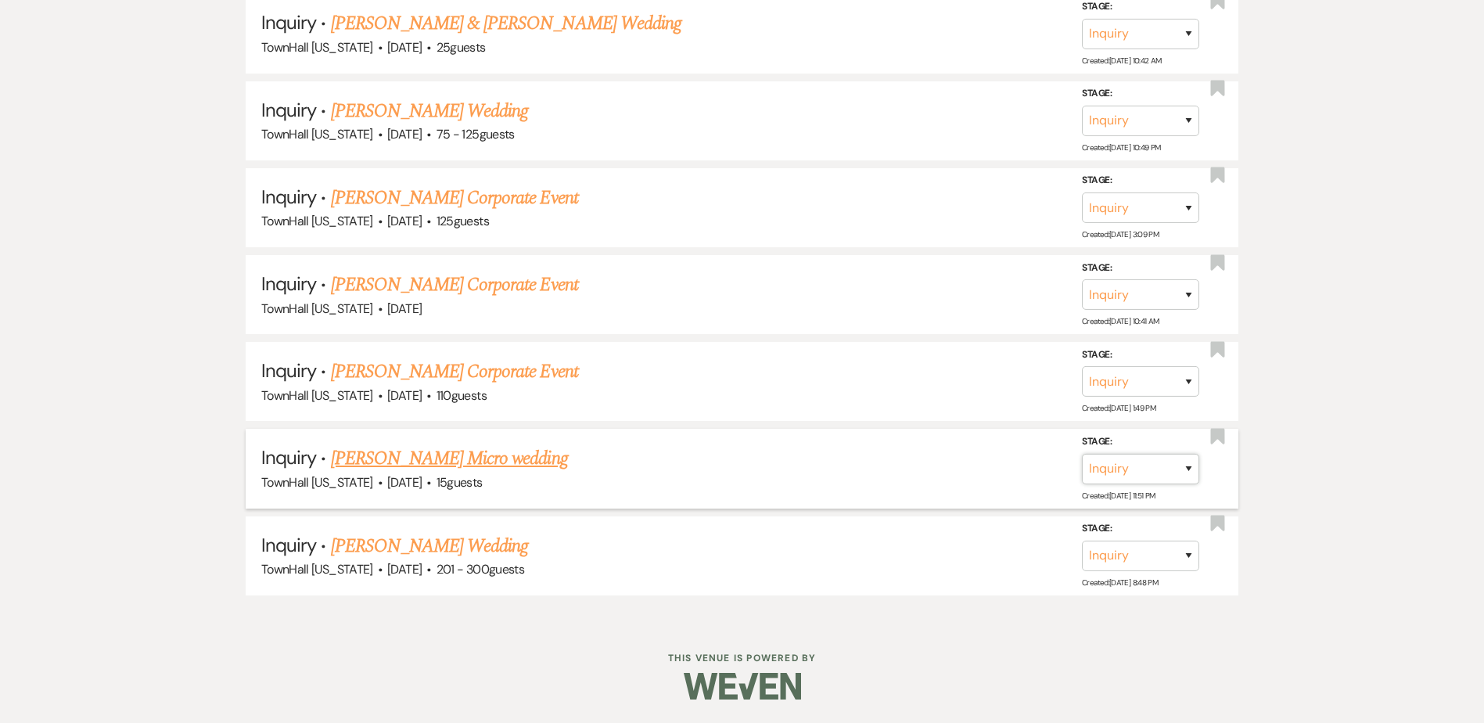
click at [1135, 480] on select "Inquiry Follow Up Tour Requested Tour Confirmed Toured Proposal Sent Booked Lost" at bounding box center [1140, 468] width 117 height 31
select select "8"
click at [1082, 453] on select "Inquiry Follow Up Tour Requested Tour Confirmed Toured Proposal Sent Booked Lost" at bounding box center [1140, 468] width 117 height 31
click at [930, 458] on select "Booked Elsewhere Budget Date Unavailable No Response Not a Good Match Capacity …" at bounding box center [921, 468] width 135 height 31
select select "5"
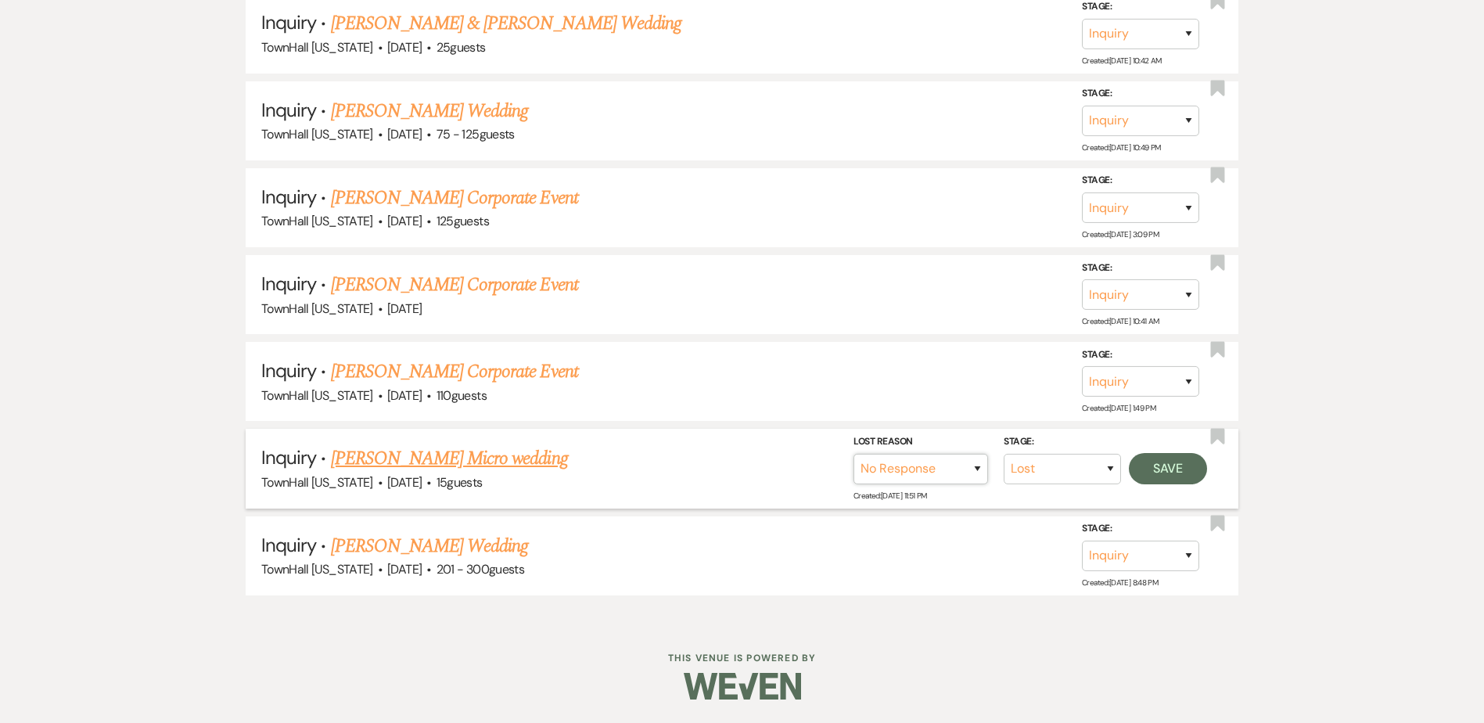
click at [854, 453] on select "Booked Elsewhere Budget Date Unavailable No Response Not a Good Match Capacity …" at bounding box center [921, 468] width 135 height 31
click at [1183, 472] on button "Save" at bounding box center [1168, 467] width 78 height 31
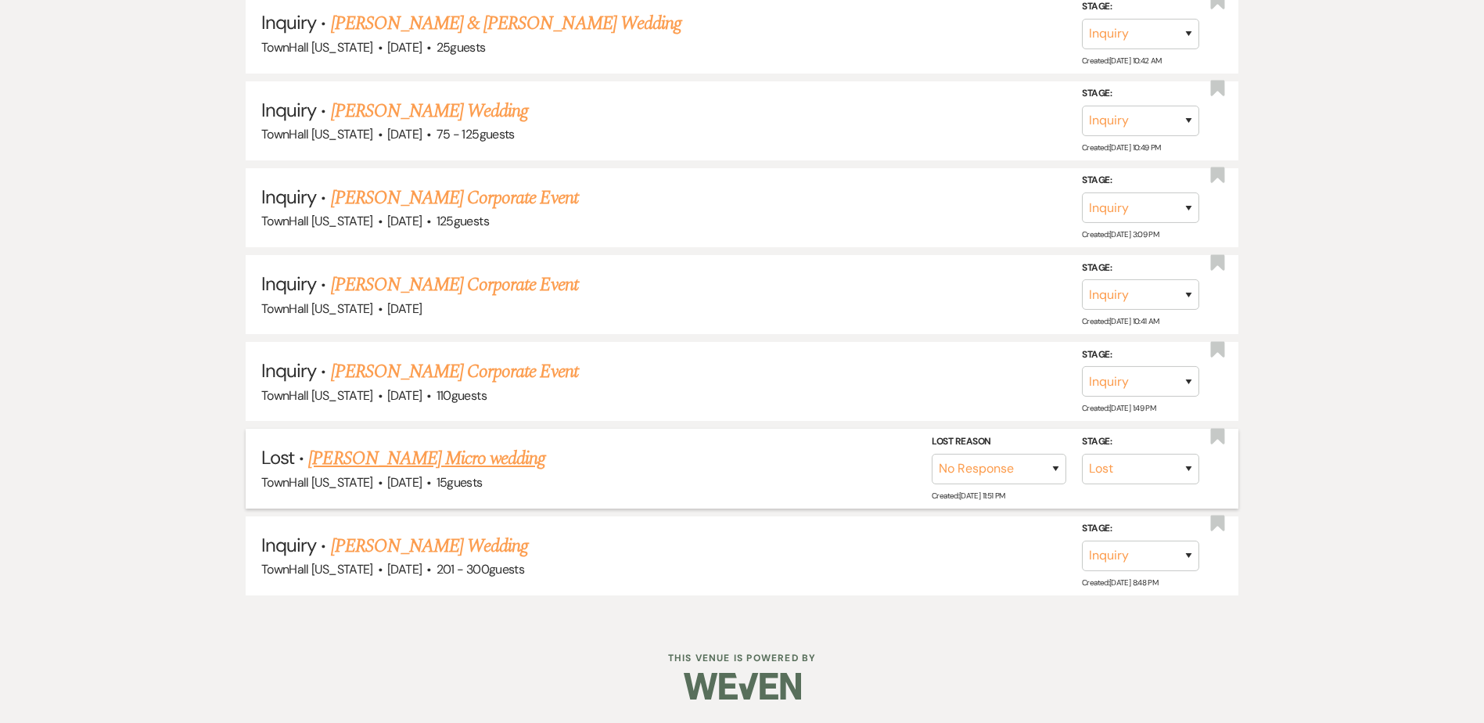
scroll to position [922, 0]
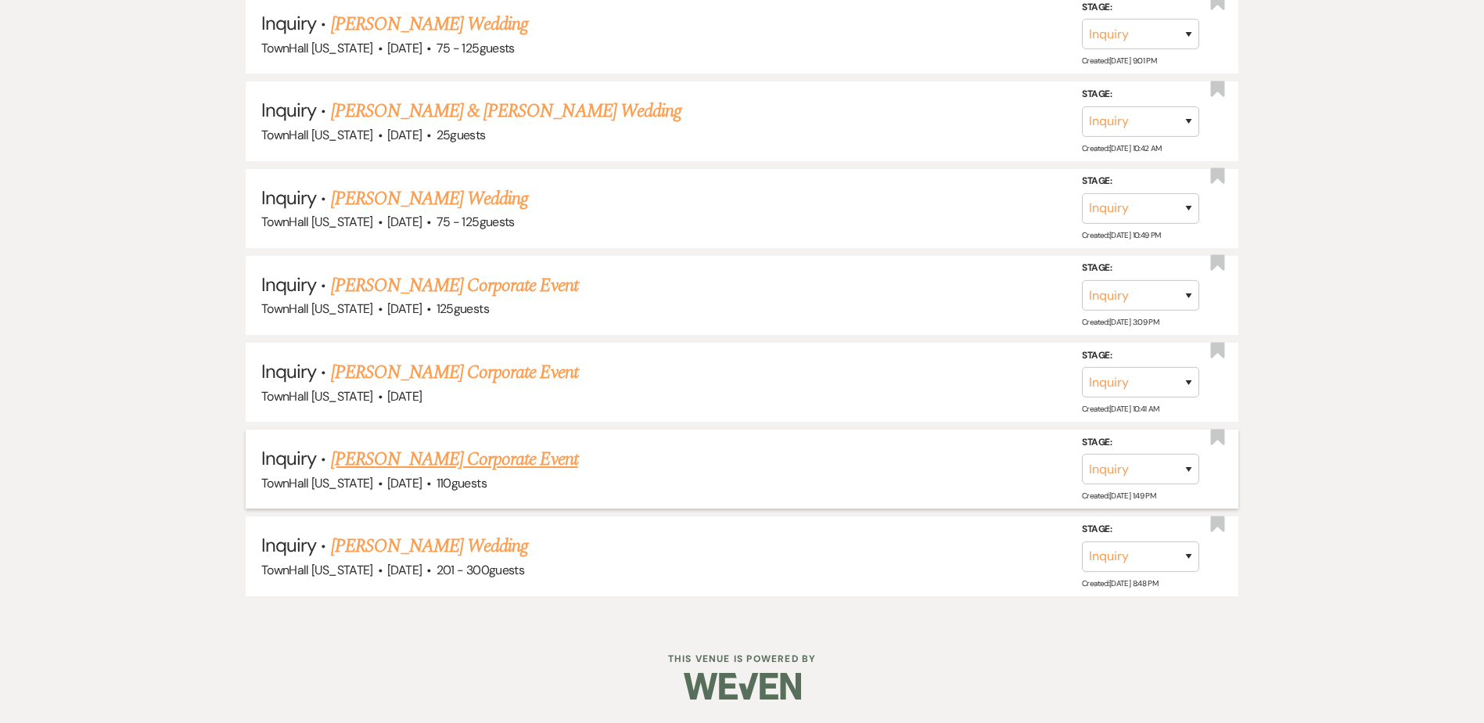
click at [481, 462] on link "[PERSON_NAME] Corporate Event" at bounding box center [454, 459] width 247 height 28
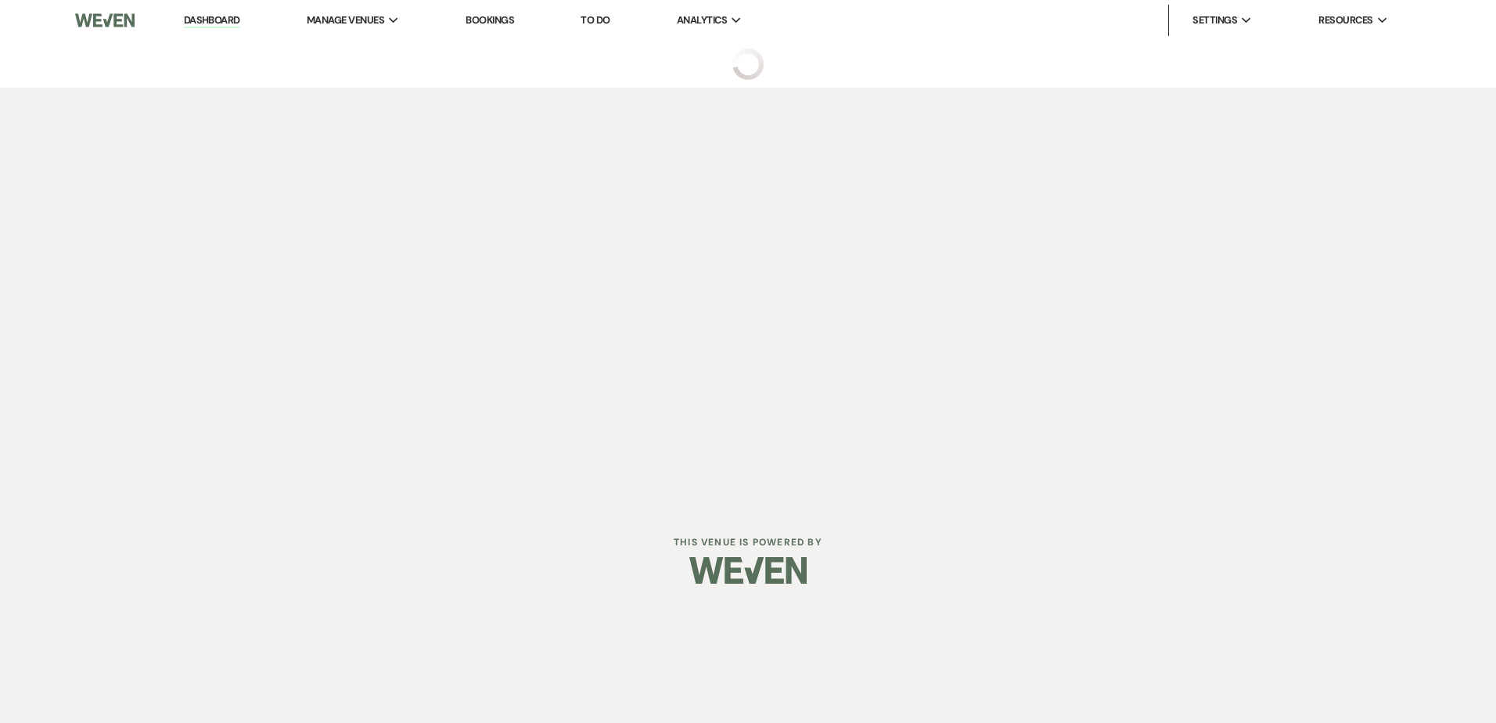
select select "5"
select select "9"
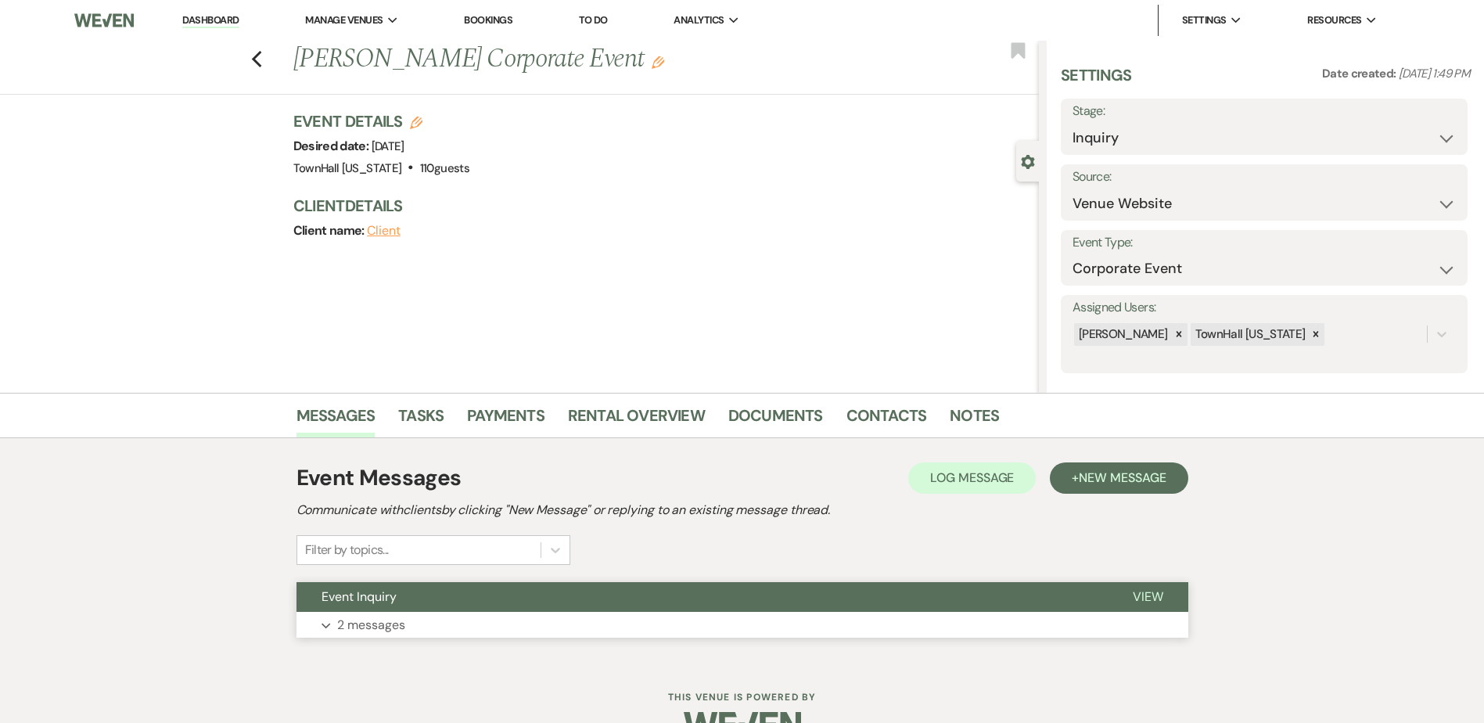
click at [377, 594] on span "Event Inquiry" at bounding box center [359, 596] width 75 height 16
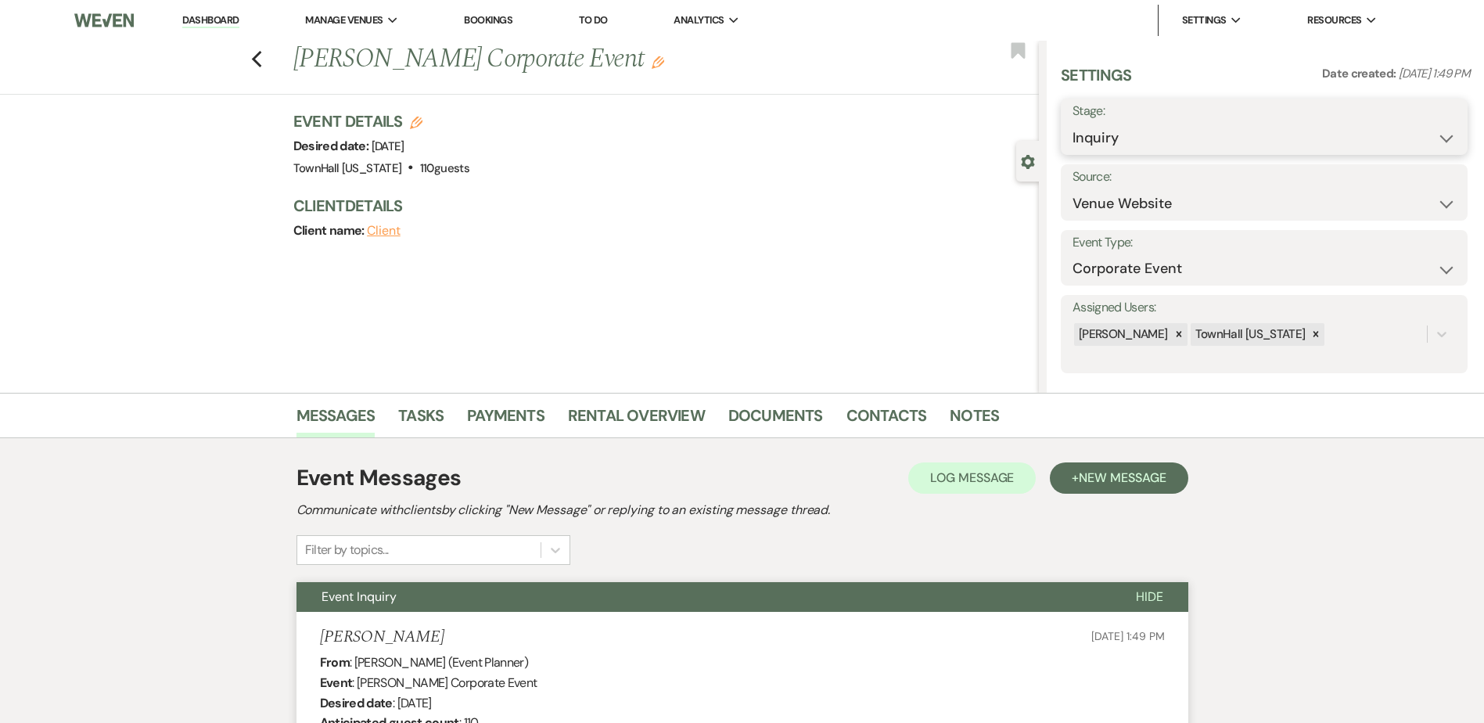
click at [1104, 138] on select "Inquiry Follow Up Tour Requested Tour Confirmed Toured Proposal Sent Booked Lost" at bounding box center [1264, 138] width 383 height 31
select select "8"
click at [1073, 123] on select "Inquiry Follow Up Tour Requested Tour Confirmed Toured Proposal Sent Booked Lost" at bounding box center [1264, 138] width 383 height 31
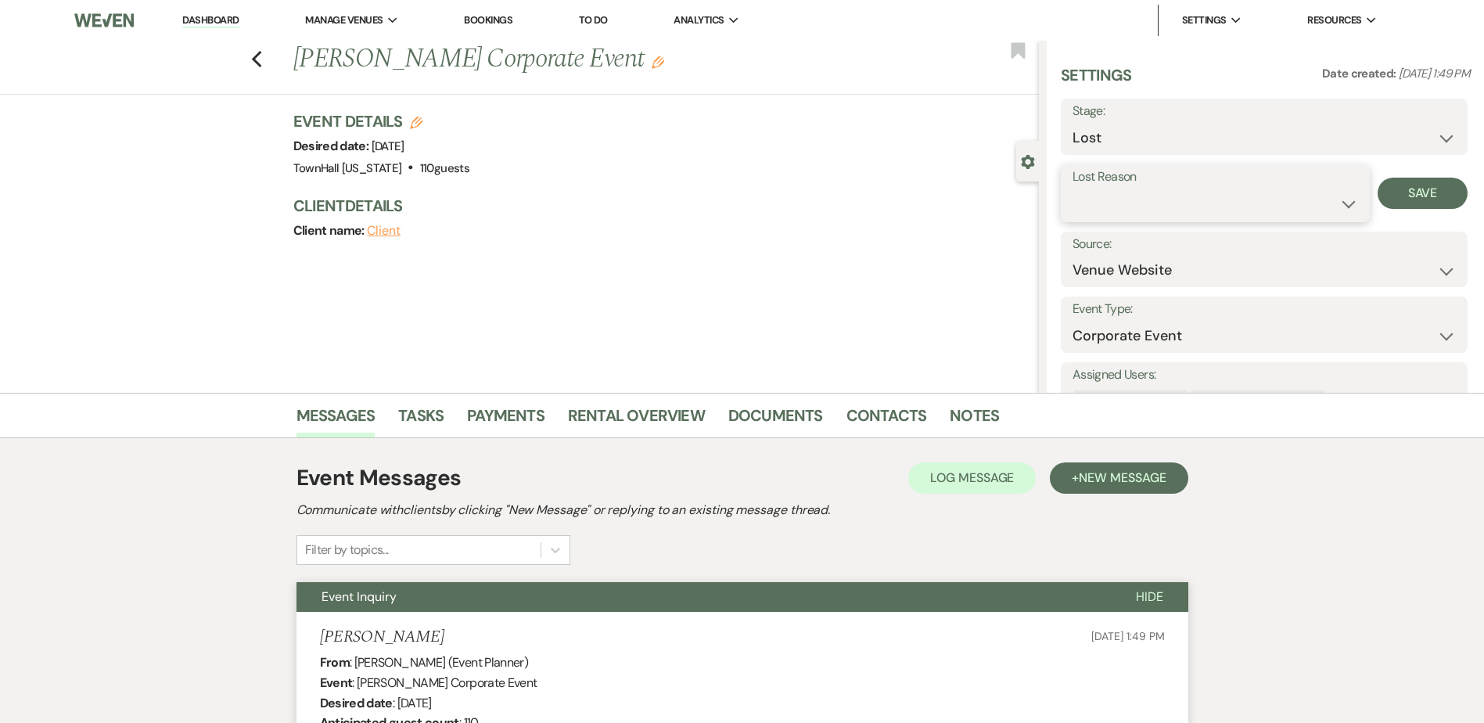
drag, startPoint x: 1075, startPoint y: 207, endPoint x: 1081, endPoint y: 215, distance: 10.6
click at [1075, 207] on select "Booked Elsewhere Budget Date Unavailable No Response Not a Good Match Capacity …" at bounding box center [1216, 204] width 286 height 31
select select "5"
click at [1073, 189] on select "Booked Elsewhere Budget Date Unavailable No Response Not a Good Match Capacity …" at bounding box center [1216, 204] width 286 height 31
click at [1428, 193] on button "Save" at bounding box center [1423, 193] width 90 height 31
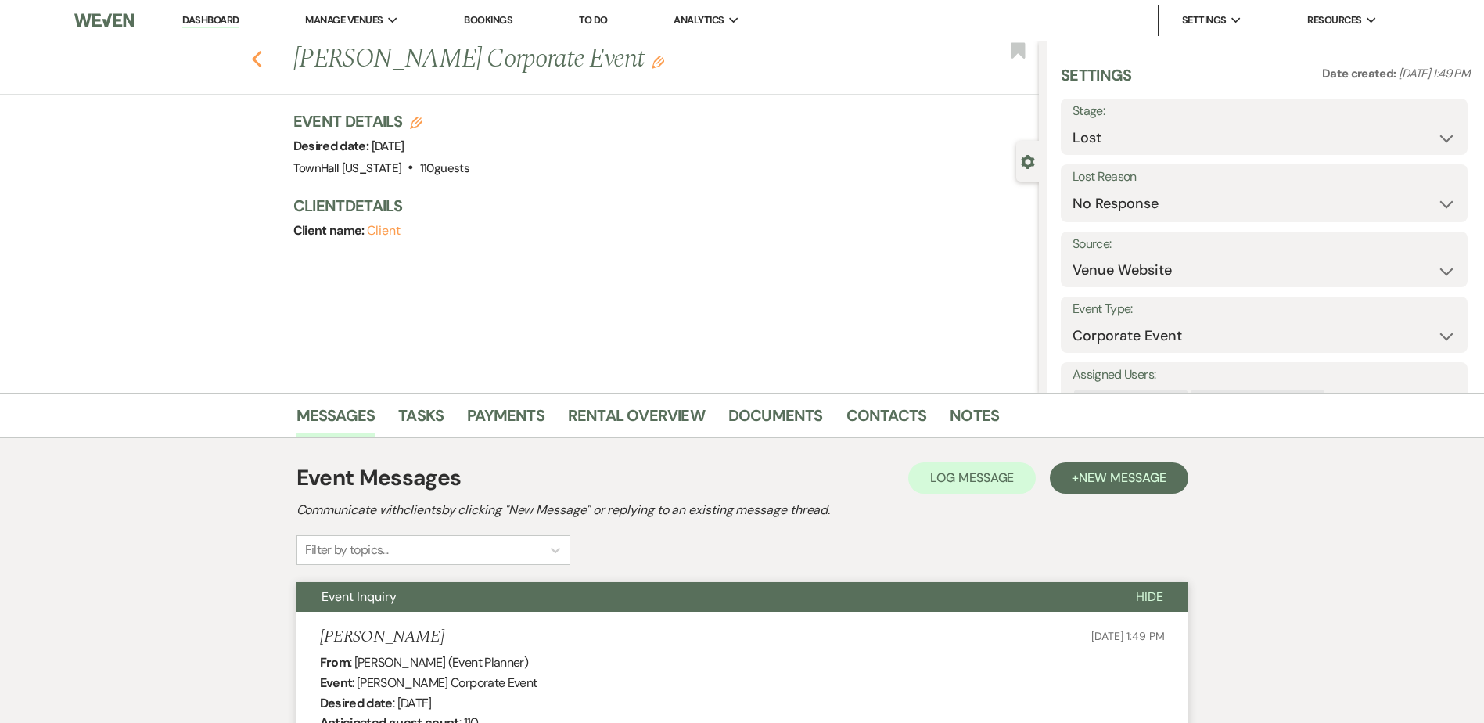
click at [261, 58] on use "button" at bounding box center [256, 59] width 10 height 17
select select "8"
select select "5"
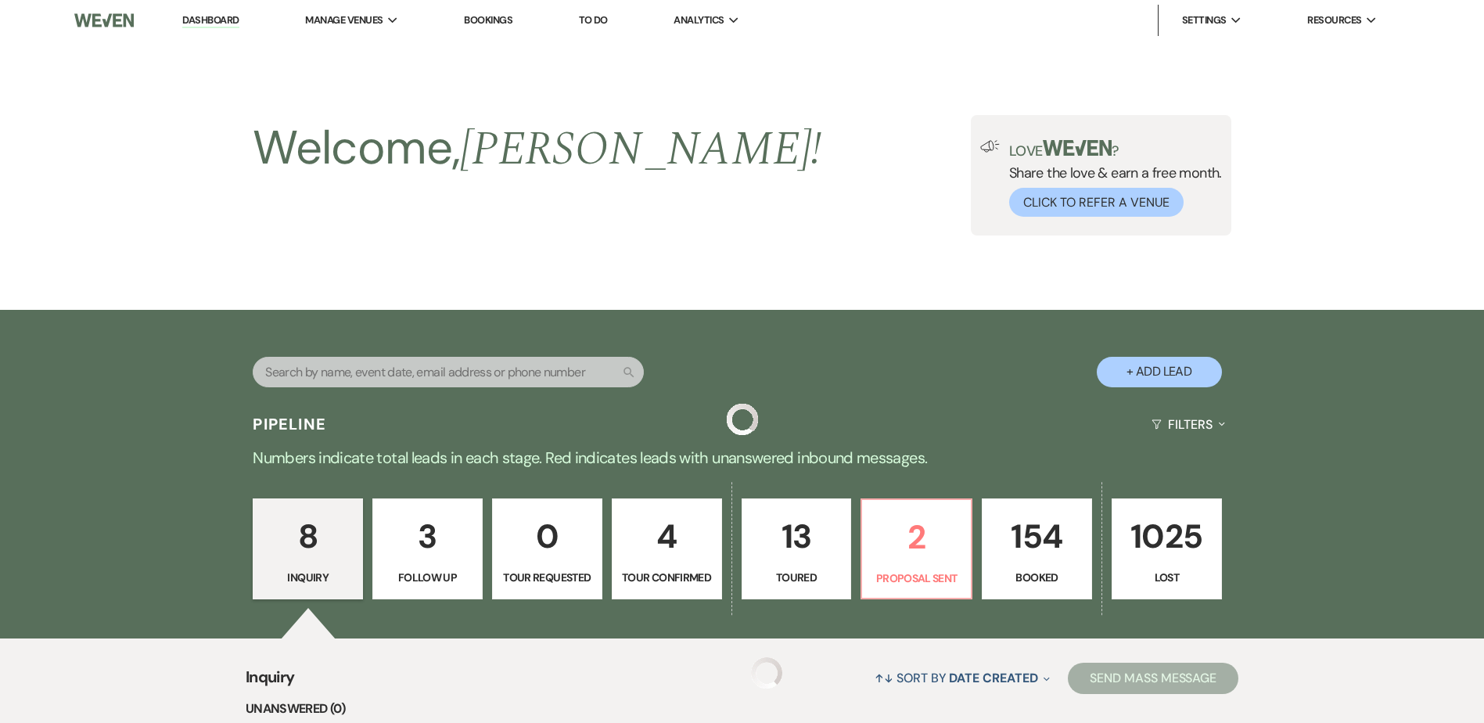
scroll to position [835, 0]
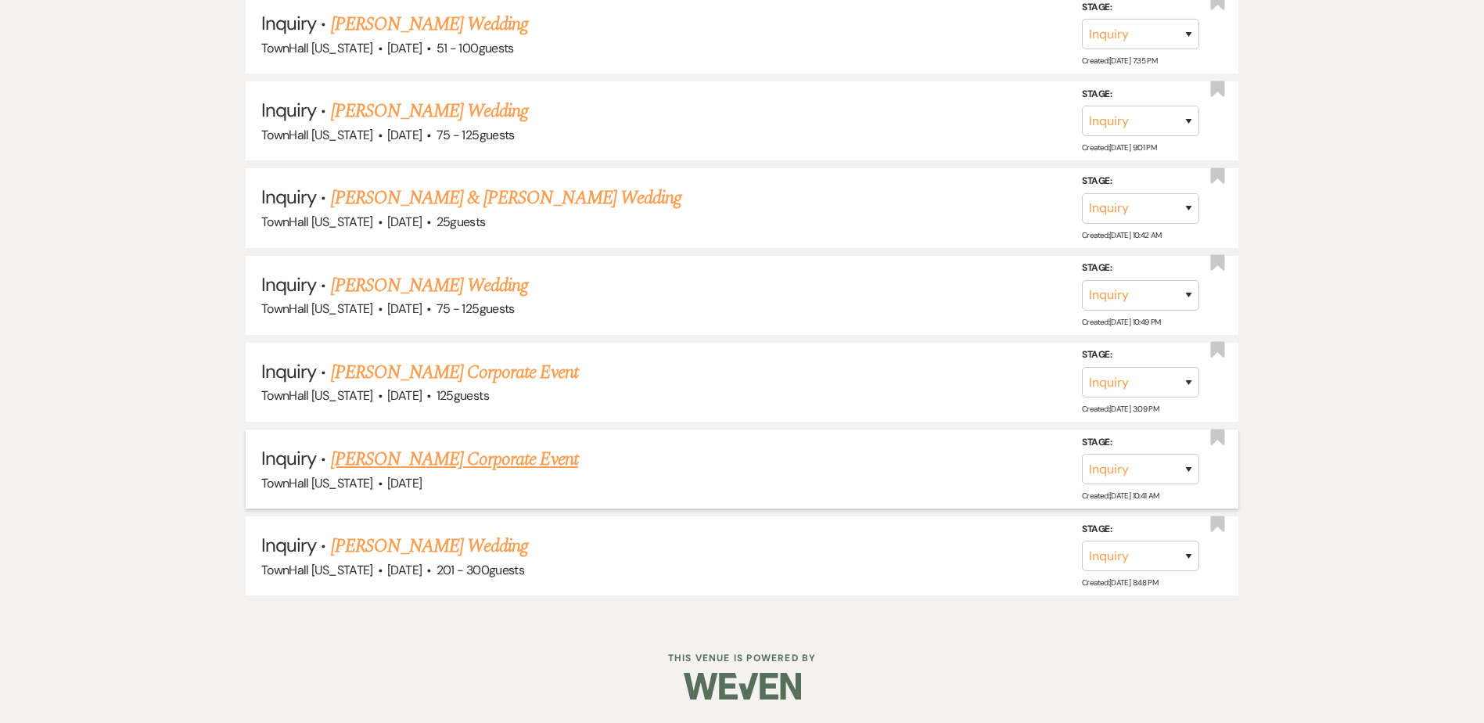
click at [442, 458] on link "[PERSON_NAME] Corporate Event" at bounding box center [454, 459] width 247 height 28
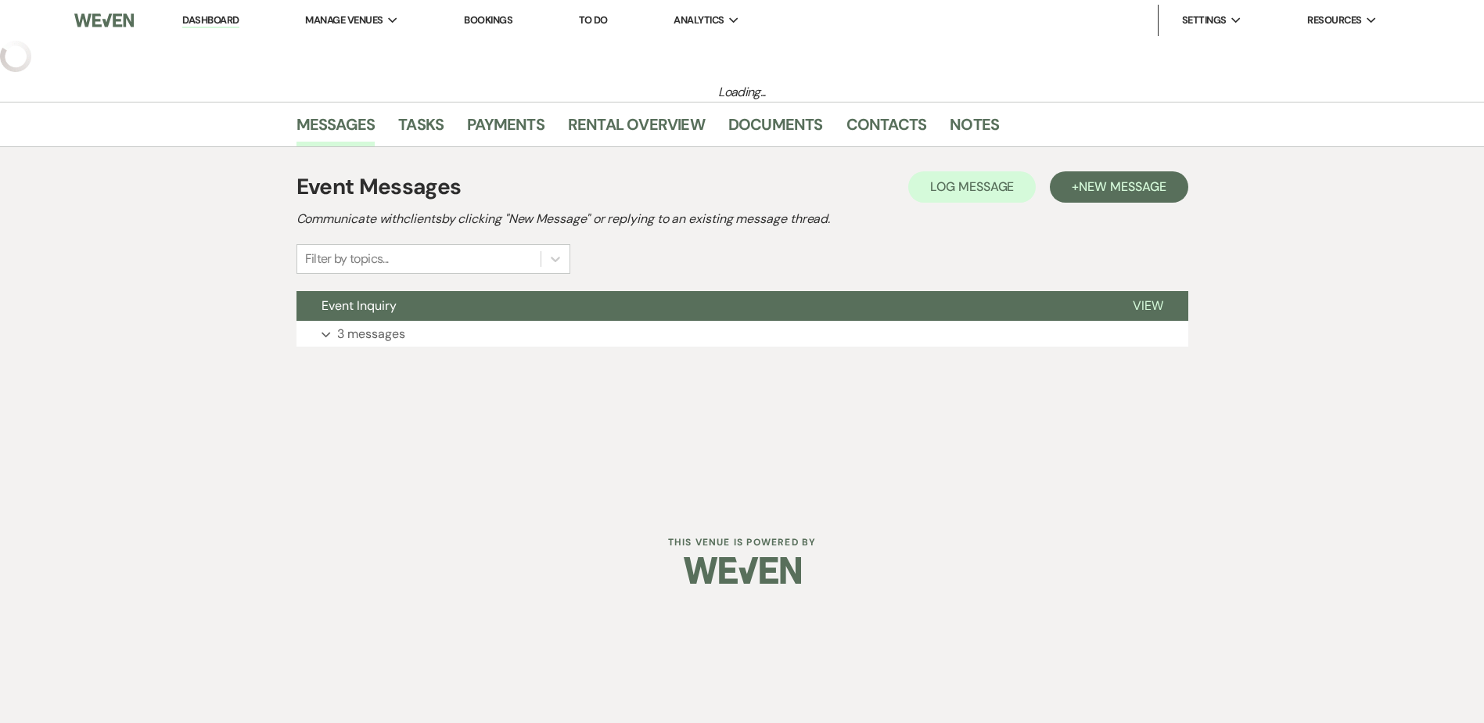
select select "5"
select select "9"
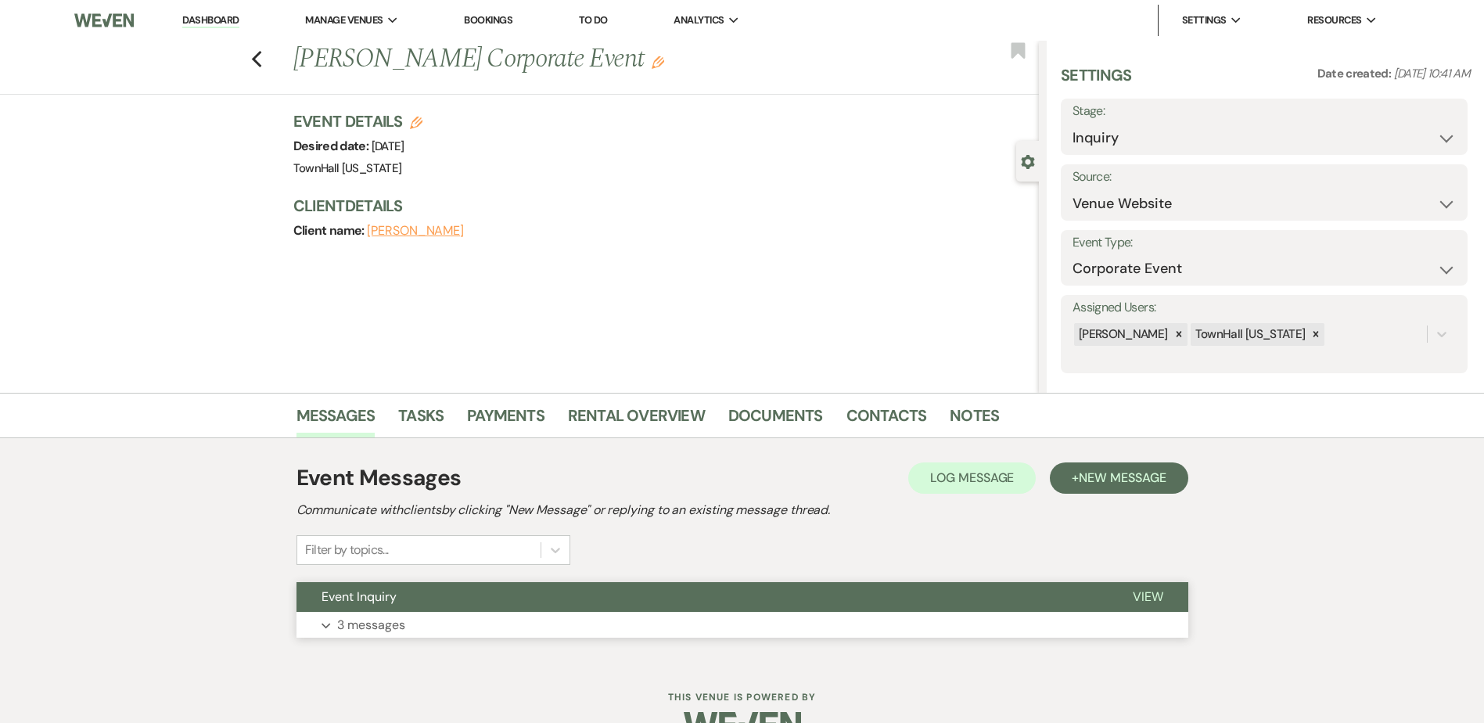
click at [472, 629] on button "Expand 3 messages" at bounding box center [743, 625] width 892 height 27
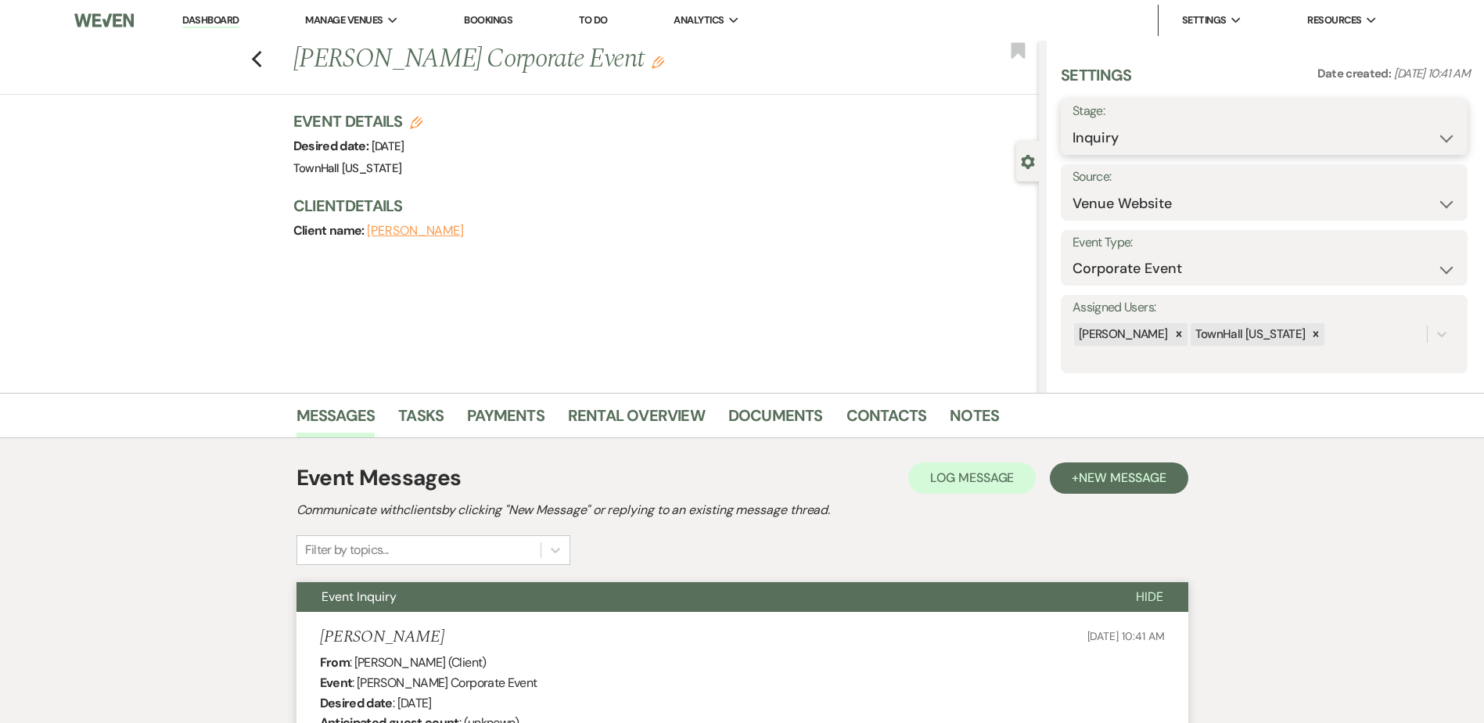
click at [1102, 128] on select "Inquiry Follow Up Tour Requested Tour Confirmed Toured Proposal Sent Booked Lost" at bounding box center [1264, 138] width 383 height 31
select select "8"
click at [1073, 123] on select "Inquiry Follow Up Tour Requested Tour Confirmed Toured Proposal Sent Booked Lost" at bounding box center [1264, 138] width 383 height 31
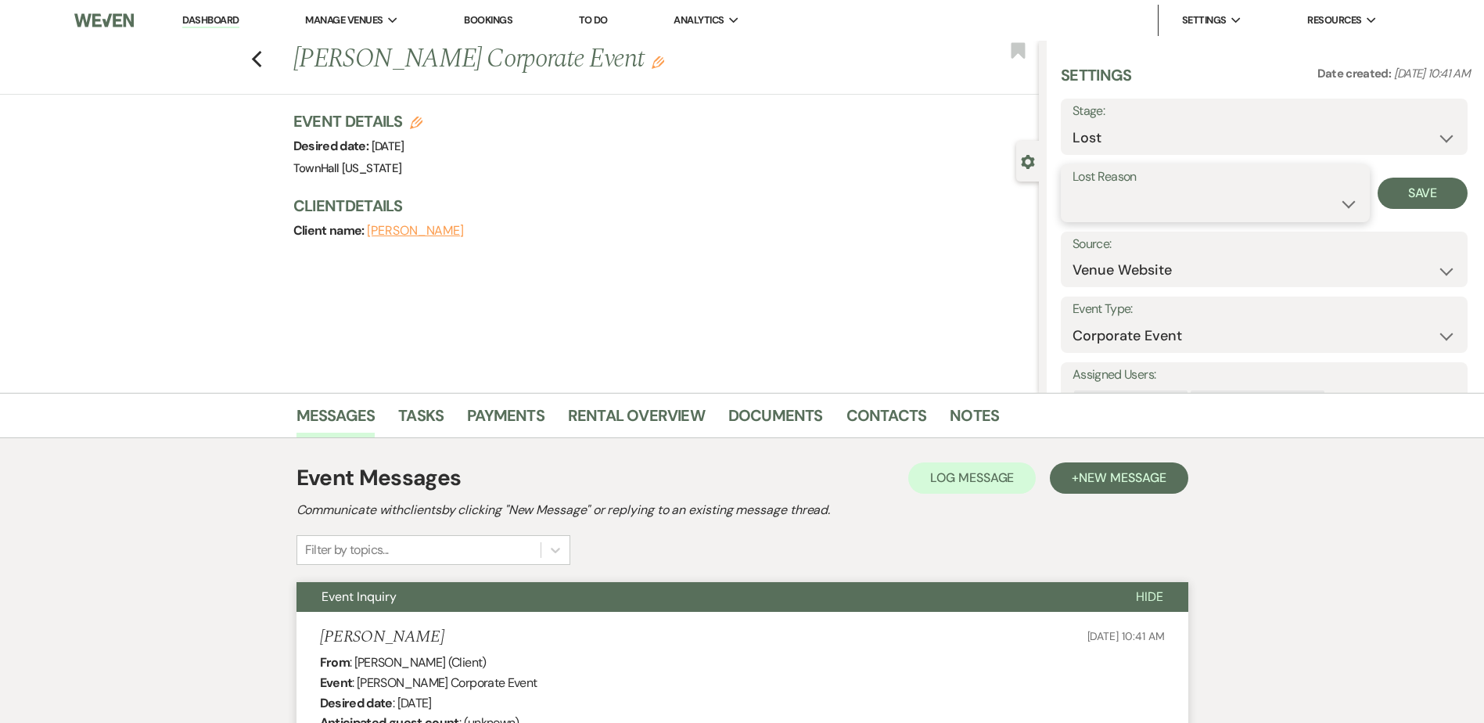
click at [1113, 207] on select "Booked Elsewhere Budget Date Unavailable No Response Not a Good Match Capacity …" at bounding box center [1216, 204] width 286 height 31
select select "5"
click at [1073, 189] on select "Booked Elsewhere Budget Date Unavailable No Response Not a Good Match Capacity …" at bounding box center [1216, 204] width 286 height 31
click at [1429, 190] on button "Save" at bounding box center [1423, 193] width 90 height 31
click at [256, 52] on div "Previous [PERSON_NAME] Corporate Event Edit Bookmark" at bounding box center [515, 68] width 1047 height 54
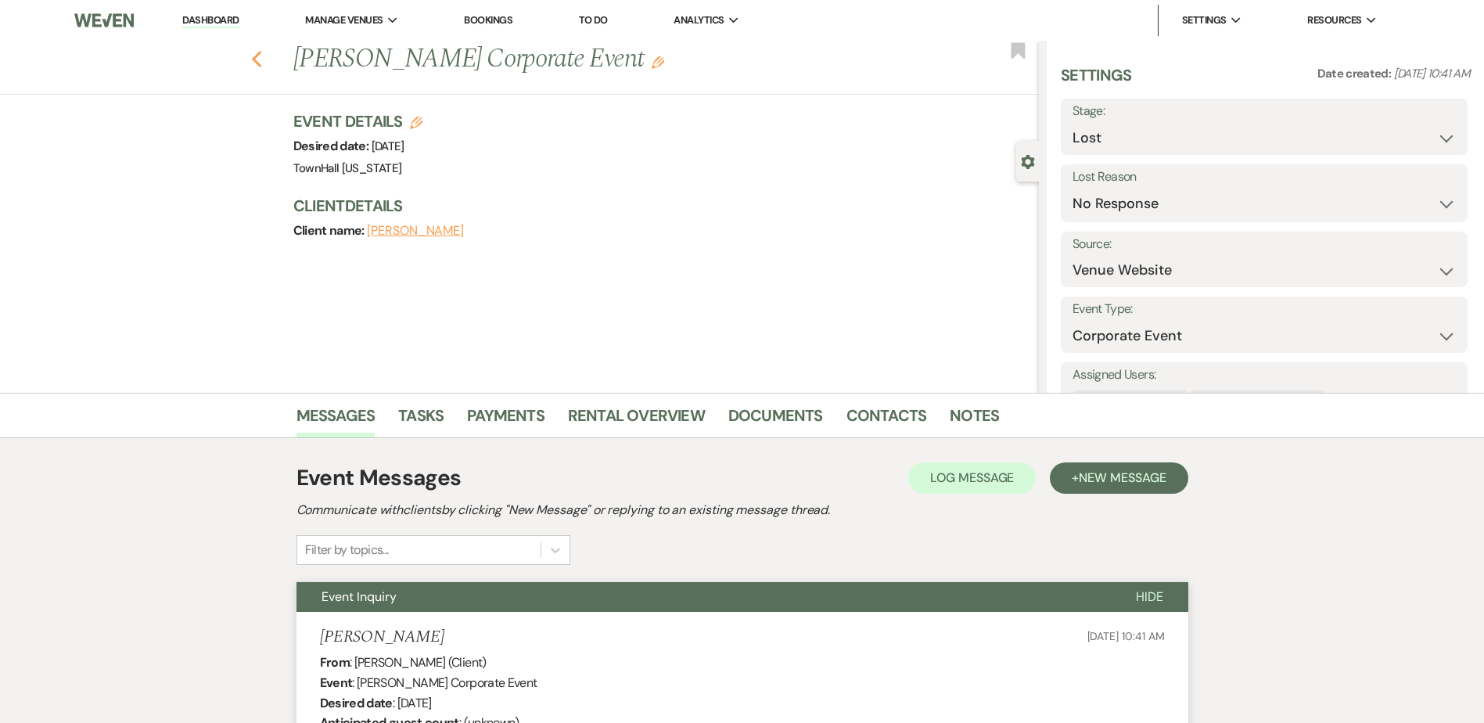
click at [259, 56] on icon "Previous" at bounding box center [257, 59] width 12 height 19
select select "8"
select select "5"
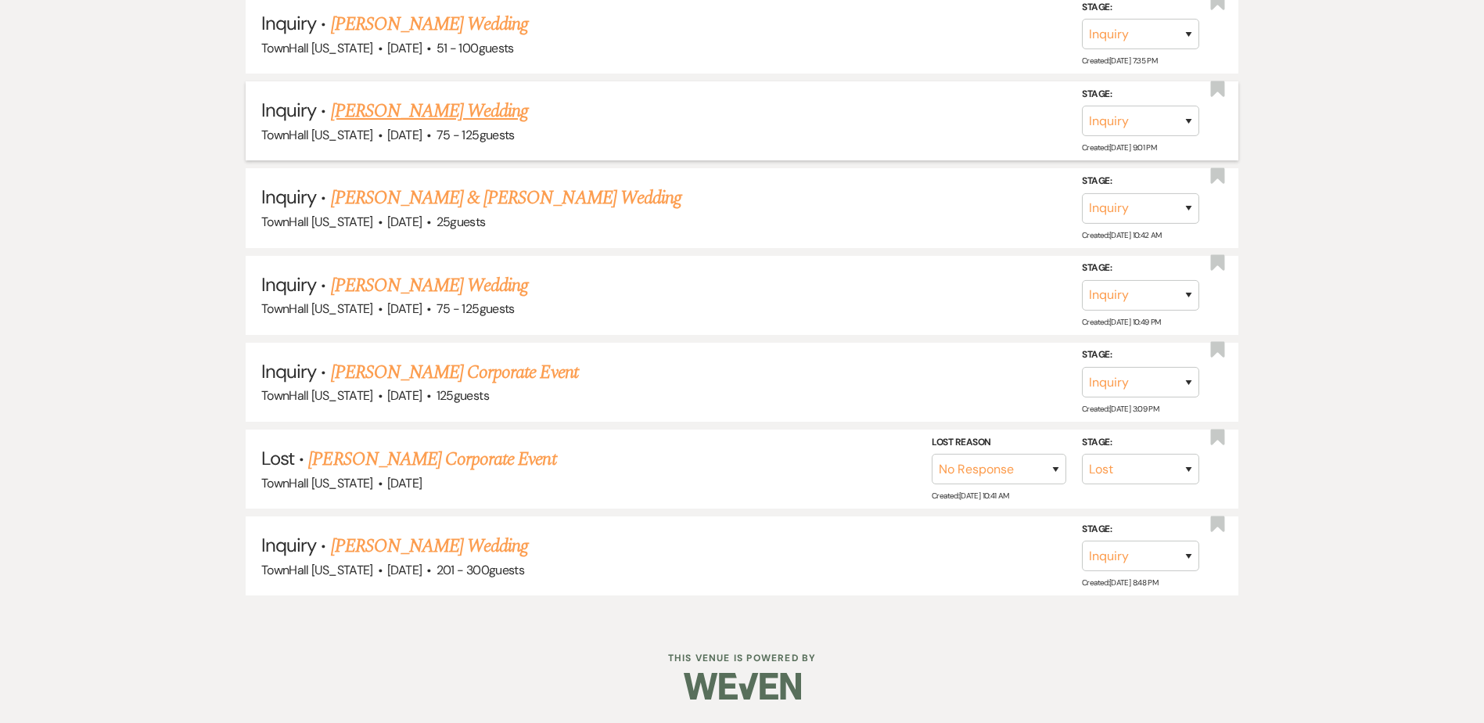
scroll to position [748, 0]
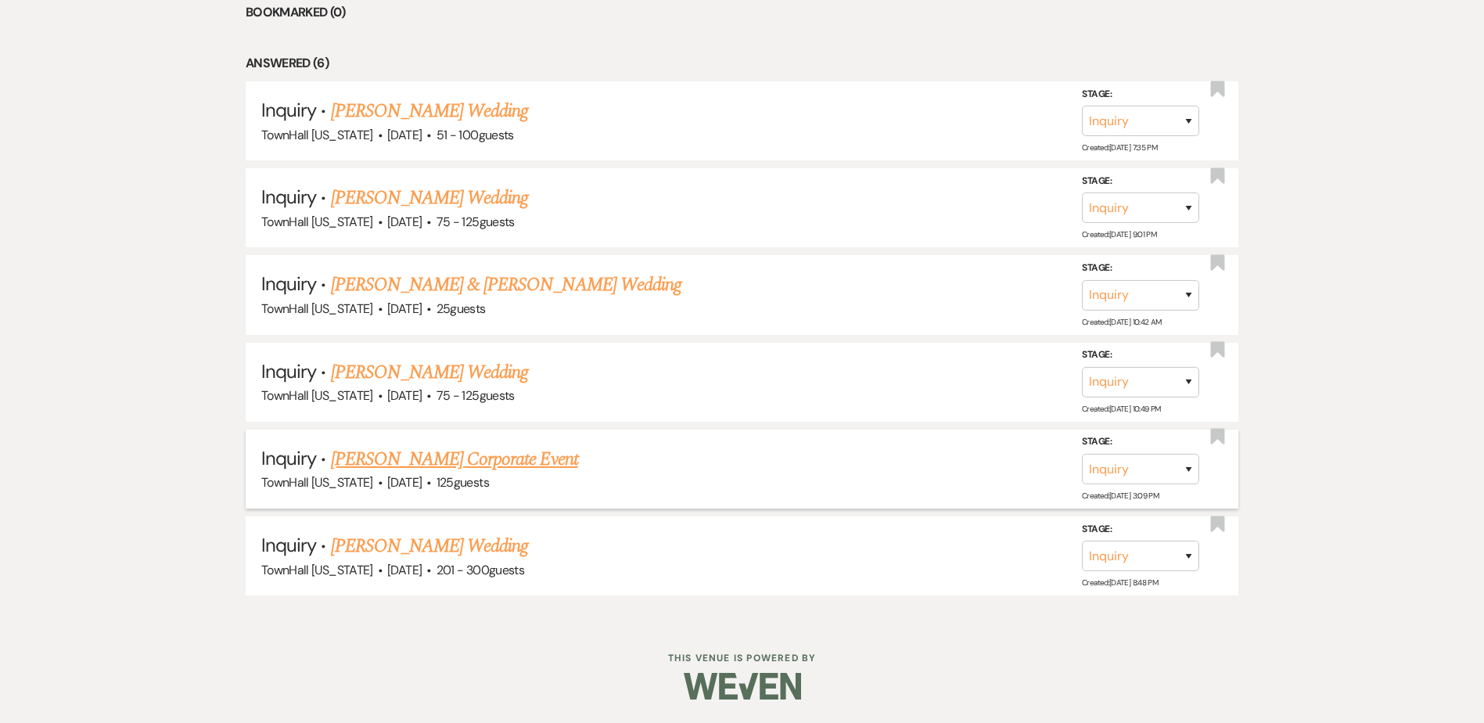
click at [484, 458] on link "[PERSON_NAME] Corporate Event" at bounding box center [454, 459] width 247 height 28
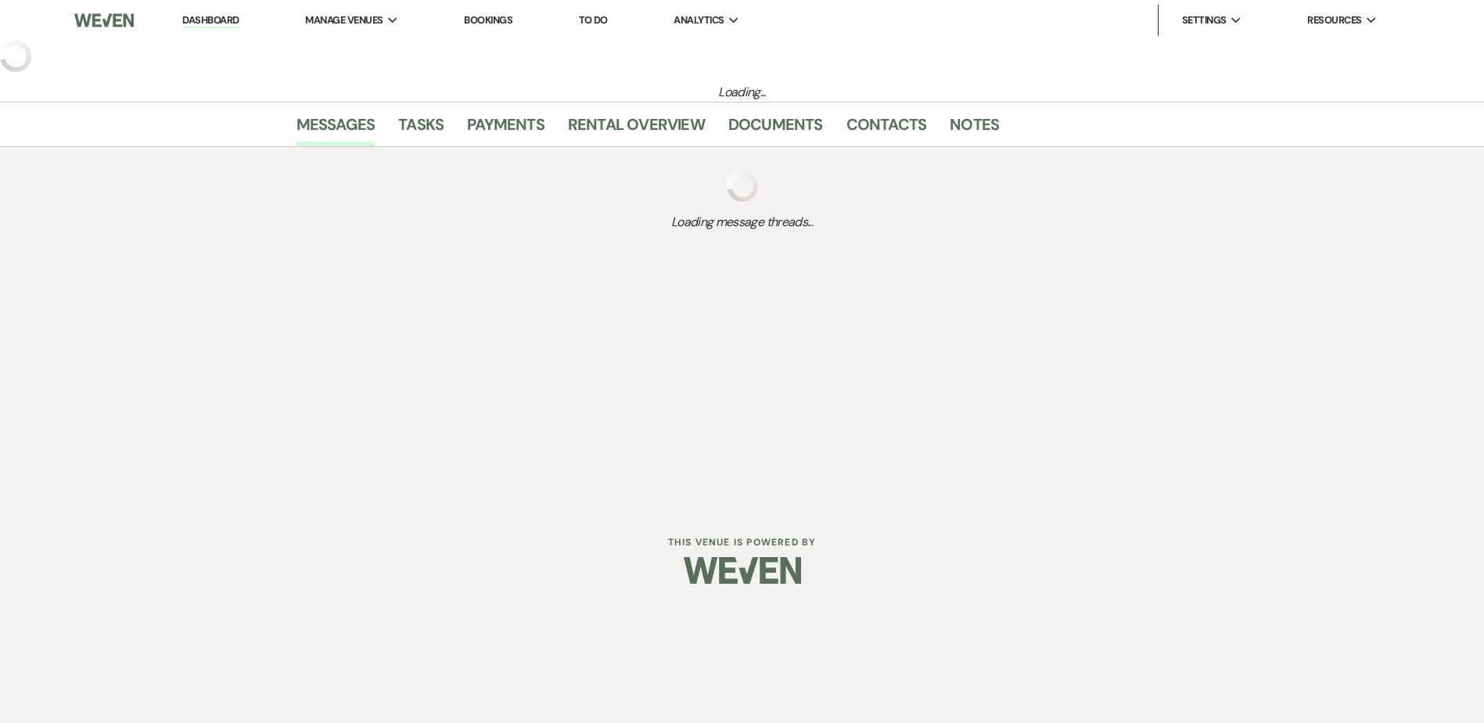
select select "5"
select select "9"
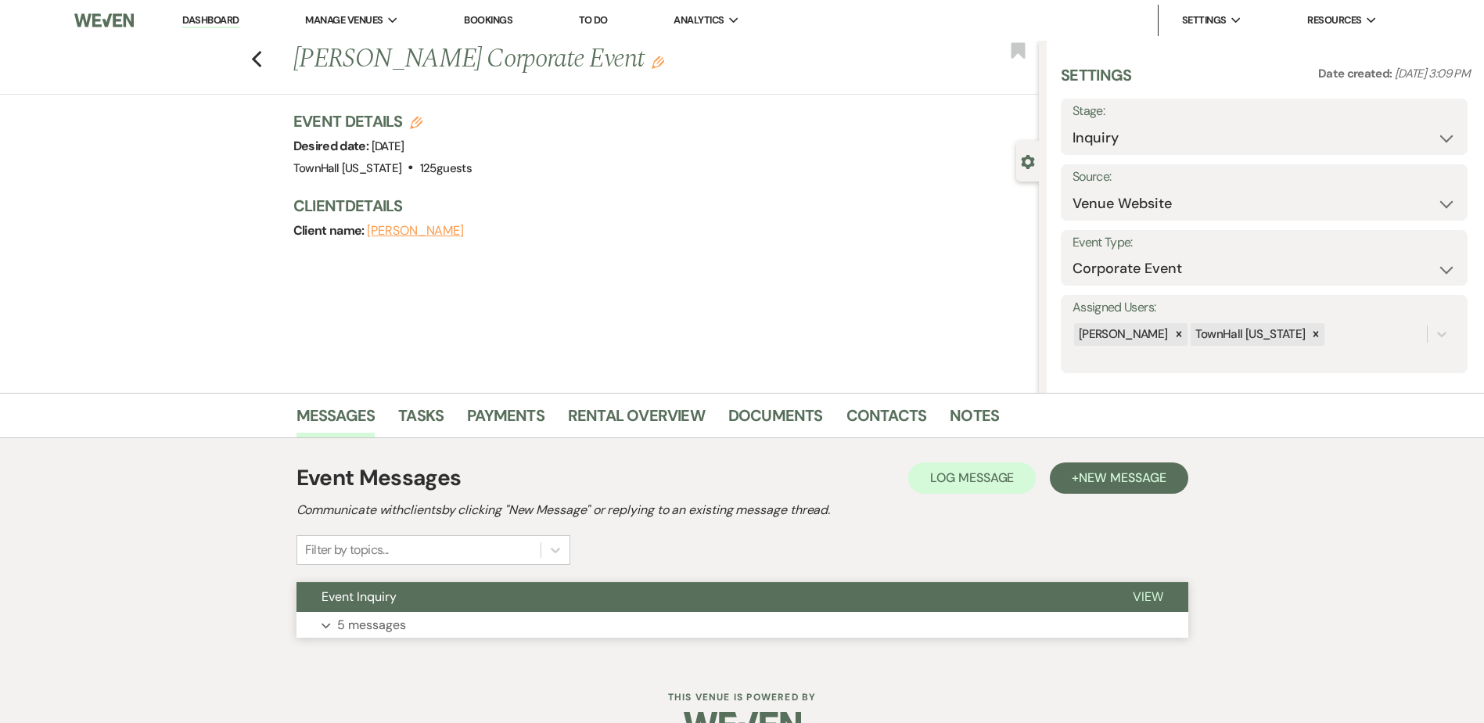
click at [468, 611] on button "Event Inquiry" at bounding box center [702, 597] width 811 height 30
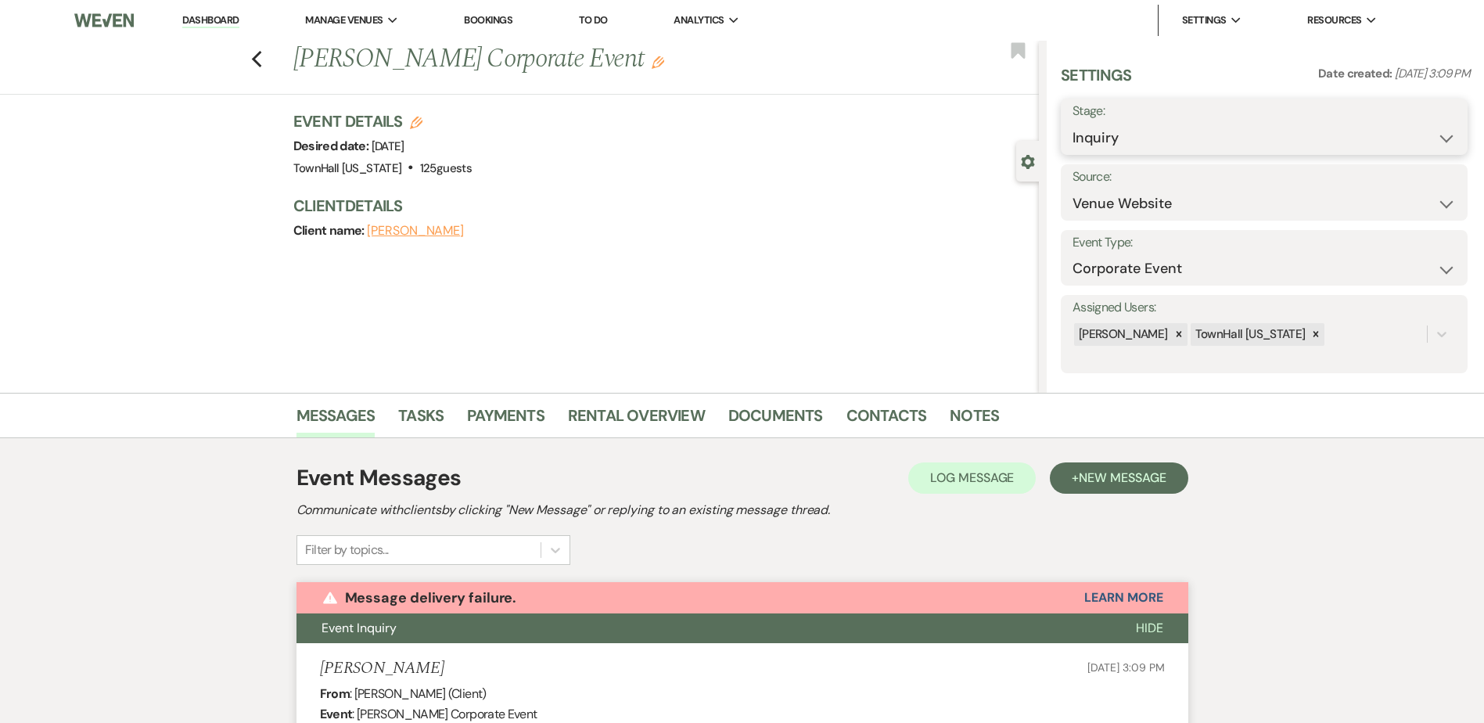
drag, startPoint x: 1127, startPoint y: 139, endPoint x: 1128, endPoint y: 164, distance: 24.3
click at [1127, 139] on select "Inquiry Follow Up Tour Requested Tour Confirmed Toured Proposal Sent Booked Lost" at bounding box center [1264, 138] width 383 height 31
select select "8"
click at [1073, 123] on select "Inquiry Follow Up Tour Requested Tour Confirmed Toured Proposal Sent Booked Lost" at bounding box center [1264, 138] width 383 height 31
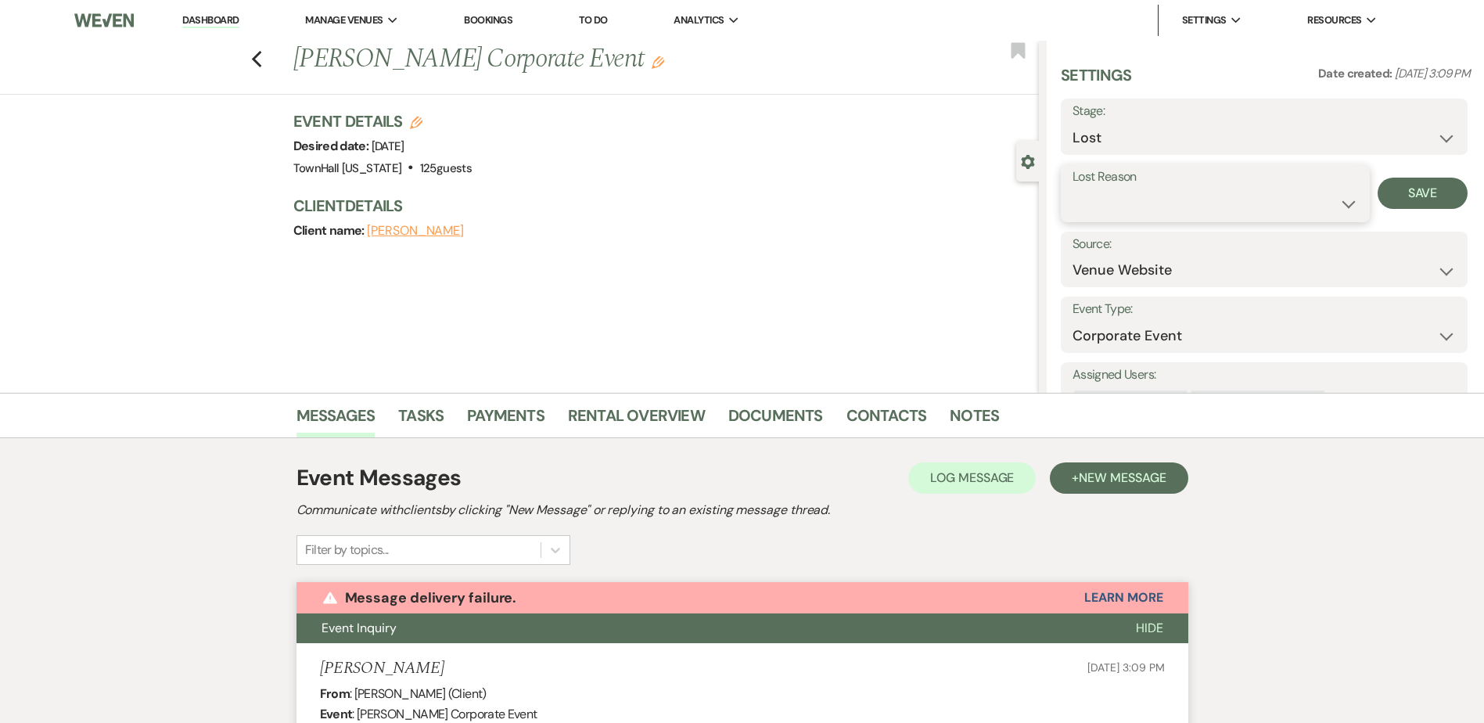
click at [1109, 211] on select "Booked Elsewhere Budget Date Unavailable No Response Not a Good Match Capacity …" at bounding box center [1216, 204] width 286 height 31
select select "5"
click at [1073, 189] on select "Booked Elsewhere Budget Date Unavailable No Response Not a Good Match Capacity …" at bounding box center [1216, 204] width 286 height 31
click at [1390, 194] on button "Save" at bounding box center [1423, 193] width 90 height 31
click at [263, 56] on icon "Previous" at bounding box center [257, 59] width 12 height 19
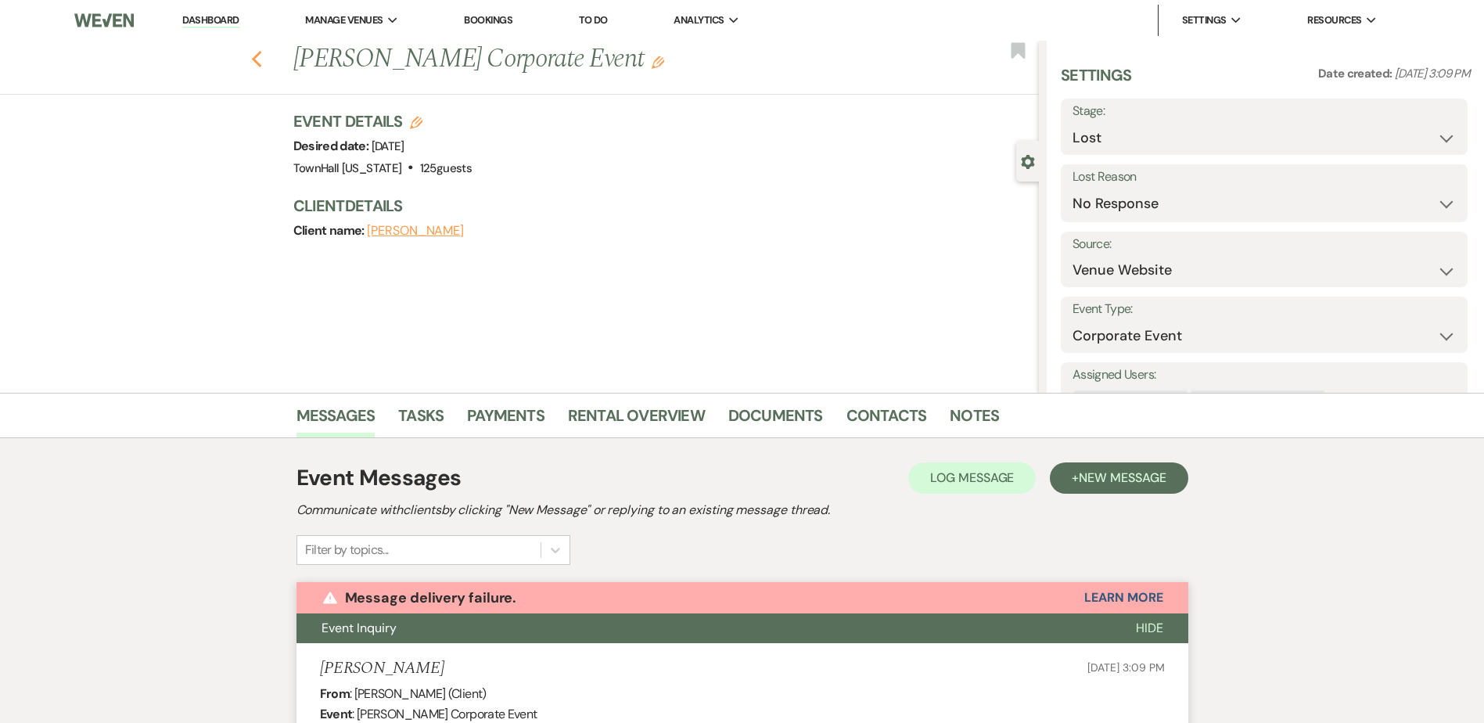
select select "8"
select select "5"
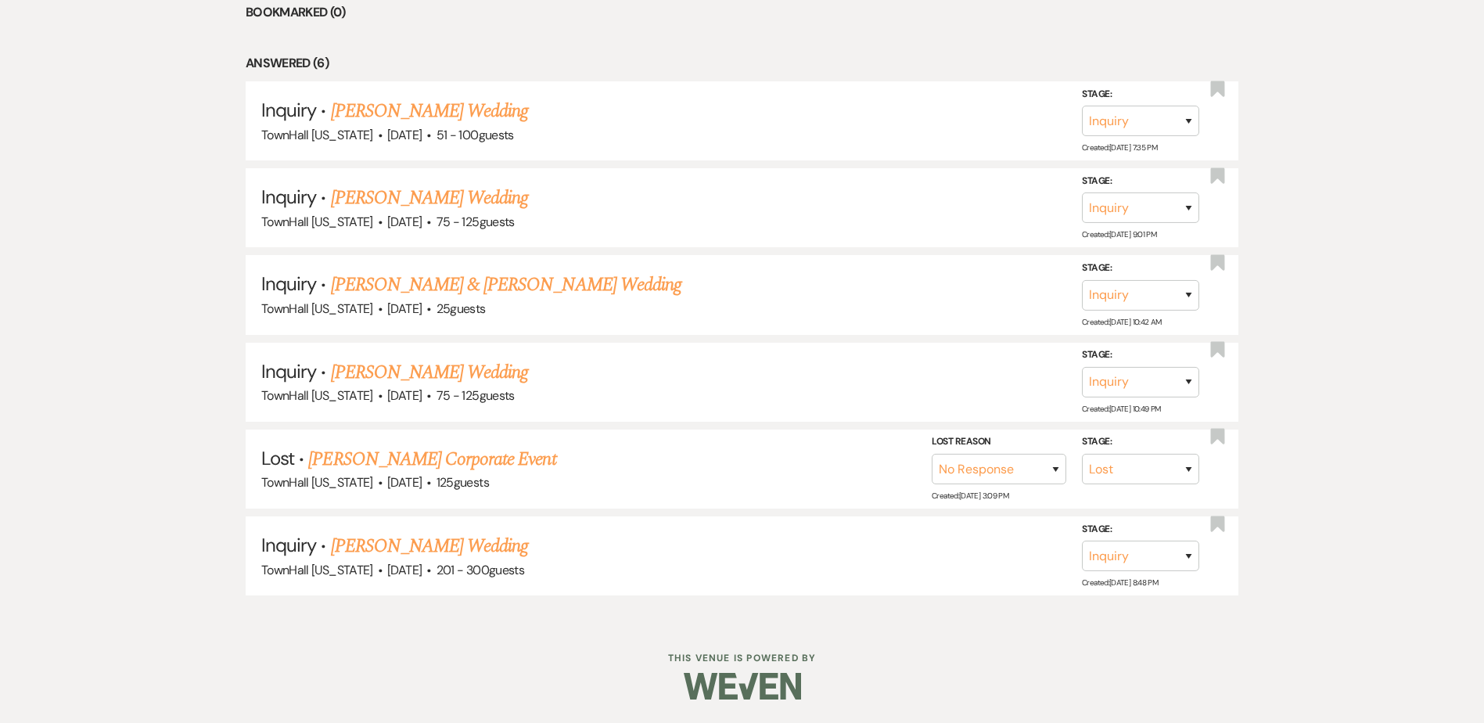
scroll to position [661, 0]
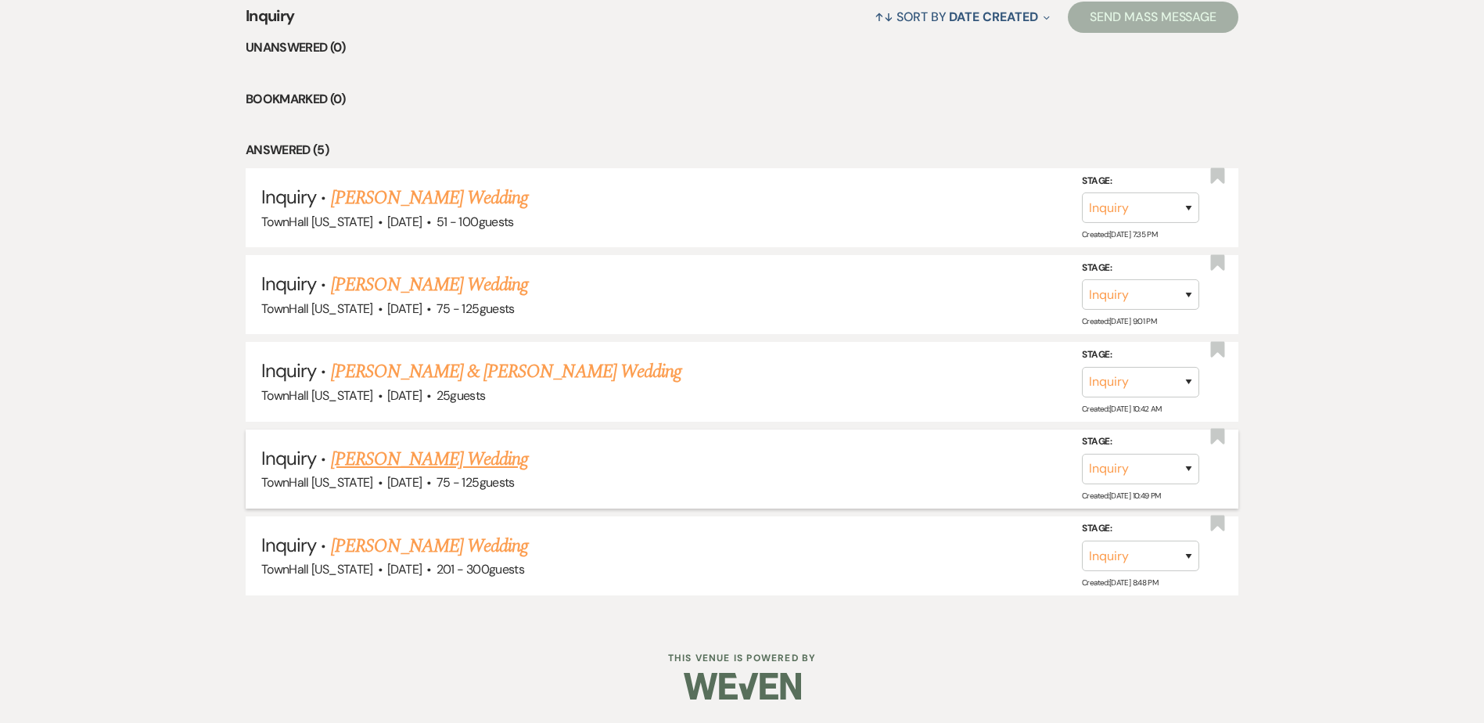
click at [408, 462] on link "[PERSON_NAME] Wedding" at bounding box center [430, 459] width 198 height 28
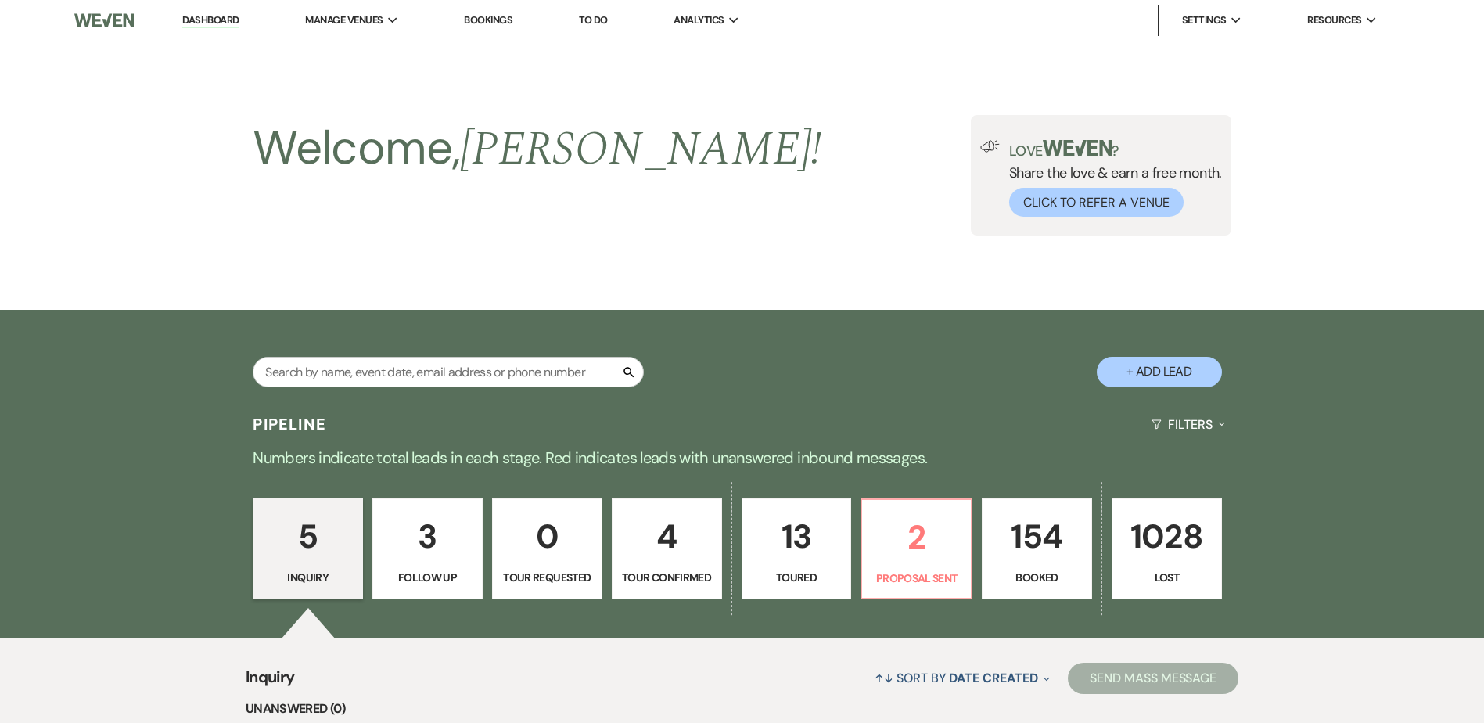
select select "3"
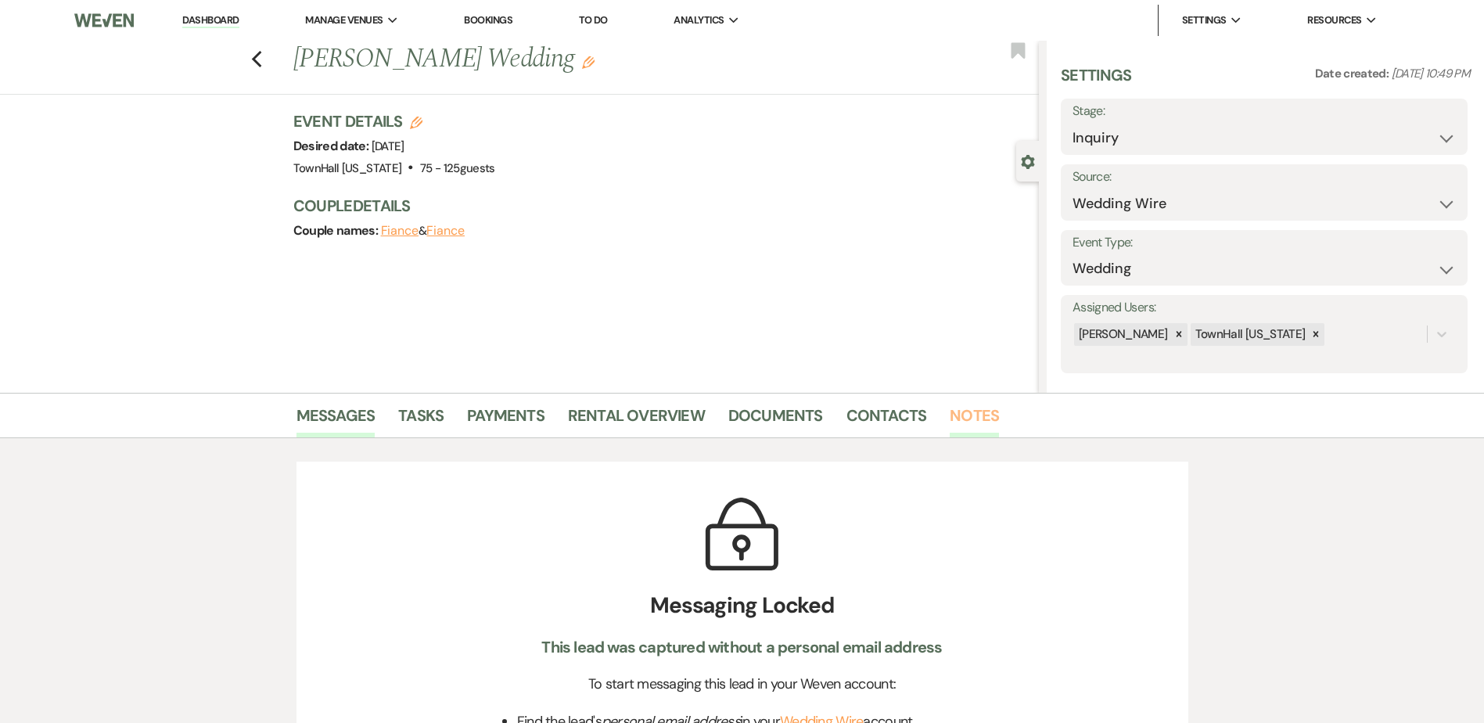
click at [970, 419] on link "Notes" at bounding box center [974, 420] width 49 height 34
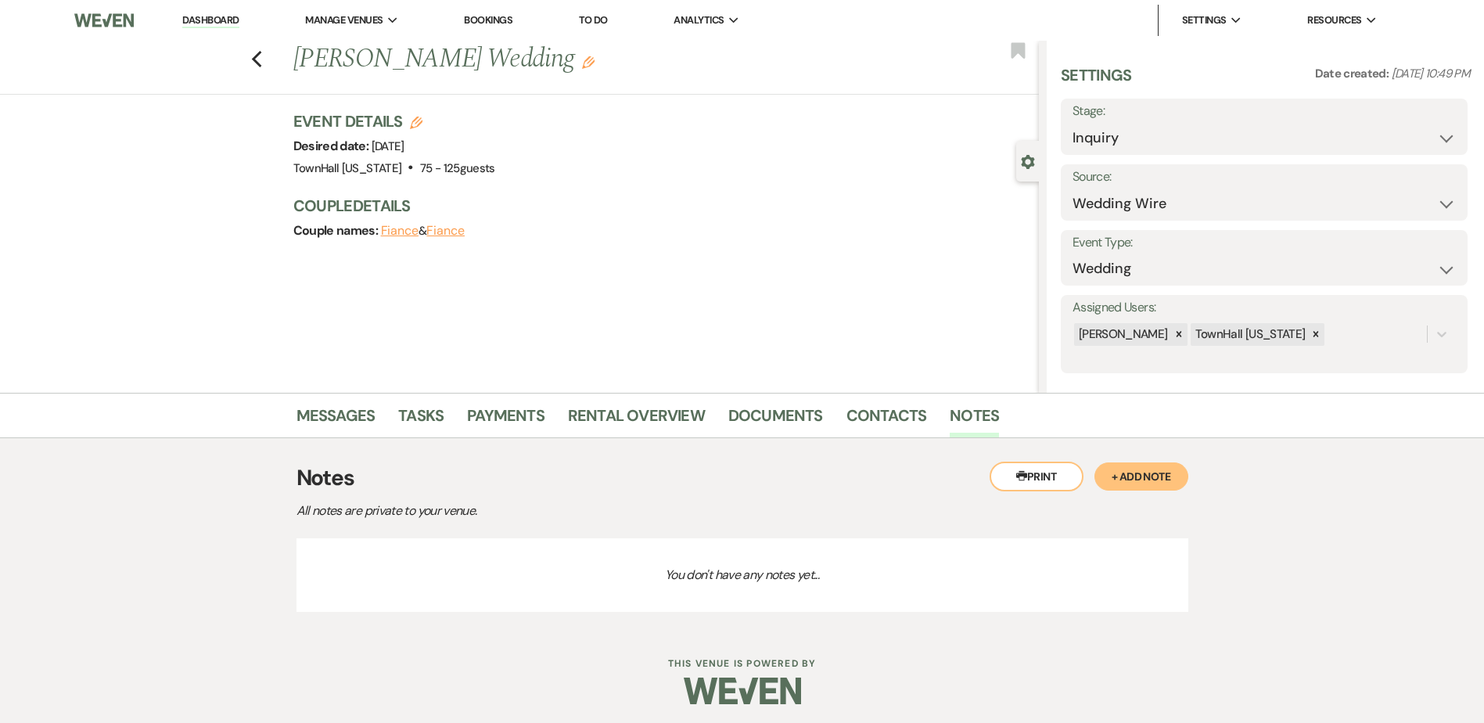
click at [1177, 480] on button "+ Add Note" at bounding box center [1142, 476] width 94 height 28
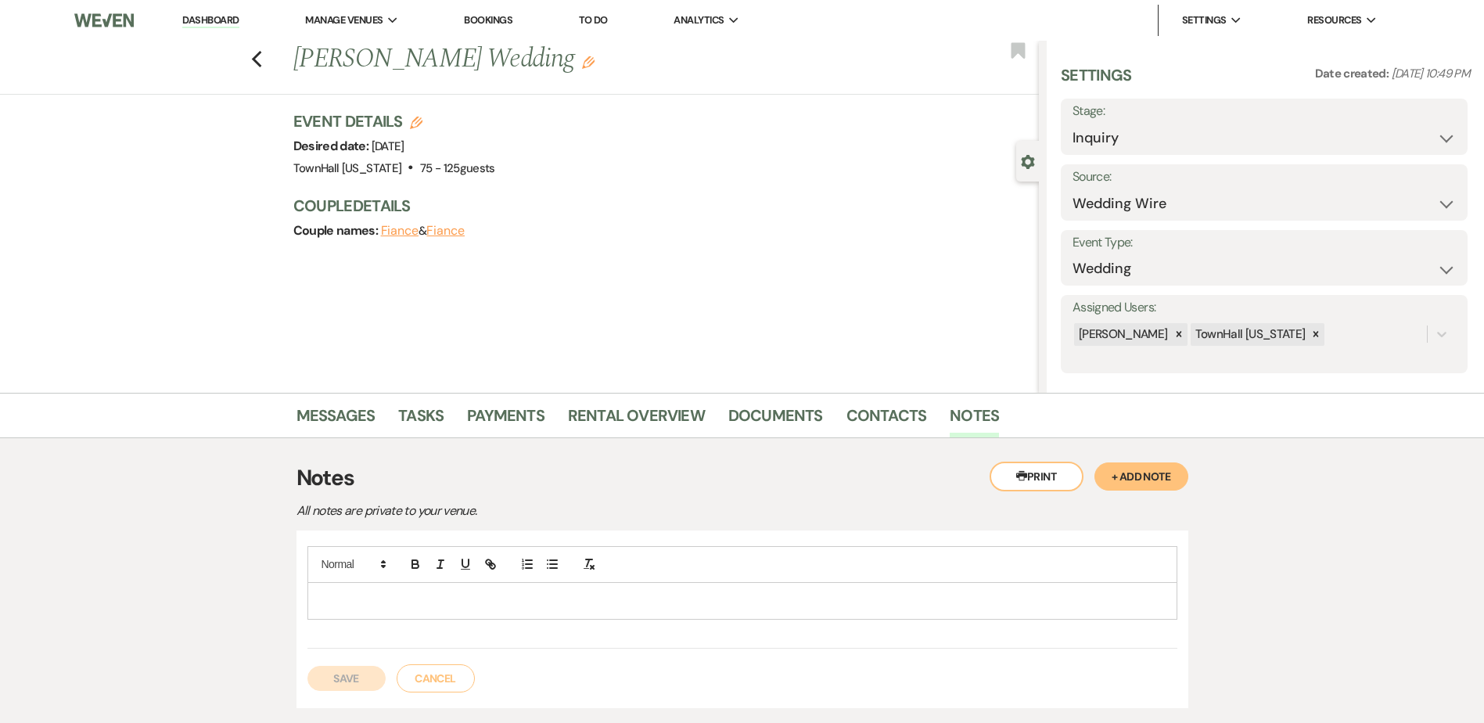
click at [353, 604] on p at bounding box center [742, 600] width 845 height 17
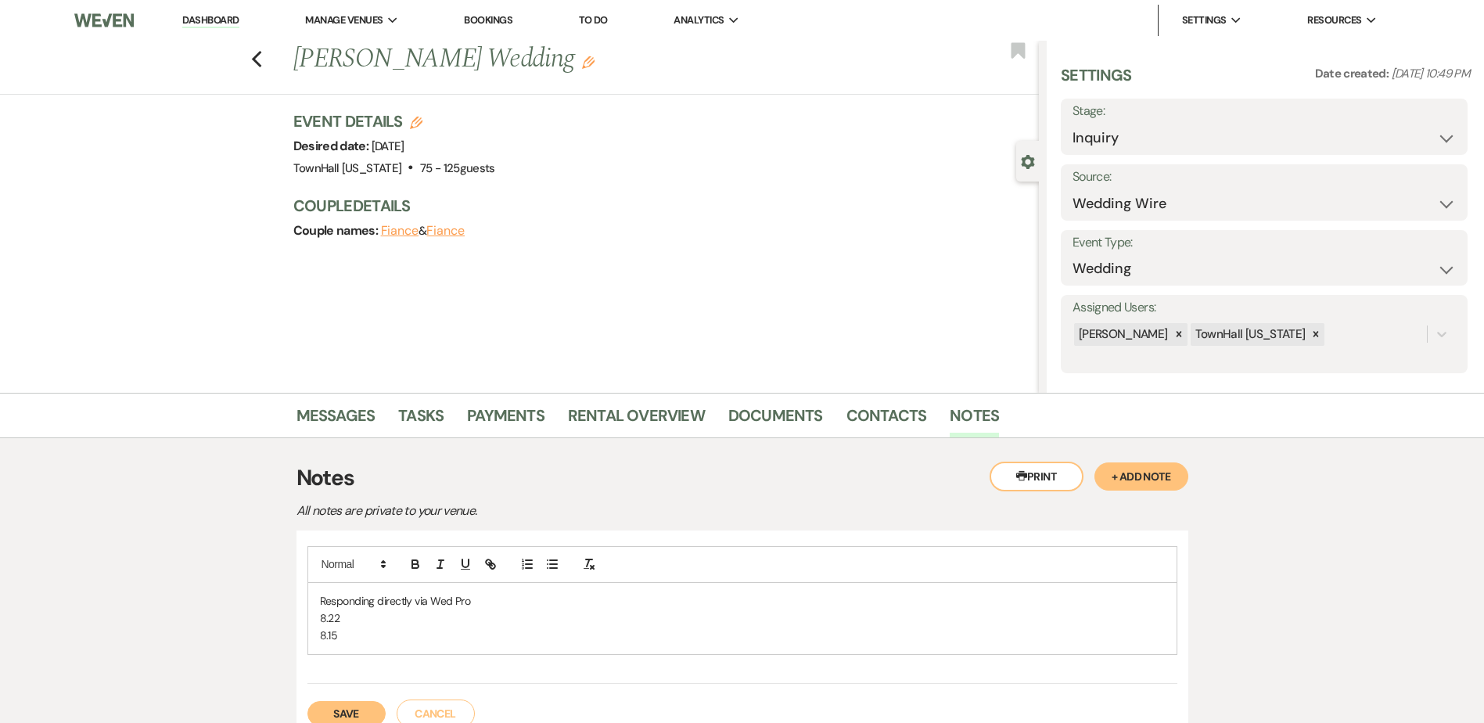
click at [353, 710] on button "Save" at bounding box center [346, 713] width 78 height 25
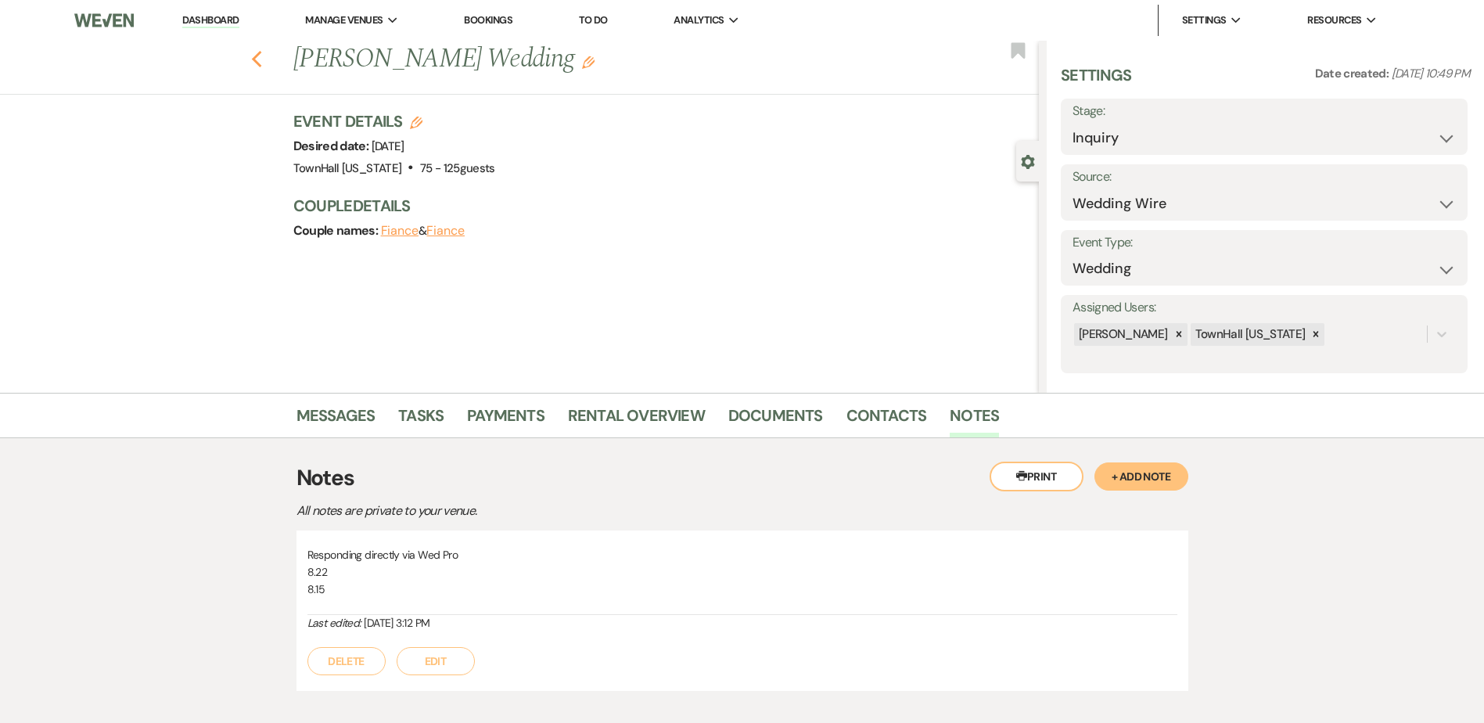
click at [263, 60] on icon "Previous" at bounding box center [257, 59] width 12 height 19
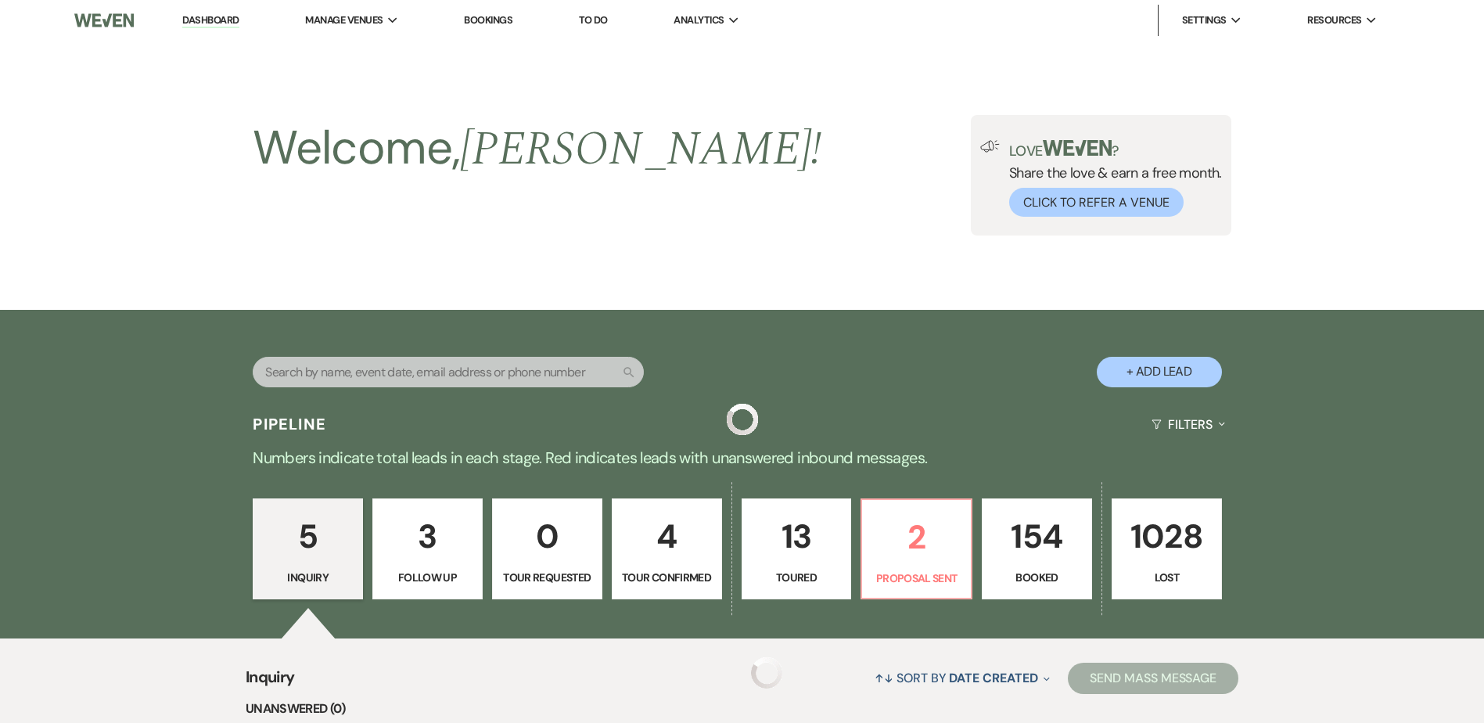
scroll to position [661, 0]
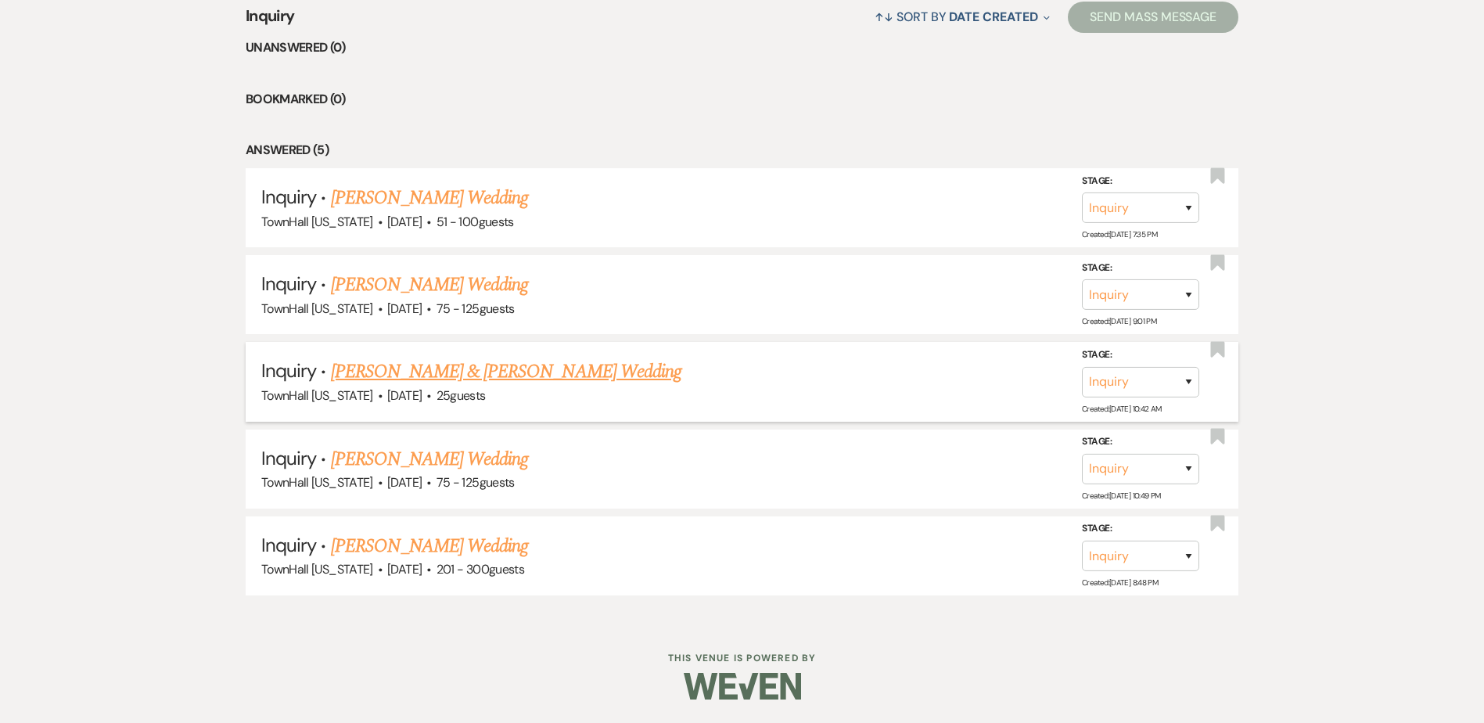
click at [516, 376] on link "[PERSON_NAME] & [PERSON_NAME] Wedding" at bounding box center [506, 372] width 351 height 28
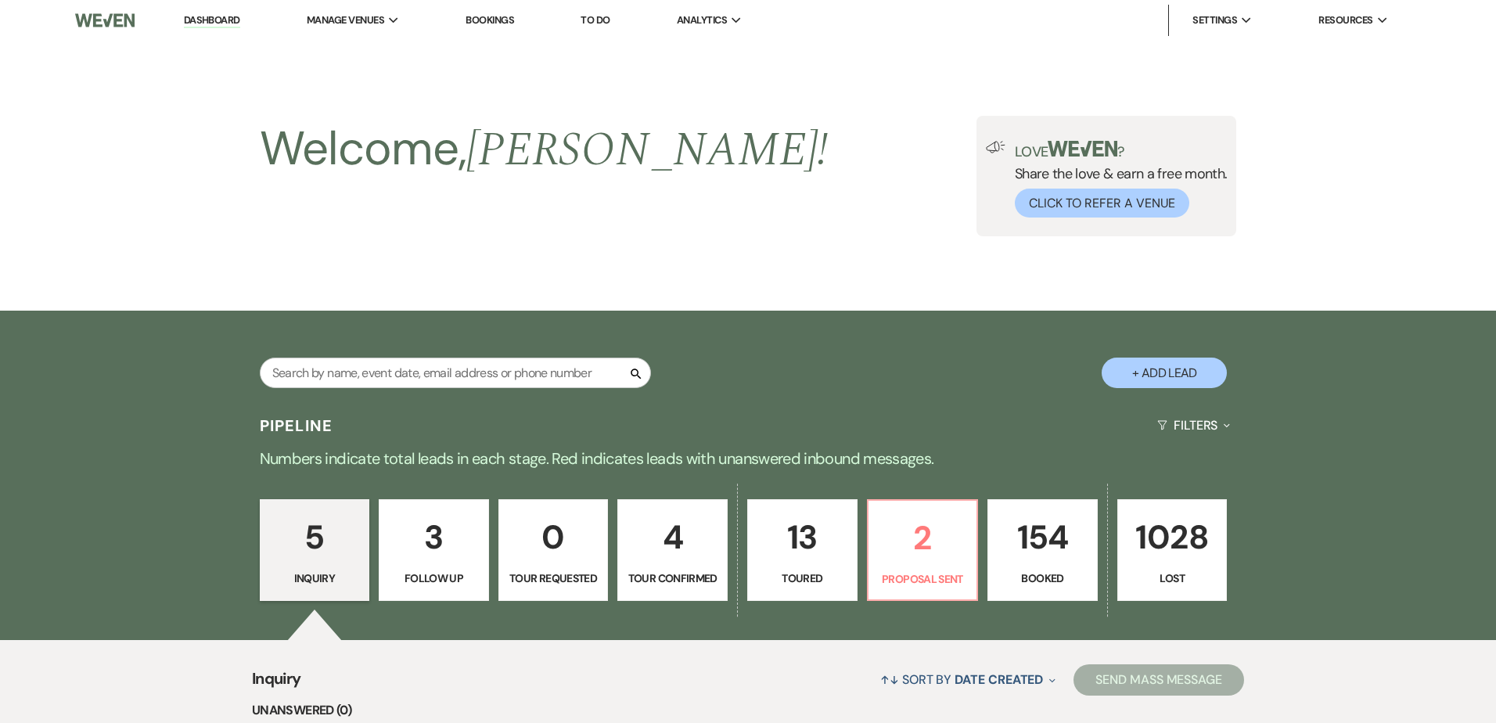
select select "5"
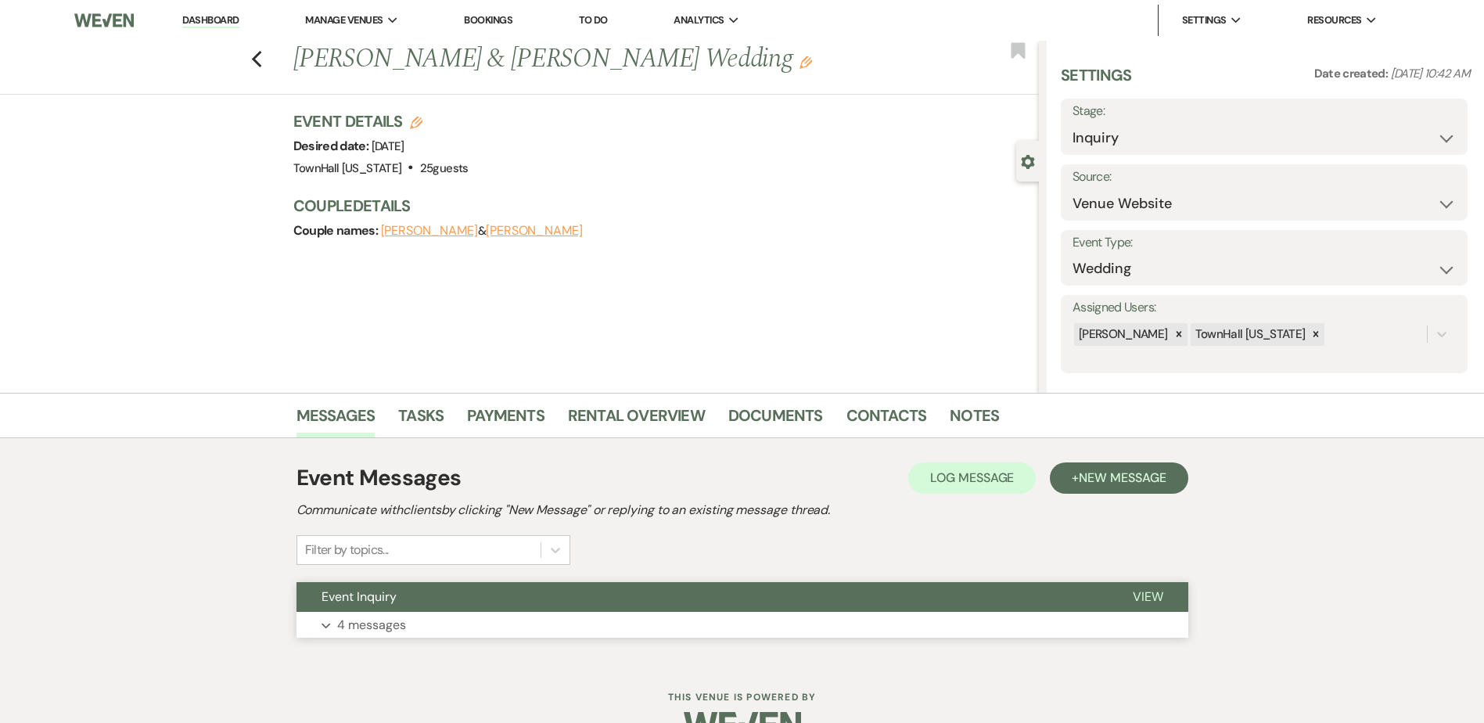
click at [440, 616] on button "Expand 4 messages" at bounding box center [743, 625] width 892 height 27
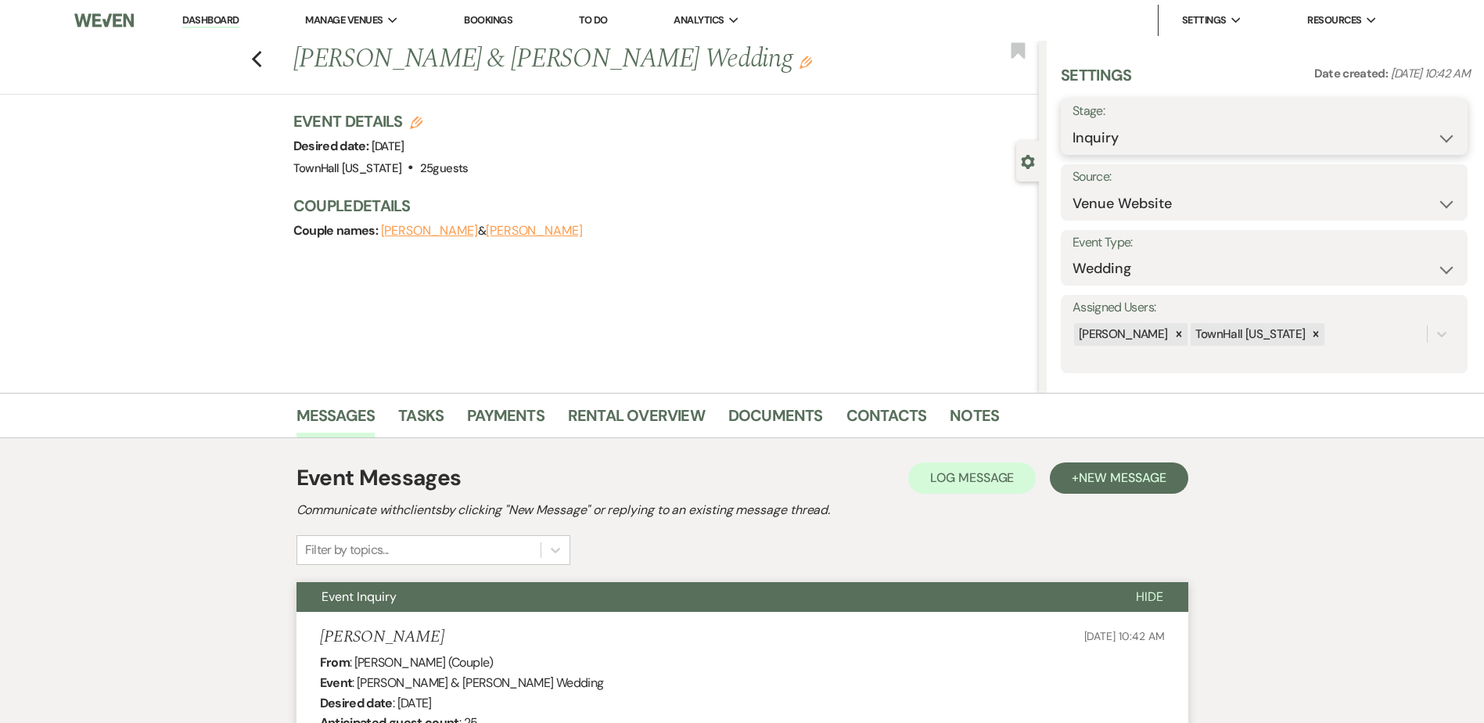
click at [1116, 140] on select "Inquiry Follow Up Tour Requested Tour Confirmed Toured Proposal Sent Booked Lost" at bounding box center [1264, 138] width 383 height 31
select select "8"
click at [1073, 123] on select "Inquiry Follow Up Tour Requested Tour Confirmed Toured Proposal Sent Booked Lost" at bounding box center [1264, 138] width 383 height 31
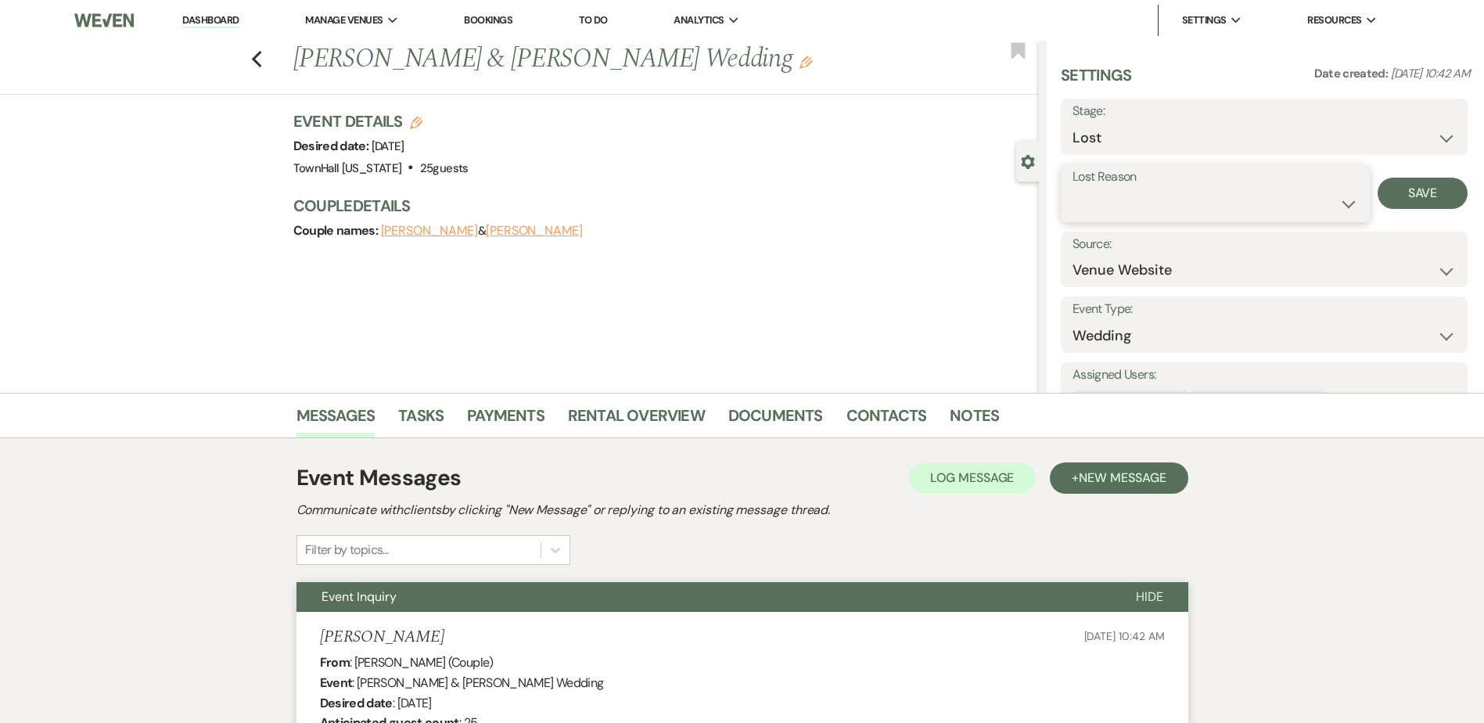
click at [1106, 213] on select "Booked Elsewhere Budget Date Unavailable No Response Not a Good Match Capacity …" at bounding box center [1216, 204] width 286 height 31
select select "10"
click at [1073, 189] on select "Booked Elsewhere Budget Date Unavailable No Response Not a Good Match Capacity …" at bounding box center [1216, 204] width 286 height 31
click at [1418, 189] on button "Save" at bounding box center [1423, 193] width 90 height 31
click at [261, 60] on use "button" at bounding box center [256, 59] width 10 height 17
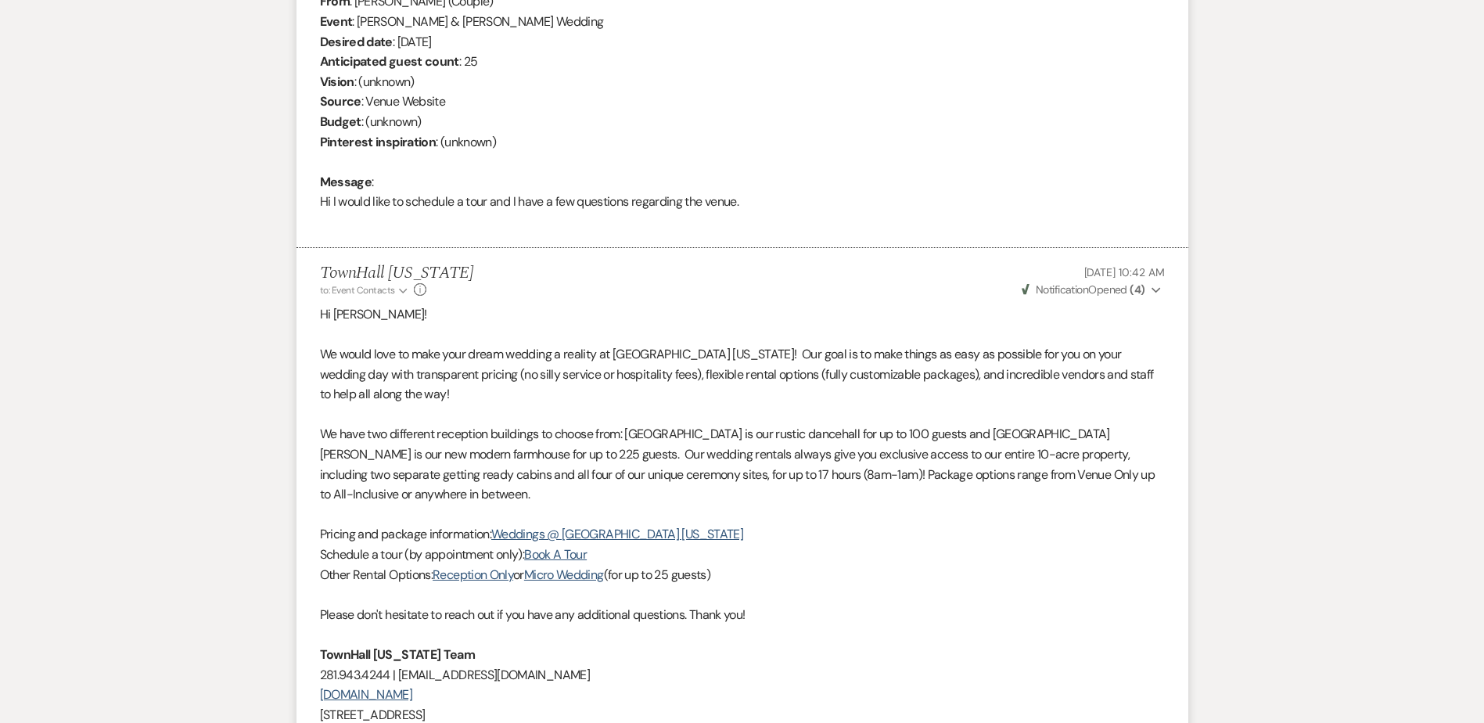
scroll to position [574, 0]
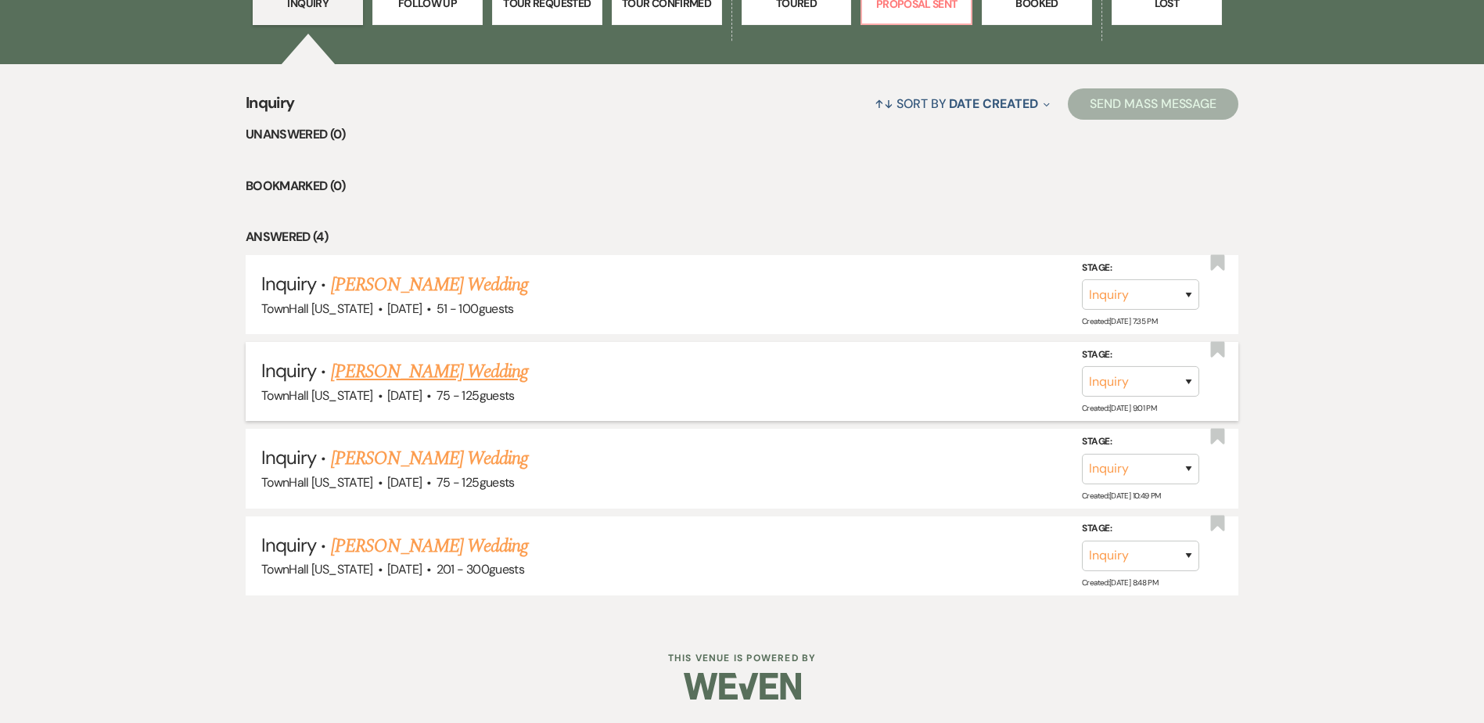
click at [413, 369] on link "[PERSON_NAME] Wedding" at bounding box center [430, 372] width 198 height 28
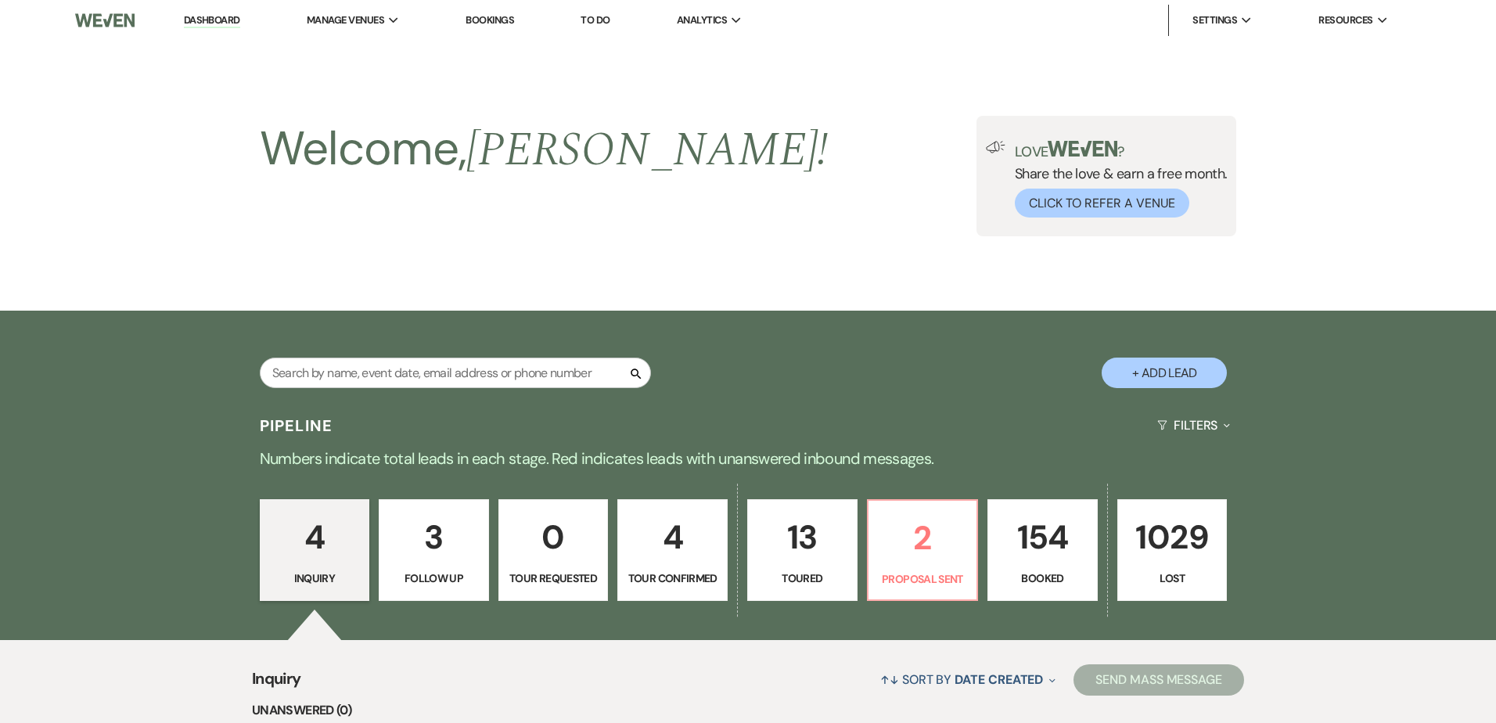
select select "3"
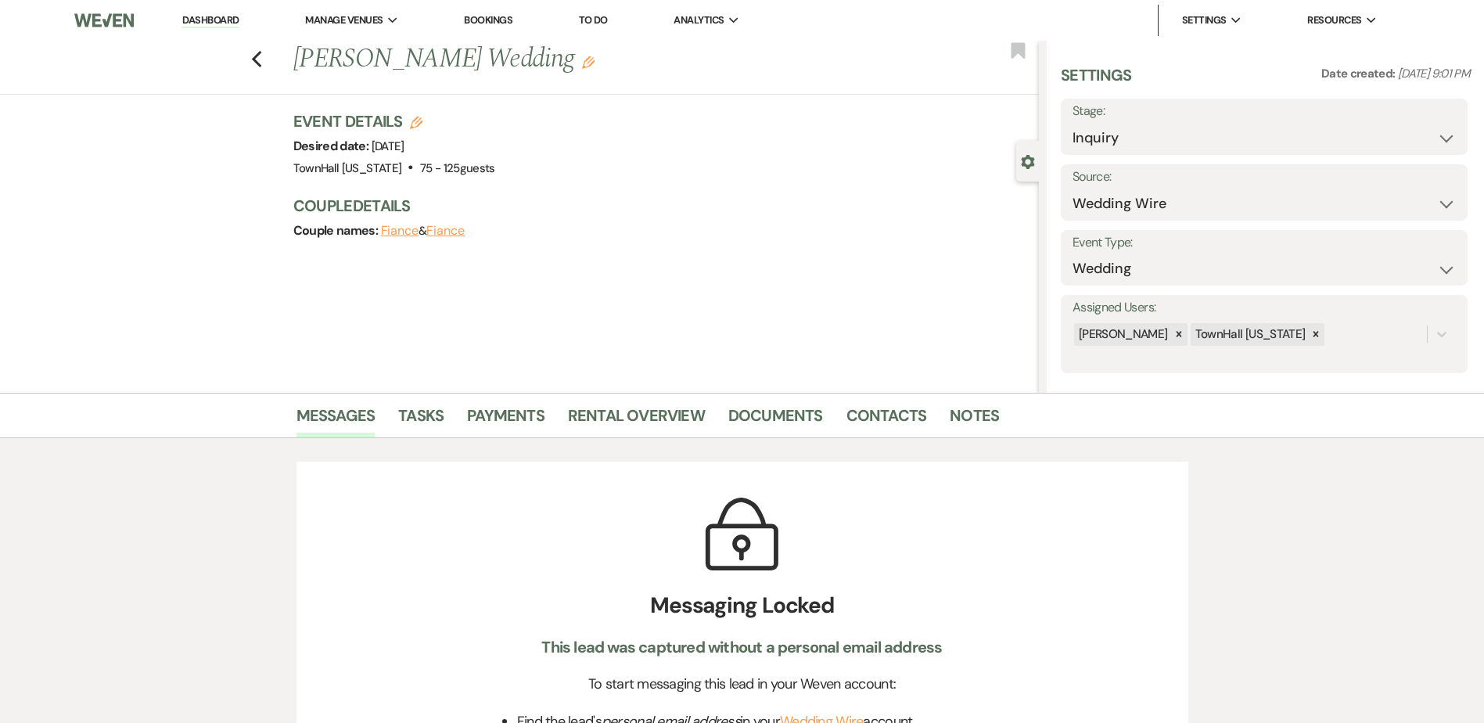
drag, startPoint x: 996, startPoint y: 422, endPoint x: 971, endPoint y: 437, distance: 29.1
click at [996, 422] on li "Notes" at bounding box center [986, 419] width 73 height 38
click at [938, 430] on li "Contacts" at bounding box center [899, 419] width 104 height 38
click at [971, 422] on link "Notes" at bounding box center [974, 420] width 49 height 34
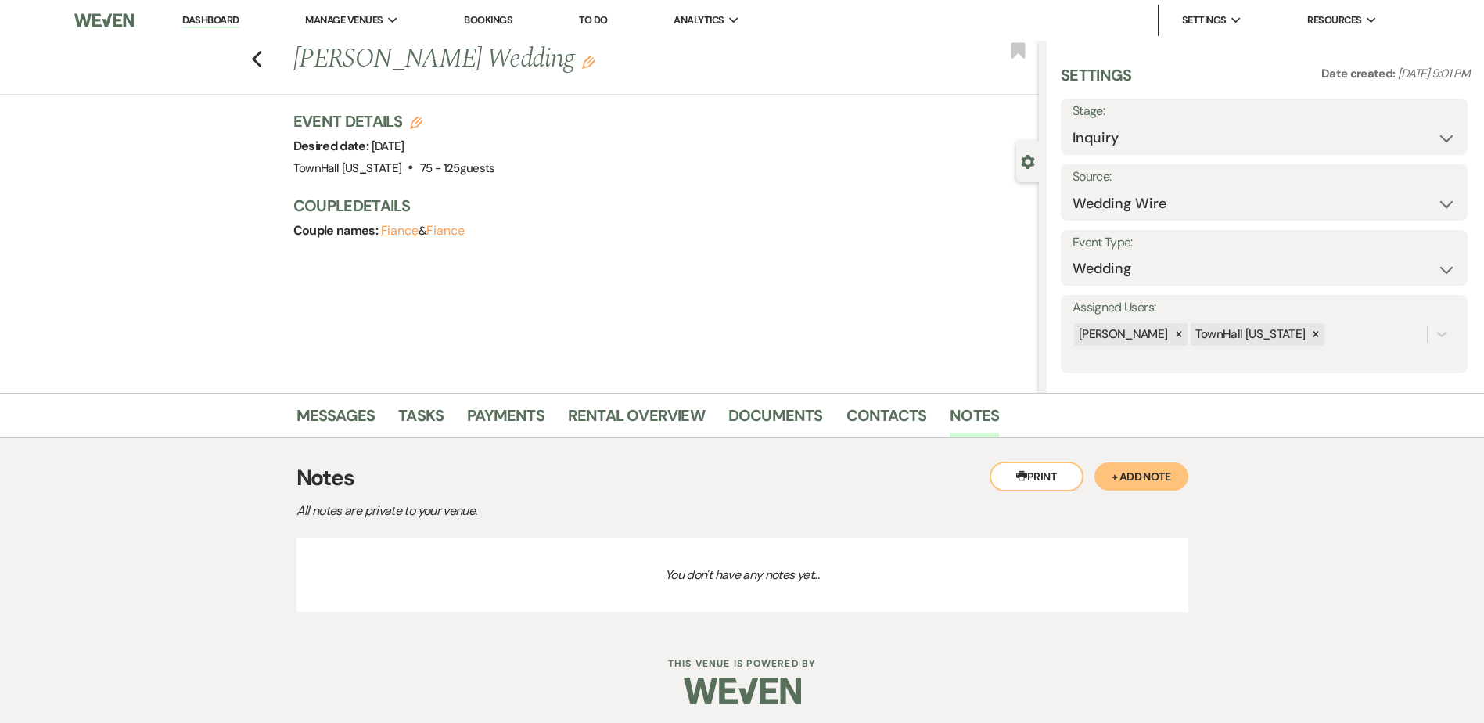
click at [1139, 475] on button "+ Add Note" at bounding box center [1142, 476] width 94 height 28
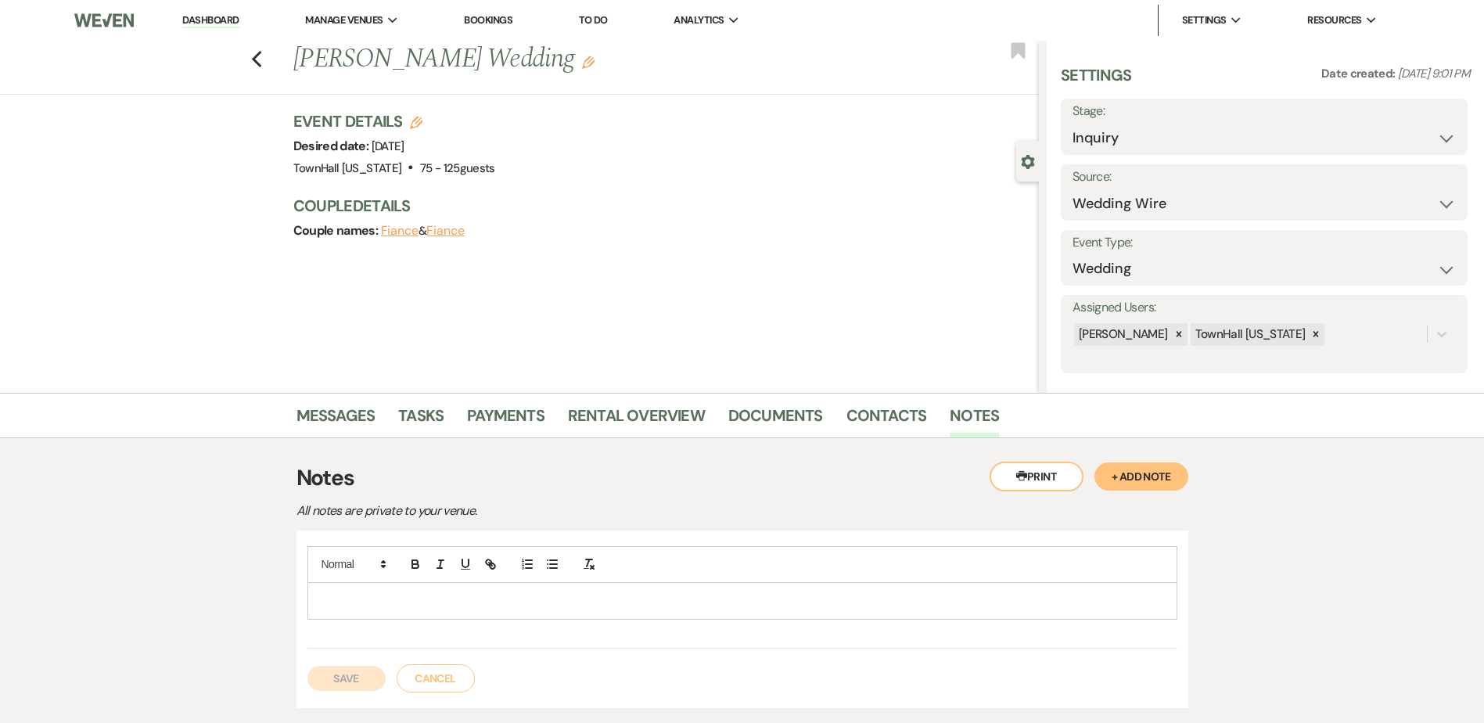
click at [582, 602] on p at bounding box center [742, 600] width 845 height 17
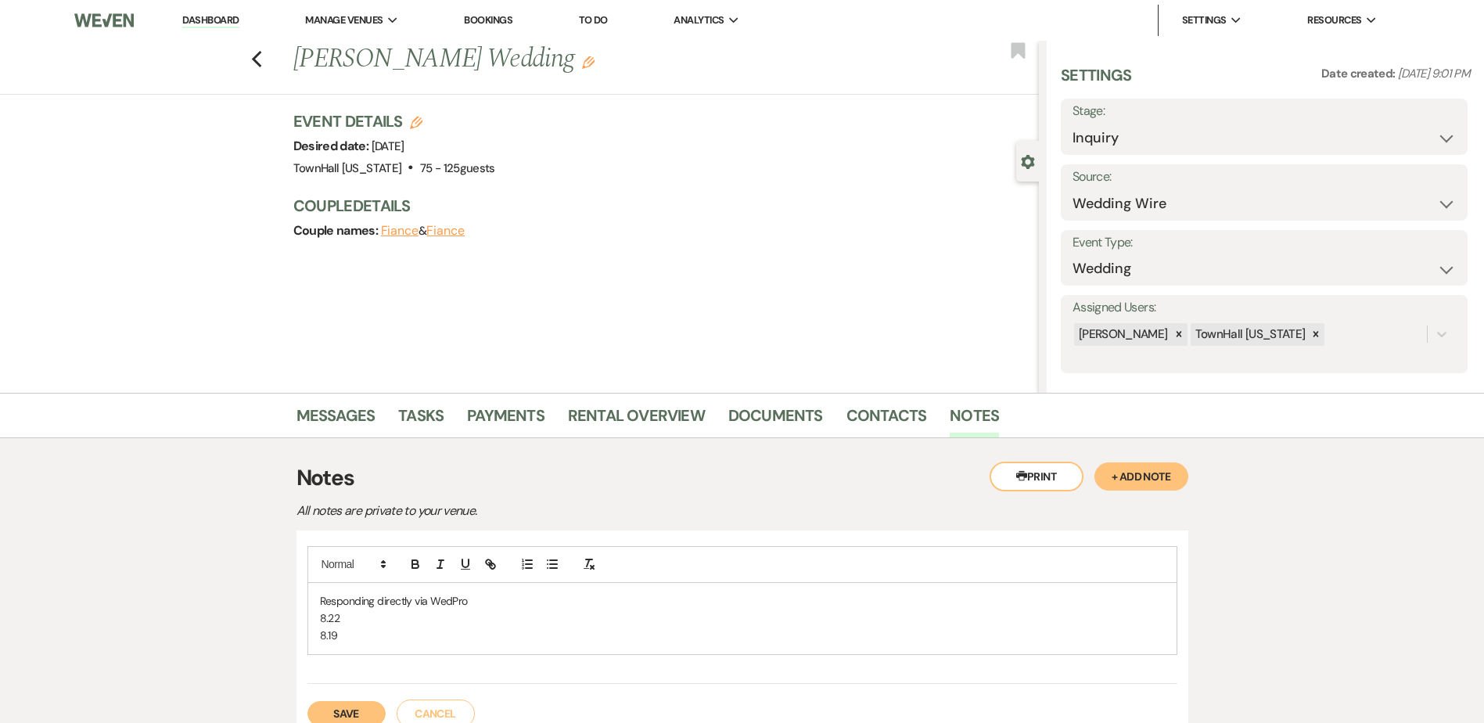
click at [343, 710] on button "Save" at bounding box center [346, 713] width 78 height 25
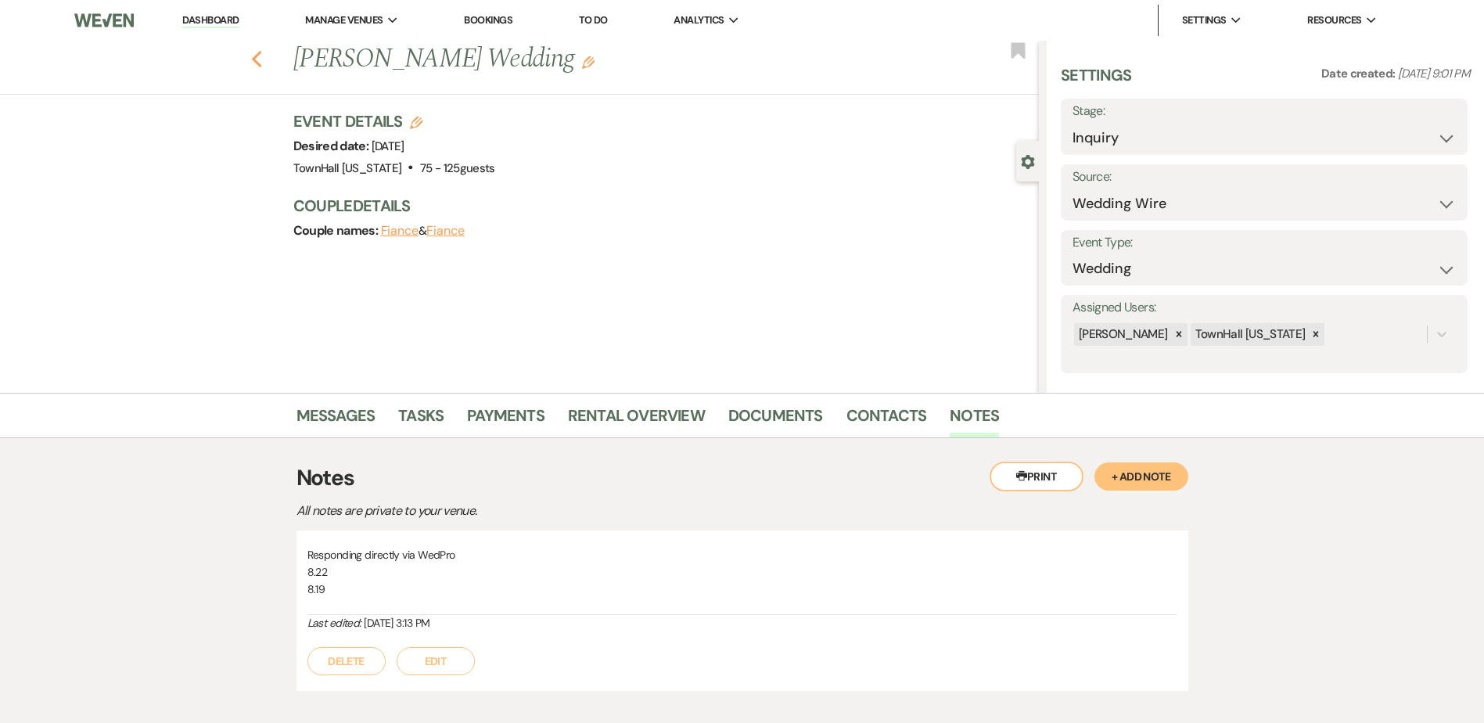
click at [261, 54] on use "button" at bounding box center [256, 59] width 10 height 17
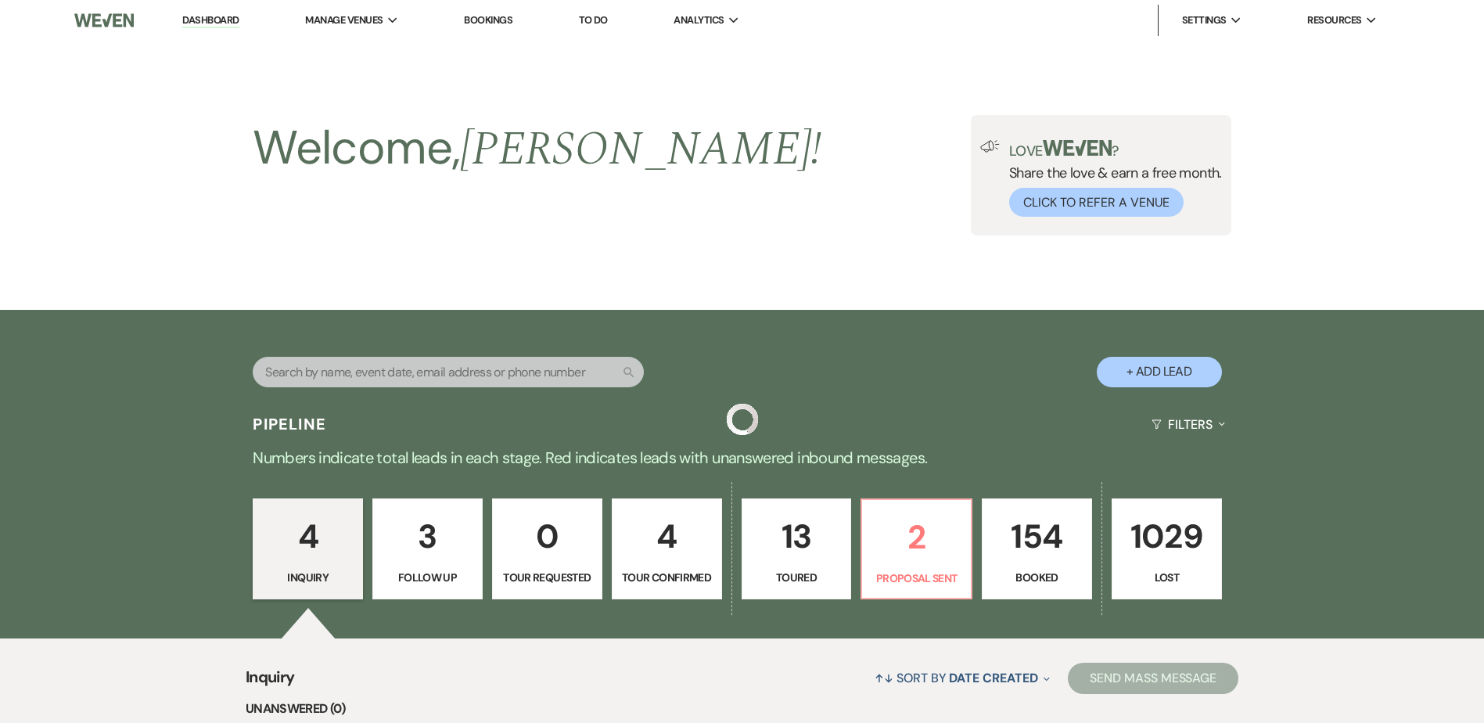
scroll to position [574, 0]
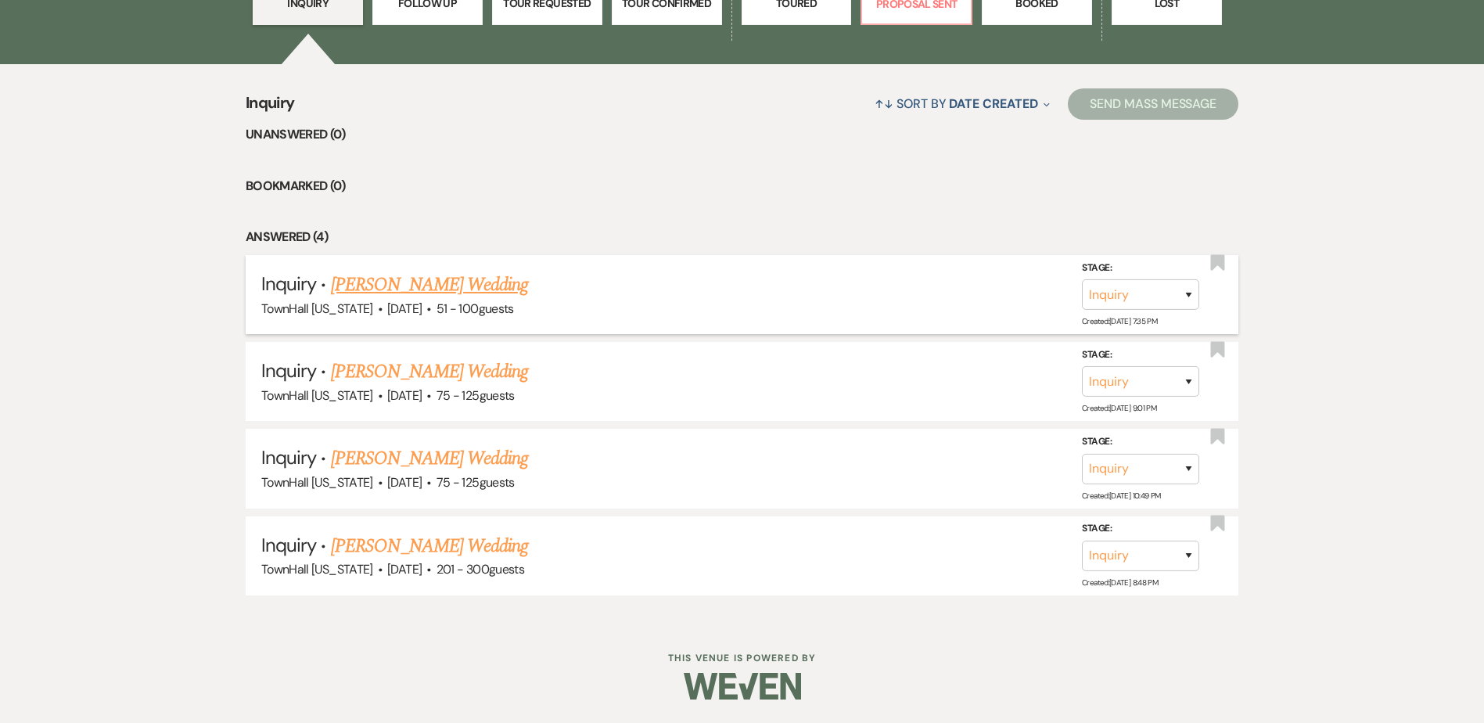
click at [434, 286] on link "[PERSON_NAME] Wedding" at bounding box center [430, 285] width 198 height 28
select select "2"
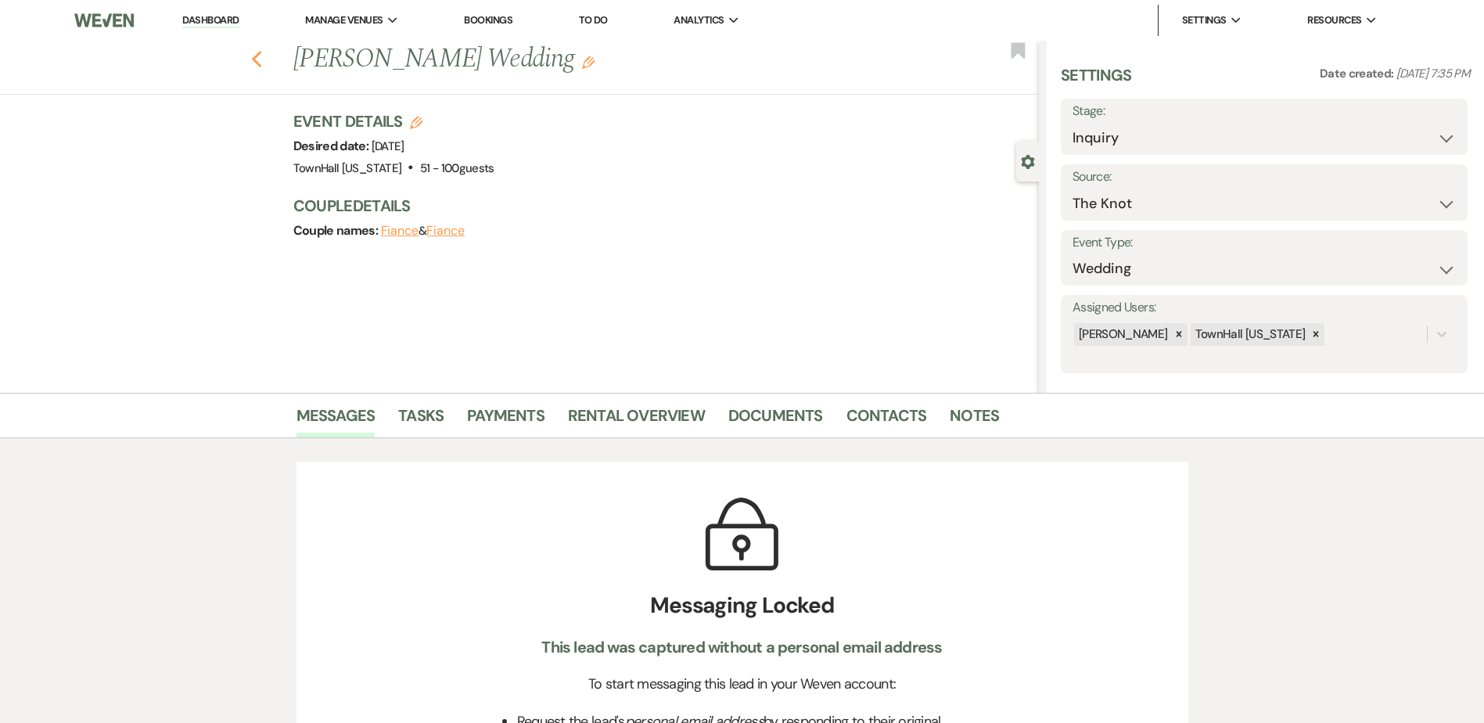
click at [261, 58] on use "button" at bounding box center [256, 59] width 10 height 17
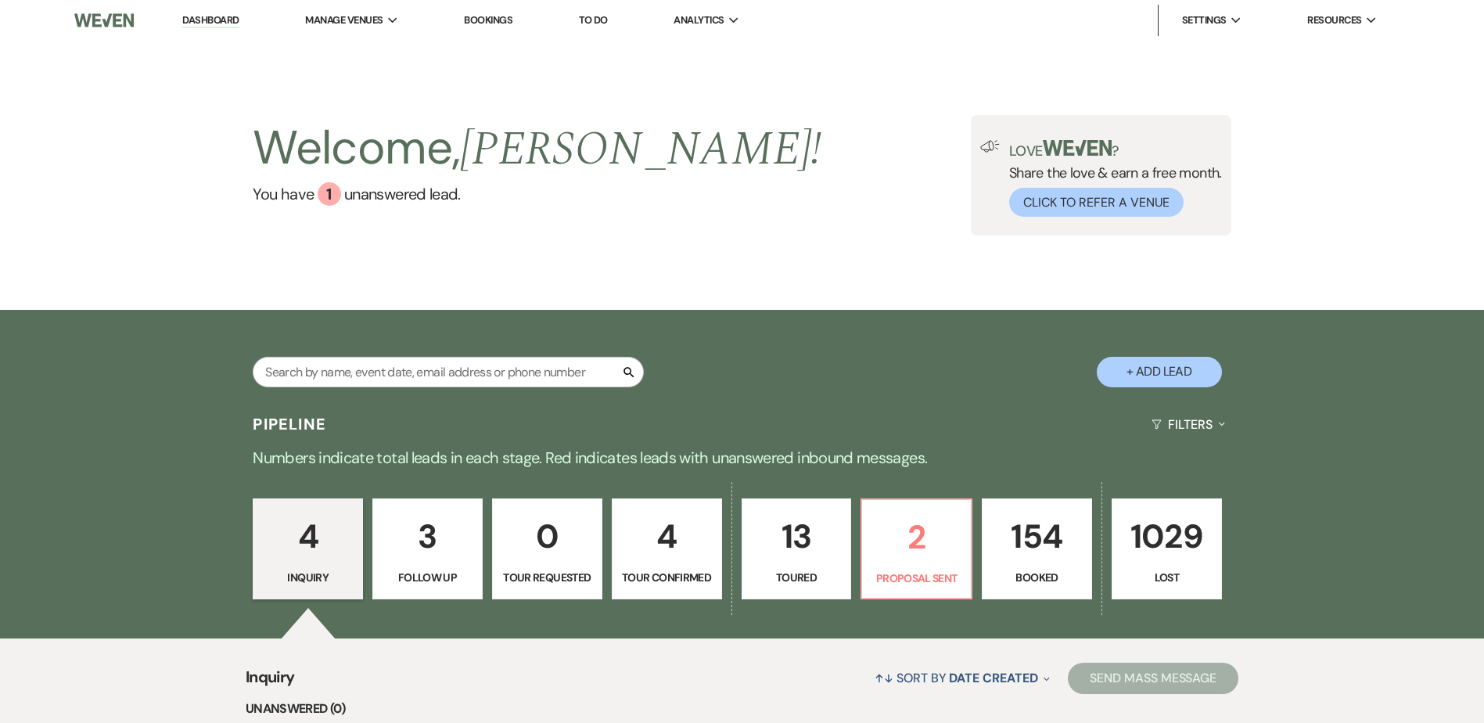
click at [428, 561] on p "3" at bounding box center [428, 536] width 90 height 52
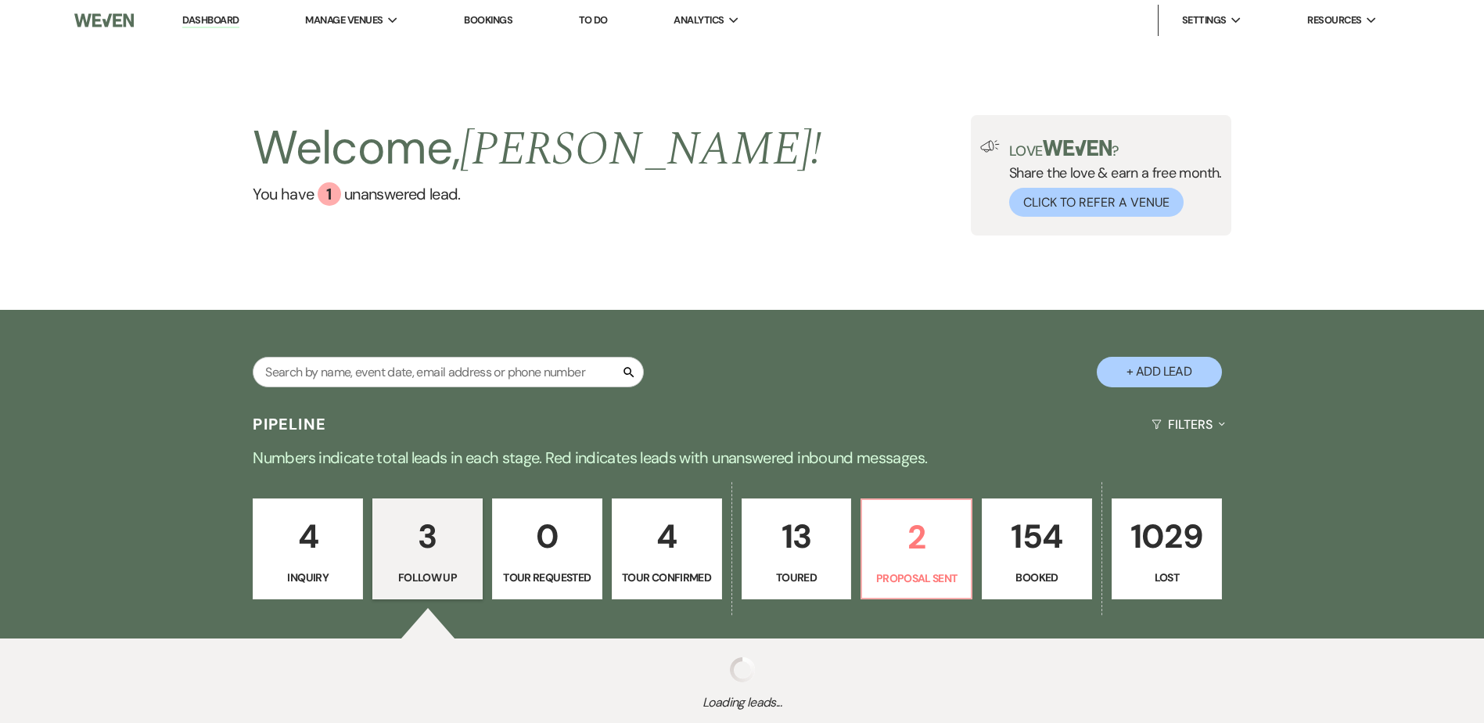
select select "9"
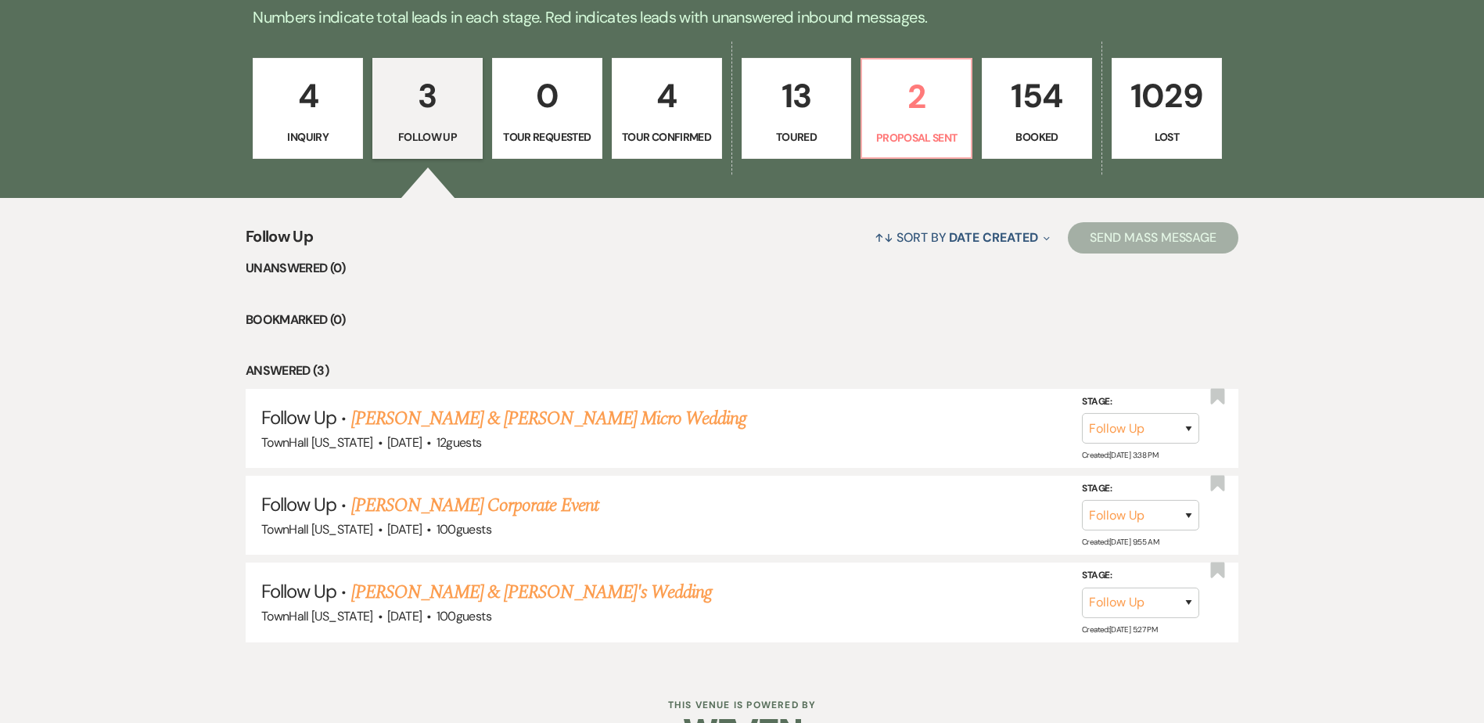
scroll to position [469, 0]
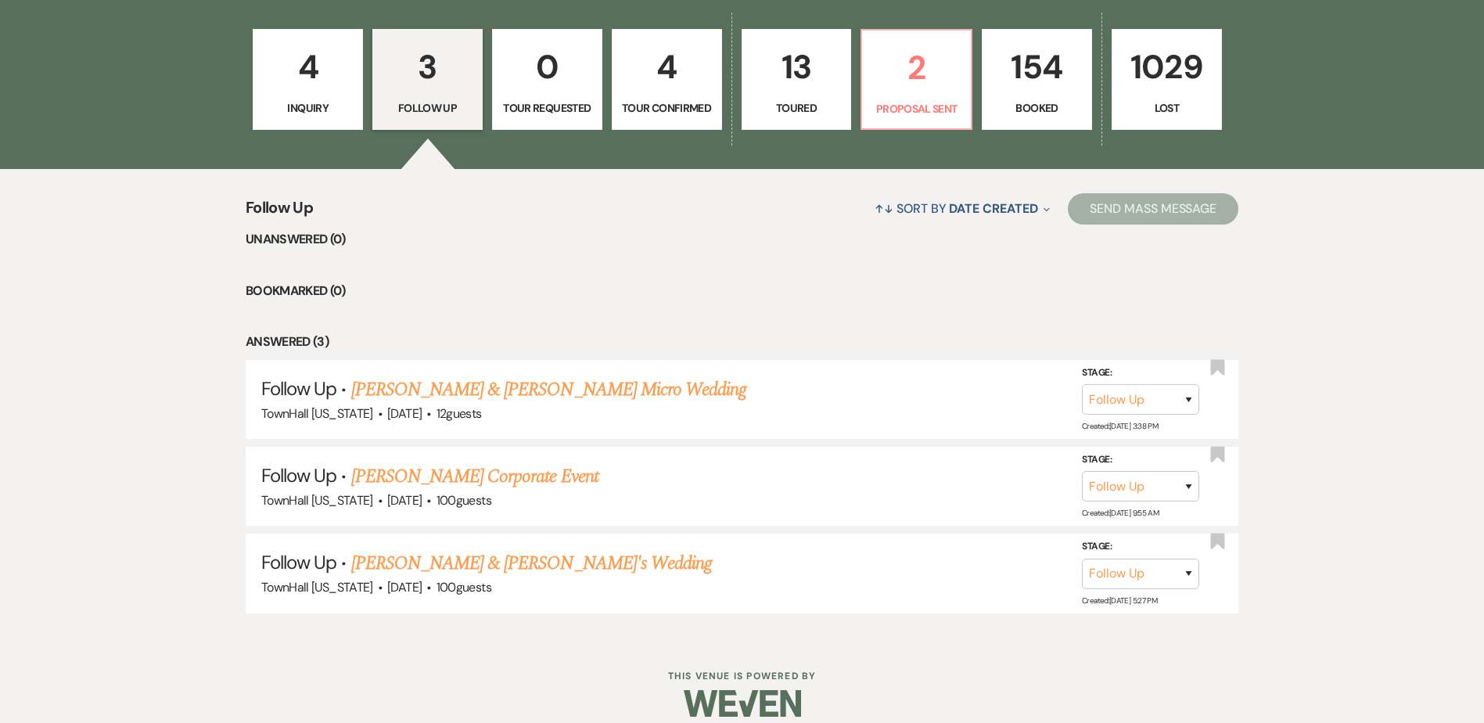
click at [649, 96] on link "4 Tour Confirmed" at bounding box center [667, 80] width 110 height 102
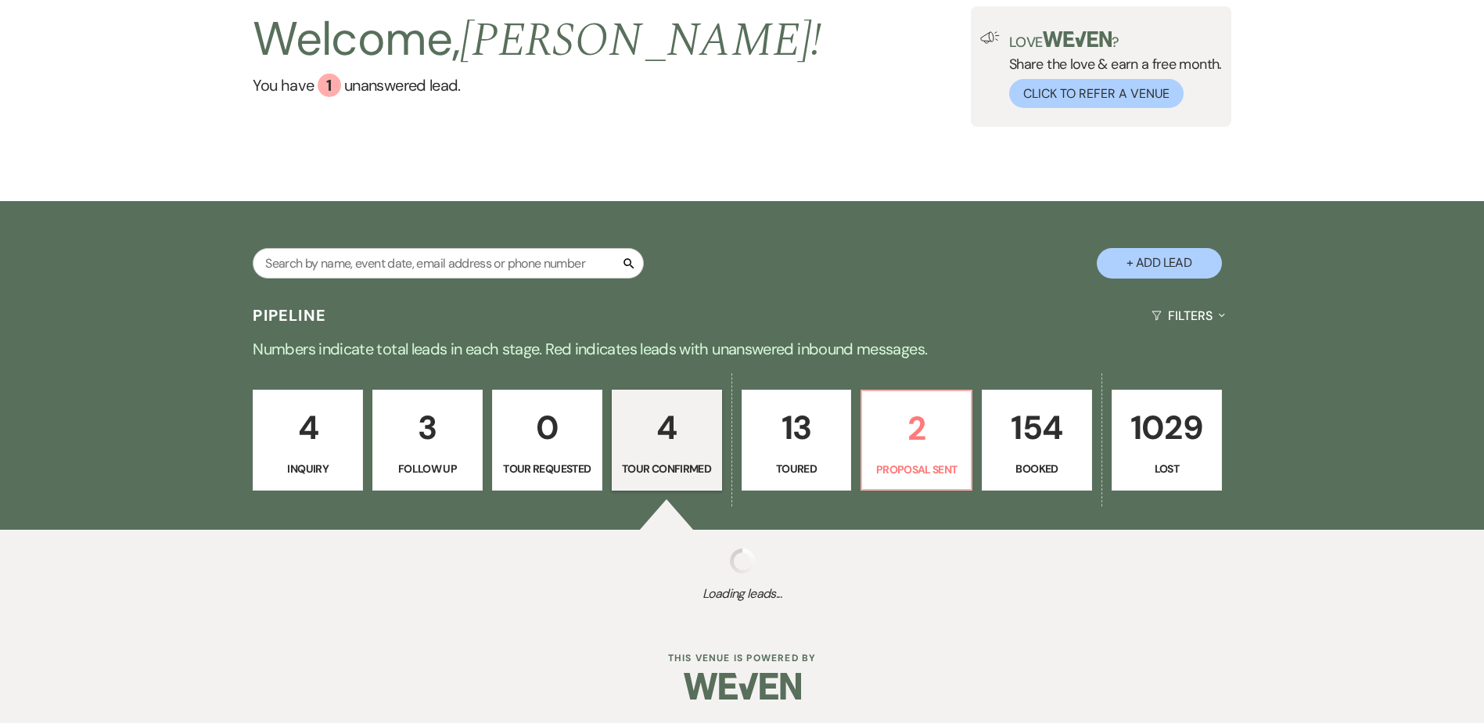
select select "4"
